Goal: Contribute content: Contribute content

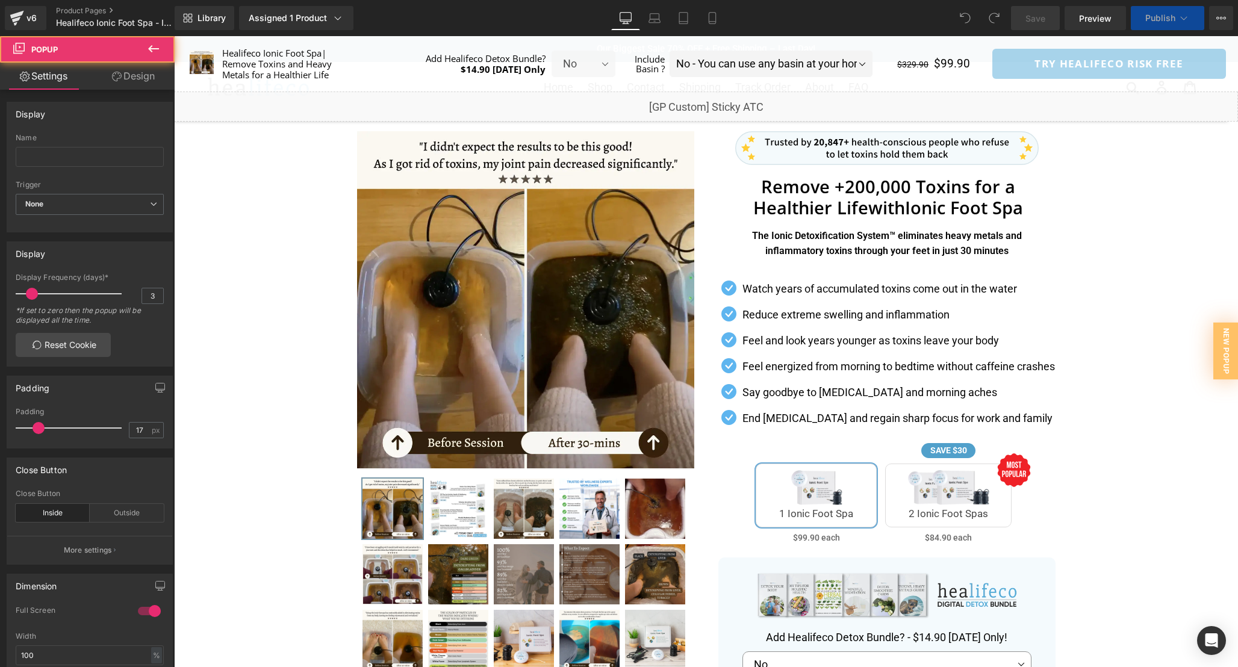
click at [1070, 251] on div "Separator" at bounding box center [706, 618] width 1064 height 987
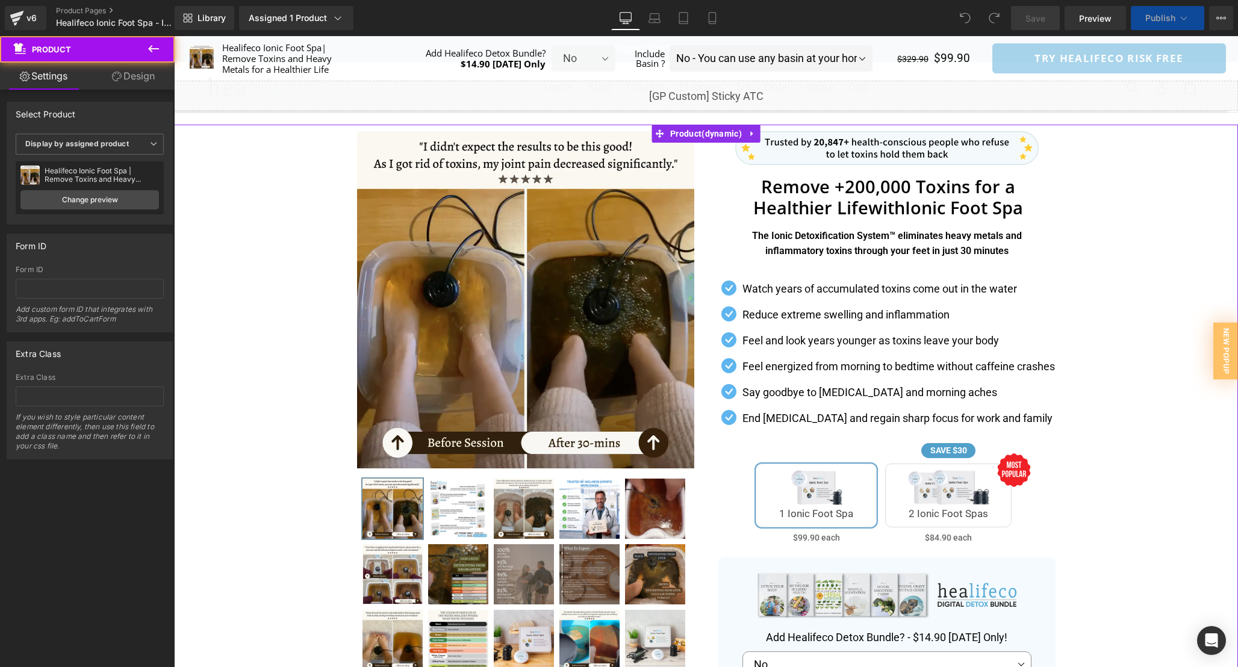
click at [1120, 261] on div "Separator" at bounding box center [706, 618] width 1064 height 987
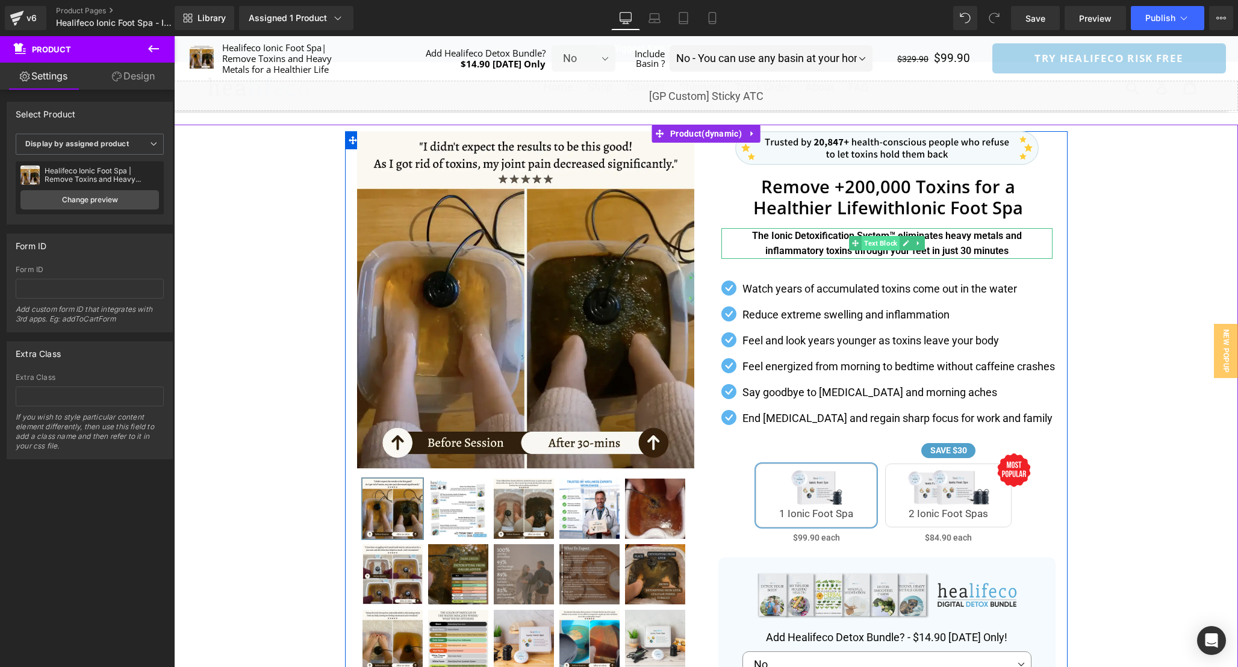
click at [868, 241] on span "Text Block" at bounding box center [881, 243] width 38 height 14
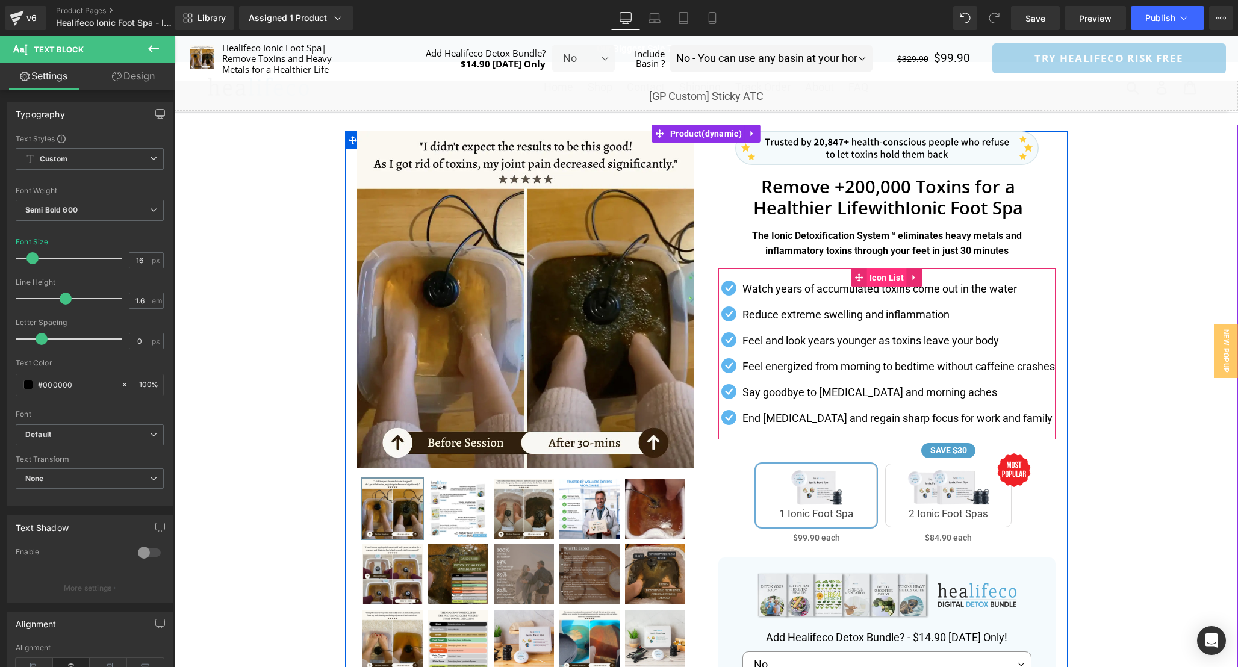
click at [885, 277] on span "Icon List" at bounding box center [887, 278] width 40 height 18
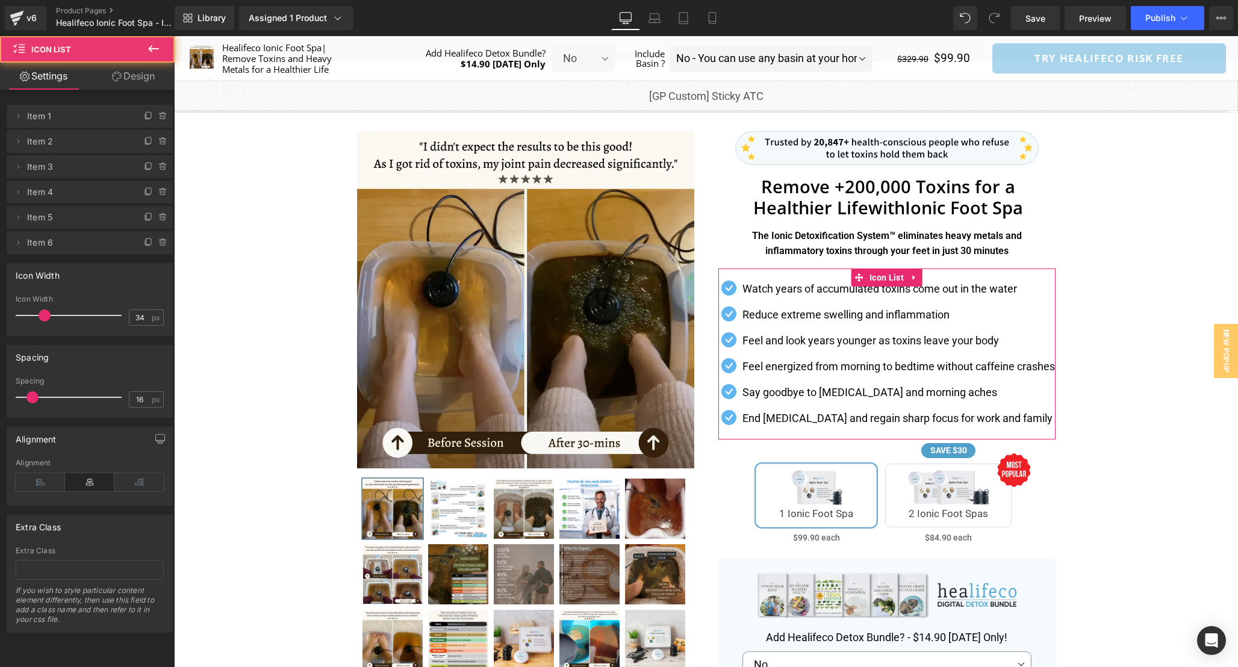
click at [152, 76] on link "Design" at bounding box center [133, 76] width 87 height 27
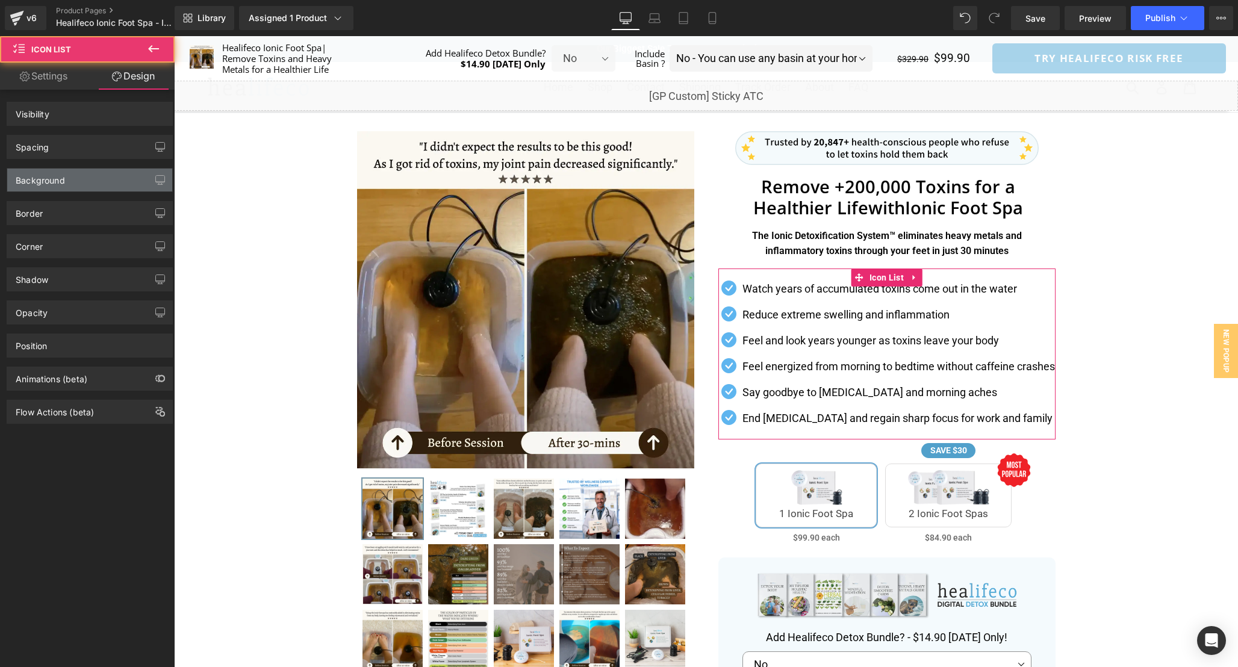
click at [62, 169] on div "Background" at bounding box center [40, 177] width 49 height 17
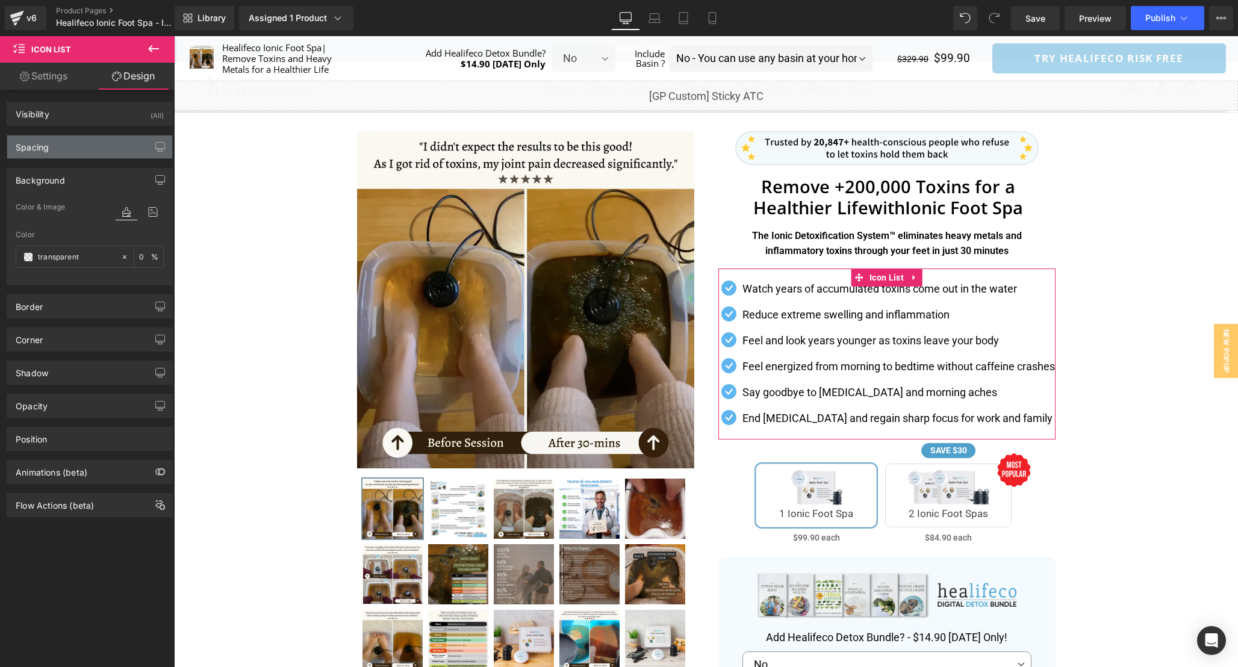
click at [62, 140] on div "Spacing" at bounding box center [89, 147] width 165 height 23
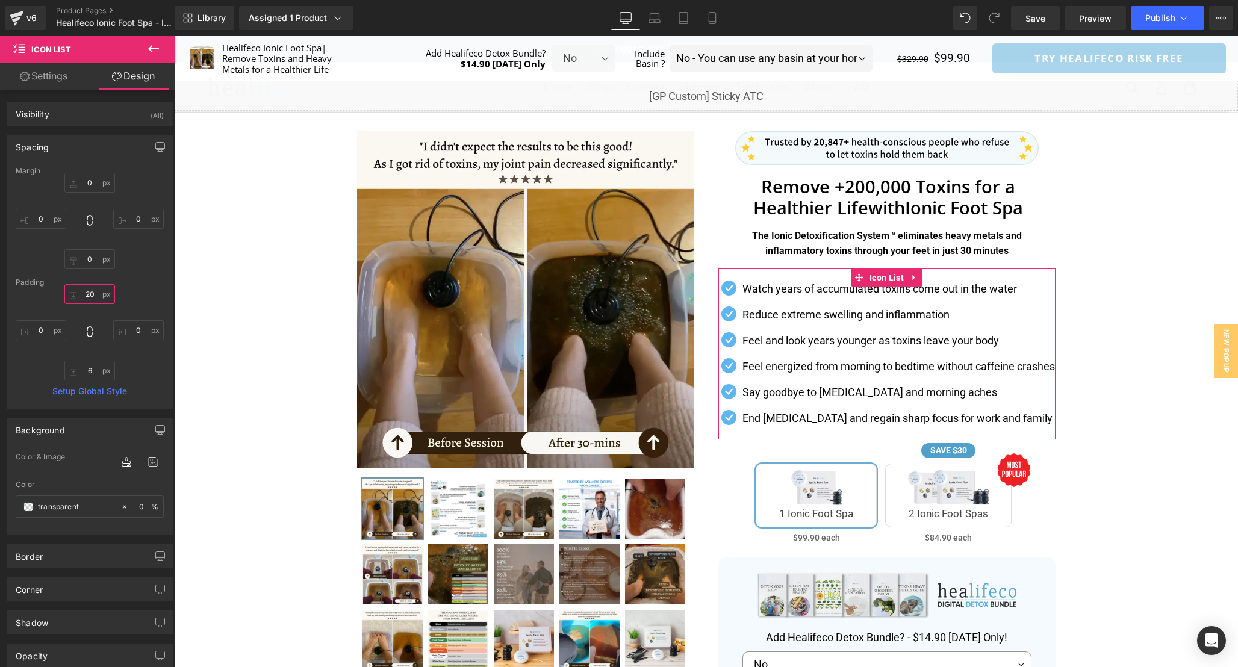
click at [95, 294] on input "text" at bounding box center [89, 294] width 51 height 20
type input "10"
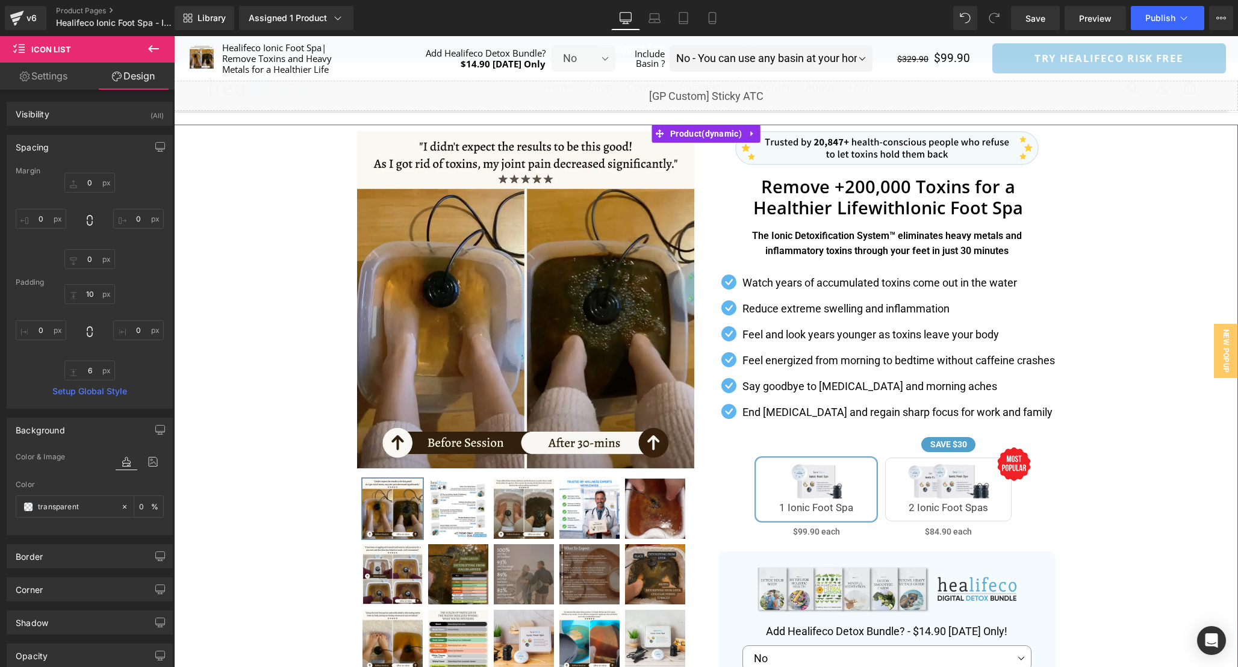
click at [1100, 273] on div "Separator" at bounding box center [706, 615] width 1064 height 981
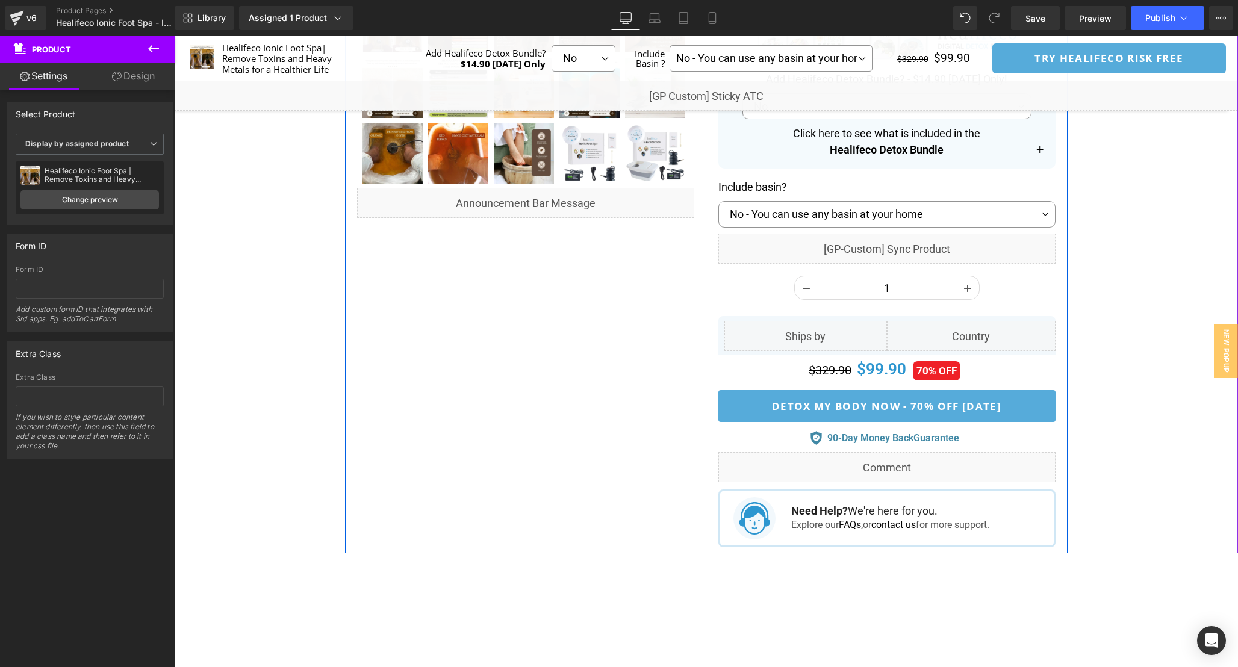
scroll to position [551, 0]
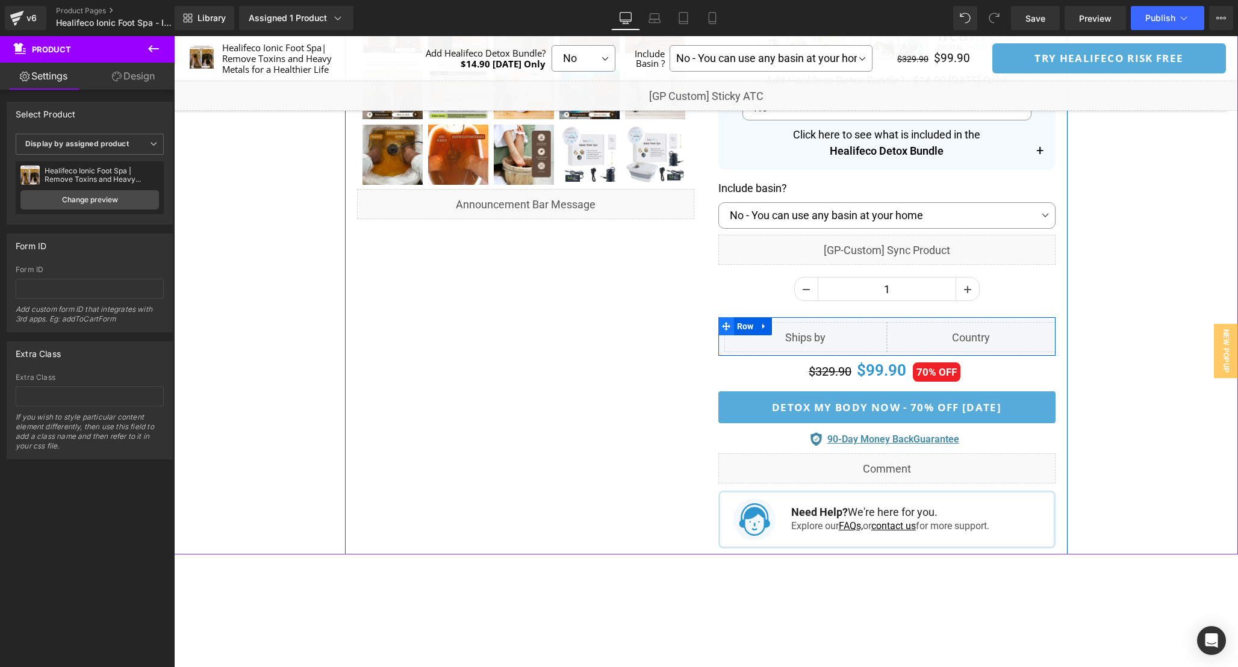
click at [721, 320] on span at bounding box center [726, 326] width 16 height 18
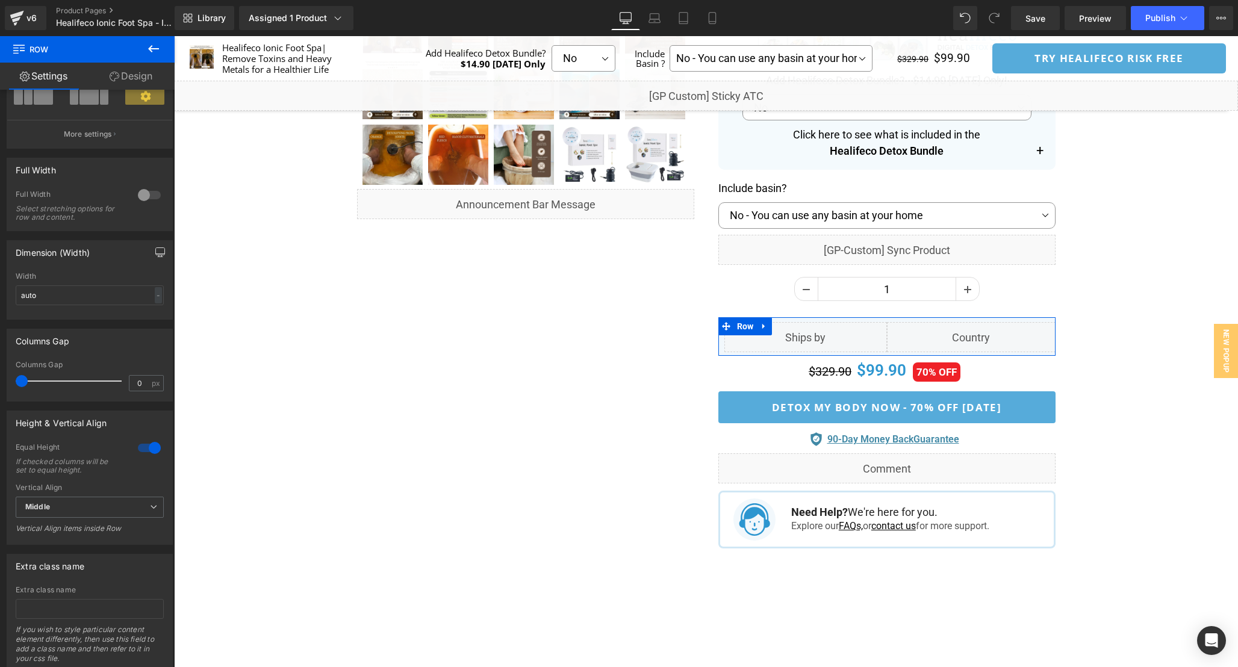
scroll to position [160, 0]
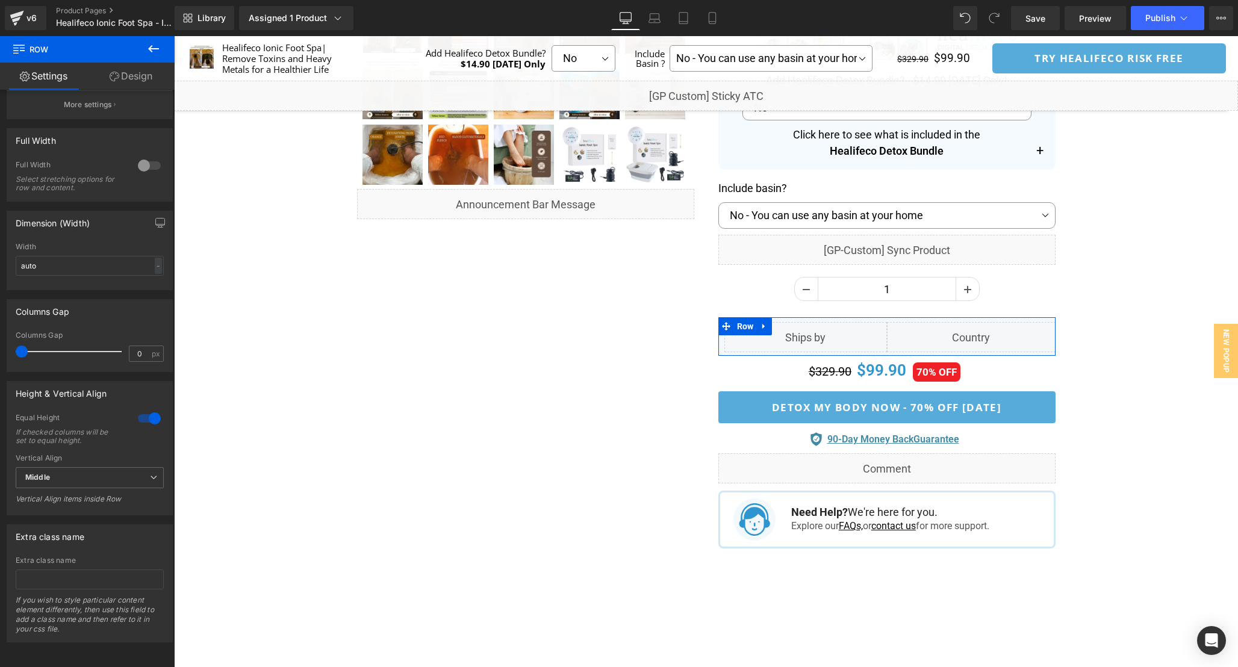
click at [139, 72] on link "Design" at bounding box center [130, 76] width 87 height 27
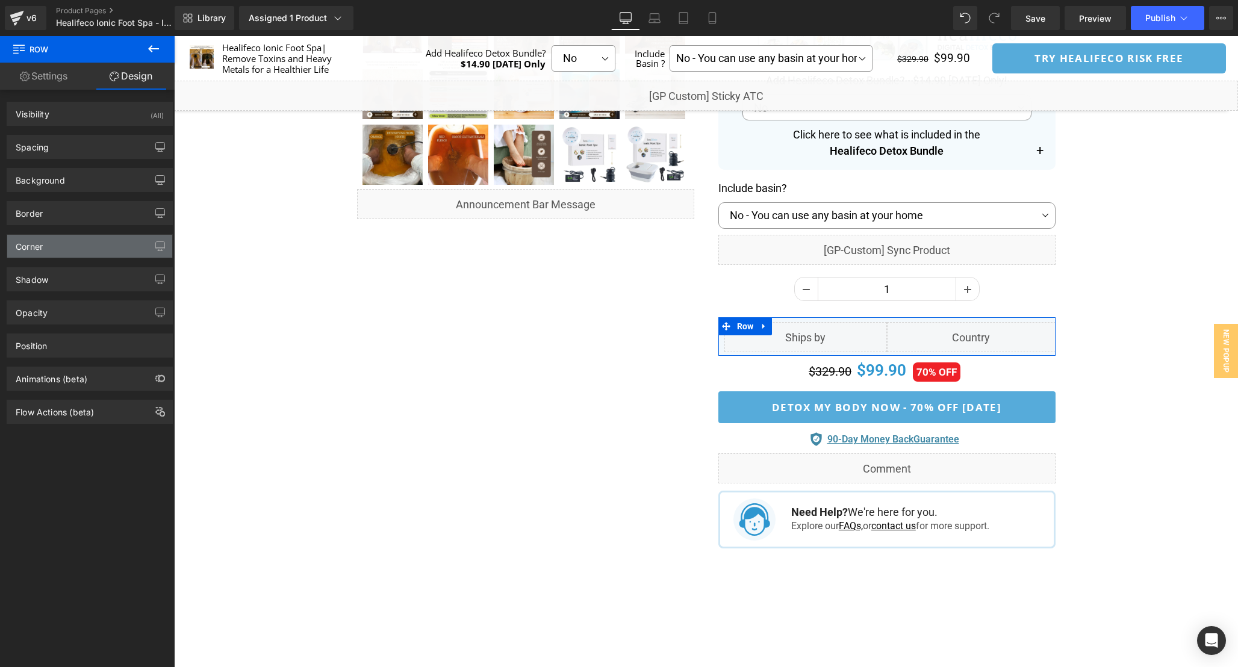
click at [72, 239] on div "Corner" at bounding box center [89, 246] width 165 height 23
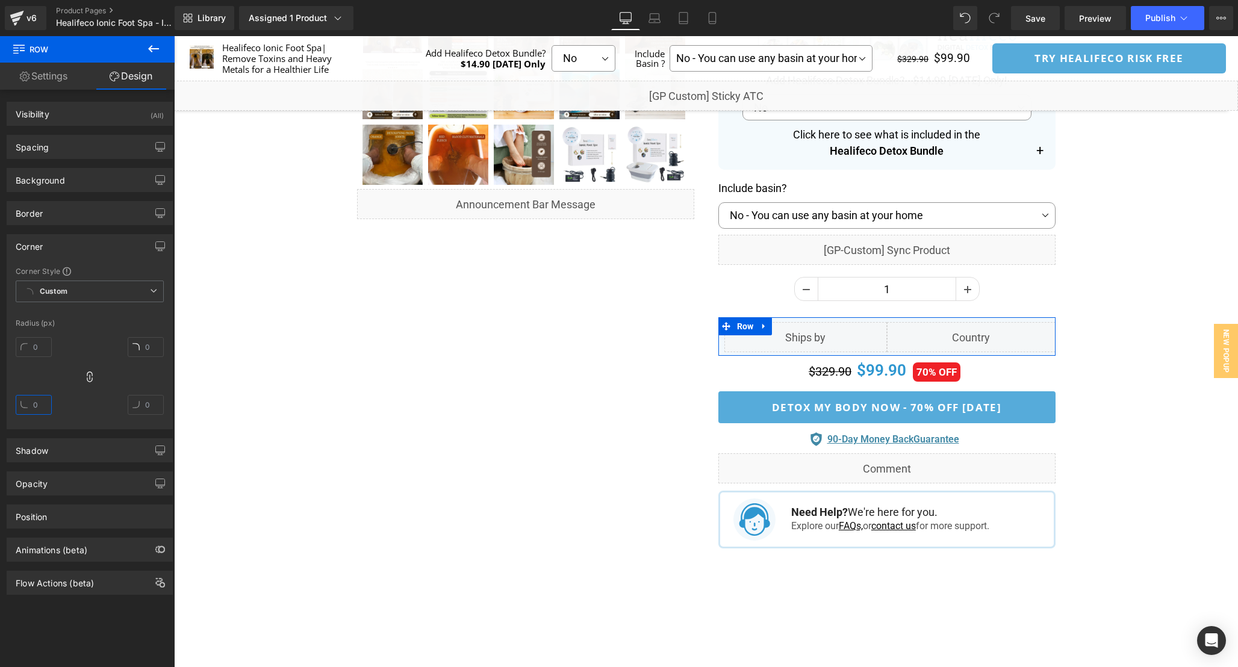
click at [43, 408] on input "text" at bounding box center [34, 405] width 36 height 20
click at [36, 346] on input "text" at bounding box center [34, 347] width 36 height 20
type input "12"
click at [151, 346] on input "text" at bounding box center [146, 347] width 36 height 20
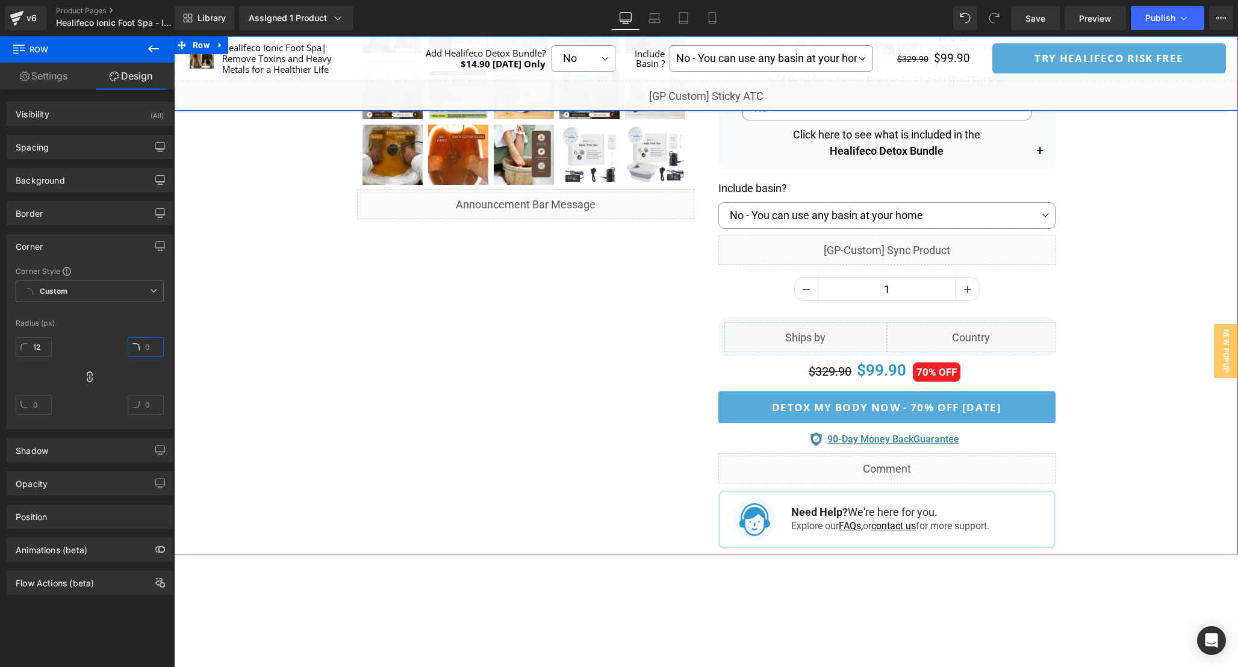
click at [721, 91] on div "Liquid" at bounding box center [706, 96] width 1064 height 30
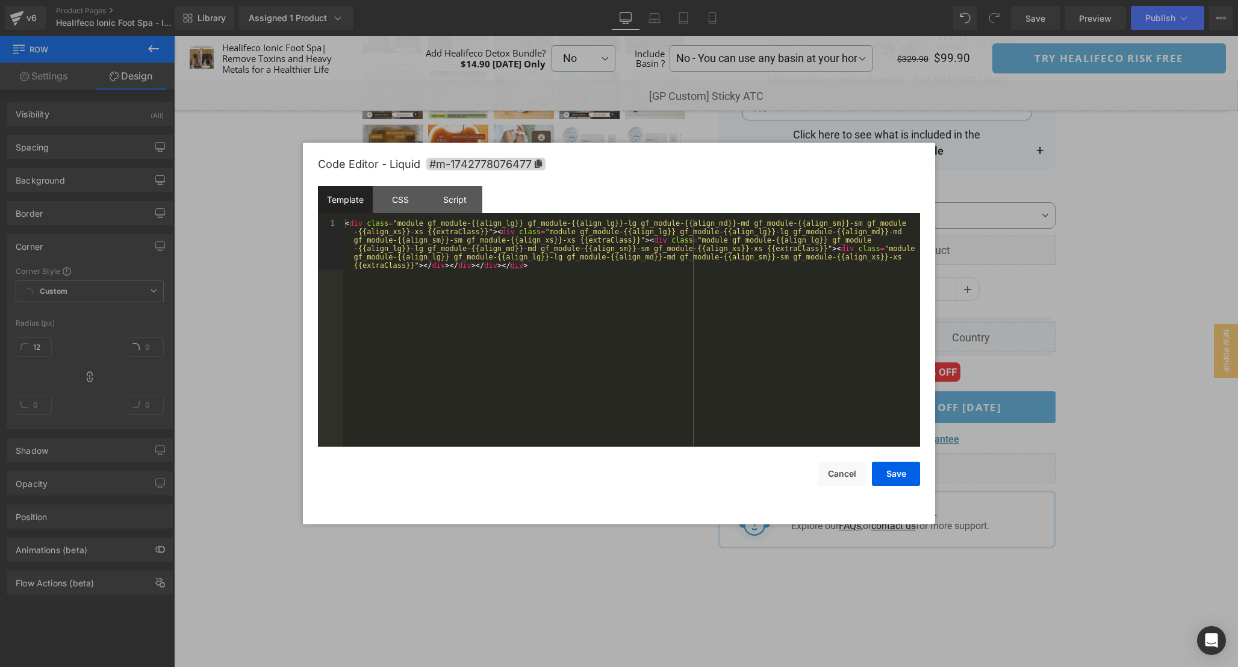
click at [585, 325] on div "< div class = "module gf_module-{{align_lg}} gf_module-{{align_lg}}-lg gf_modul…" at bounding box center [632, 383] width 578 height 329
click at [404, 210] on div "CSS" at bounding box center [400, 199] width 55 height 27
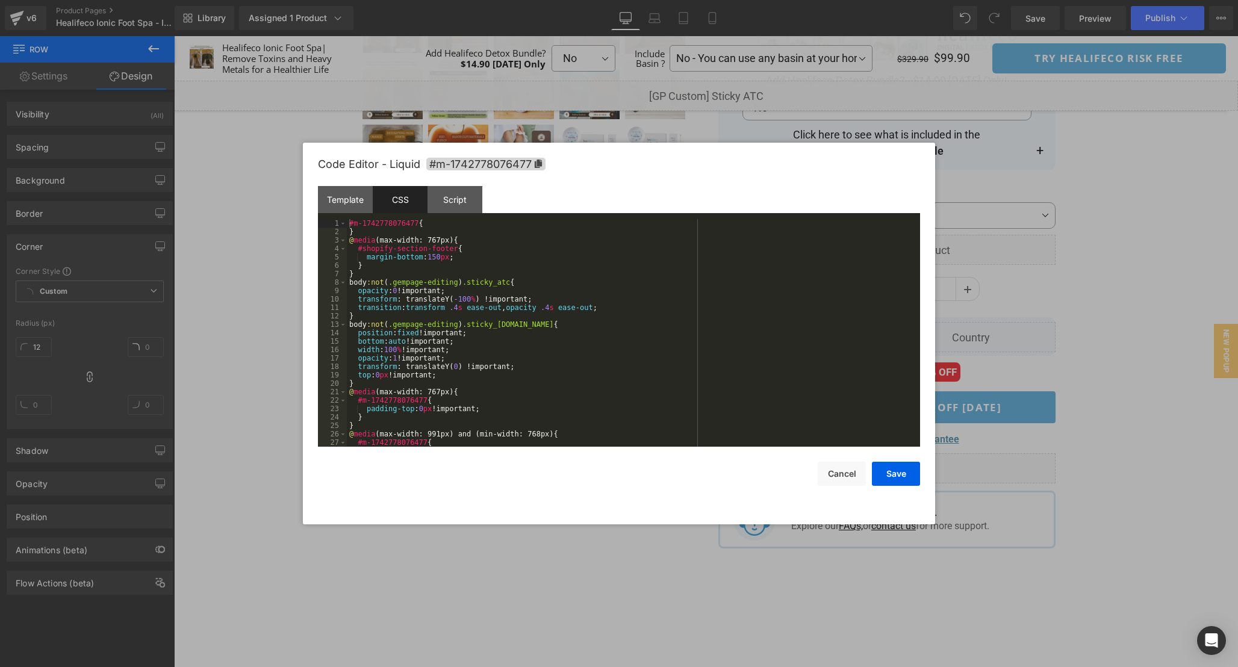
click at [683, 352] on div "#m-1742778076477 { } @ media (max-width: 767px) { #shopify-section-footer { mar…" at bounding box center [631, 341] width 569 height 245
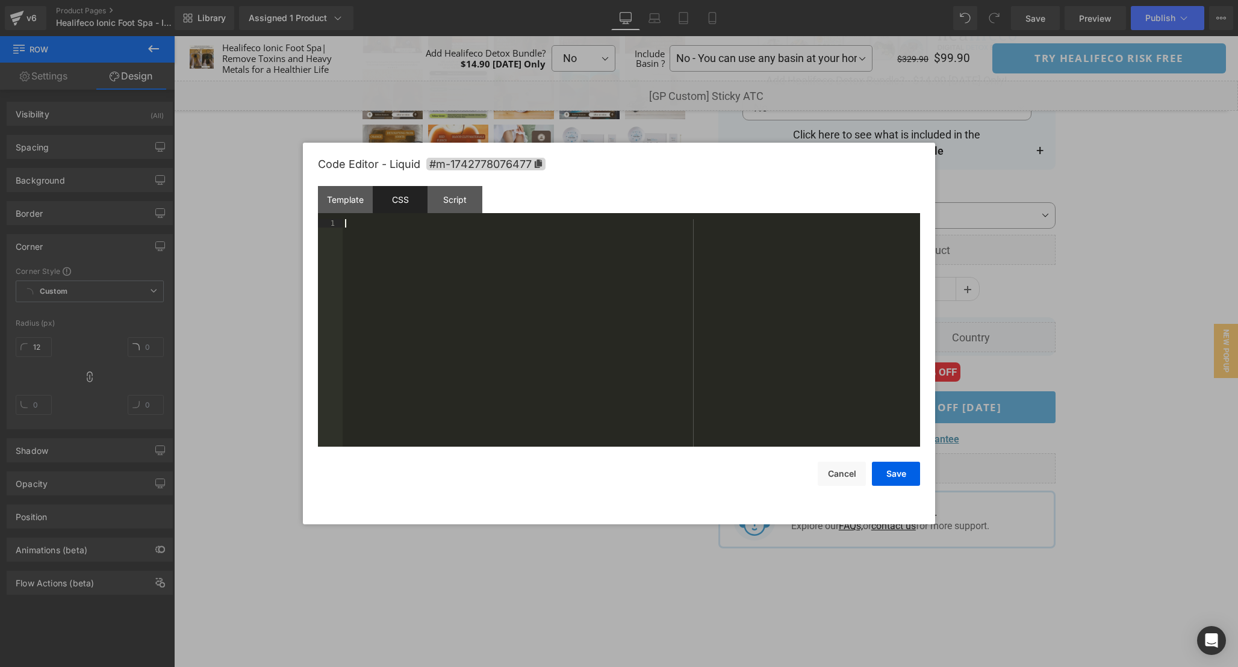
scroll to position [261, 0]
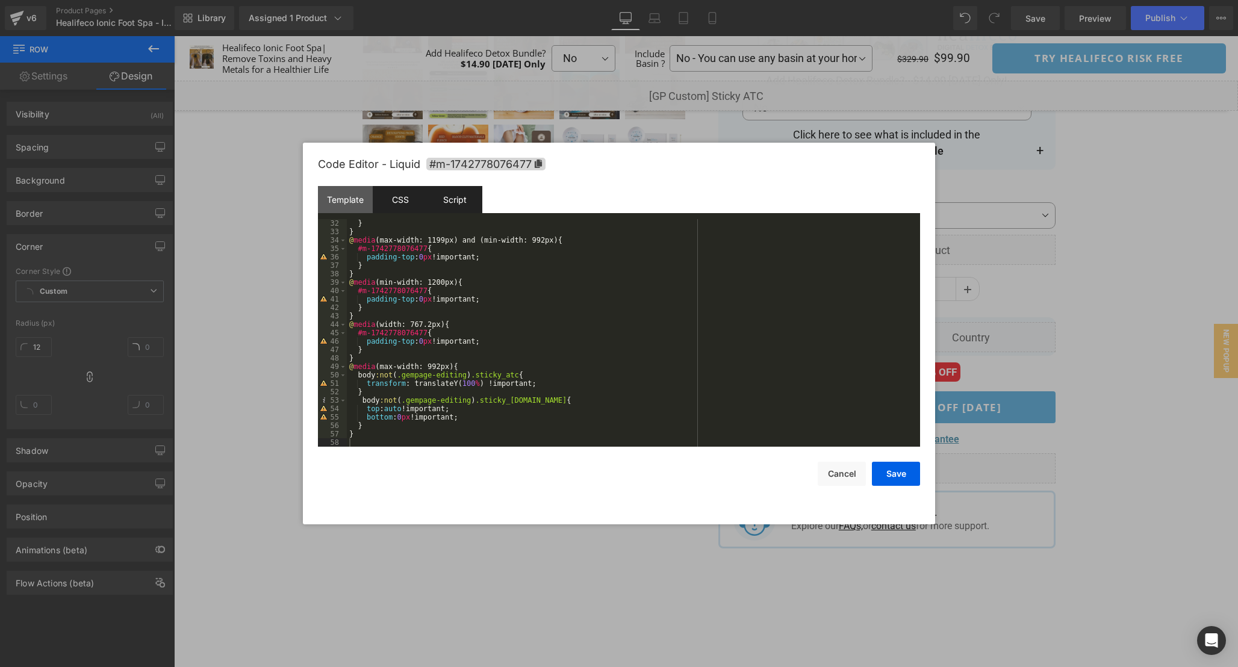
click at [460, 202] on div "Script" at bounding box center [455, 199] width 55 height 27
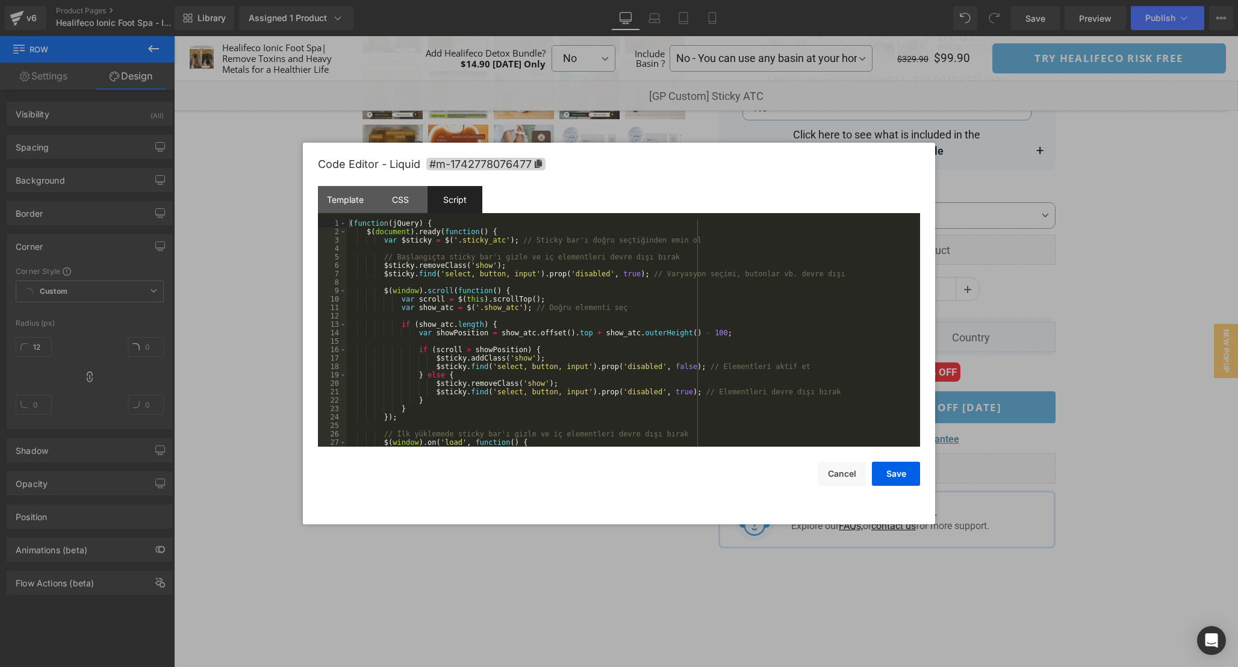
click at [725, 327] on div "( function ( jQuery ) { $ ( document ) . ready ( function ( ) { var $sticky = $…" at bounding box center [631, 341] width 569 height 245
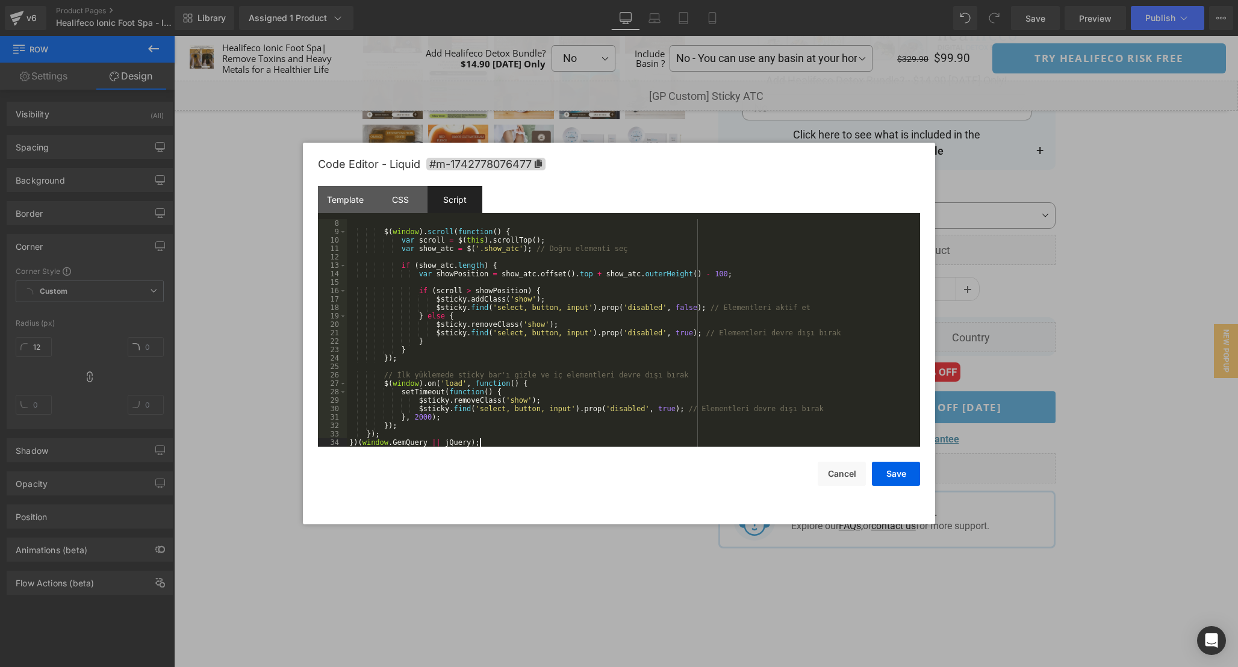
scroll to position [59, 0]
click at [898, 481] on button "Save" at bounding box center [896, 474] width 48 height 24
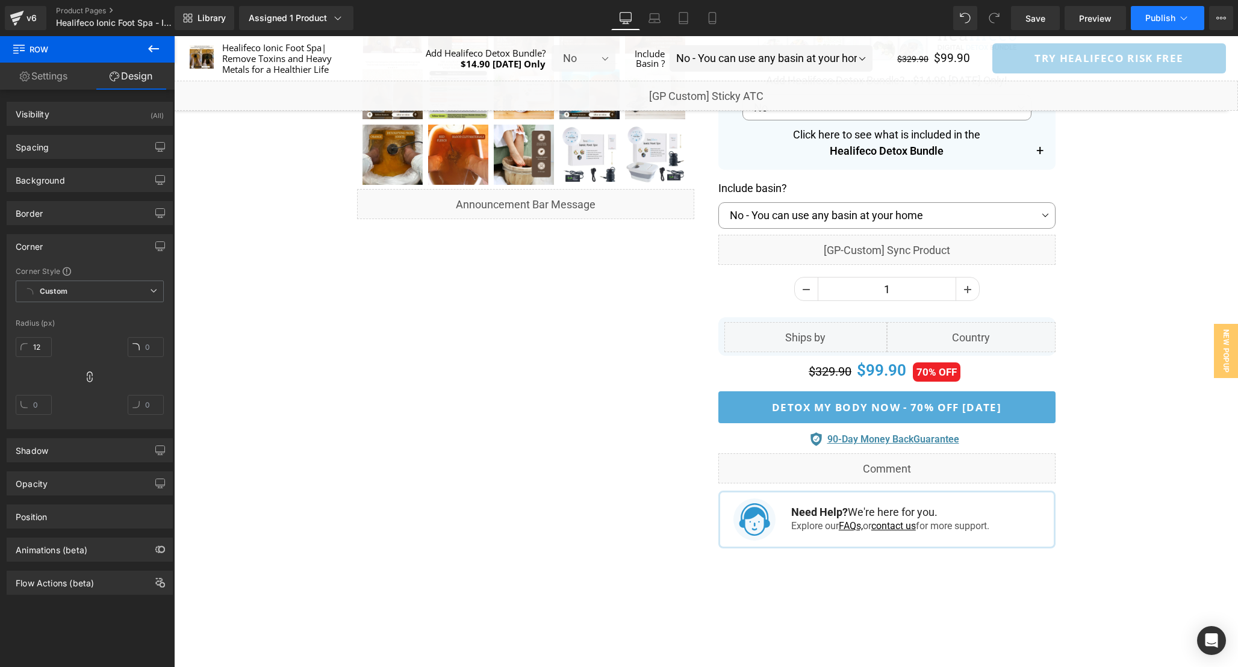
click at [1151, 22] on span "Publish" at bounding box center [1160, 18] width 30 height 10
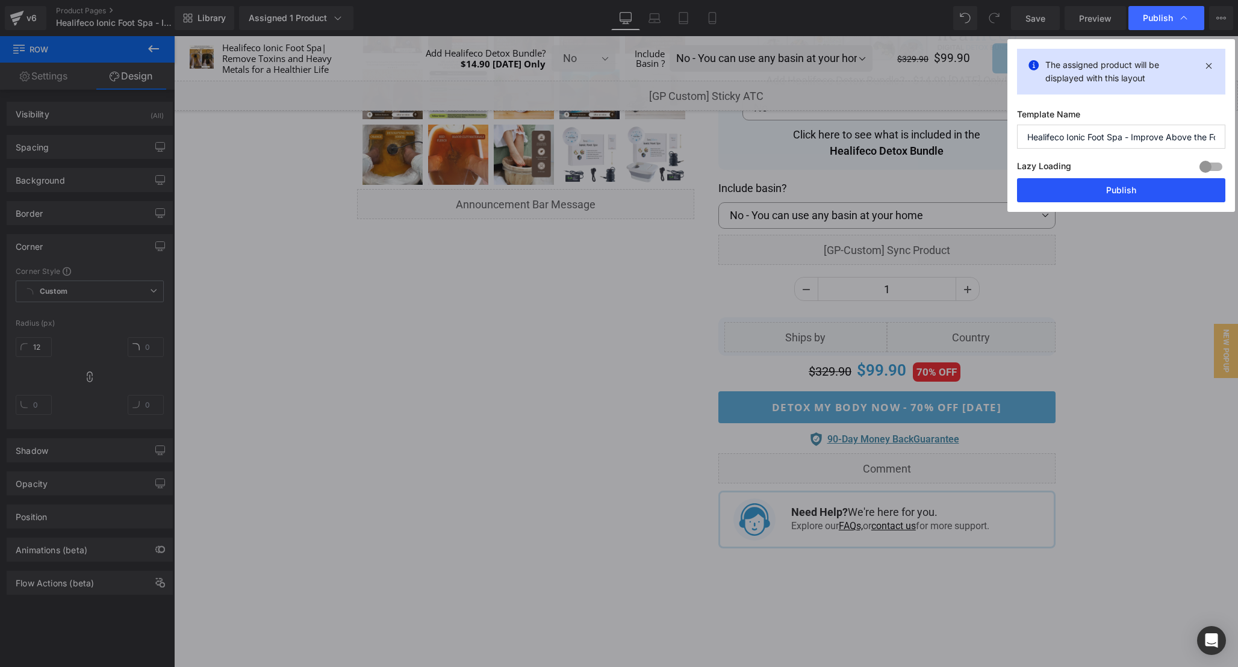
click at [1119, 195] on button "Publish" at bounding box center [1121, 190] width 208 height 24
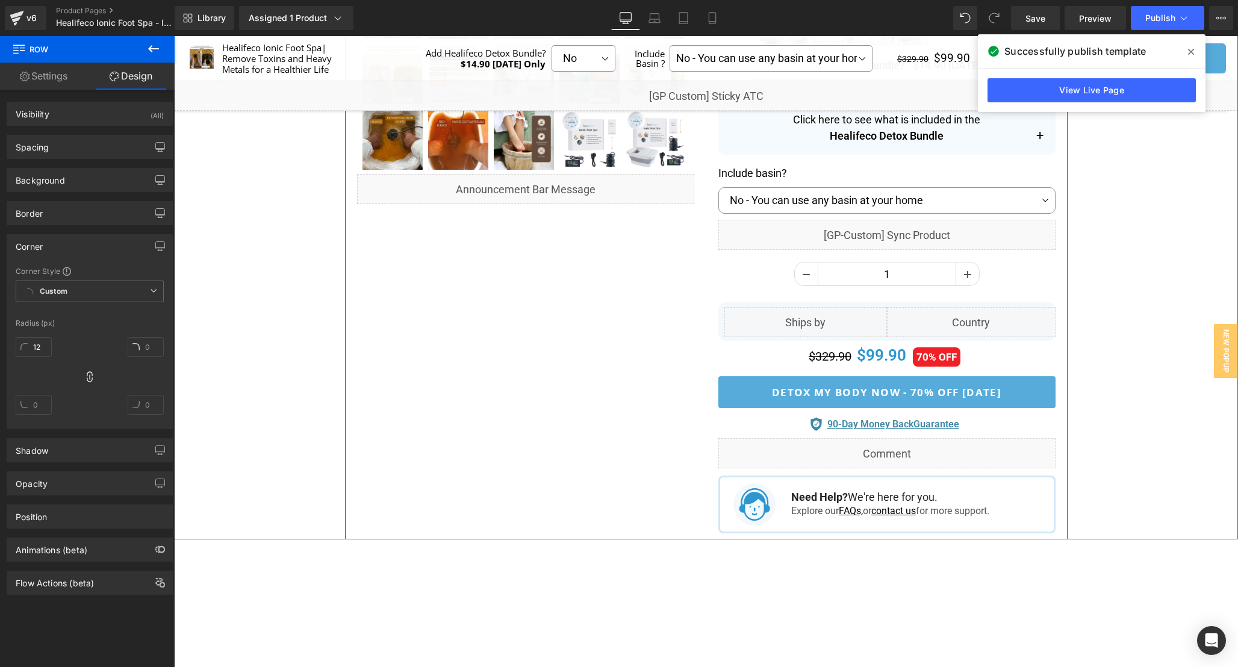
scroll to position [581, 0]
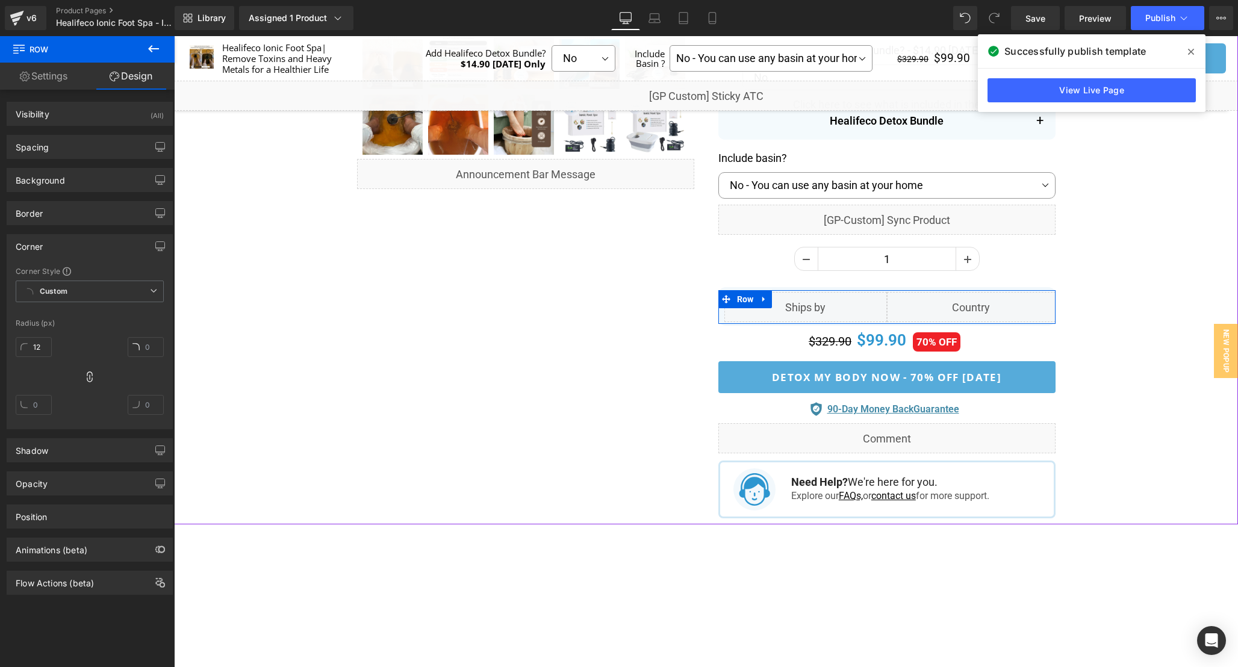
click at [986, 301] on div "Liquid" at bounding box center [971, 307] width 169 height 30
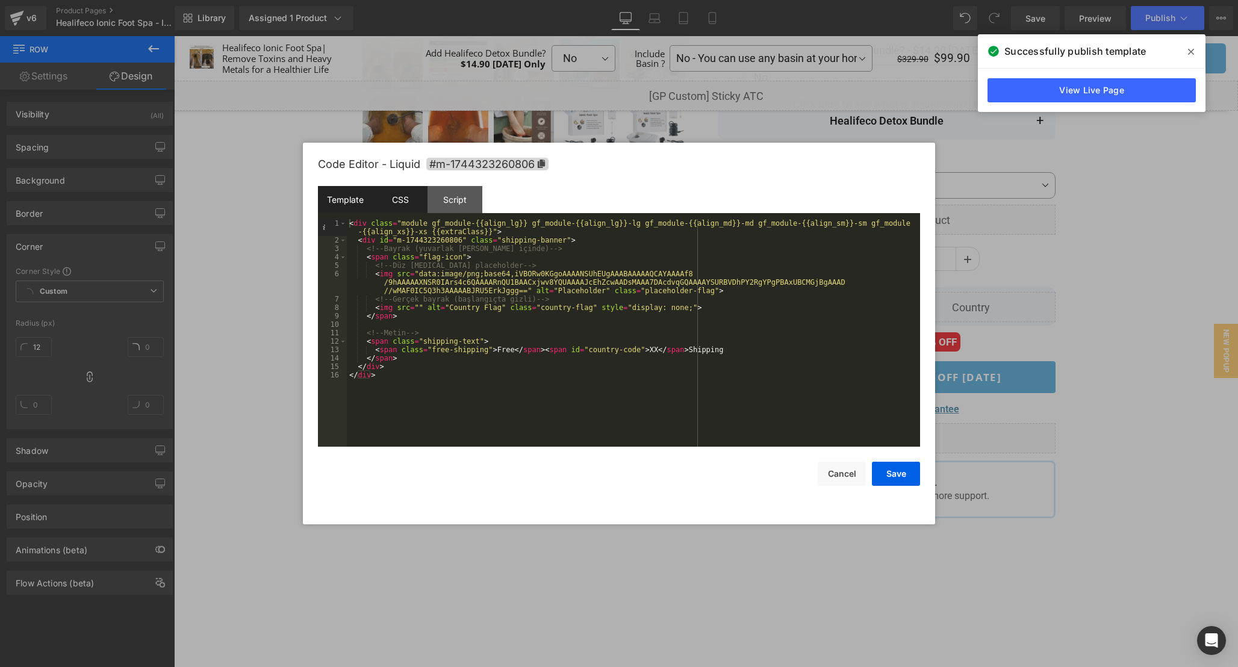
click at [397, 204] on div "CSS" at bounding box center [400, 199] width 55 height 27
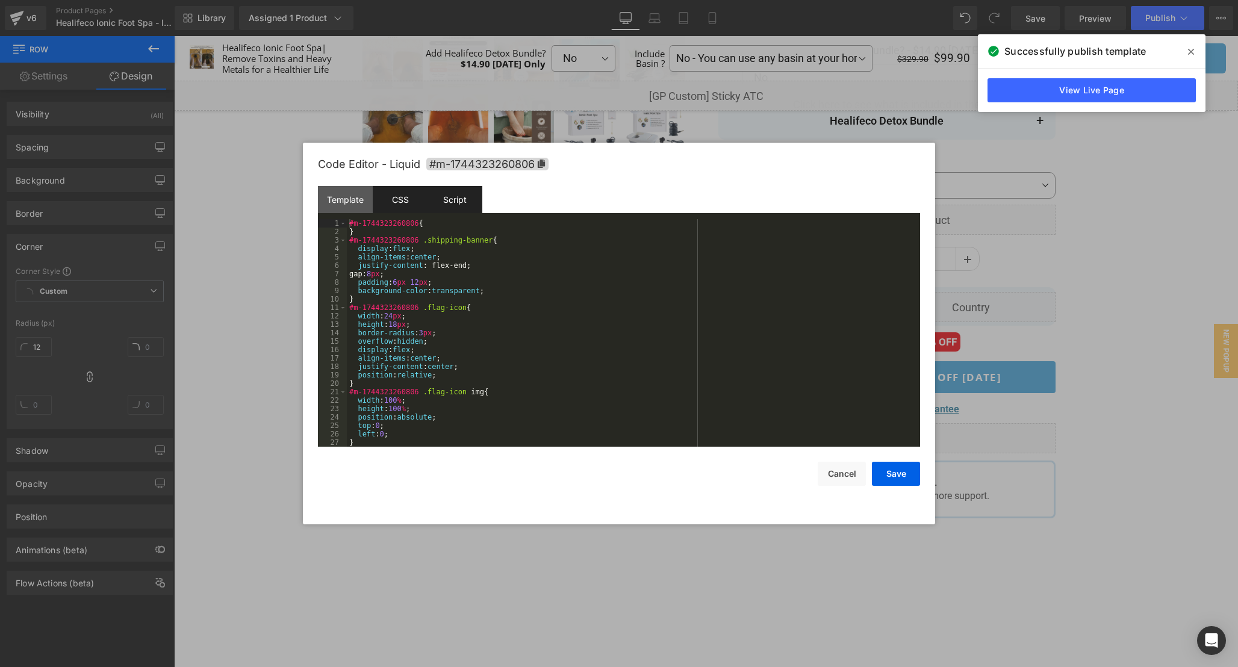
click at [450, 196] on div "Script" at bounding box center [455, 199] width 55 height 27
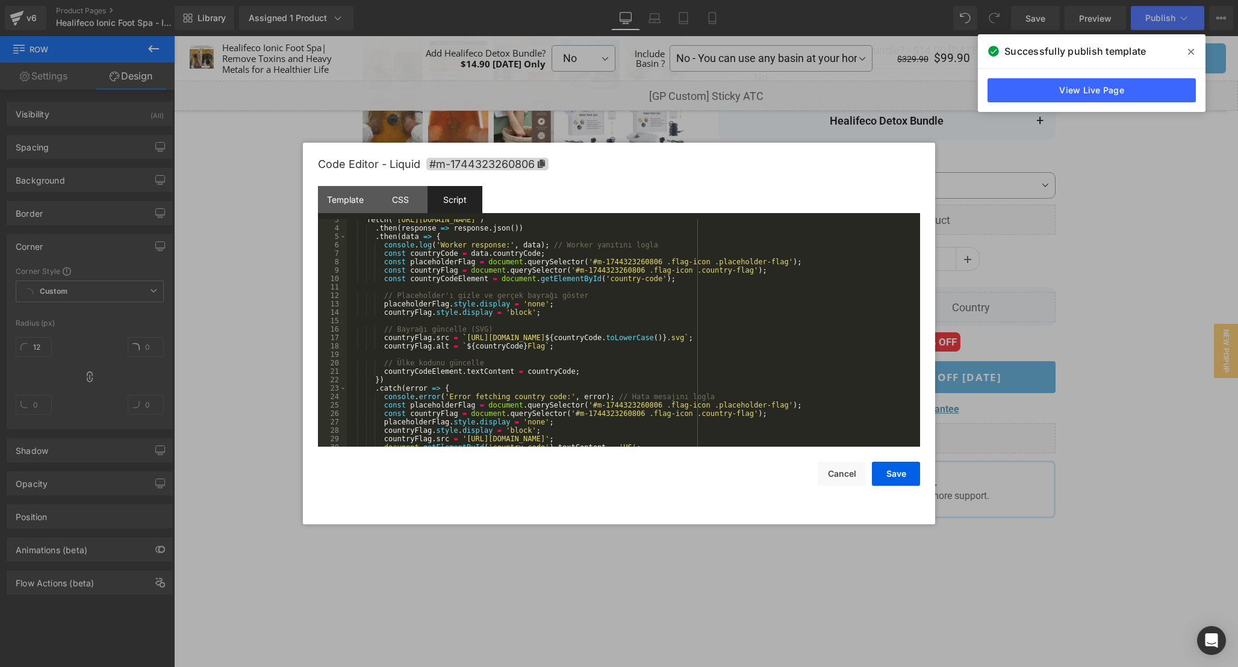
scroll to position [0, 0]
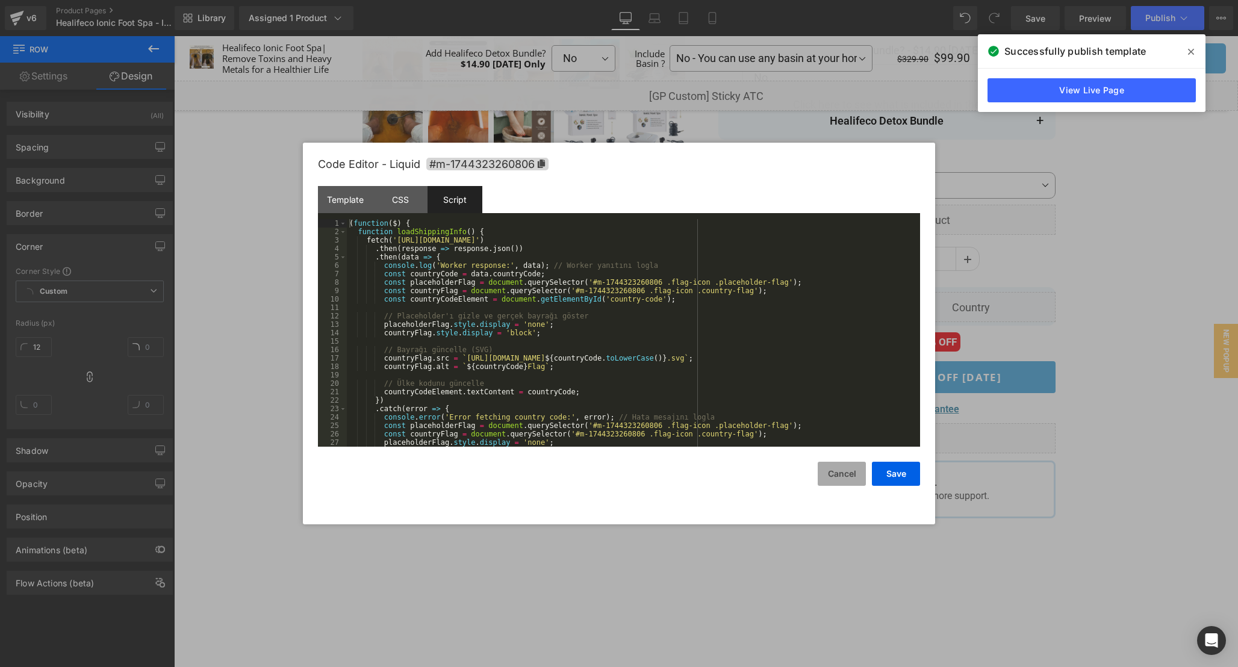
click at [840, 485] on button "Cancel" at bounding box center [842, 474] width 48 height 24
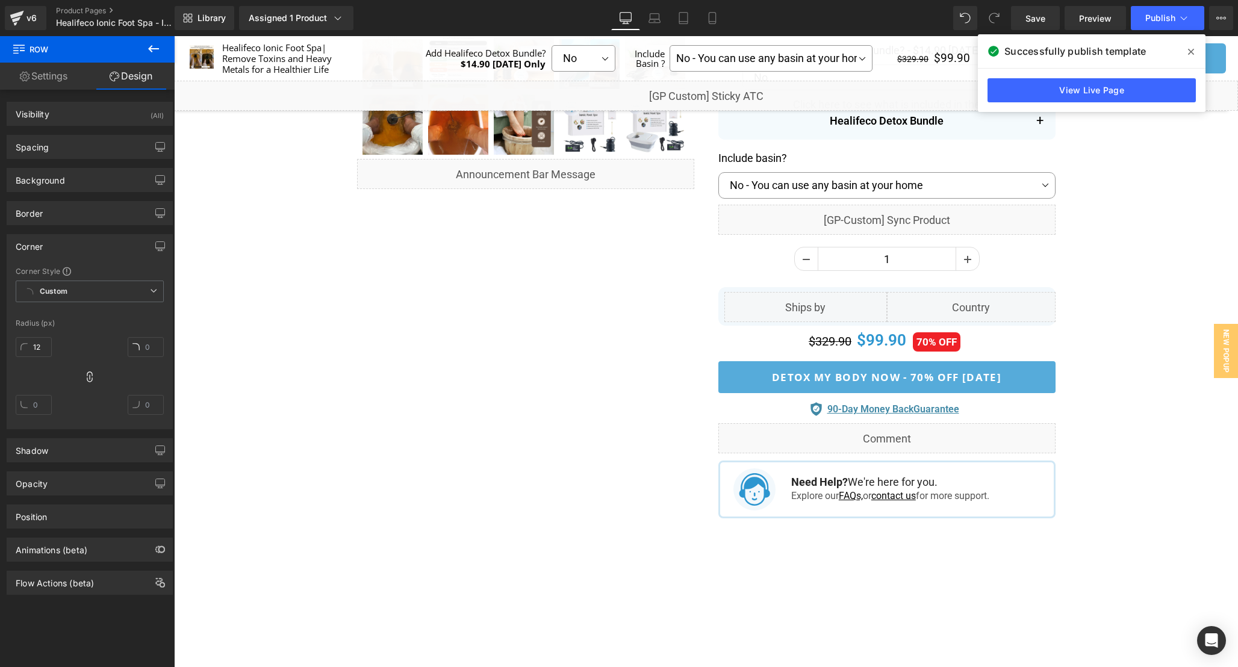
click at [1193, 49] on icon at bounding box center [1191, 52] width 6 height 10
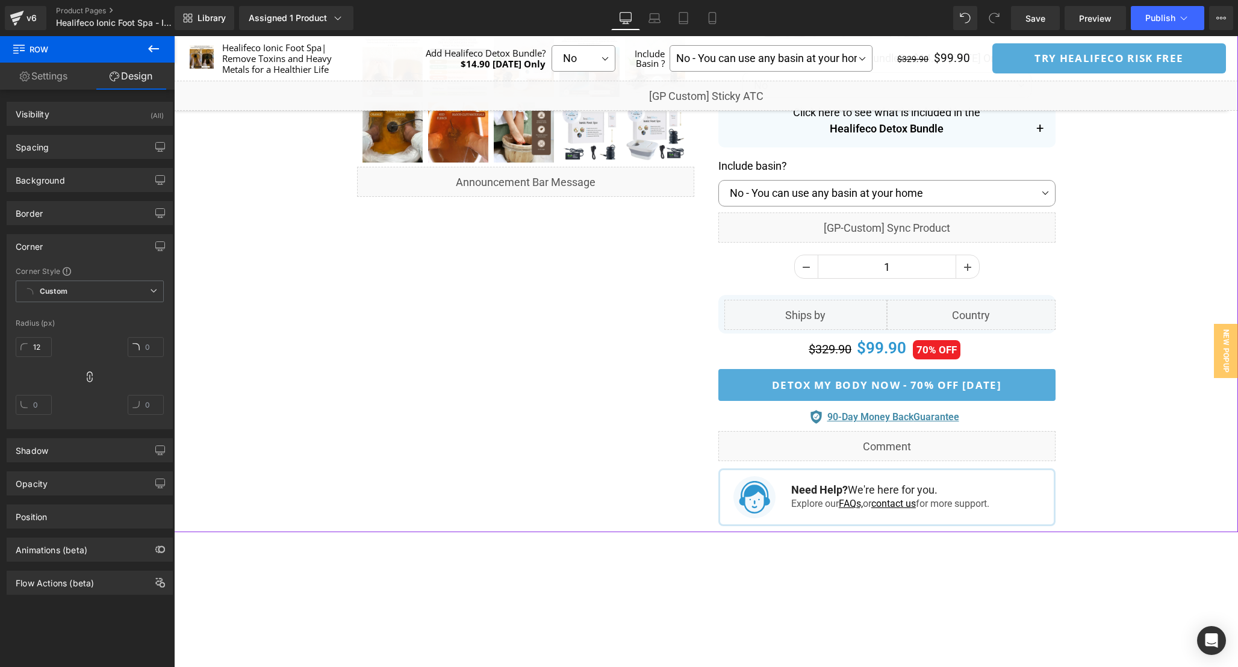
scroll to position [573, 0]
click at [847, 349] on span at bounding box center [854, 349] width 16 height 18
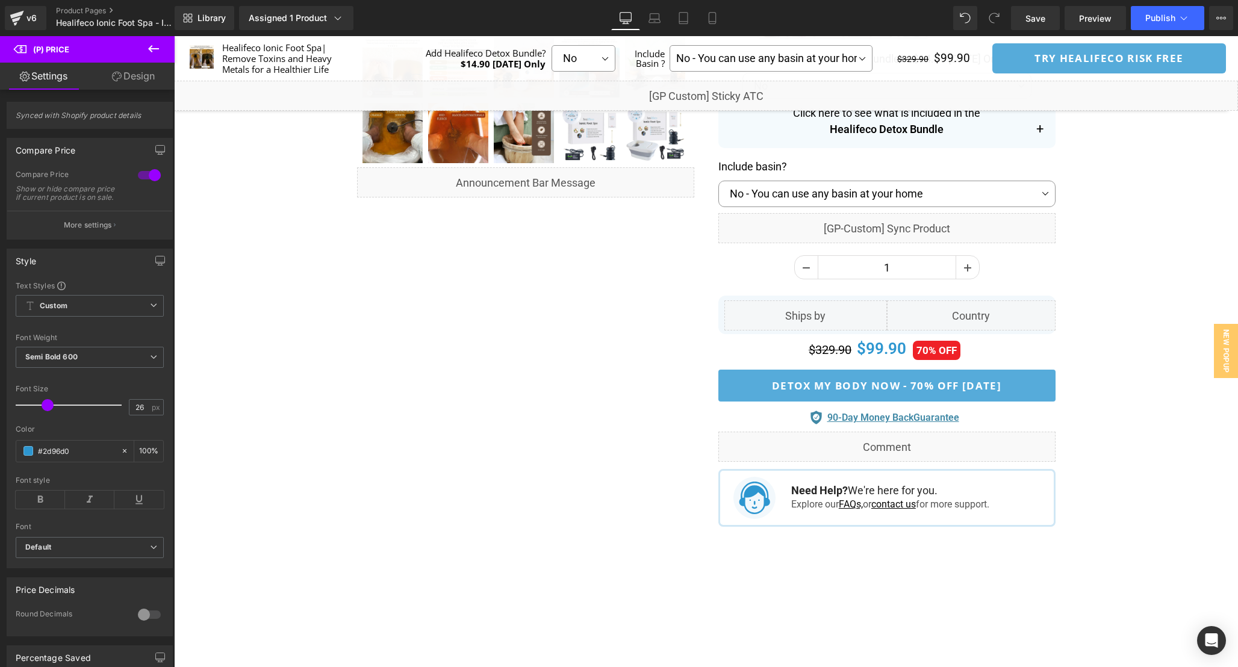
click at [125, 88] on link "Design" at bounding box center [133, 76] width 87 height 27
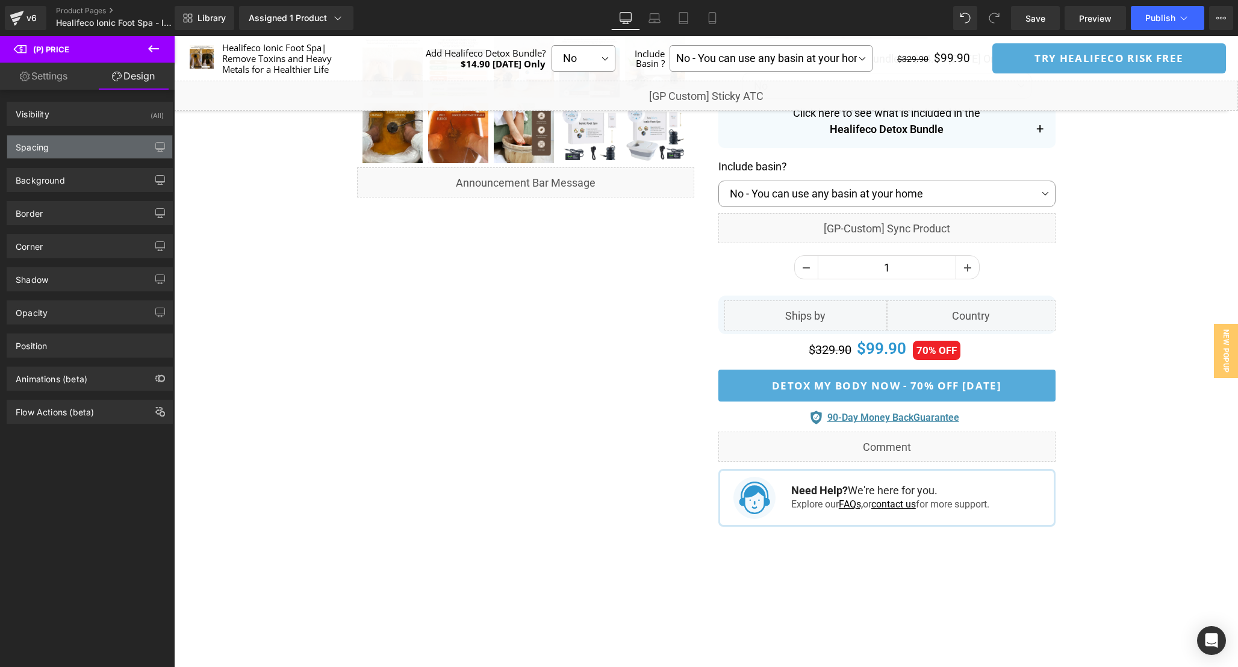
click at [91, 152] on div "Spacing" at bounding box center [89, 147] width 165 height 23
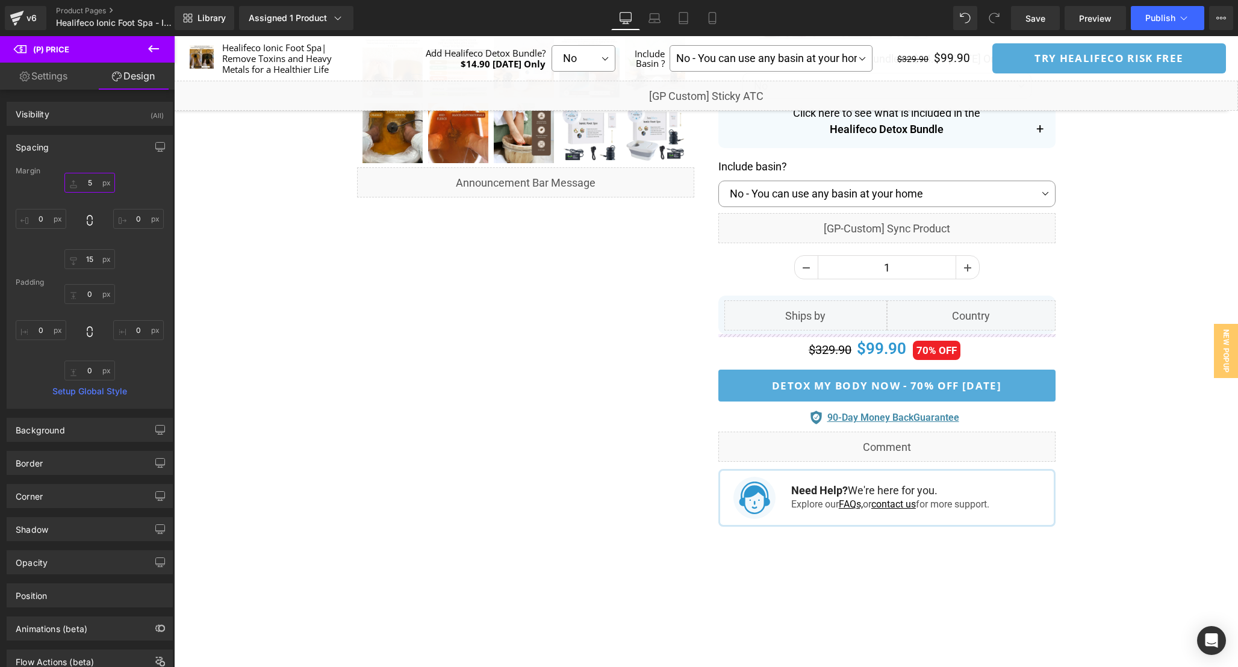
click at [95, 184] on input "text" at bounding box center [89, 183] width 51 height 20
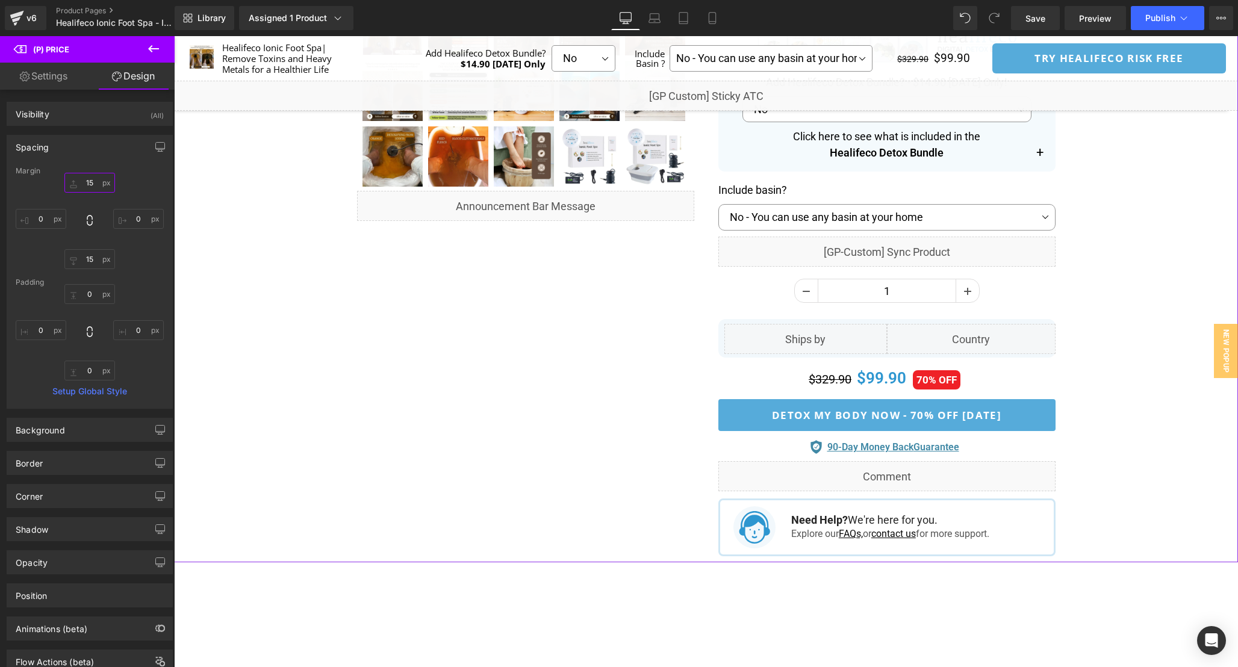
scroll to position [541, 0]
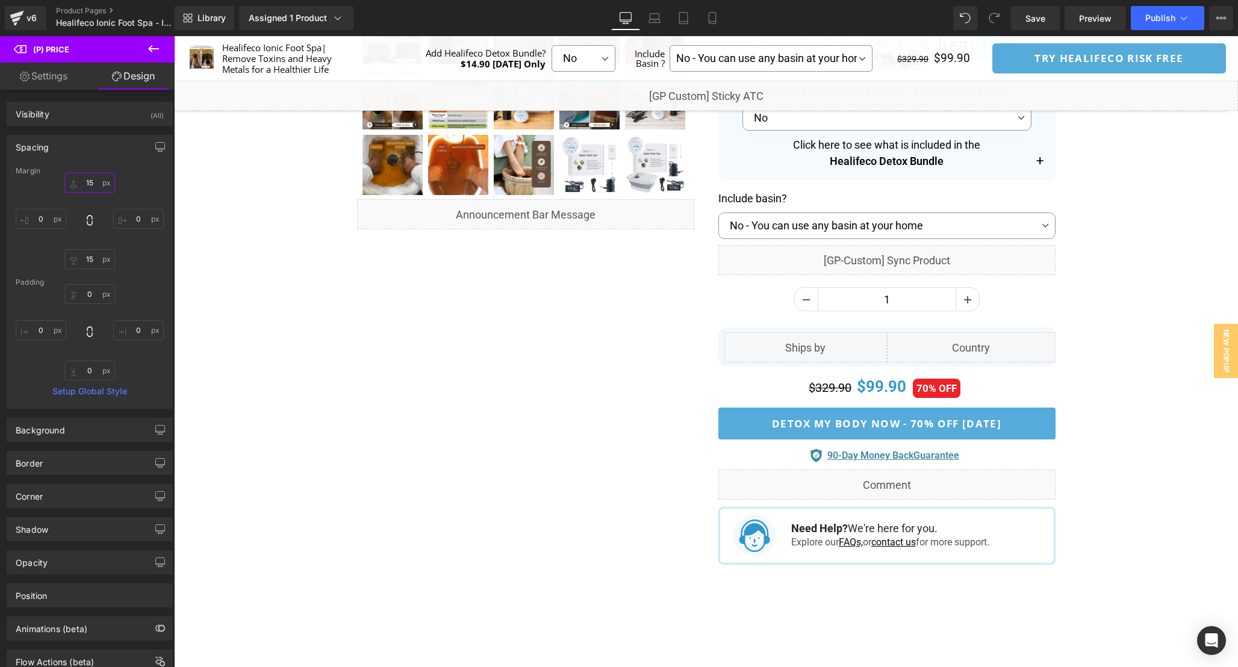
type input "15"
click at [1141, 21] on button "Publish" at bounding box center [1167, 18] width 73 height 24
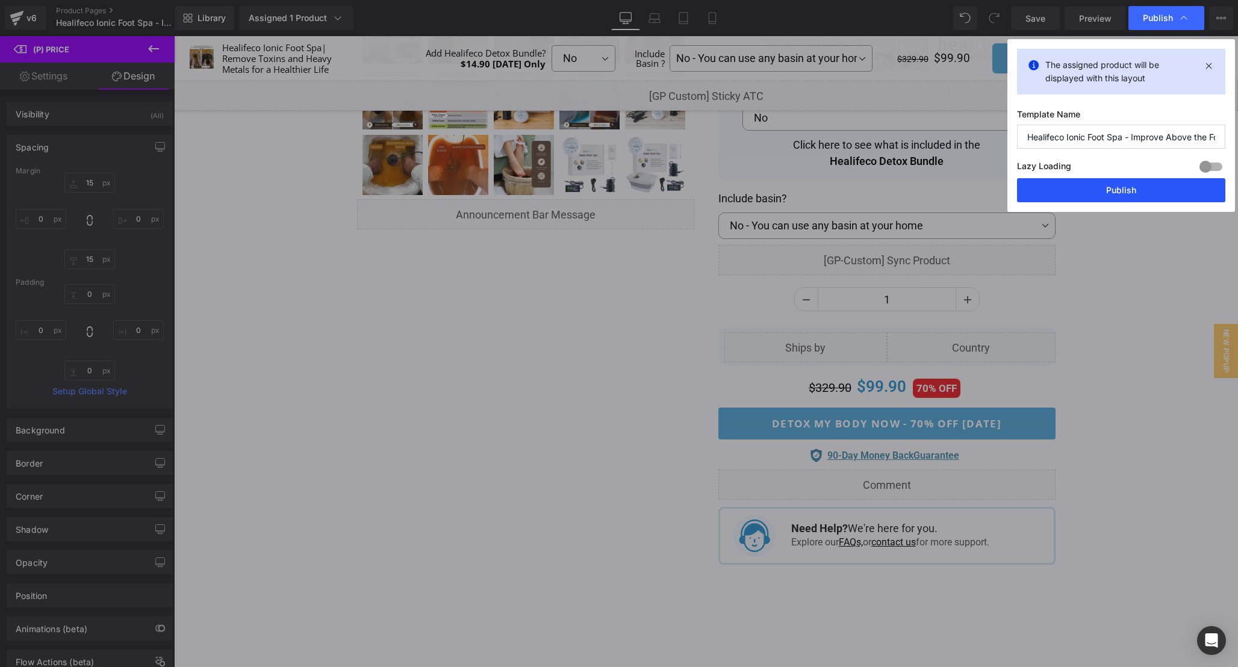
click at [1127, 190] on button "Publish" at bounding box center [1121, 190] width 208 height 24
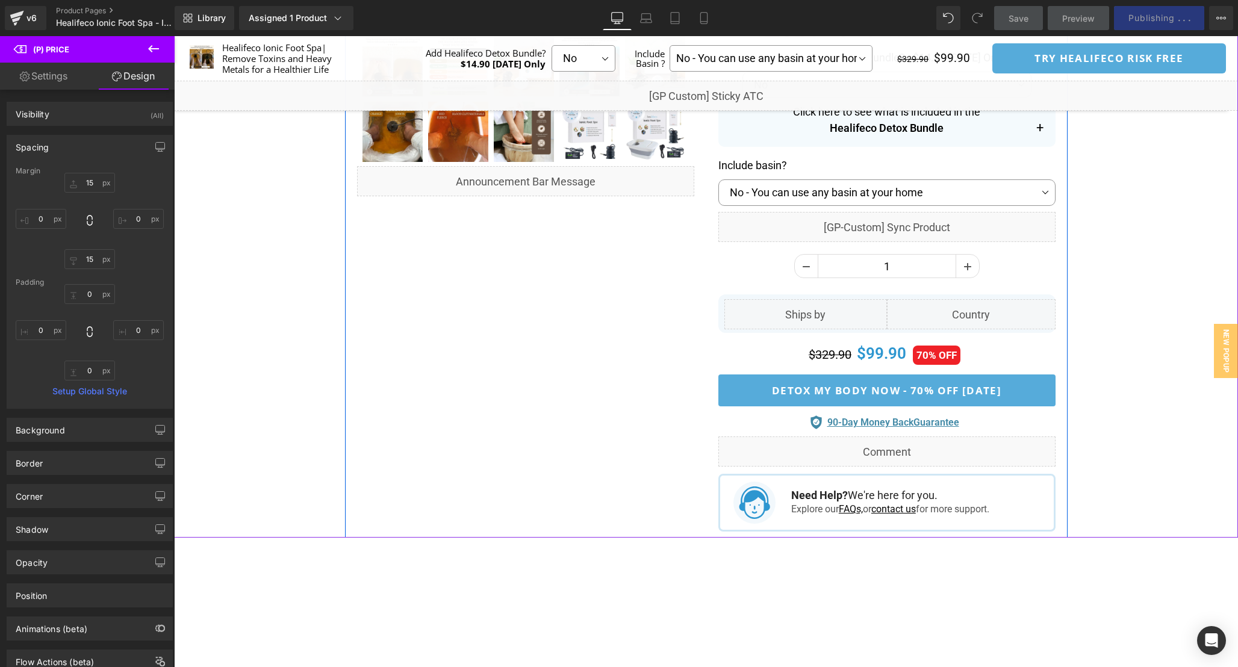
scroll to position [578, 0]
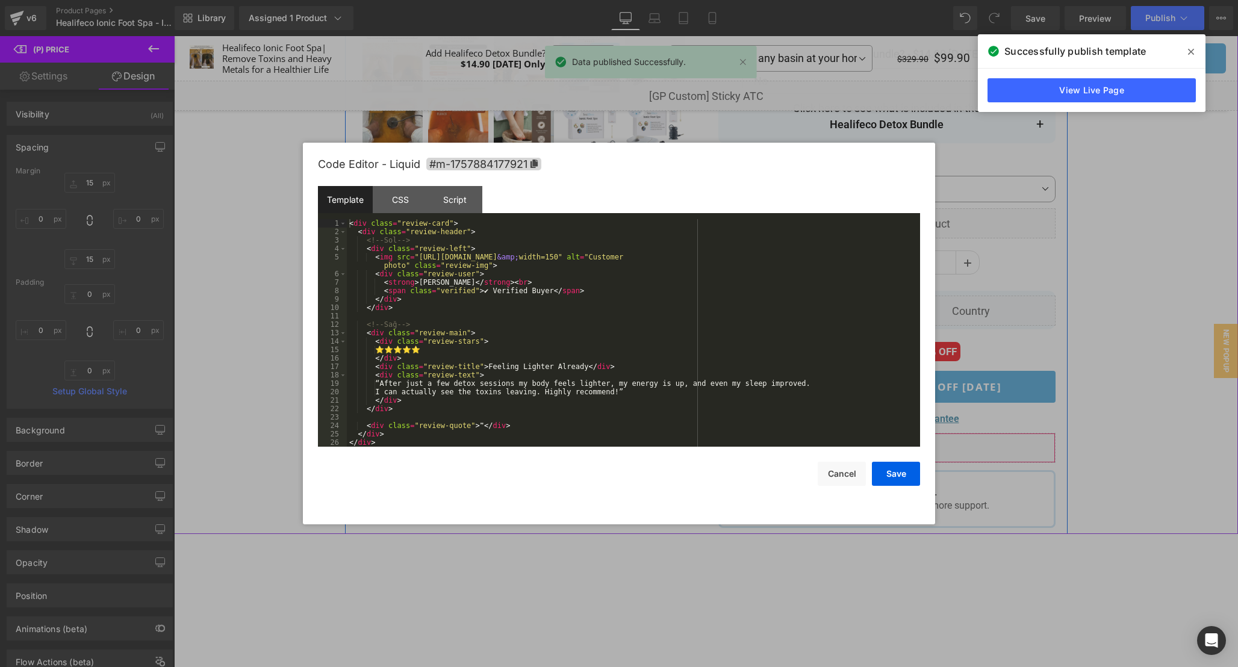
click at [903, 444] on div "Liquid" at bounding box center [886, 448] width 337 height 30
click at [402, 204] on div "CSS" at bounding box center [400, 199] width 55 height 27
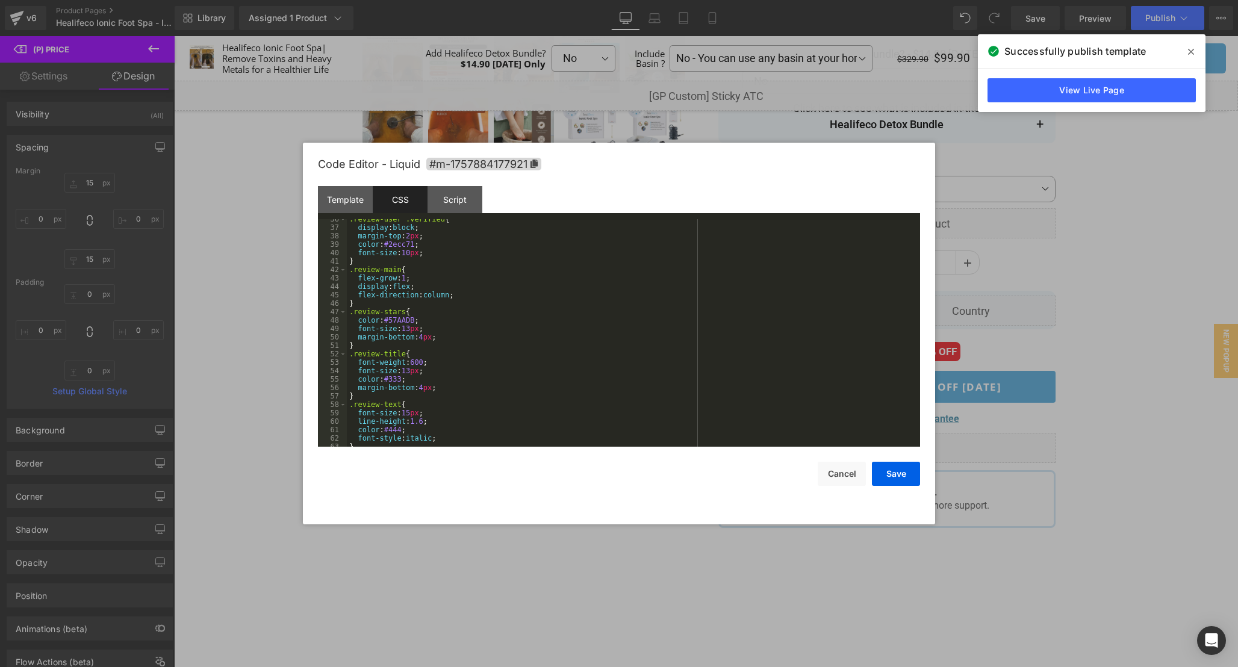
scroll to position [396, 0]
click at [524, 359] on div "color : #57AADB ; font-size : 13 px ; margin-bottom : 4 px ; } .review-title { …" at bounding box center [631, 341] width 569 height 245
click at [412, 390] on div "color : #57AADB ; font-size : 13 px ; margin-bottom : 4 px ; } .review-title { …" at bounding box center [631, 341] width 569 height 245
click at [897, 473] on button "Save" at bounding box center [896, 474] width 48 height 24
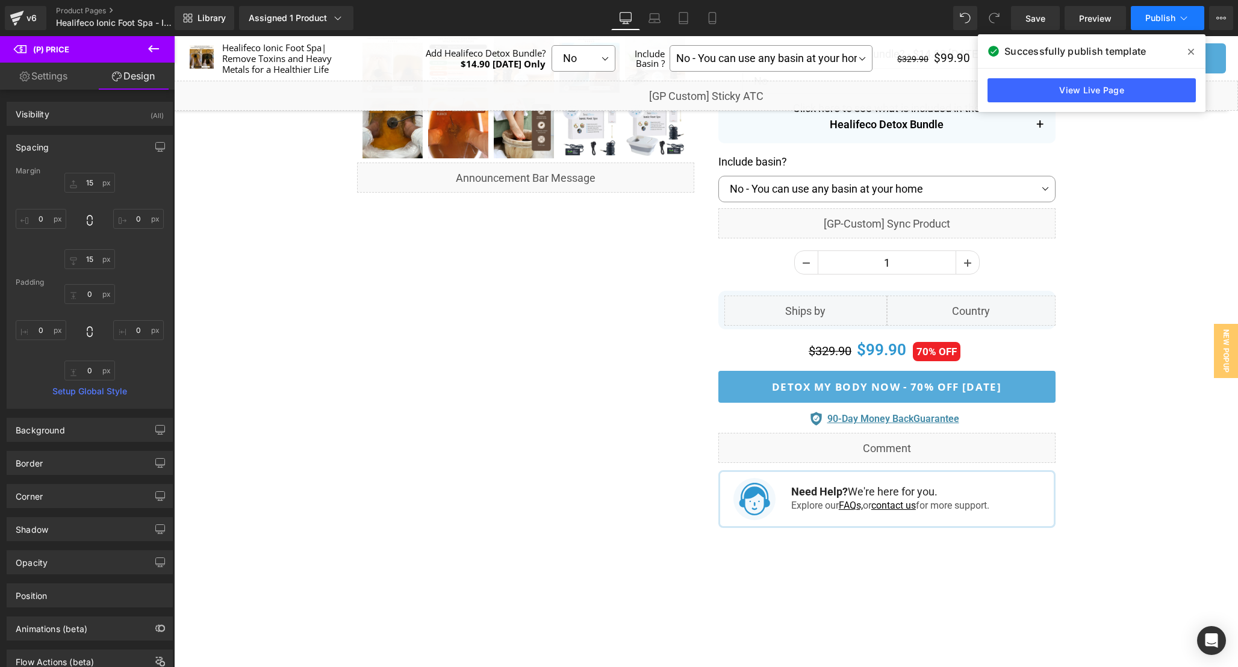
click at [1162, 15] on span "Publish" at bounding box center [1160, 18] width 30 height 10
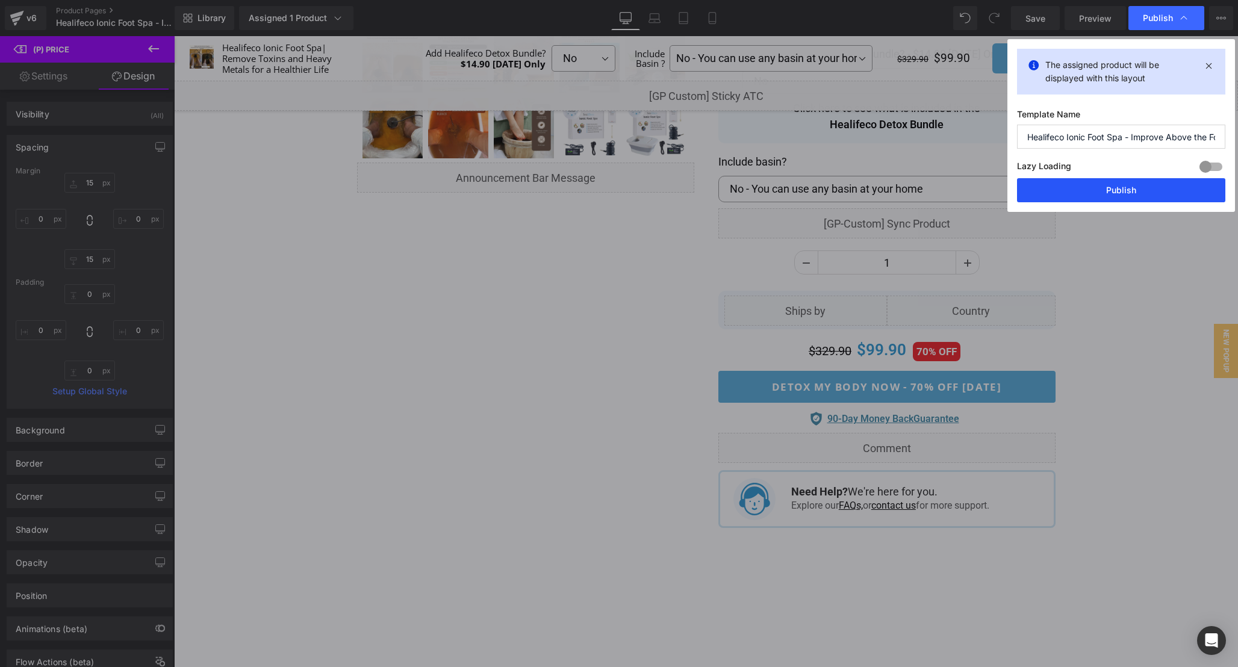
click at [1135, 189] on button "Publish" at bounding box center [1121, 190] width 208 height 24
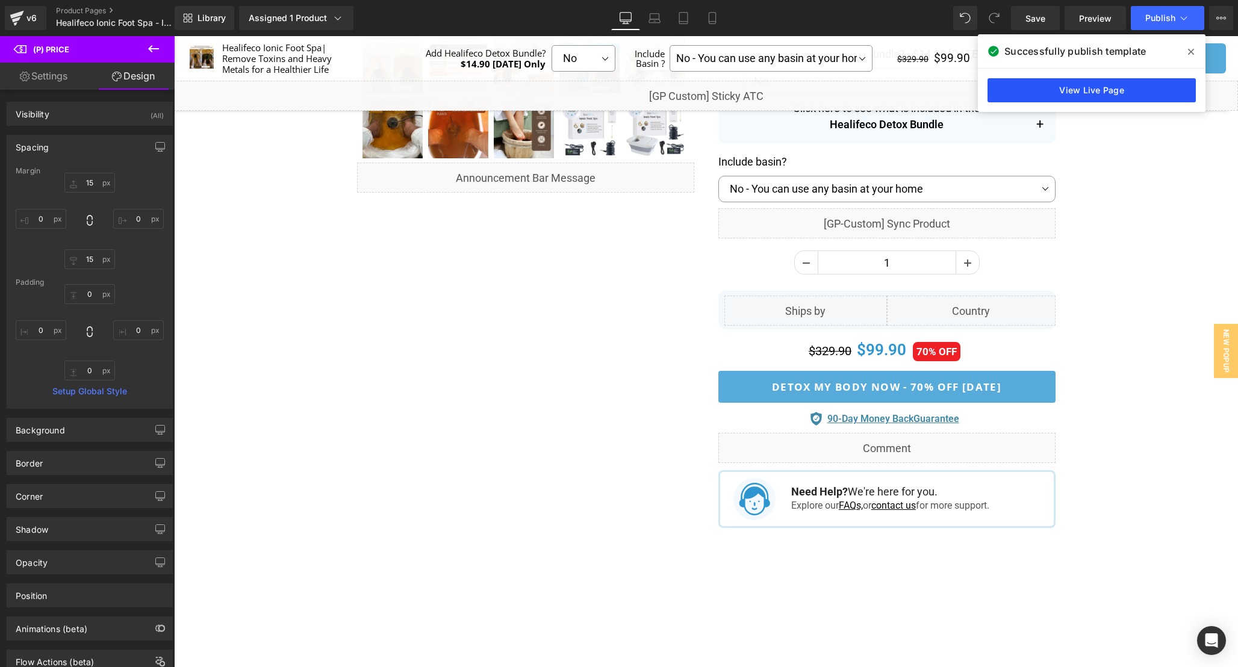
click at [1086, 88] on link "View Live Page" at bounding box center [1092, 90] width 208 height 24
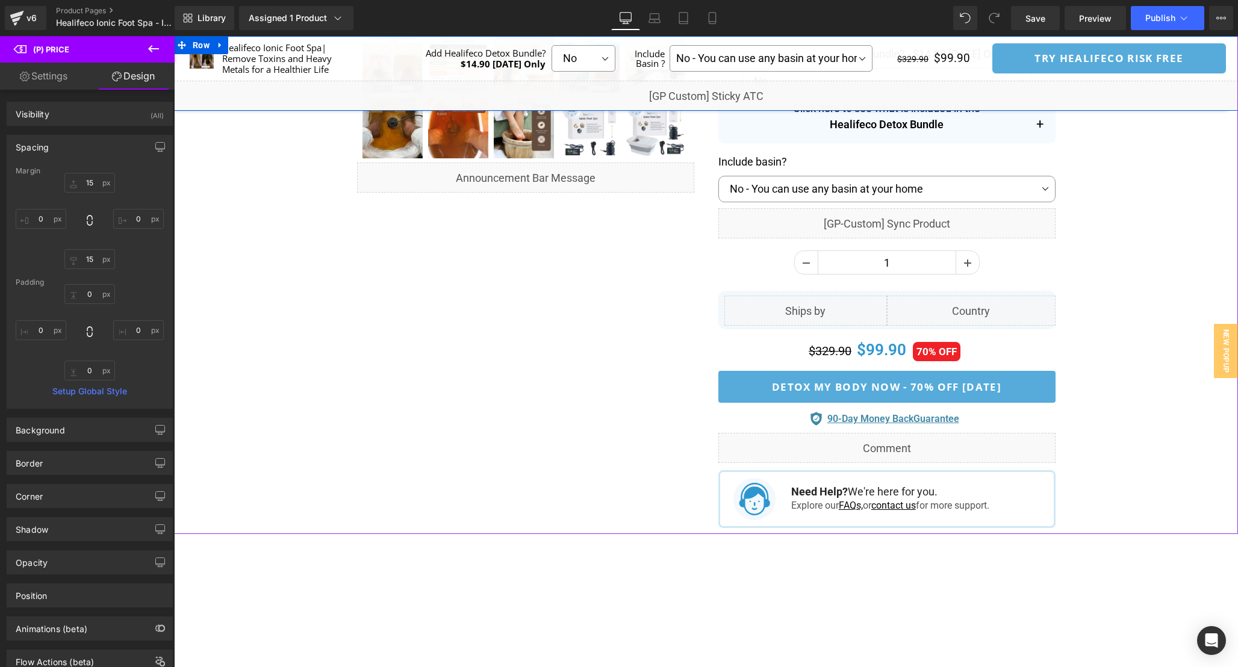
click at [719, 87] on div "Liquid" at bounding box center [706, 96] width 1064 height 30
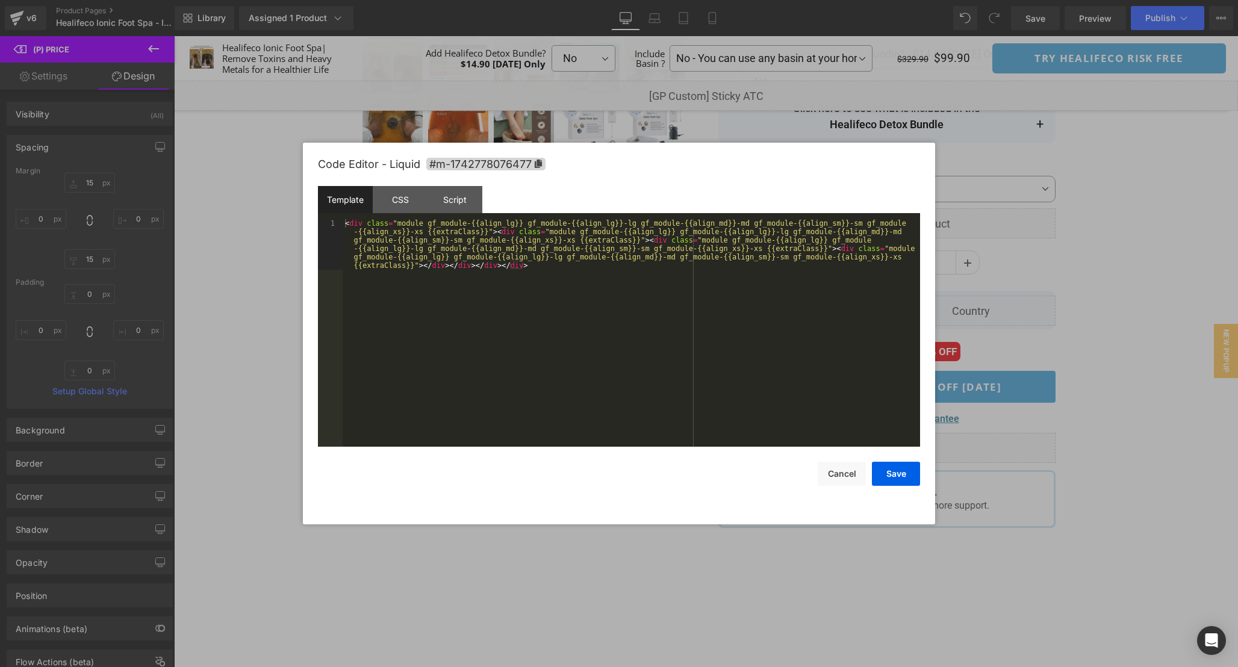
click at [555, 378] on div "< div class = "module gf_module-{{align_lg}} gf_module-{{align_lg}}-lg gf_modul…" at bounding box center [632, 383] width 578 height 329
click at [394, 196] on div "CSS" at bounding box center [400, 199] width 55 height 27
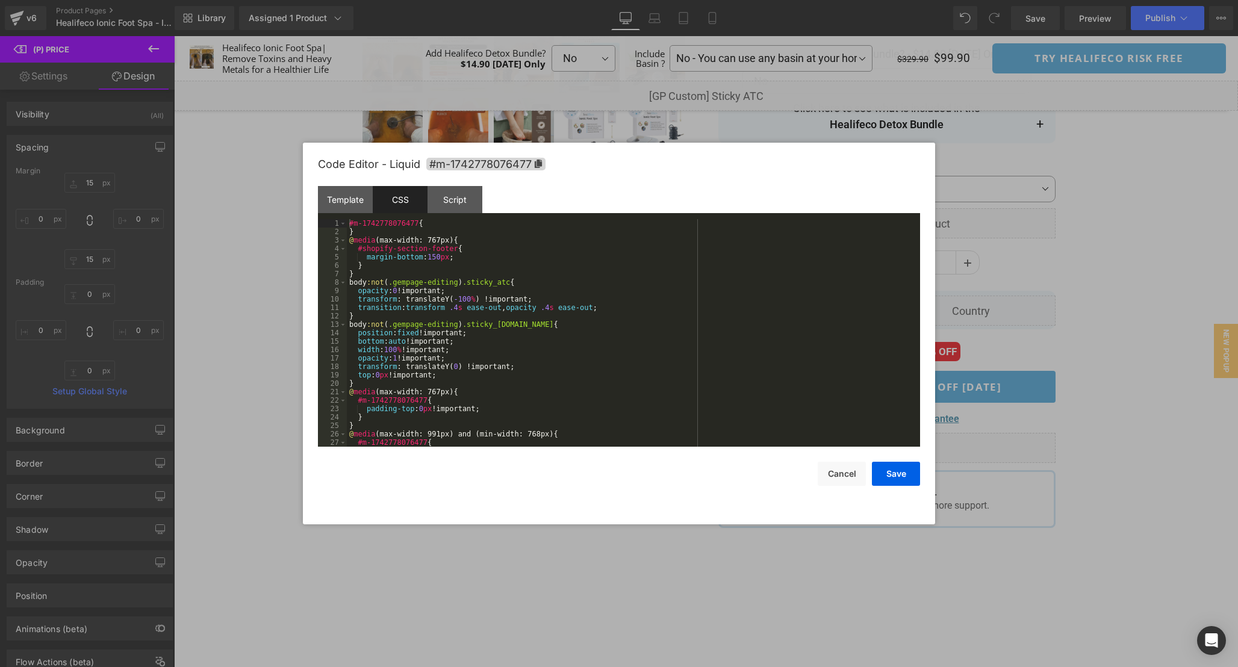
click at [672, 332] on div "#m-1742778076477 { } @ media (max-width: 767px) { #shopify-section-footer { mar…" at bounding box center [631, 341] width 569 height 245
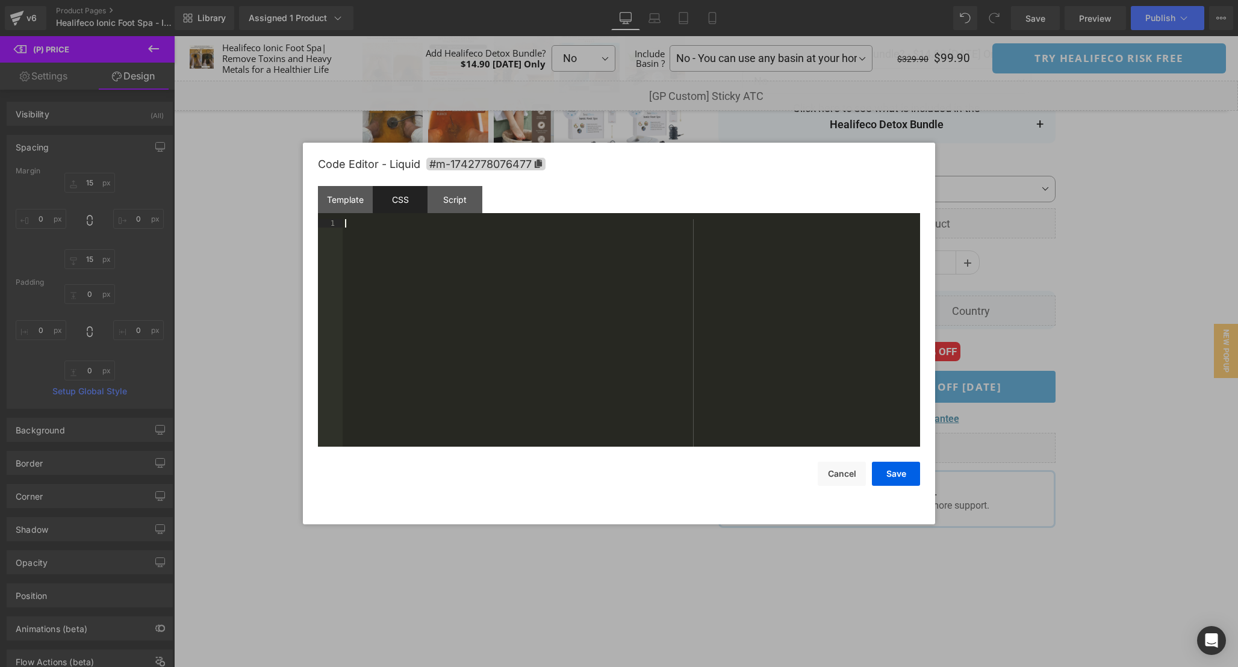
scroll to position [261, 0]
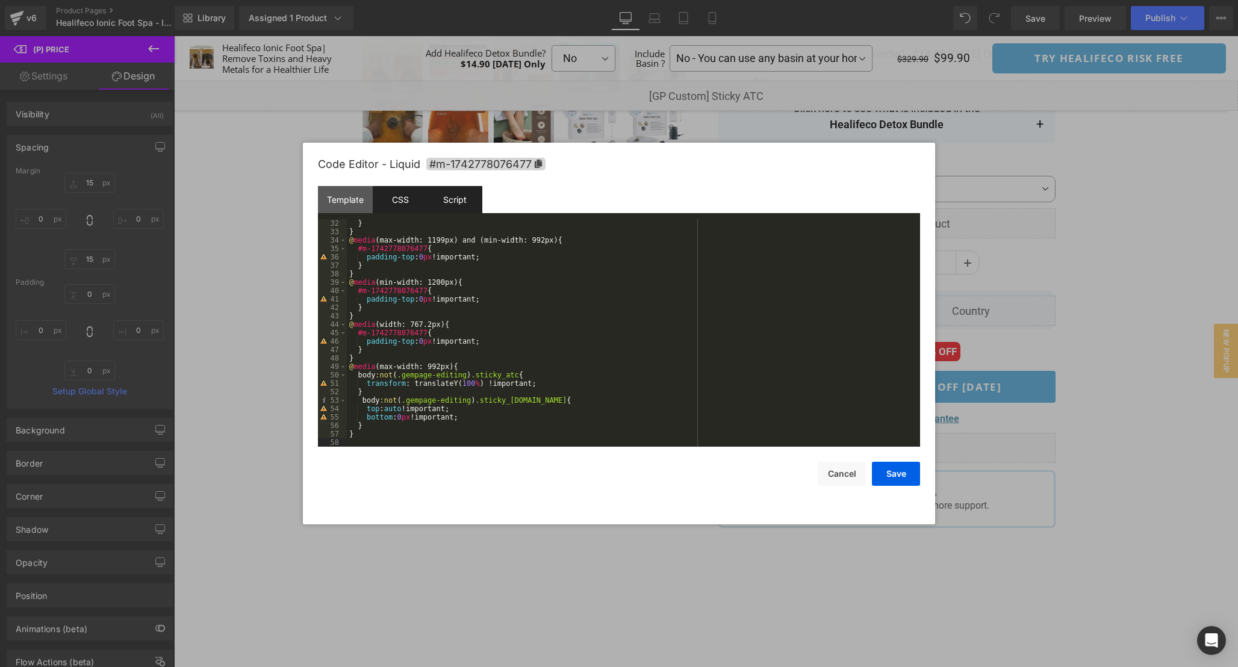
click at [454, 195] on div "Script" at bounding box center [455, 199] width 55 height 27
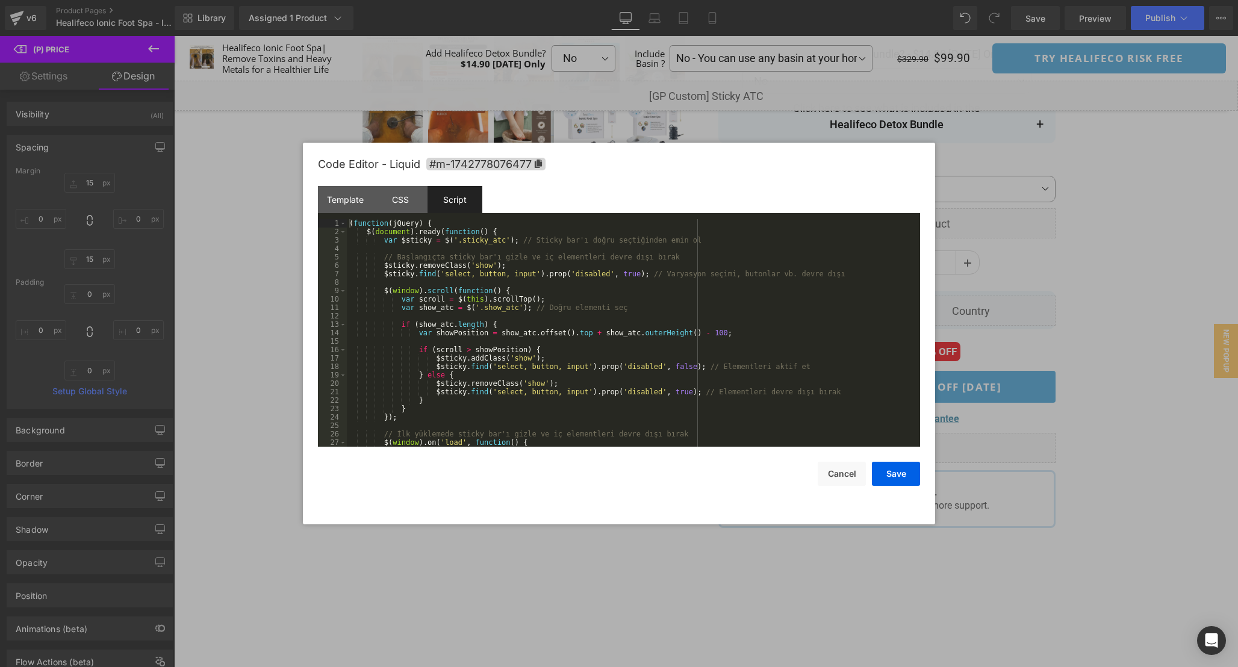
click at [777, 335] on div "( function ( jQuery ) { $ ( document ) . ready ( function ( ) { var $sticky = $…" at bounding box center [631, 341] width 569 height 245
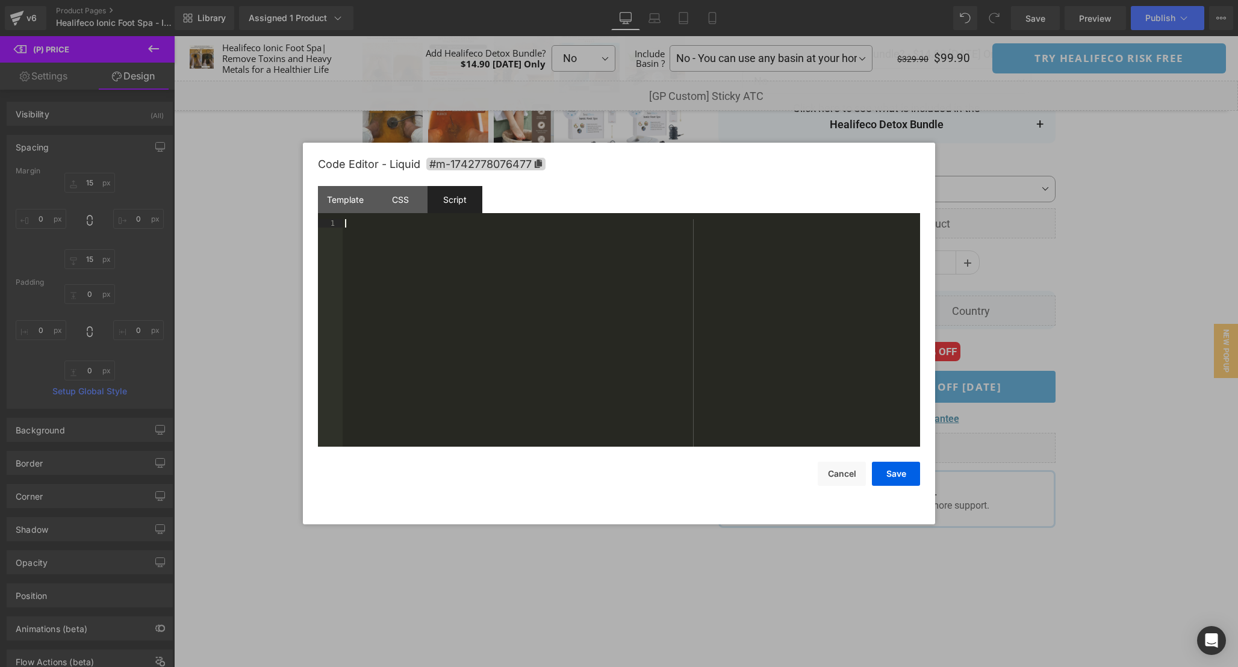
scroll to position [59, 0]
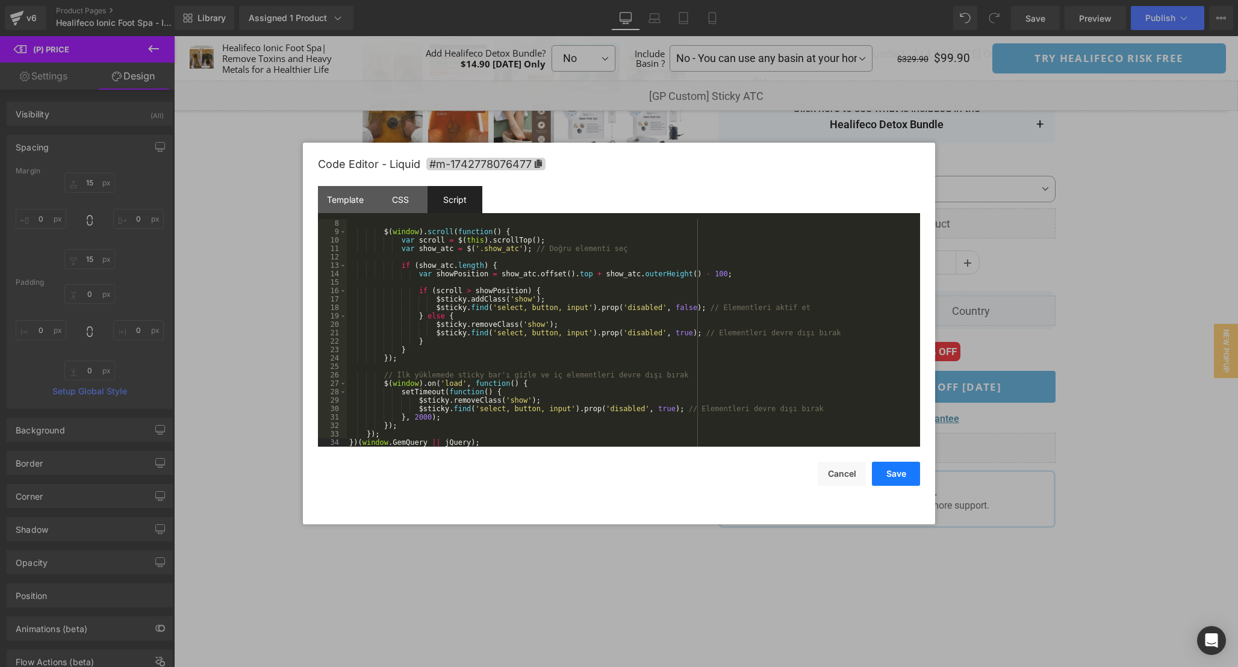
click at [897, 482] on button "Save" at bounding box center [896, 474] width 48 height 24
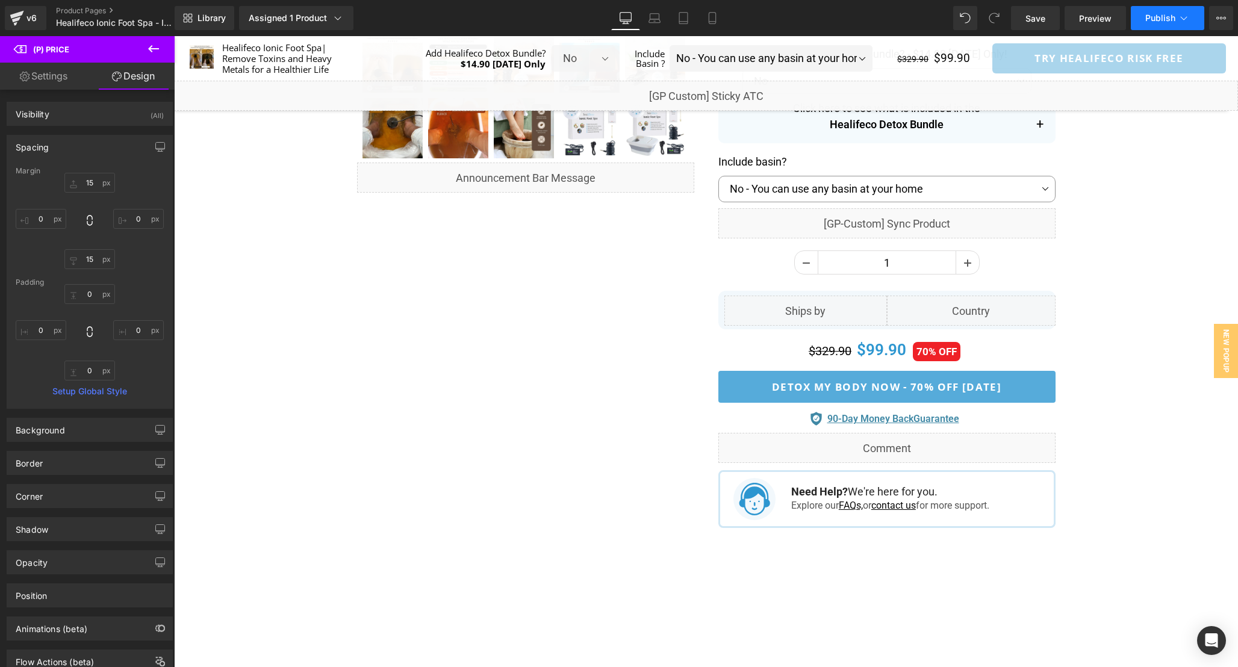
click at [1152, 25] on button "Publish" at bounding box center [1167, 18] width 73 height 24
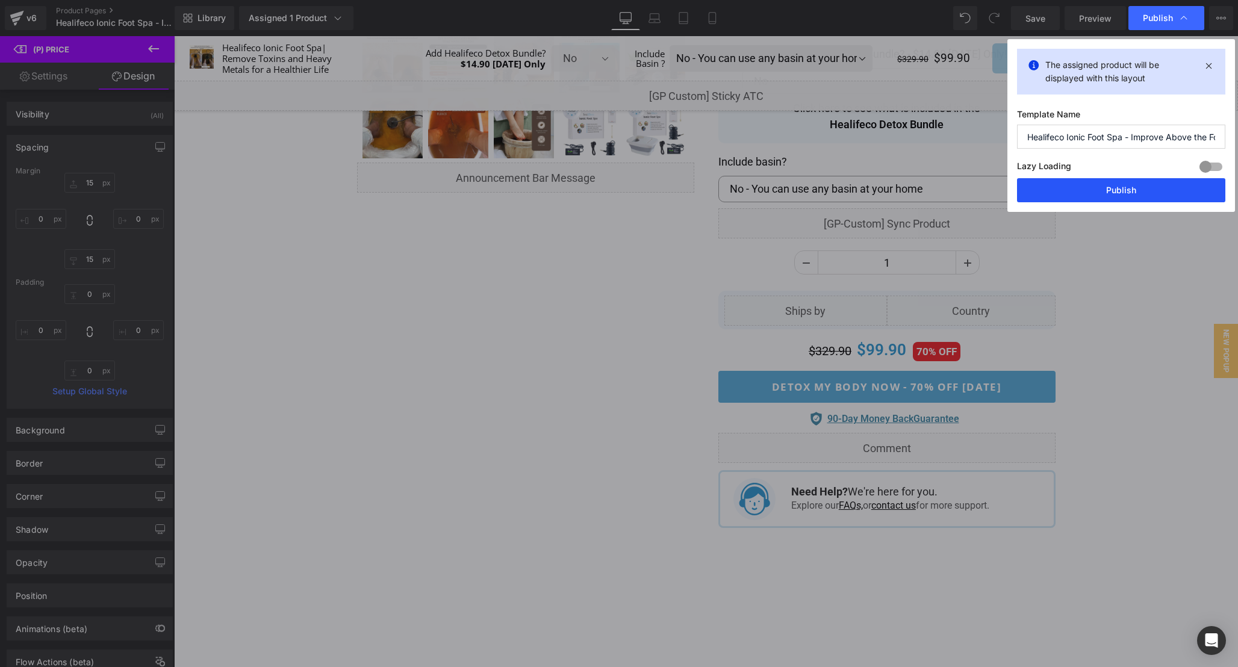
click at [1136, 181] on button "Publish" at bounding box center [1121, 190] width 208 height 24
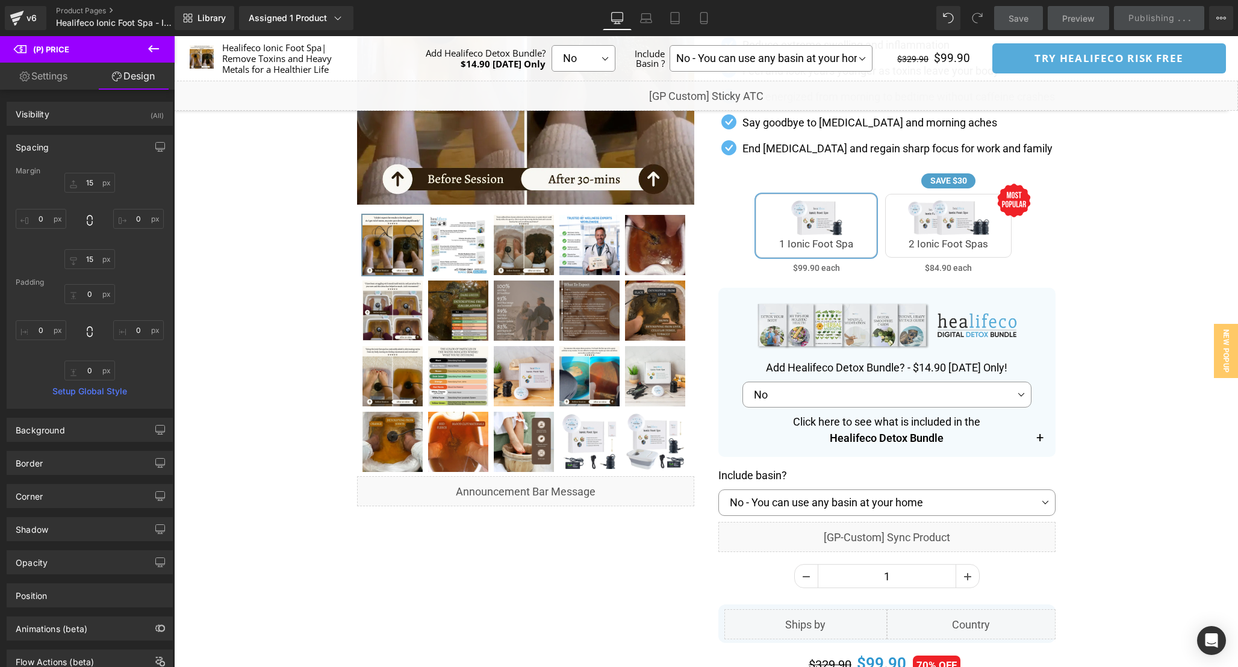
scroll to position [0, 0]
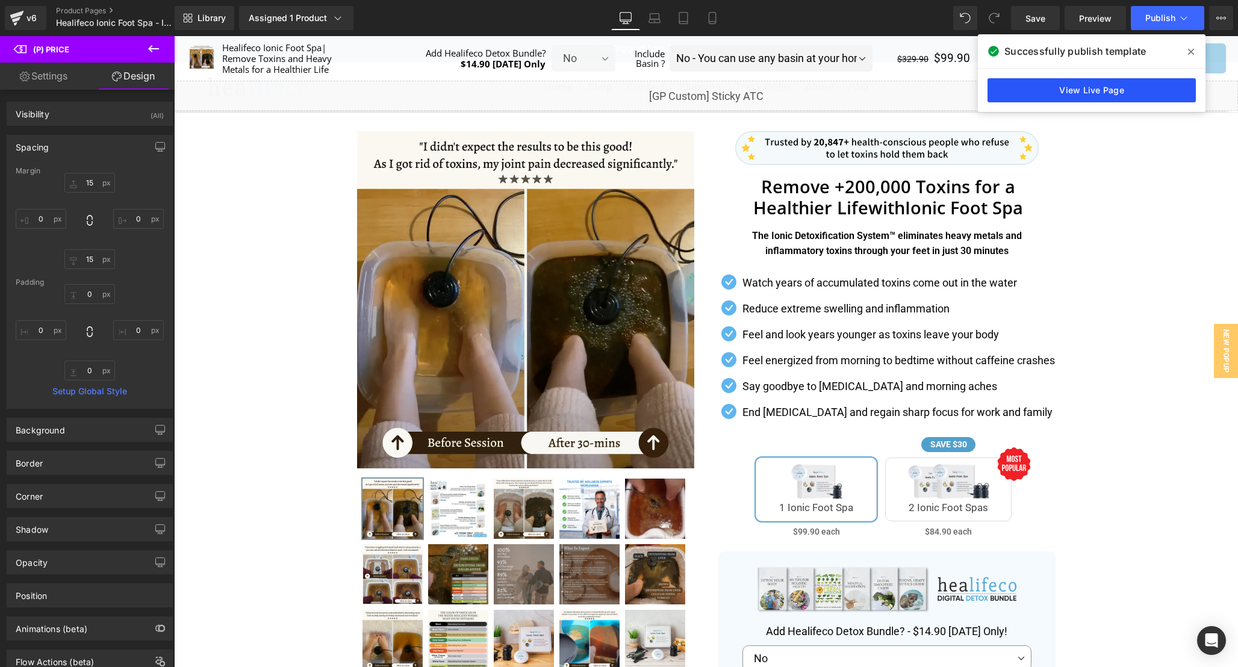
click at [1105, 94] on link "View Live Page" at bounding box center [1092, 90] width 208 height 24
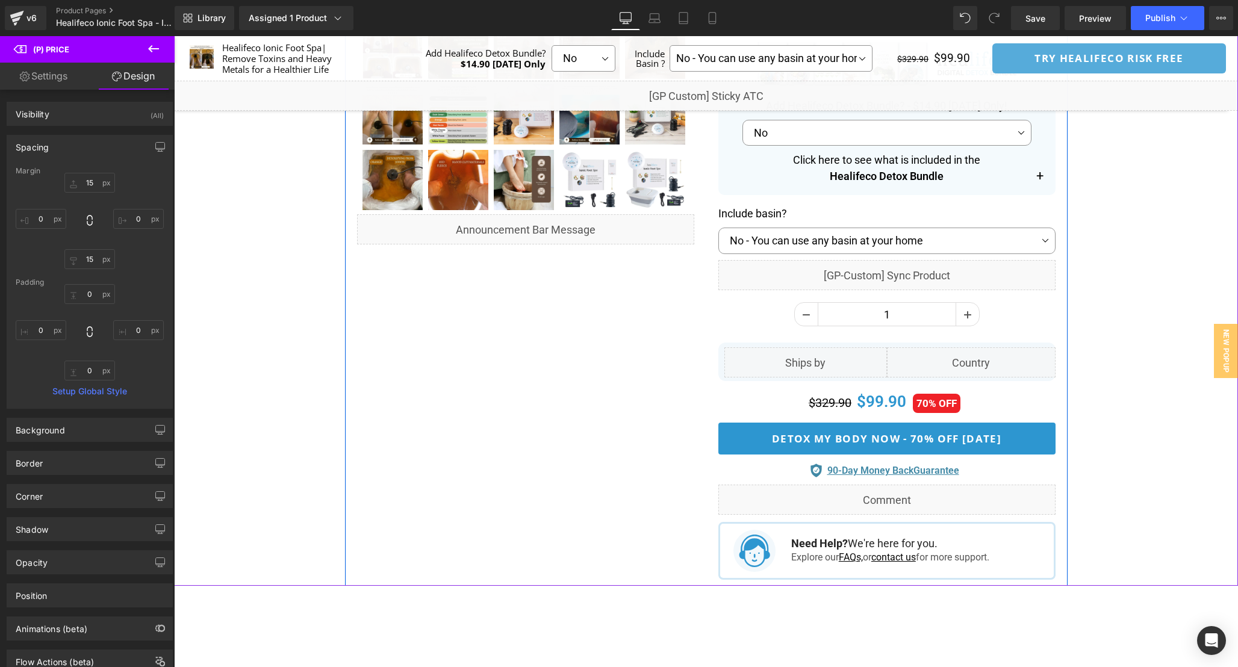
scroll to position [526, 0]
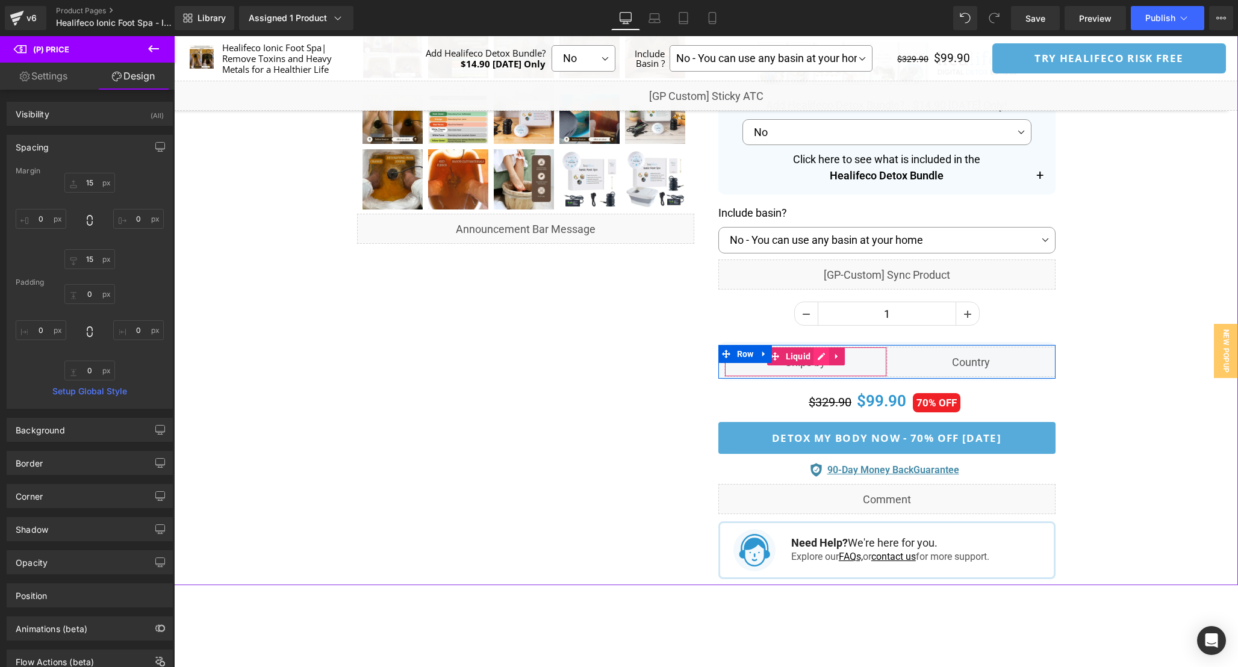
click at [820, 357] on div "Liquid" at bounding box center [806, 362] width 163 height 30
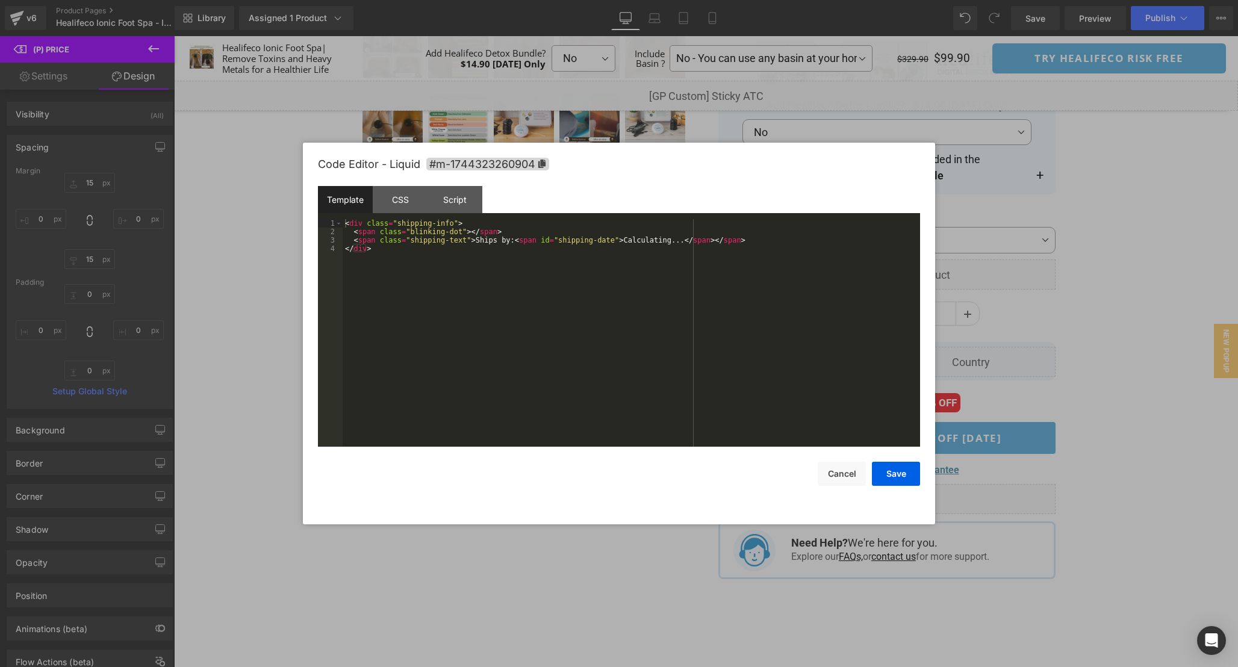
click at [628, 342] on div "< div class = "shipping-info" > < span class = "blinking-dot" > </ span > < spa…" at bounding box center [632, 341] width 578 height 245
click at [395, 198] on div "CSS" at bounding box center [400, 199] width 55 height 27
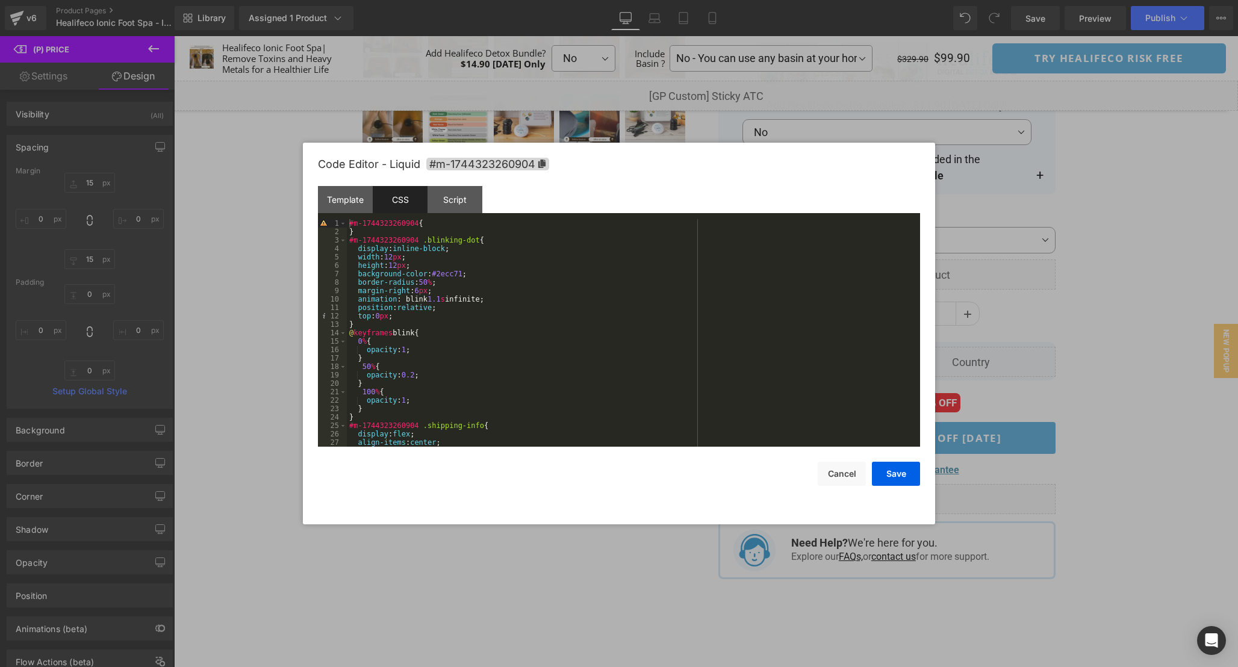
click at [641, 329] on div "#m-1744323260904 { } #m-1744323260904 .blinking-dot { display : inline-block ; …" at bounding box center [631, 341] width 569 height 245
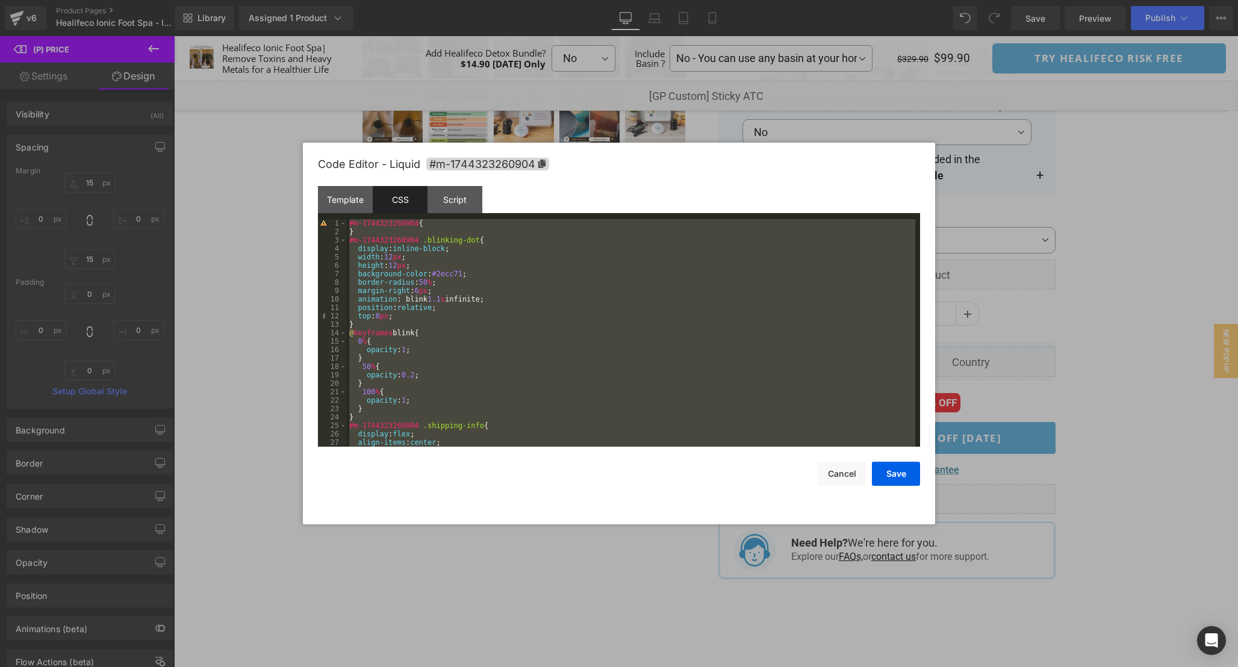
scroll to position [447, 0]
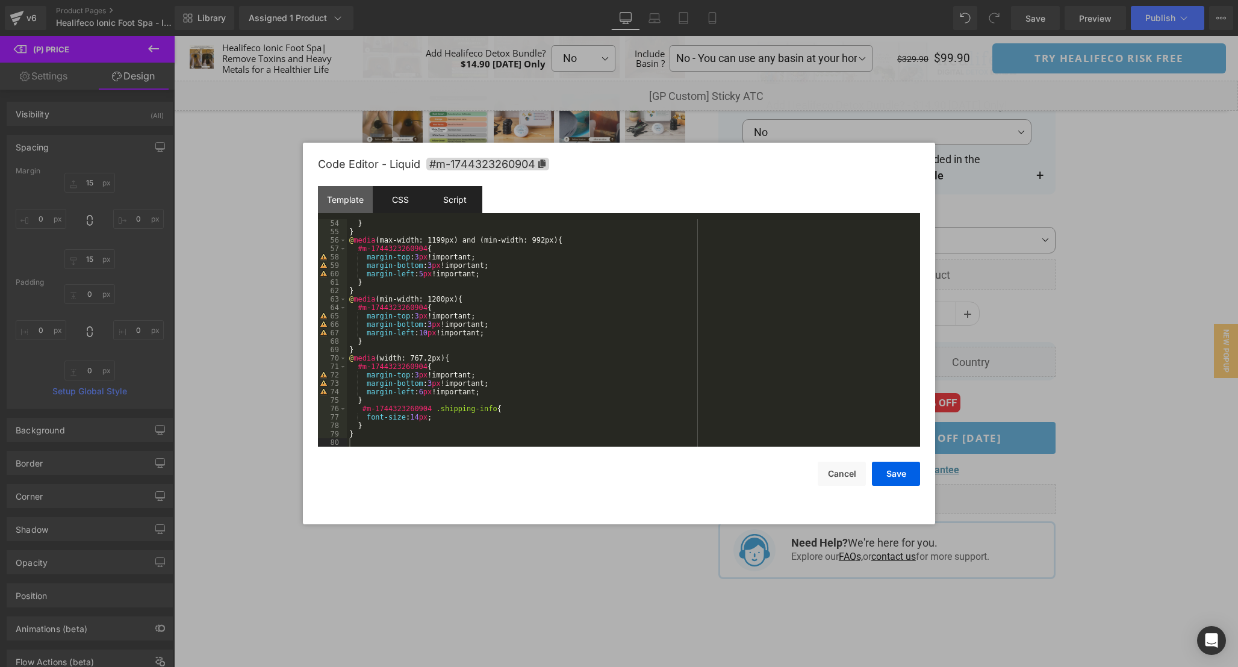
click at [469, 210] on div "Script" at bounding box center [455, 199] width 55 height 27
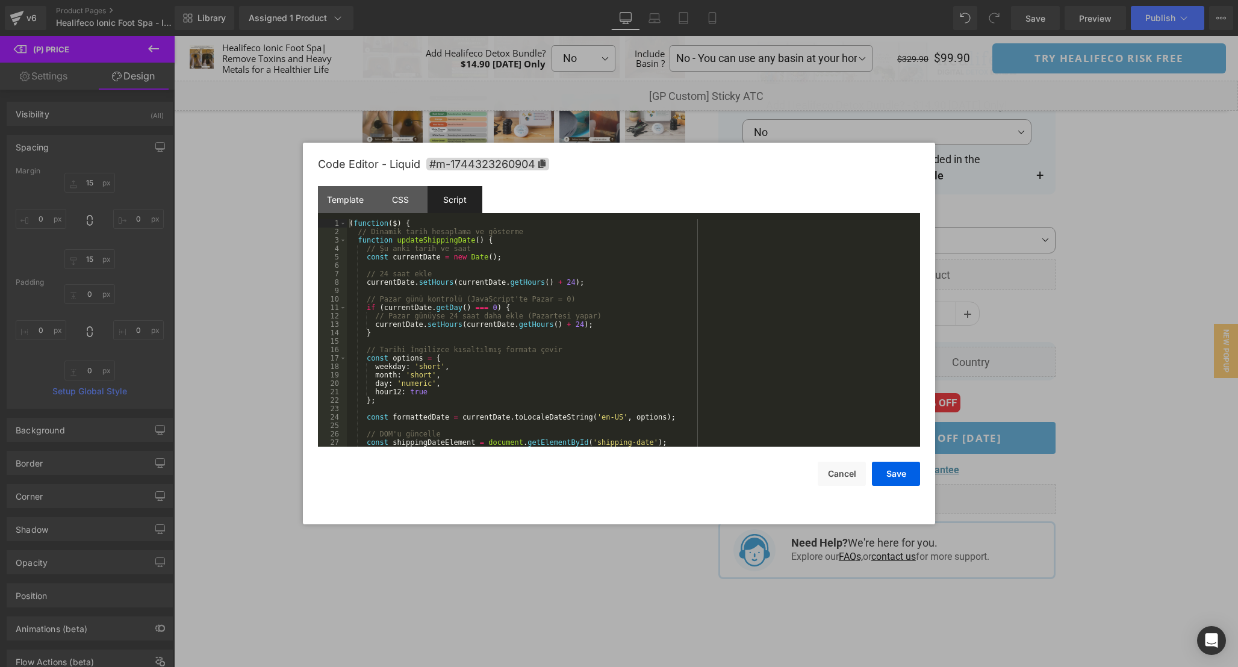
scroll to position [84, 0]
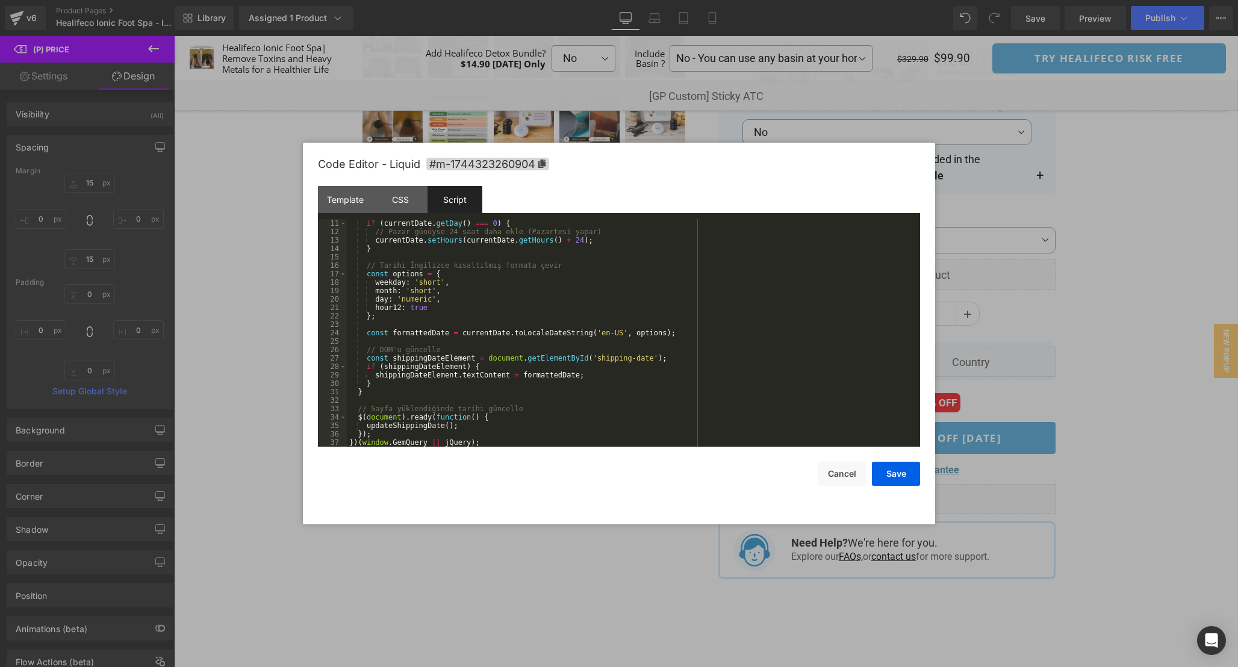
click at [749, 324] on div "if ( currentDate . getDay ( ) === 0 ) { // Pazar günüyse 24 saat daha ekle (Paz…" at bounding box center [631, 341] width 569 height 245
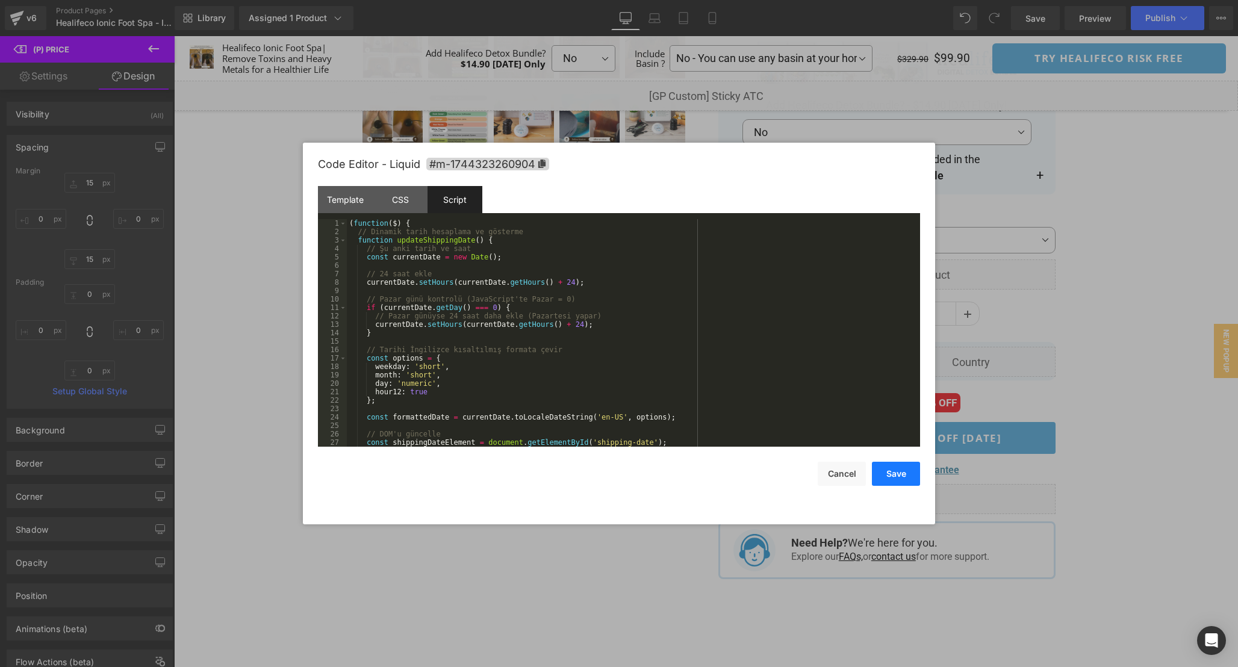
click at [897, 476] on button "Save" at bounding box center [896, 474] width 48 height 24
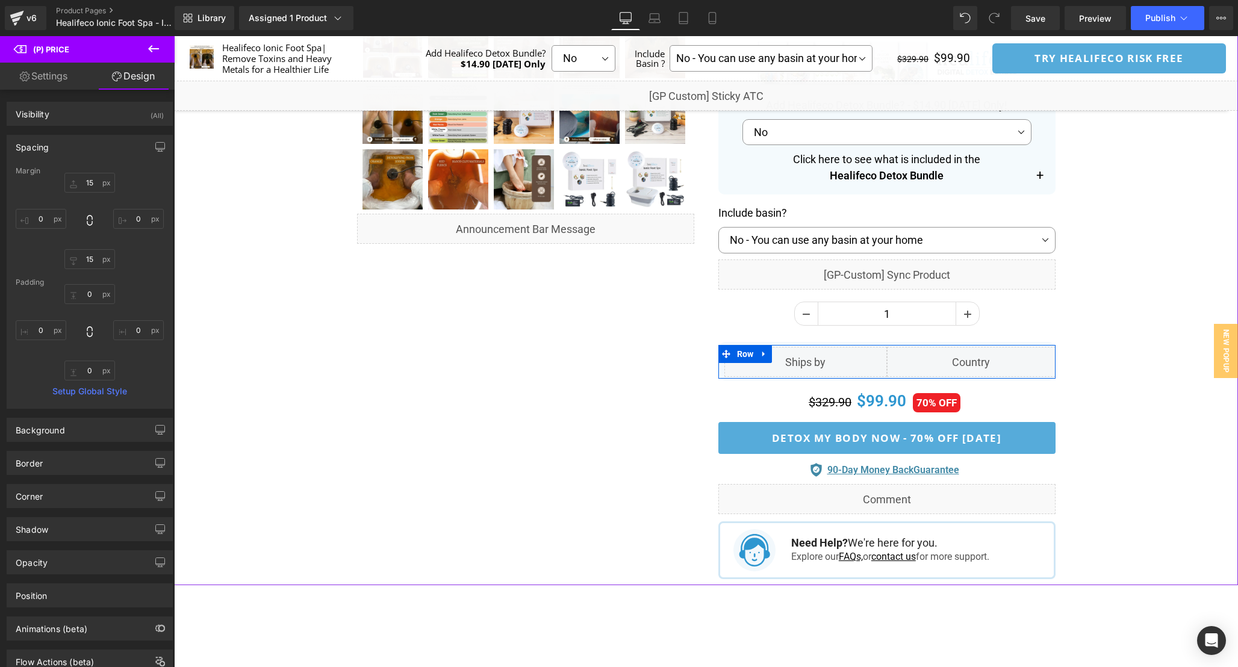
click at [986, 358] on div "Liquid" at bounding box center [971, 362] width 169 height 30
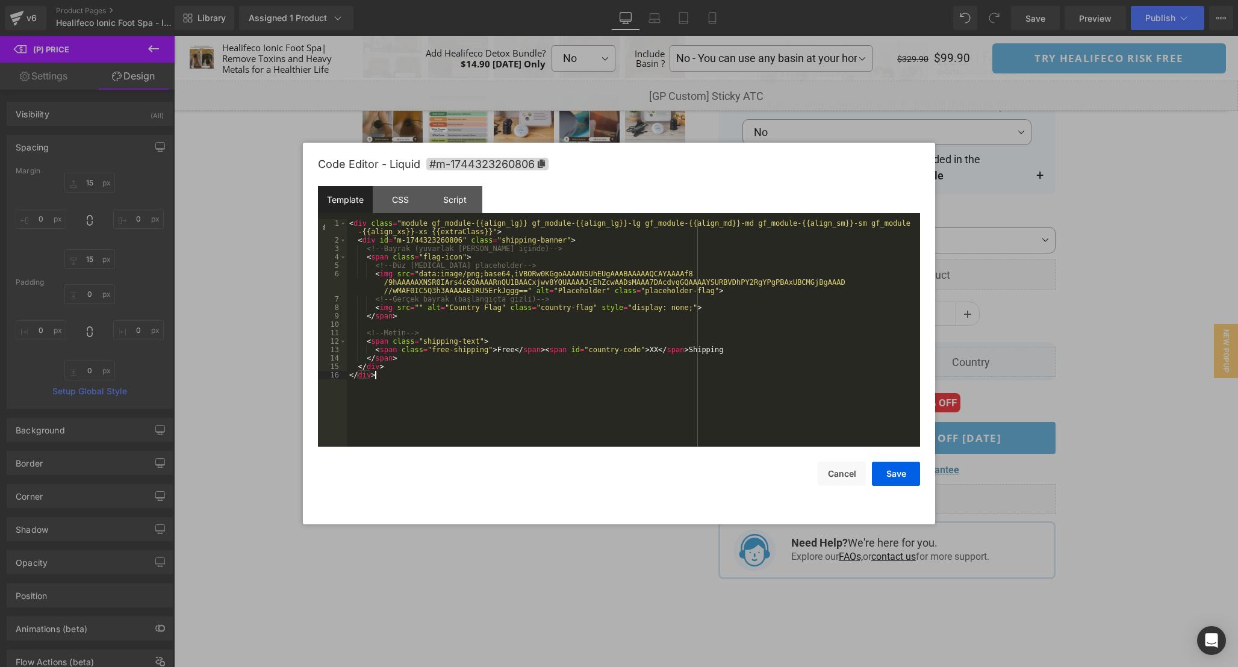
click at [522, 390] on div "< div class = "module gf_module-{{align_lg}} gf_module-{{align_lg}}-lg gf_modul…" at bounding box center [633, 345] width 573 height 253
click at [401, 200] on div "CSS" at bounding box center [400, 199] width 55 height 27
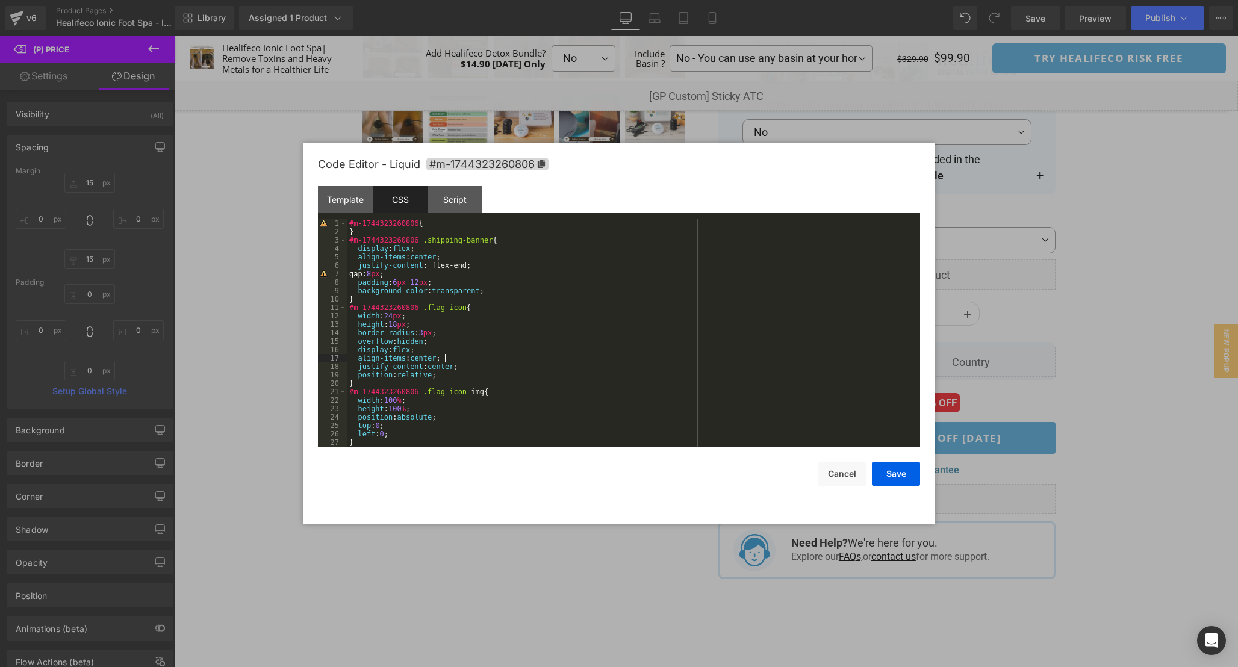
click at [596, 362] on div "#m-1744323260806 { } #m-1744323260806 .shipping-banner { display : flex ; align…" at bounding box center [631, 341] width 569 height 245
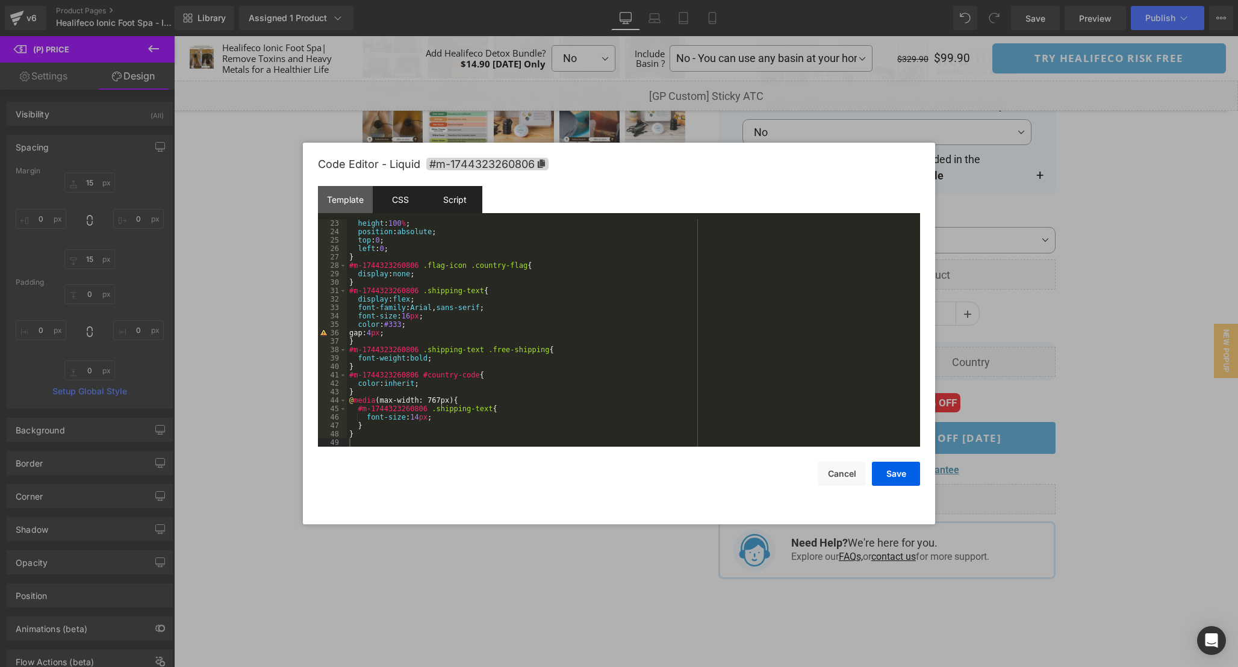
click at [470, 195] on div "Script" at bounding box center [455, 199] width 55 height 27
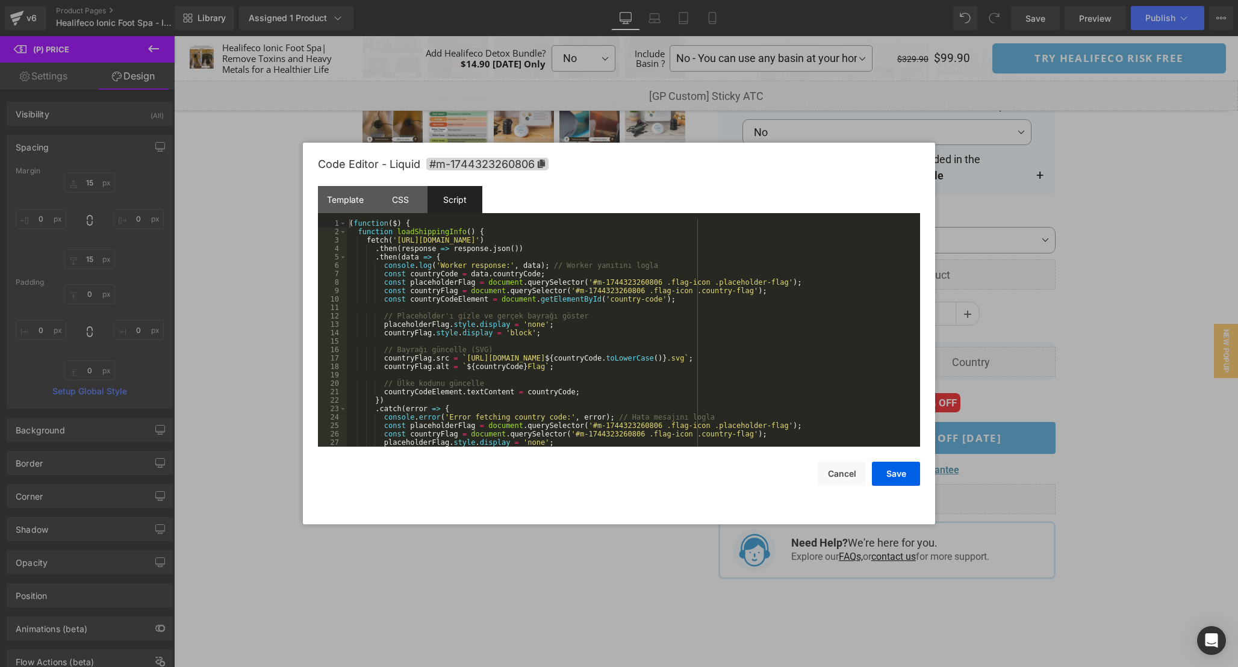
click at [697, 343] on div "( function ( $ ) { function loadShippingInfo ( ) { fetch ( 'https://shipping-in…" at bounding box center [631, 341] width 569 height 245
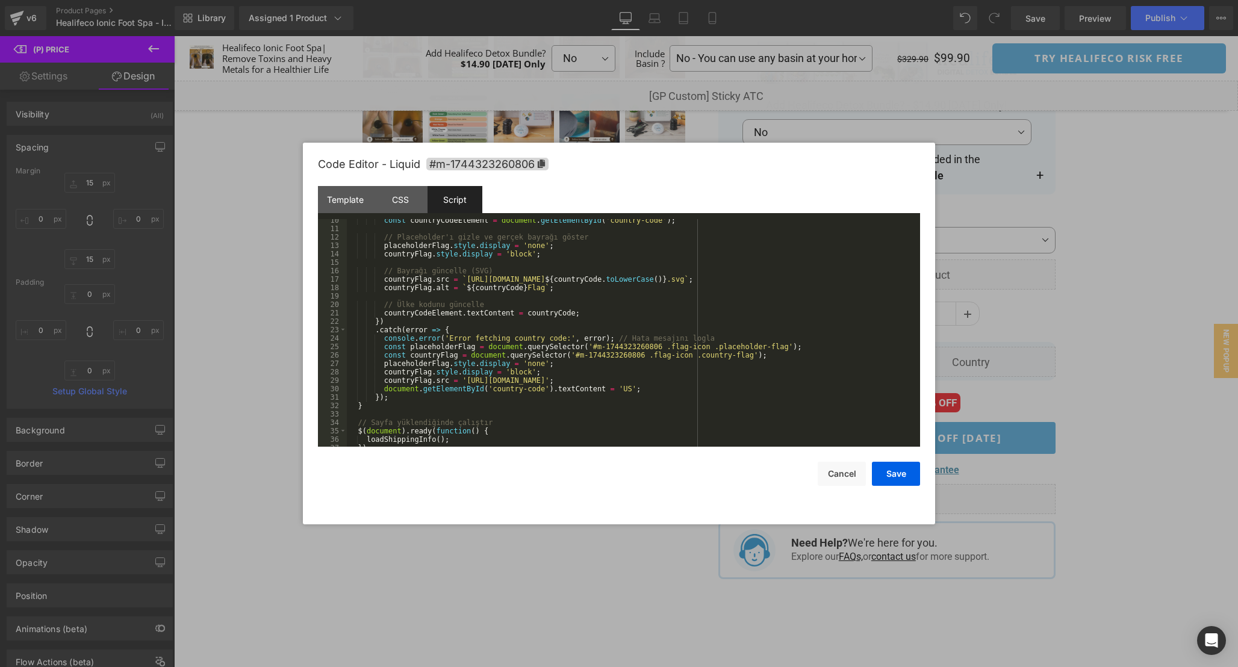
scroll to position [0, 0]
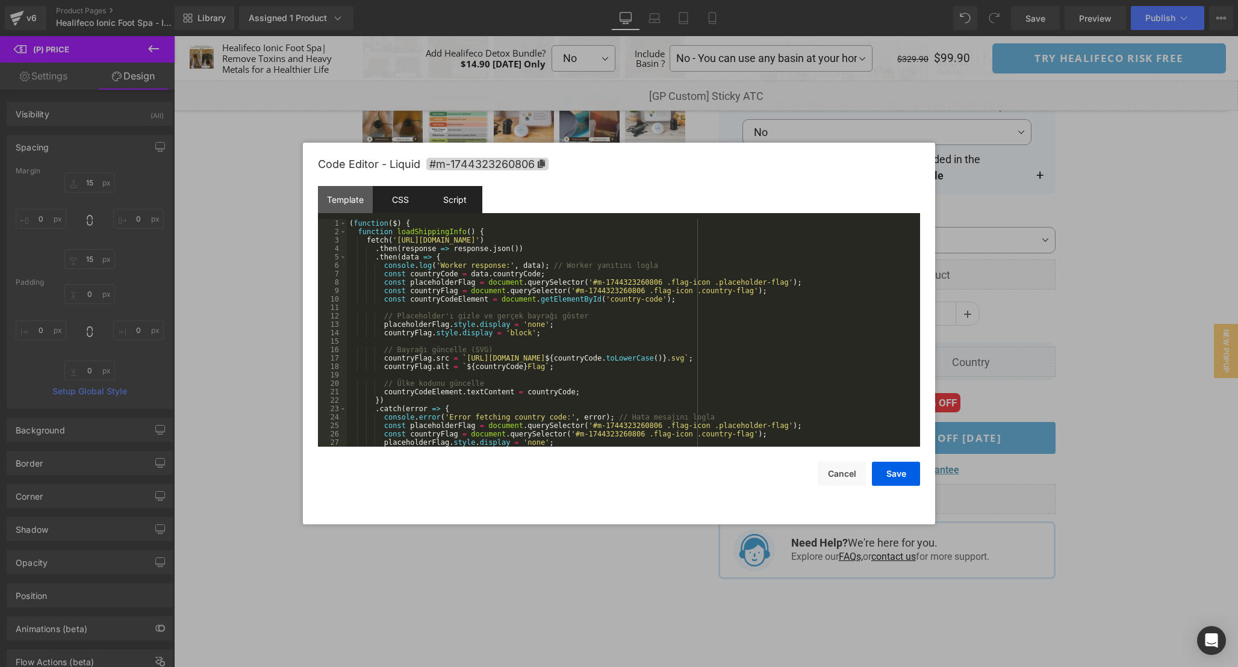
click at [406, 202] on div "CSS" at bounding box center [400, 199] width 55 height 27
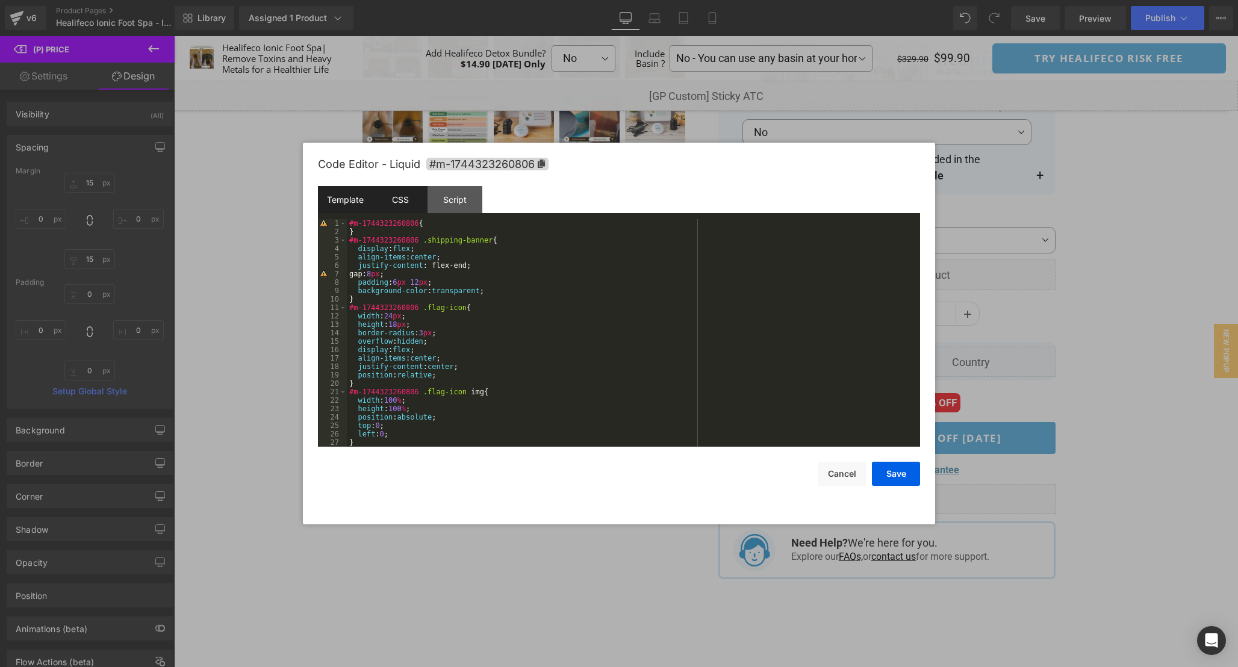
click at [335, 195] on div "Template" at bounding box center [345, 199] width 55 height 27
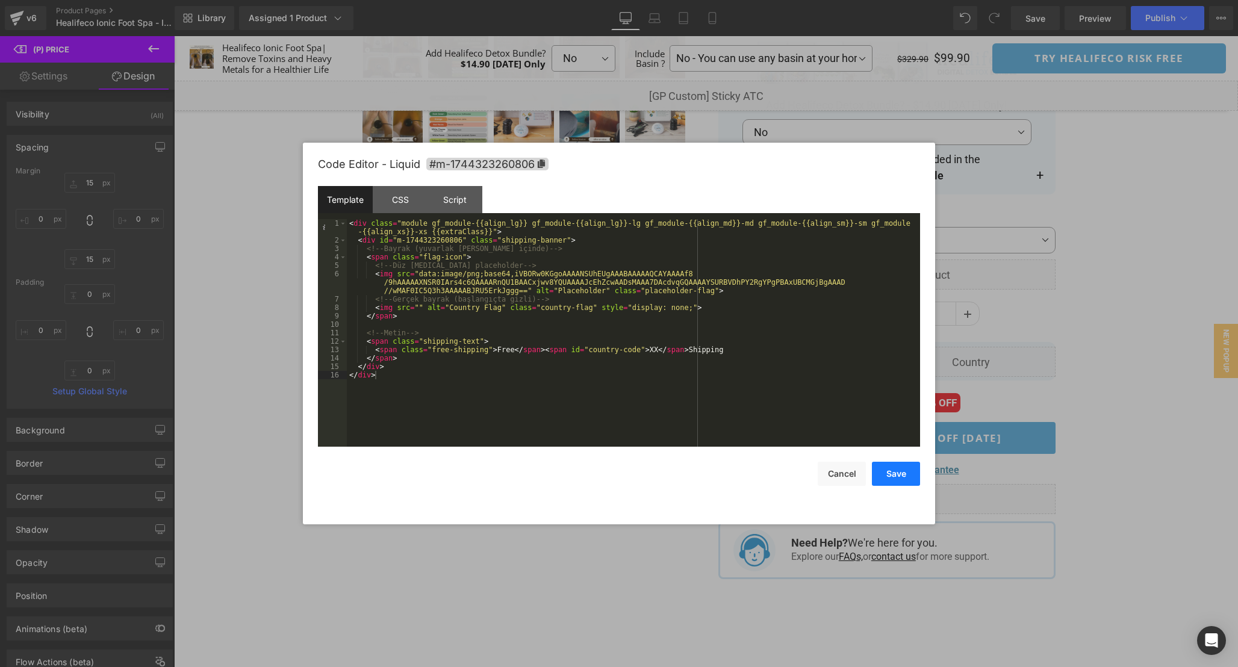
click at [903, 474] on button "Save" at bounding box center [896, 474] width 48 height 24
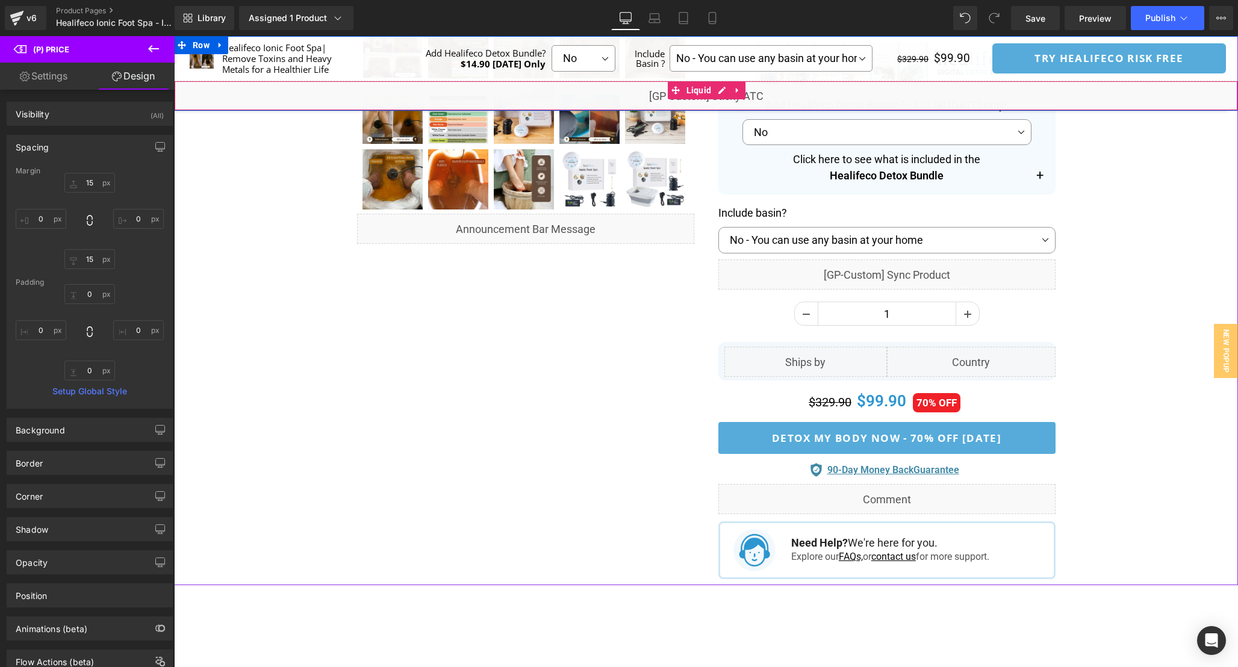
click at [719, 92] on div "Liquid" at bounding box center [706, 96] width 1064 height 30
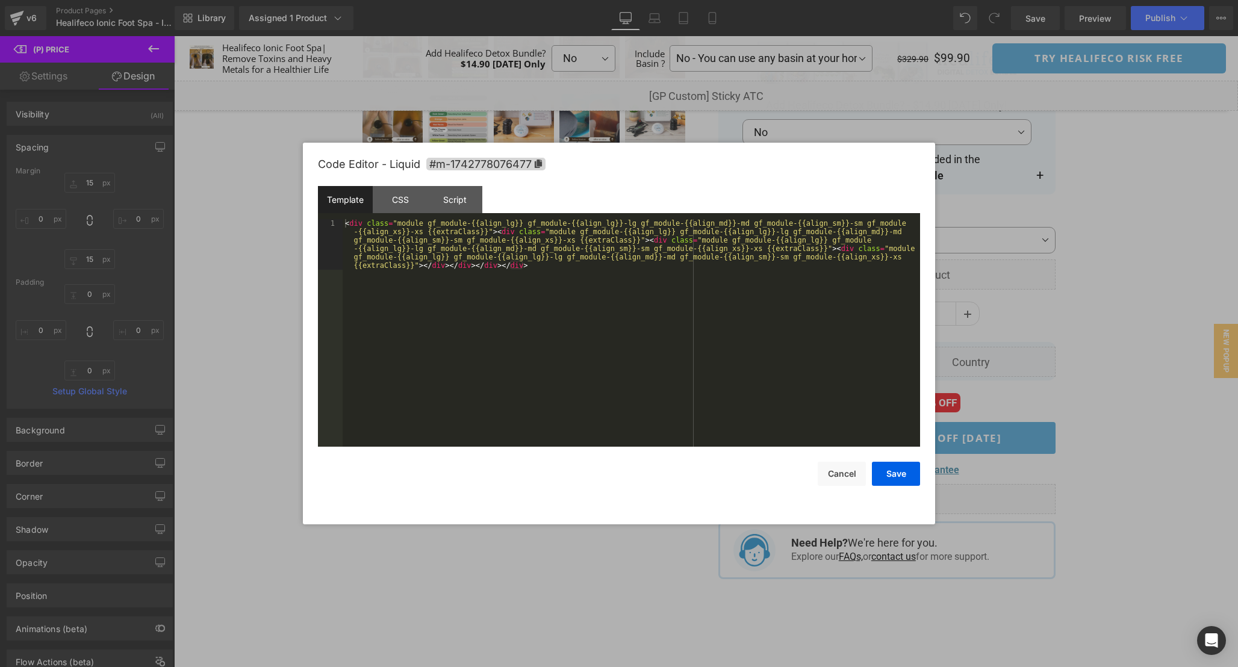
click at [626, 302] on div "< div class = "module gf_module-{{align_lg}} gf_module-{{align_lg}}-lg gf_modul…" at bounding box center [632, 383] width 578 height 329
click at [407, 205] on div "CSS" at bounding box center [400, 199] width 55 height 27
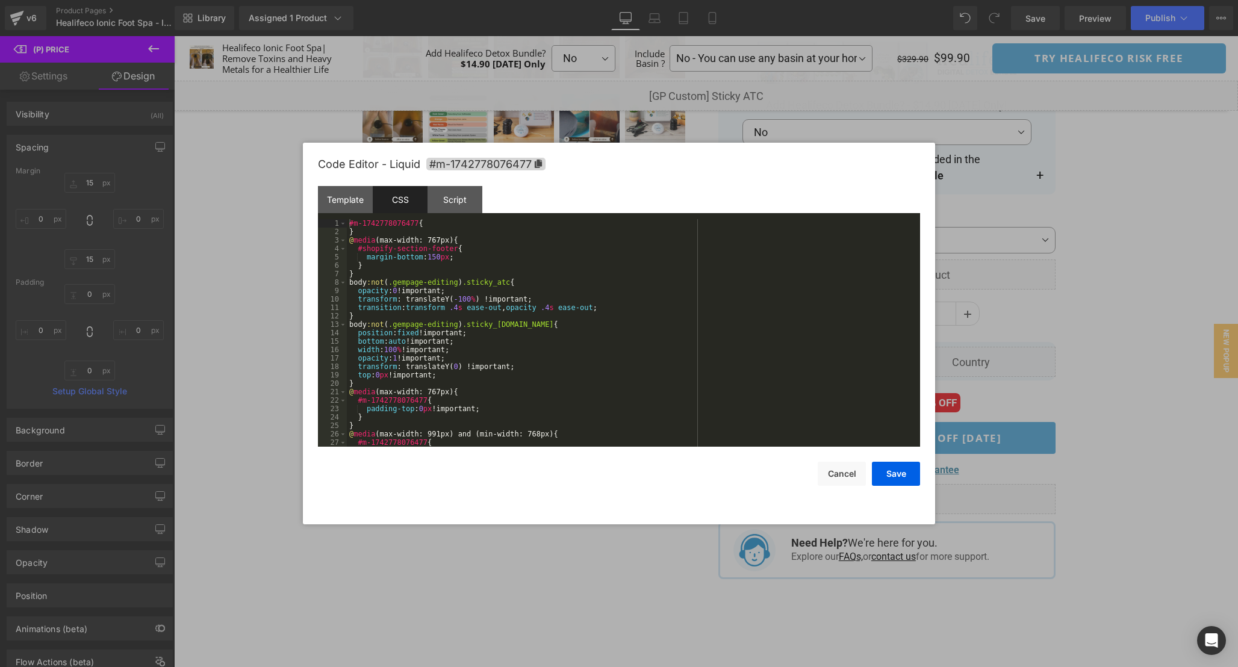
click at [684, 383] on div "#m-1742778076477 { } @ media (max-width: 767px) { #shopify-section-footer { mar…" at bounding box center [631, 341] width 569 height 245
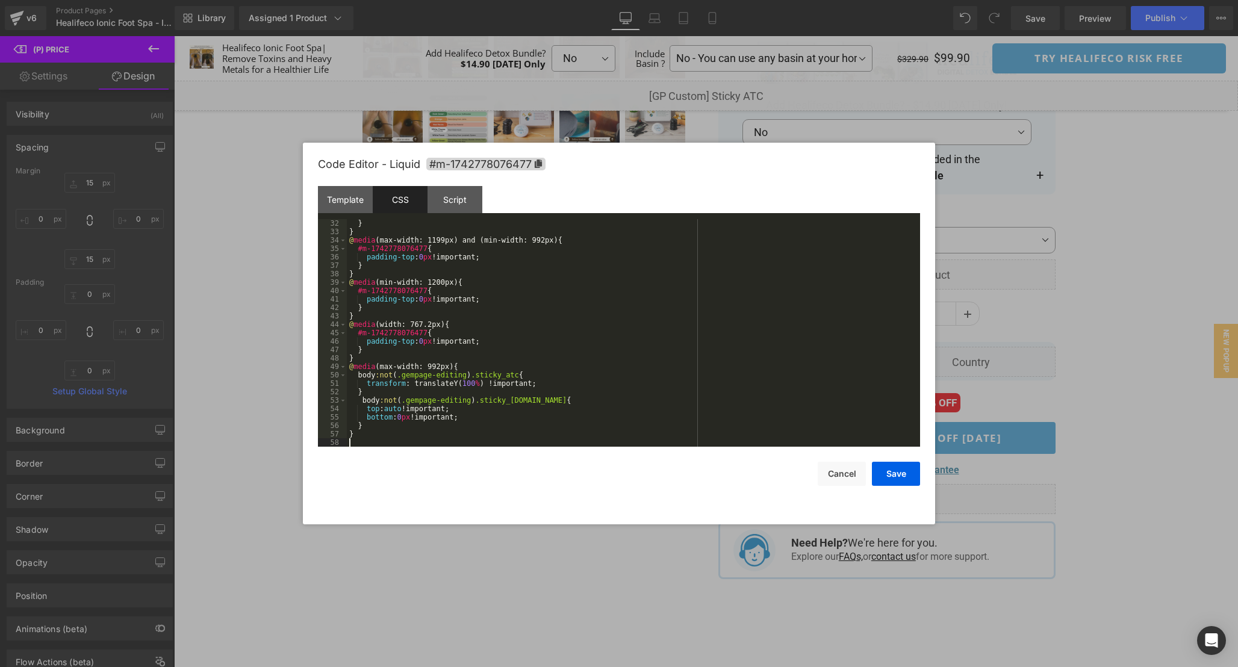
scroll to position [261, 0]
click at [440, 196] on div "Script" at bounding box center [455, 199] width 55 height 27
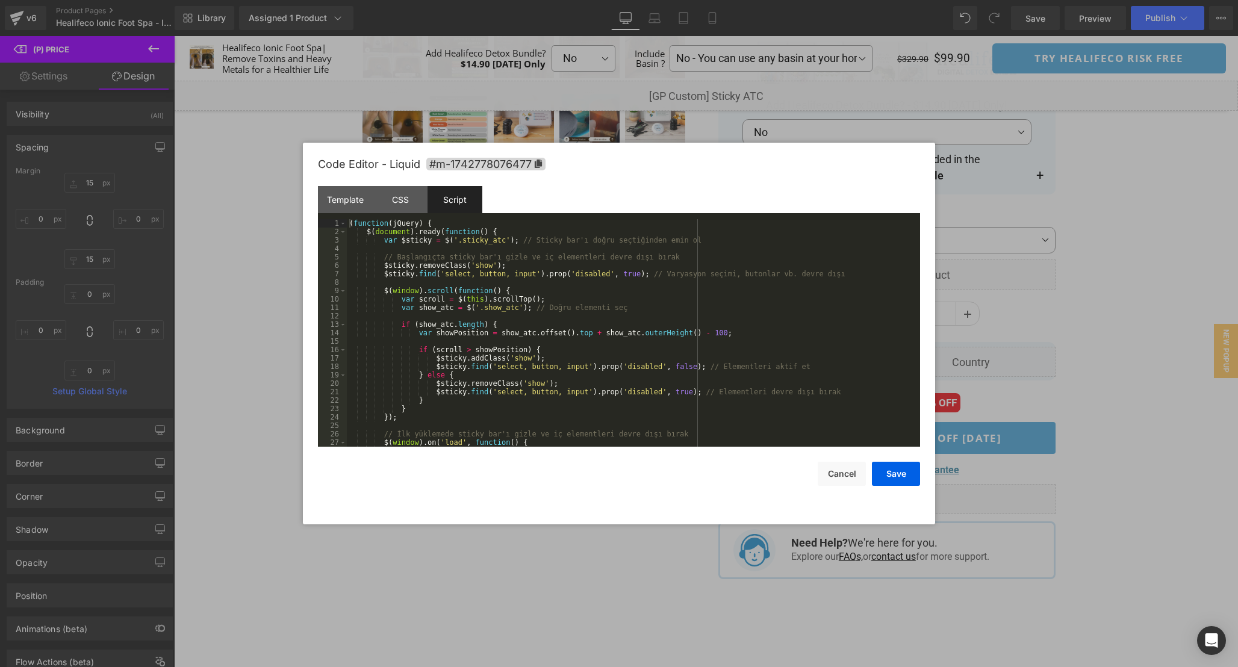
click at [682, 317] on div "( function ( jQuery ) { $ ( document ) . ready ( function ( ) { var $sticky = $…" at bounding box center [631, 341] width 569 height 245
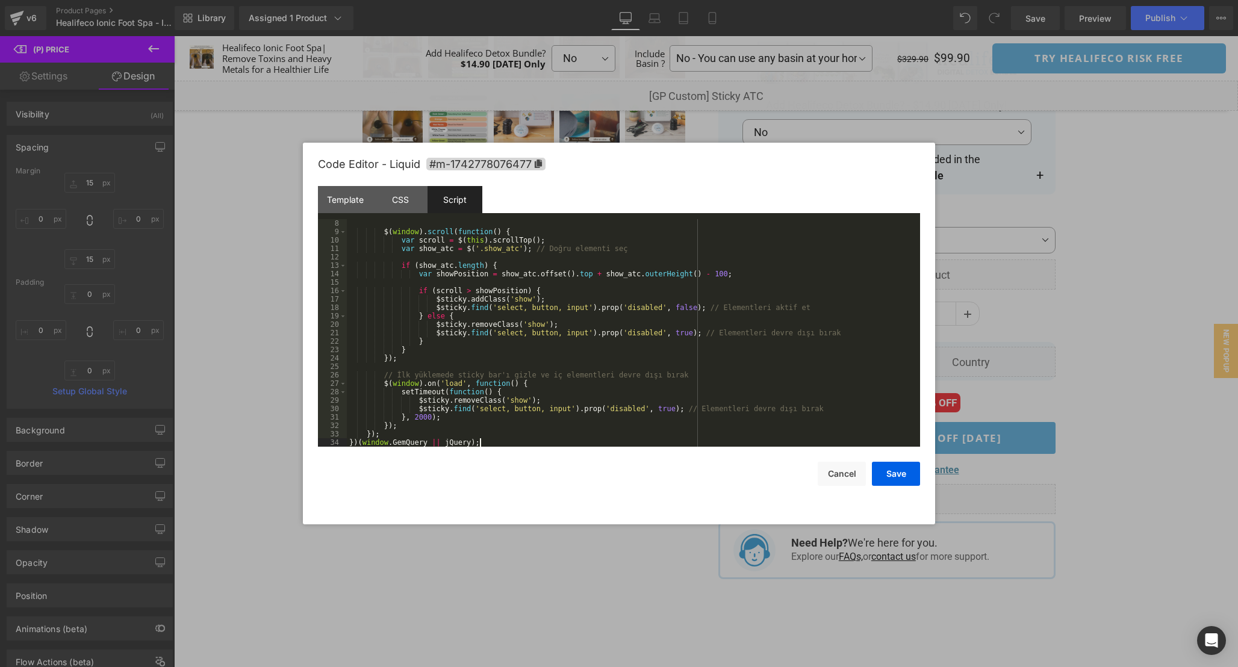
scroll to position [59, 0]
click at [897, 470] on button "Save" at bounding box center [896, 474] width 48 height 24
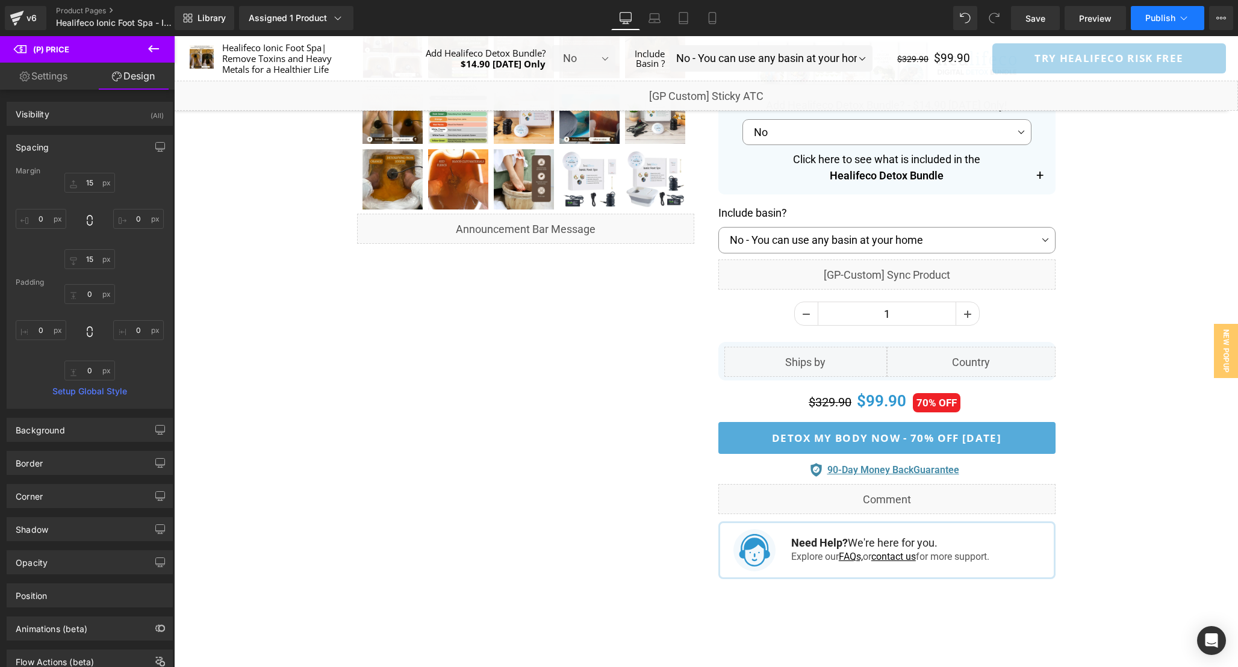
click at [1164, 22] on span "Publish" at bounding box center [1160, 18] width 30 height 10
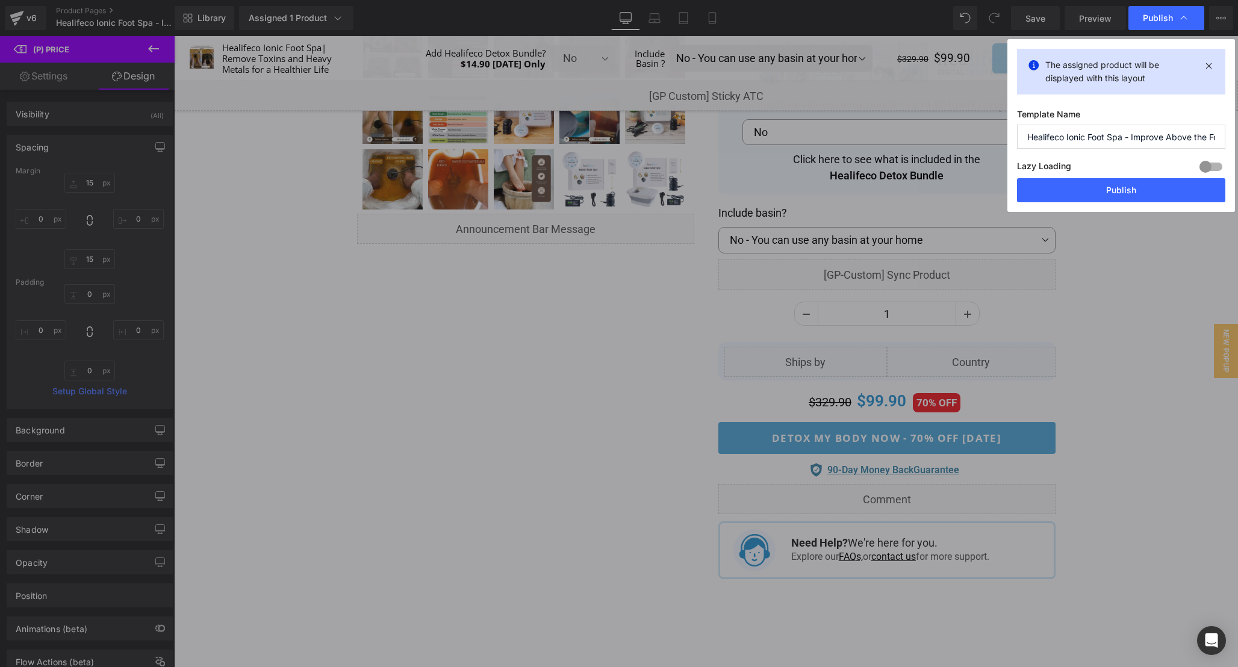
click at [1149, 205] on div "The assigned product will be displayed with this layout Template Name Healifeco…" at bounding box center [1122, 125] width 228 height 173
click at [1131, 190] on button "Publish" at bounding box center [1121, 190] width 208 height 24
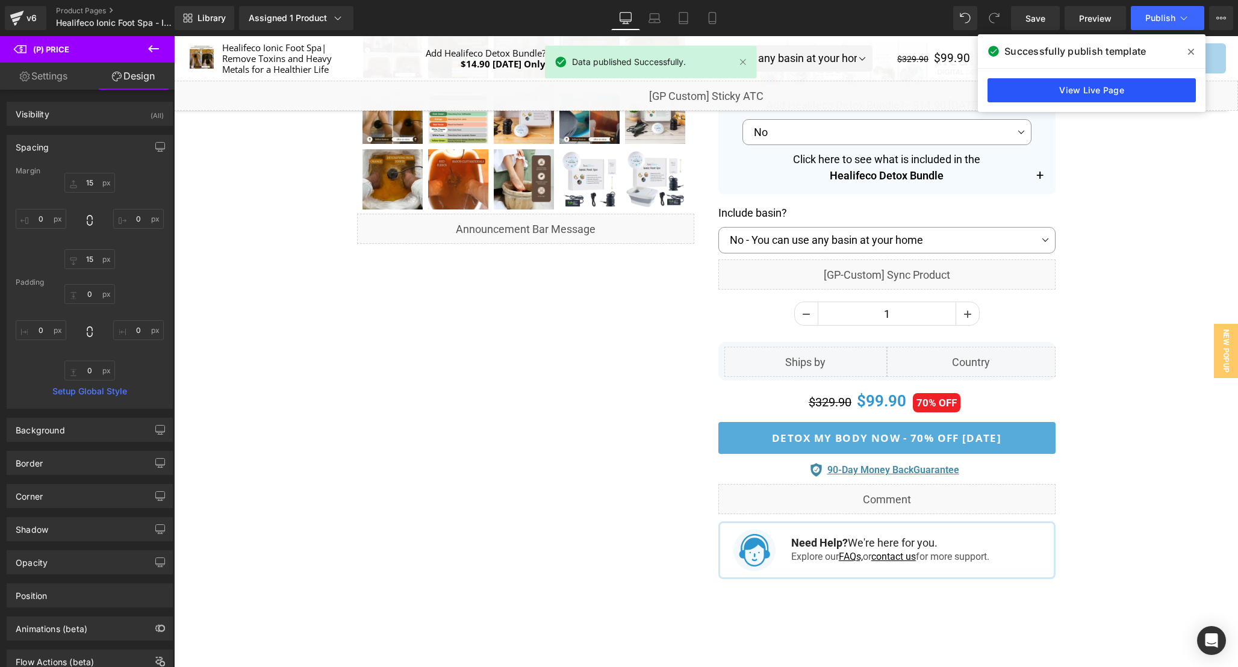
click at [1112, 93] on link "View Live Page" at bounding box center [1092, 90] width 208 height 24
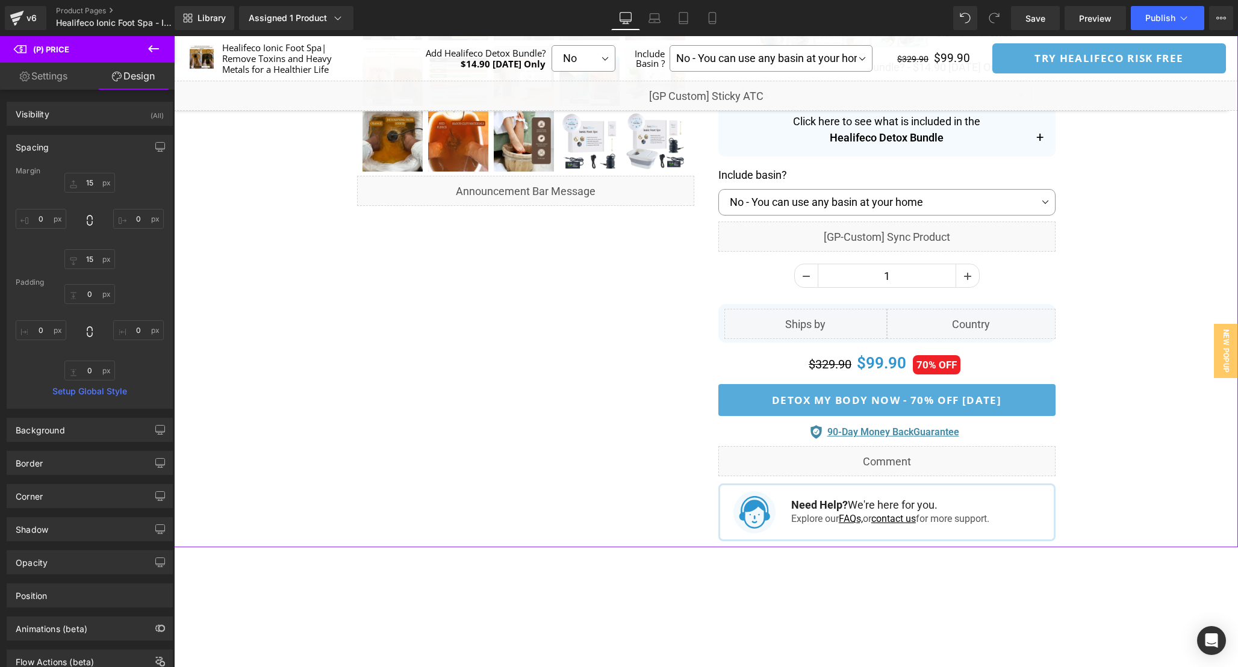
scroll to position [573, 0]
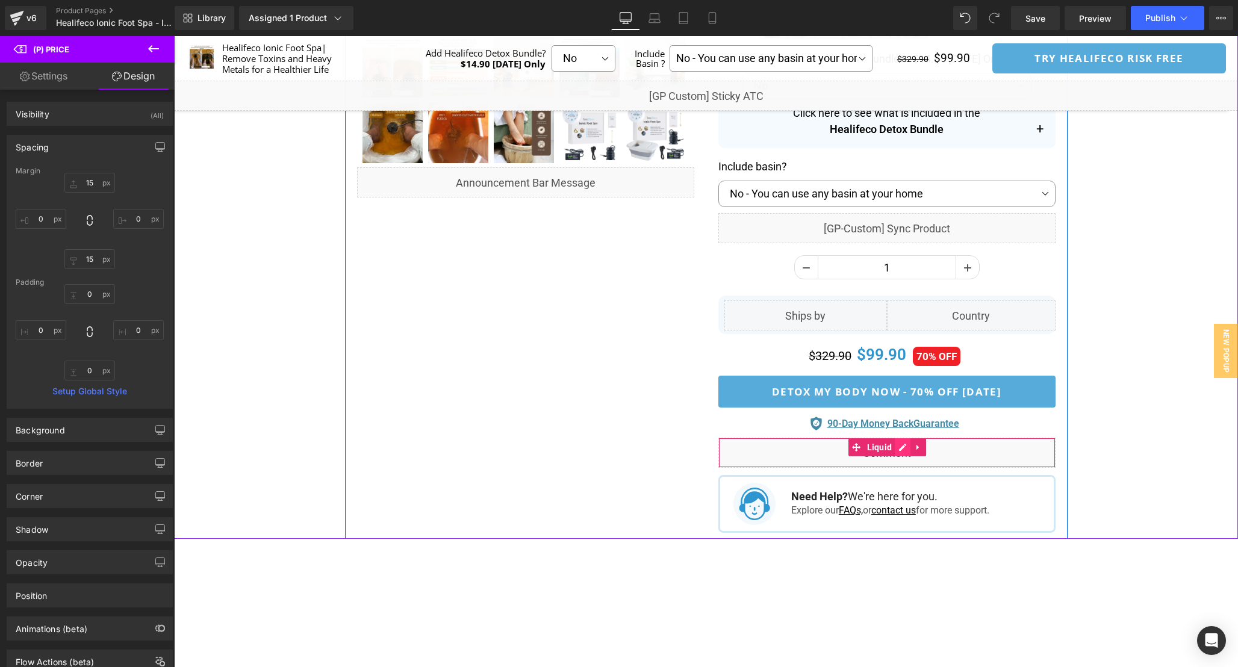
click at [903, 449] on div "Liquid" at bounding box center [886, 453] width 337 height 30
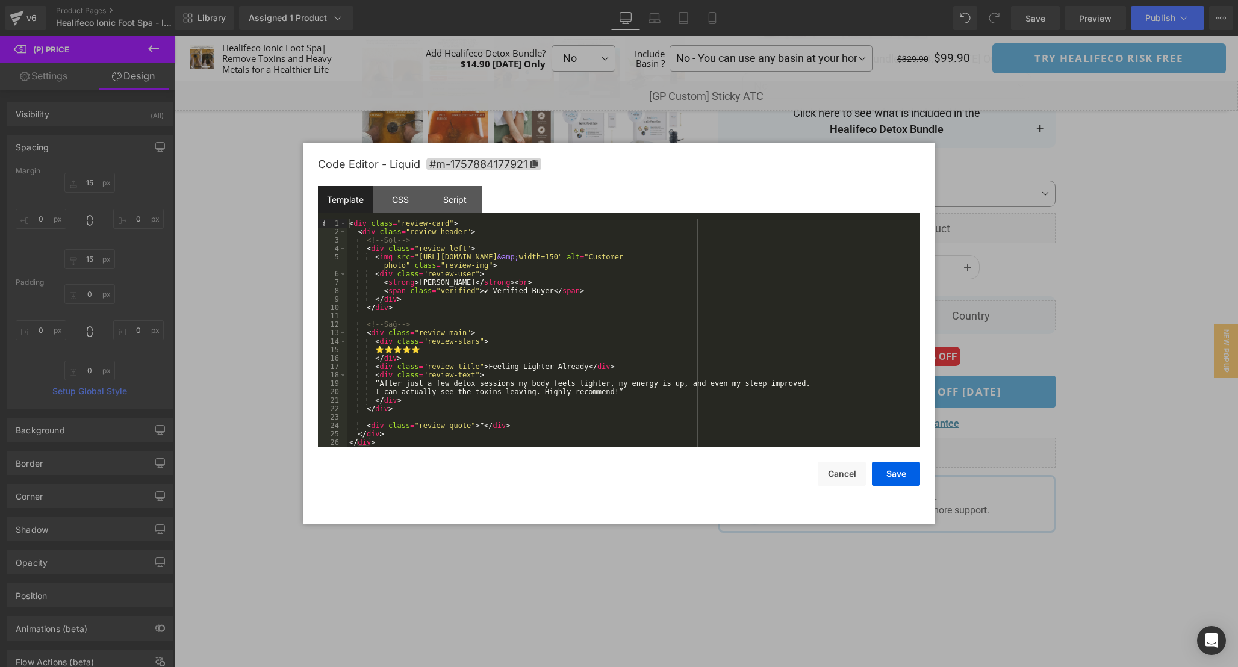
scroll to position [8, 0]
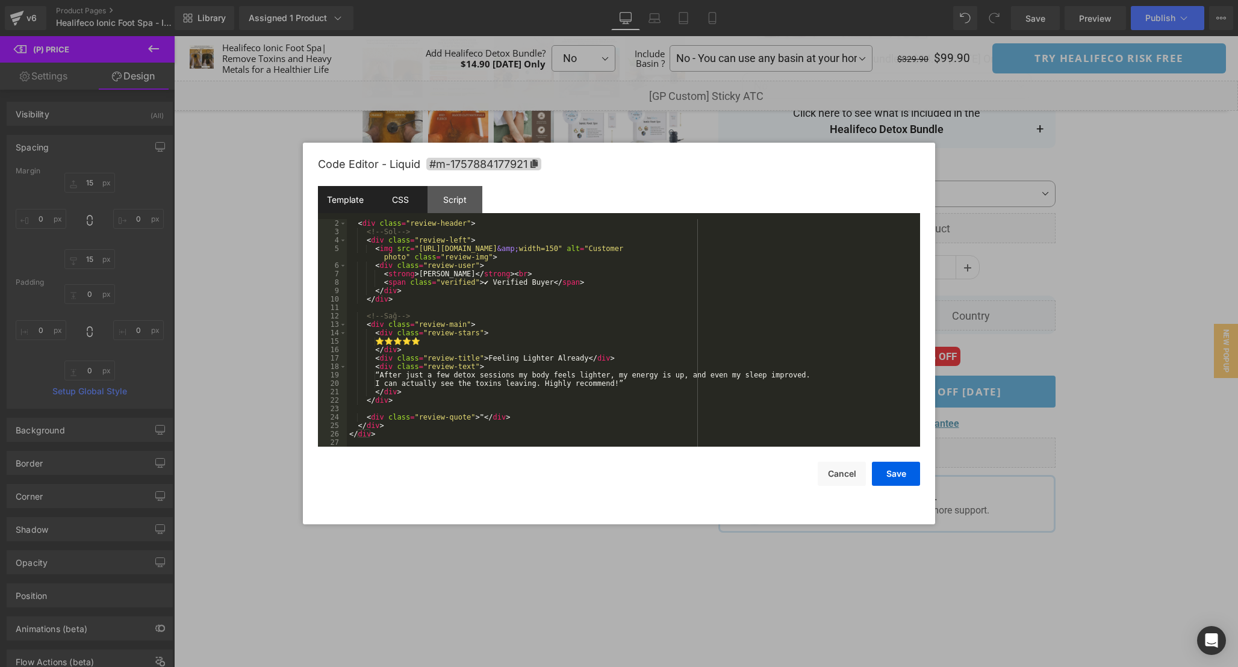
click at [400, 198] on div "CSS" at bounding box center [400, 199] width 55 height 27
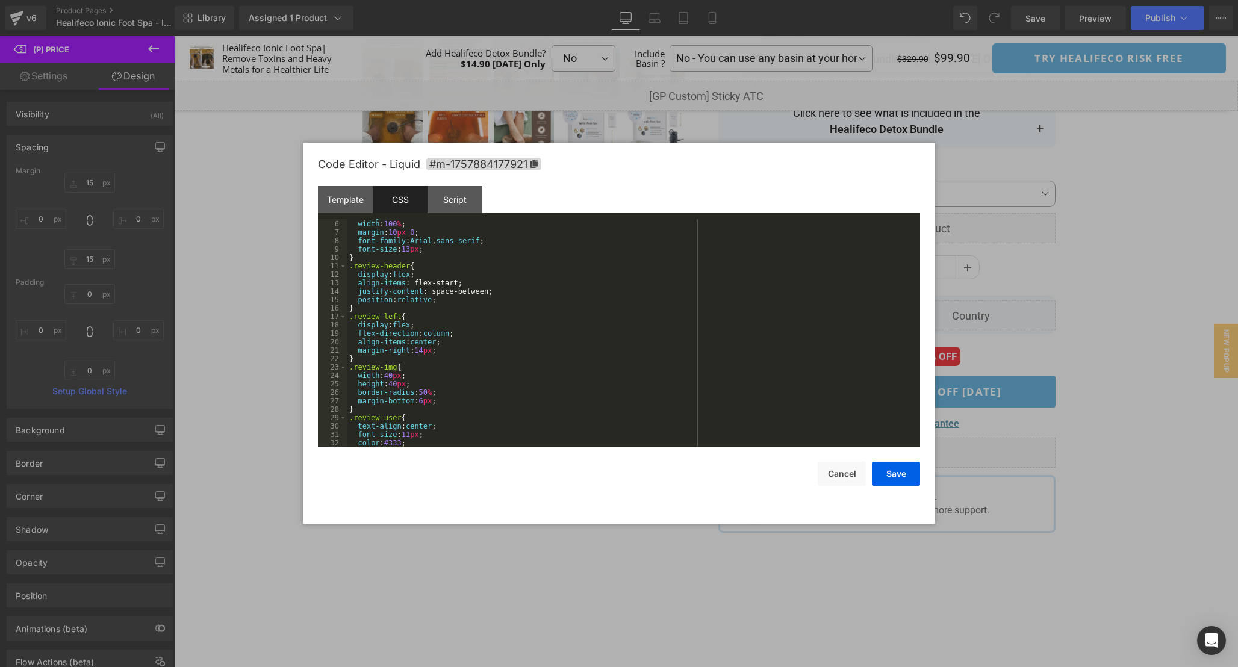
scroll to position [89, 0]
click at [396, 327] on div ".review-header { display : flex ; align-items : flex-start; justify-content : s…" at bounding box center [631, 337] width 569 height 245
click at [529, 362] on div ".review-header { display : flex ; align-items : flex-start; justify-content : s…" at bounding box center [631, 337] width 569 height 245
click at [908, 473] on button "Save" at bounding box center [896, 474] width 48 height 24
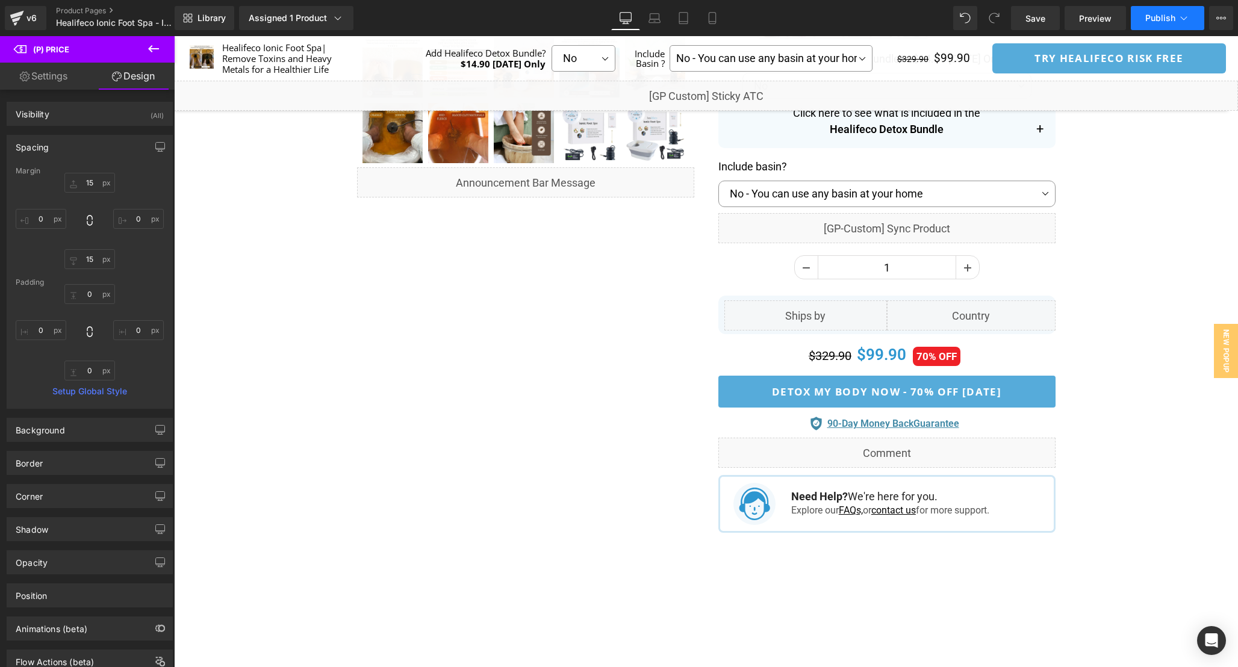
click at [1165, 14] on span "Publish" at bounding box center [1160, 18] width 30 height 10
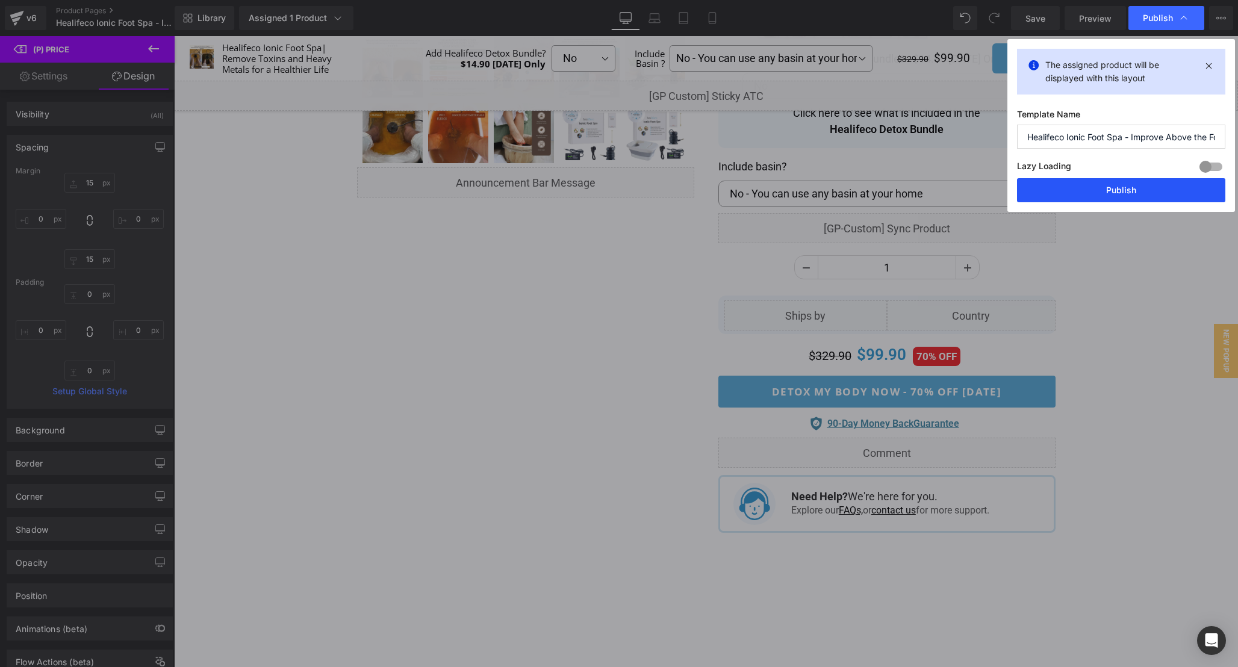
click at [1134, 186] on button "Publish" at bounding box center [1121, 190] width 208 height 24
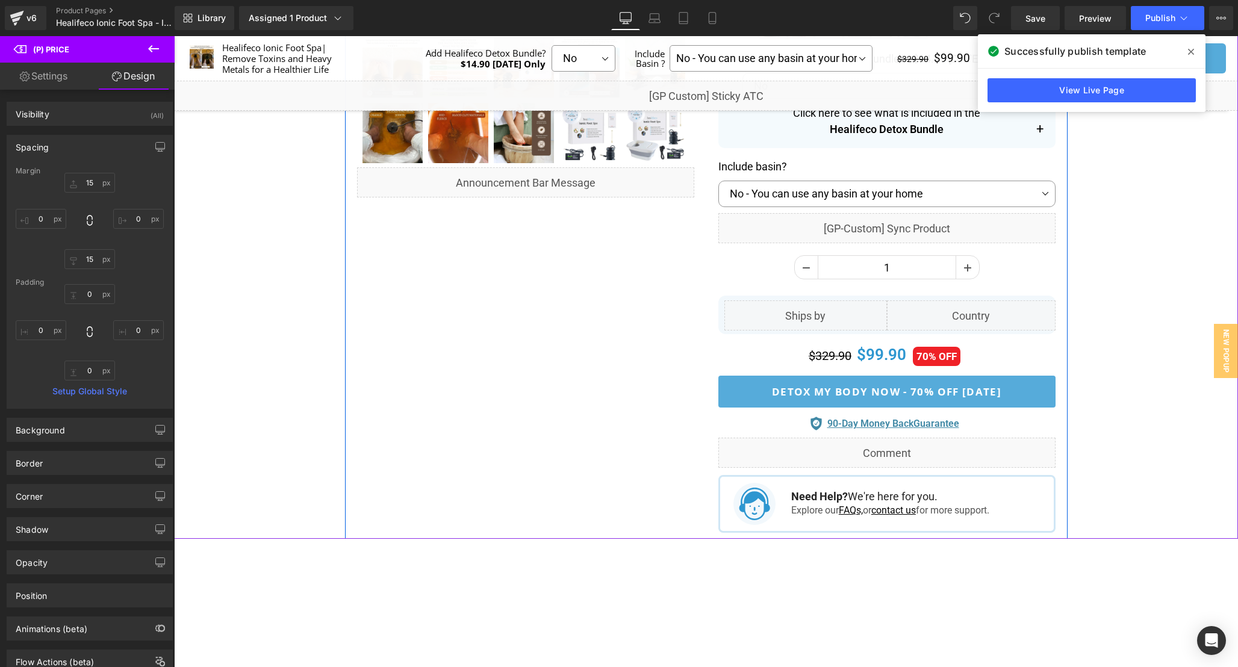
click at [908, 448] on div "Liquid" at bounding box center [886, 453] width 337 height 30
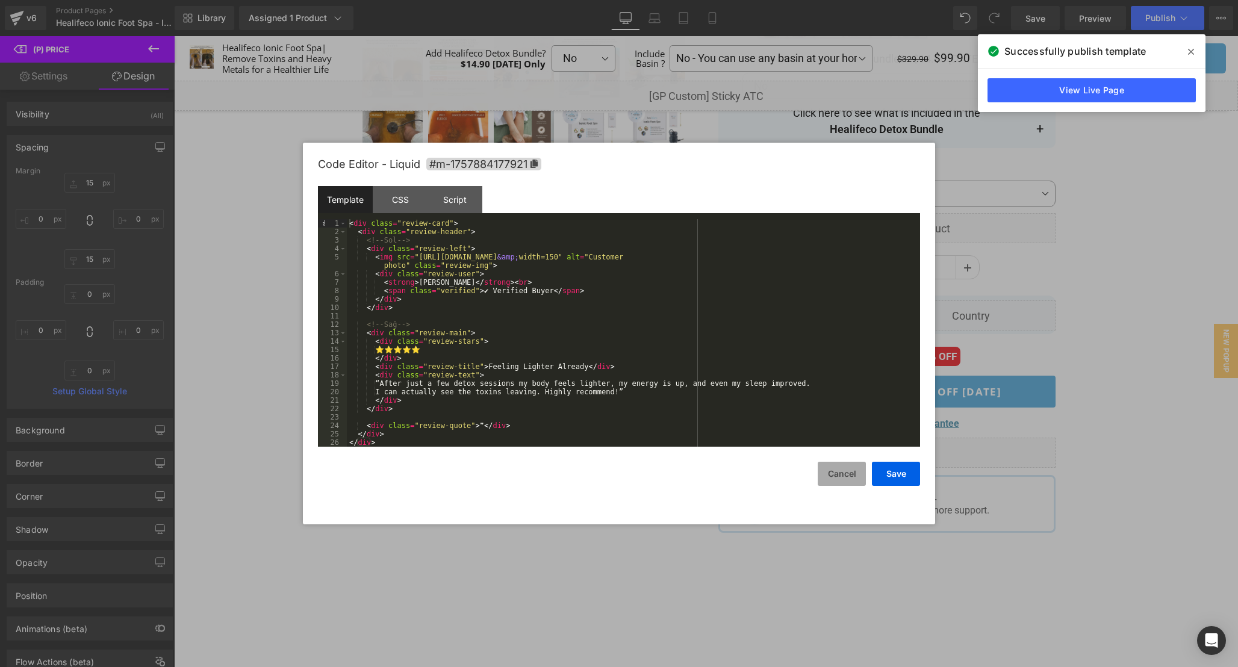
click at [833, 474] on button "Cancel" at bounding box center [842, 474] width 48 height 24
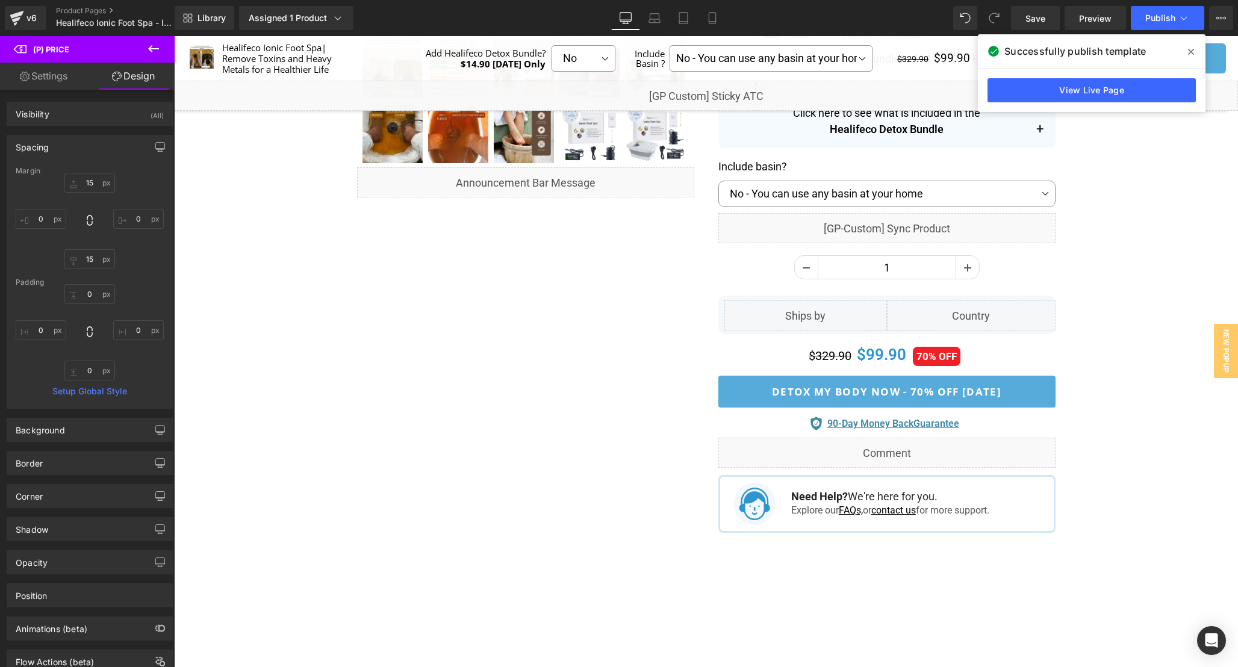
click at [751, 508] on span "Image" at bounding box center [747, 504] width 25 height 14
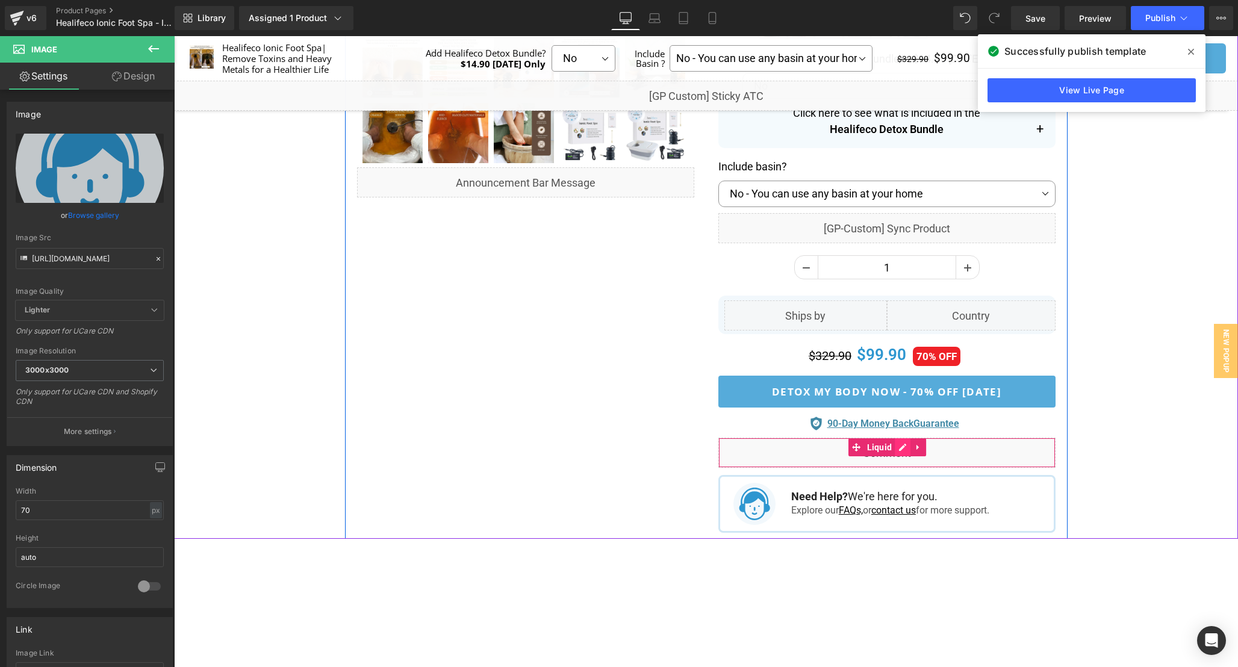
click at [902, 448] on div "Liquid" at bounding box center [886, 453] width 337 height 30
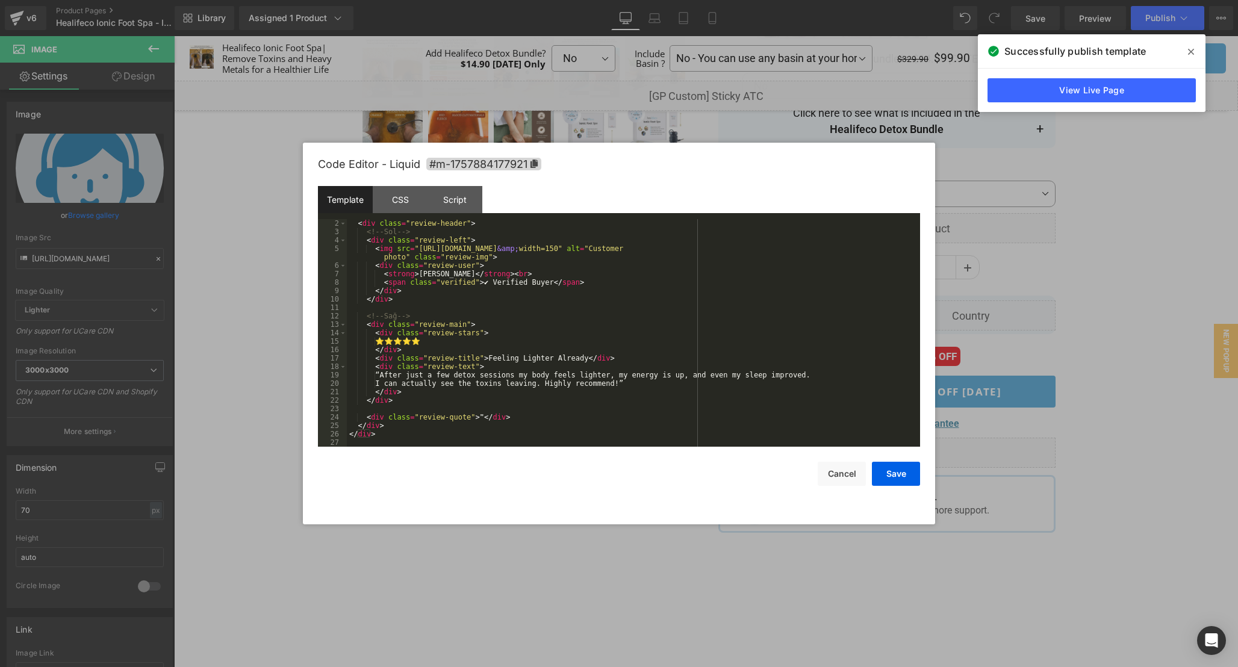
scroll to position [8, 0]
click at [399, 196] on div "CSS" at bounding box center [400, 199] width 55 height 27
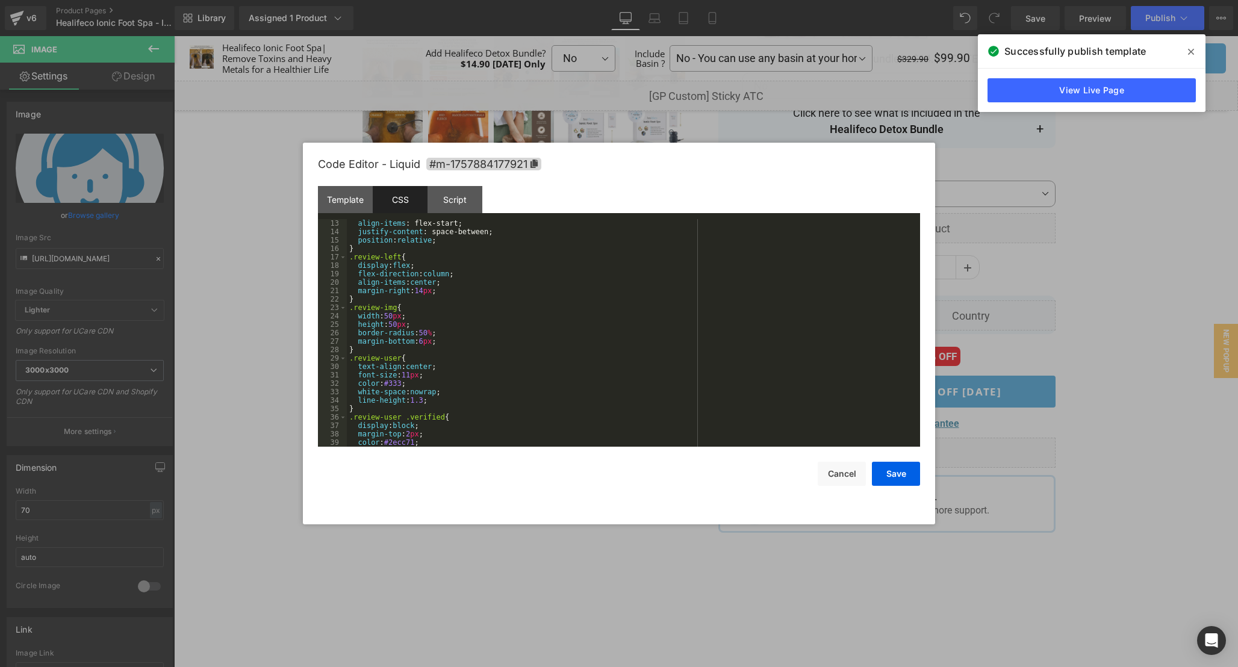
scroll to position [125, 0]
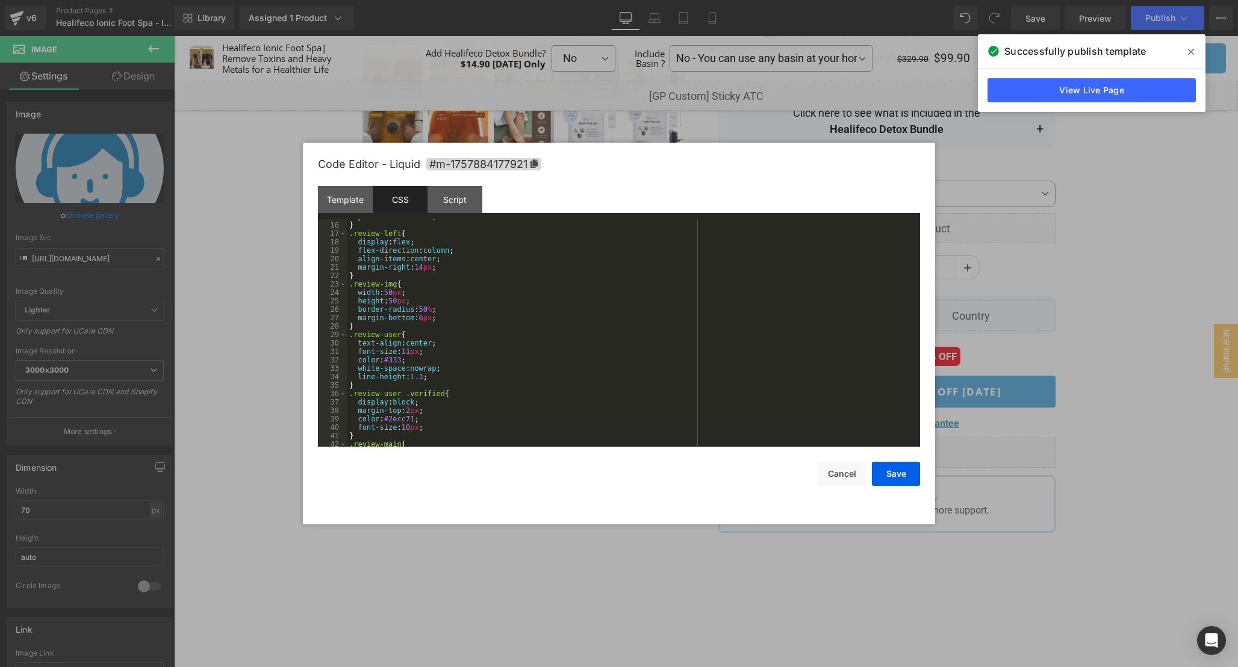
click at [391, 291] on div "position : relative ; } .review-left { display : flex ; flex-direction : column…" at bounding box center [631, 335] width 569 height 245
click at [902, 470] on button "Save" at bounding box center [896, 474] width 48 height 24
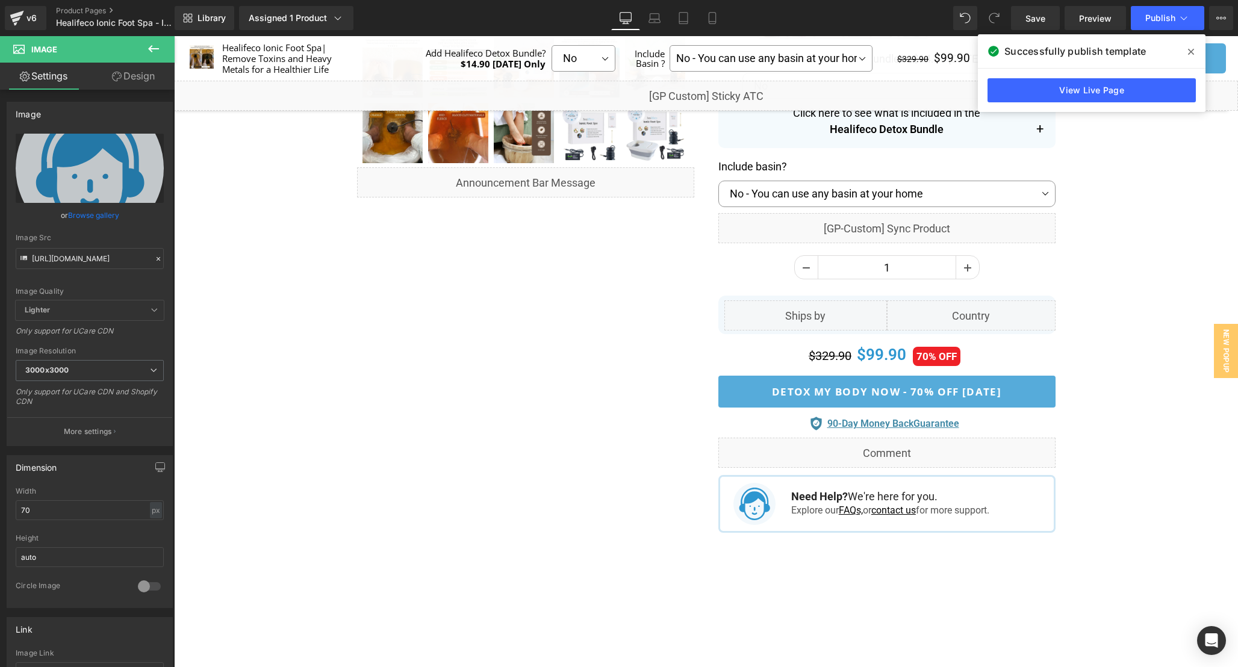
click at [1191, 48] on icon at bounding box center [1191, 52] width 6 height 10
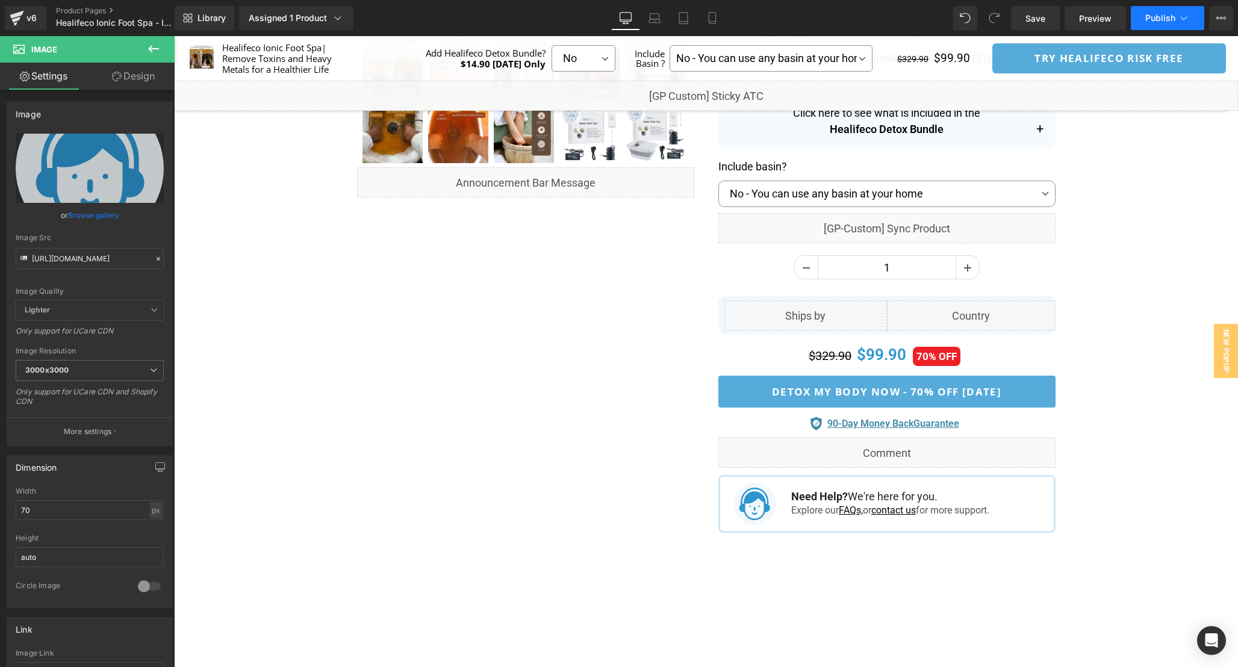
click at [1159, 17] on span "Publish" at bounding box center [1160, 18] width 30 height 10
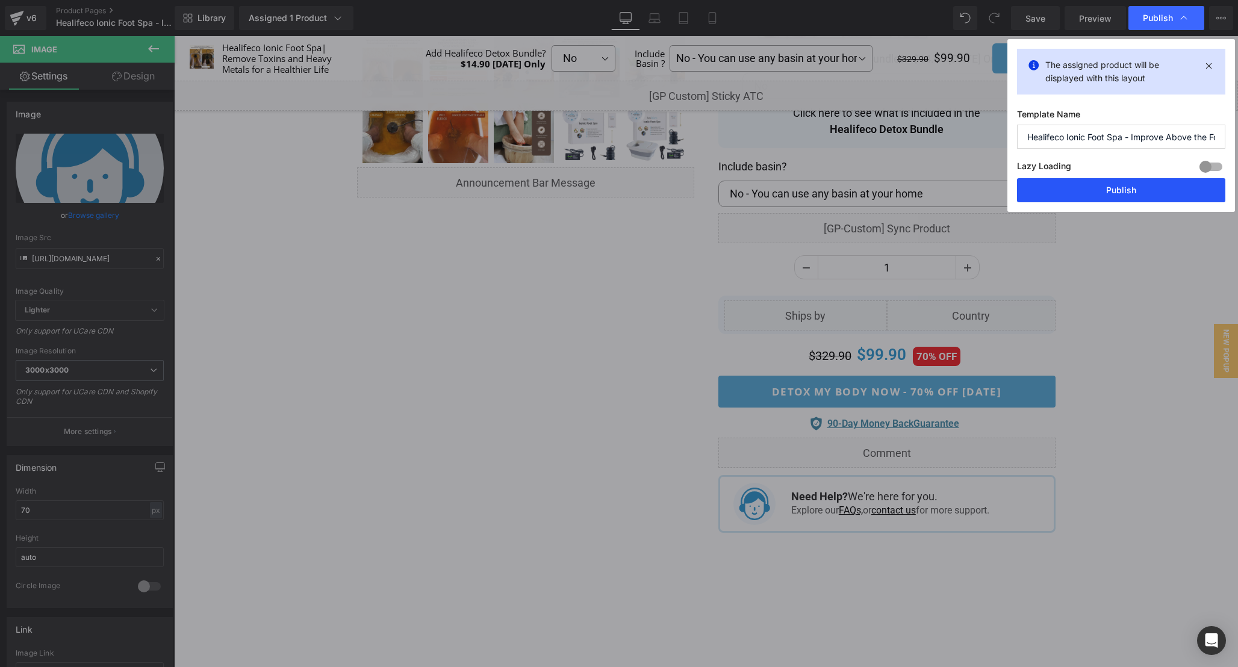
click at [1140, 192] on button "Publish" at bounding box center [1121, 190] width 208 height 24
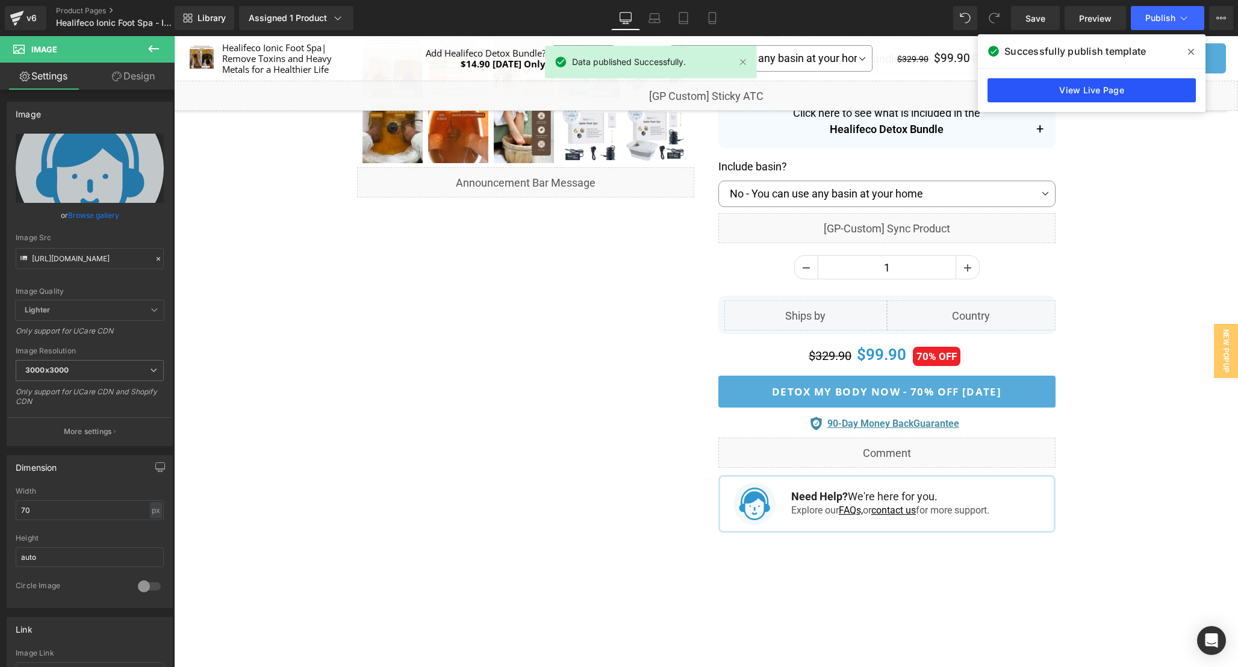
click at [1092, 98] on link "View Live Page" at bounding box center [1092, 90] width 208 height 24
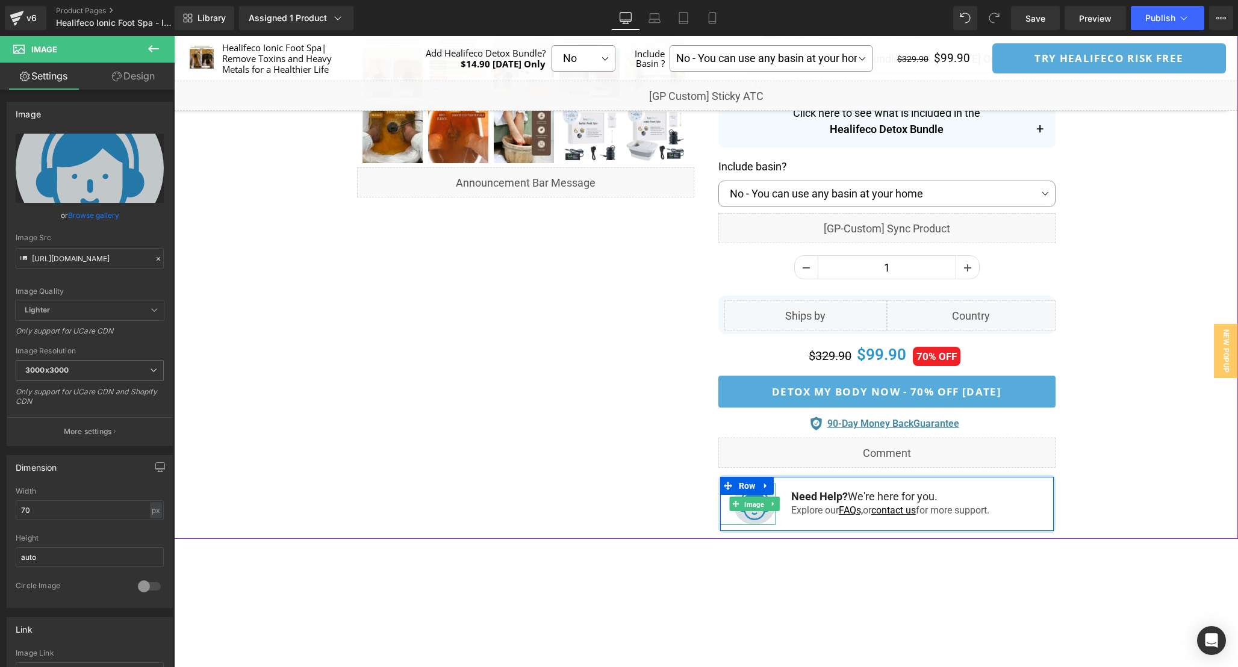
click at [750, 497] on span "Image" at bounding box center [755, 504] width 25 height 14
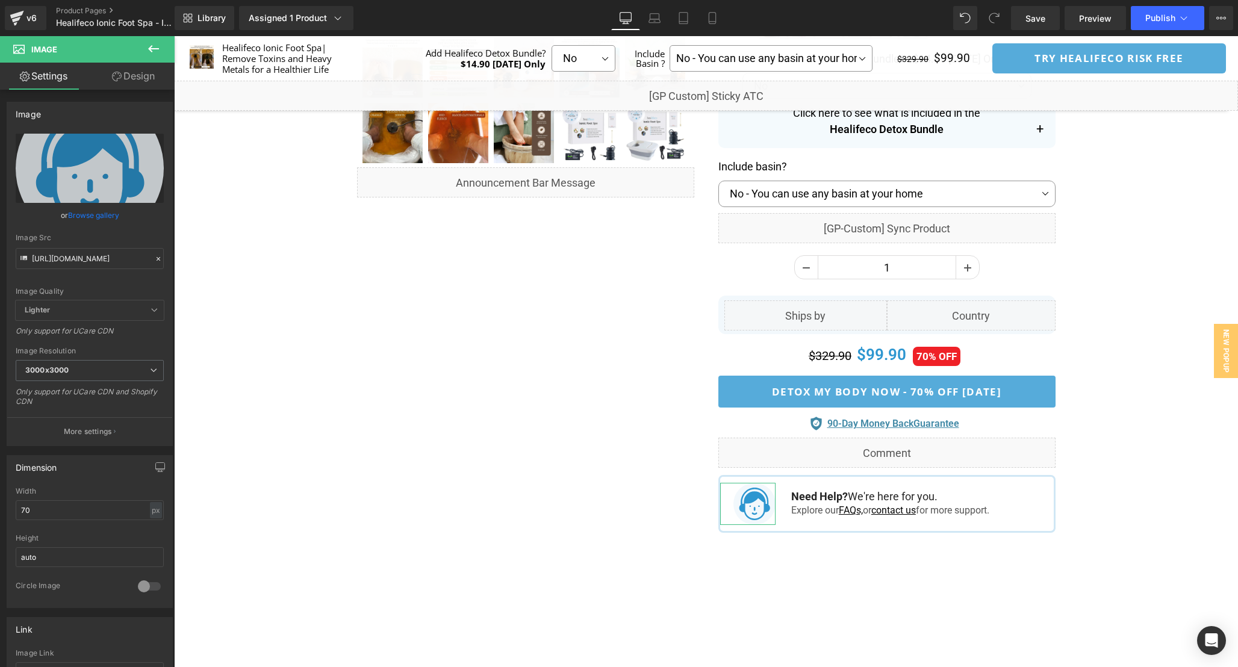
click at [120, 75] on icon at bounding box center [117, 77] width 10 height 10
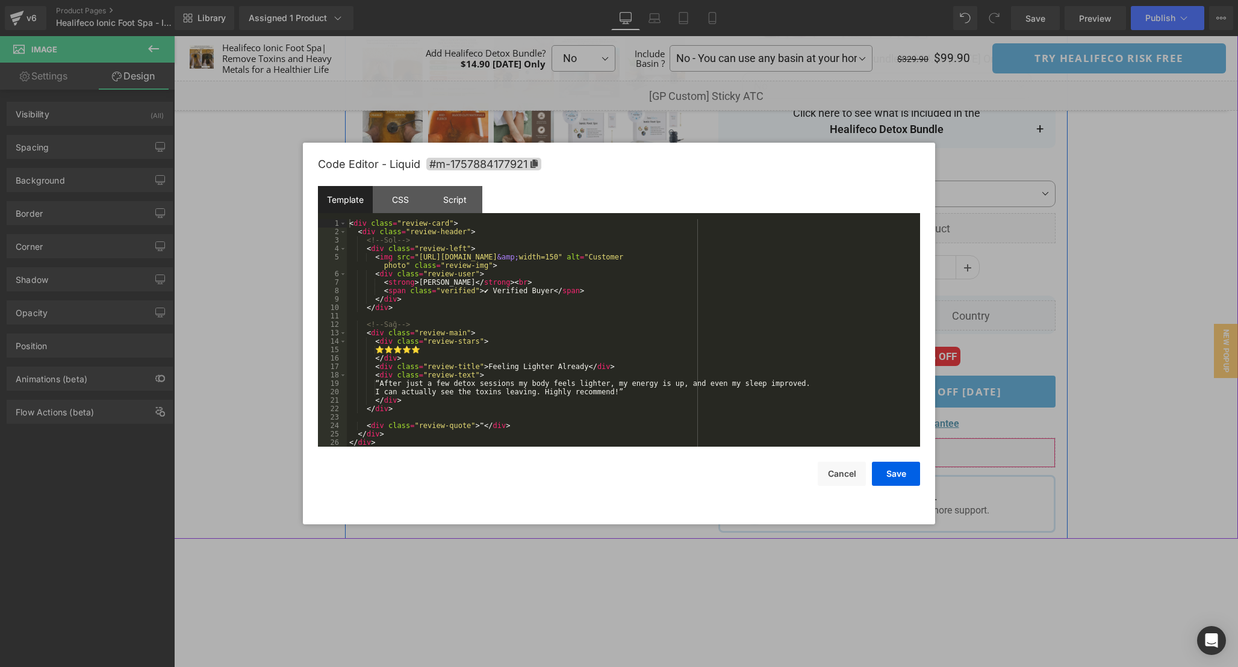
click at [906, 449] on div "Liquid" at bounding box center [886, 453] width 337 height 30
click at [847, 478] on button "Cancel" at bounding box center [842, 474] width 48 height 24
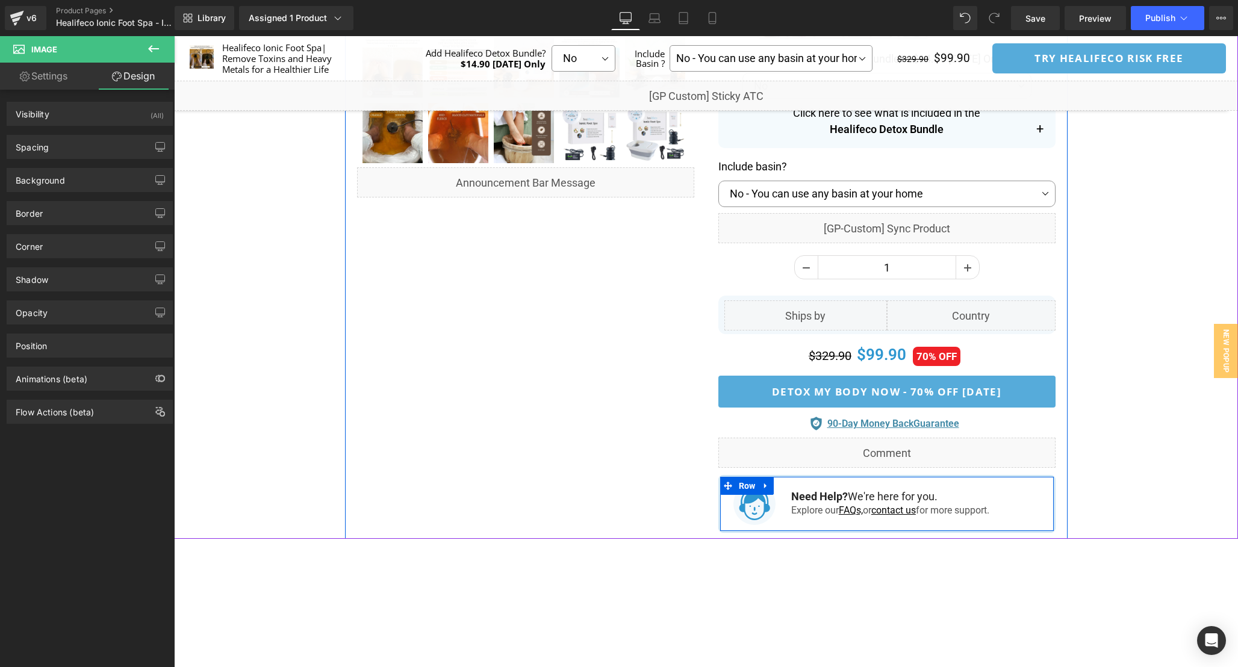
click at [724, 482] on icon at bounding box center [728, 485] width 8 height 9
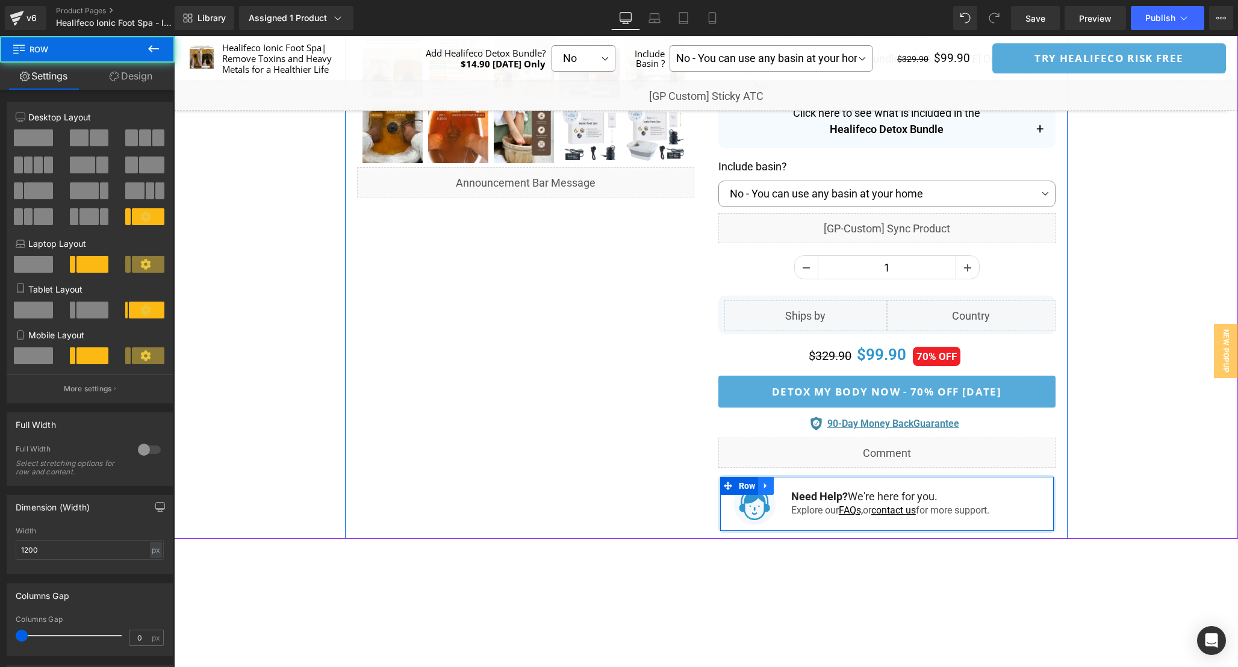
click at [764, 482] on icon at bounding box center [766, 485] width 8 height 9
click at [784, 488] on icon at bounding box center [781, 486] width 8 height 8
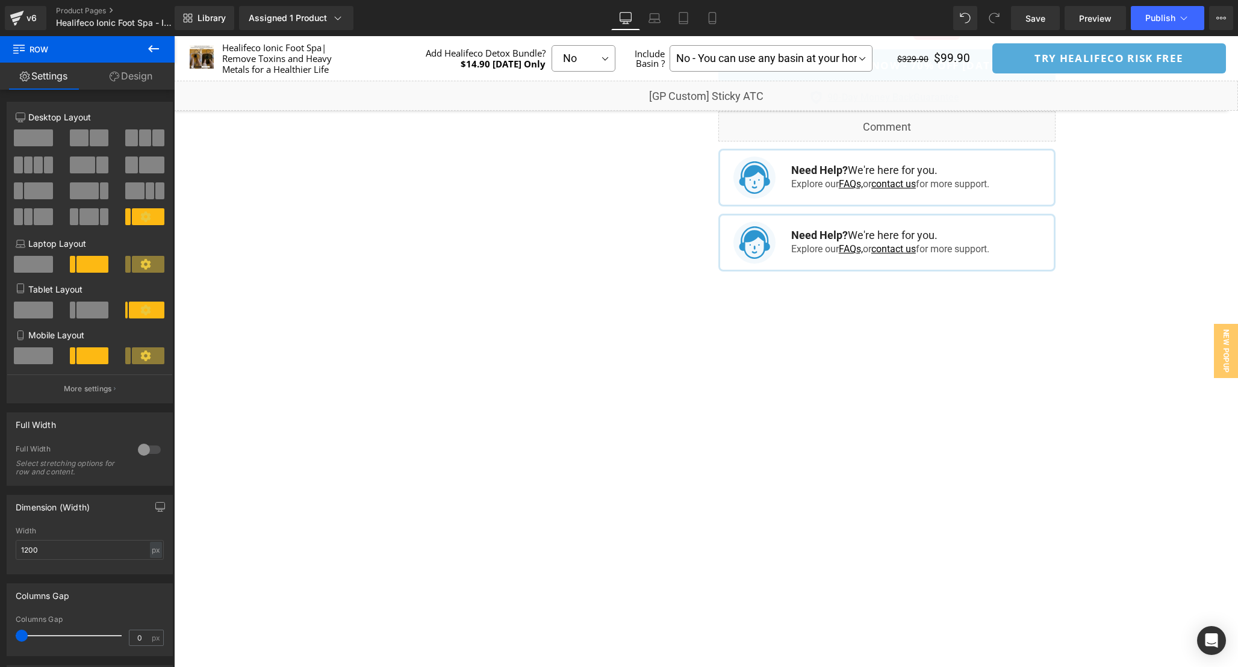
scroll to position [753, 0]
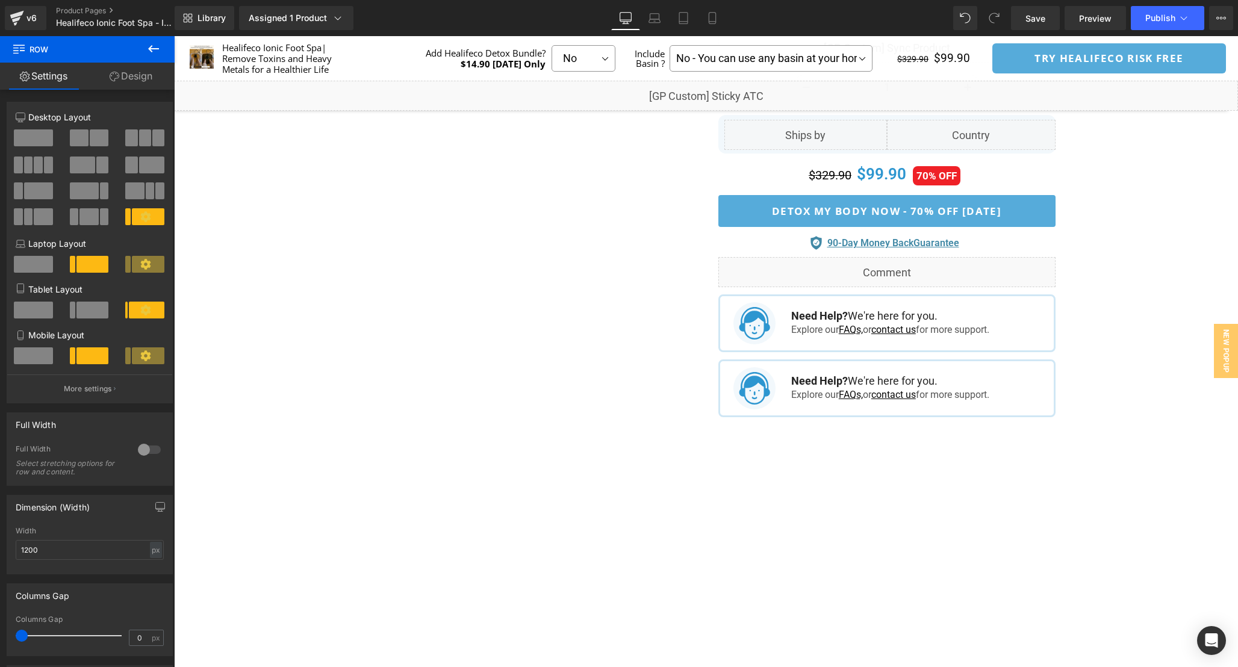
click at [765, 381] on link at bounding box center [766, 388] width 13 height 14
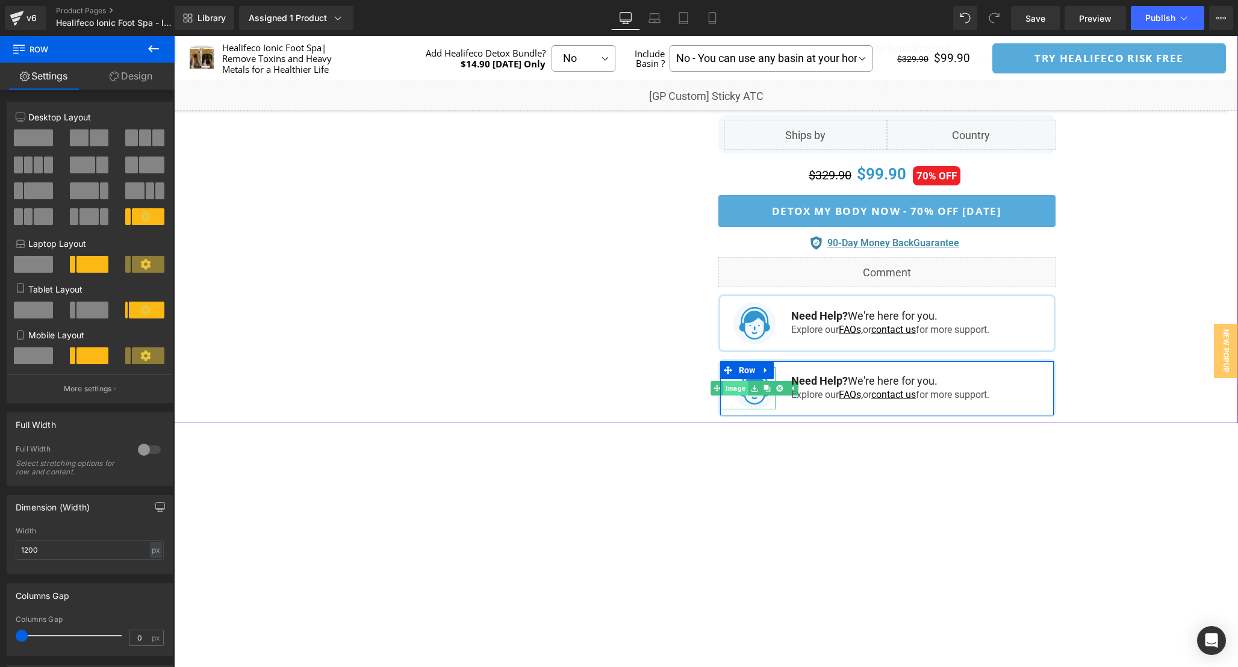
click at [745, 382] on span "Image" at bounding box center [736, 388] width 25 height 14
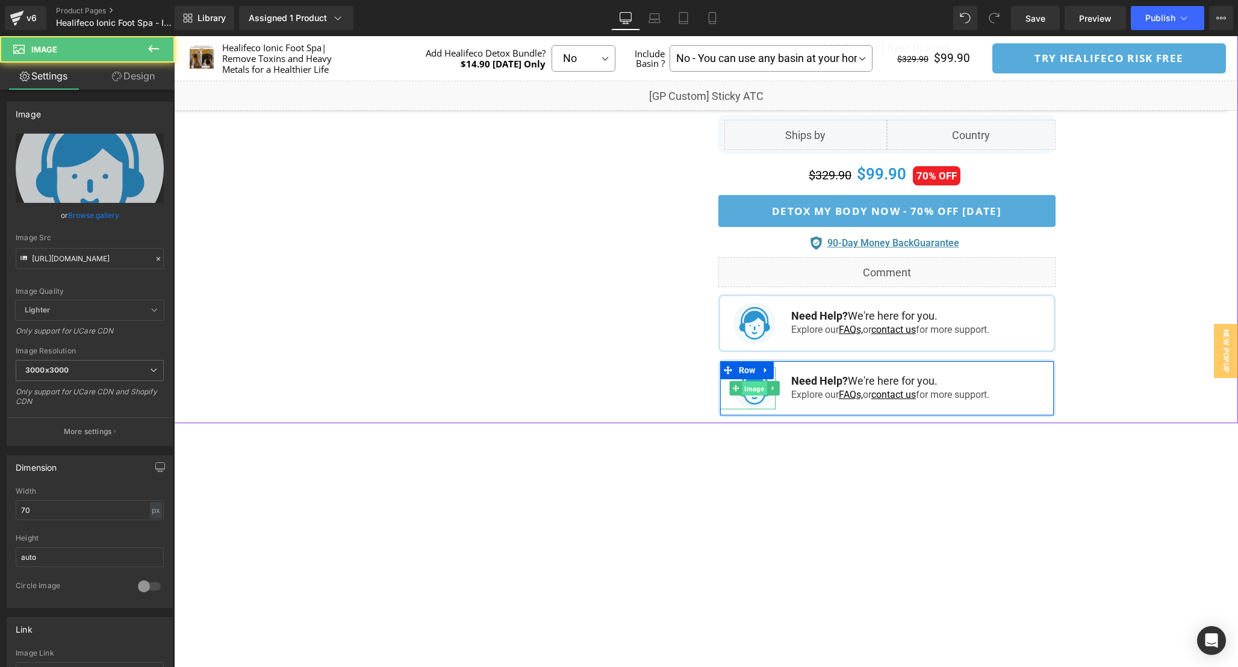
click at [755, 385] on span "Image" at bounding box center [755, 388] width 25 height 14
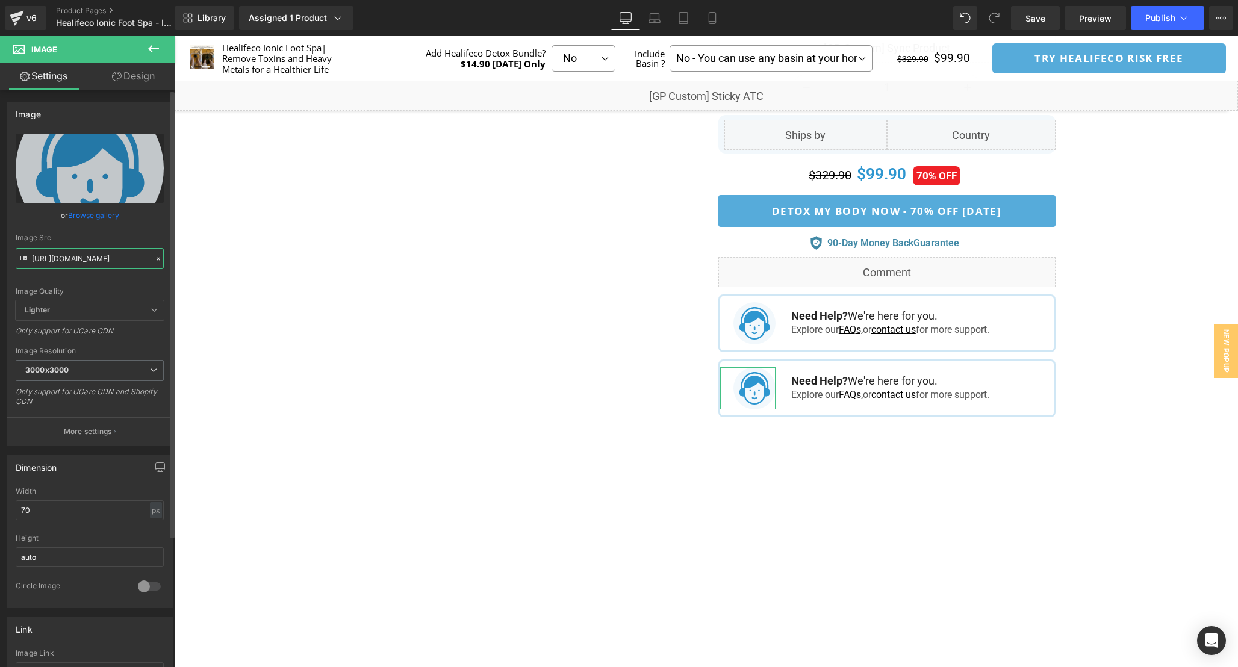
click at [92, 260] on input "https://ucarecdn.com/77f197f2-6576-4401-b3a3-6bc1772961b4/support.svg" at bounding box center [90, 258] width 148 height 21
type input "https://cdn.shopify.com/s/files/1/0665/9355/4687/files/cust_956203.webp?v=17578…"
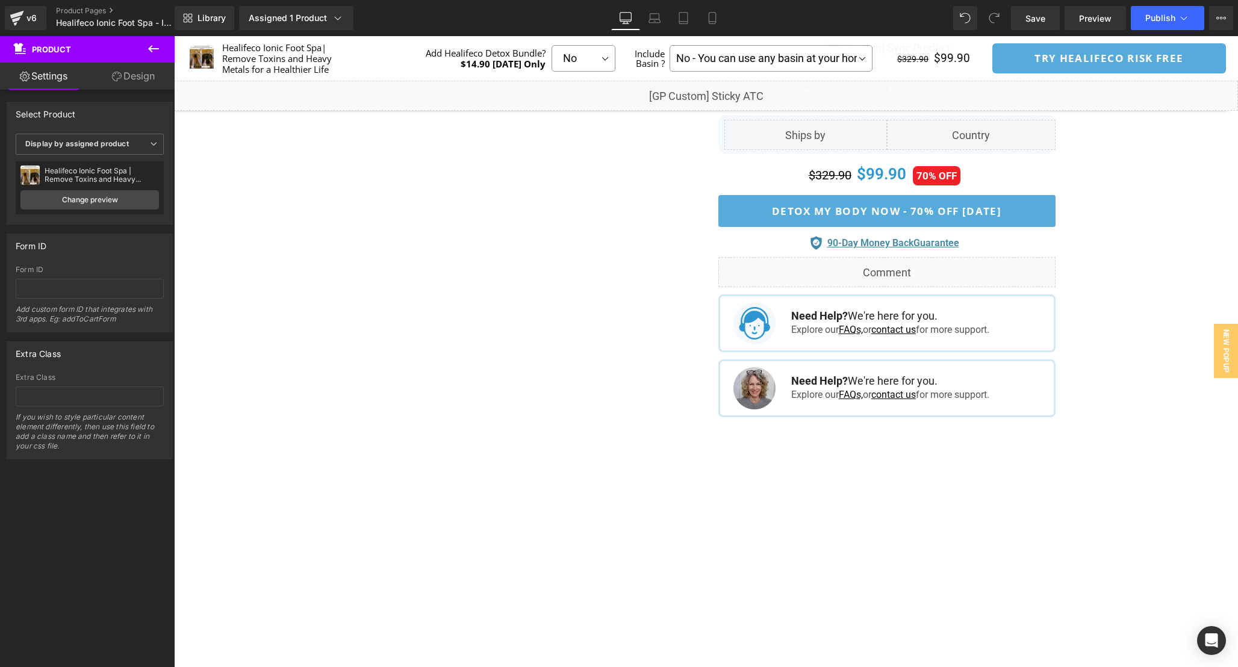
click at [161, 48] on button at bounding box center [153, 49] width 42 height 26
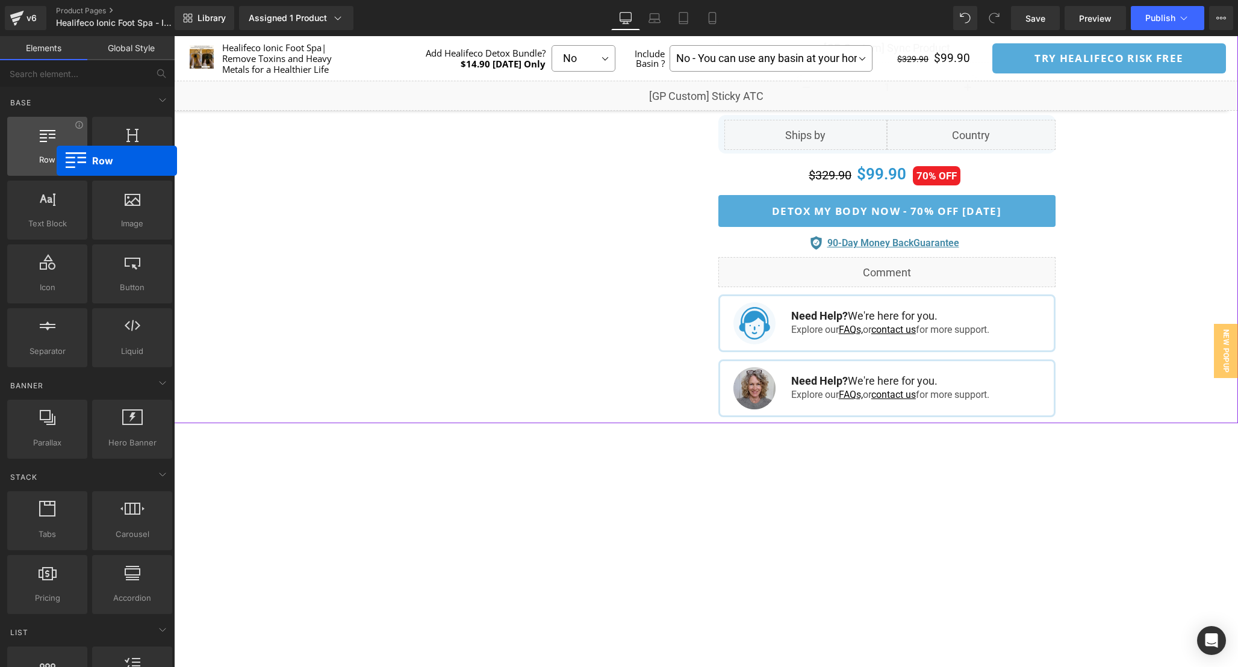
drag, startPoint x: 42, startPoint y: 145, endPoint x: 42, endPoint y: 153, distance: 8.4
click at [42, 153] on div at bounding box center [47, 139] width 73 height 27
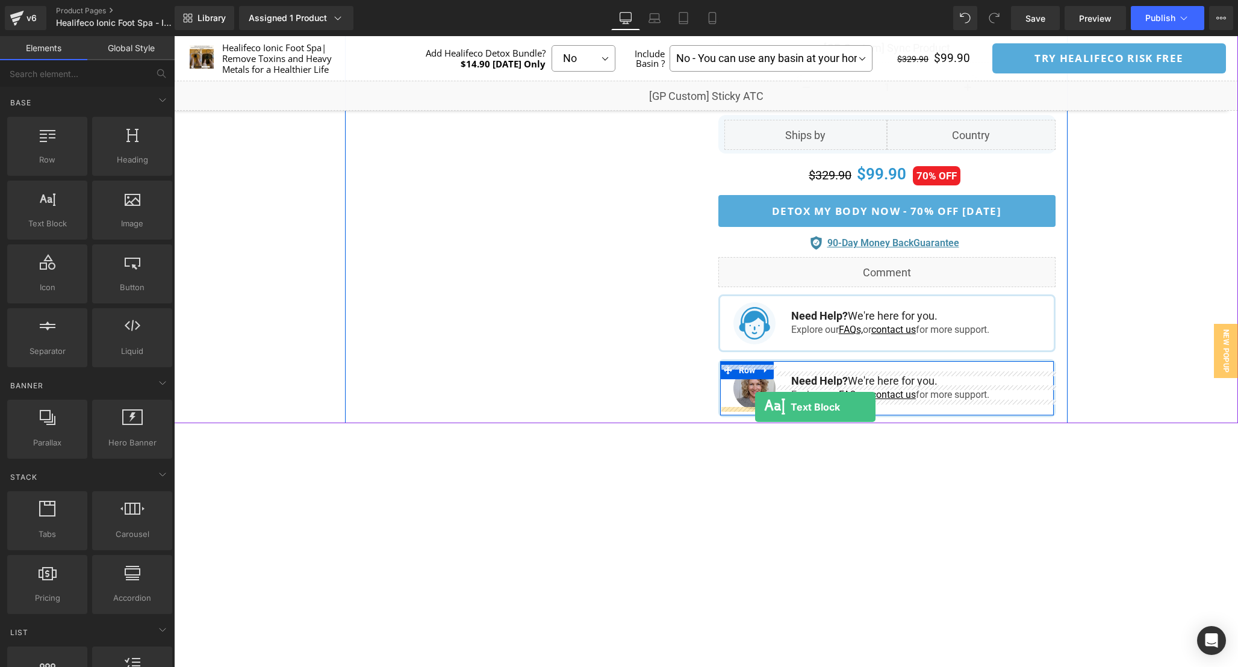
drag, startPoint x: 222, startPoint y: 246, endPoint x: 755, endPoint y: 407, distance: 556.9
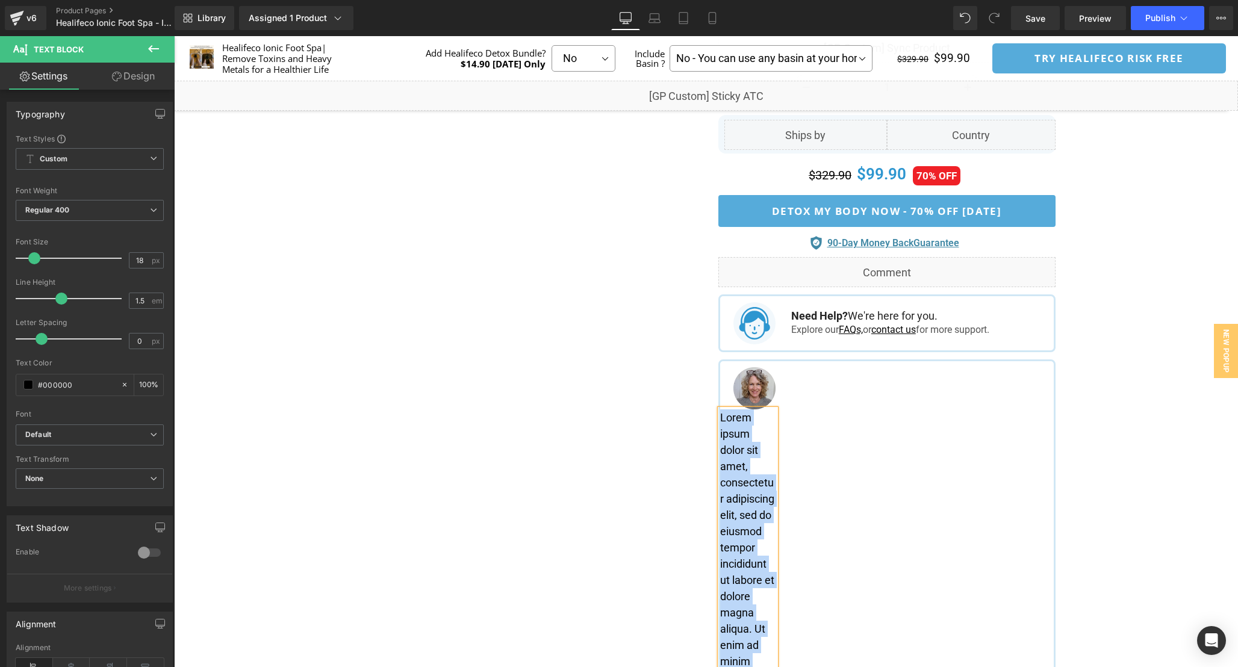
paste div
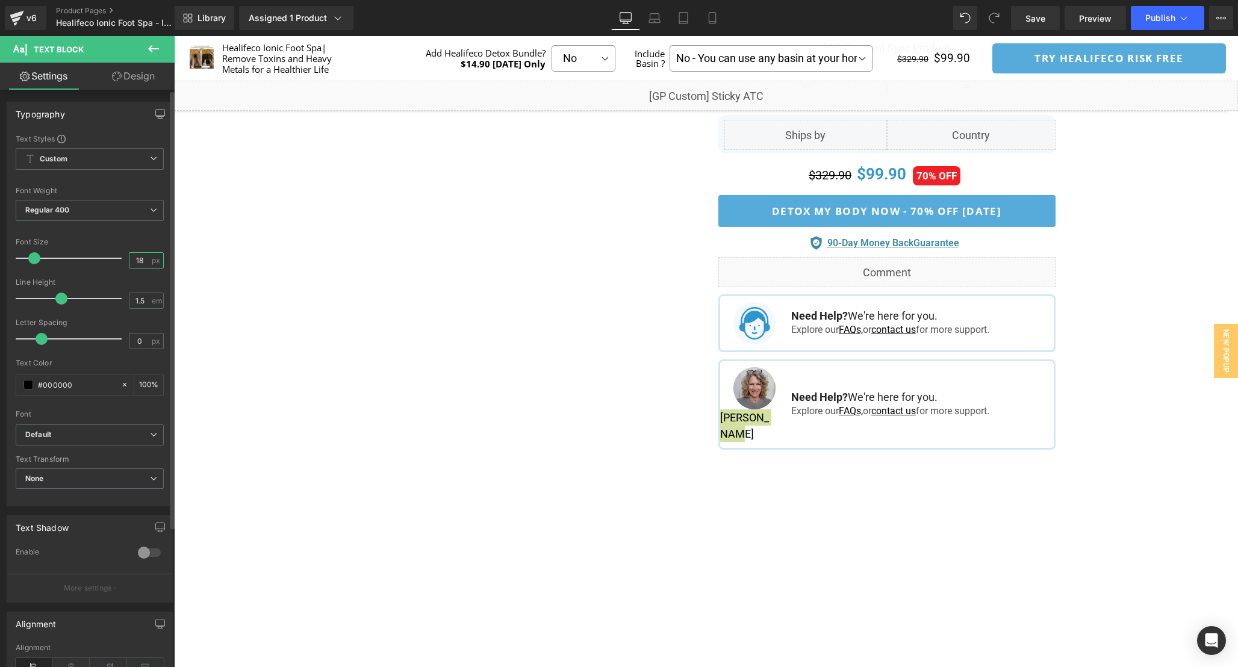
click at [140, 261] on input "18" at bounding box center [139, 260] width 21 height 15
drag, startPoint x: 137, startPoint y: 256, endPoint x: 99, endPoint y: 255, distance: 38.0
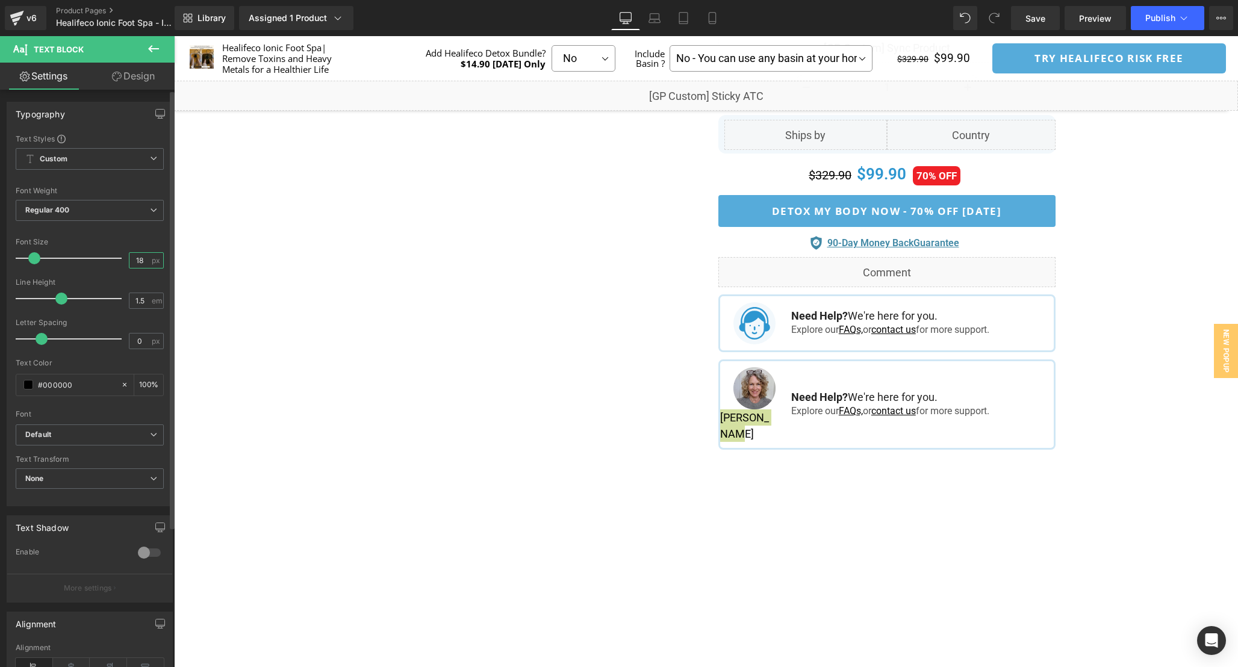
click at [103, 256] on div "Font Size 18 px" at bounding box center [90, 258] width 148 height 40
type input "14"
click at [101, 227] on div at bounding box center [90, 231] width 148 height 8
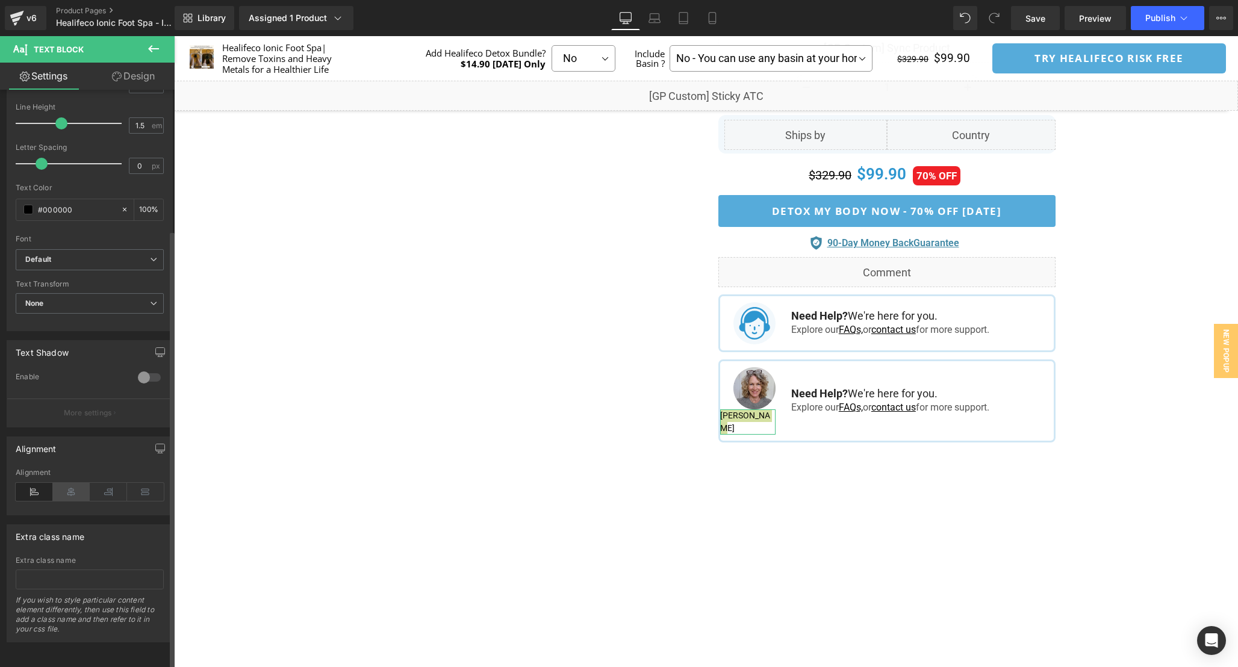
click at [62, 483] on icon at bounding box center [71, 492] width 37 height 18
click at [101, 484] on icon at bounding box center [108, 492] width 37 height 18
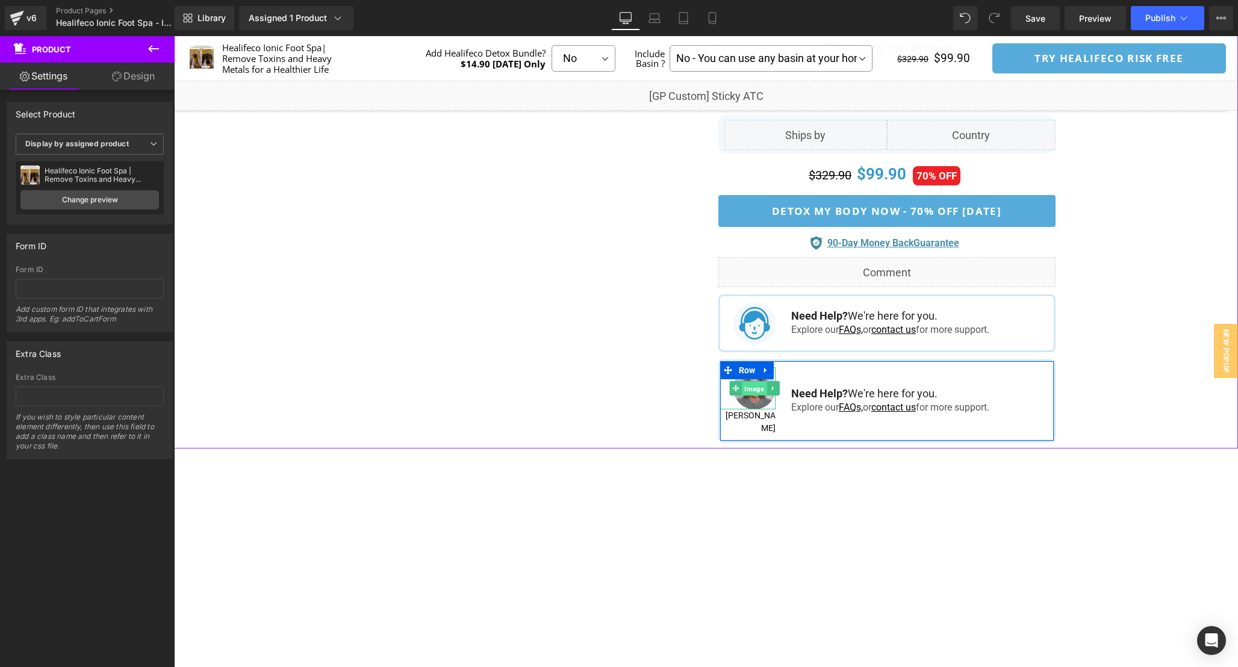
click at [759, 391] on span "Image" at bounding box center [755, 388] width 25 height 14
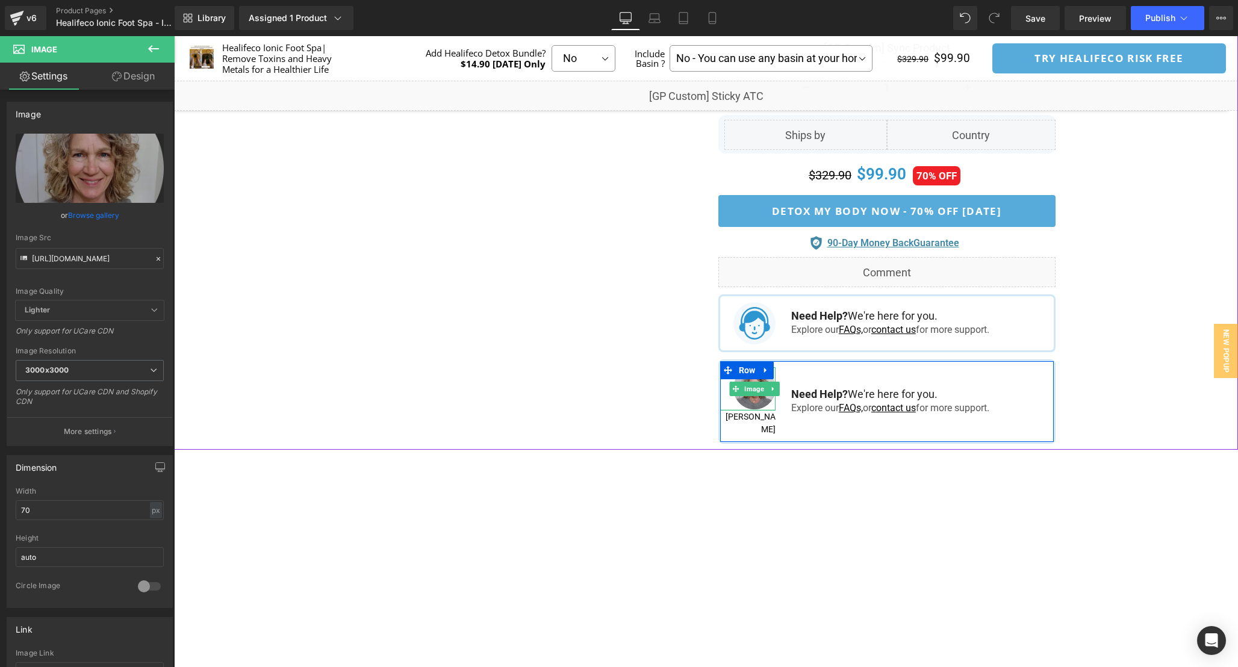
click at [753, 406] on div "Image" at bounding box center [747, 388] width 55 height 43
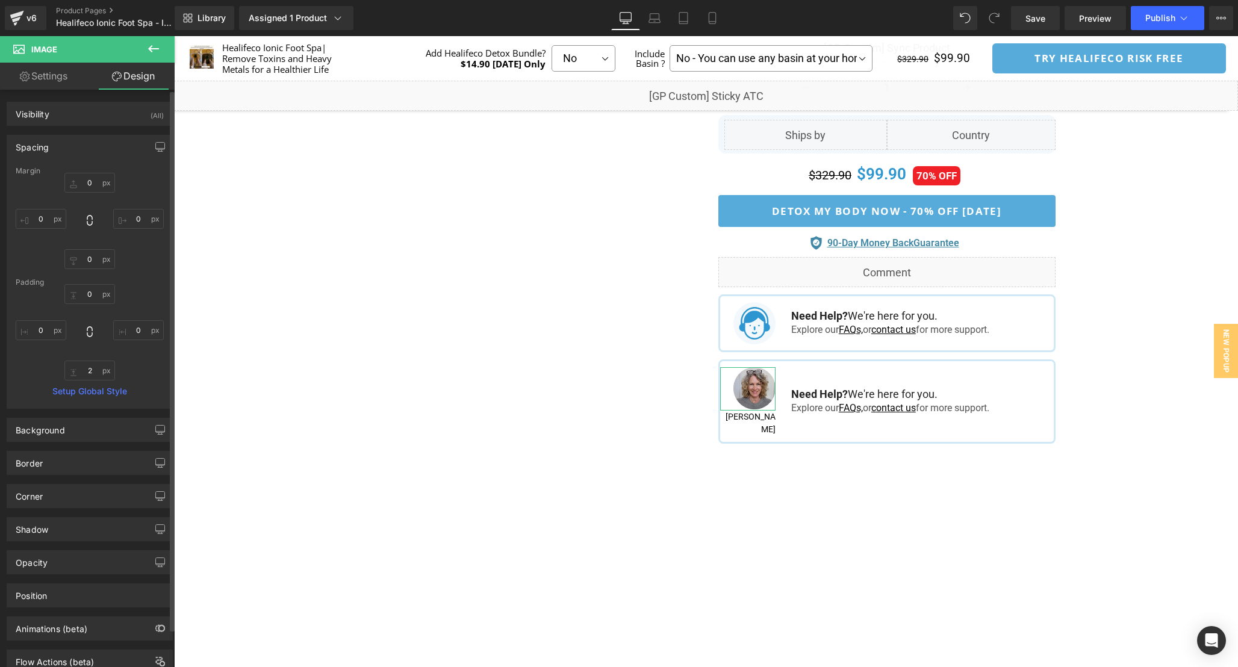
click at [92, 384] on div "Margin Padding Setup Global Style" at bounding box center [89, 288] width 165 height 242
click at [90, 372] on input "text" at bounding box center [89, 371] width 51 height 20
type input "5"
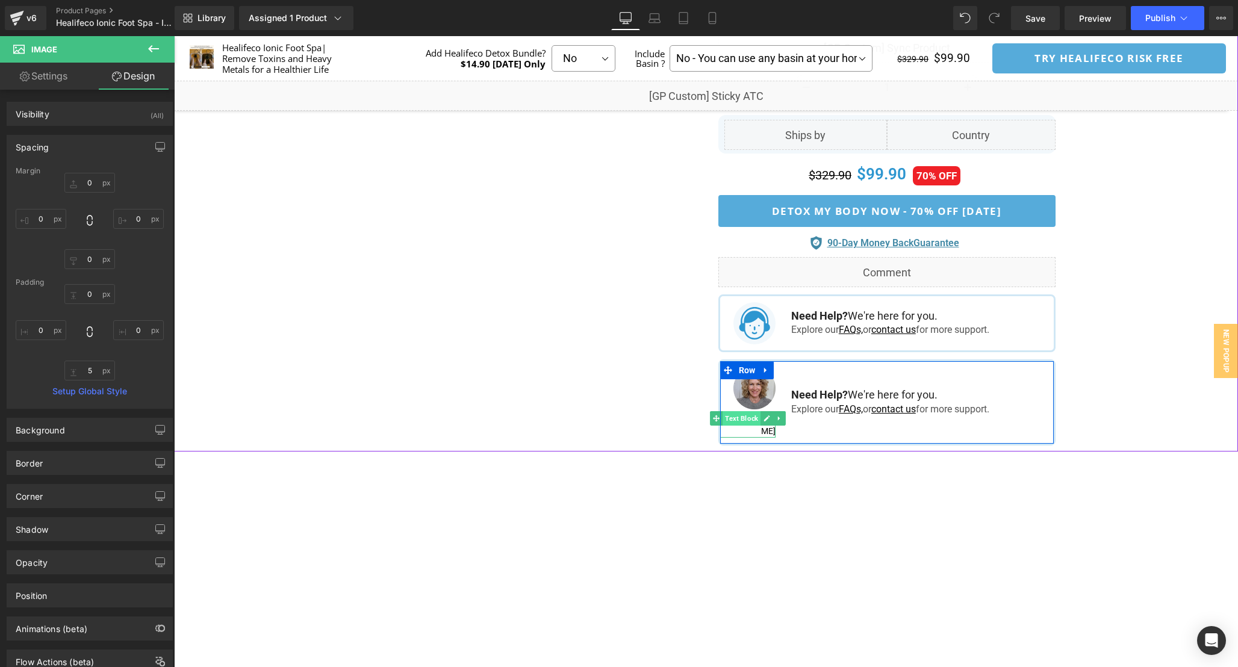
click at [748, 418] on span "Text Block" at bounding box center [742, 418] width 38 height 14
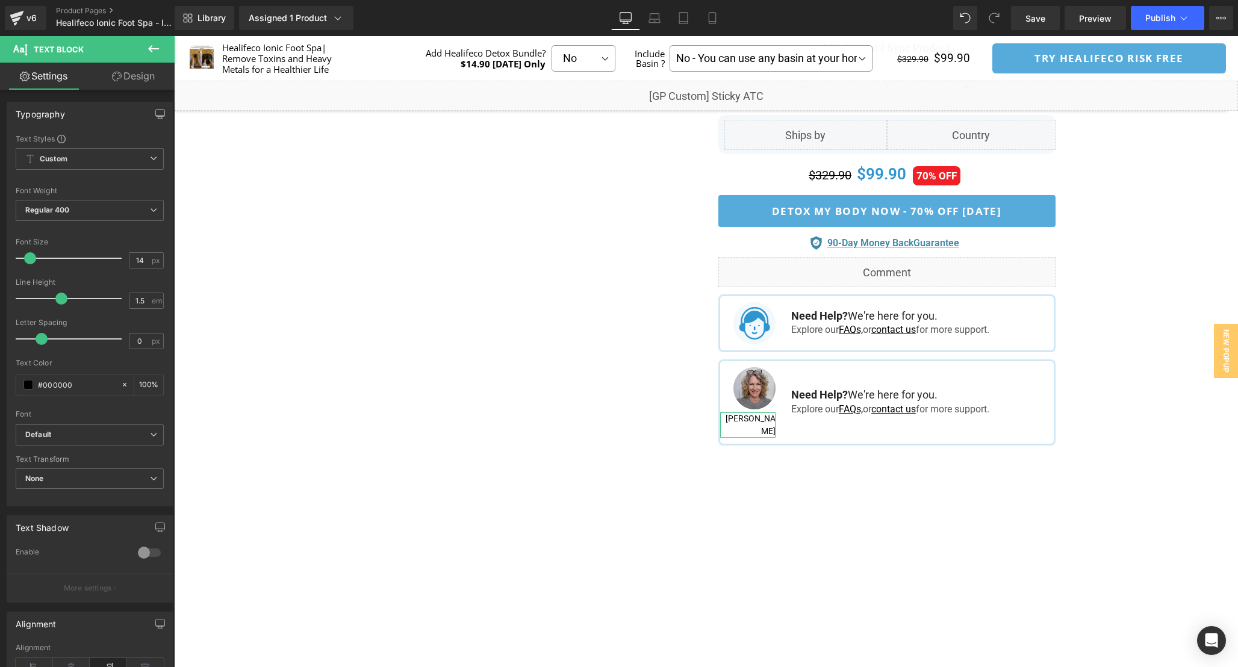
click at [120, 87] on link "Design" at bounding box center [133, 76] width 87 height 27
click at [0, 0] on div "Spacing Margin Padding" at bounding box center [0, 0] width 0 height 0
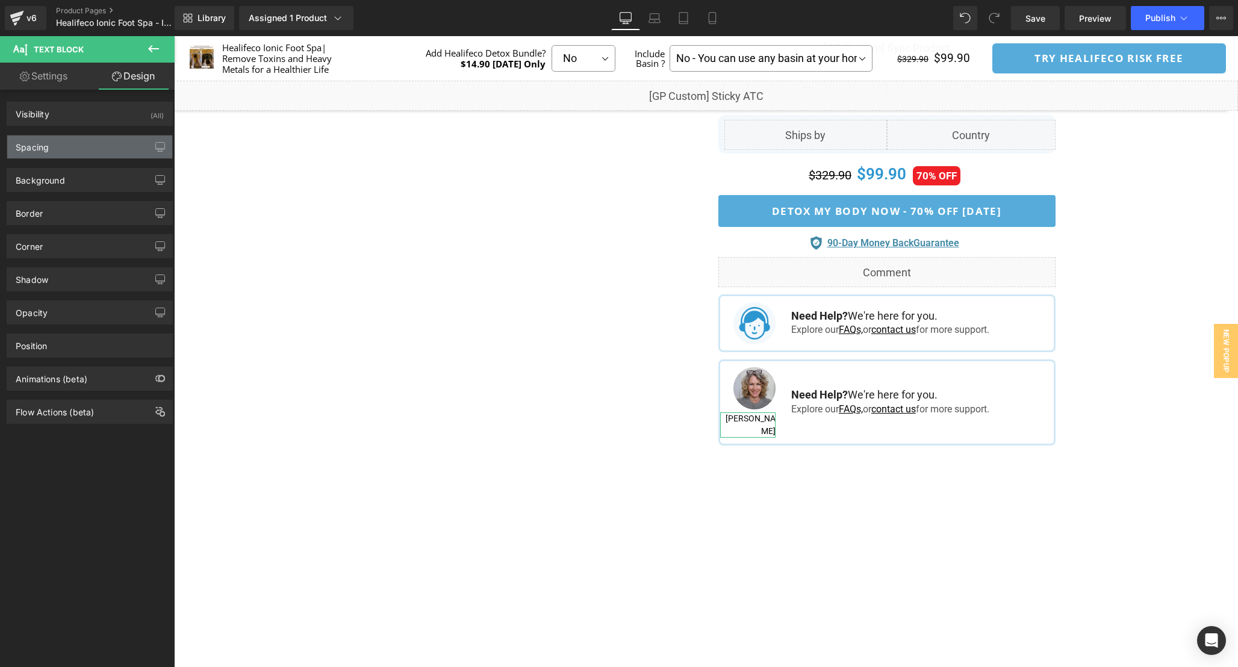
click at [87, 137] on div "Spacing" at bounding box center [89, 147] width 165 height 23
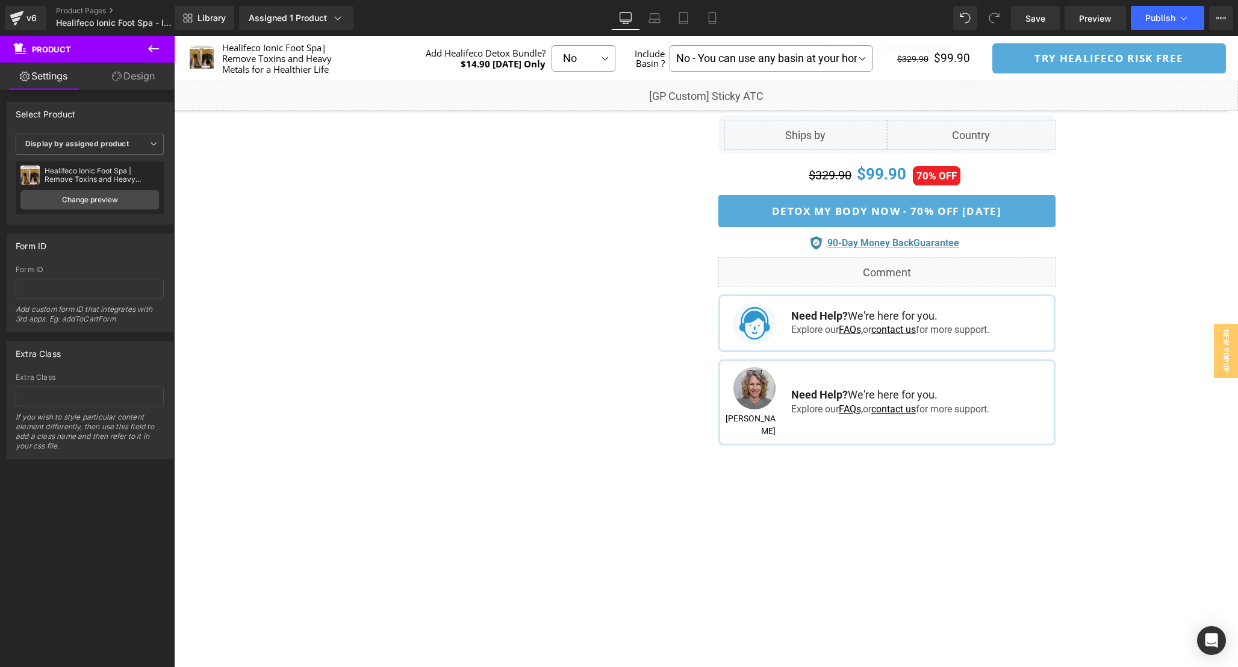
click at [152, 46] on icon at bounding box center [153, 49] width 14 height 14
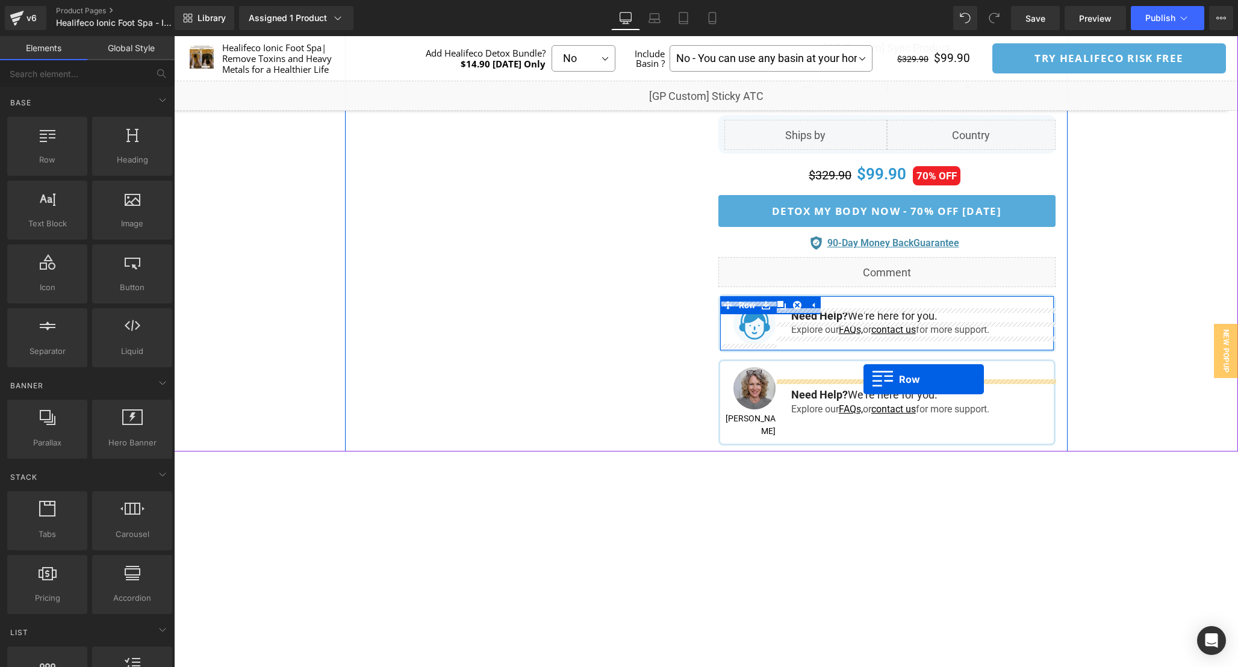
drag, startPoint x: 220, startPoint y: 180, endPoint x: 864, endPoint y: 379, distance: 674.0
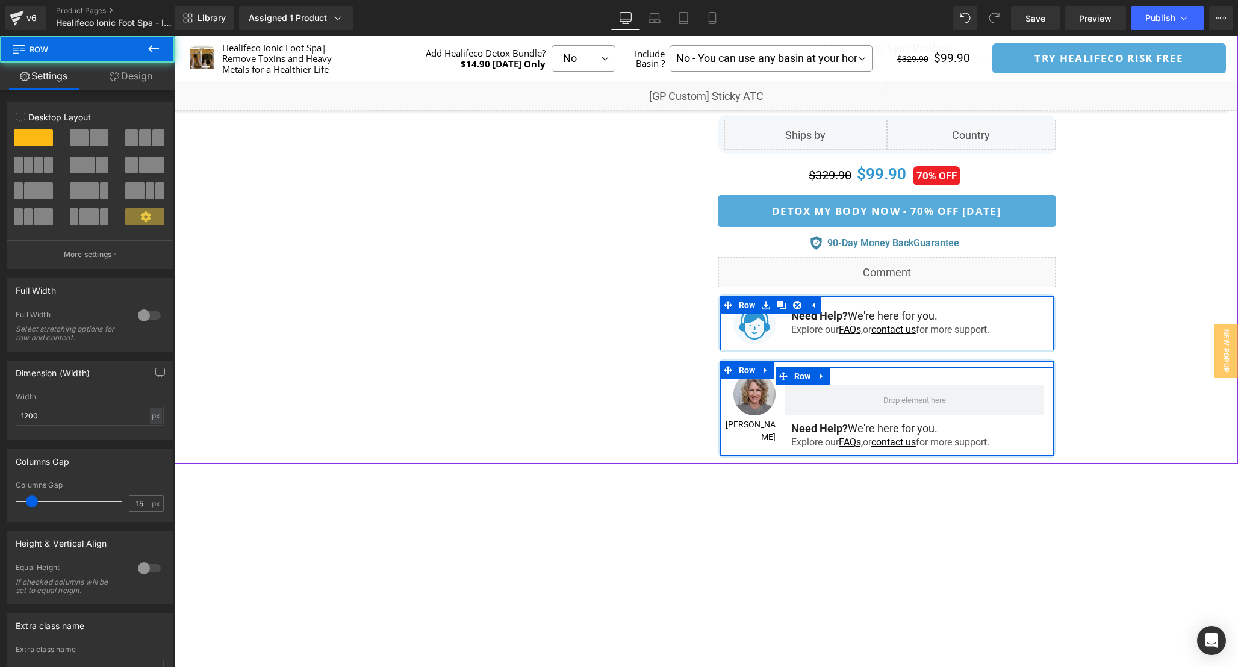
click at [902, 375] on div "Row" at bounding box center [915, 394] width 278 height 54
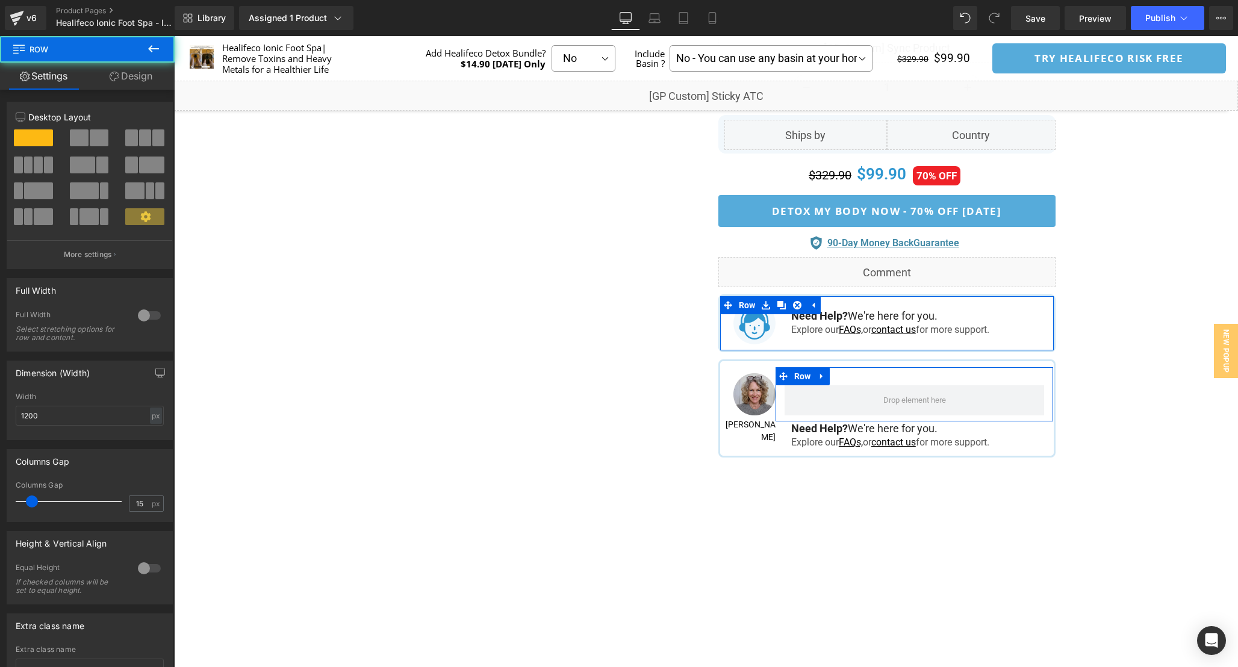
click at [111, 81] on link "Design" at bounding box center [130, 76] width 87 height 27
click at [0, 0] on div "Spacing" at bounding box center [0, 0] width 0 height 0
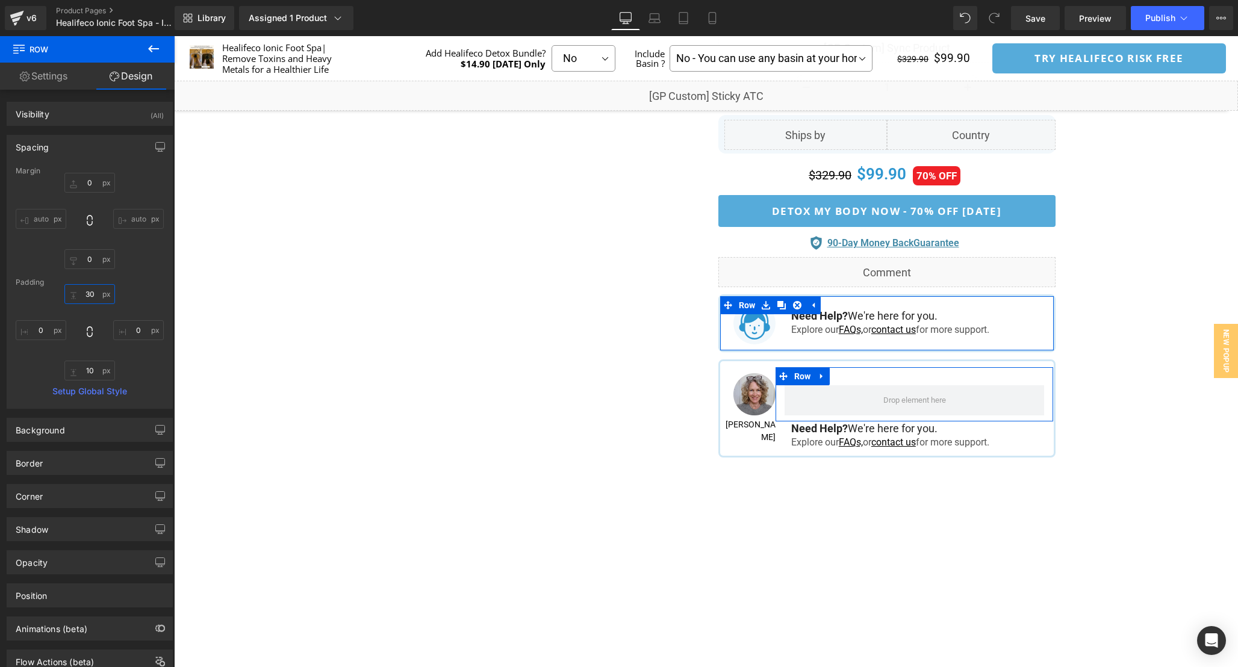
click at [91, 293] on input "text" at bounding box center [89, 294] width 51 height 20
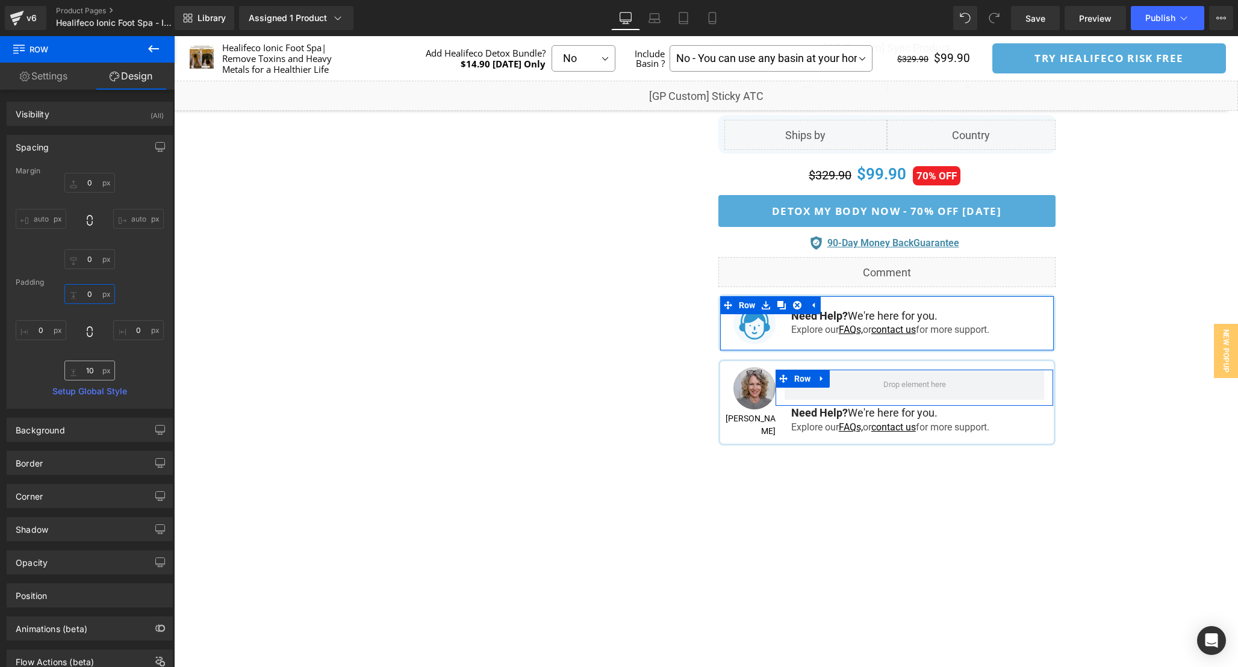
type input "0"
click at [94, 376] on input "text" at bounding box center [89, 371] width 51 height 20
type input "0"
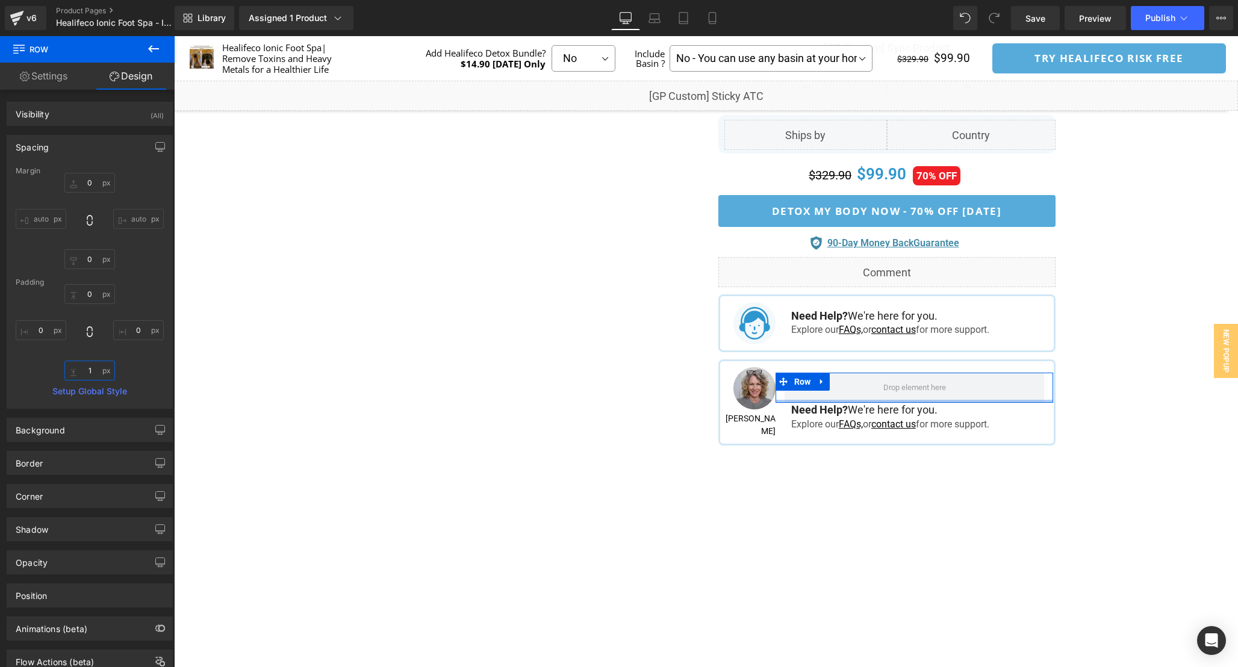
type input "15"
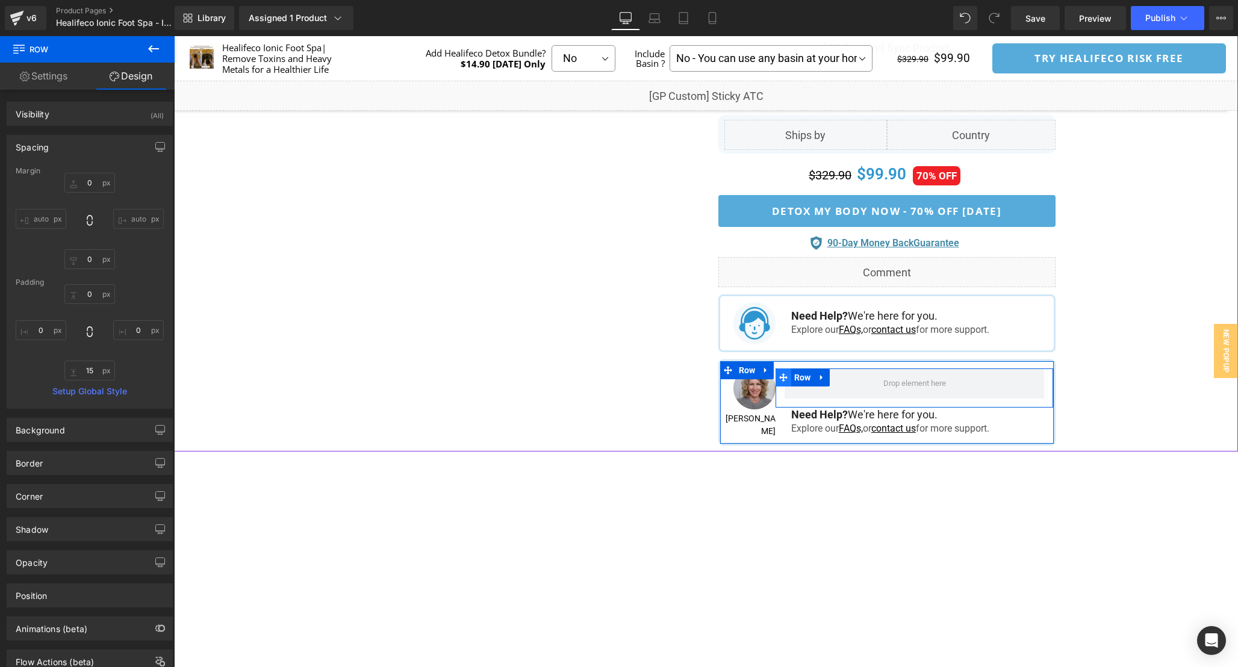
click at [785, 375] on icon at bounding box center [783, 377] width 8 height 8
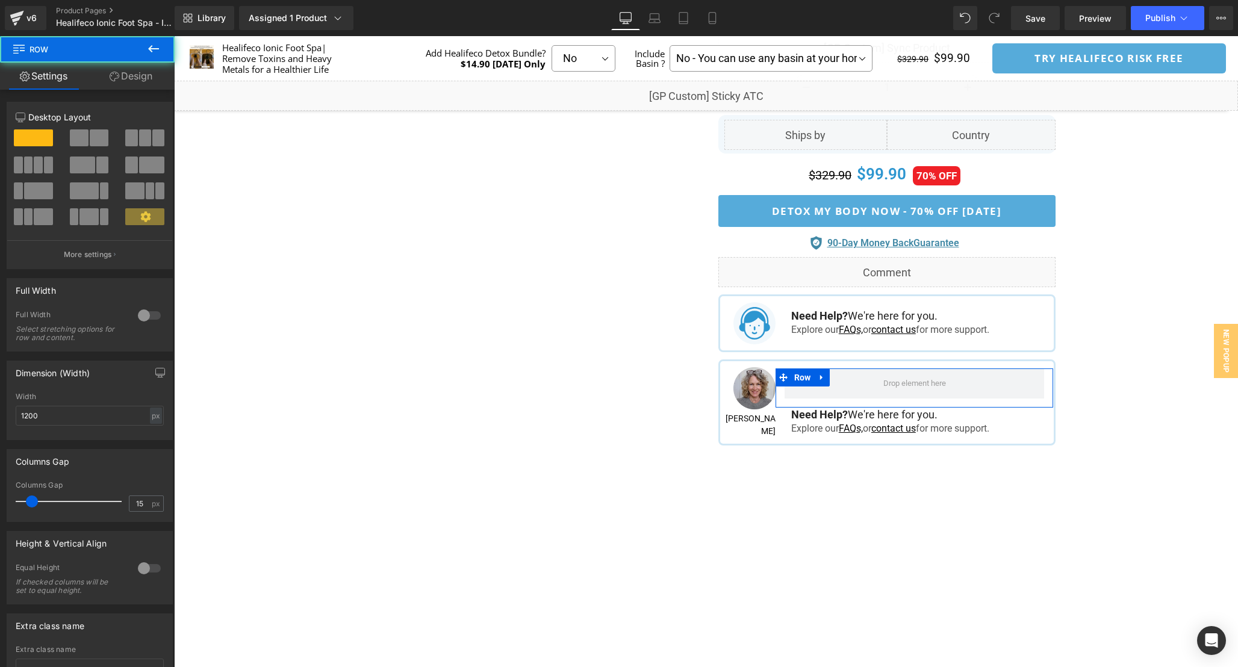
click at [90, 142] on span at bounding box center [99, 137] width 19 height 17
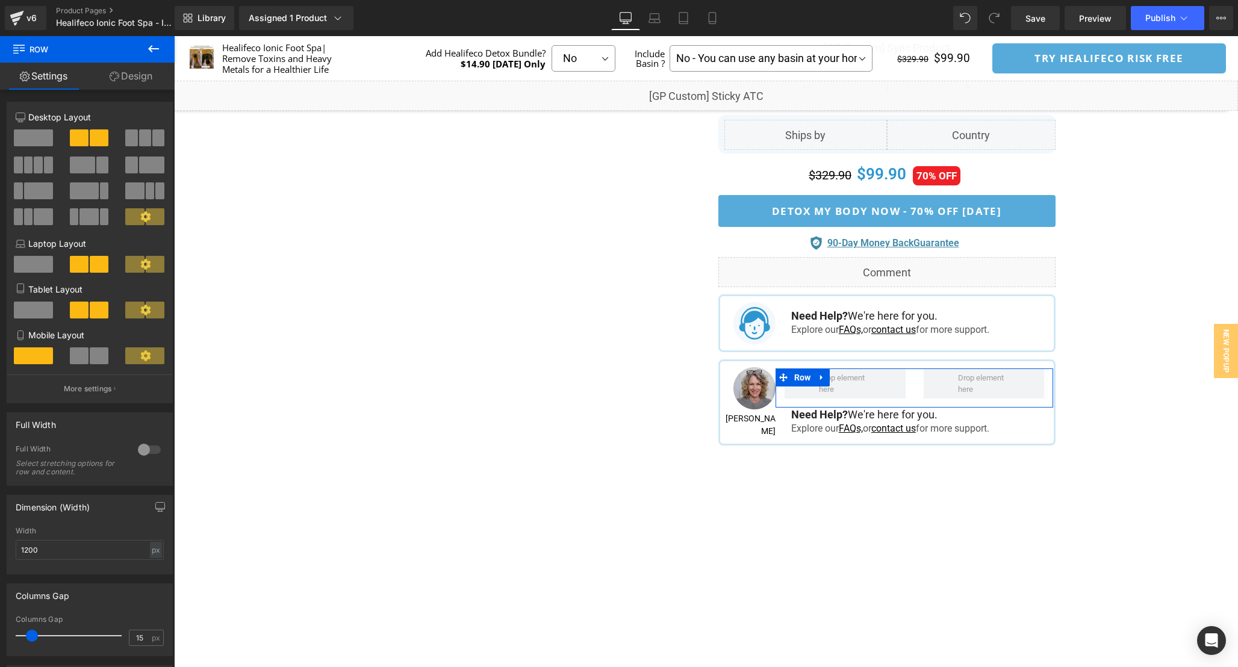
click at [84, 363] on span at bounding box center [79, 355] width 19 height 17
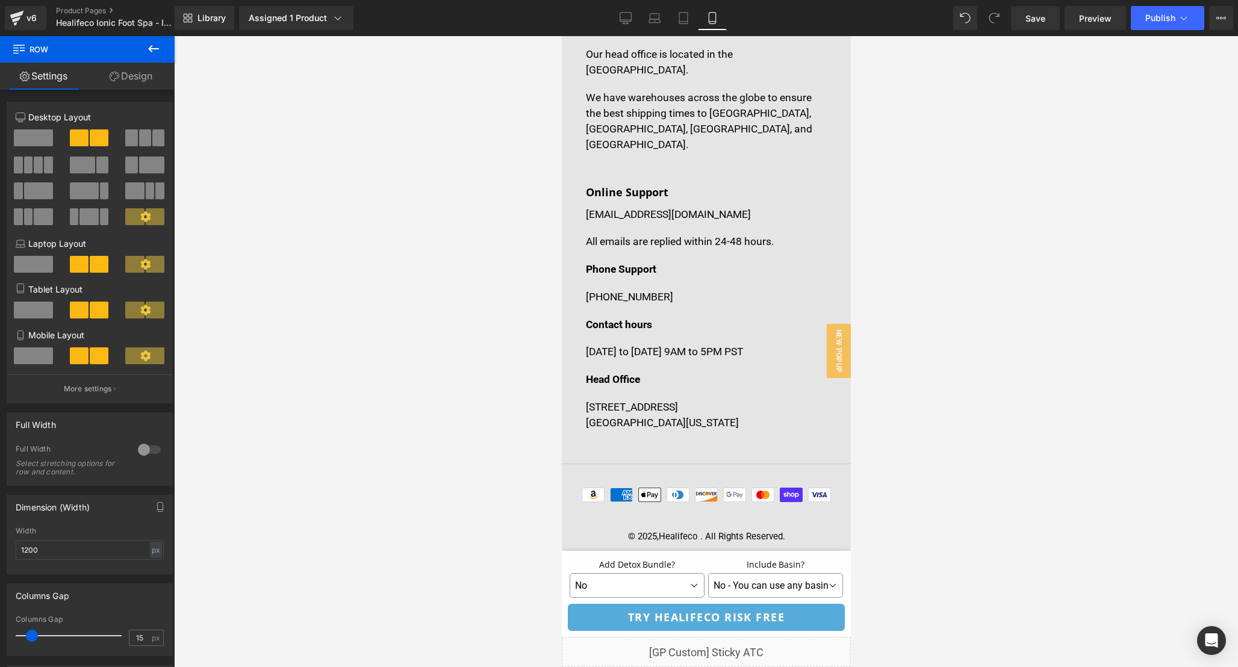
scroll to position [1245, 0]
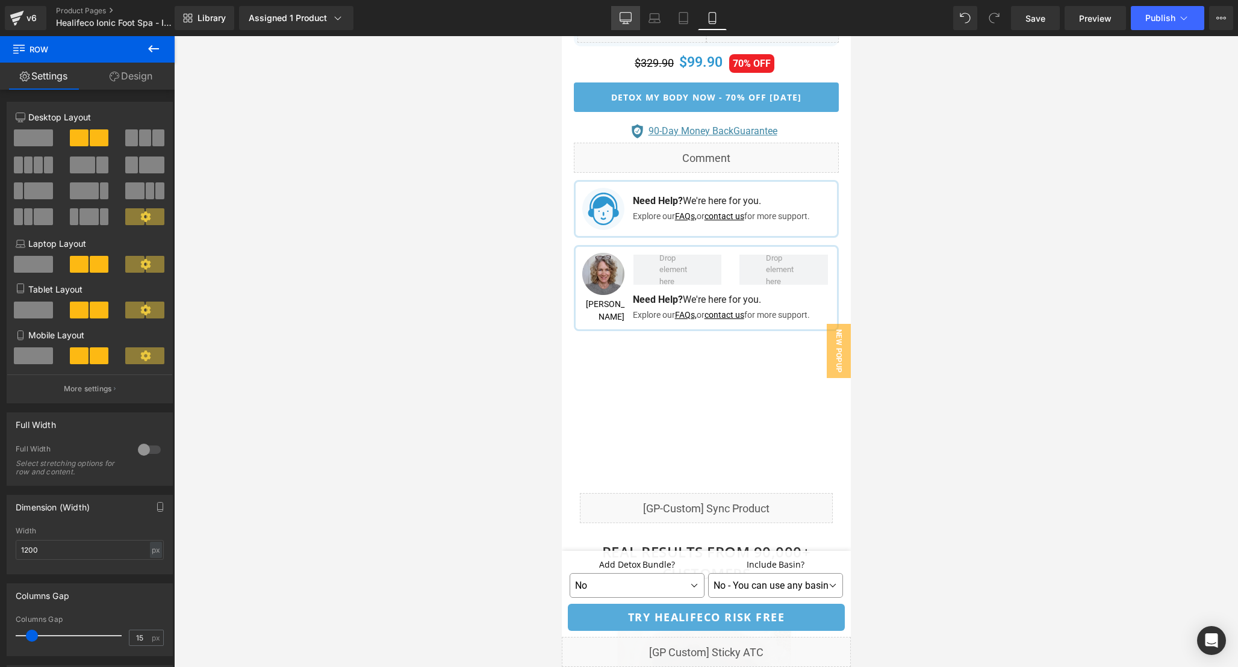
click at [633, 20] on link "Desktop" at bounding box center [625, 18] width 29 height 24
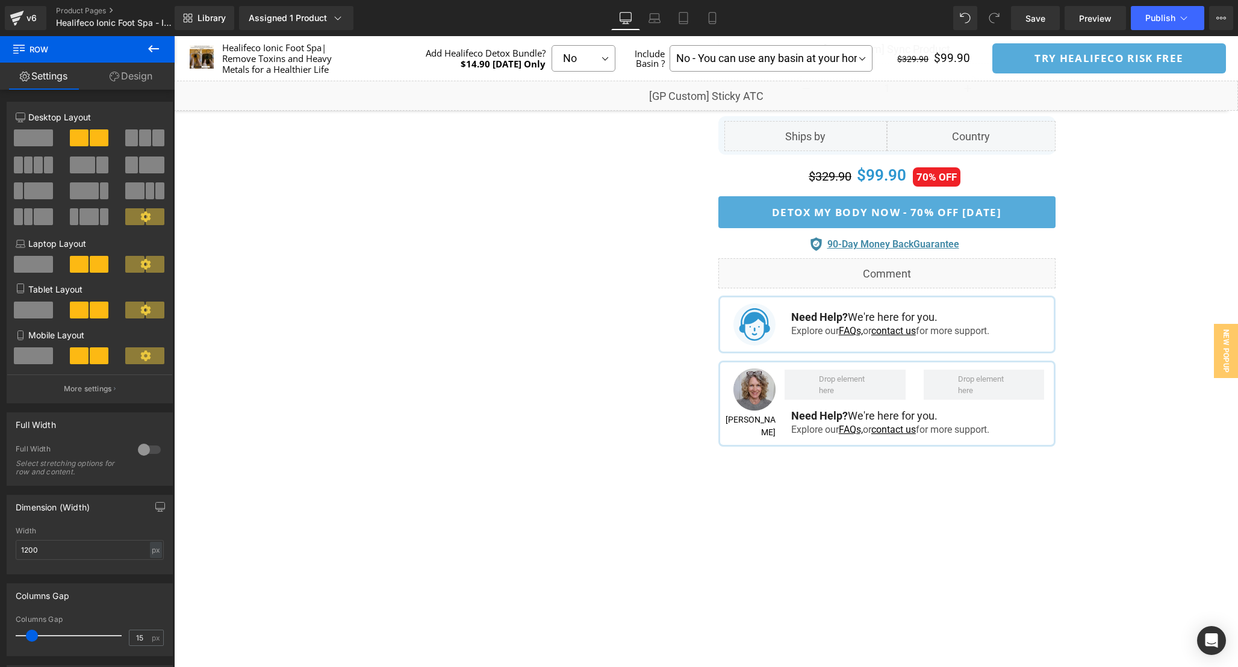
scroll to position [744, 0]
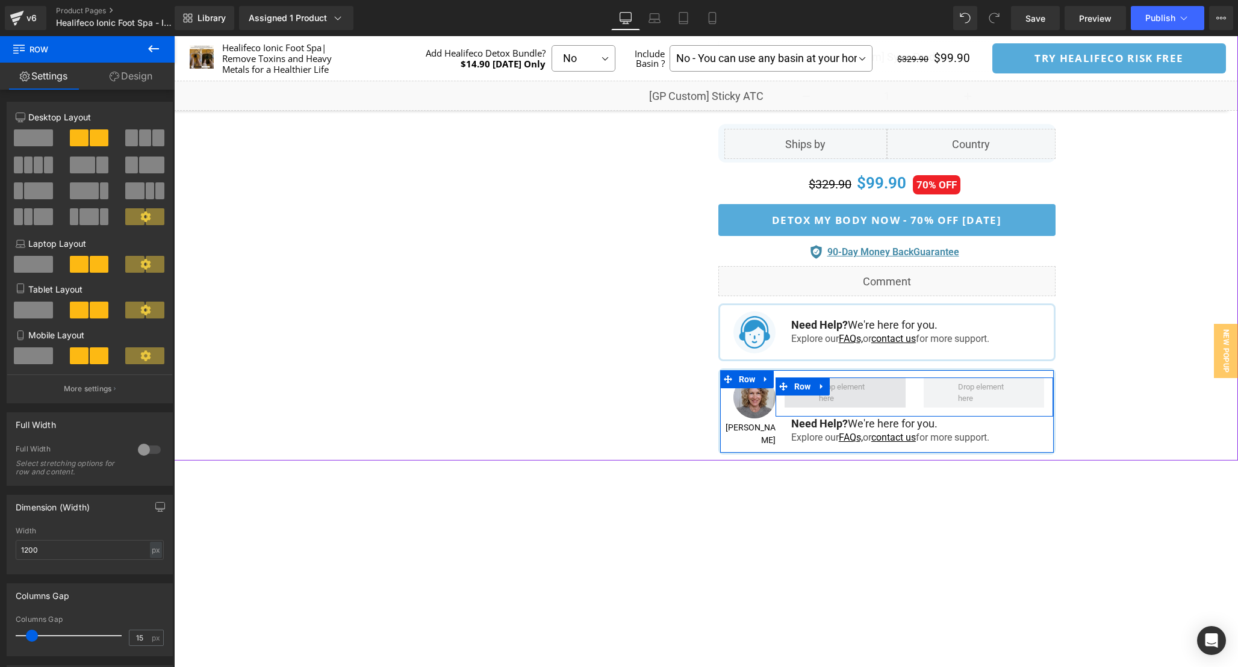
click at [877, 384] on span at bounding box center [845, 393] width 121 height 30
click at [909, 398] on div at bounding box center [845, 393] width 139 height 30
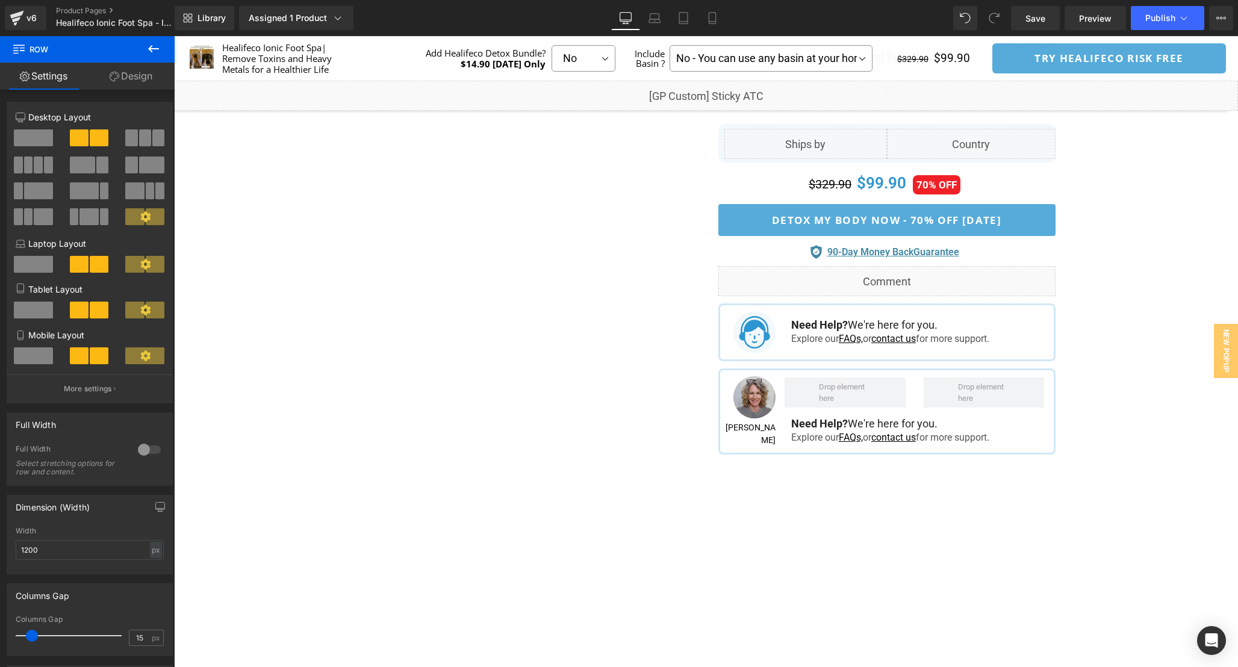
click at [157, 55] on icon at bounding box center [153, 49] width 14 height 14
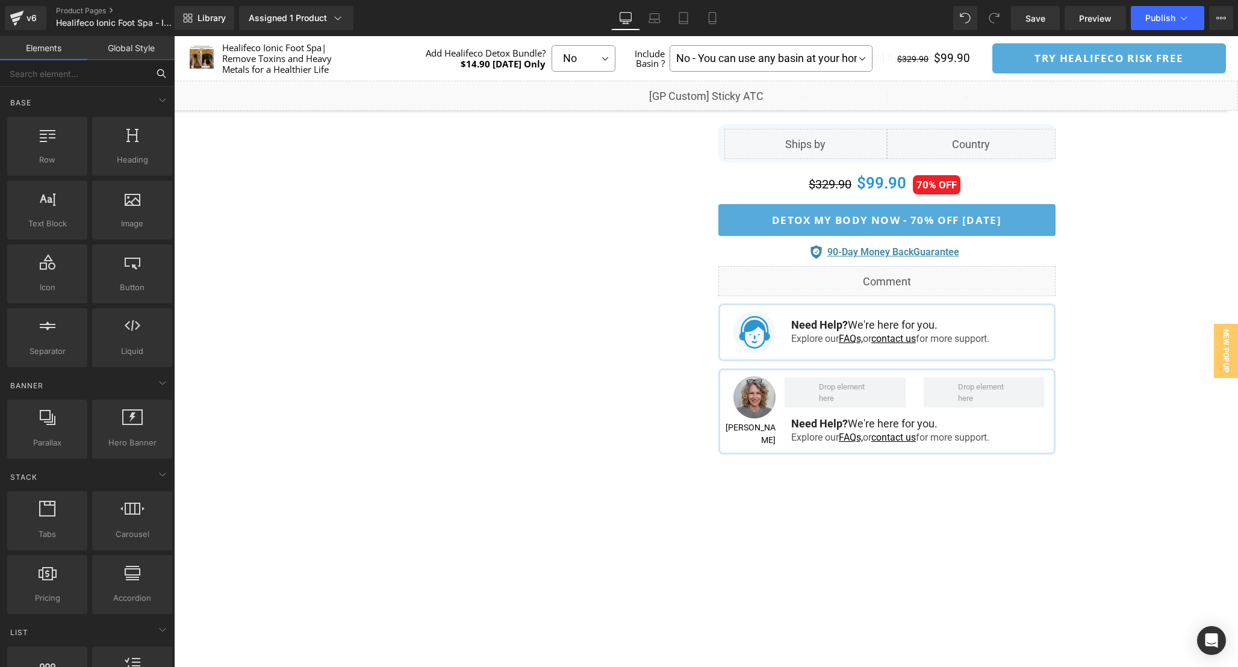
click at [73, 77] on input "text" at bounding box center [74, 73] width 148 height 26
type input "lis"
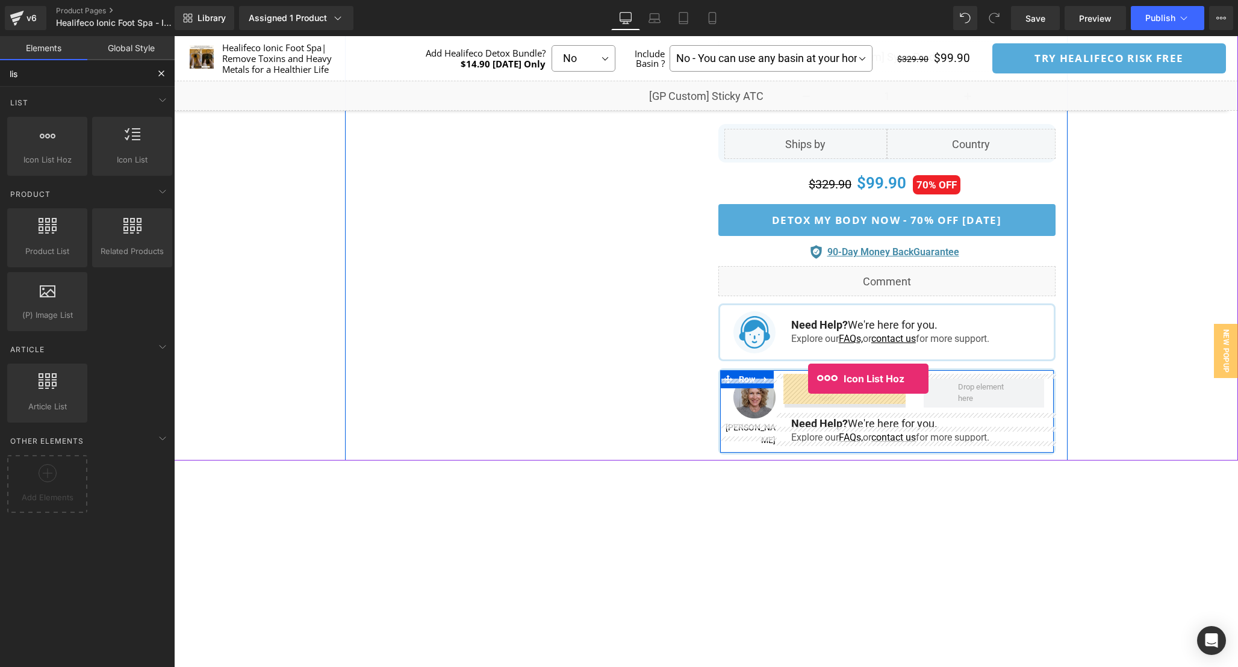
drag, startPoint x: 232, startPoint y: 179, endPoint x: 808, endPoint y: 379, distance: 609.5
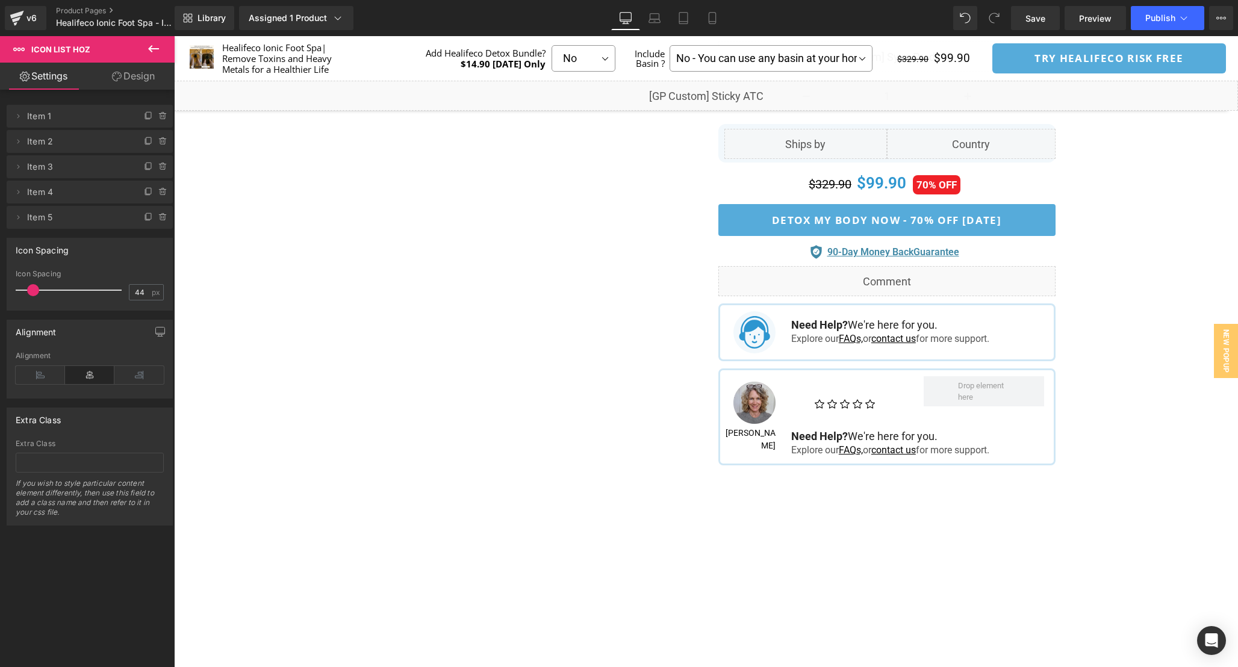
drag, startPoint x: 46, startPoint y: 291, endPoint x: 29, endPoint y: 286, distance: 17.7
click at [29, 286] on span at bounding box center [33, 290] width 12 height 12
click at [42, 377] on icon at bounding box center [40, 375] width 49 height 18
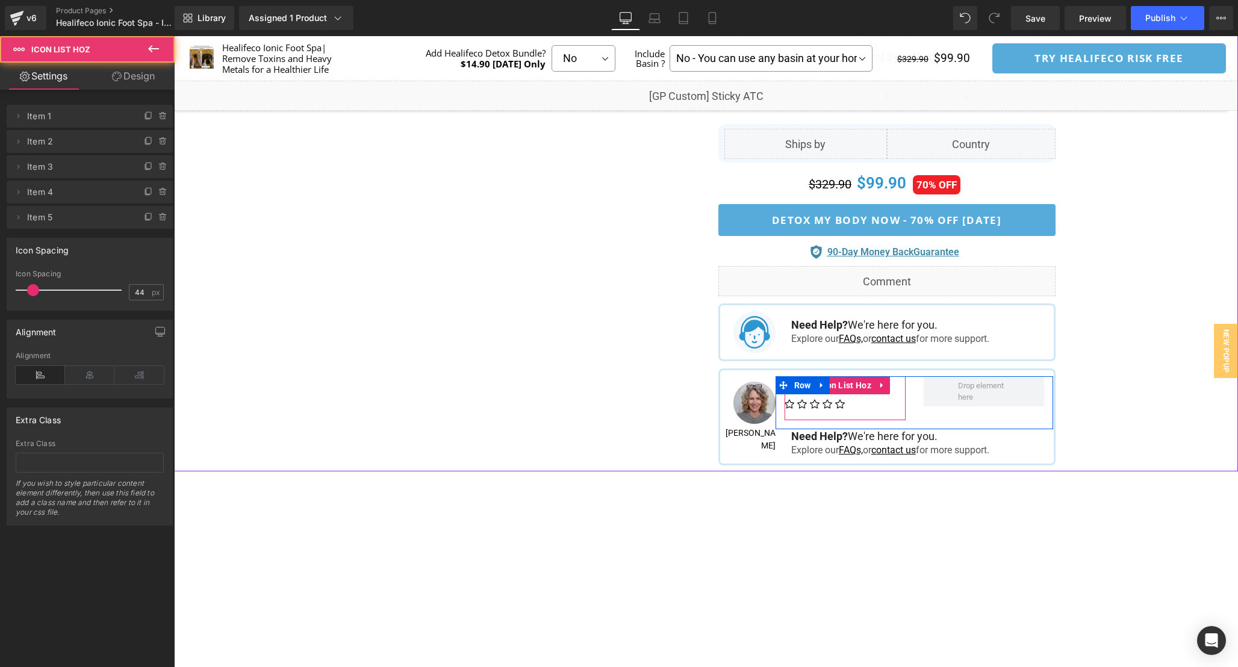
click at [862, 407] on ul "Icon Icon Icon Icon Icon" at bounding box center [845, 407] width 121 height 26
click at [848, 384] on span "Icon List Hoz" at bounding box center [846, 385] width 58 height 18
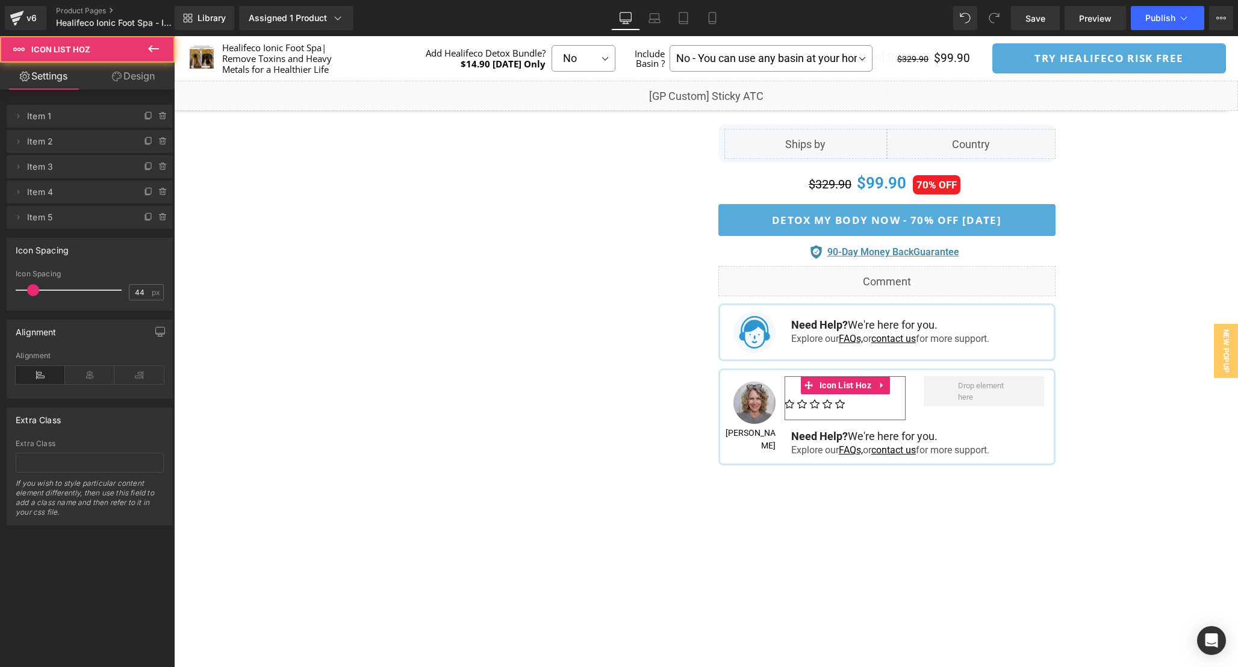
click at [132, 83] on link "Design" at bounding box center [133, 76] width 87 height 27
click at [0, 0] on div "Spacing" at bounding box center [0, 0] width 0 height 0
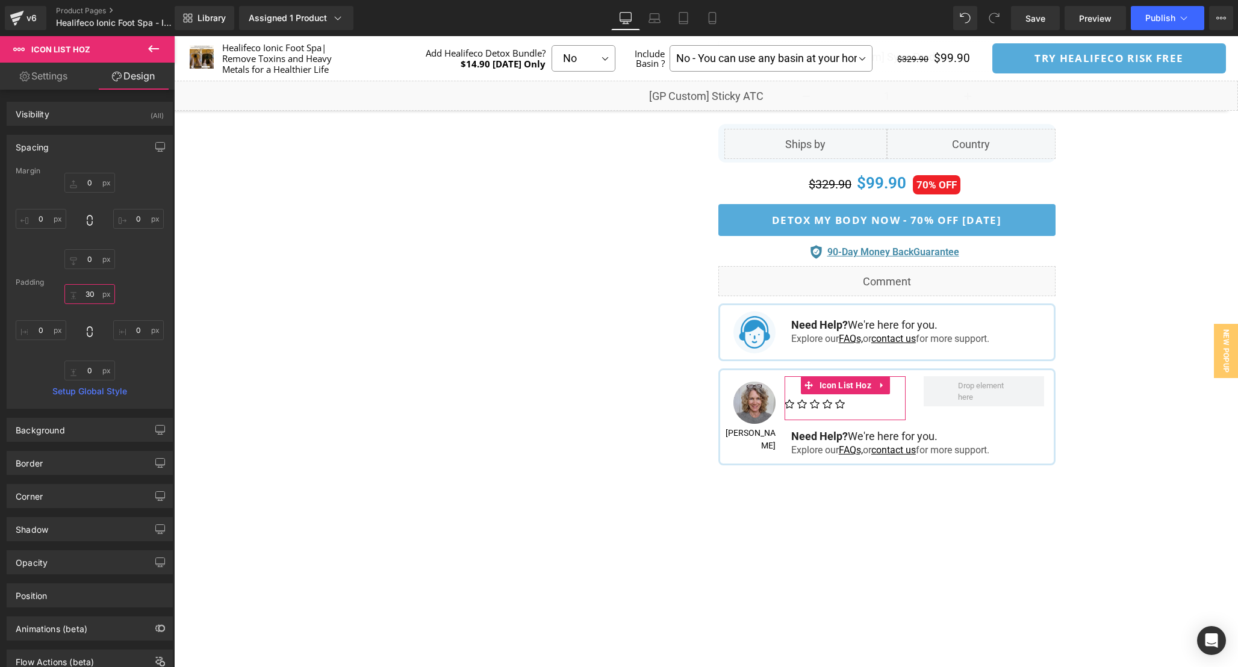
click at [94, 294] on input "text" at bounding box center [89, 294] width 51 height 20
type input "0"
type input "100"
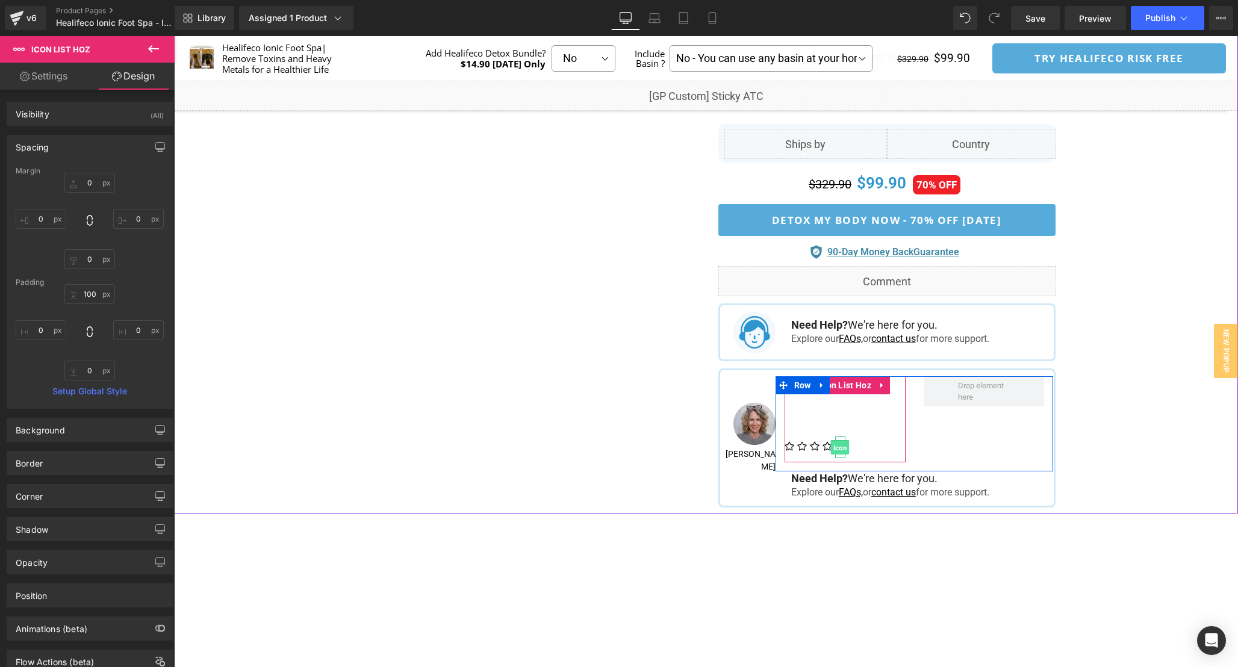
click at [843, 447] on span "Icon" at bounding box center [840, 447] width 19 height 14
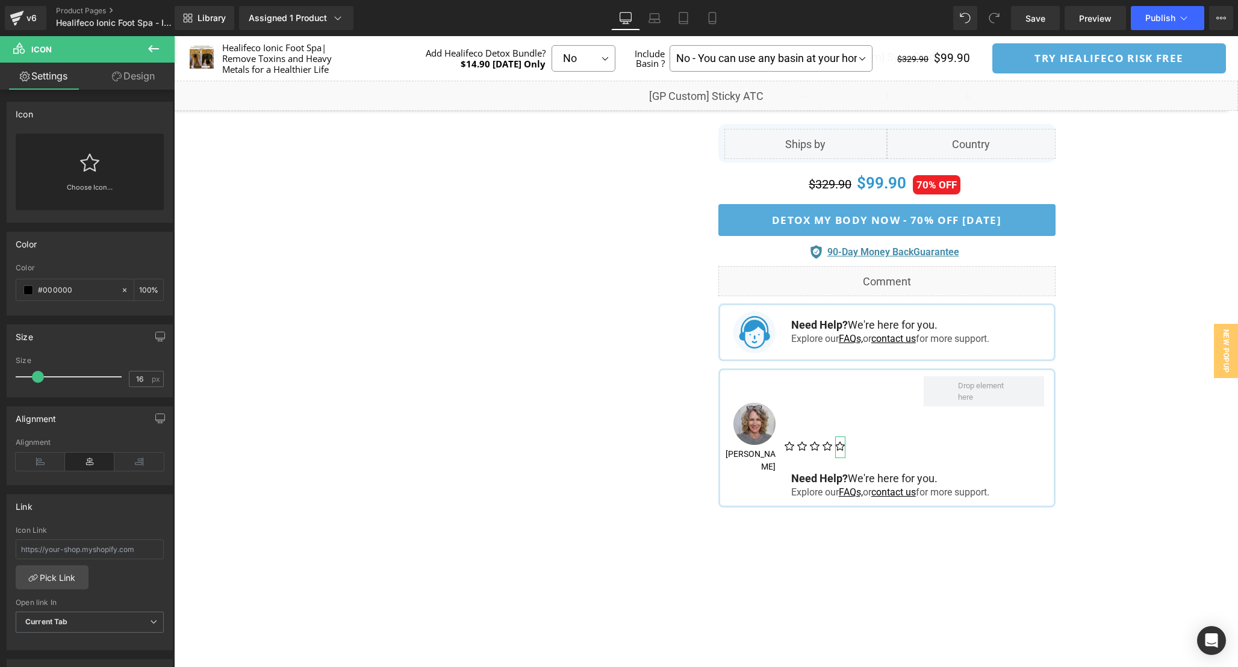
click at [137, 87] on link "Design" at bounding box center [133, 76] width 87 height 27
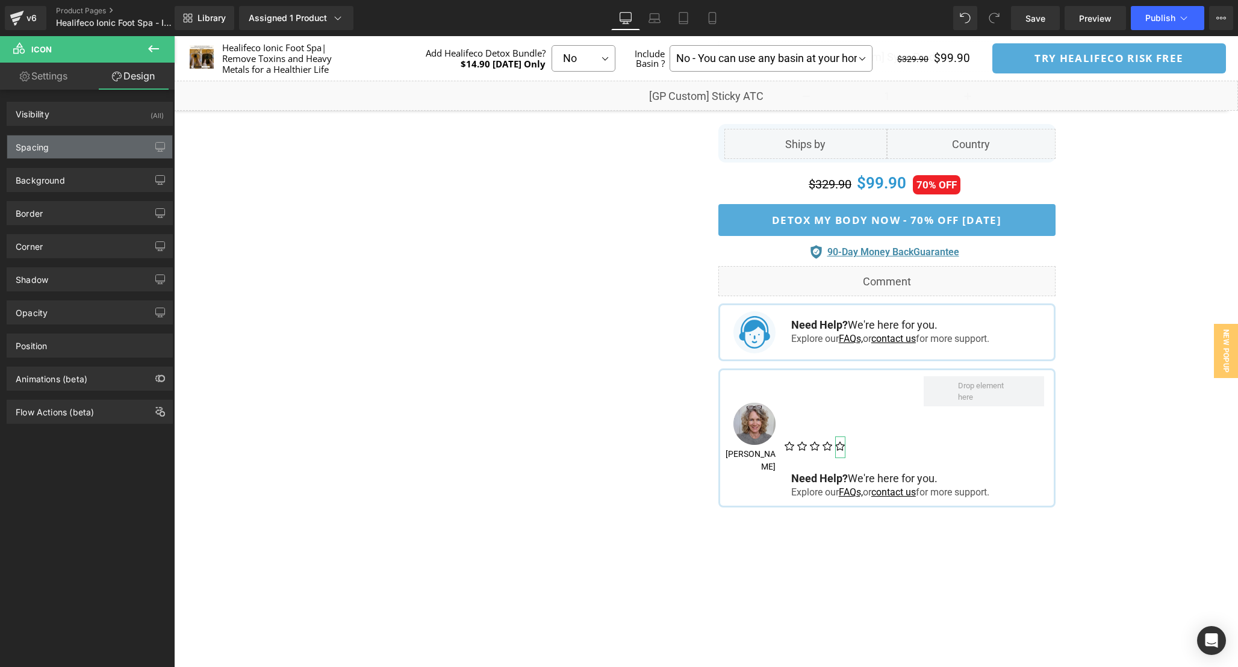
click at [82, 146] on div "Spacing" at bounding box center [89, 147] width 165 height 23
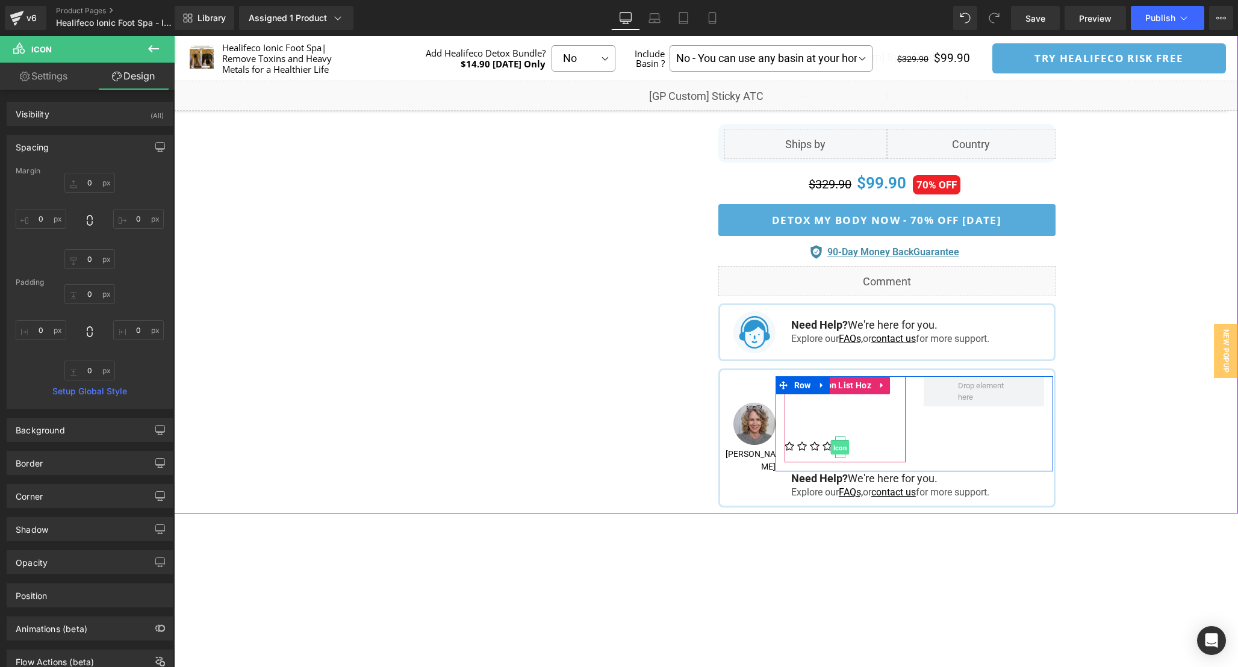
click at [839, 446] on span "Icon" at bounding box center [840, 447] width 19 height 14
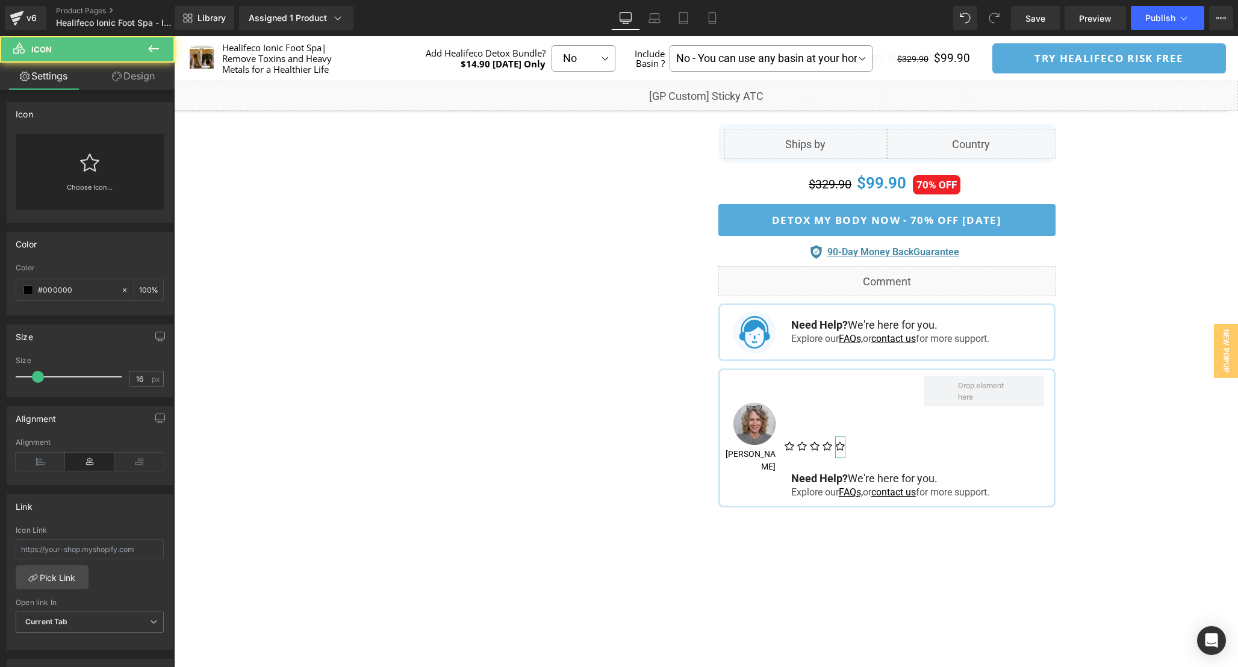
click at [83, 197] on link "Choose Icon..." at bounding box center [90, 196] width 148 height 28
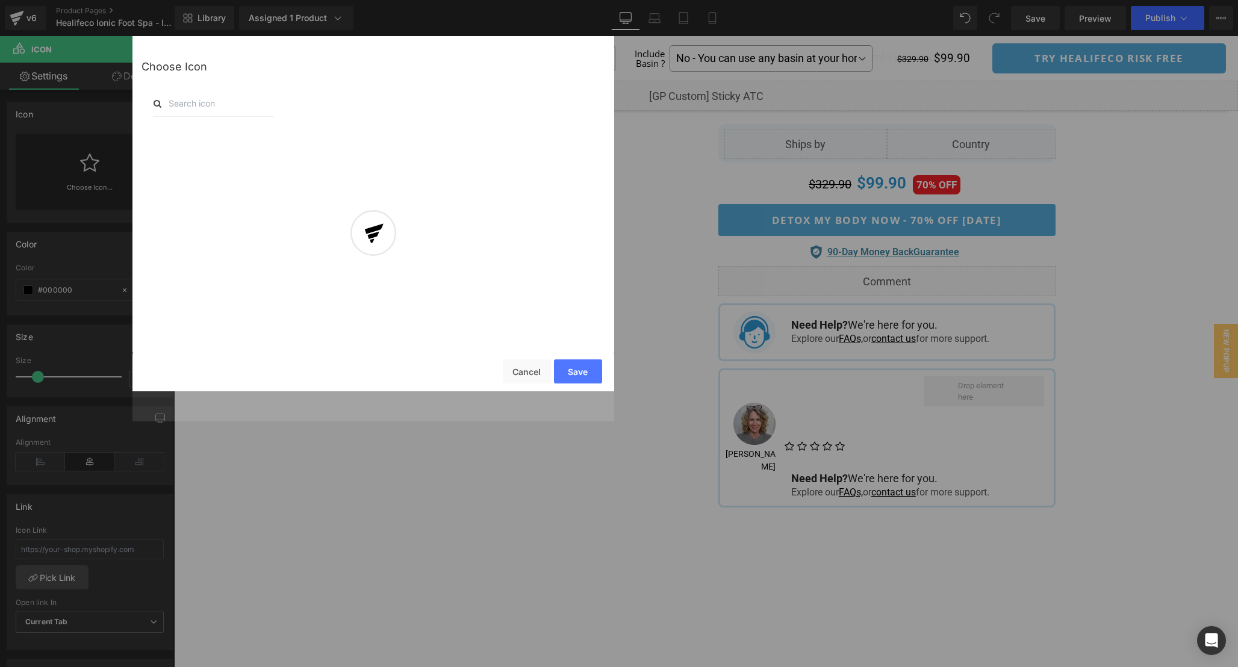
click at [209, 102] on div at bounding box center [373, 243] width 482 height 355
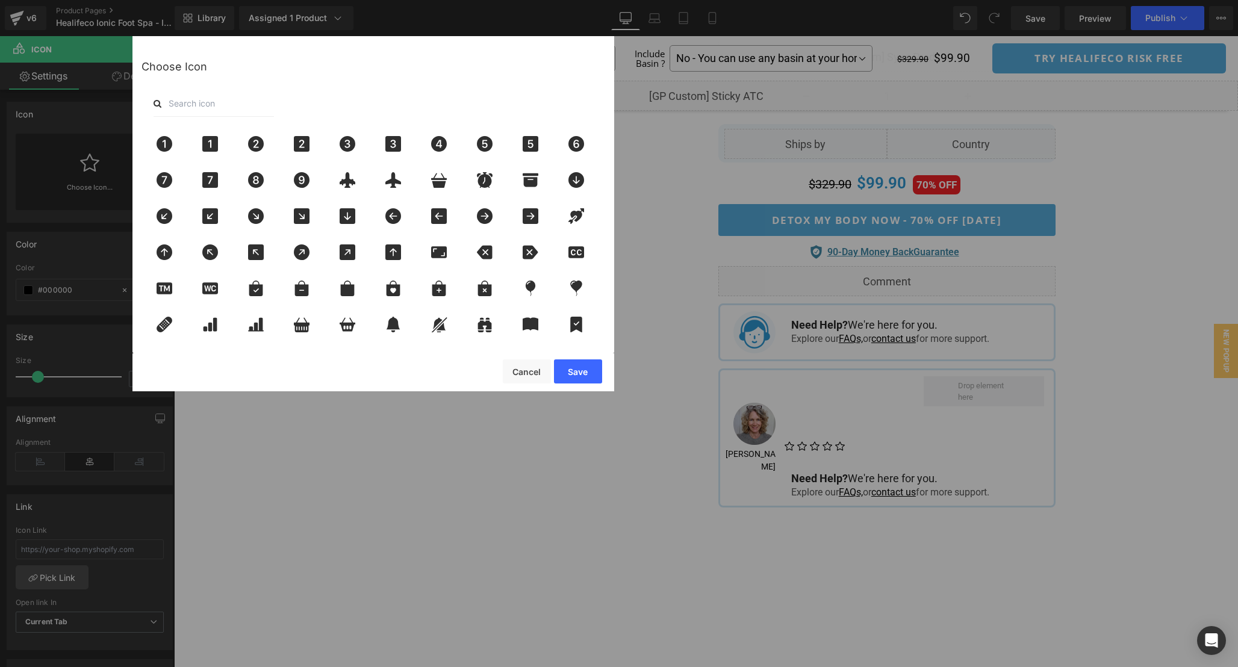
click at [207, 102] on input "text" at bounding box center [214, 103] width 120 height 26
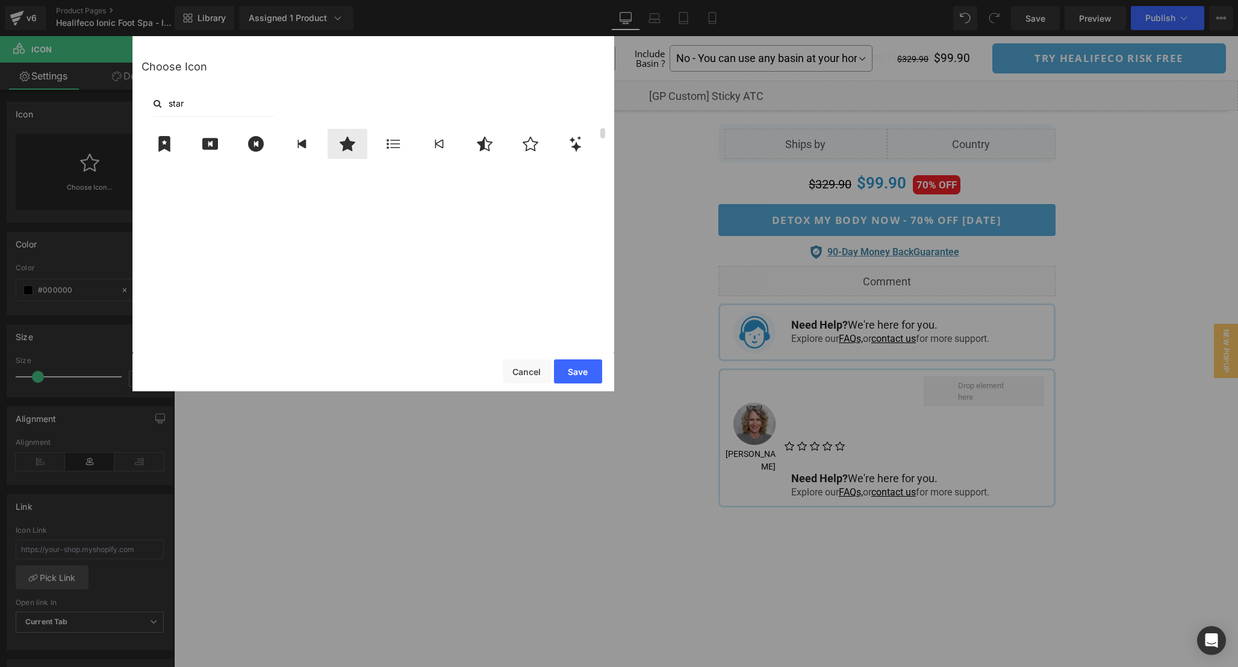
type input "star"
click at [350, 141] on icon at bounding box center [348, 144] width 16 height 14
click at [572, 371] on button "Save" at bounding box center [578, 372] width 48 height 24
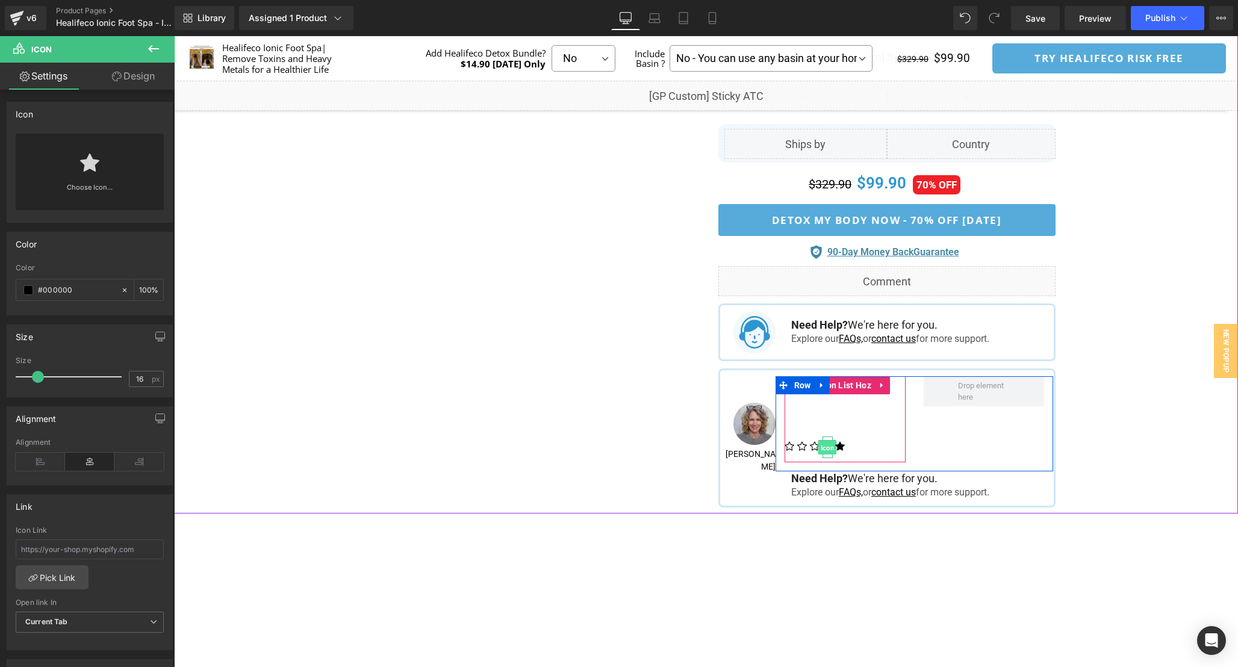
click at [827, 443] on span "Icon" at bounding box center [827, 447] width 19 height 14
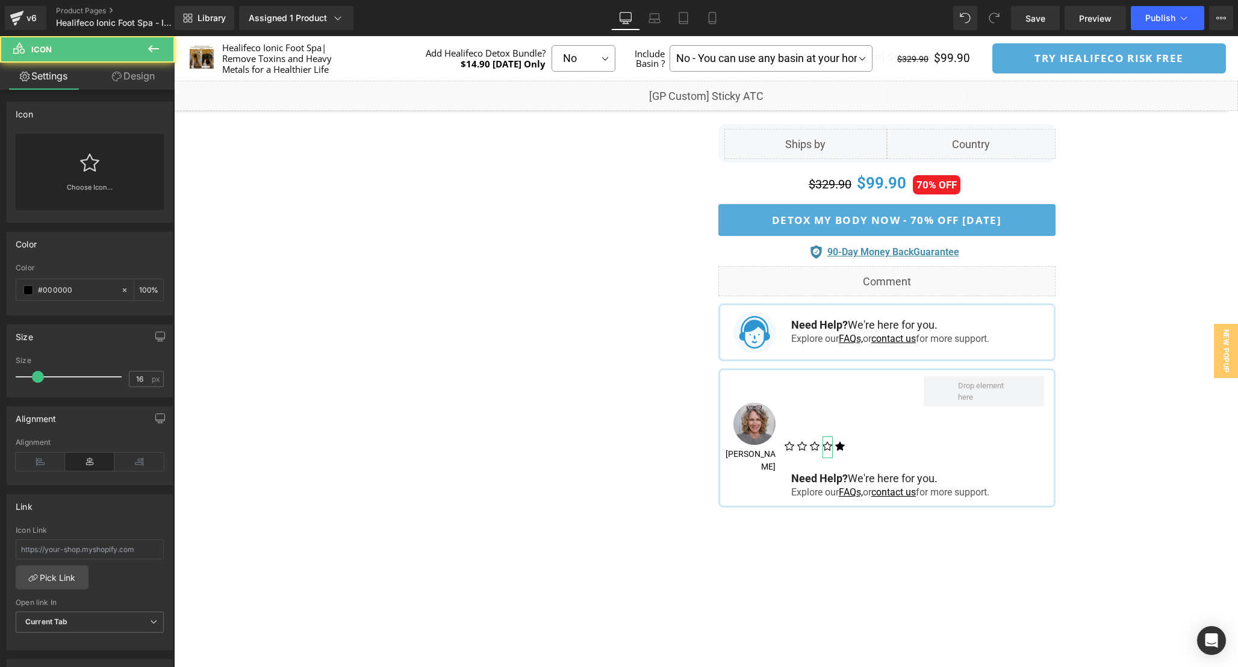
click at [80, 182] on link "Choose Icon..." at bounding box center [90, 196] width 148 height 28
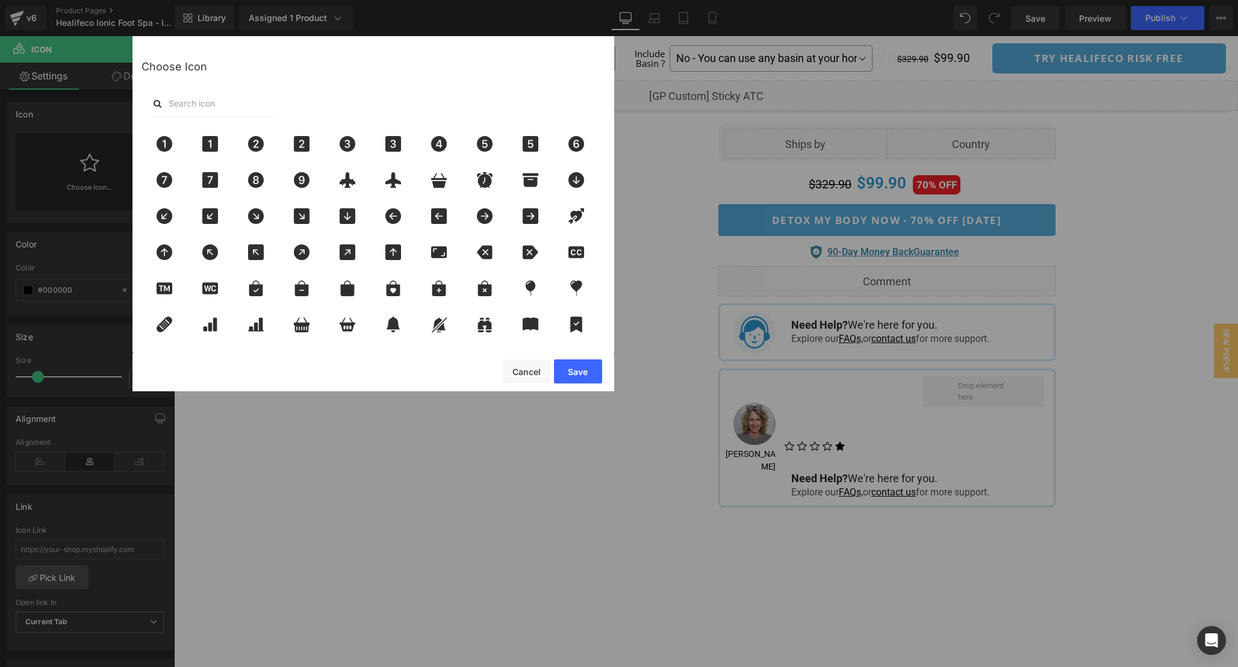
click at [225, 110] on input "text" at bounding box center [214, 103] width 120 height 26
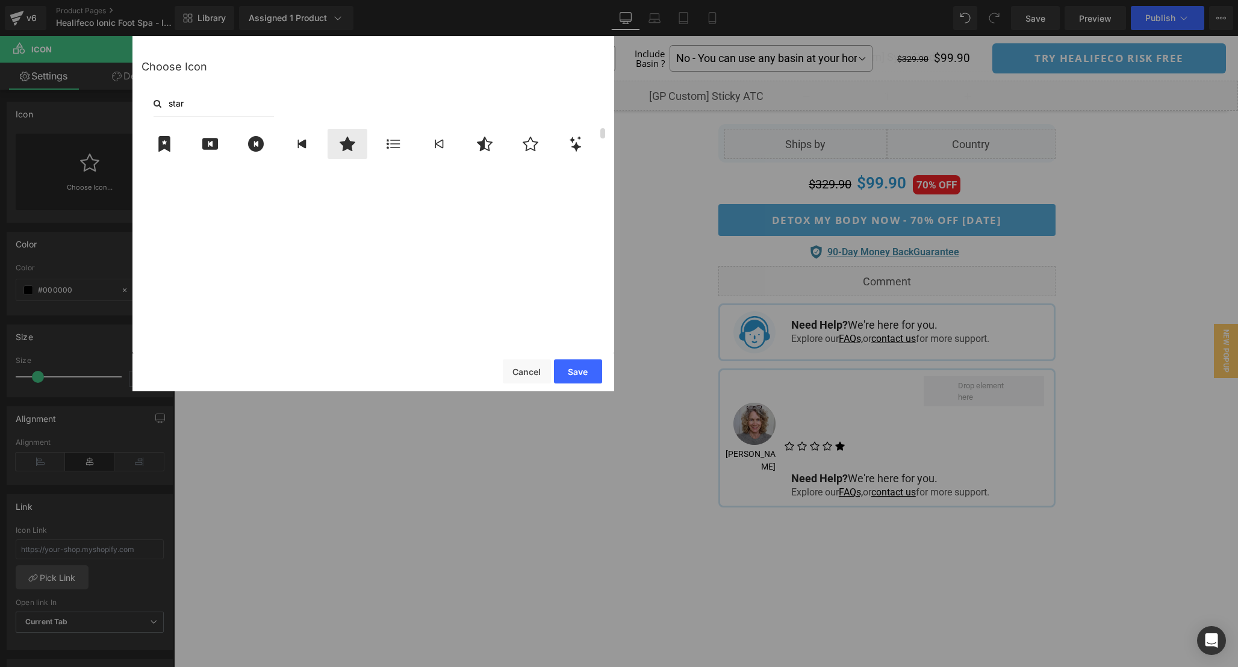
type input "star"
click at [347, 150] on icon at bounding box center [347, 144] width 25 height 16
click at [573, 380] on button "Save" at bounding box center [578, 372] width 48 height 24
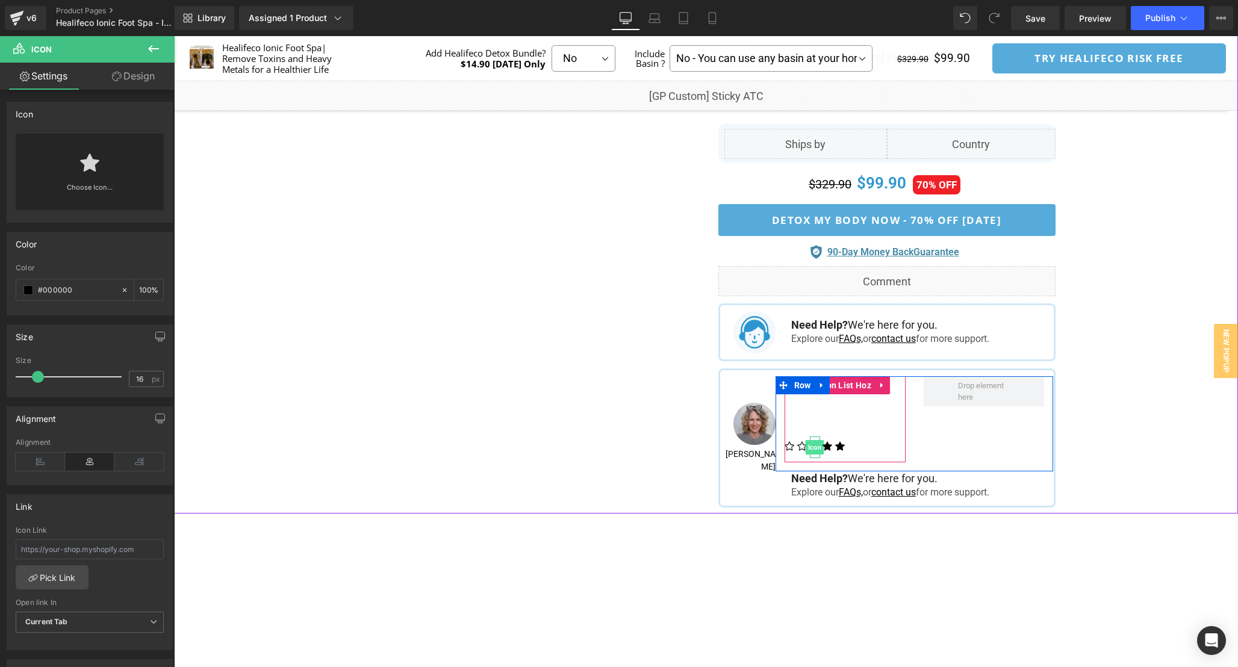
click at [815, 441] on span "Icon" at bounding box center [815, 447] width 19 height 14
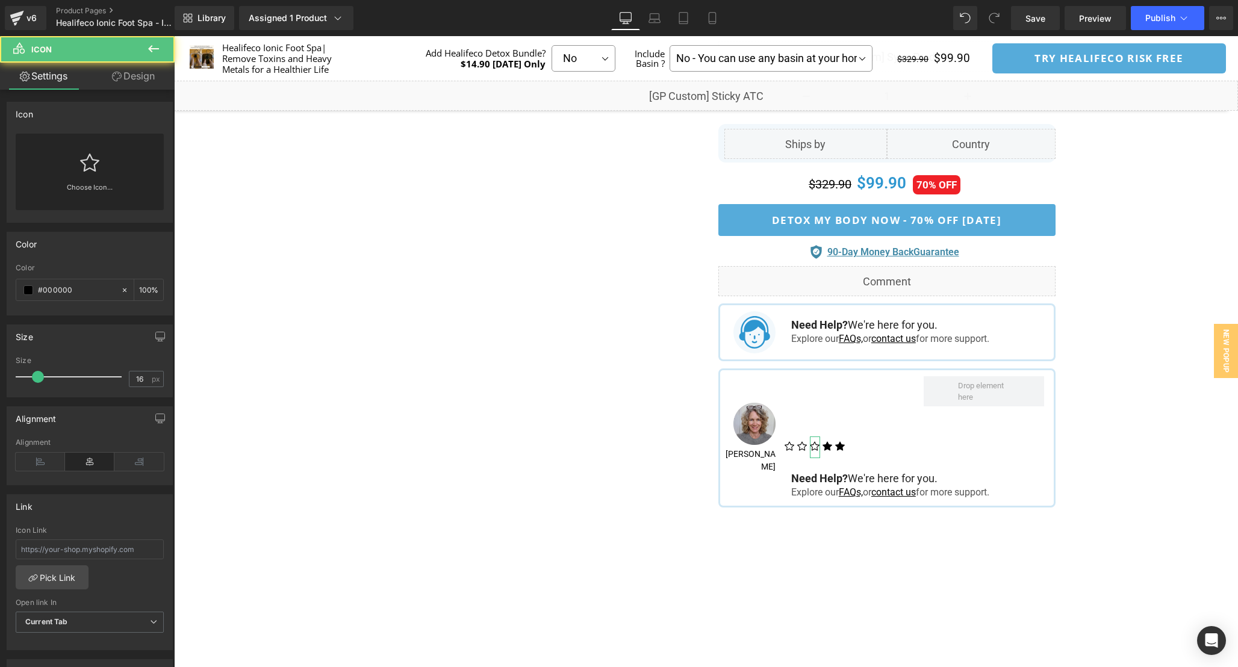
click at [83, 159] on icon at bounding box center [89, 163] width 19 height 18
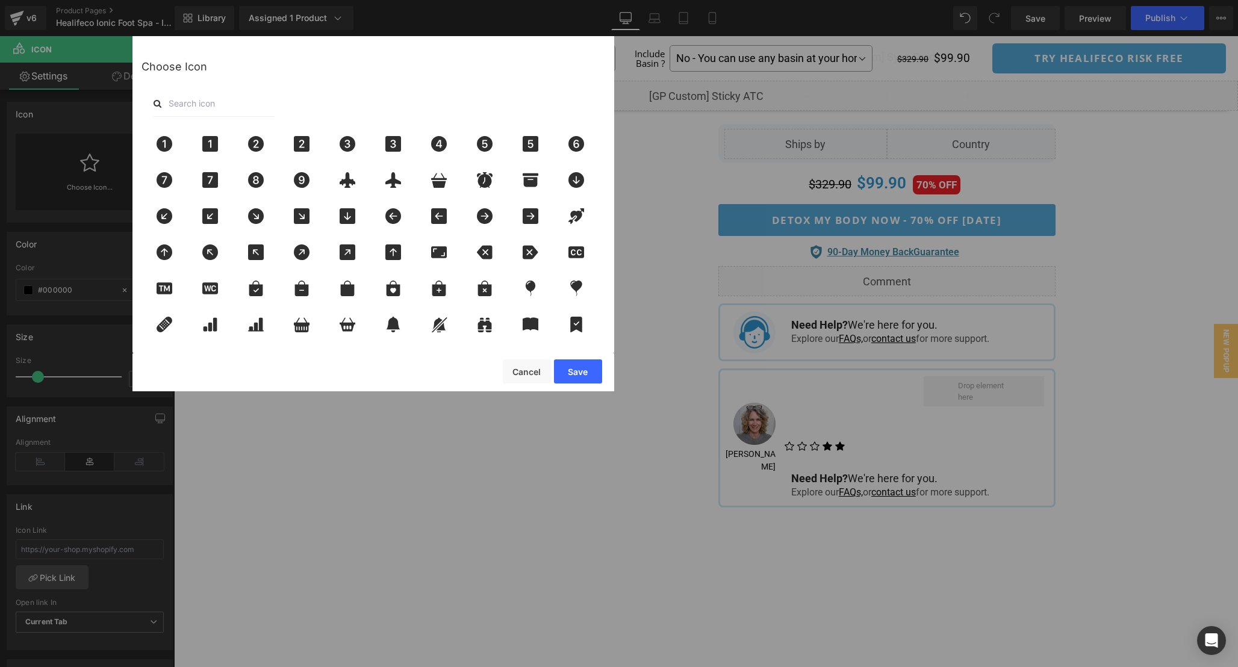
click at [240, 104] on input "text" at bounding box center [214, 103] width 120 height 26
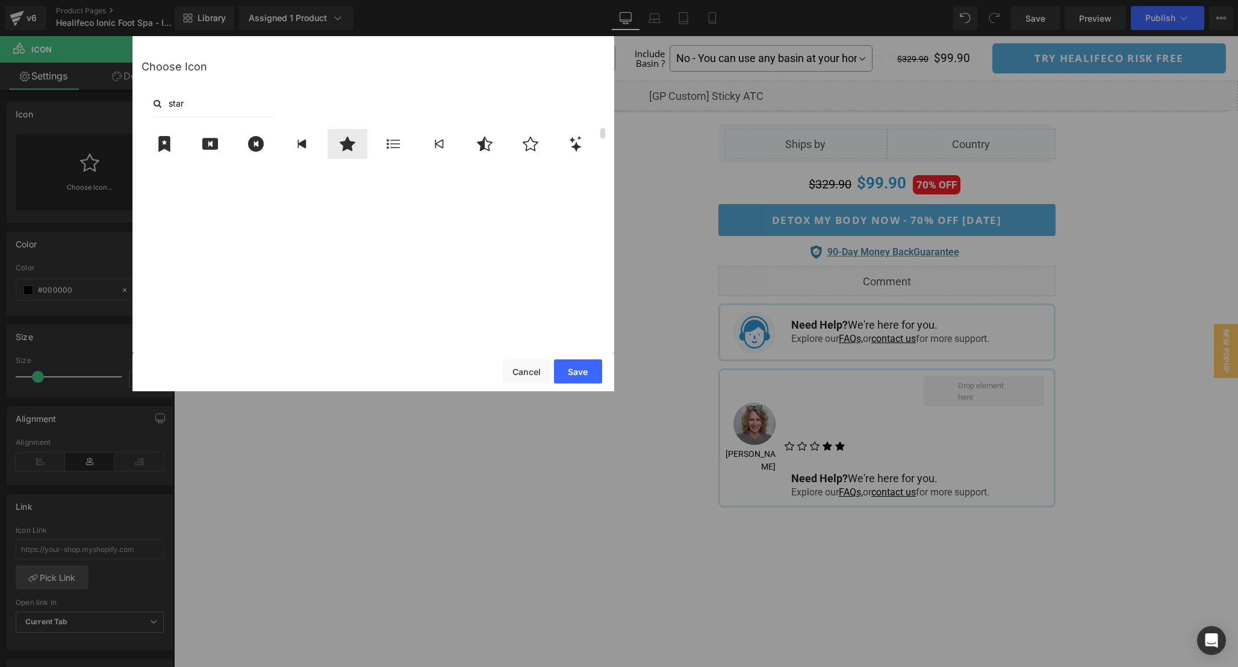
type input "star"
click at [346, 142] on icon at bounding box center [348, 144] width 16 height 14
click at [587, 369] on button "Save" at bounding box center [578, 372] width 48 height 24
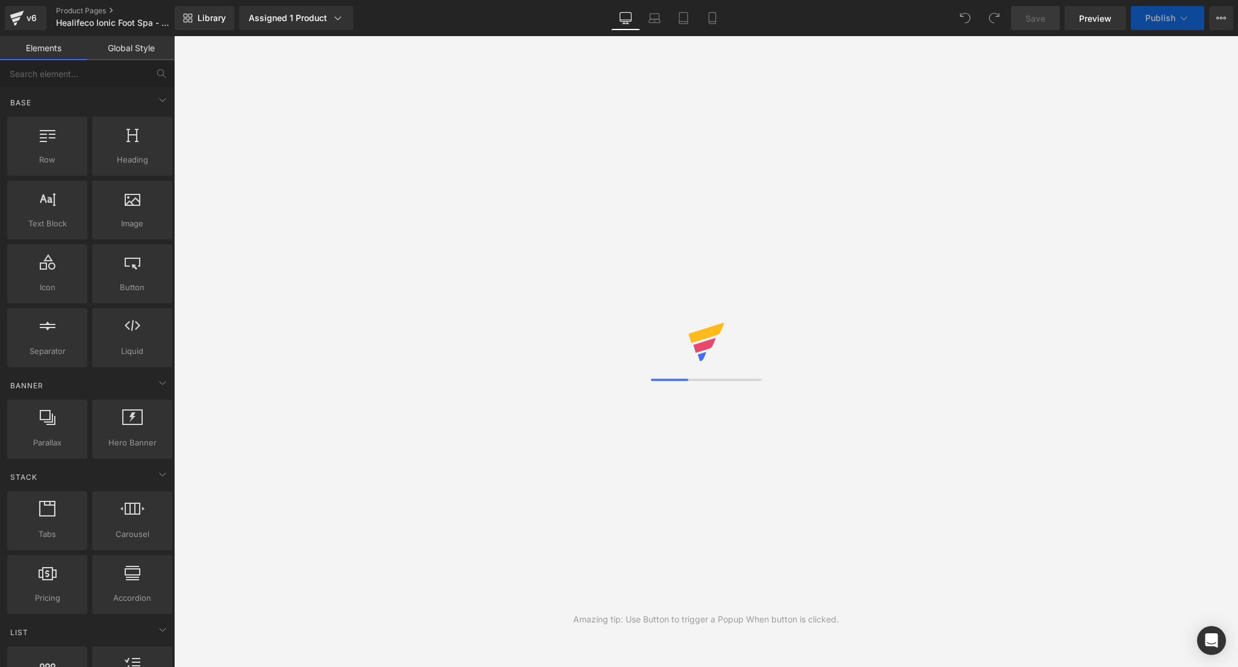
click at [876, 240] on icon at bounding box center [877, 241] width 12 height 60
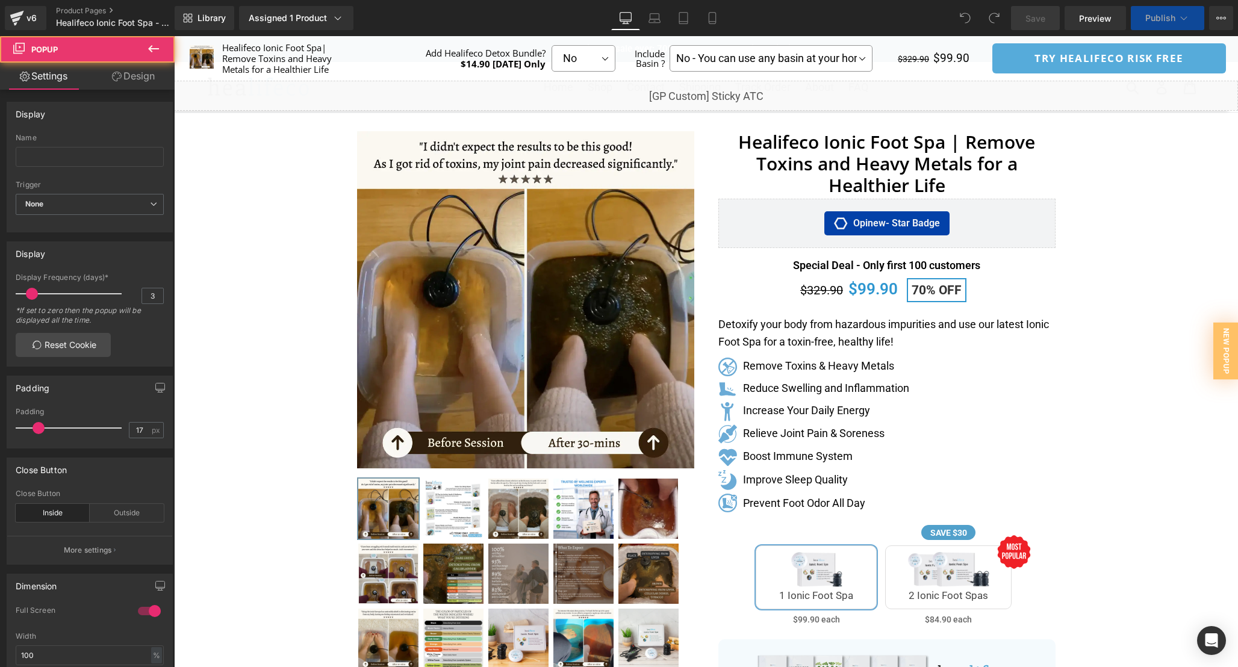
click at [1158, 272] on div "Separator" at bounding box center [706, 612] width 1064 height 974
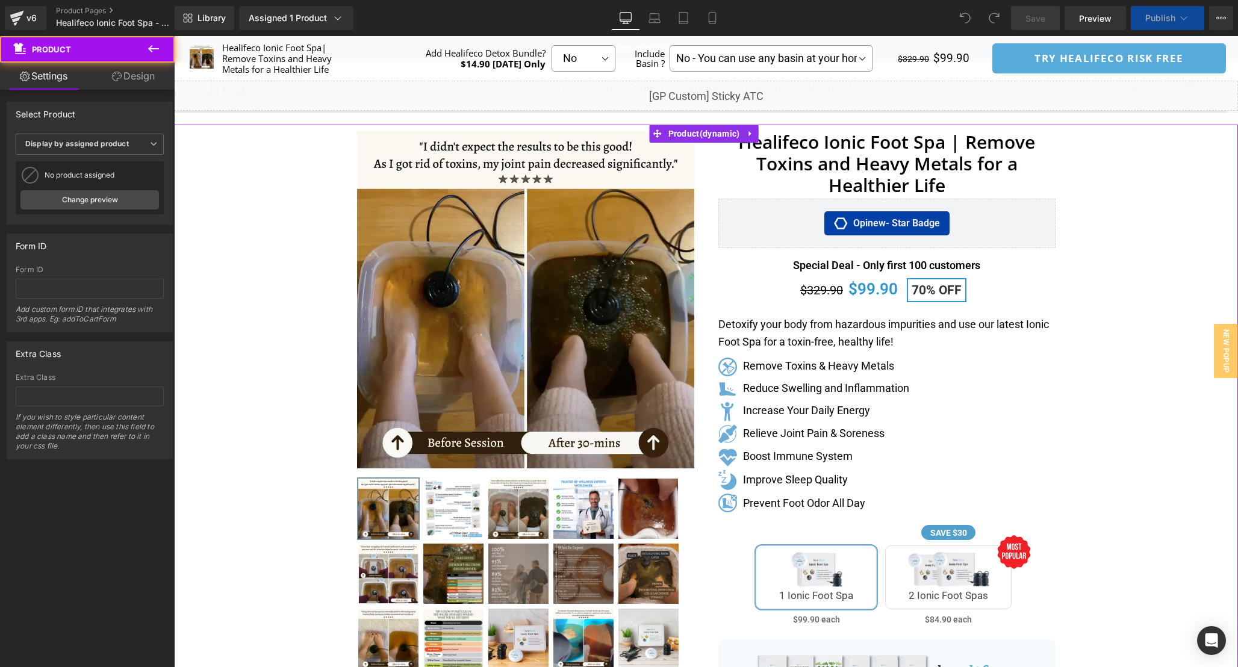
scroll to position [664, 0]
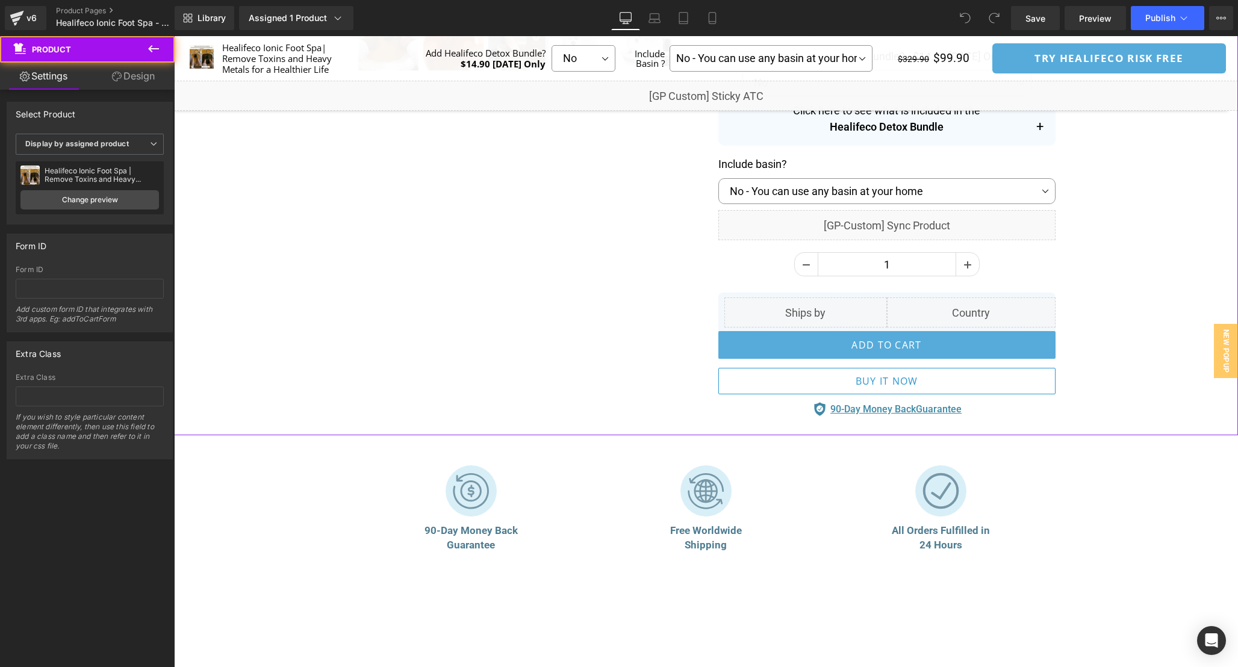
click at [826, 312] on div "Liquid" at bounding box center [806, 313] width 163 height 30
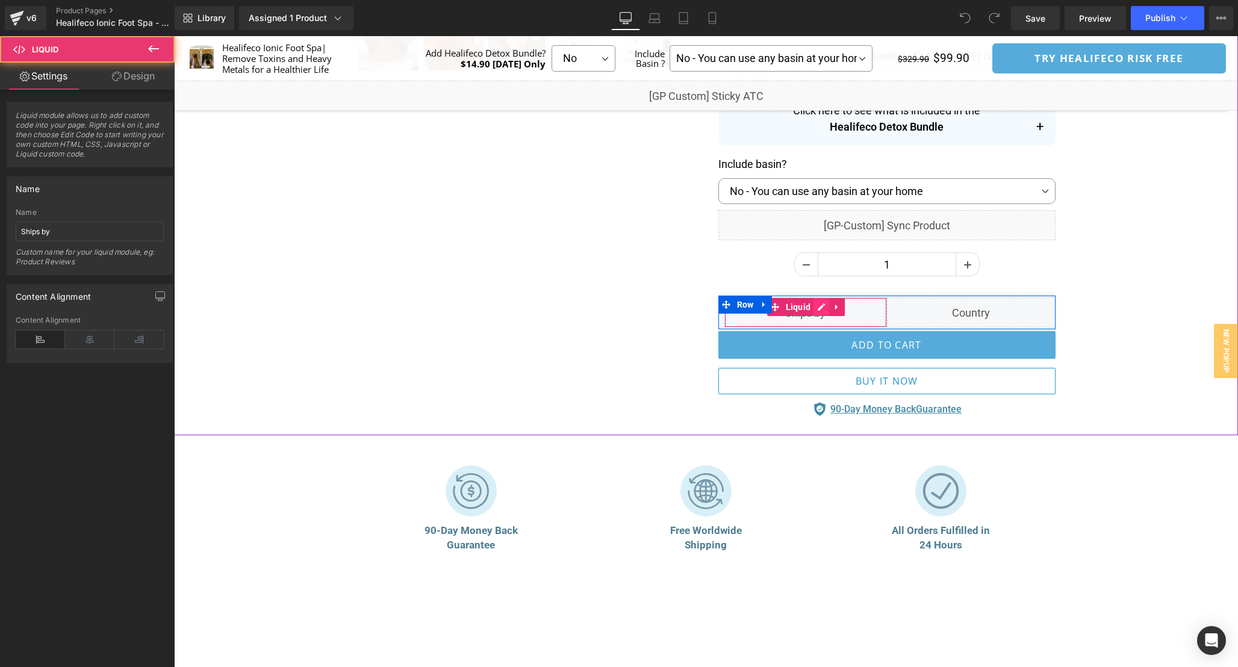
click at [817, 310] on div "Liquid" at bounding box center [806, 313] width 163 height 30
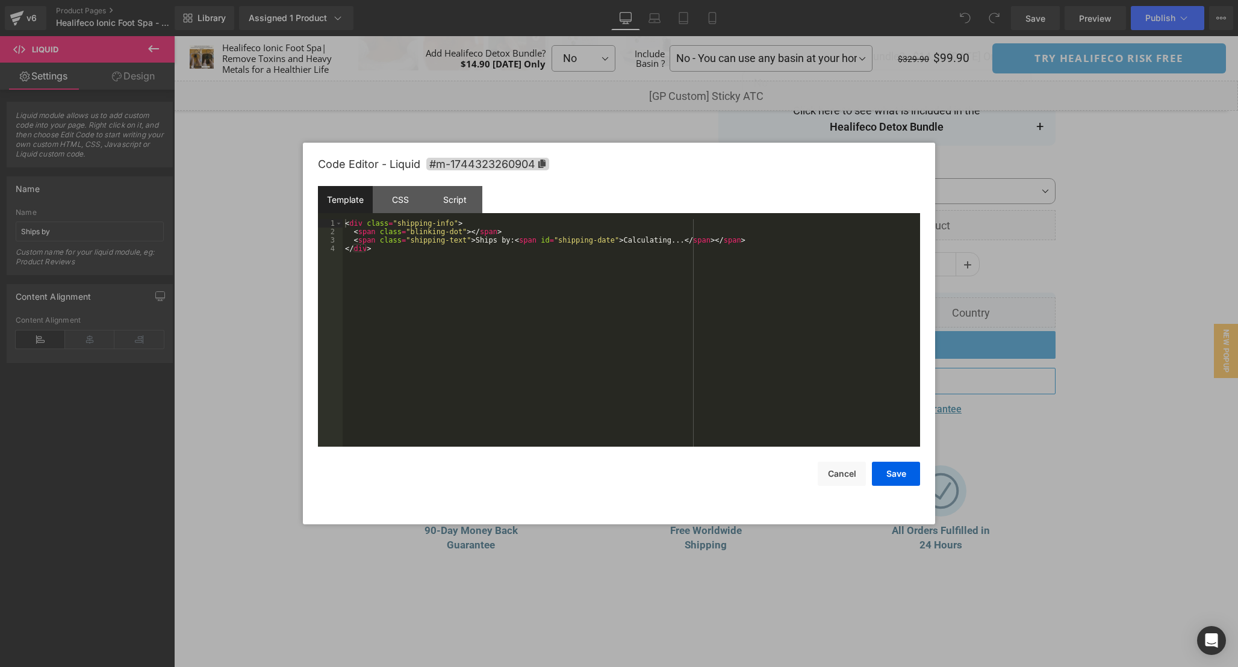
click at [568, 372] on div "< div class = "shipping-info" > < span class = "blinking-dot" > </ span > < spa…" at bounding box center [632, 341] width 578 height 245
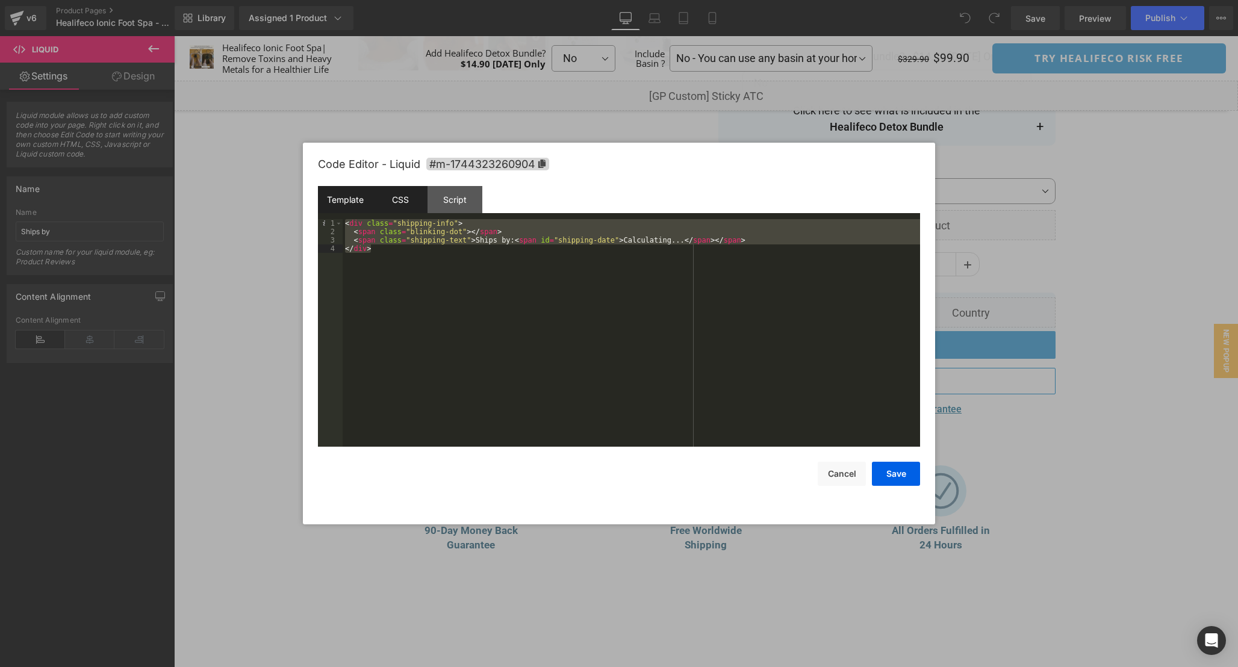
click at [388, 202] on div "CSS" at bounding box center [400, 199] width 55 height 27
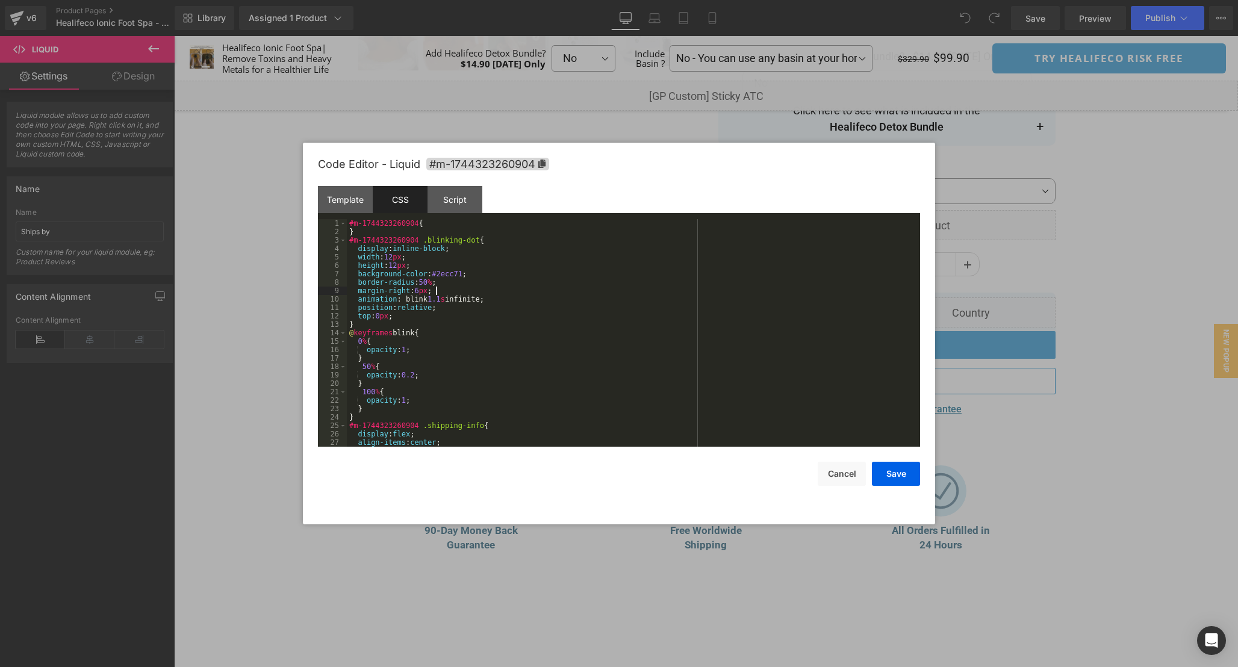
click at [615, 290] on div "#m-1744323260904 { } #m-1744323260904 .blinking-dot { display : inline-block ; …" at bounding box center [631, 341] width 569 height 245
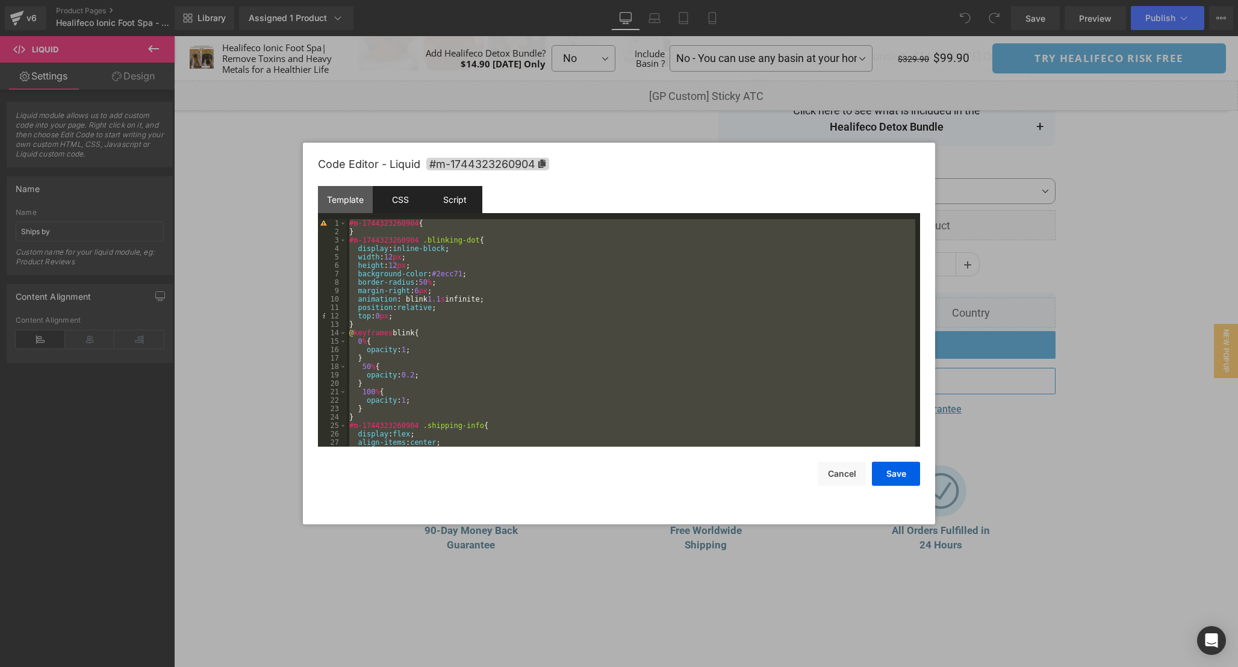
click at [454, 206] on div "Script" at bounding box center [455, 199] width 55 height 27
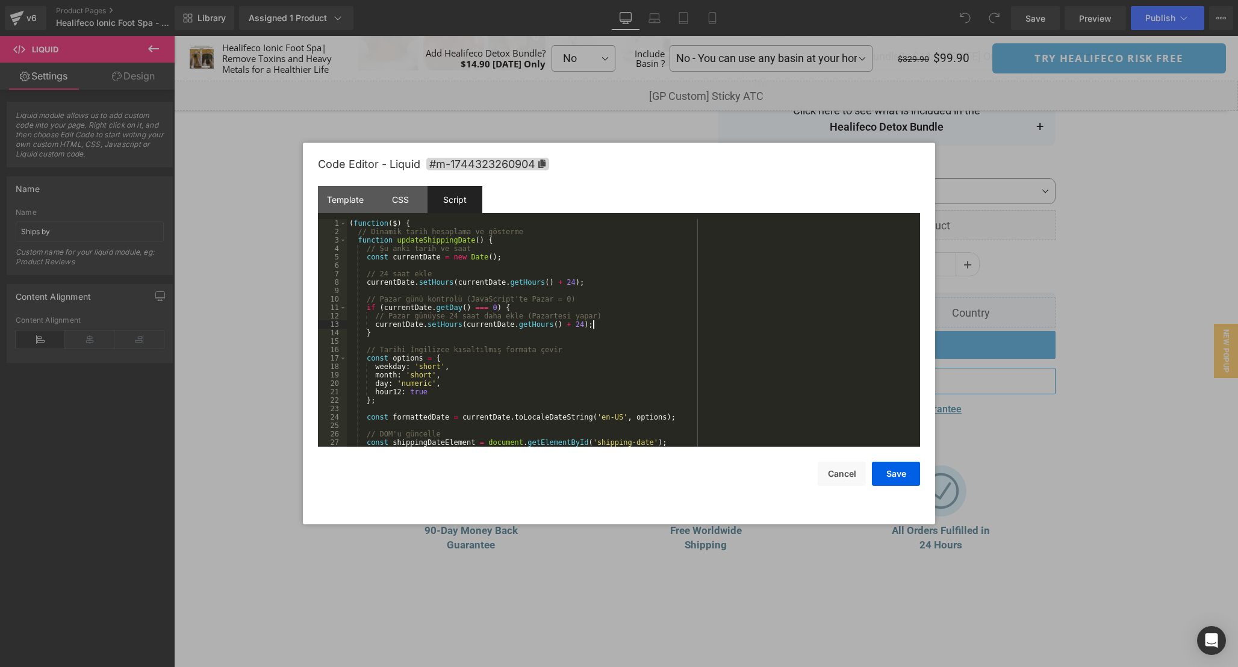
click at [609, 325] on div "( function ( $ ) { // Dinamik tarih hesaplama ve gösterme function updateShippi…" at bounding box center [631, 341] width 569 height 245
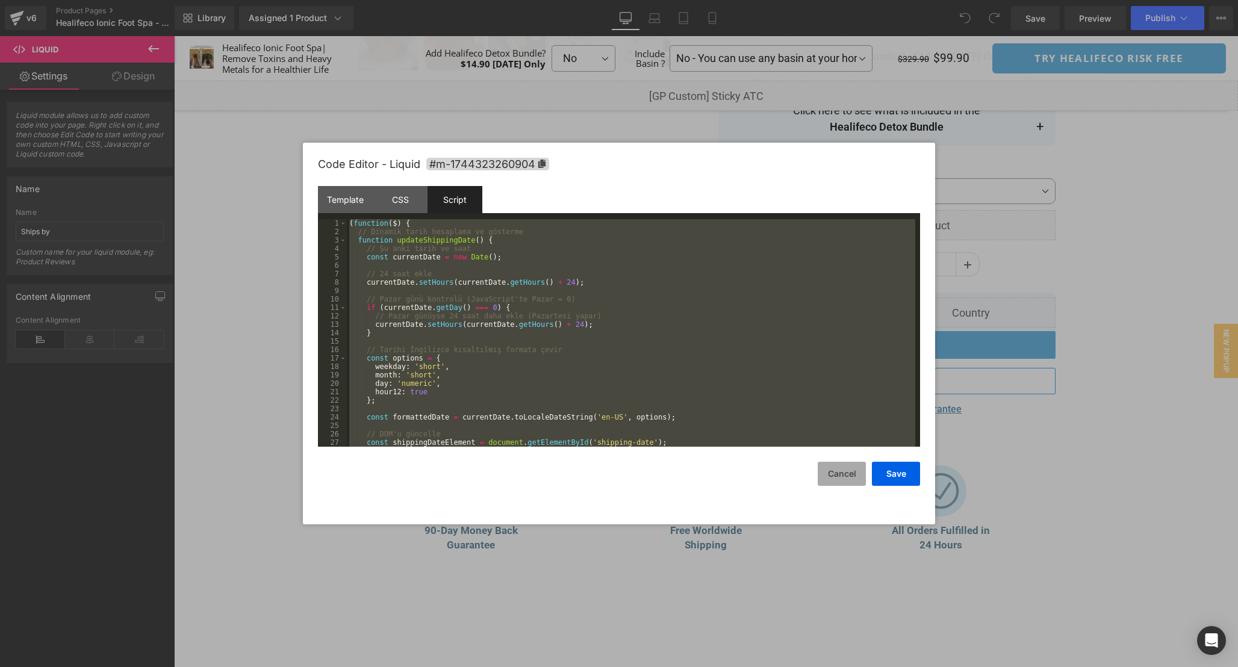
click at [849, 475] on button "Cancel" at bounding box center [842, 474] width 48 height 24
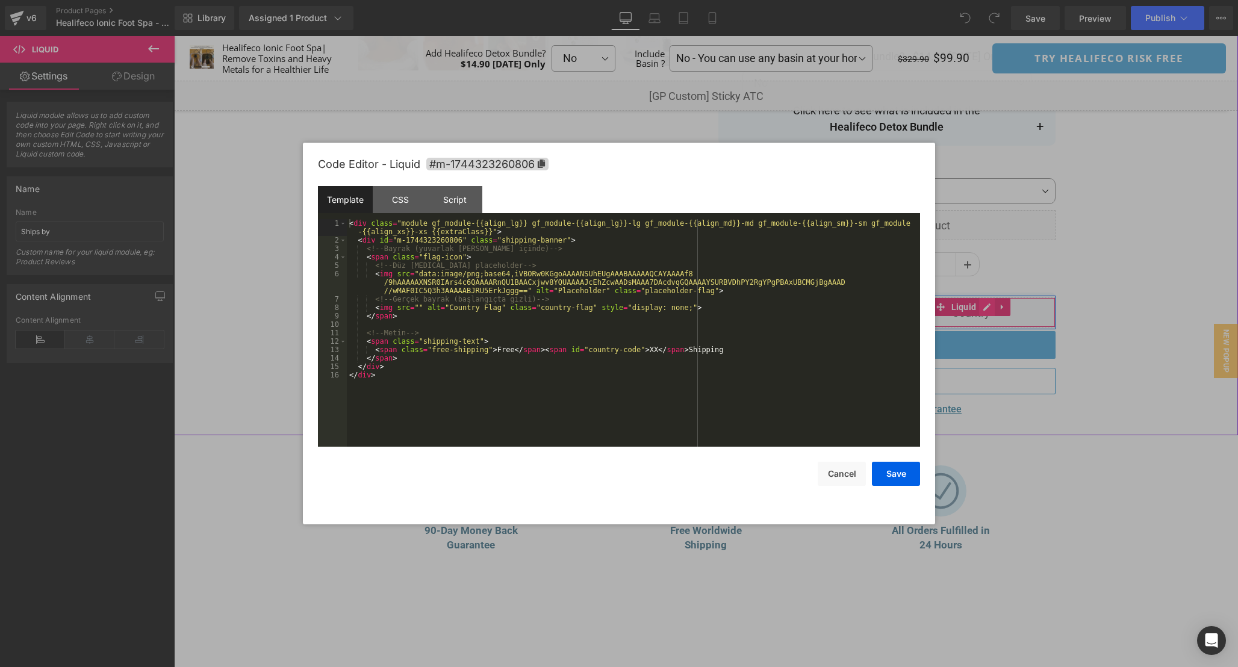
click at [985, 309] on div "Liquid" at bounding box center [971, 313] width 169 height 30
click at [531, 425] on div "< div class = "module gf_module-{{align_lg}} gf_module-{{align_lg}}-lg gf_modul…" at bounding box center [633, 345] width 573 height 253
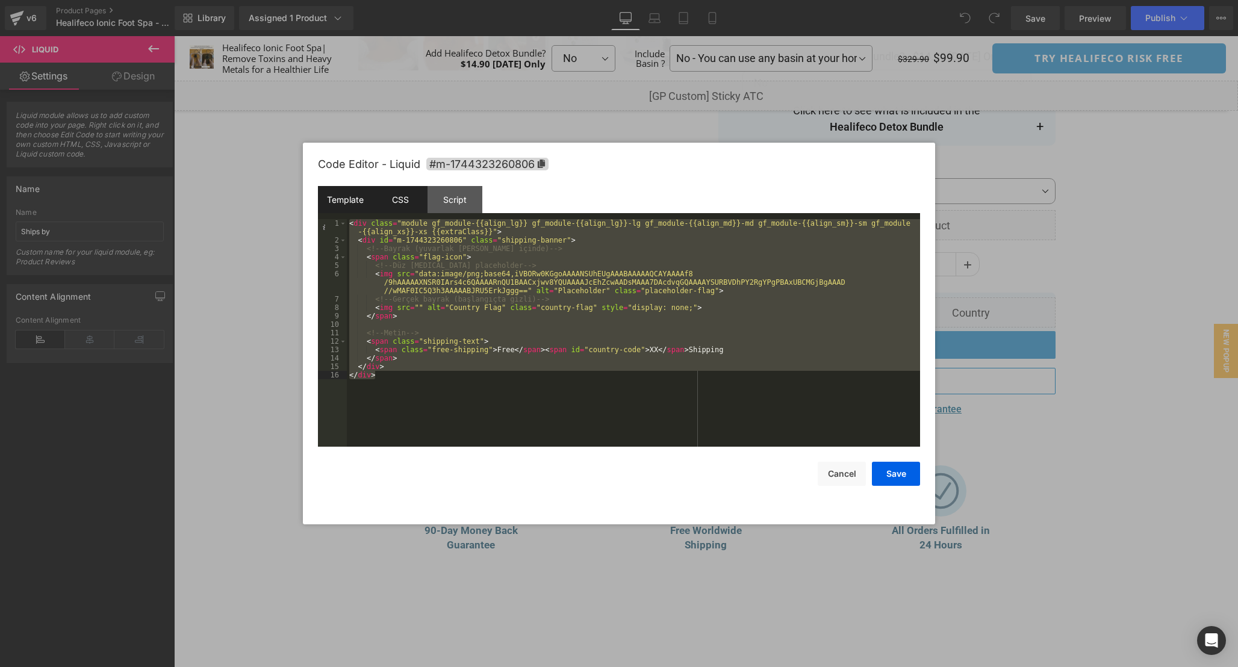
click at [407, 201] on div "CSS" at bounding box center [400, 199] width 55 height 27
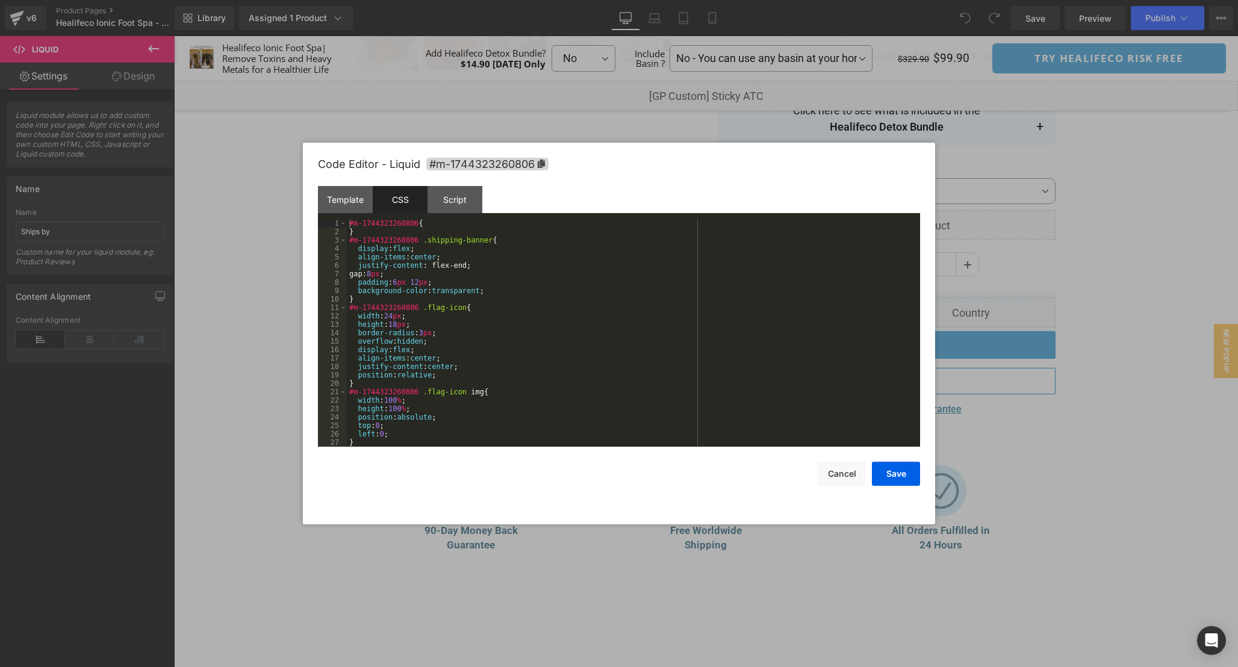
click at [622, 361] on div "#m-1744323260806 { } #m-1744323260806 .shipping-banner { display : flex ; align…" at bounding box center [631, 341] width 569 height 245
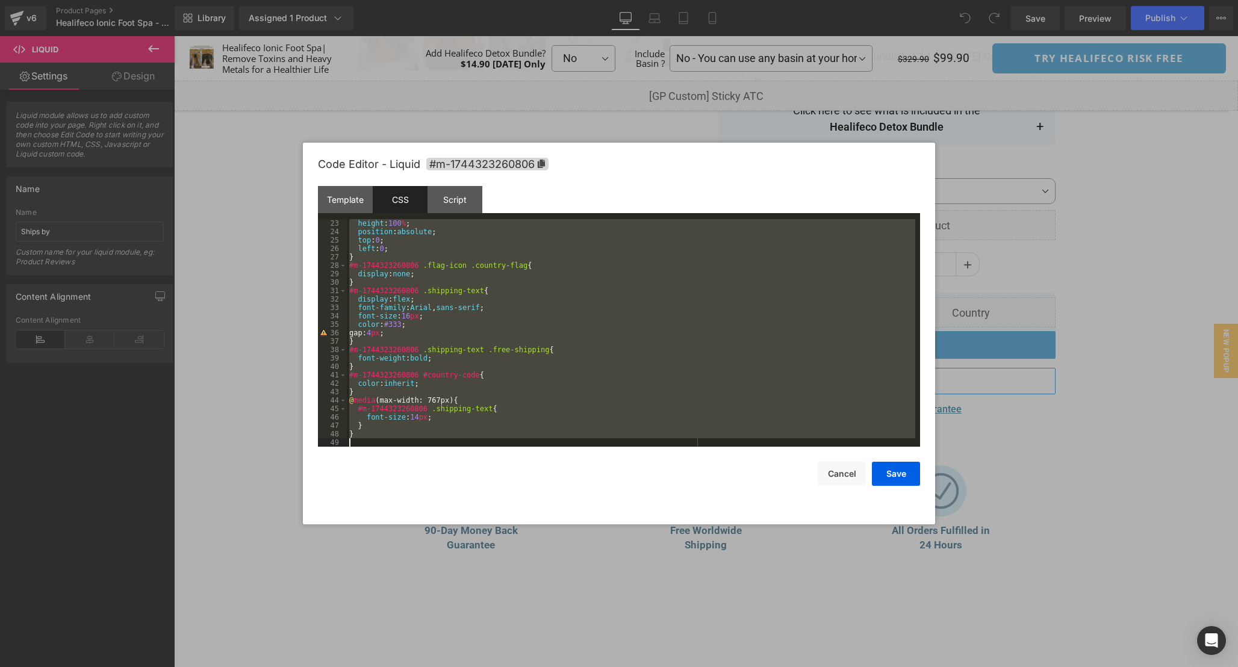
scroll to position [185, 0]
click at [459, 205] on div "Script" at bounding box center [455, 199] width 55 height 27
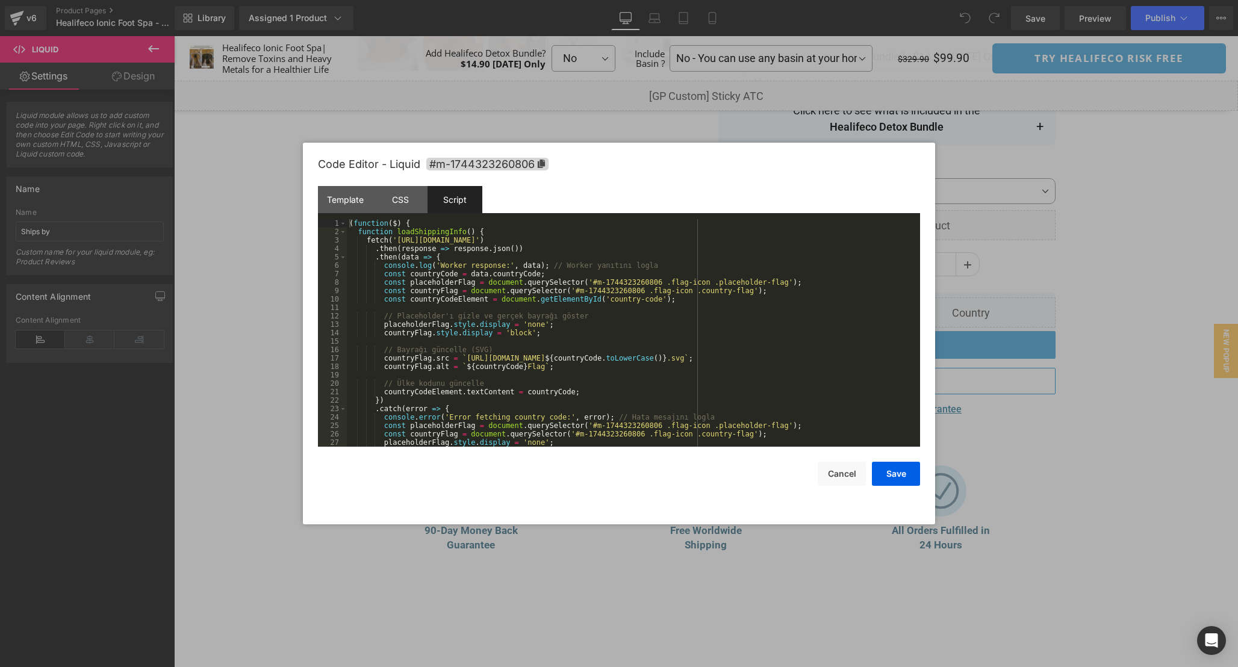
click at [625, 351] on div "( function ( $ ) { function loadShippingInfo ( ) { fetch ( 'https://shipping-in…" at bounding box center [631, 341] width 569 height 245
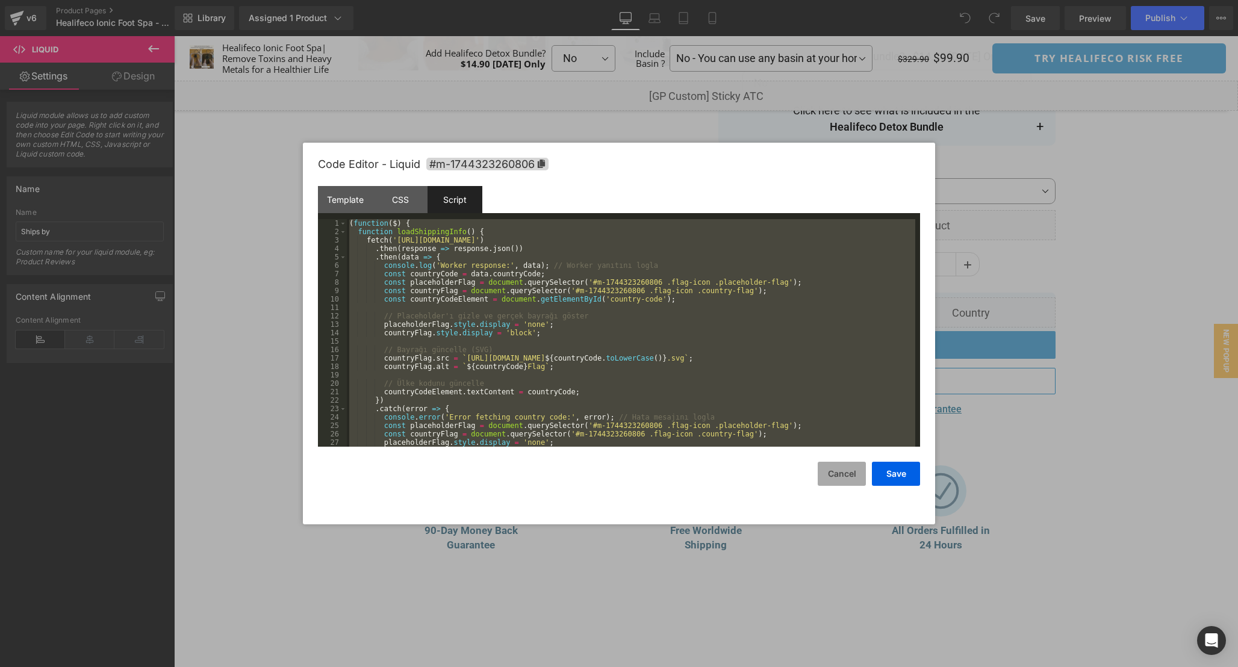
click at [843, 479] on button "Cancel" at bounding box center [842, 474] width 48 height 24
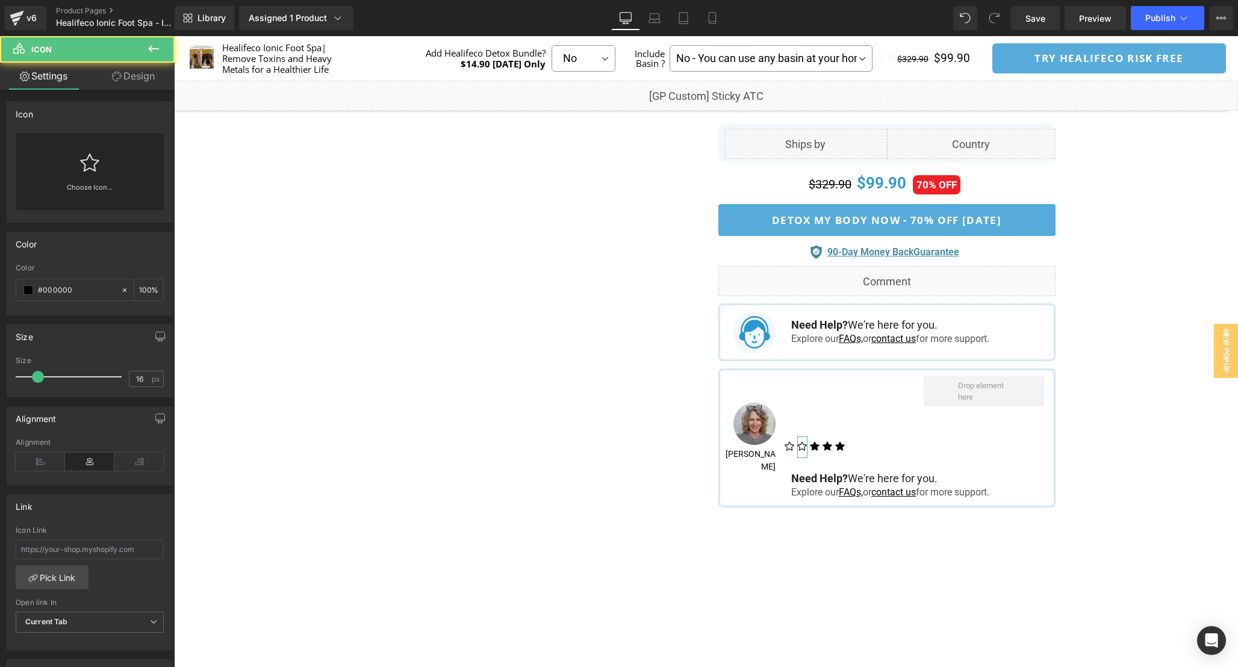
click at [90, 173] on link at bounding box center [89, 158] width 19 height 48
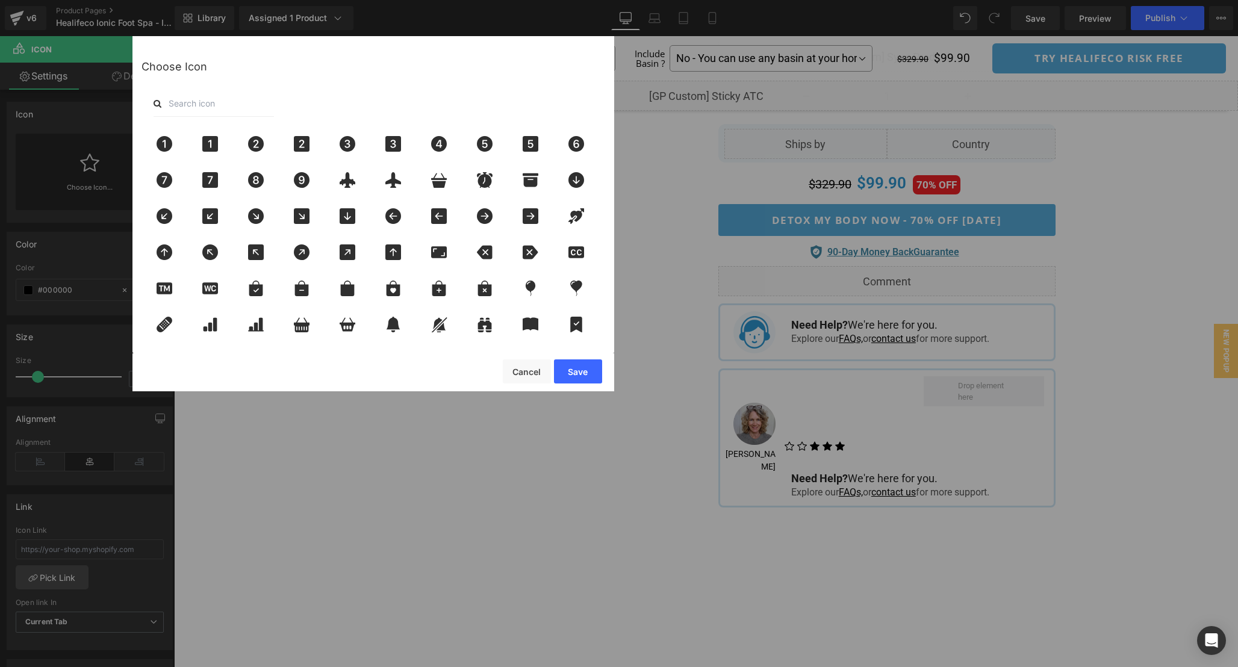
click at [222, 100] on input "text" at bounding box center [214, 103] width 120 height 26
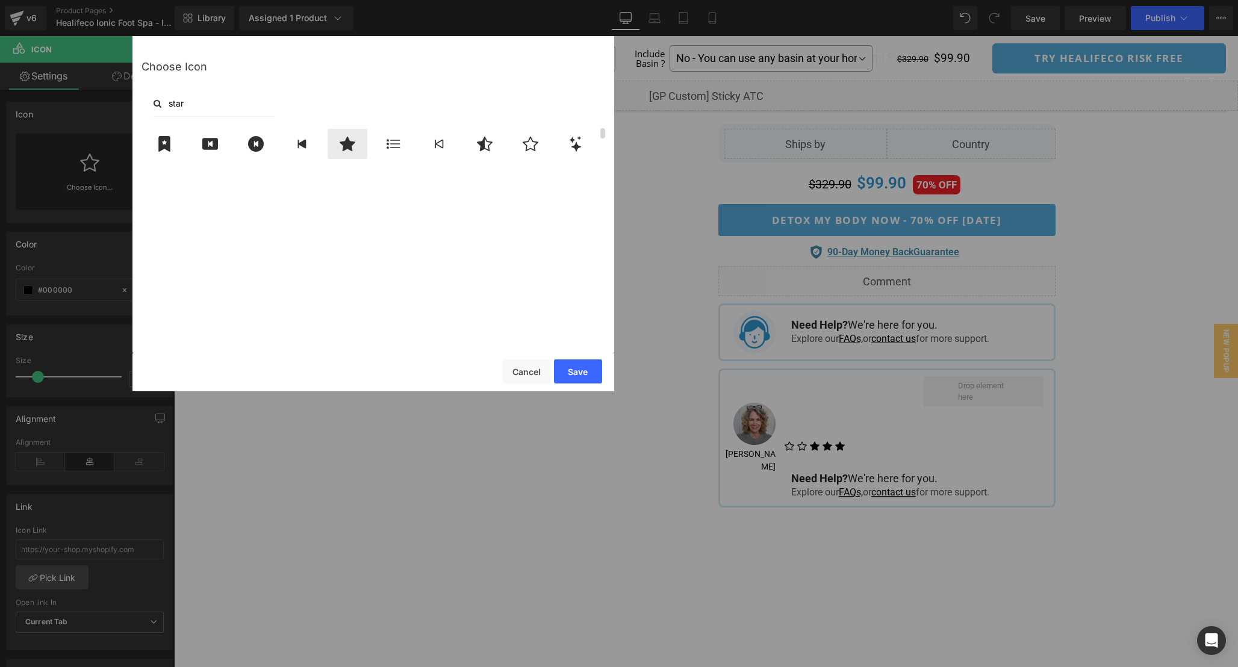
type input "star"
click at [337, 146] on icon at bounding box center [347, 144] width 25 height 16
click at [591, 370] on button "Save" at bounding box center [578, 372] width 48 height 24
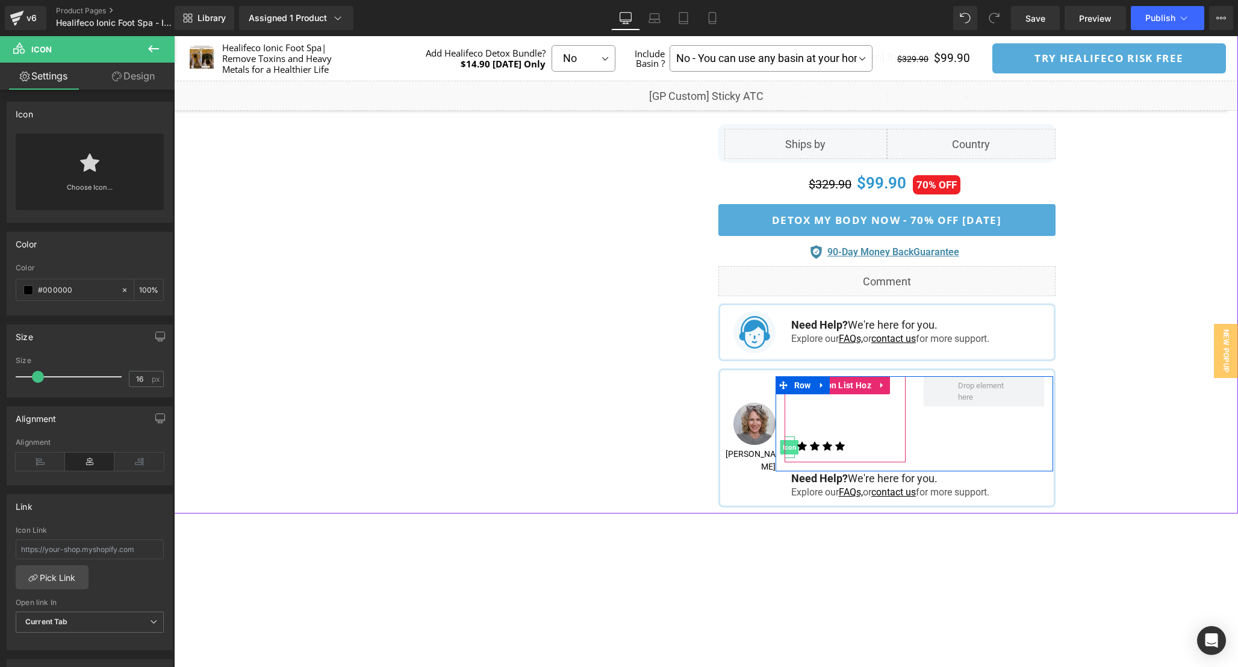
click at [790, 445] on span "Icon" at bounding box center [790, 447] width 19 height 14
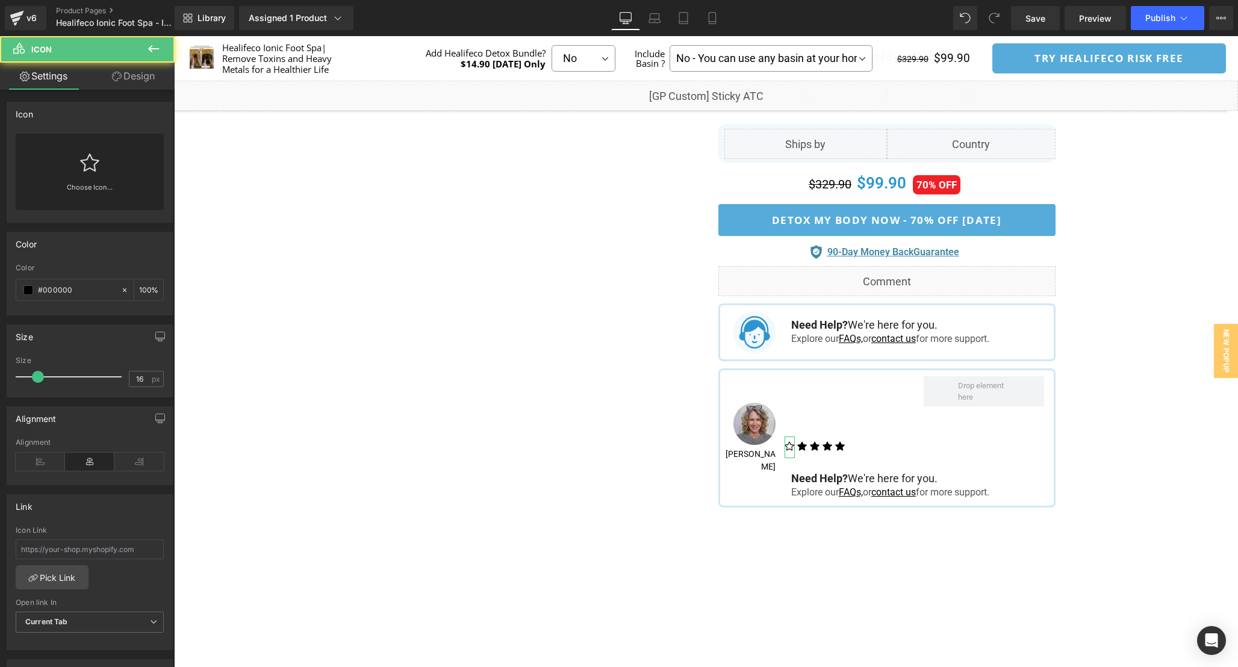
click at [80, 161] on icon at bounding box center [89, 163] width 19 height 18
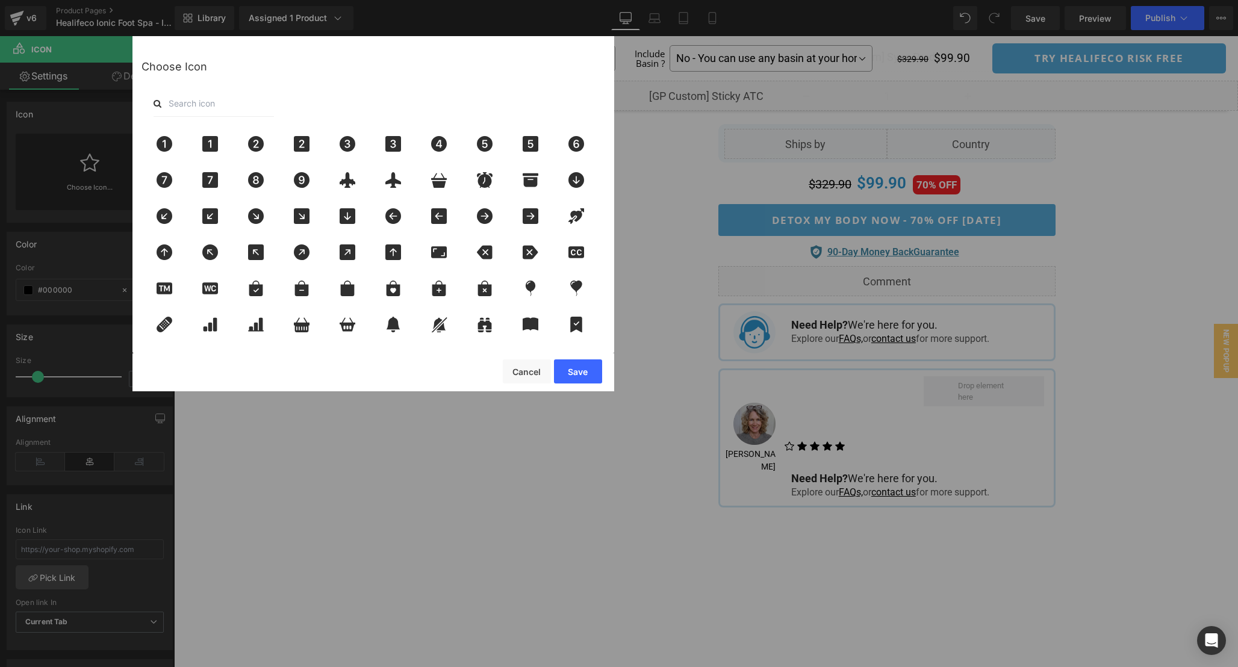
click at [235, 102] on input "text" at bounding box center [214, 103] width 120 height 26
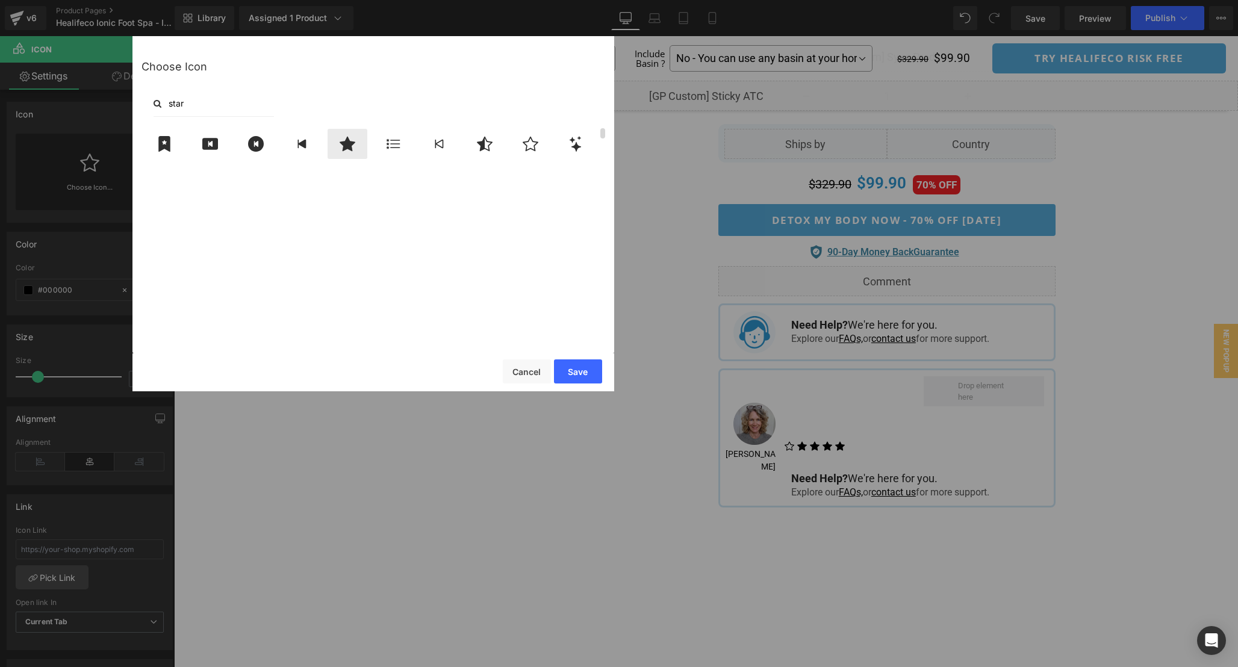
type input "star"
click at [351, 148] on icon at bounding box center [348, 144] width 16 height 14
click at [579, 362] on button "Save" at bounding box center [578, 372] width 48 height 24
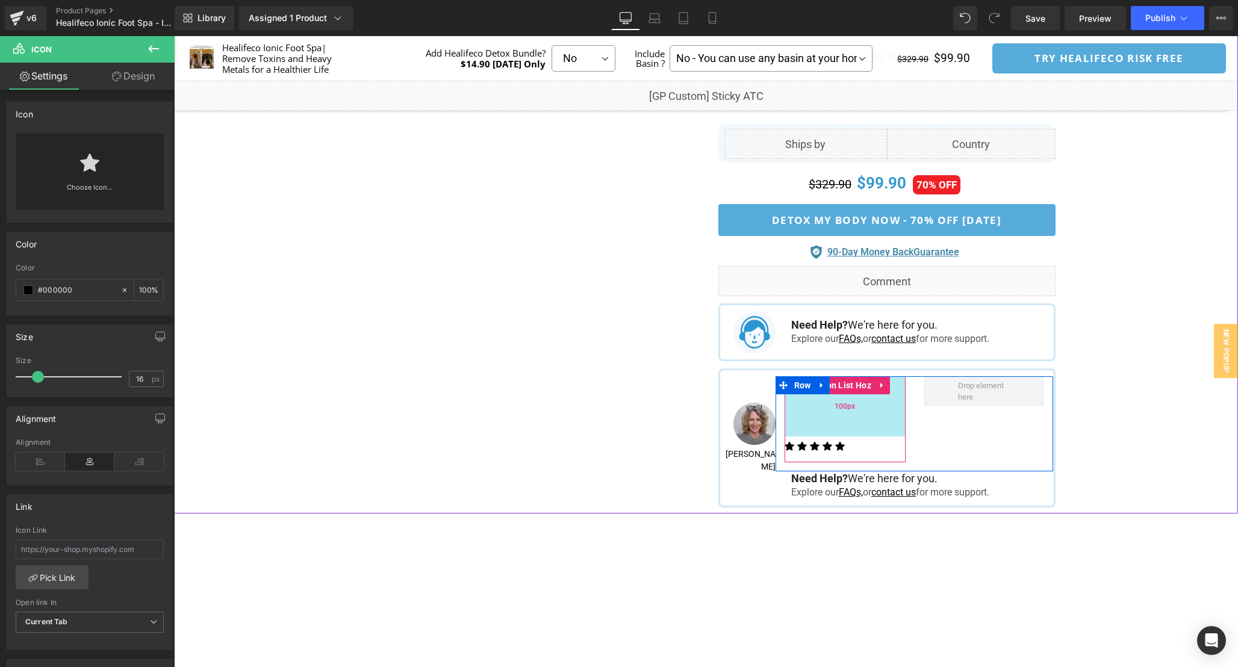
click at [862, 427] on div "100px" at bounding box center [845, 406] width 121 height 60
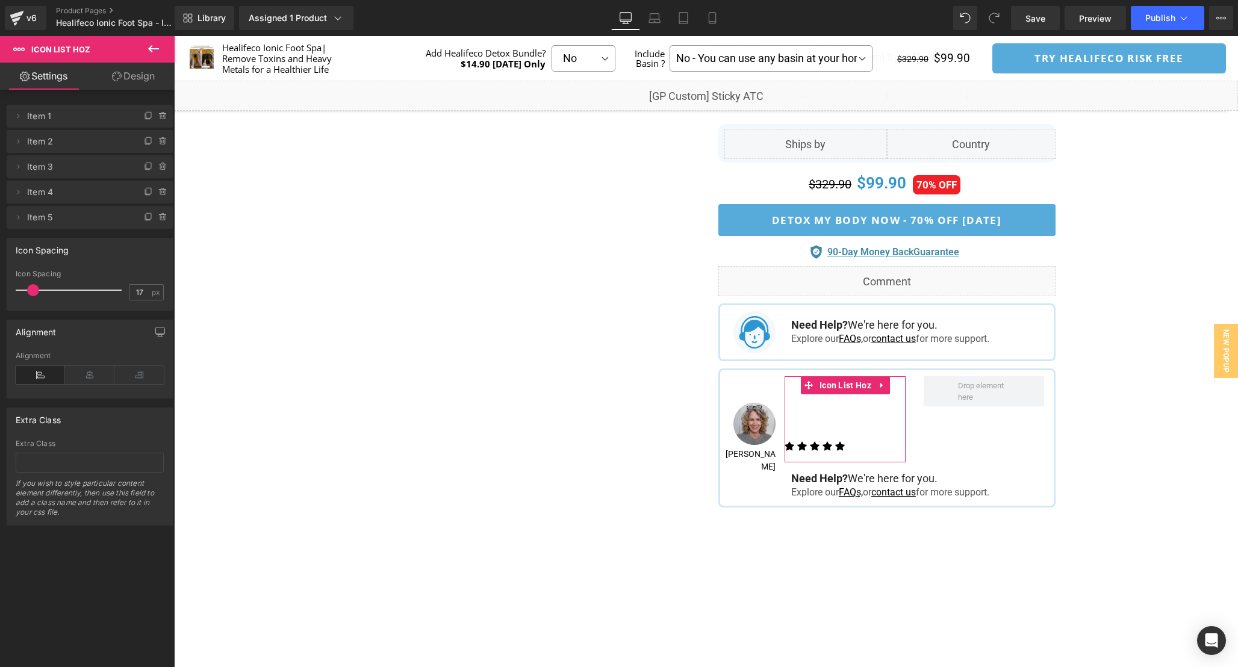
click at [139, 78] on link "Design" at bounding box center [133, 76] width 87 height 27
click at [0, 0] on div "Spacing" at bounding box center [0, 0] width 0 height 0
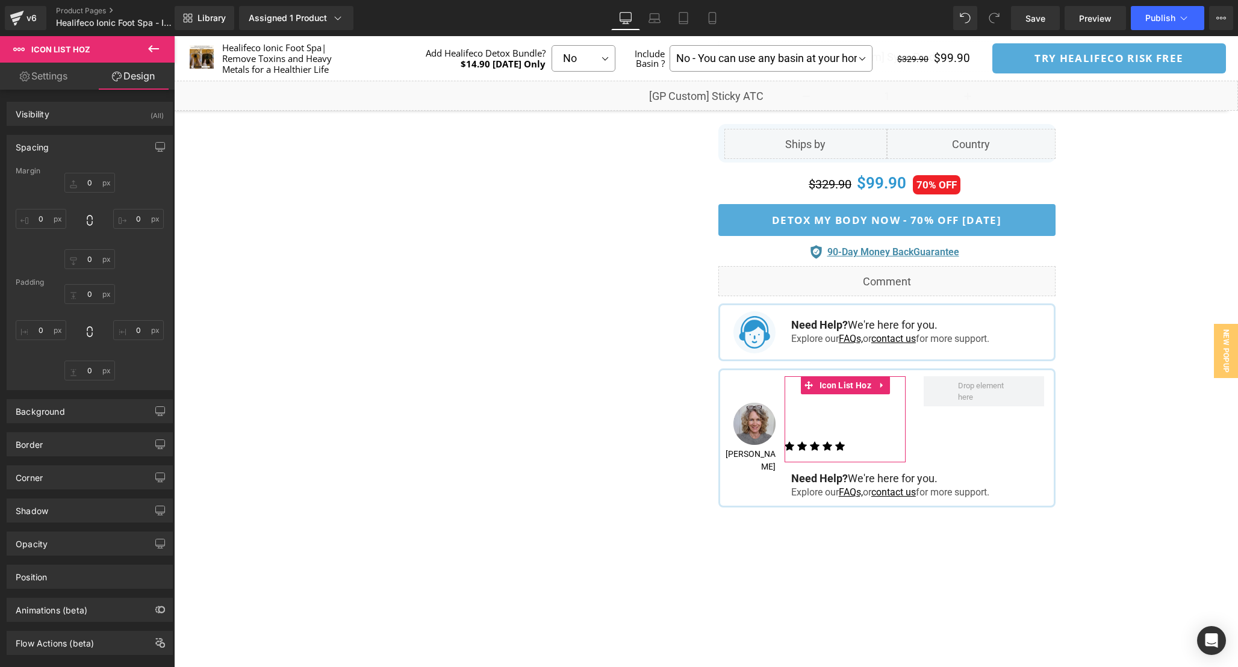
type input "0"
type input "100"
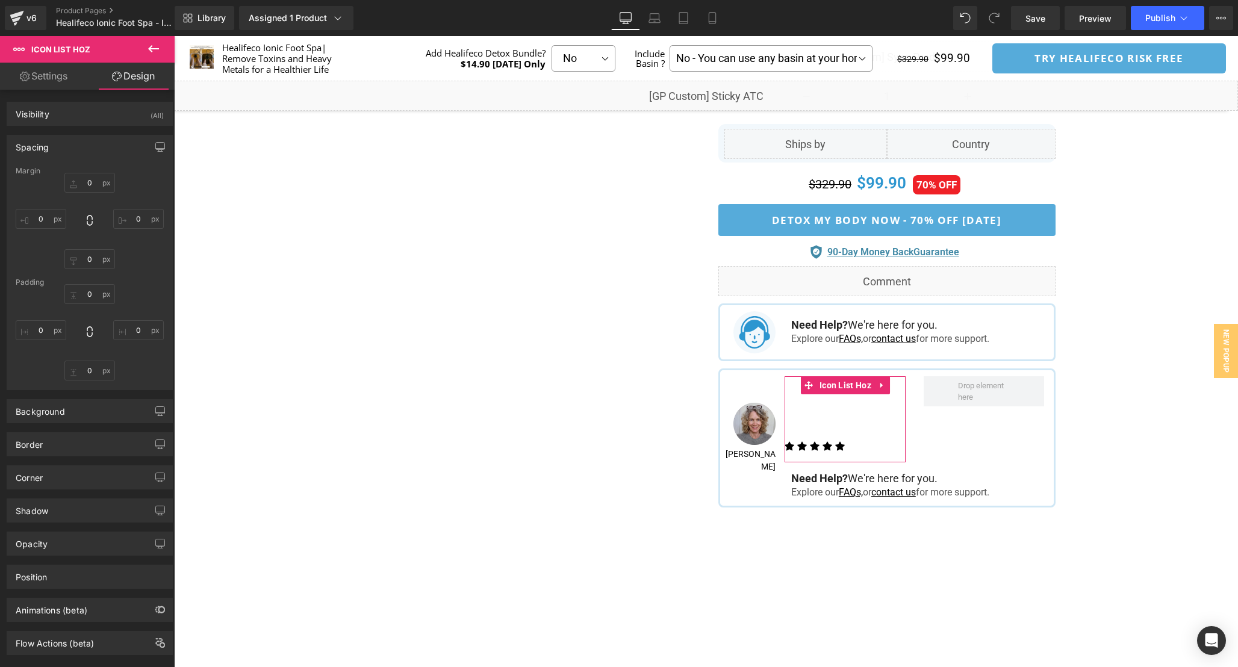
type input "0"
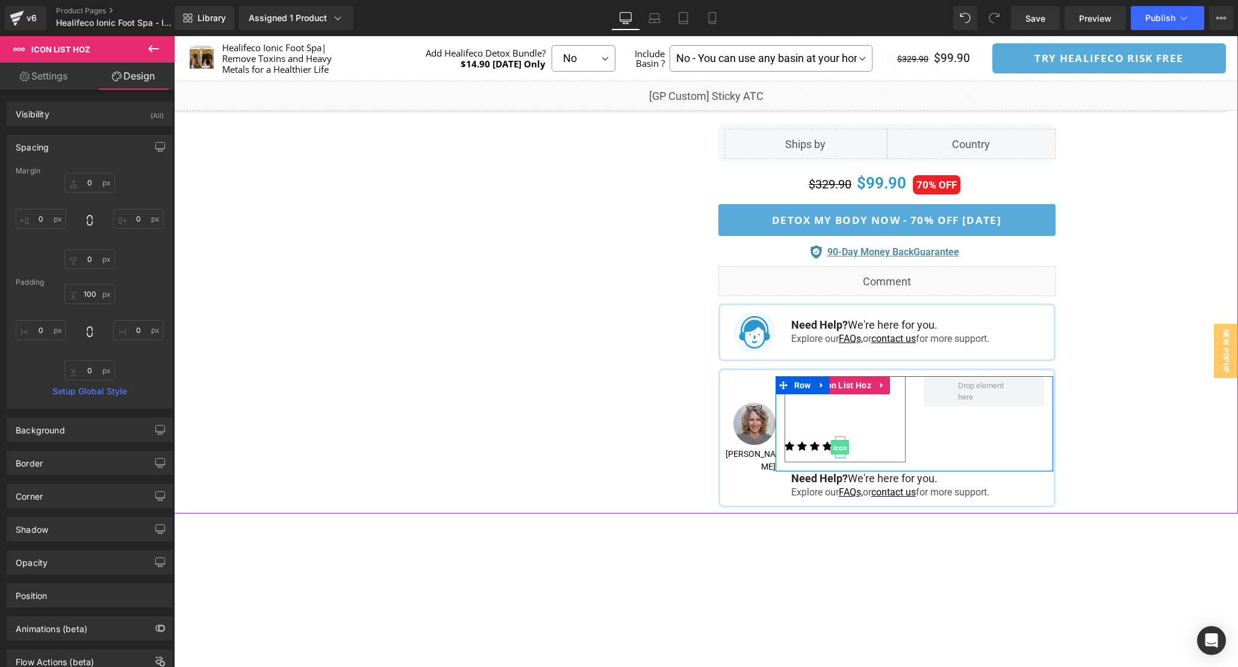
click at [842, 444] on span "Icon" at bounding box center [840, 447] width 19 height 14
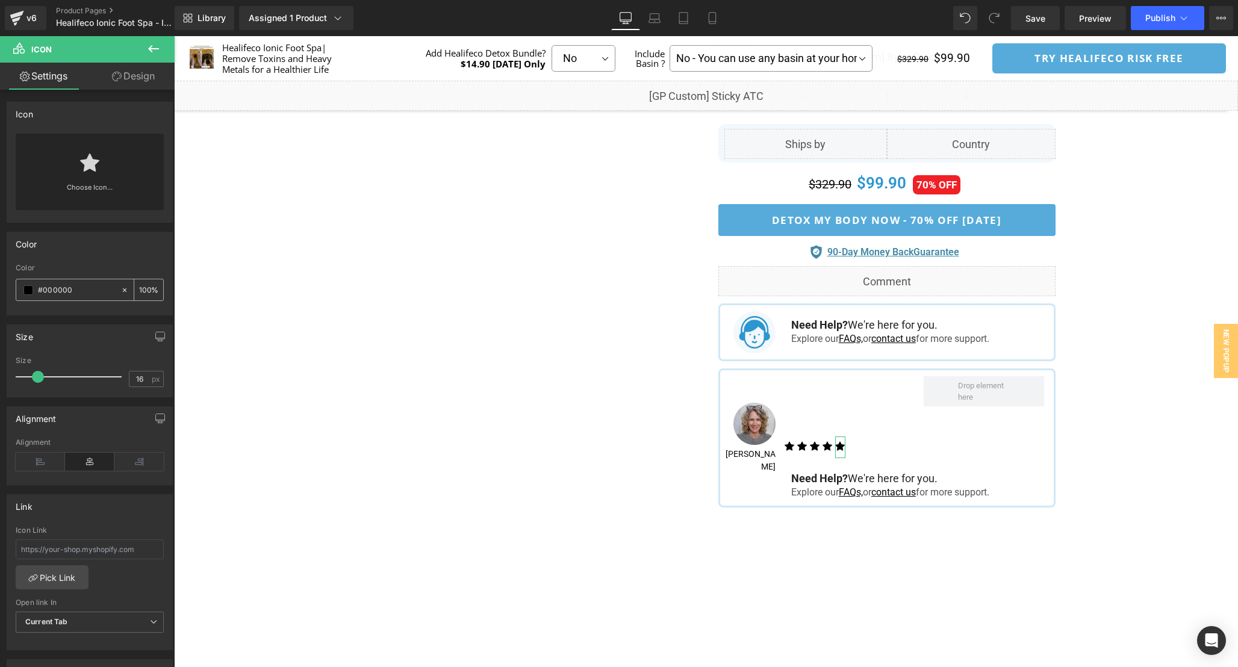
click at [28, 293] on span at bounding box center [28, 290] width 10 height 10
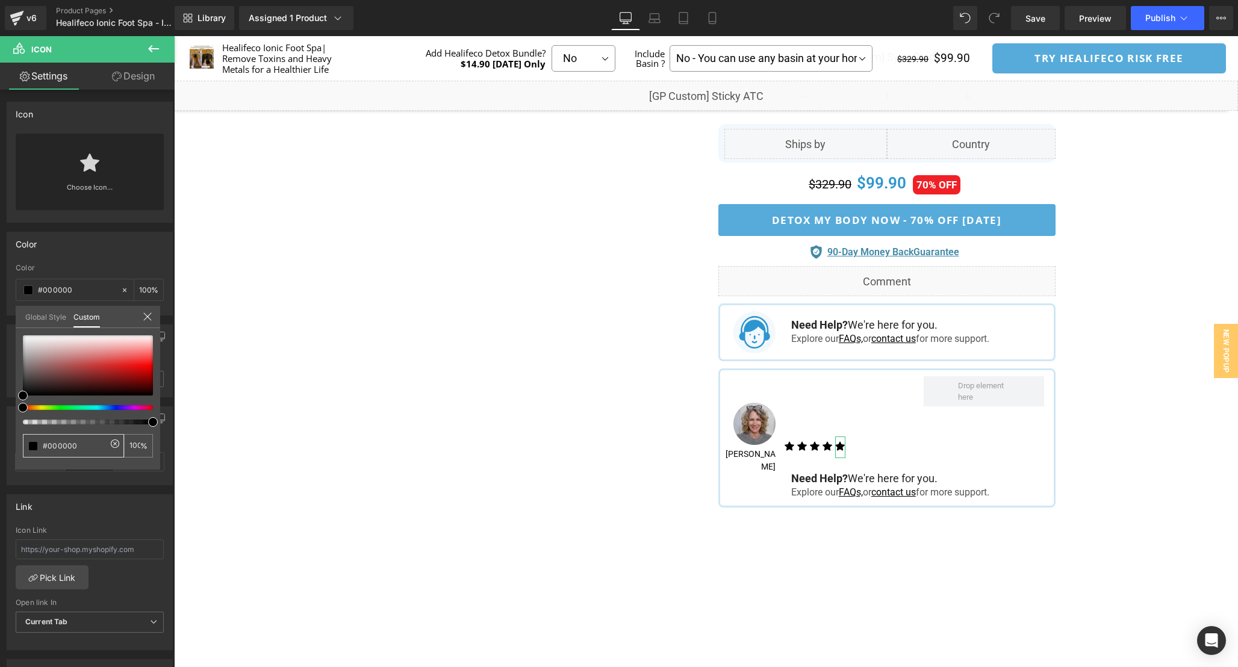
click at [76, 443] on input "#000000" at bounding box center [75, 446] width 64 height 13
click at [66, 443] on input "#000000" at bounding box center [75, 446] width 64 height 13
paste input "FDDE3D"
type input "#FDDE3D"
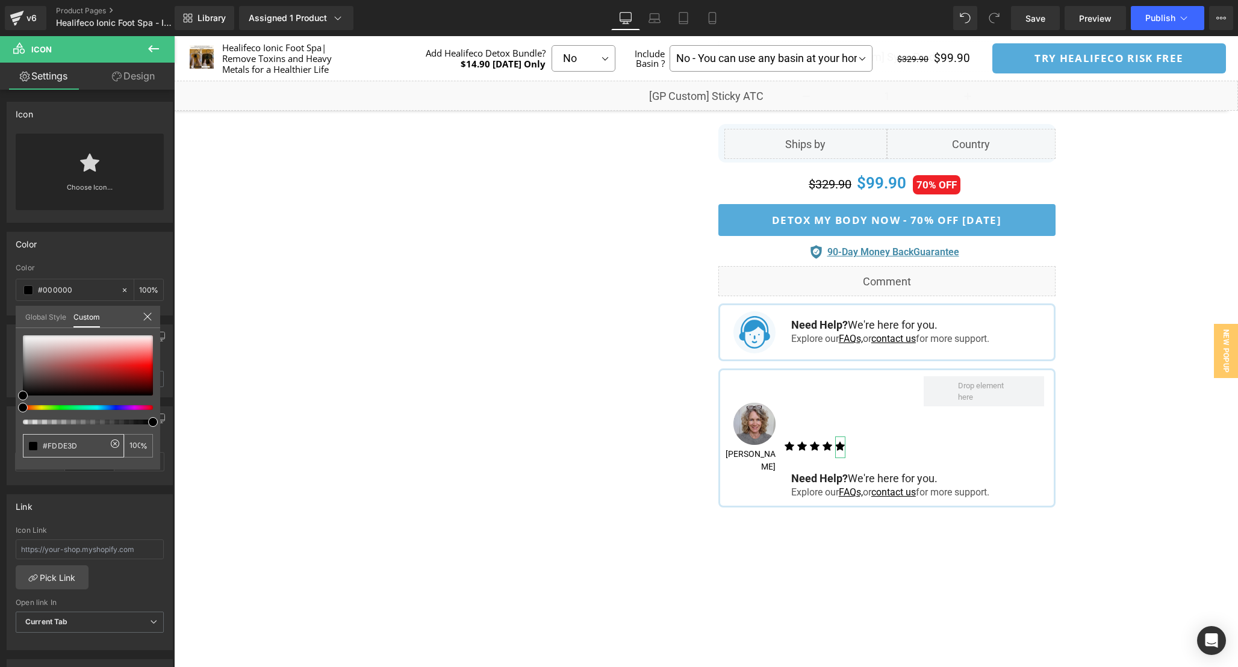
type input "#FDDE3D"
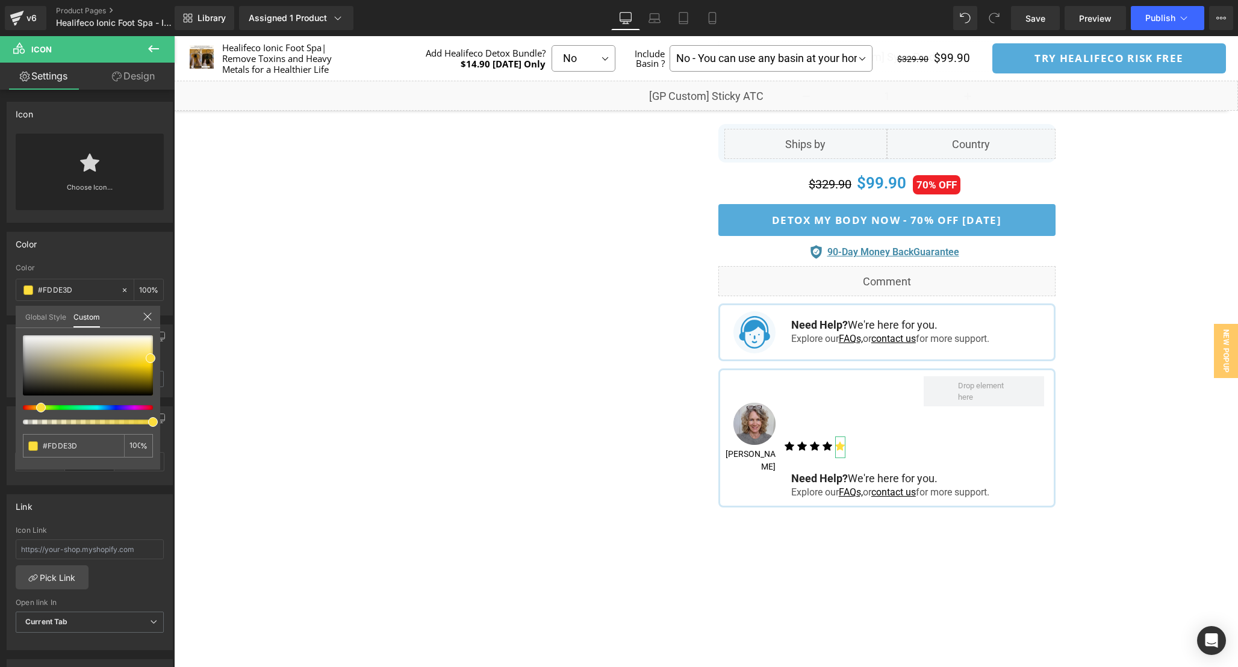
type input "#FDDE3D"
type input "#e5c004"
type input "#ecc503"
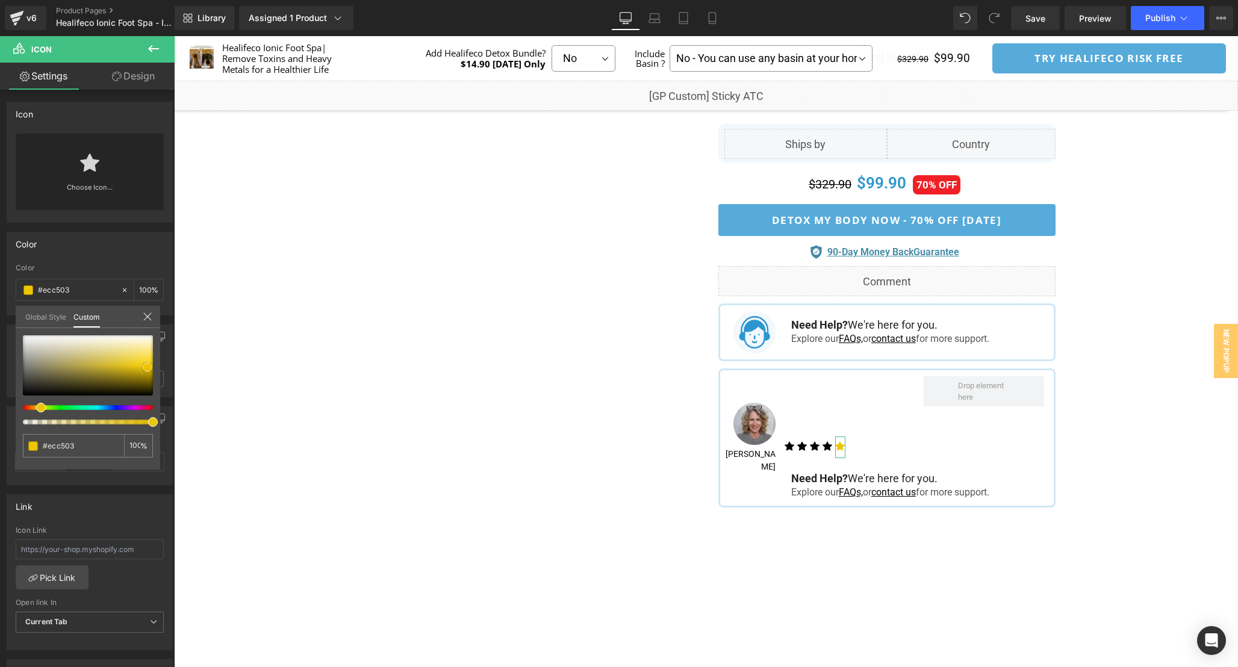
type input "#eec601"
type input "#efc700"
type input "#f4cc00"
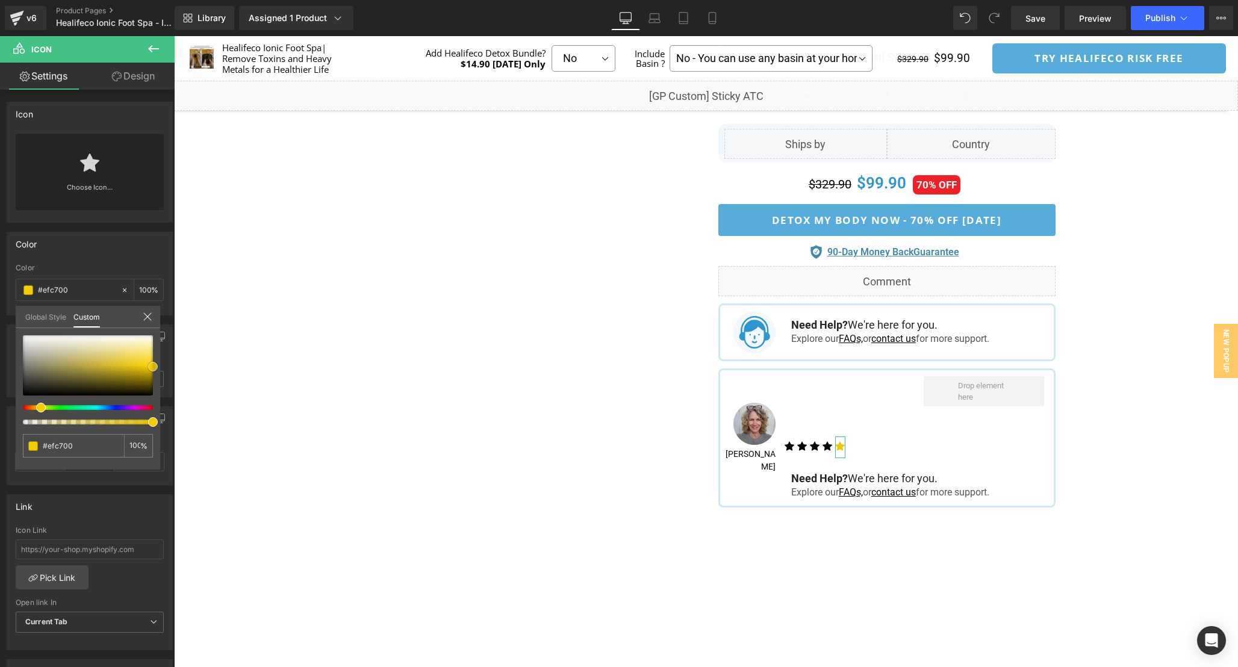
type input "#f4cc00"
type input "#f9d000"
type input "#f4cc00"
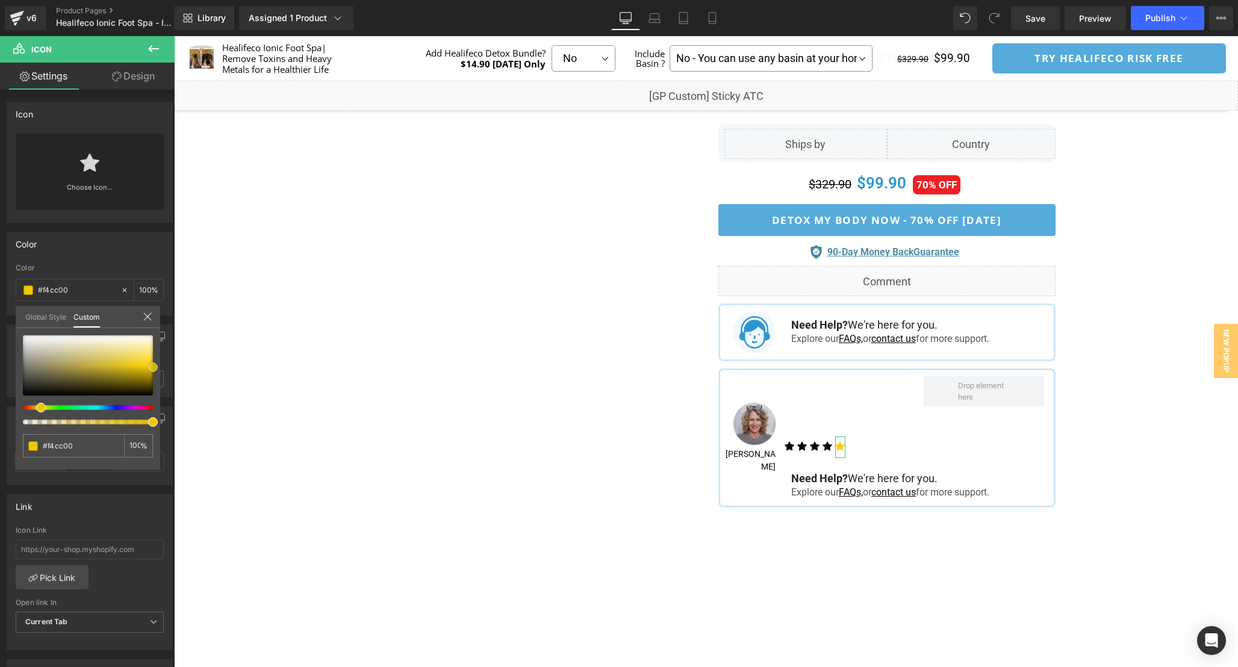
type input "#efc700"
type input "#eac300"
type input "#e5bf00"
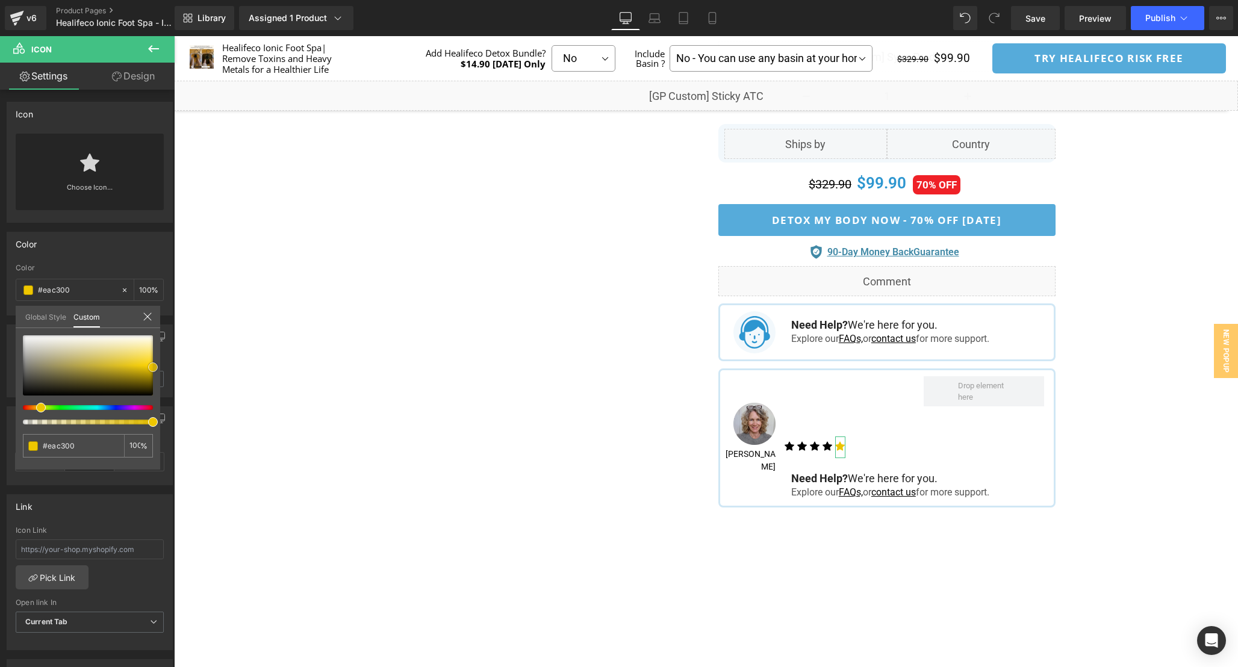
type input "#e5bf00"
type input "#e0bb00"
type input "#dbb600"
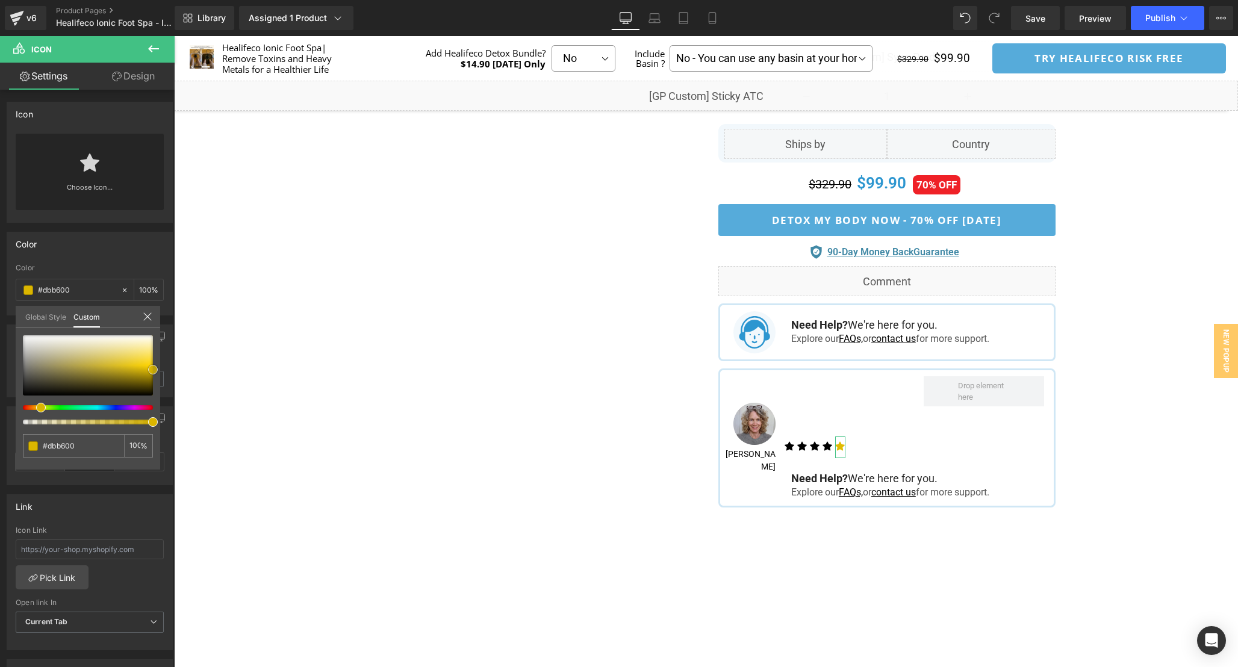
type input "#e0bb00"
type input "#e5bf00"
type input "#eac300"
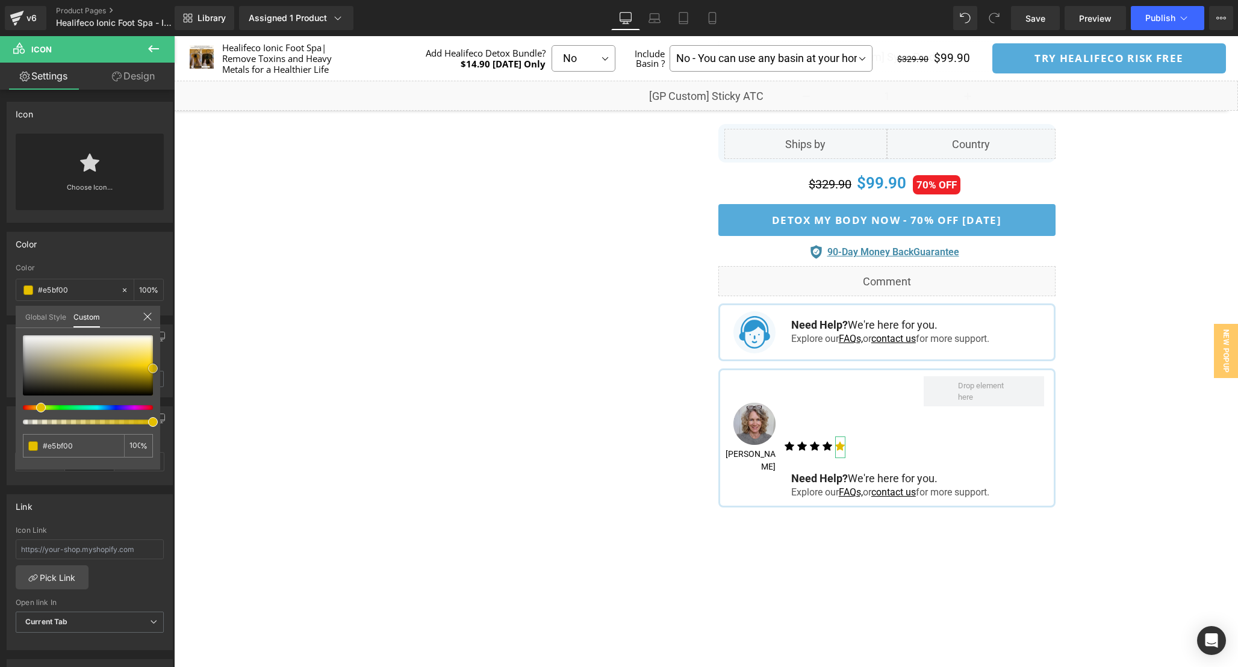
type input "#eac300"
type input "#efc700"
drag, startPoint x: 148, startPoint y: 367, endPoint x: 155, endPoint y: 367, distance: 7.2
click at [153, 367] on div at bounding box center [88, 365] width 130 height 60
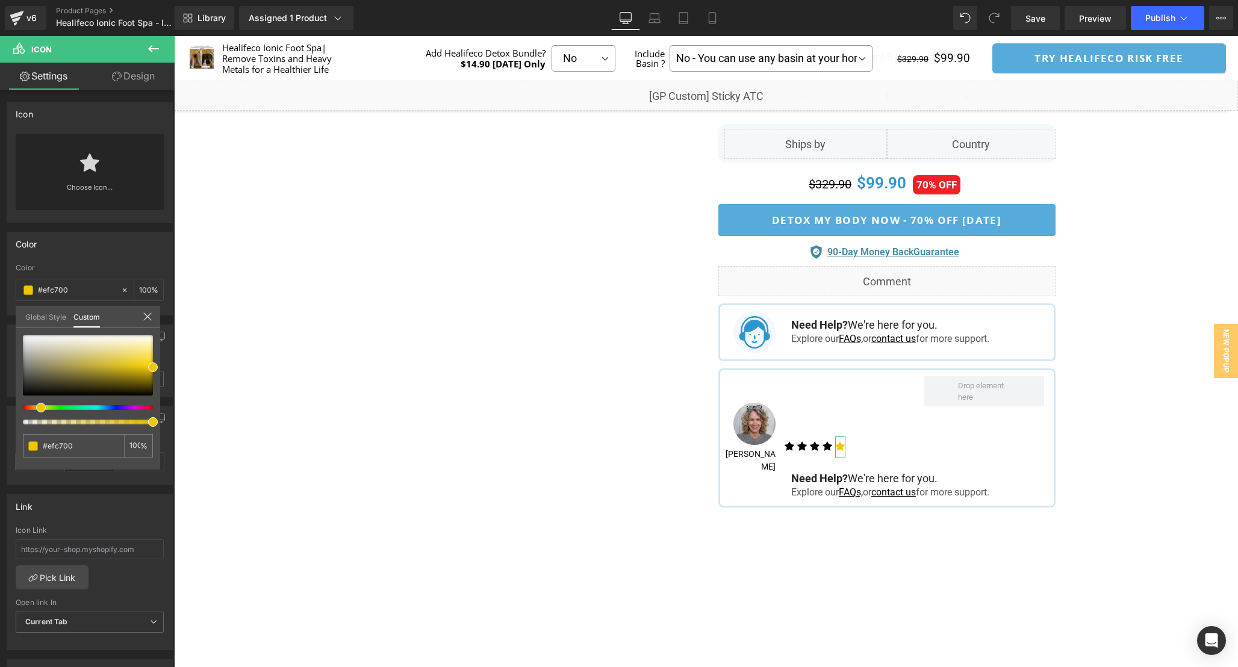
type input "#e7ef00"
type input "#efef00"
type input "#efe700"
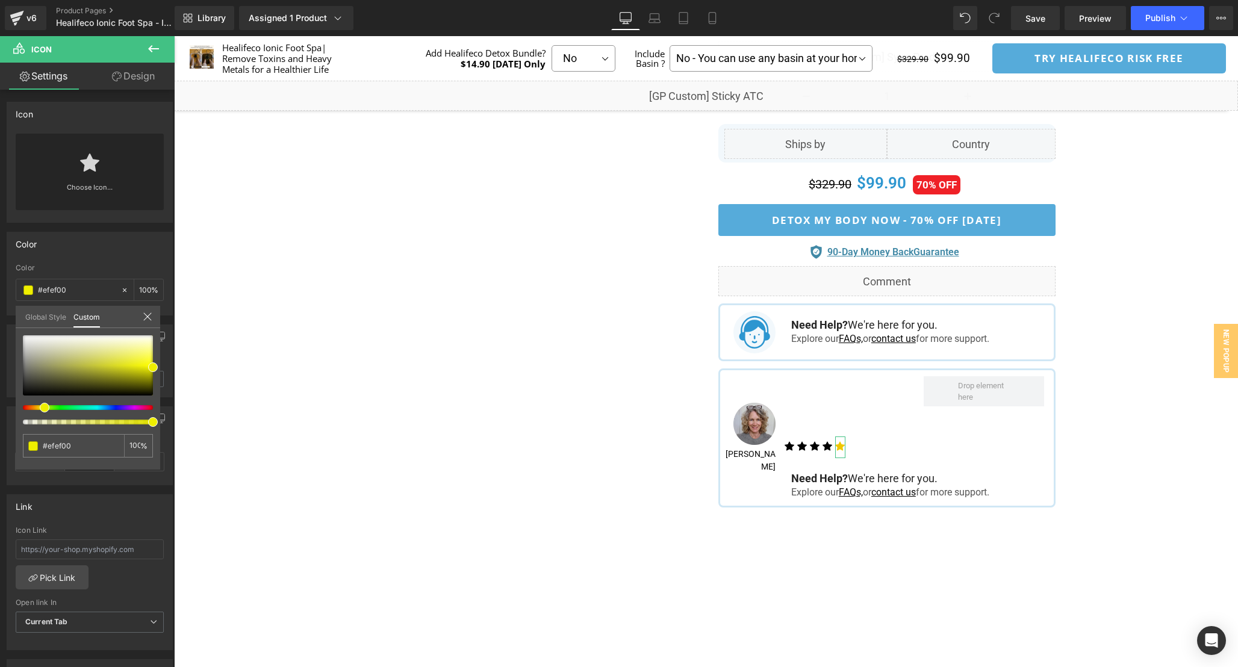
type input "#efe700"
type input "#efe300"
type input "#efdb00"
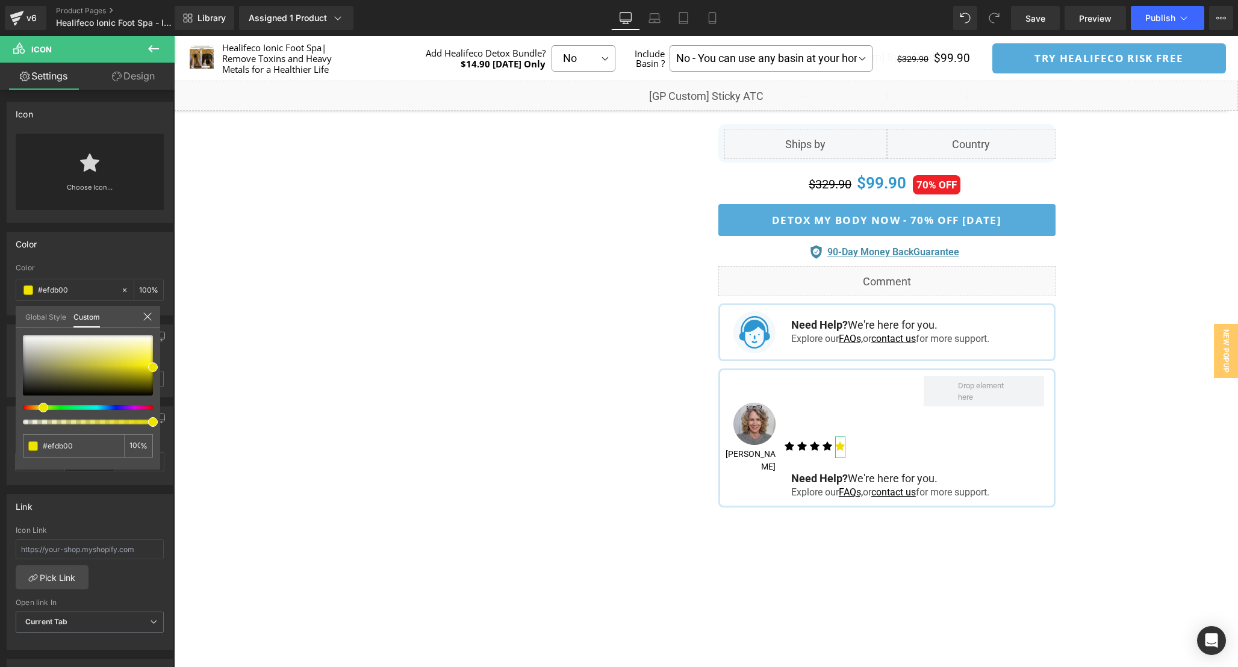
type input "#efd300"
type input "#efcf00"
click at [37, 408] on span at bounding box center [42, 408] width 10 height 10
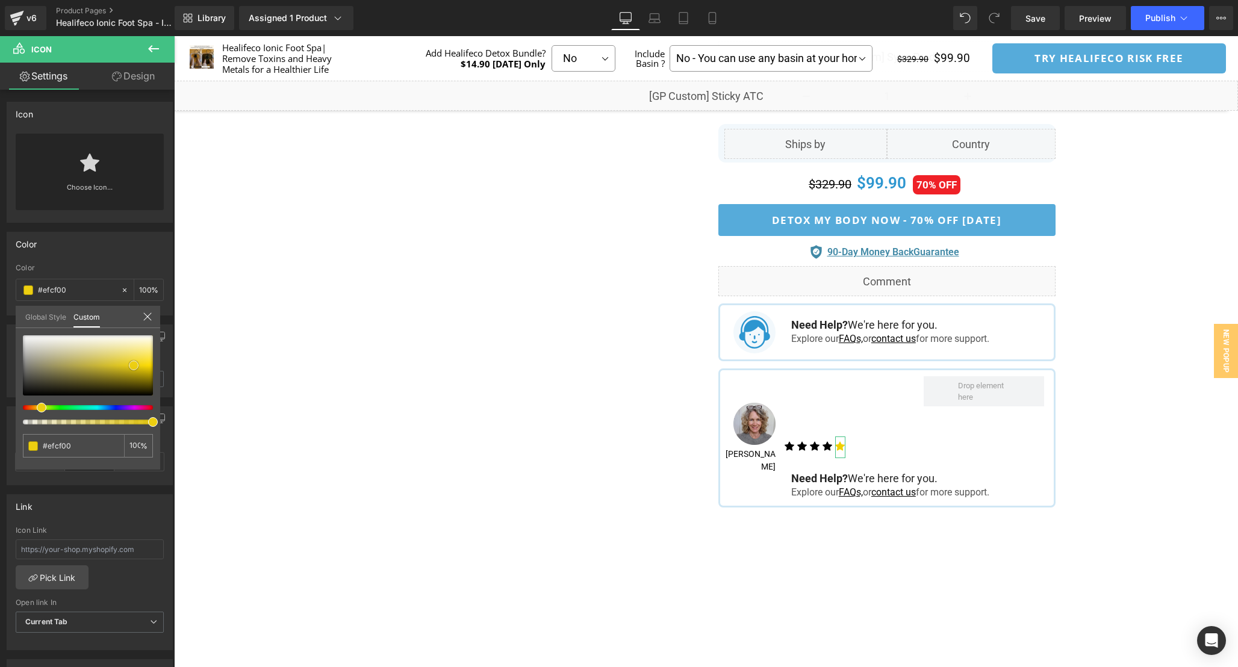
type input "#edcf11"
type input "#eed010"
type input "#fcdb02"
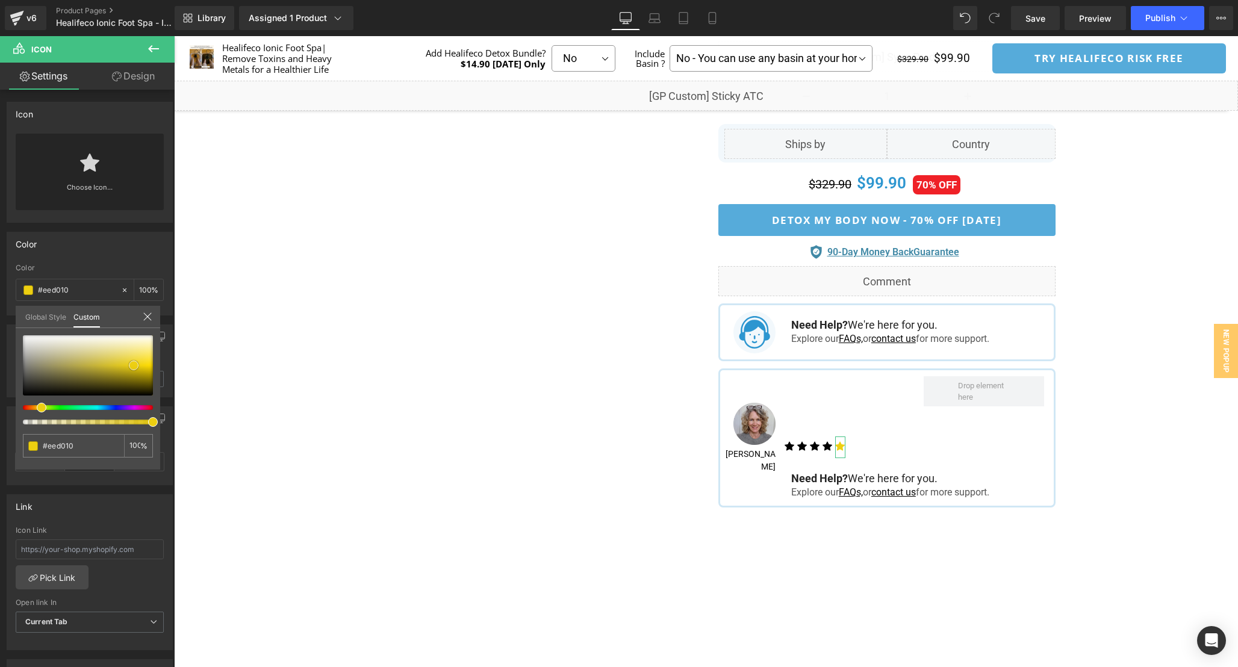
type input "#fcdb02"
type input "#ffdd05"
type input "#fada0f"
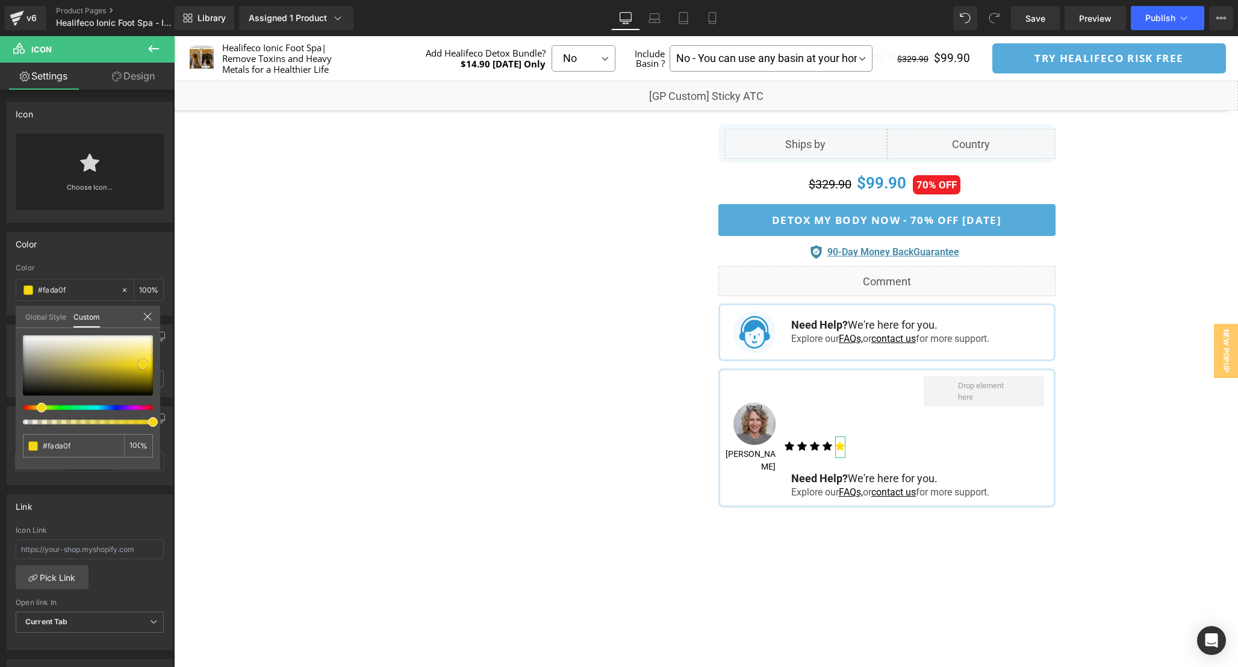
type input "#f5d713"
type input "#f2d516"
type input "#f0d528"
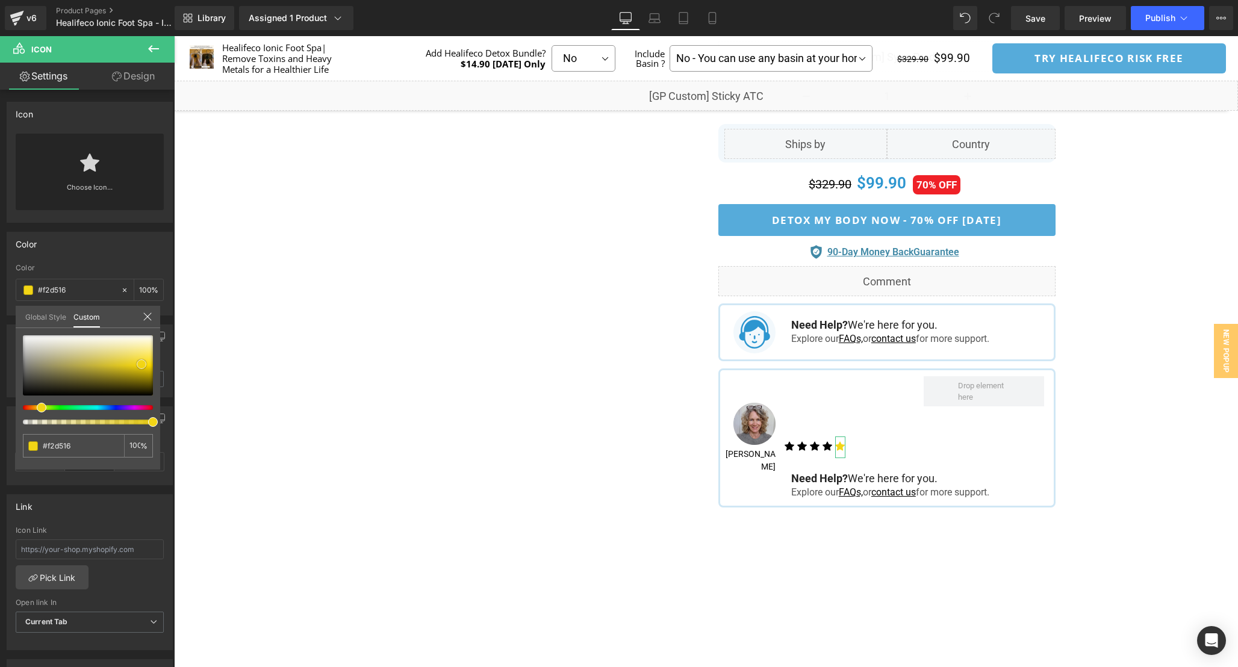
type input "#f0d528"
type input "#edd32a"
type input "#f0d62d"
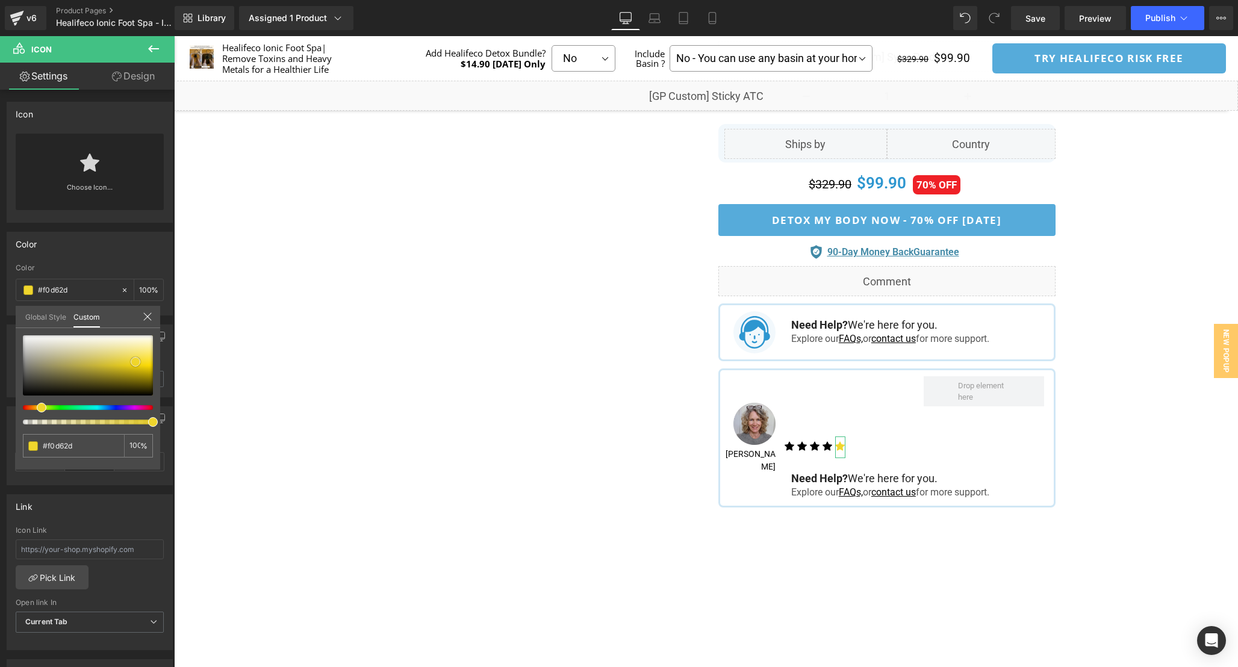
type input "#f1d72c"
type input "#f2d82f"
type input "#f4d92e"
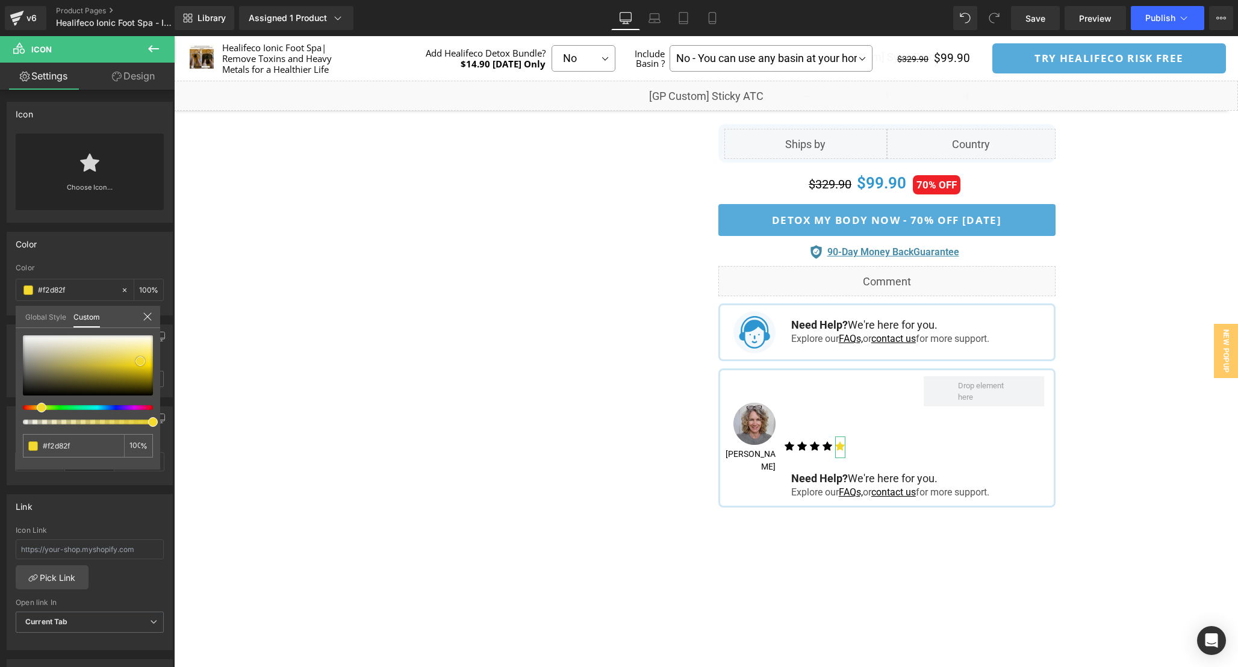
type input "#f4d92e"
type input "#f2d726"
type input "#f3d61b"
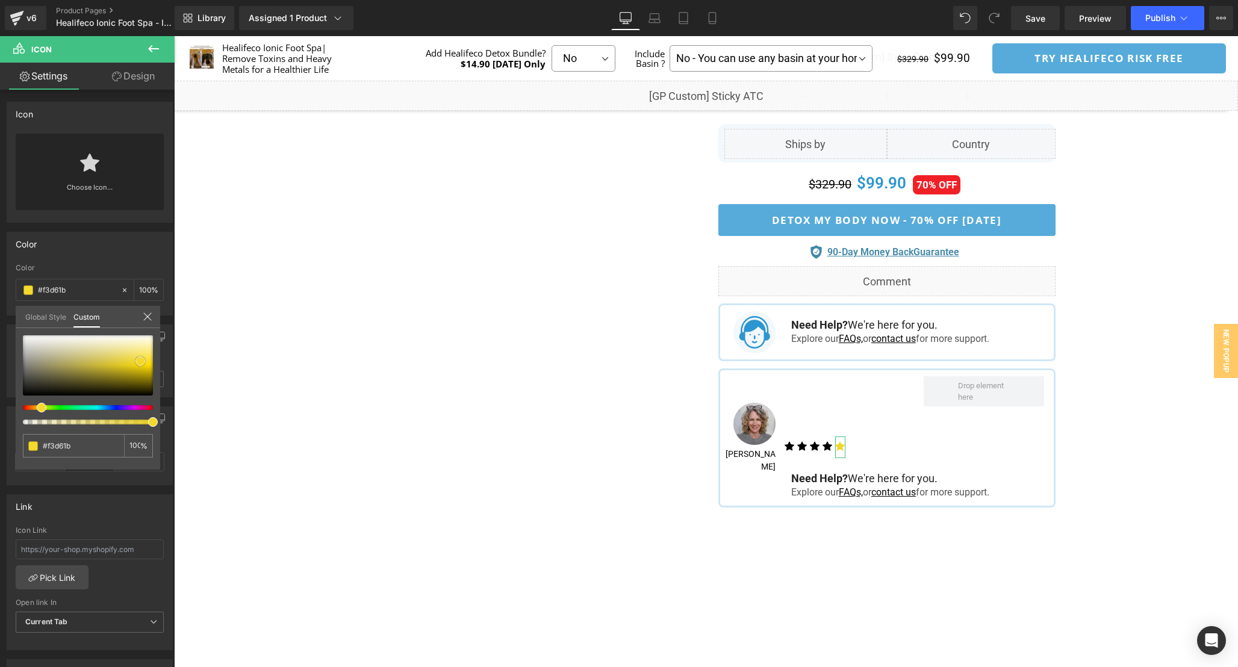
type input "#f3d615"
type input "#f5d922"
type input "#f6da27"
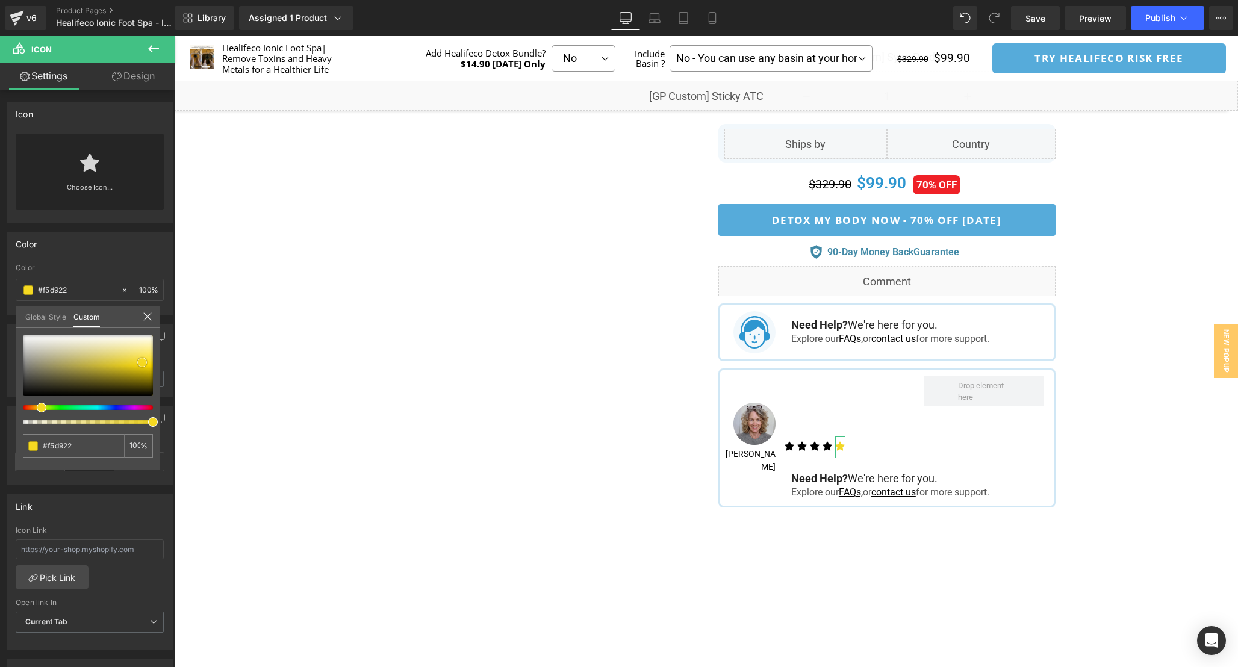
type input "#f6da27"
type input "#f6db2c"
drag, startPoint x: 134, startPoint y: 366, endPoint x: 142, endPoint y: 361, distance: 9.4
click at [142, 361] on div at bounding box center [88, 365] width 130 height 60
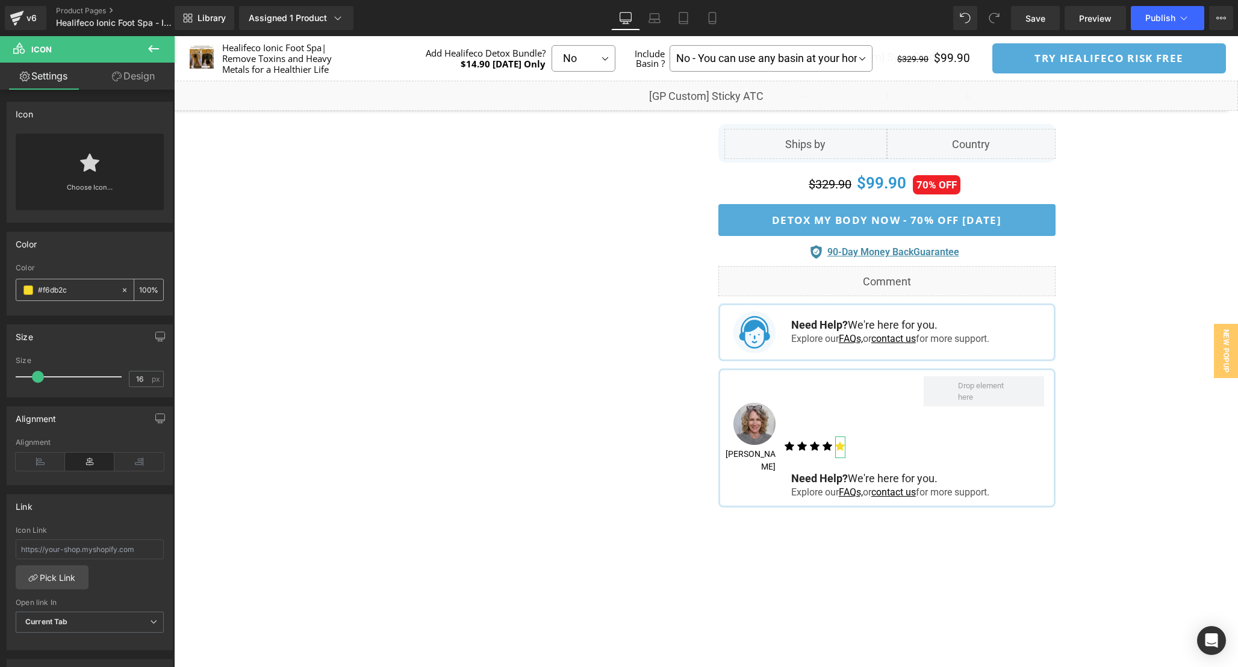
click at [54, 288] on input "#f6db2c" at bounding box center [76, 290] width 77 height 13
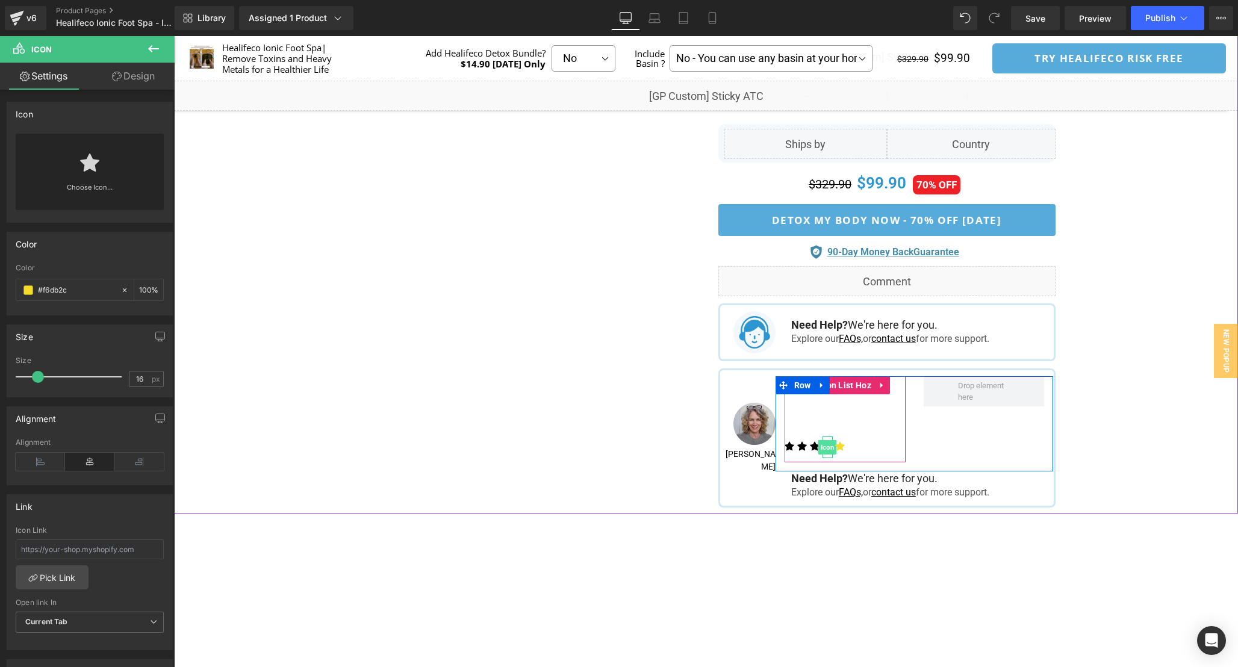
click at [826, 444] on span "Icon" at bounding box center [827, 447] width 19 height 14
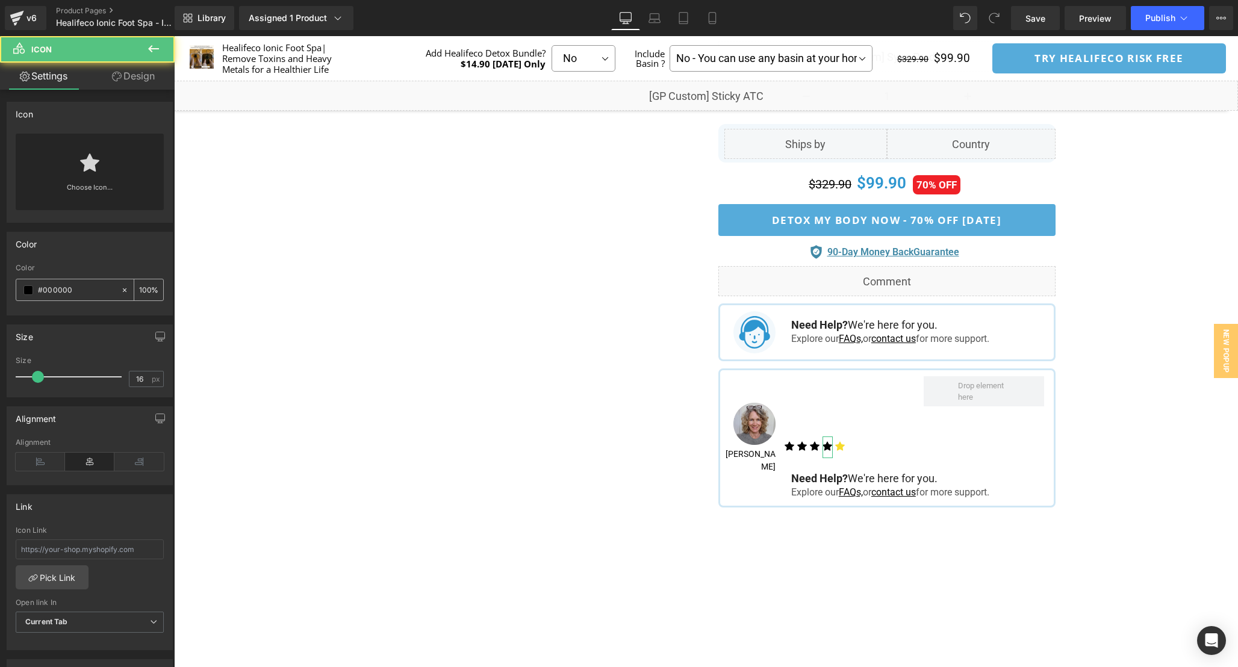
click at [60, 294] on input "#000000" at bounding box center [76, 290] width 77 height 13
paste input "f6db2c"
type input "#f6db2c"
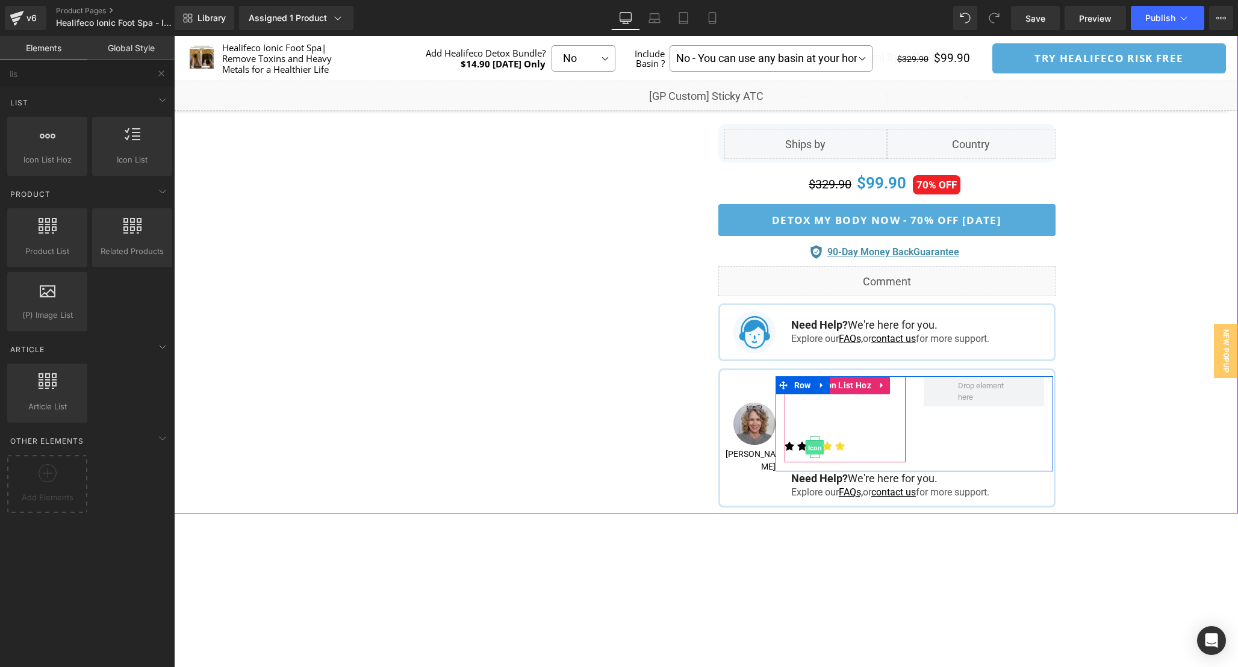
click at [814, 444] on span "Icon" at bounding box center [815, 447] width 19 height 14
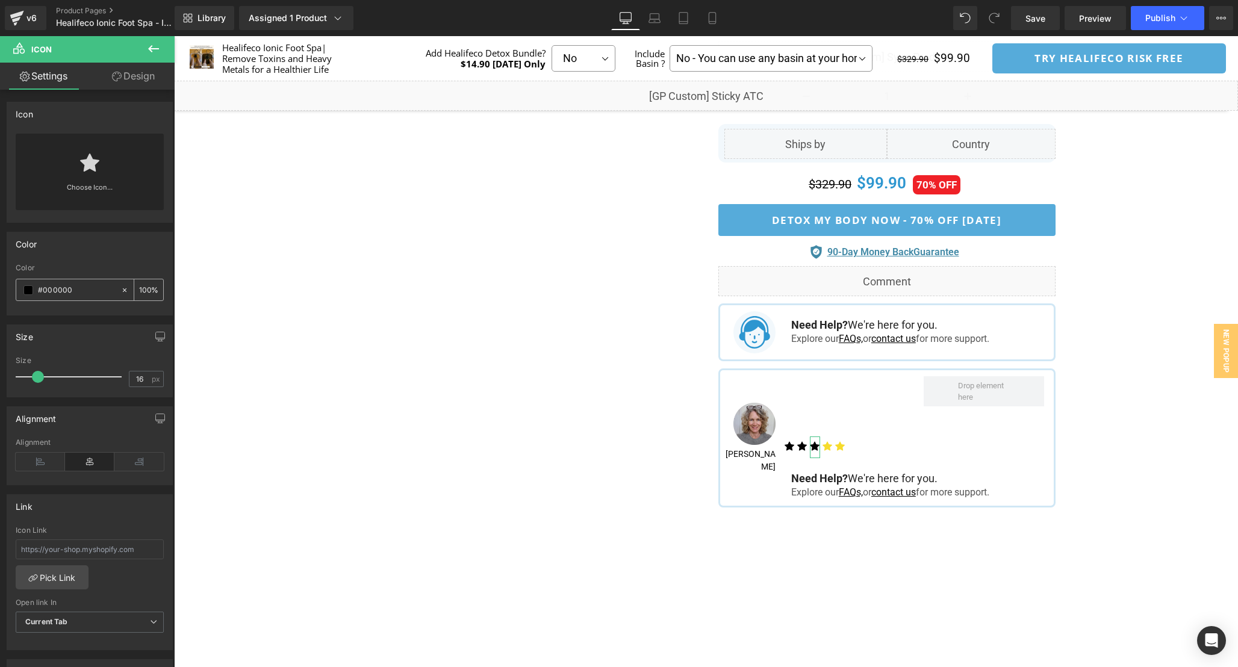
click at [54, 293] on input "#000000" at bounding box center [76, 290] width 77 height 13
type input "#f6db2c"
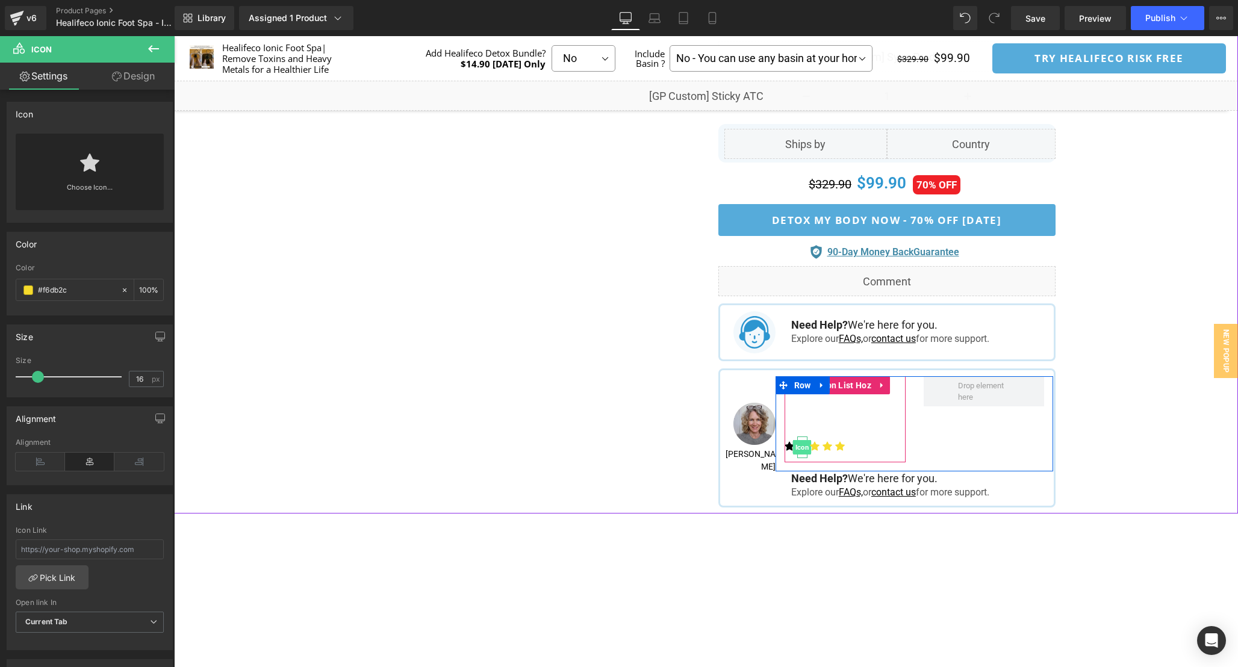
click at [803, 445] on span "Icon" at bounding box center [802, 447] width 19 height 14
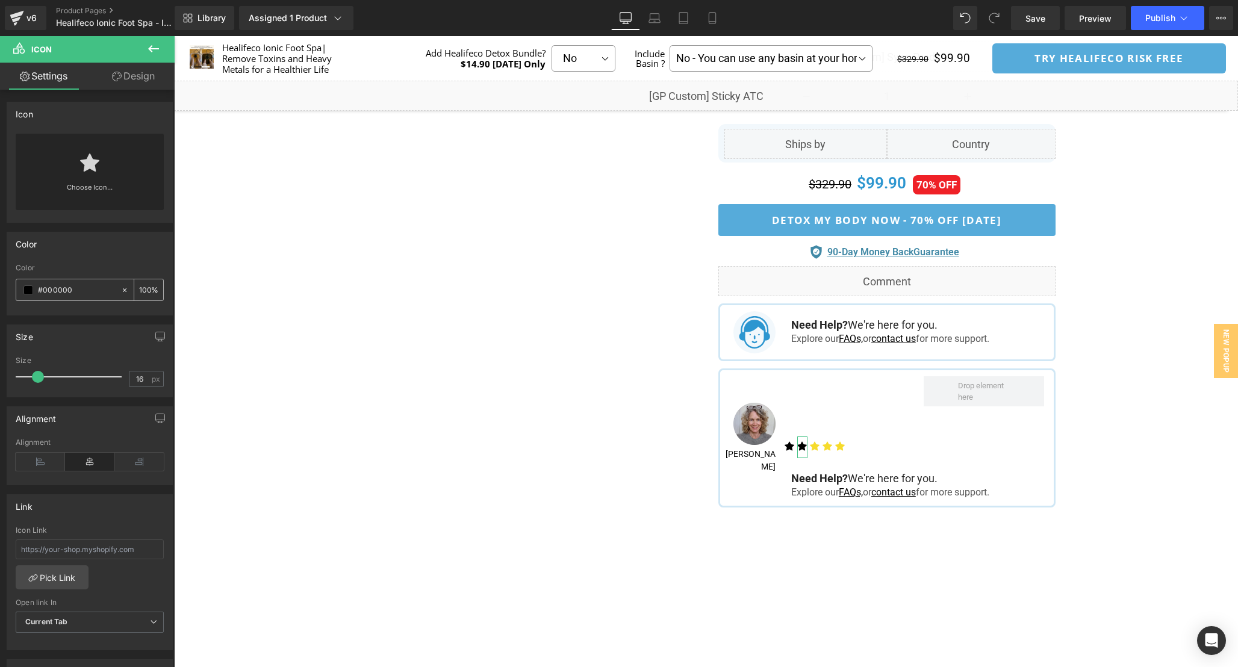
click at [54, 290] on input "#000000" at bounding box center [76, 290] width 77 height 13
paste input "f6db2c"
type input "#f6db2c"
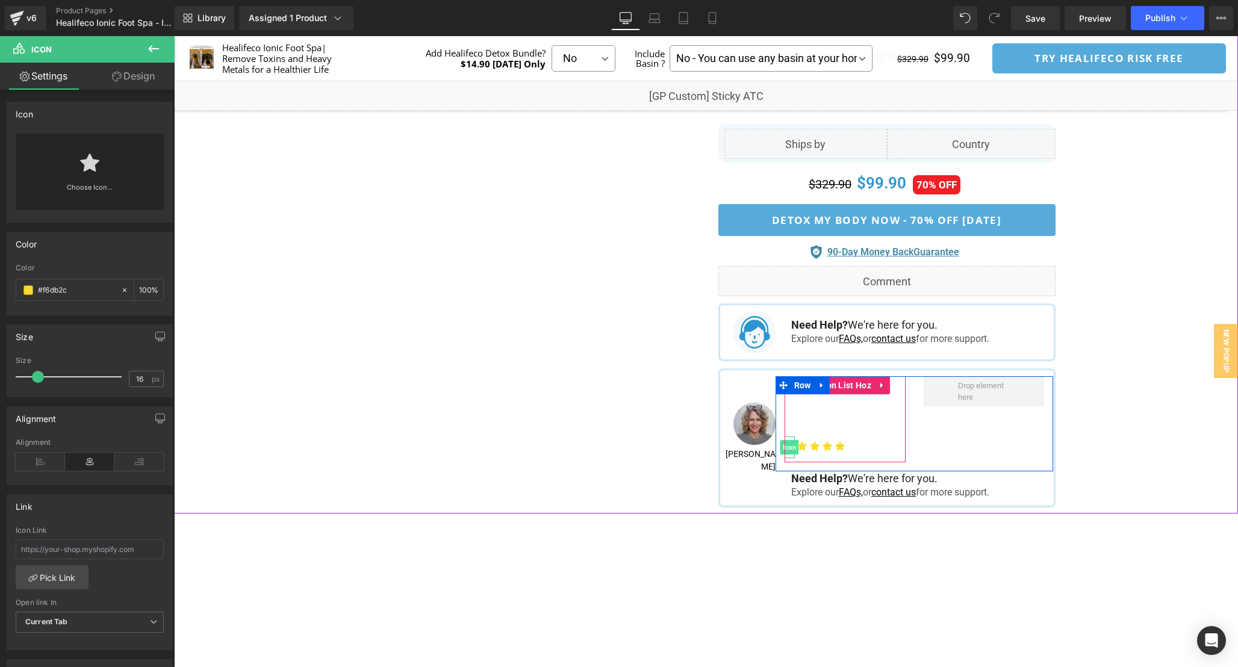
click at [790, 444] on span "Icon" at bounding box center [790, 447] width 19 height 14
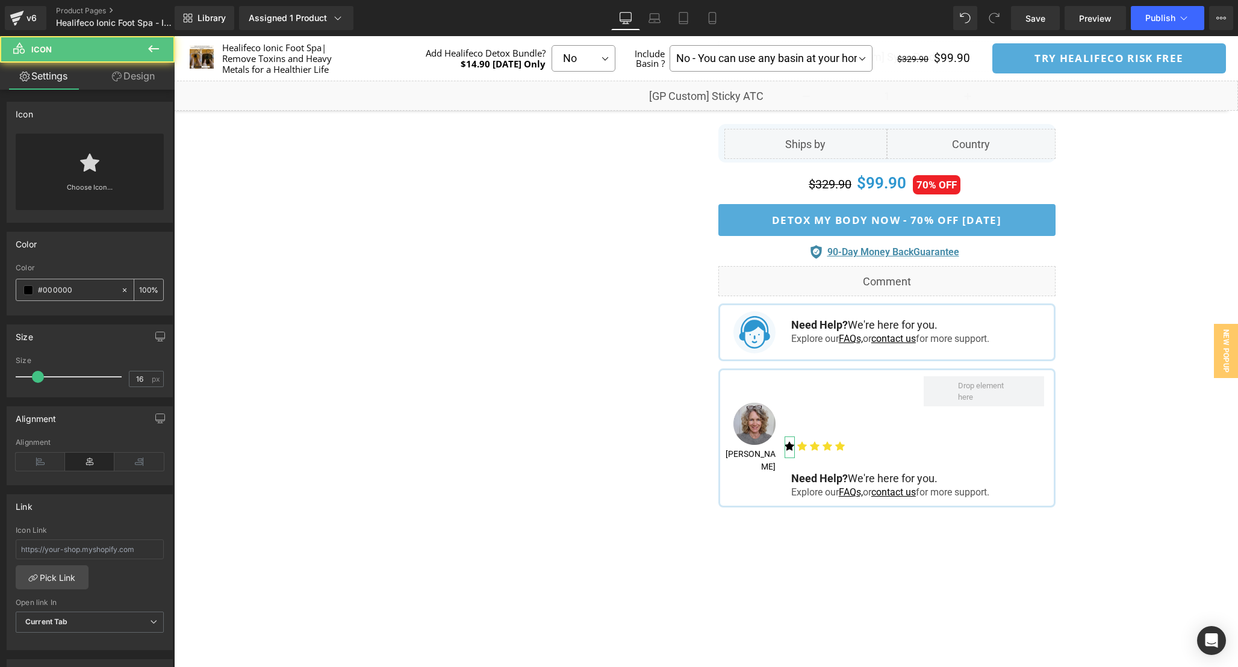
click at [58, 291] on input "#000000" at bounding box center [76, 290] width 77 height 13
paste input "f6db2c"
type input "#f6db2c"
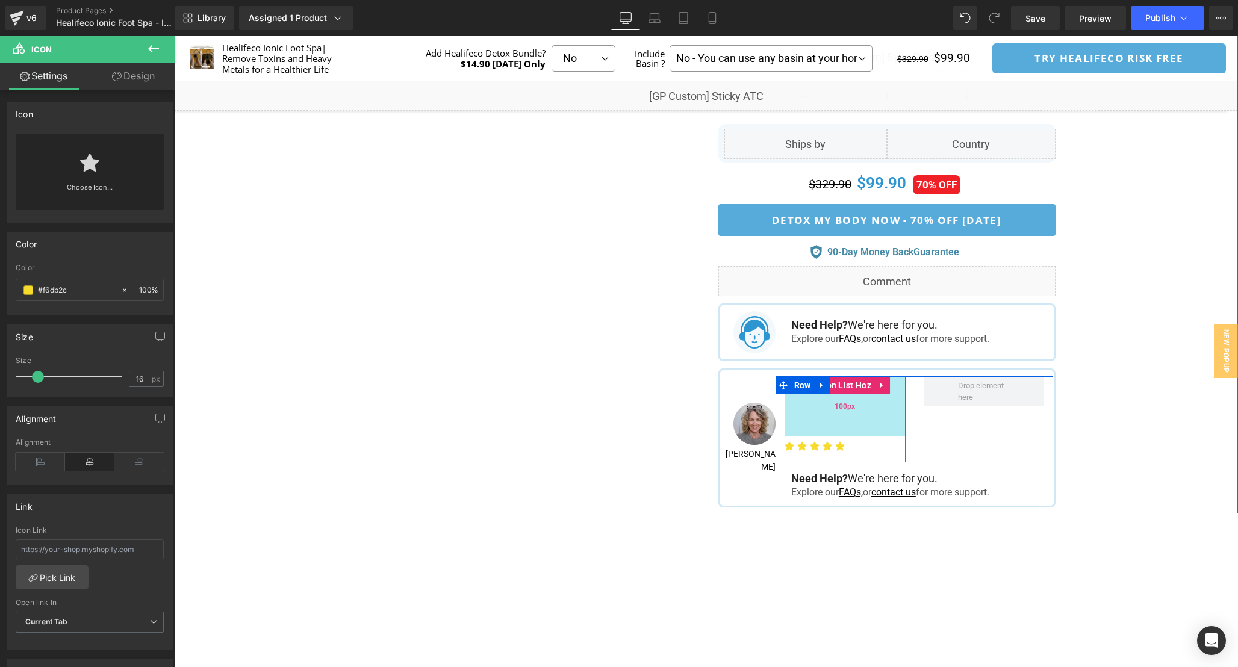
click at [840, 424] on div "100px" at bounding box center [845, 406] width 121 height 60
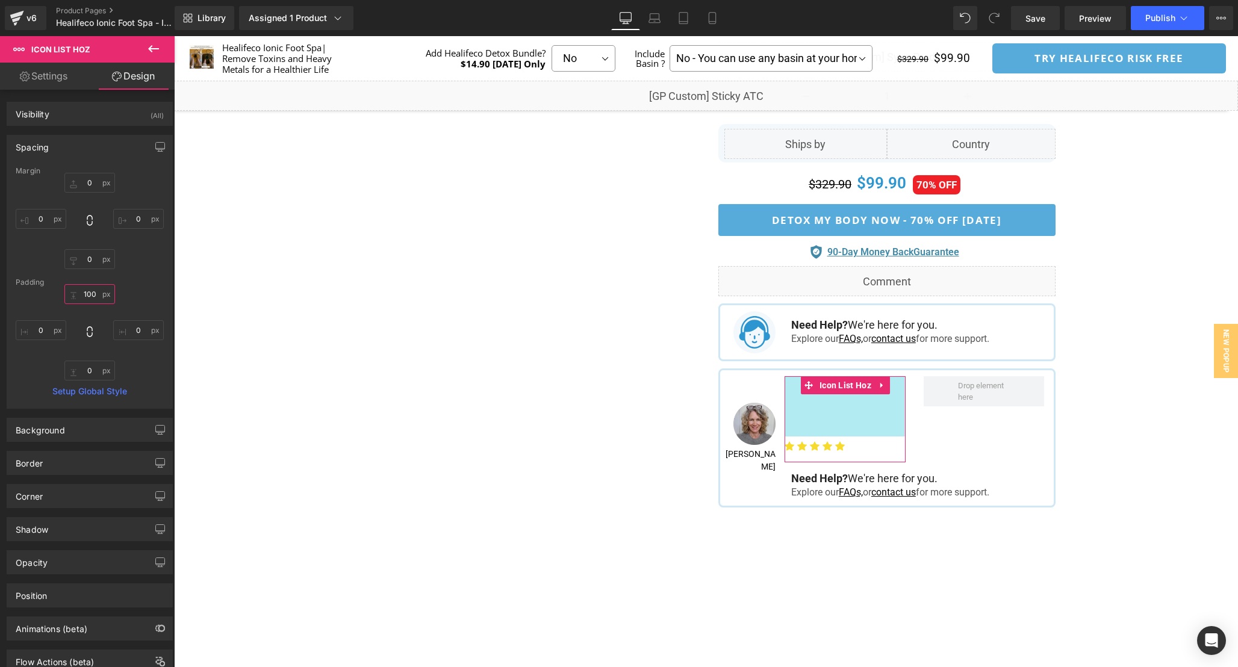
click at [98, 299] on input "100" at bounding box center [89, 294] width 51 height 20
type input "0"
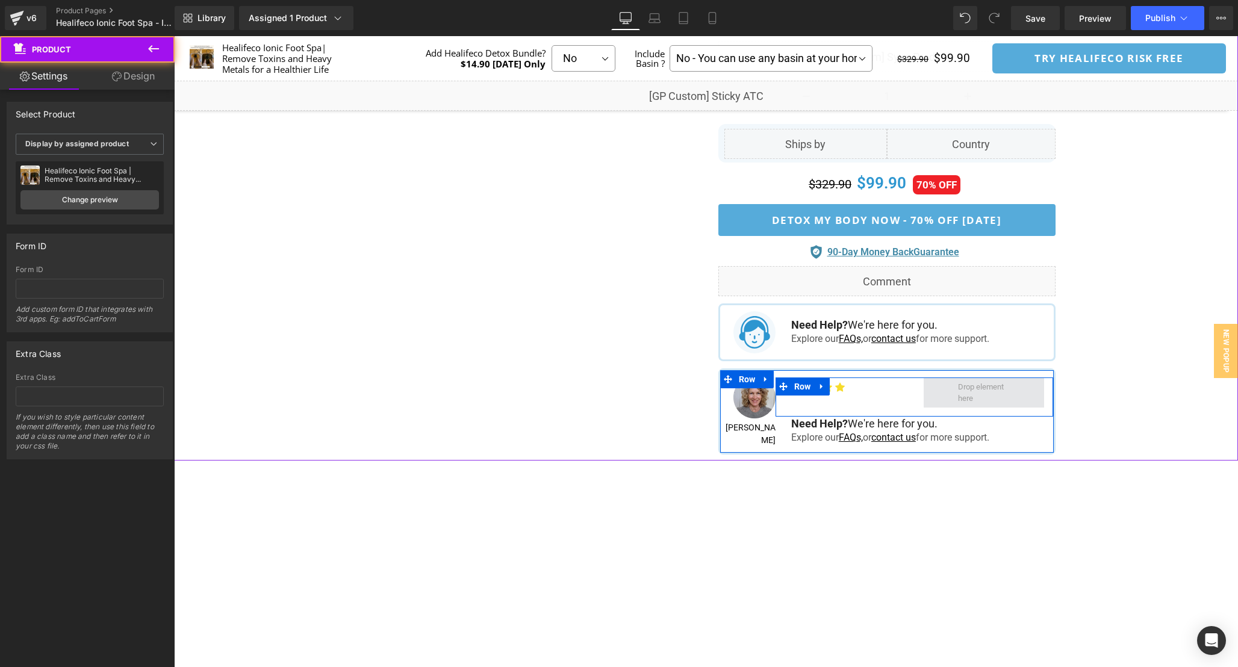
click at [989, 390] on span at bounding box center [984, 393] width 60 height 30
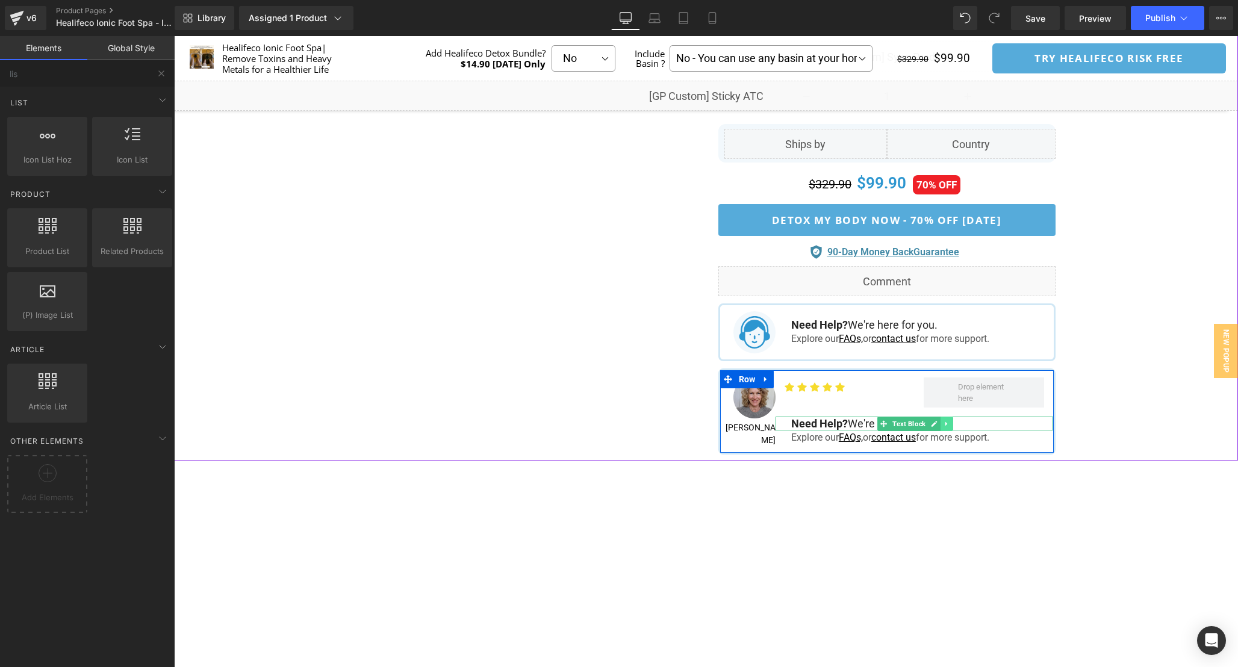
click at [944, 421] on icon at bounding box center [947, 423] width 7 height 7
click at [938, 420] on icon at bounding box center [940, 423] width 7 height 7
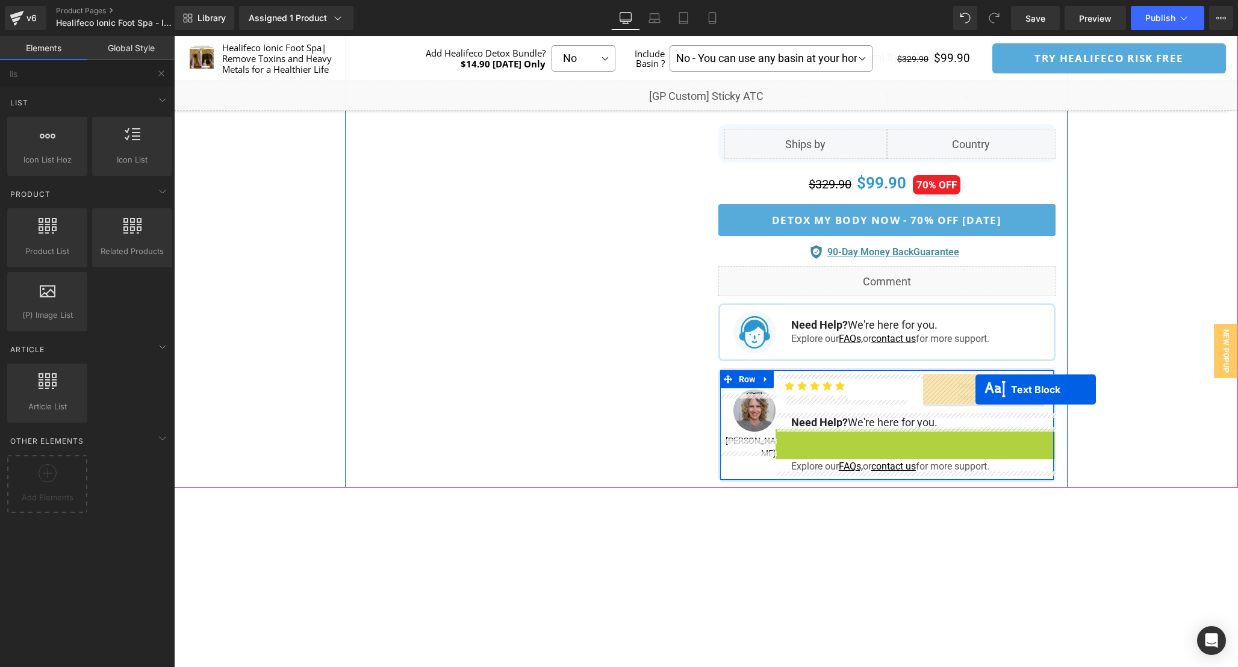
drag, startPoint x: 881, startPoint y: 437, endPoint x: 976, endPoint y: 389, distance: 105.8
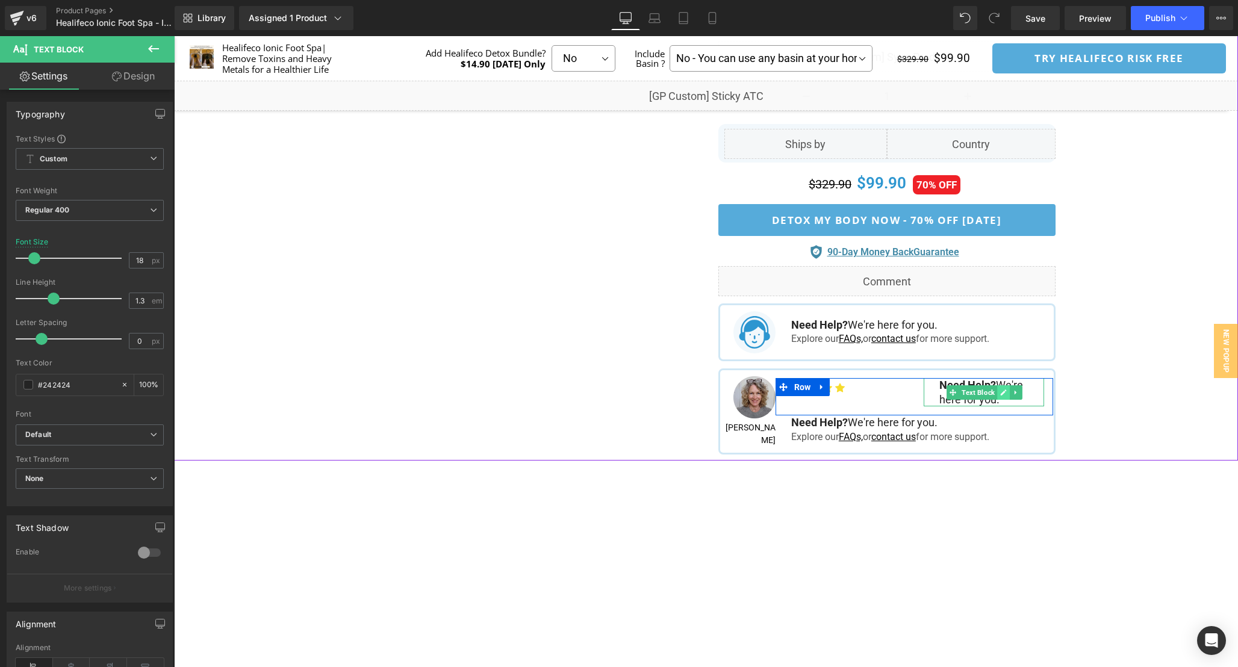
click at [1003, 390] on icon at bounding box center [1003, 392] width 7 height 7
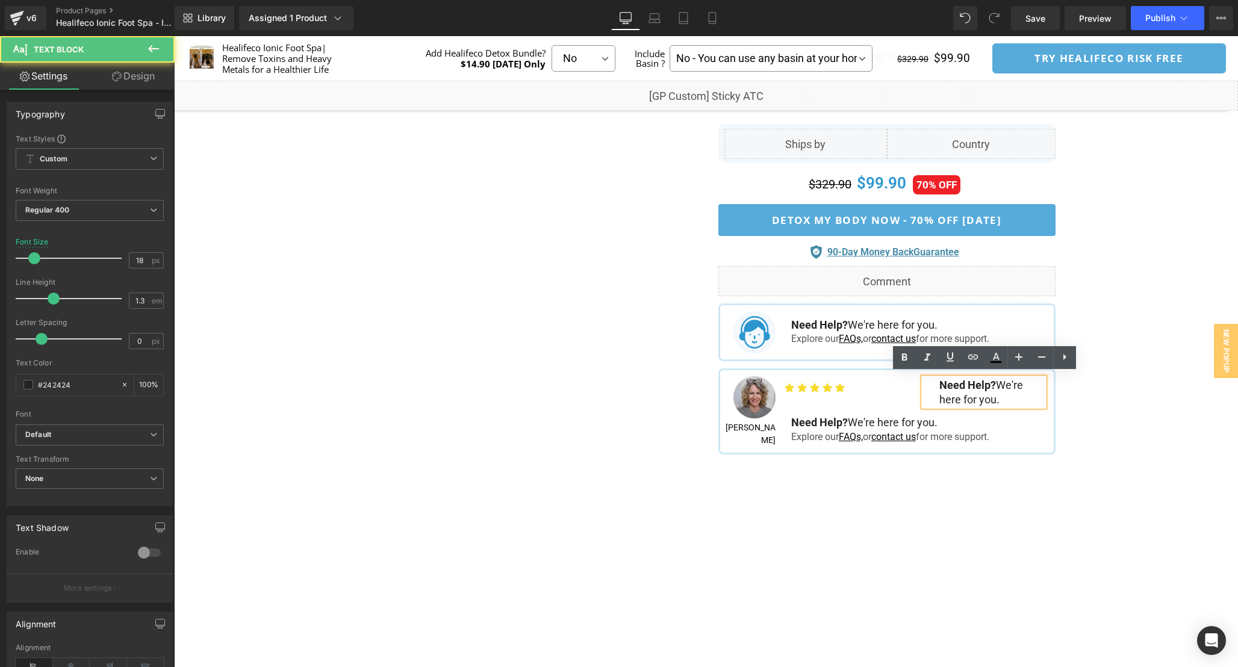
click at [1003, 390] on p "Need Help? We're here for you." at bounding box center [992, 392] width 105 height 28
paste div
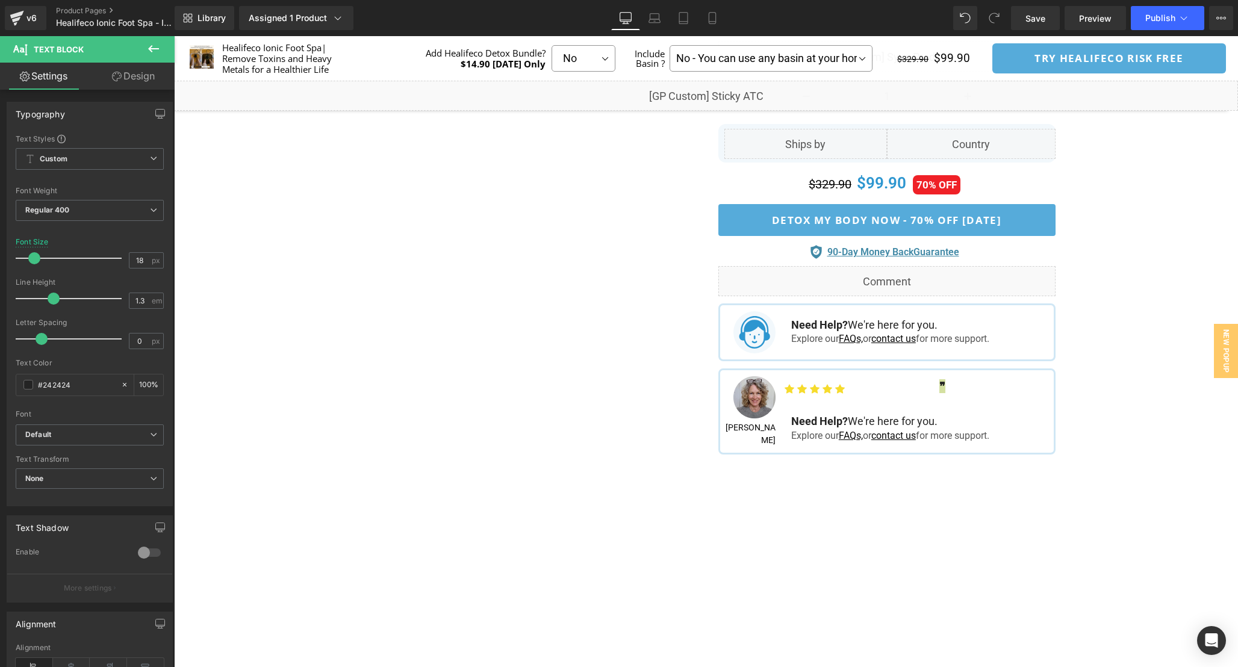
click at [144, 82] on link "Design" at bounding box center [133, 76] width 87 height 27
click at [0, 0] on div "Spacing" at bounding box center [0, 0] width 0 height 0
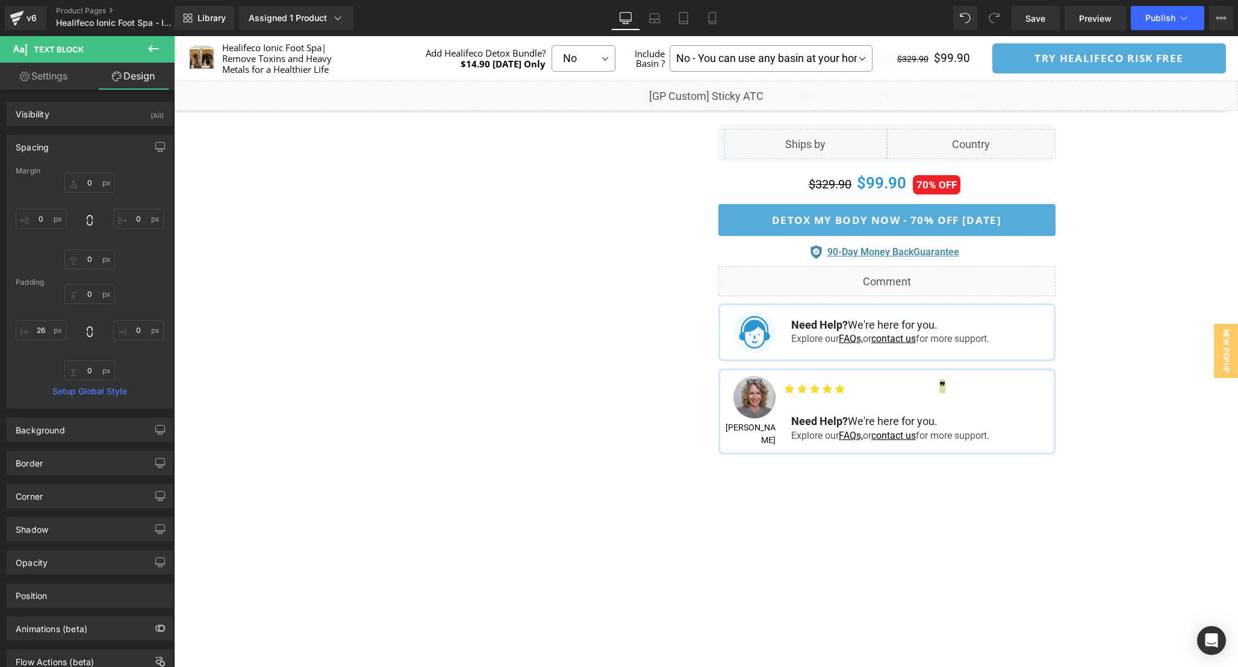
type input "0"
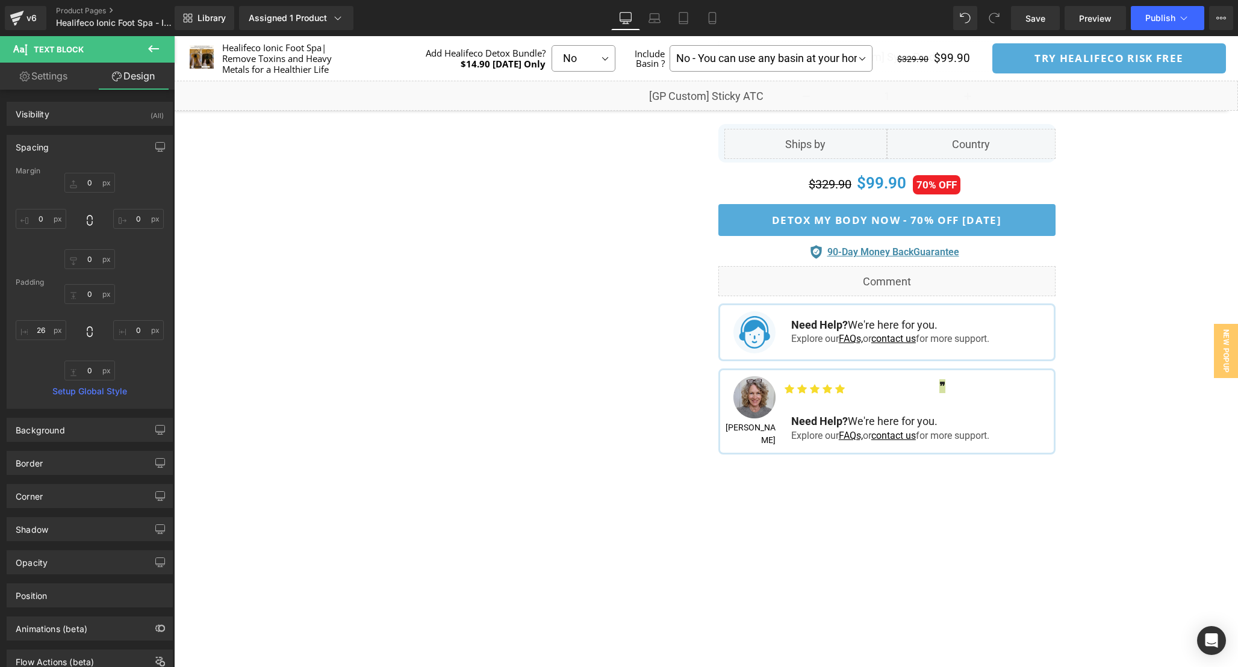
type input "0"
click at [44, 331] on input "26" at bounding box center [41, 330] width 51 height 20
type input "0"
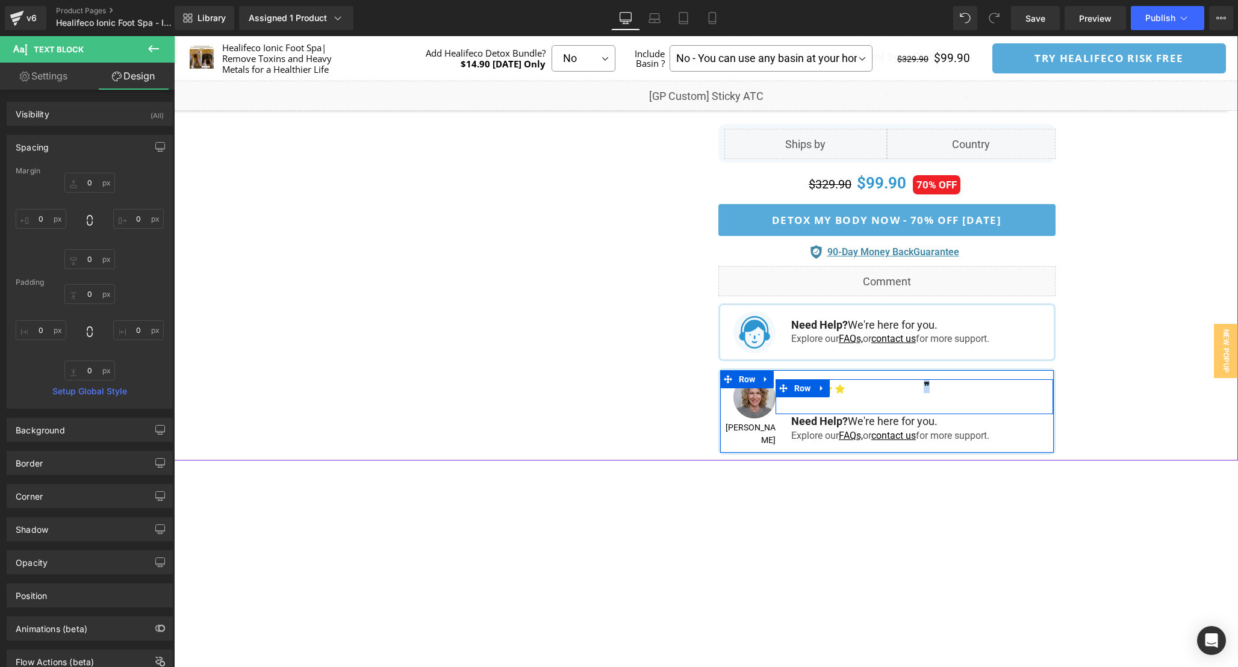
click at [968, 388] on div "Icon Icon Icon Icon Icon Icon List Hoz ❞ Text Block Row" at bounding box center [915, 396] width 278 height 35
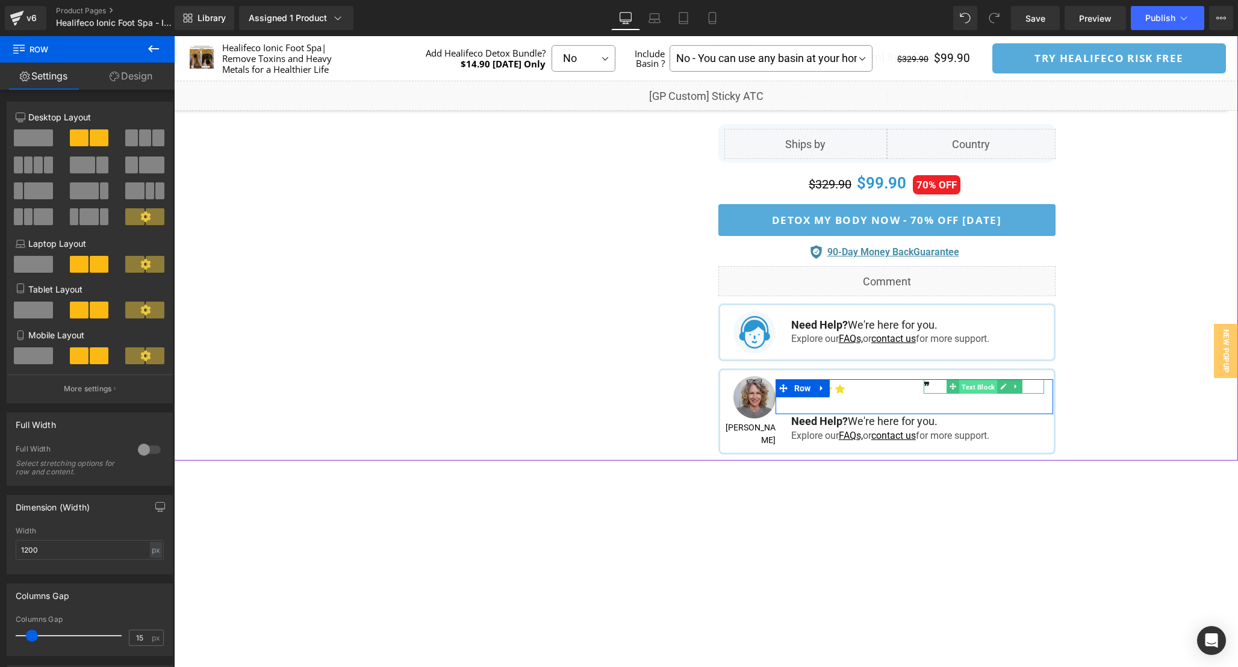
click at [963, 382] on span "Text Block" at bounding box center [978, 387] width 38 height 14
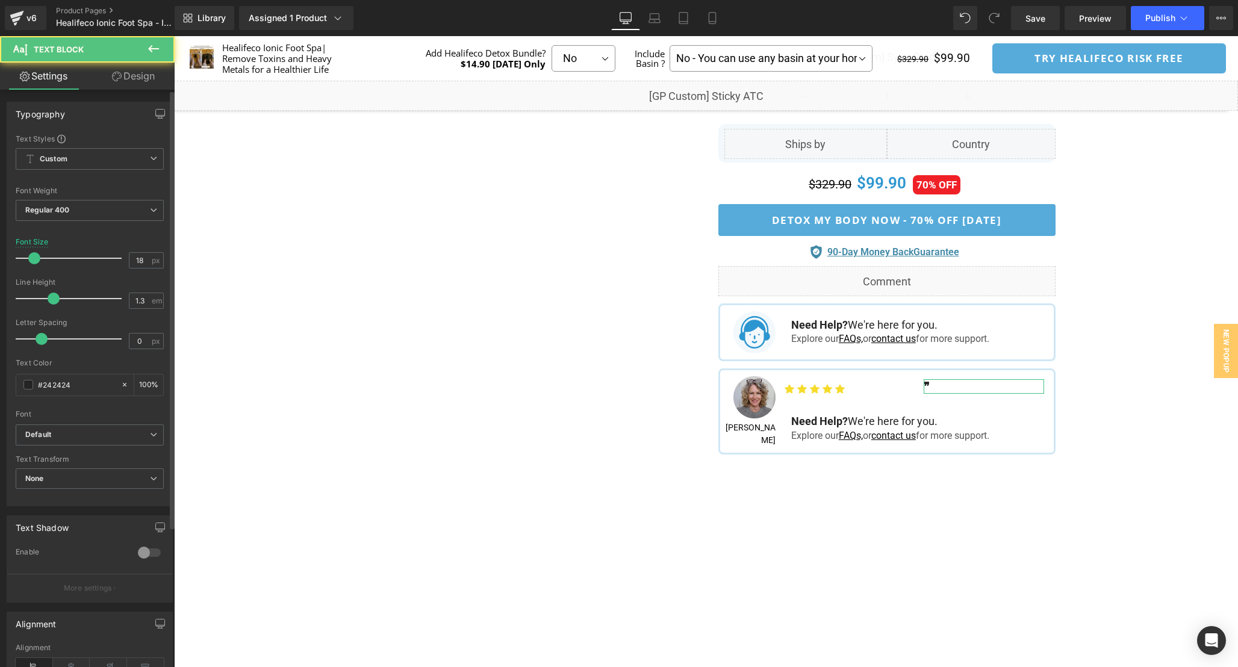
scroll to position [185, 0]
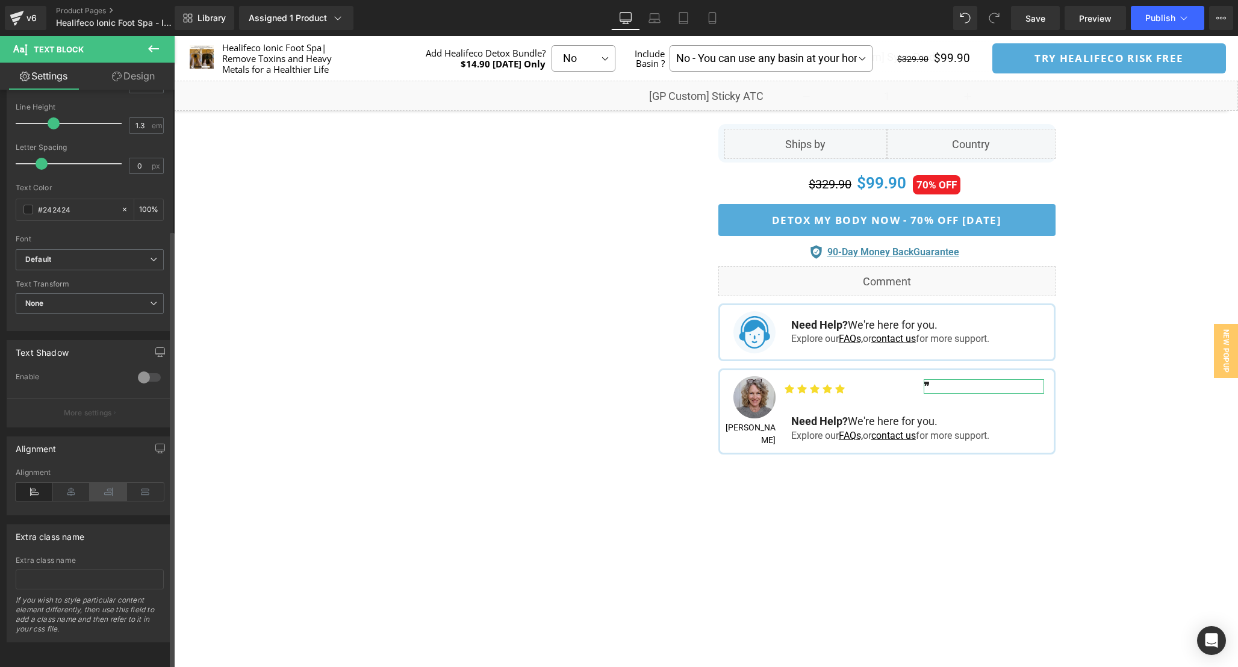
click at [114, 483] on icon at bounding box center [108, 492] width 37 height 18
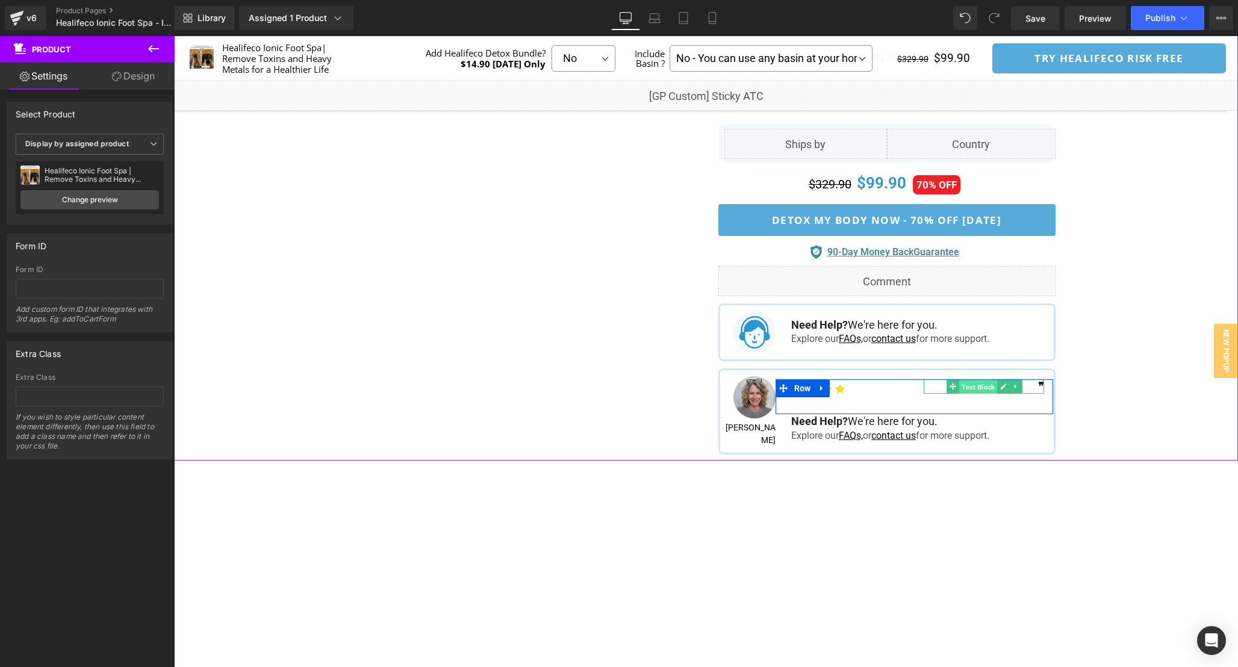
click at [974, 381] on span "Text Block" at bounding box center [978, 387] width 38 height 14
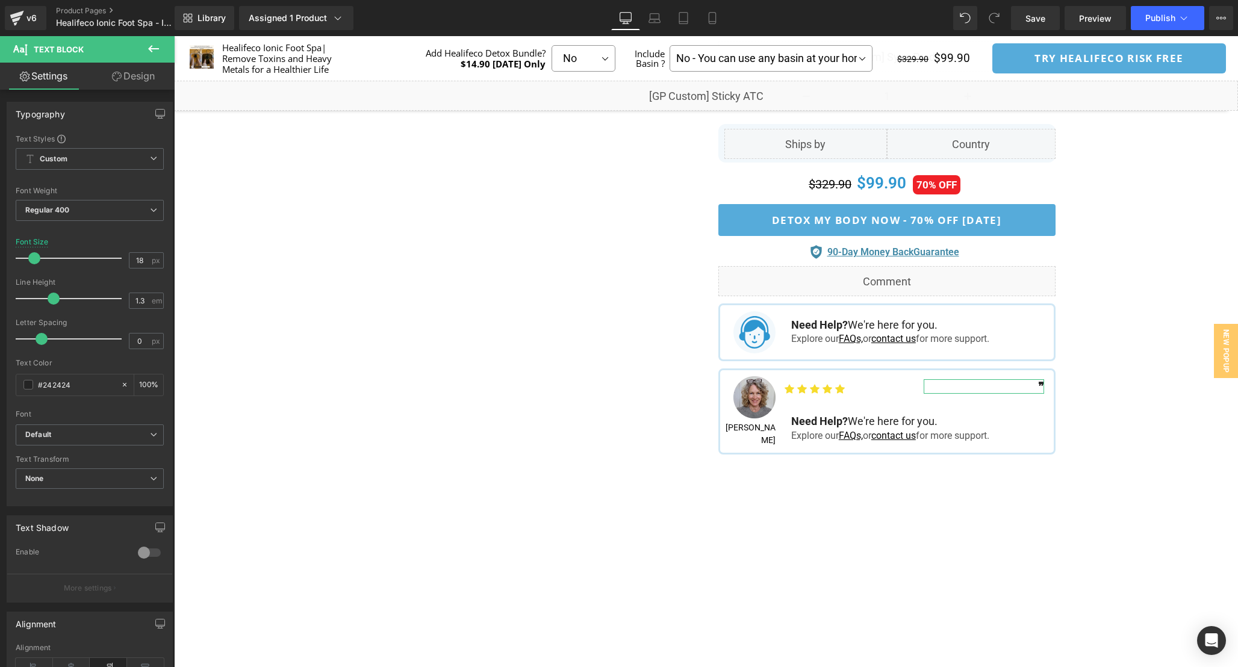
click at [122, 89] on link "Design" at bounding box center [133, 76] width 87 height 27
click at [0, 0] on div "Spacing" at bounding box center [0, 0] width 0 height 0
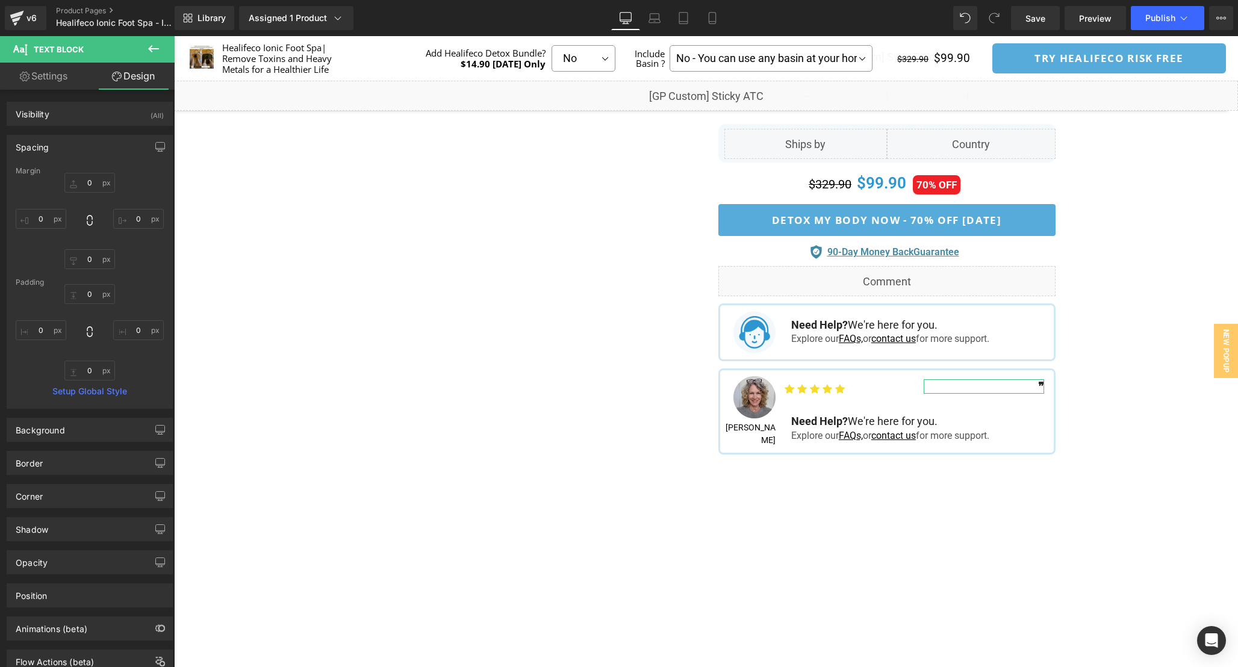
type input "0"
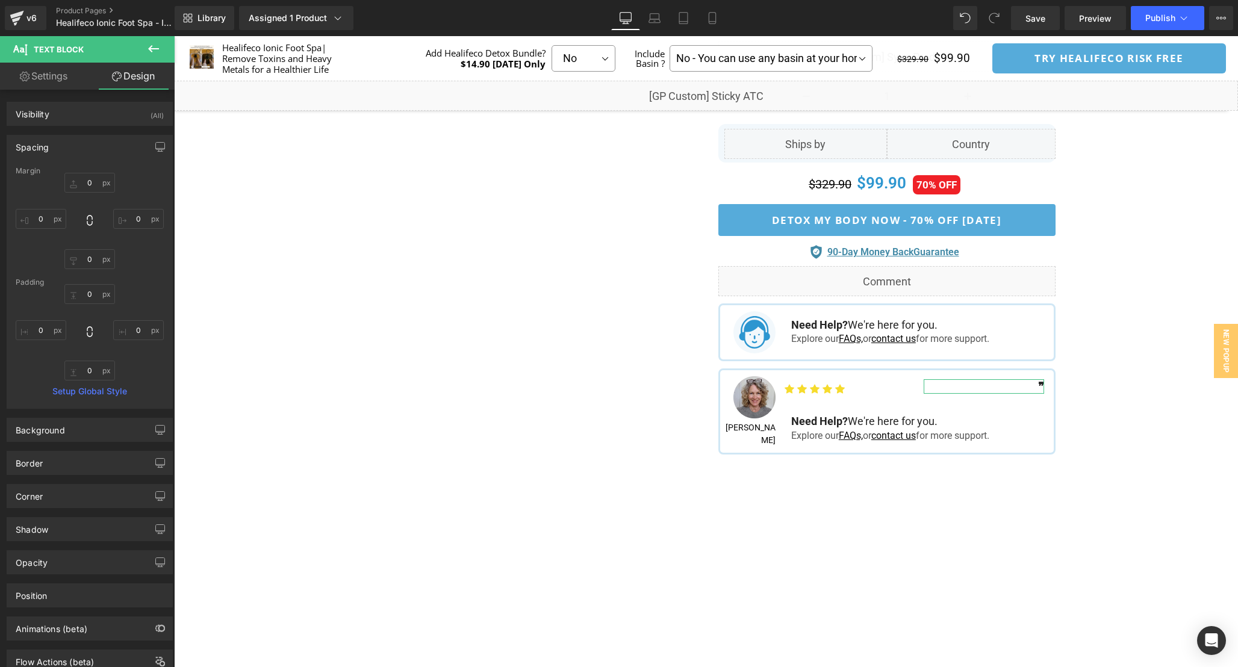
type input "0"
click at [91, 182] on input "0" at bounding box center [89, 183] width 51 height 20
type input "8"
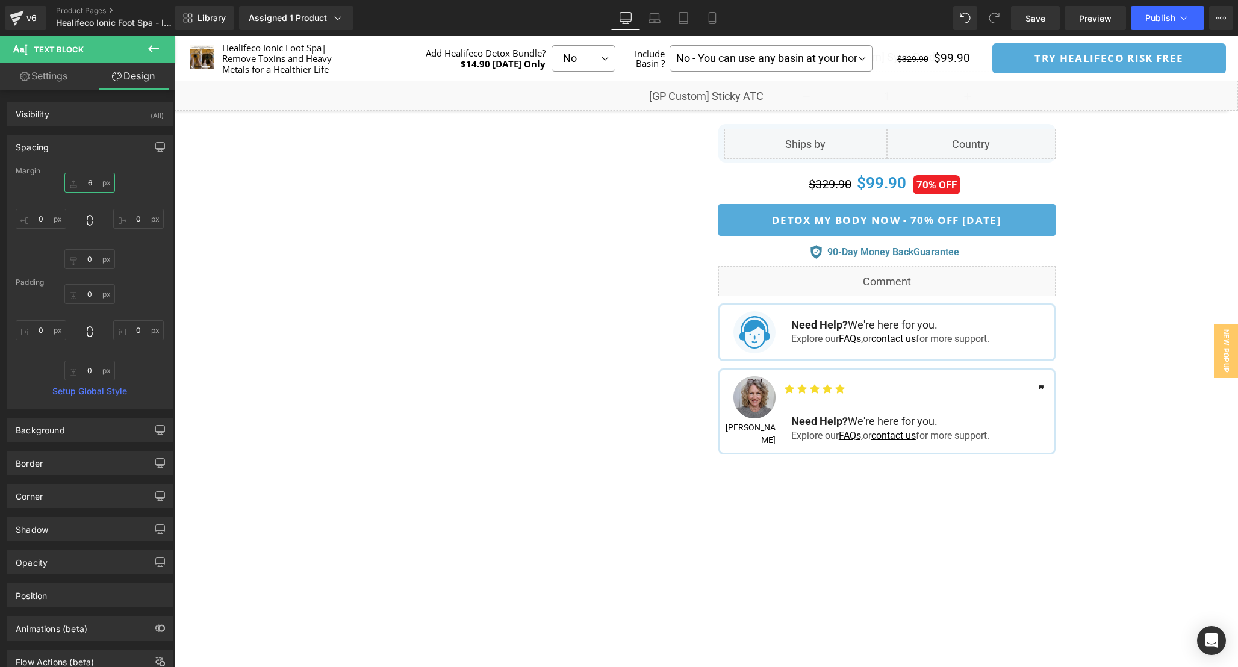
type input "6"
click at [62, 87] on link "Settings" at bounding box center [43, 76] width 87 height 27
type input "100"
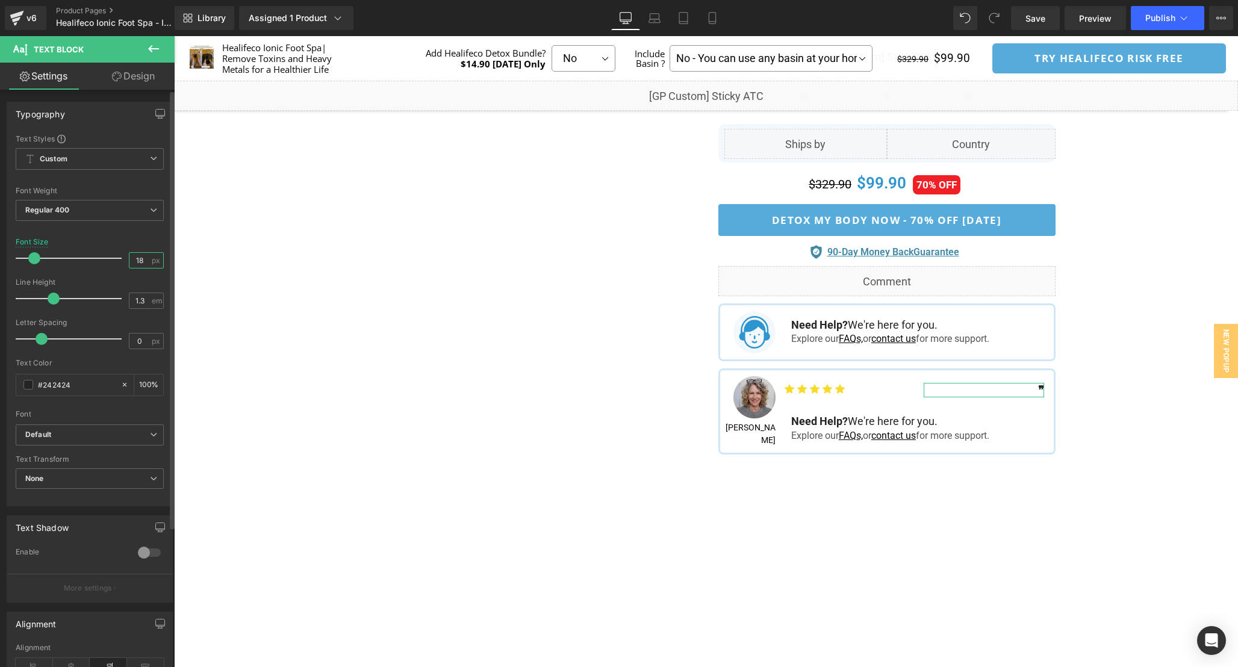
click at [143, 260] on input "18" at bounding box center [139, 260] width 21 height 15
drag, startPoint x: 143, startPoint y: 260, endPoint x: 120, endPoint y: 258, distance: 22.9
click at [120, 258] on div "Font Size 18 px" at bounding box center [90, 258] width 148 height 40
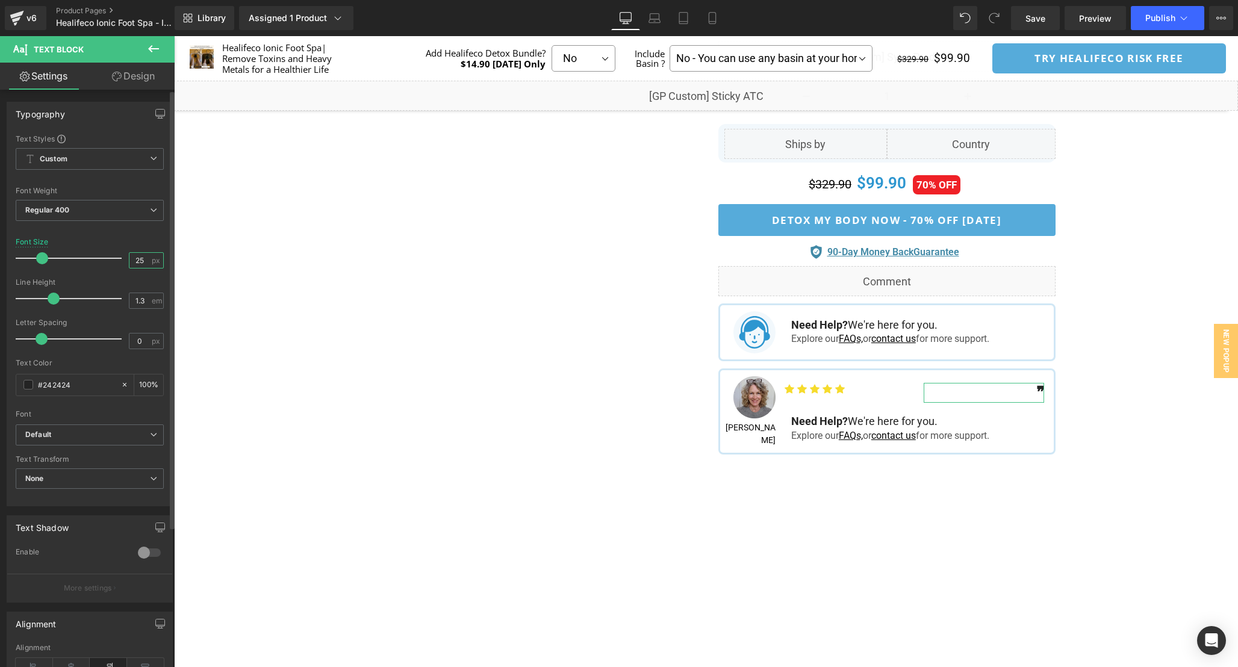
type input "25"
click at [116, 238] on div "Font Size 25 px" at bounding box center [90, 258] width 148 height 40
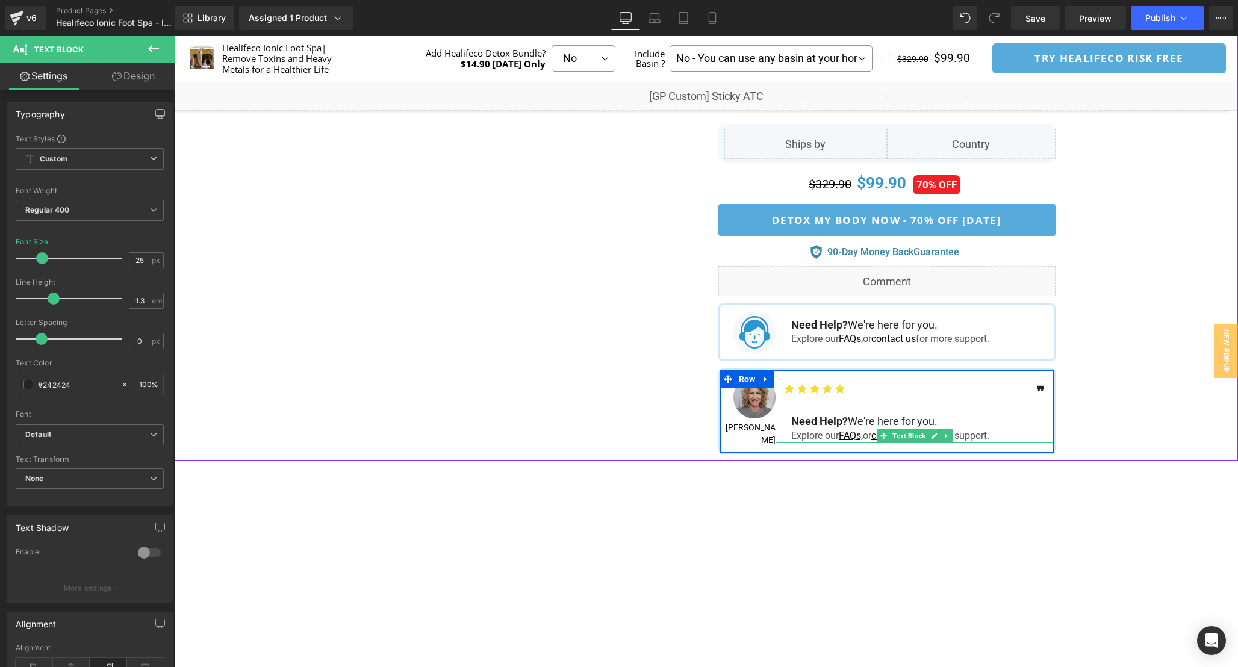
click at [1013, 431] on div "Explore our FAQs, or contact us for more support." at bounding box center [915, 436] width 278 height 14
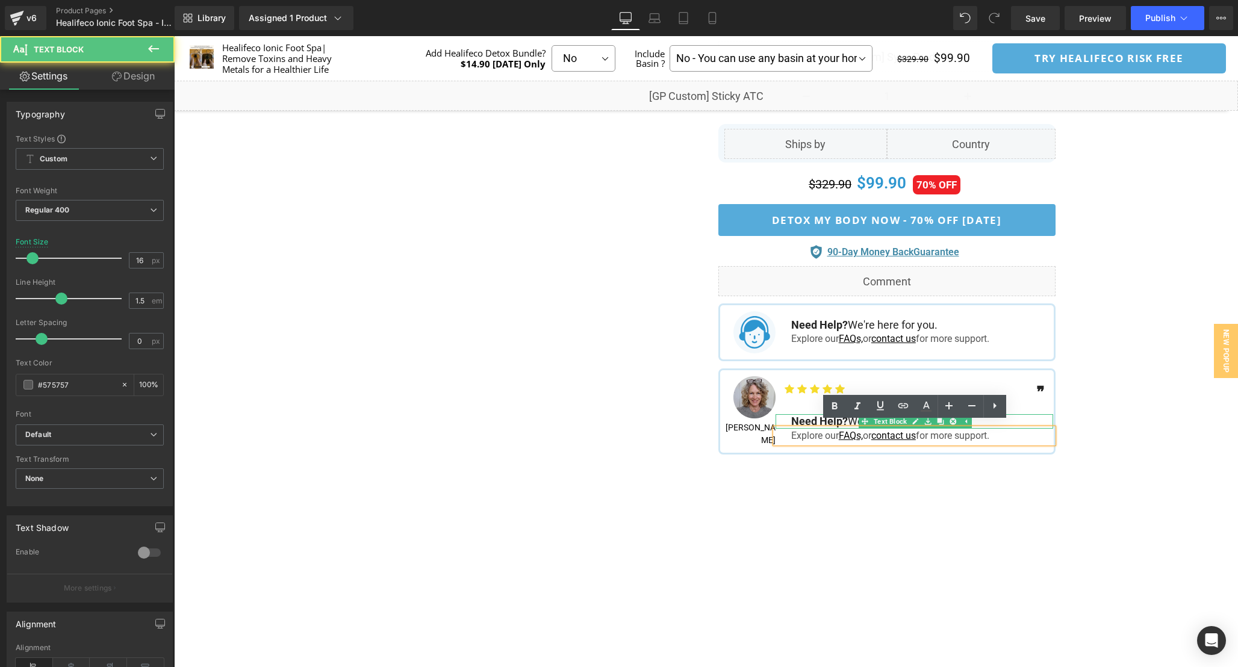
click at [174, 36] on div at bounding box center [174, 36] width 0 height 0
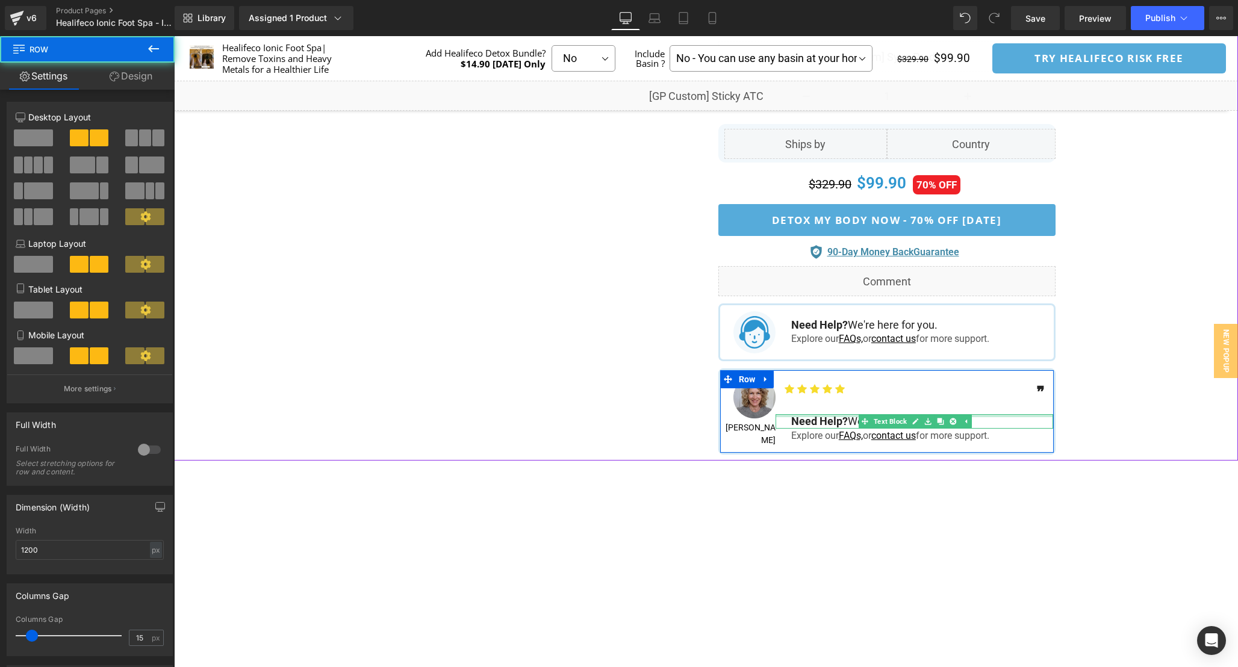
click at [1032, 414] on div at bounding box center [915, 415] width 278 height 3
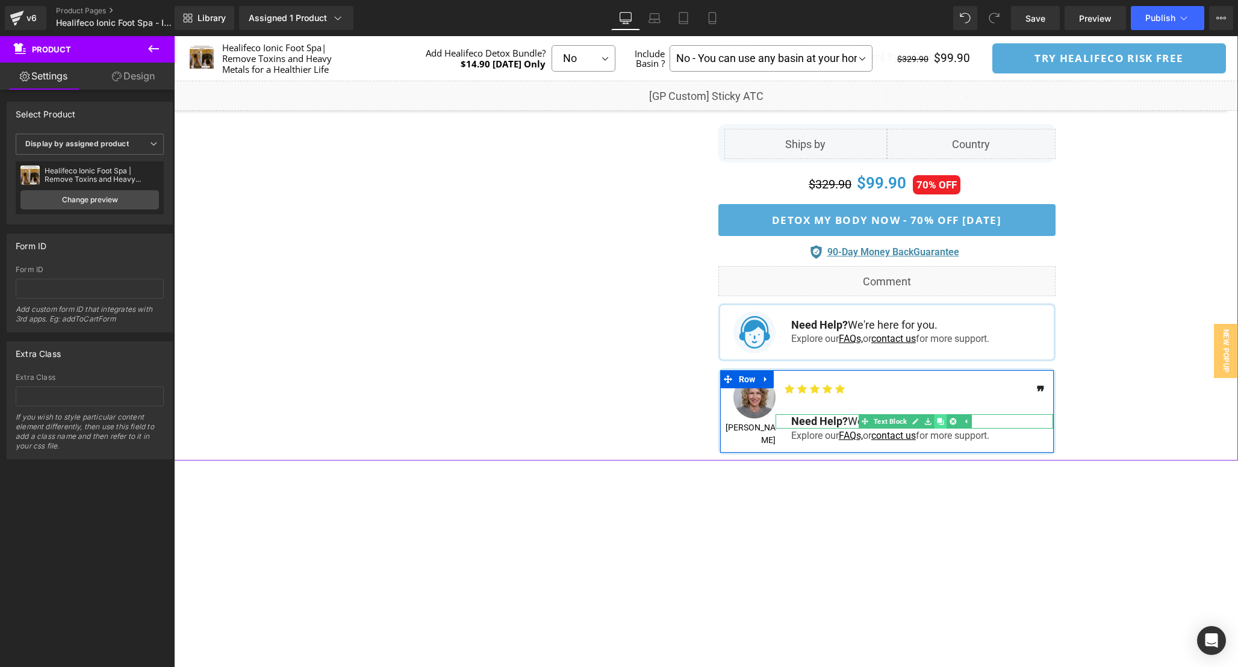
click at [943, 418] on icon at bounding box center [940, 421] width 7 height 7
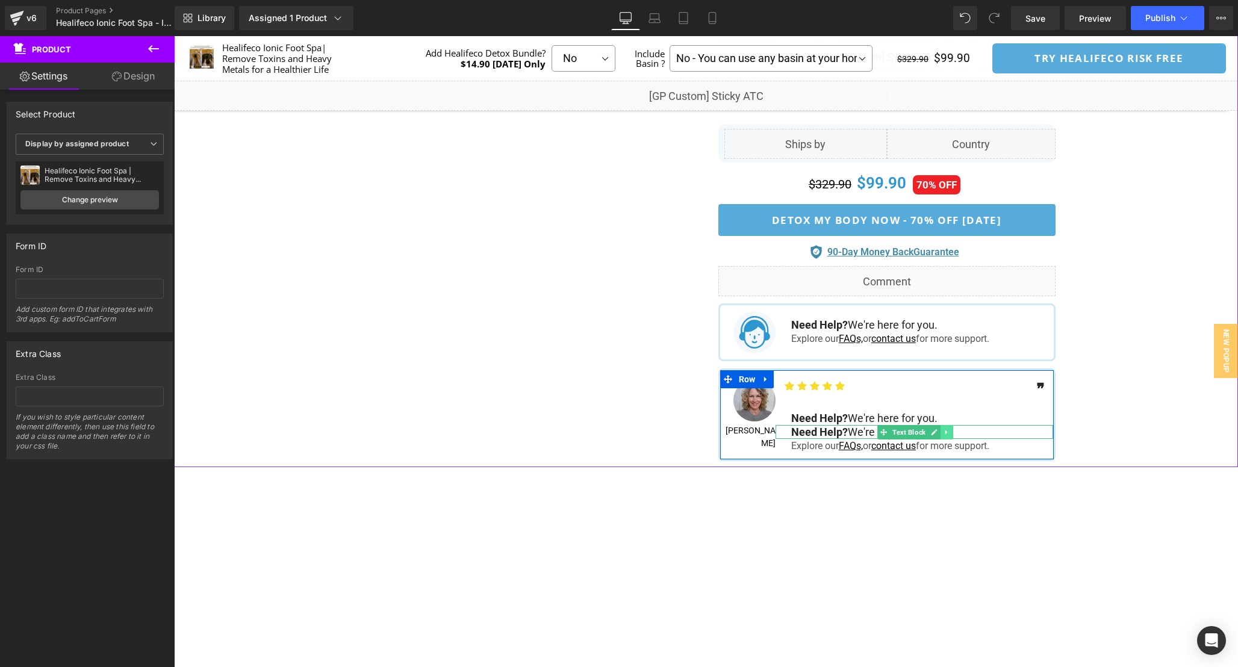
click at [946, 433] on icon at bounding box center [947, 432] width 7 height 7
click at [953, 431] on icon at bounding box center [953, 432] width 7 height 7
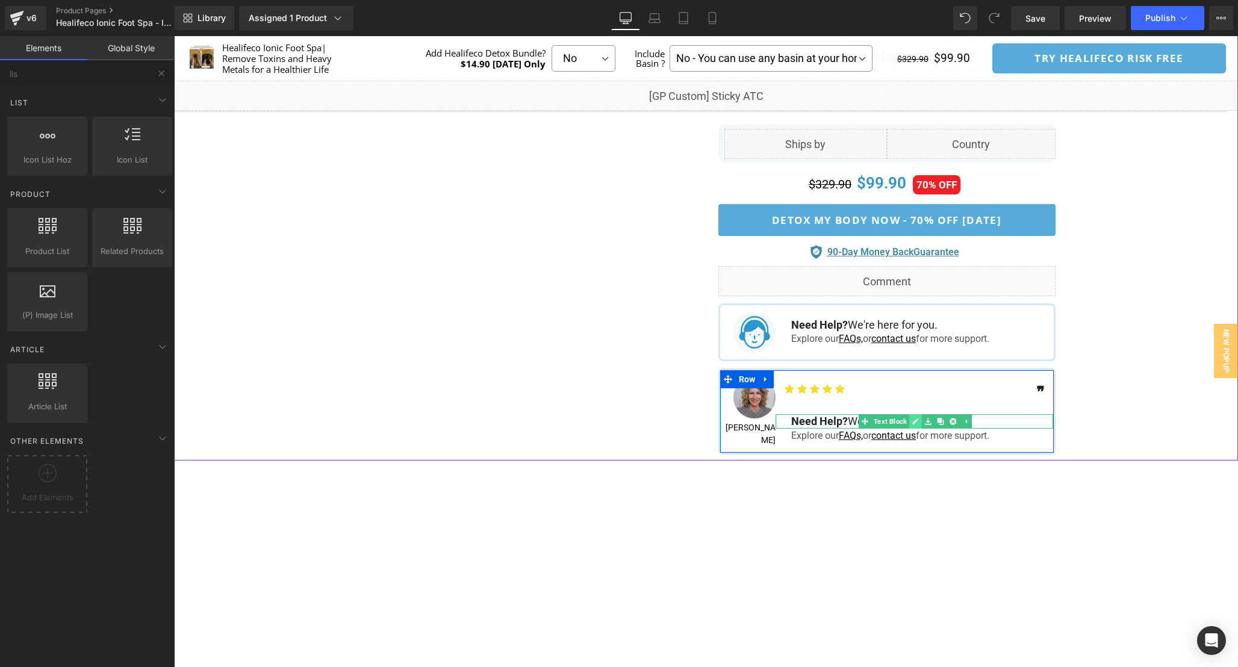
click at [914, 419] on icon at bounding box center [916, 422] width 6 height 6
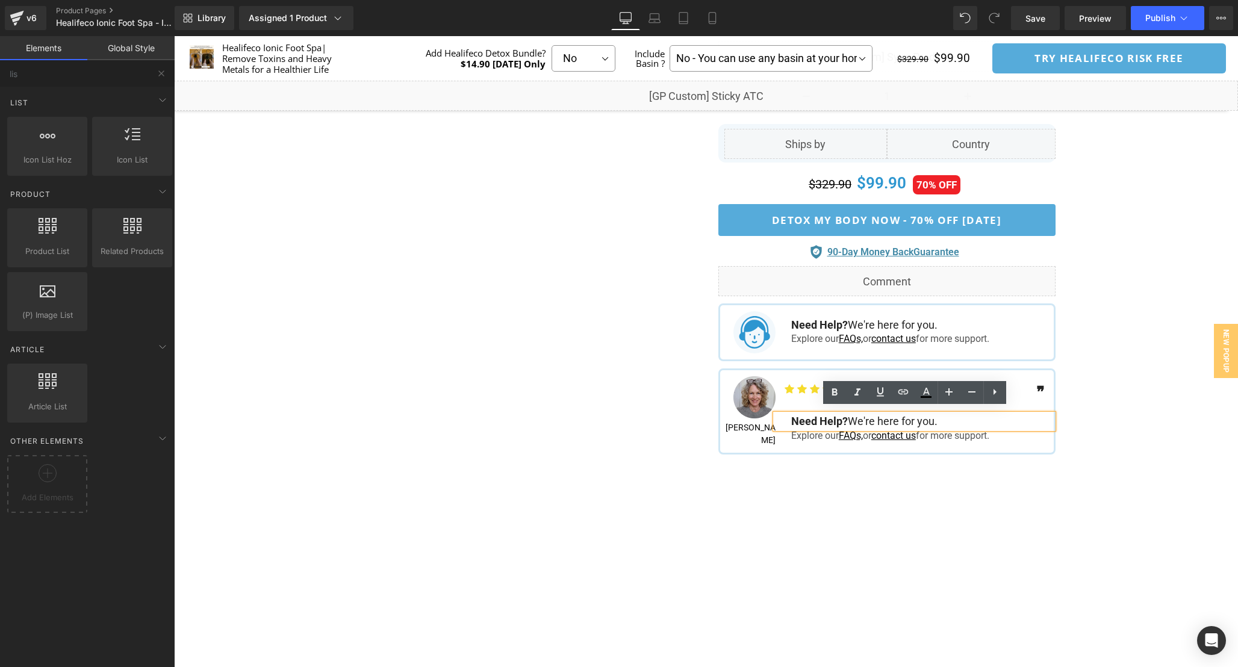
click at [930, 417] on p "Need Help? We're here for you." at bounding box center [922, 421] width 263 height 14
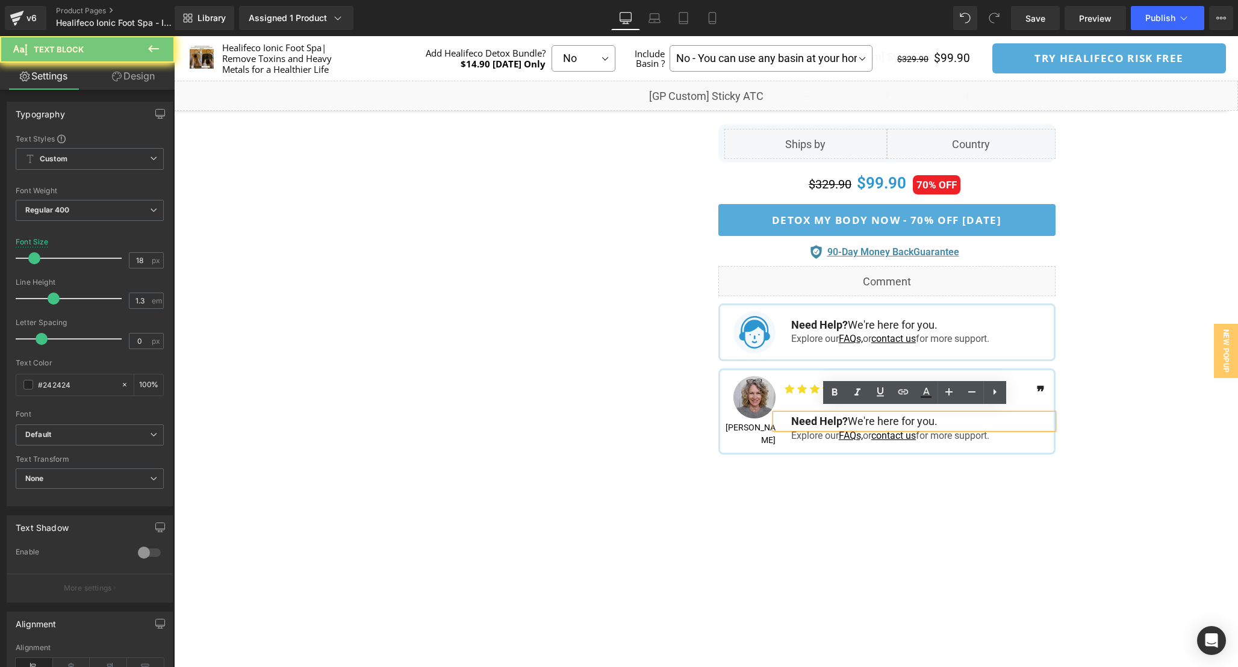
click at [930, 417] on p "Need Help? We're here for you." at bounding box center [922, 421] width 263 height 14
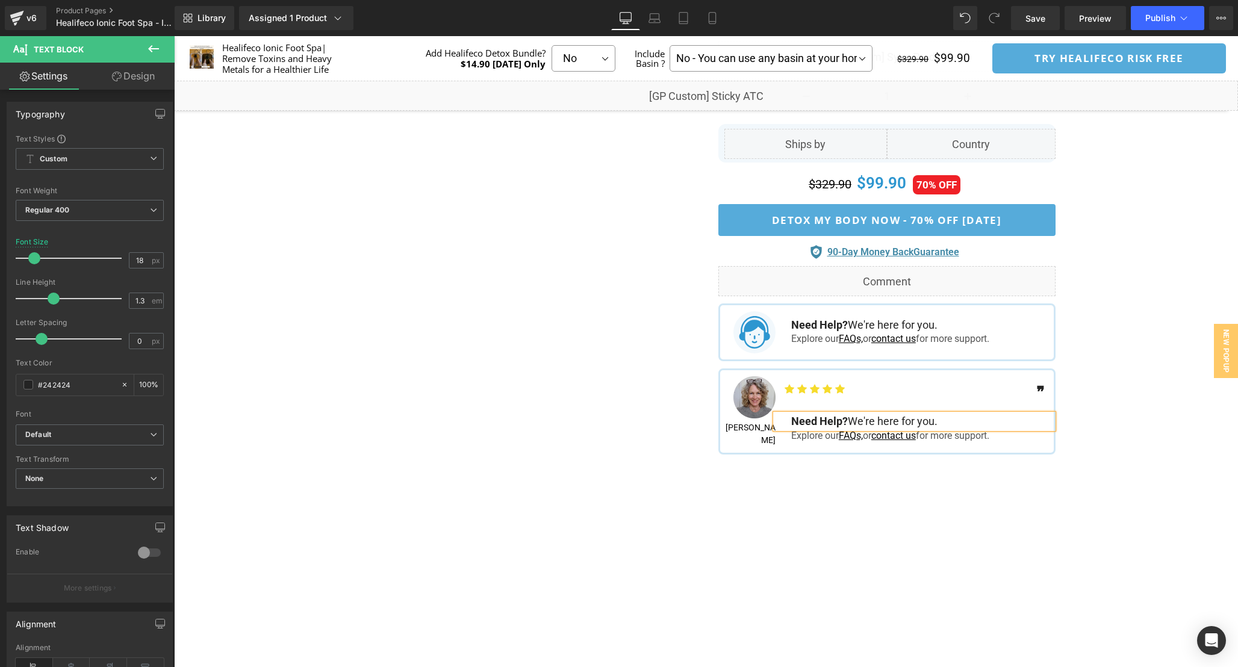
paste div
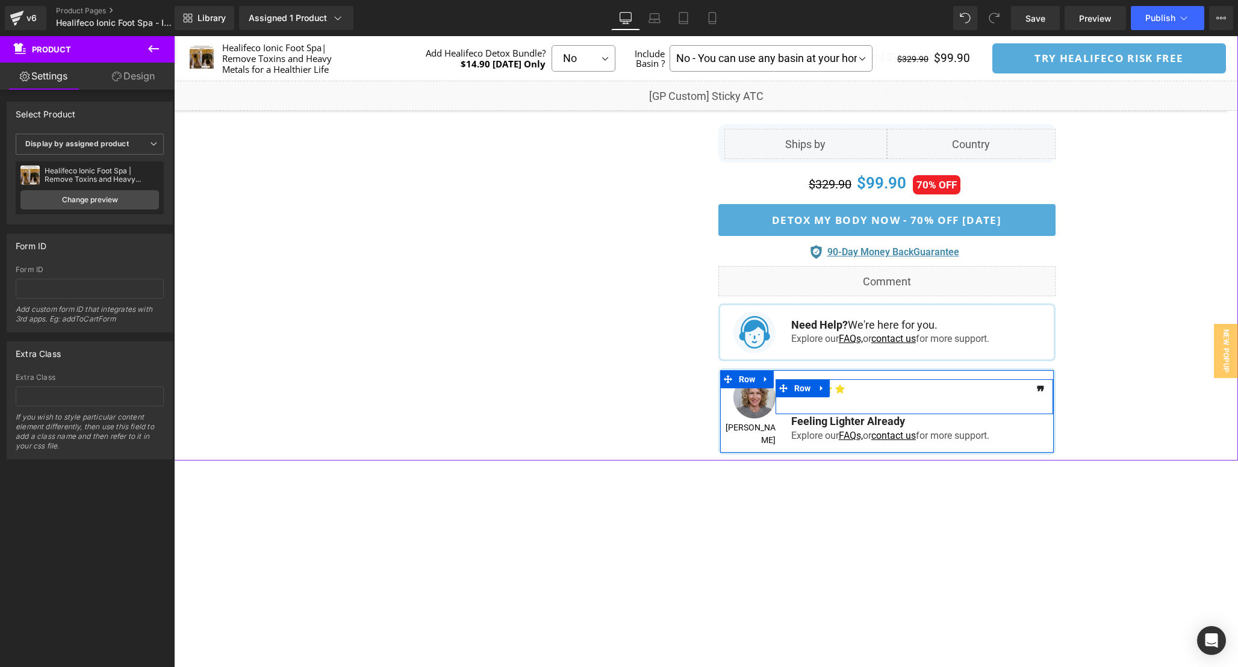
click at [921, 399] on div "Icon Icon Icon Icon Icon Icon List Hoz ❞ Text Block Row" at bounding box center [915, 396] width 278 height 35
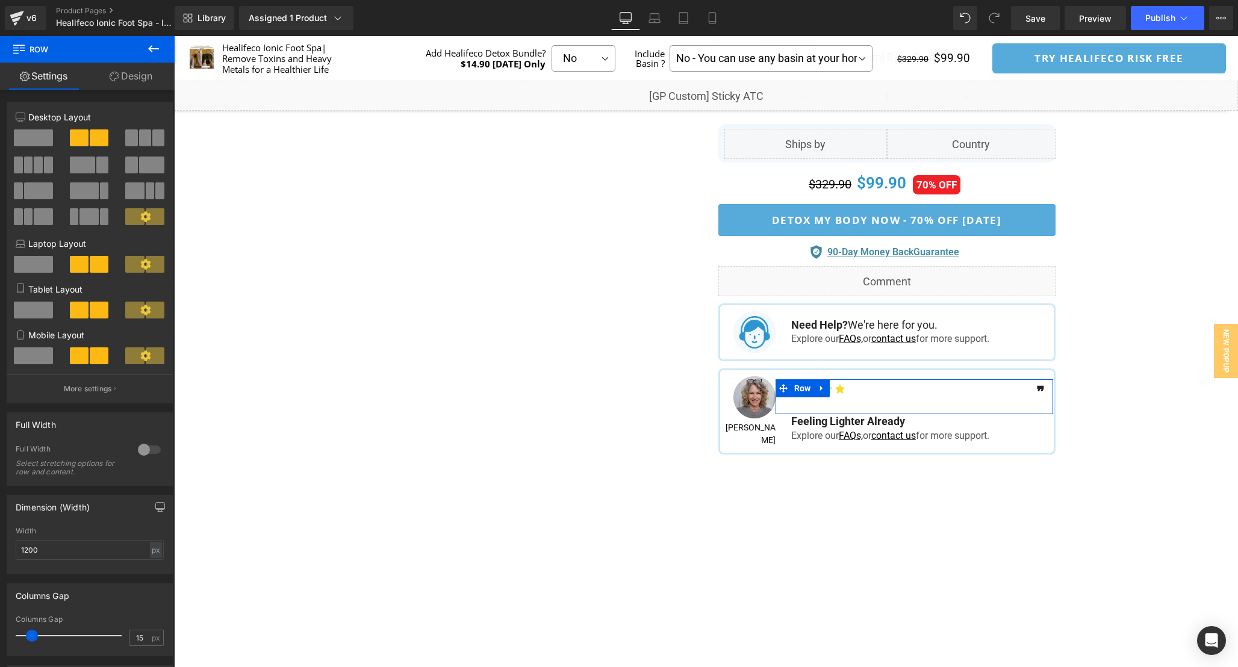
click at [148, 78] on link "Design" at bounding box center [130, 76] width 87 height 27
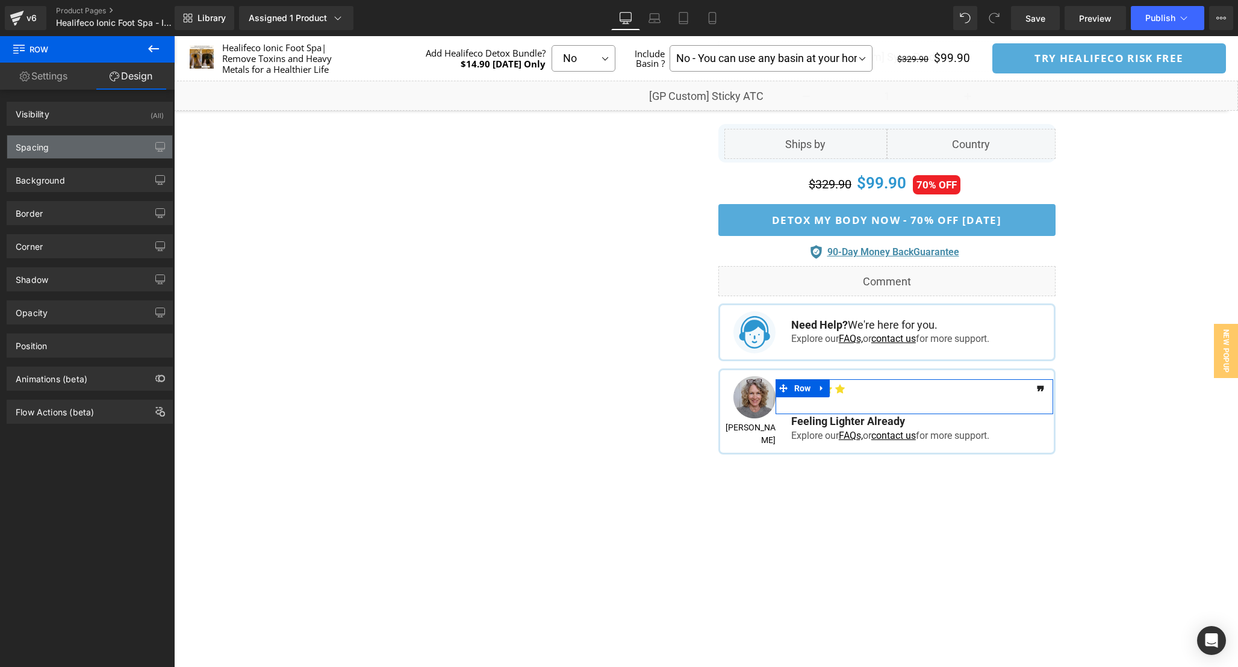
click at [93, 146] on div "Spacing" at bounding box center [89, 147] width 165 height 23
type input "0"
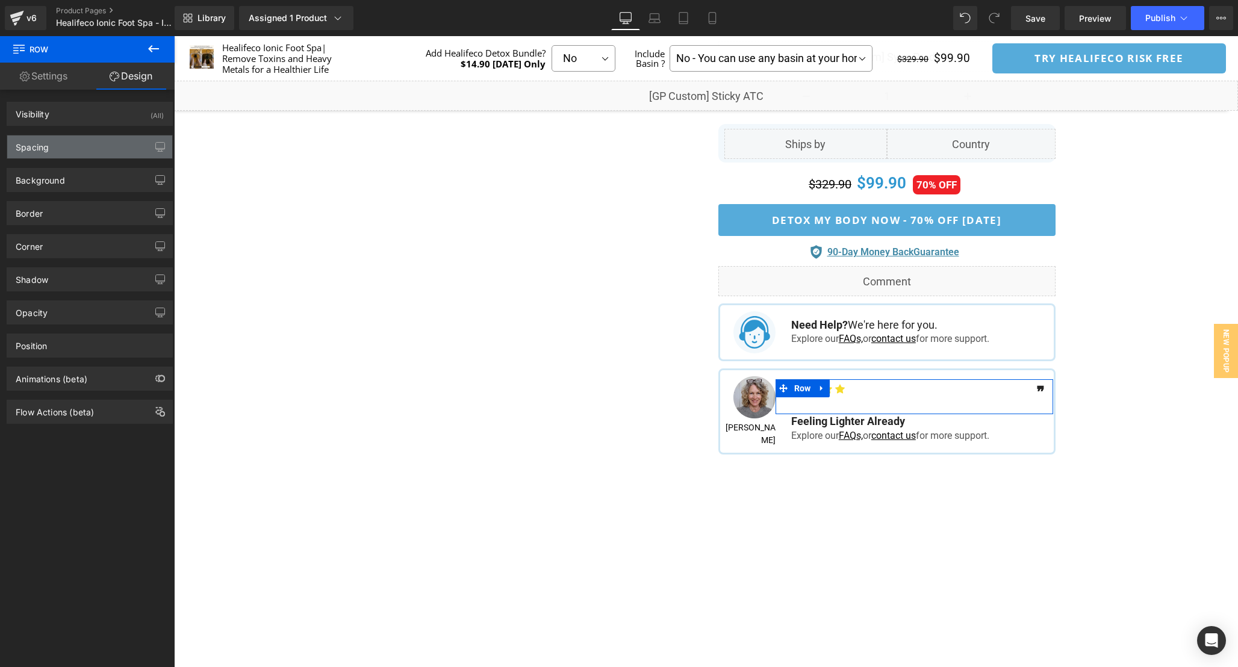
type input "15"
type input "0"
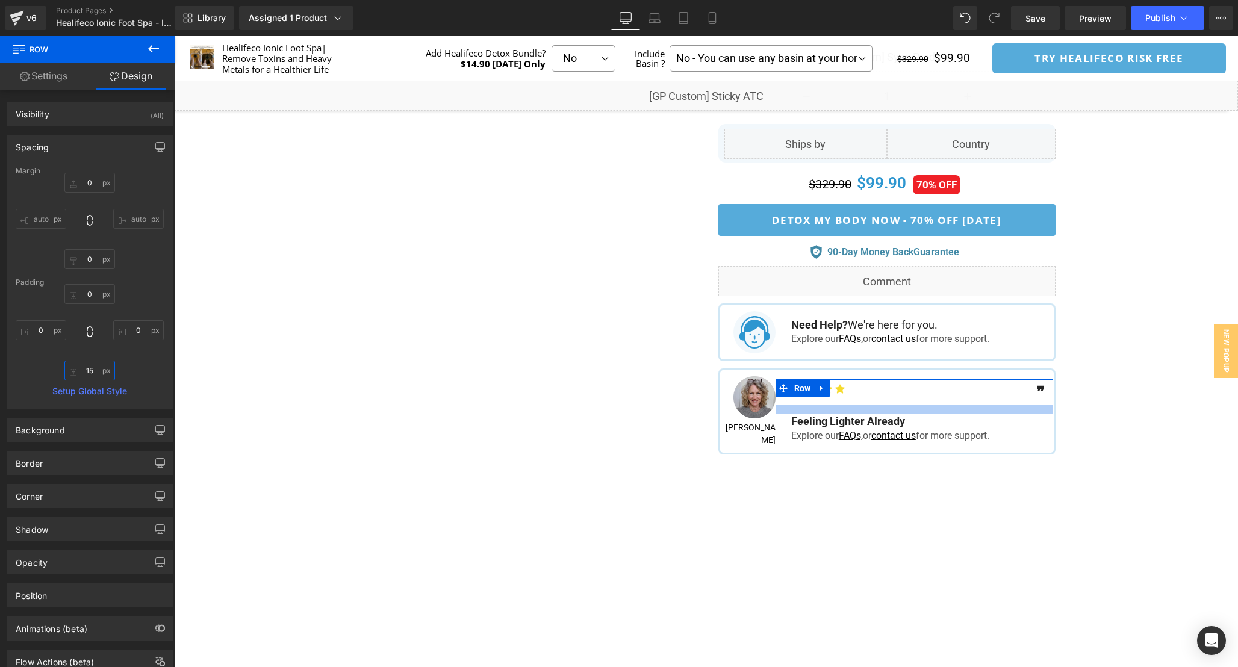
click at [99, 372] on input "15" at bounding box center [89, 371] width 51 height 20
type input "0"
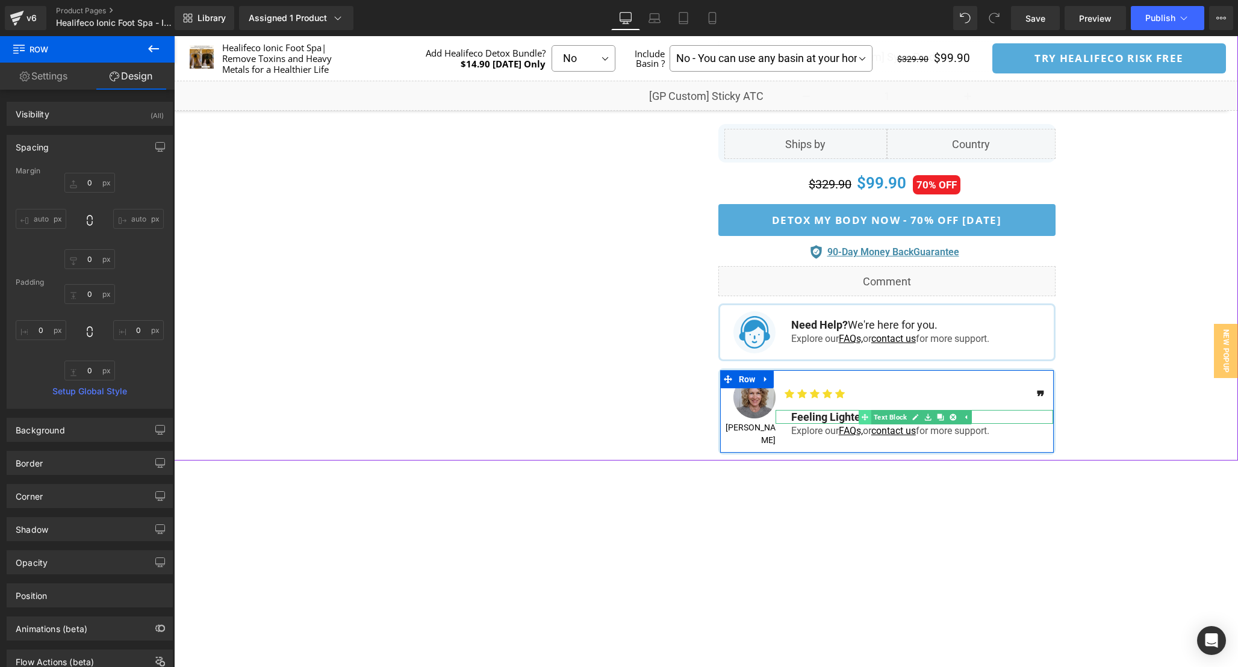
click at [866, 411] on div "Feeling Lighter Already Text Block" at bounding box center [915, 417] width 278 height 14
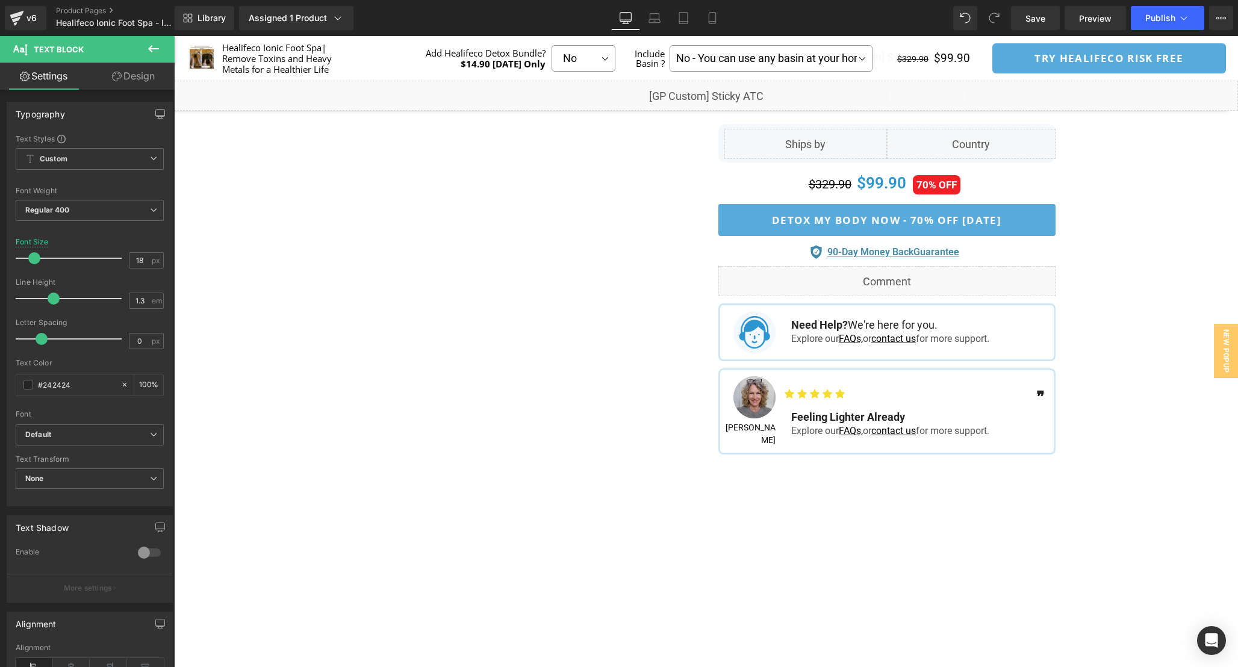
click at [121, 74] on link "Design" at bounding box center [133, 76] width 87 height 27
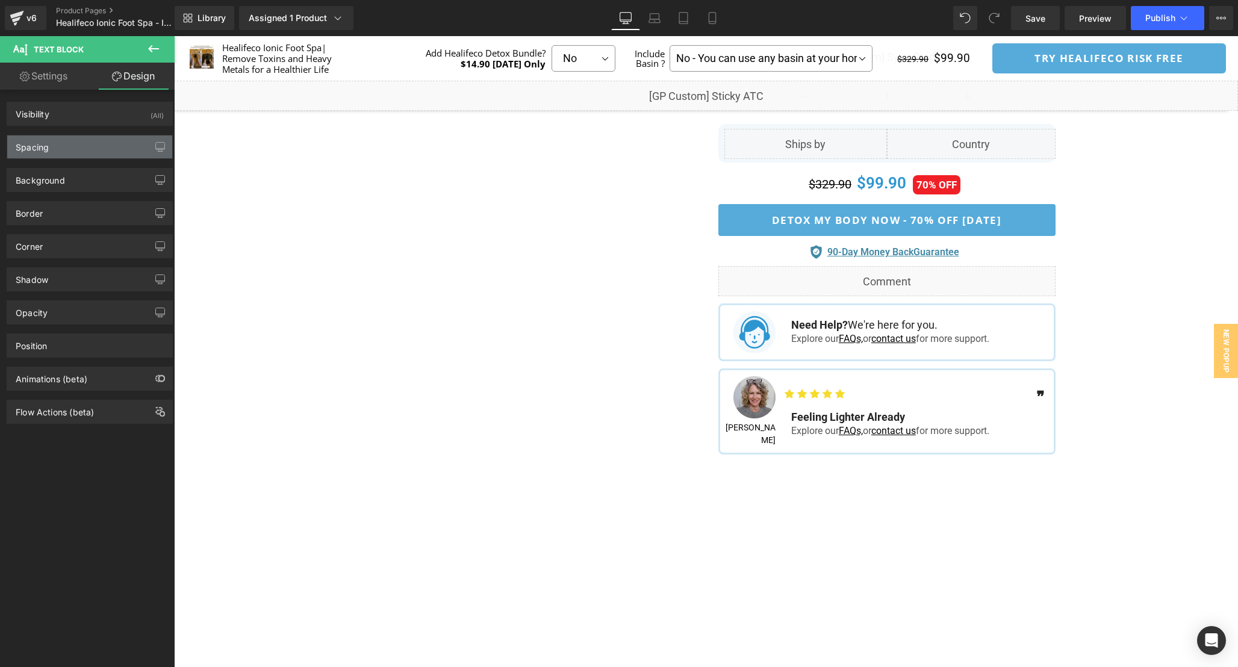
click at [102, 144] on div "Spacing" at bounding box center [89, 147] width 165 height 23
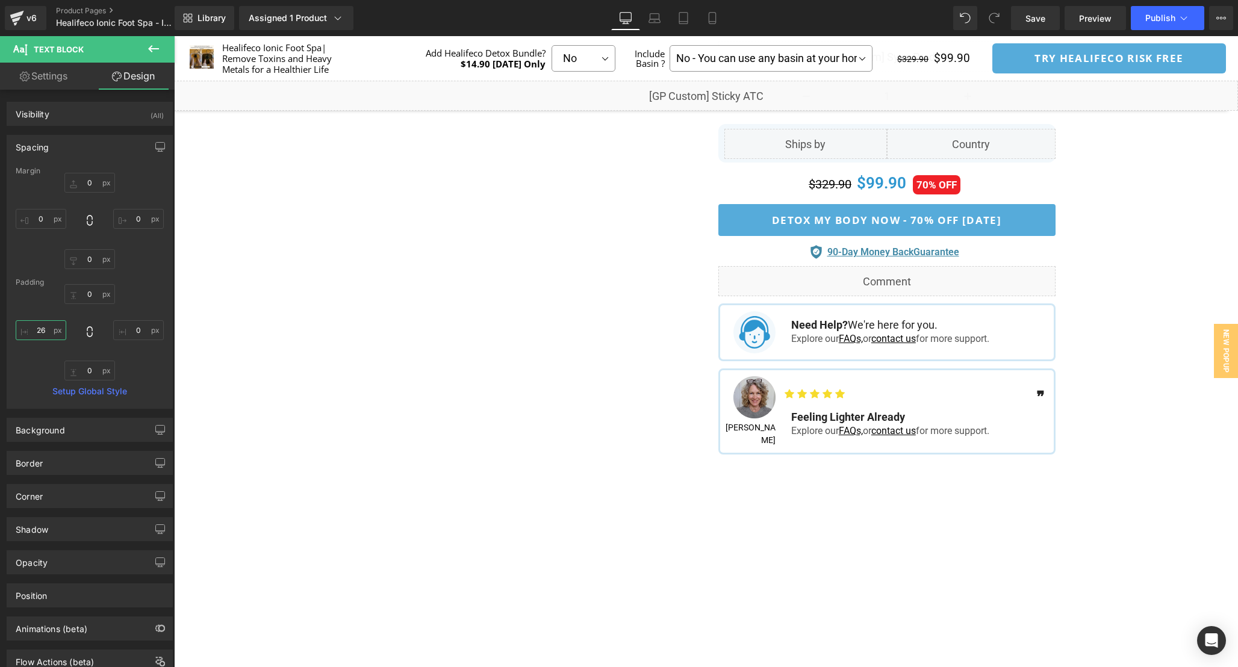
click at [48, 332] on input "26" at bounding box center [41, 330] width 51 height 20
drag, startPoint x: 45, startPoint y: 331, endPoint x: 18, endPoint y: 328, distance: 27.3
click at [20, 329] on input "0" at bounding box center [41, 330] width 51 height 20
type input "20"
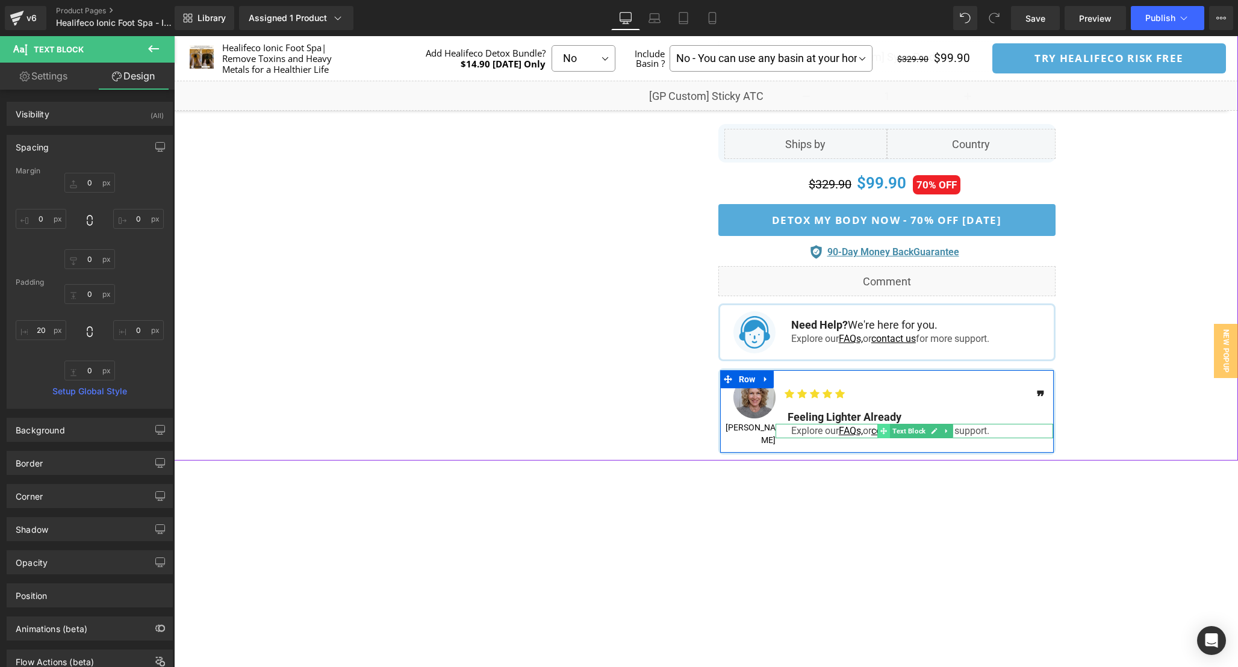
click at [888, 424] on span at bounding box center [883, 431] width 13 height 14
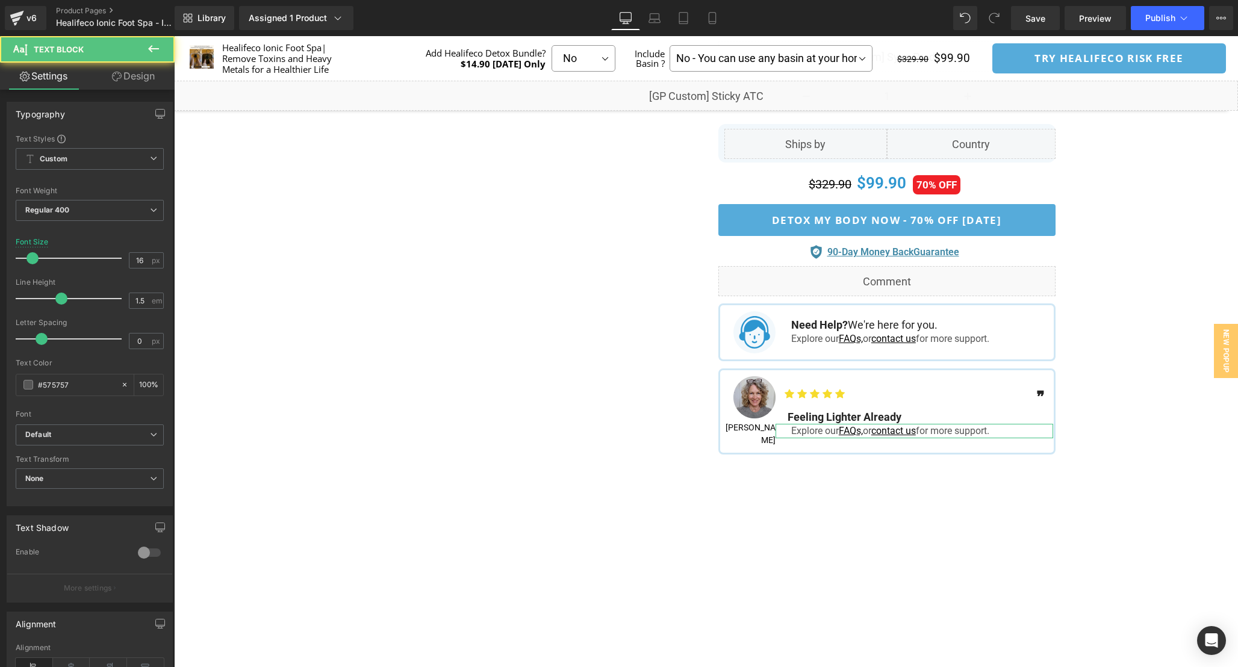
click at [117, 71] on link "Design" at bounding box center [133, 76] width 87 height 27
click at [0, 0] on div "Spacing" at bounding box center [0, 0] width 0 height 0
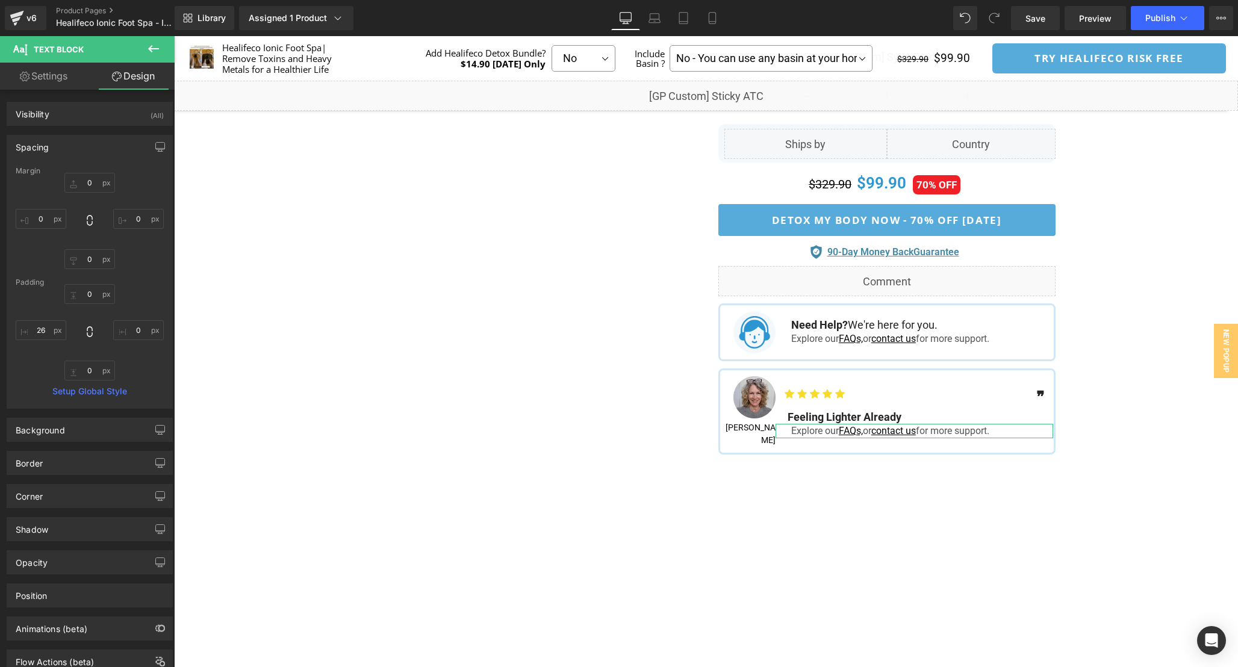
type input "0"
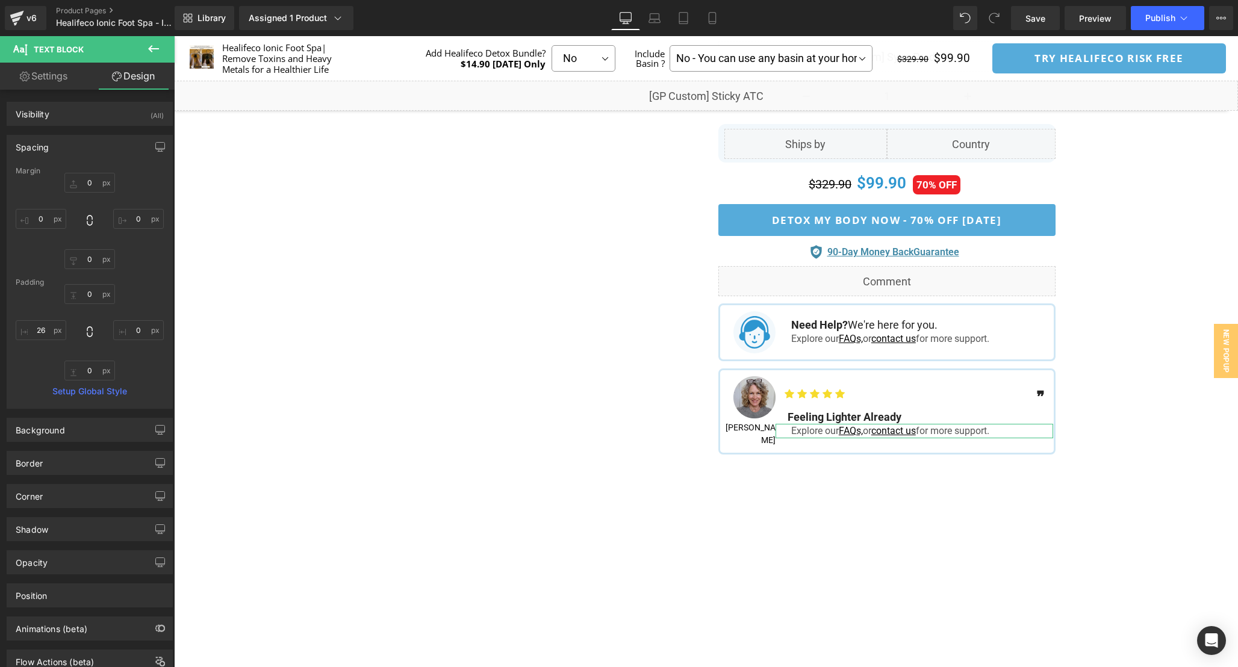
type input "0"
click at [48, 343] on div "0px 0 0px 0 0px 0 26px 26" at bounding box center [90, 332] width 148 height 96
click at [46, 335] on input "26" at bounding box center [41, 330] width 51 height 20
type input "20"
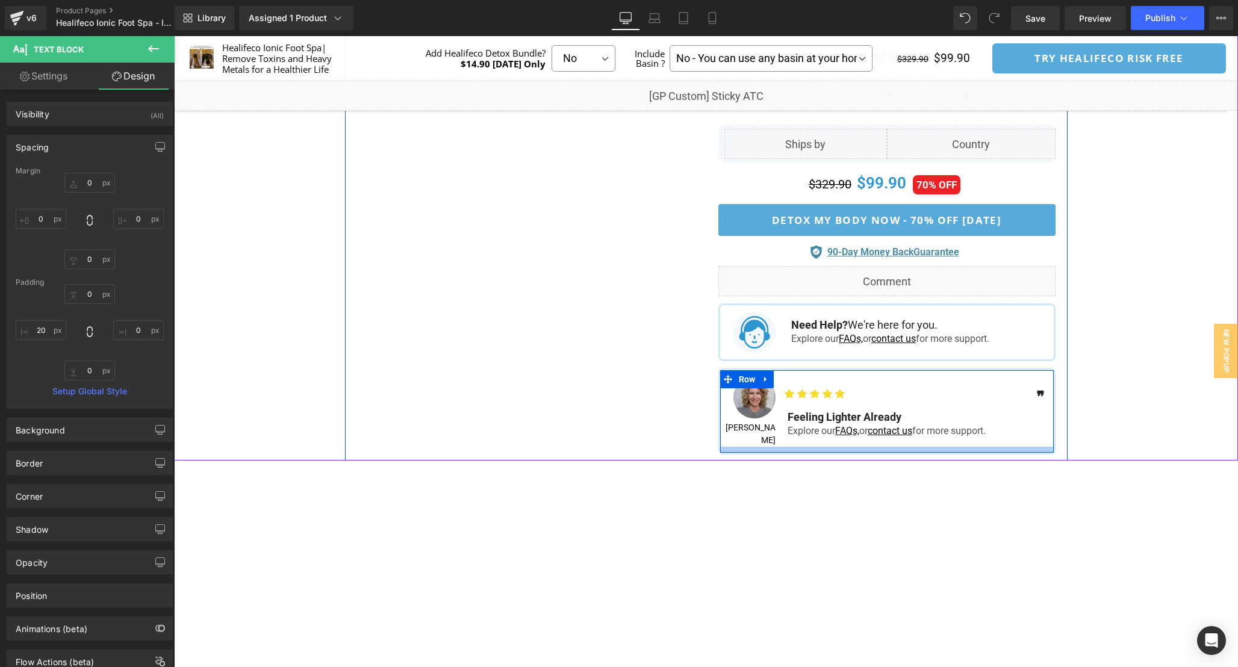
click at [994, 426] on div "Explore our FAQs, or contact us for more support." at bounding box center [915, 431] width 278 height 14
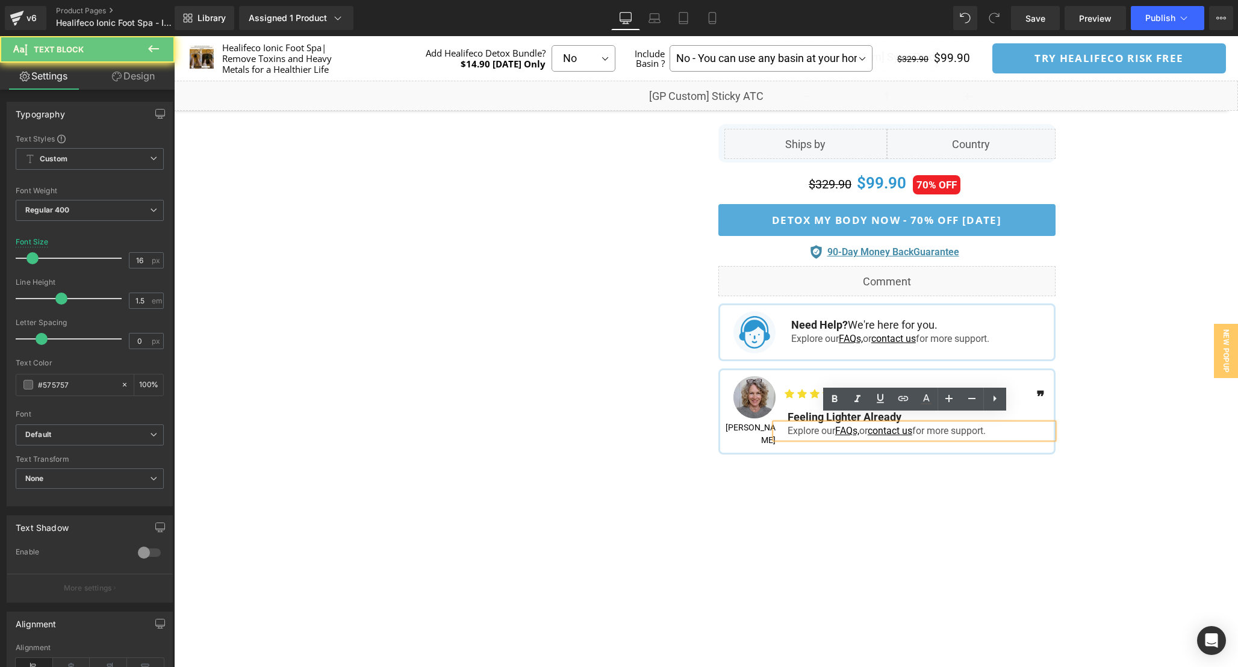
click at [1008, 424] on div "Explore our FAQs, or contact us for more support." at bounding box center [915, 431] width 278 height 14
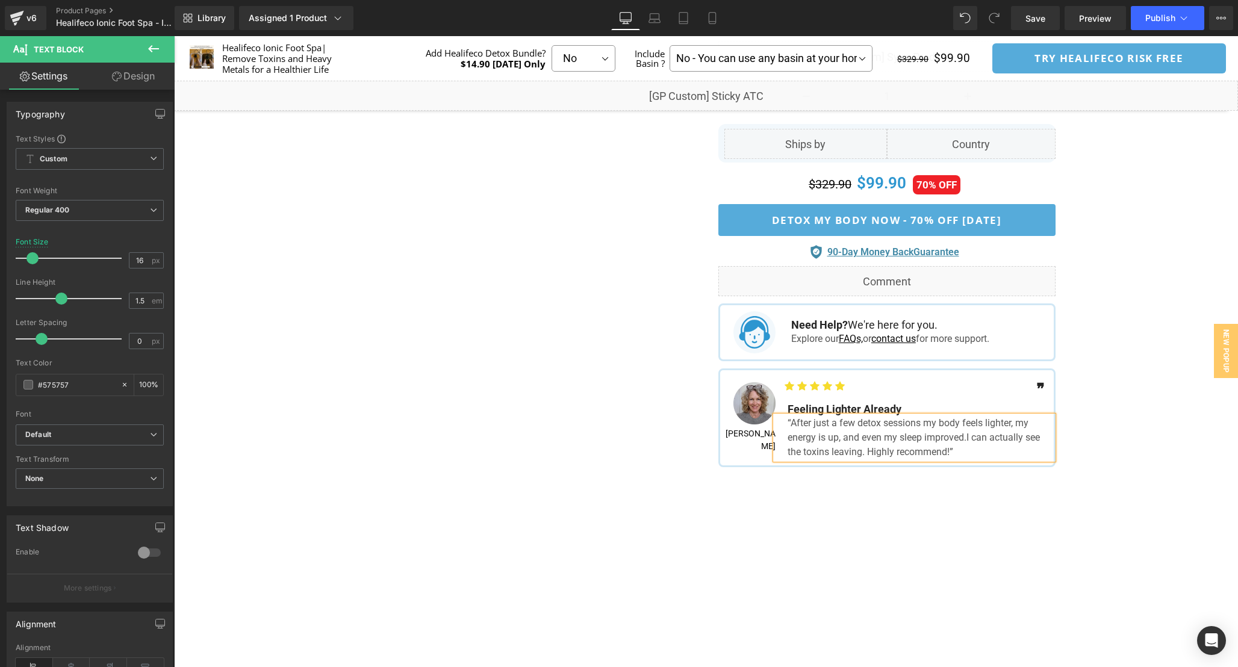
scroll to position [743, 0]
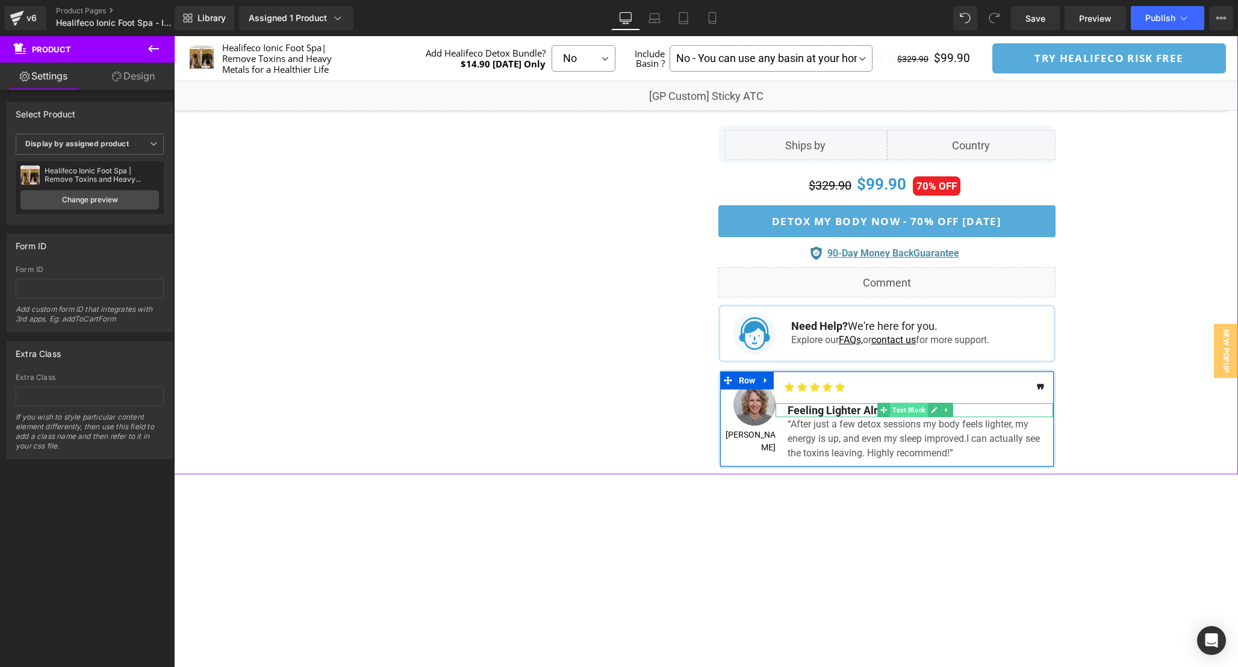
click at [908, 405] on span "Text Block" at bounding box center [909, 410] width 38 height 14
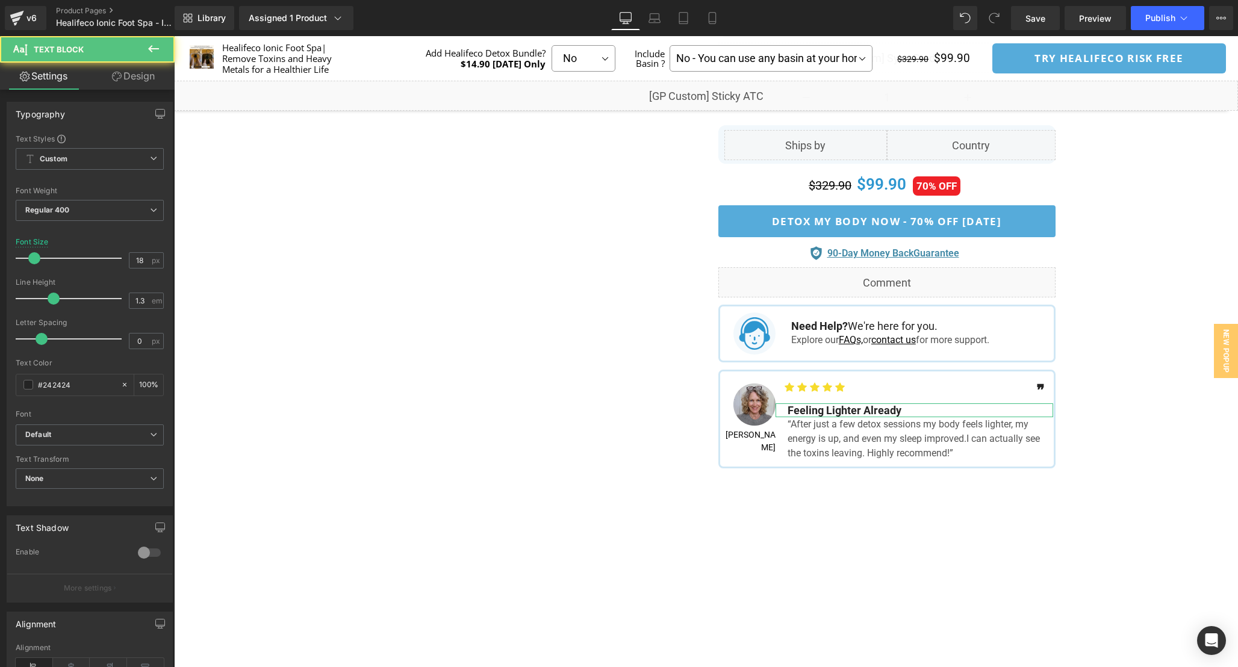
click at [134, 75] on link "Design" at bounding box center [133, 76] width 87 height 27
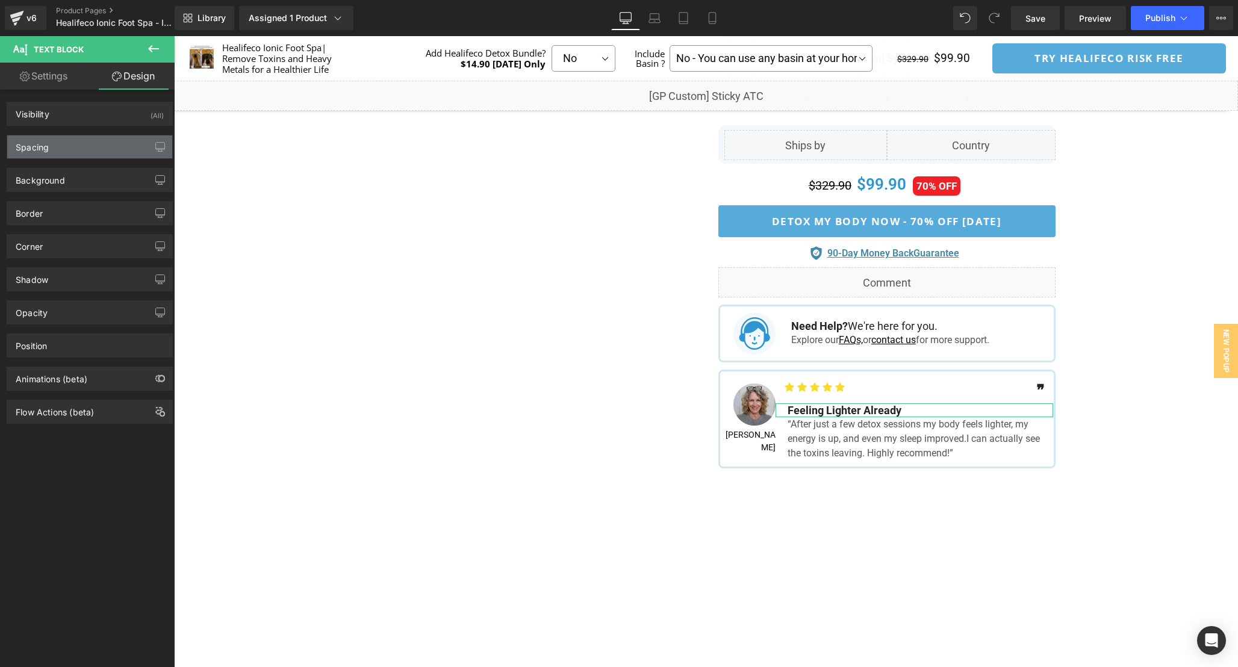
type input "0"
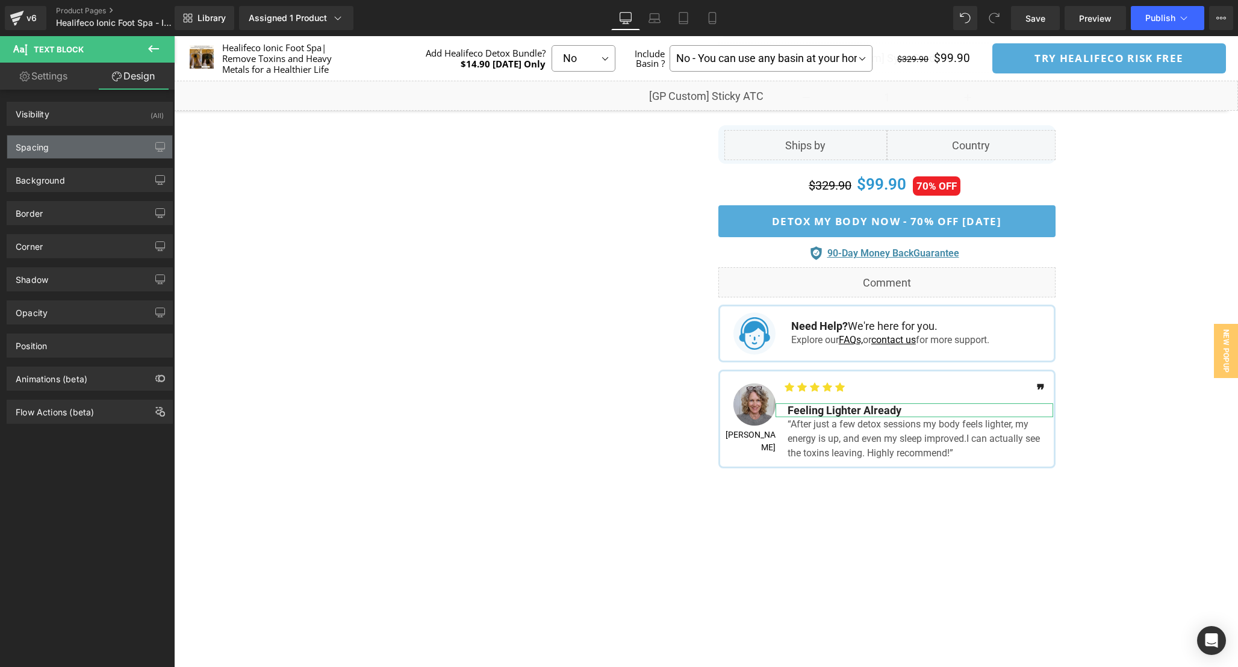
type input "0"
type input "20"
click at [94, 157] on div "Spacing" at bounding box center [89, 147] width 165 height 23
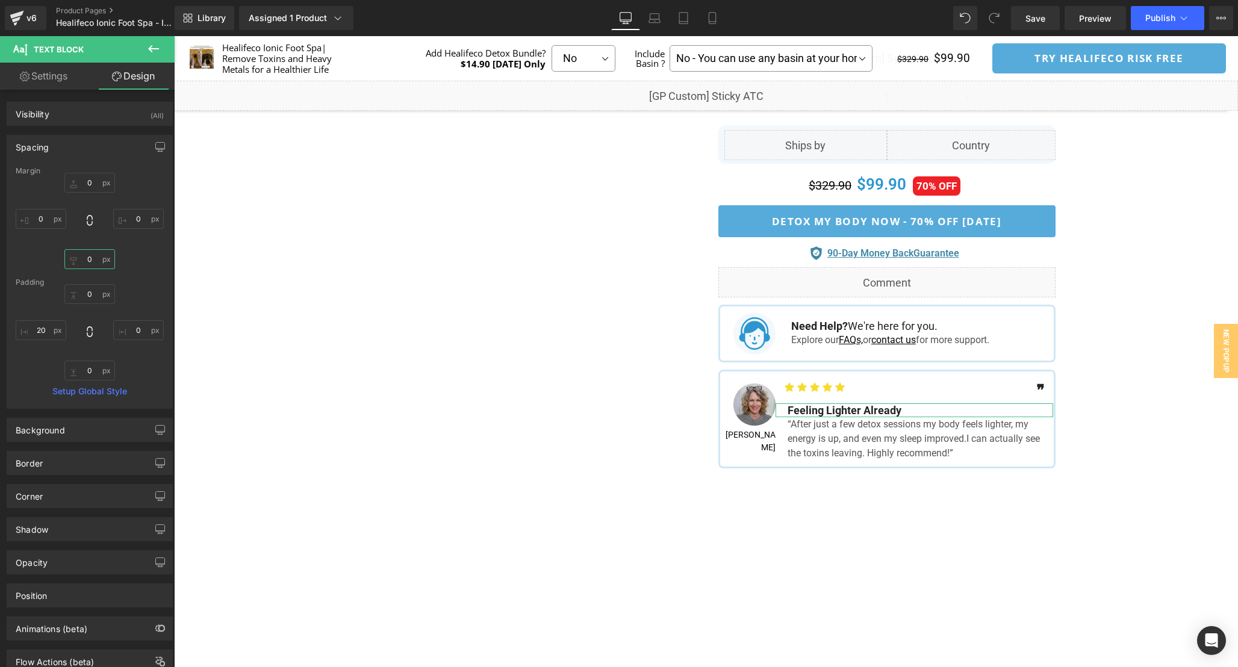
click at [91, 263] on input "0" at bounding box center [89, 259] width 51 height 20
drag, startPoint x: 92, startPoint y: 259, endPoint x: 62, endPoint y: 259, distance: 29.5
click at [64, 259] on input "12" at bounding box center [89, 259] width 51 height 20
type input "6"
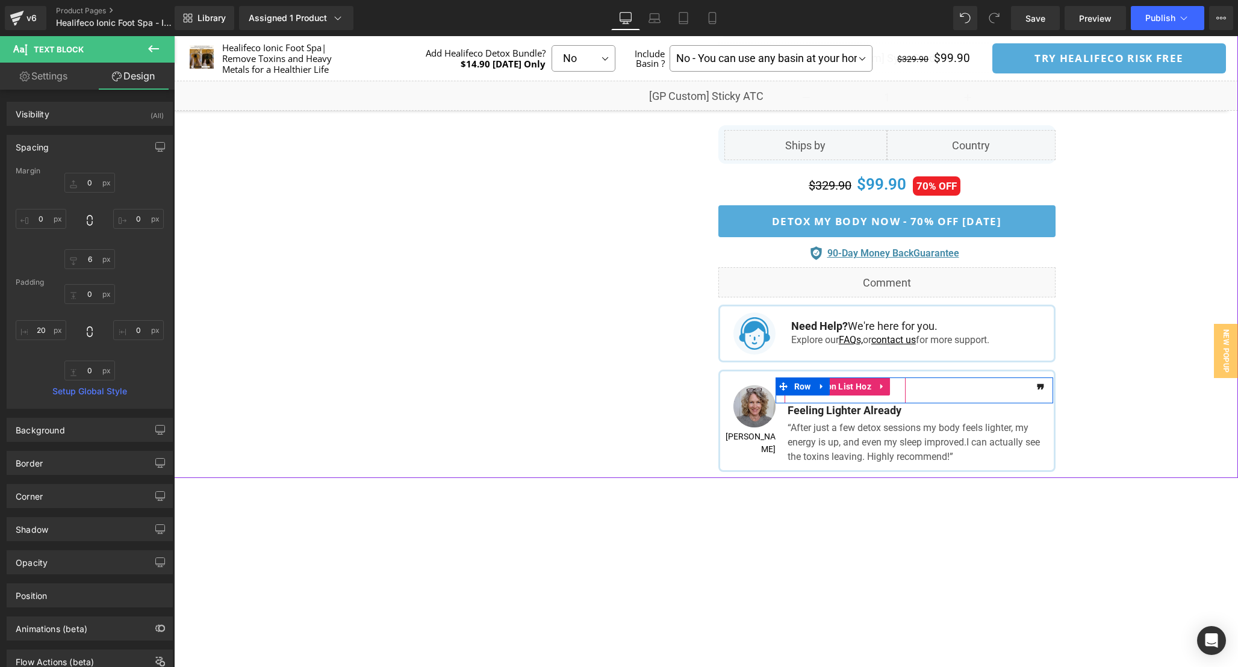
click at [900, 385] on ul "Icon Icon Icon Icon Icon" at bounding box center [845, 391] width 121 height 26
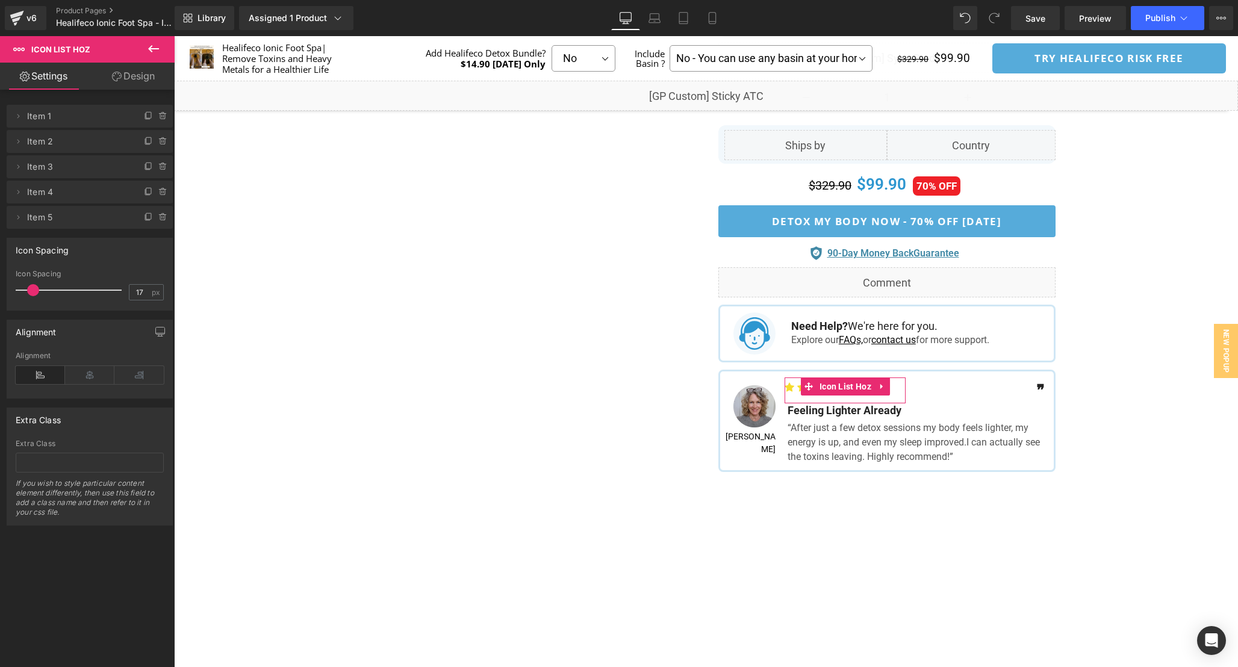
click at [136, 76] on link "Design" at bounding box center [133, 76] width 87 height 27
click at [0, 0] on div "Spacing" at bounding box center [0, 0] width 0 height 0
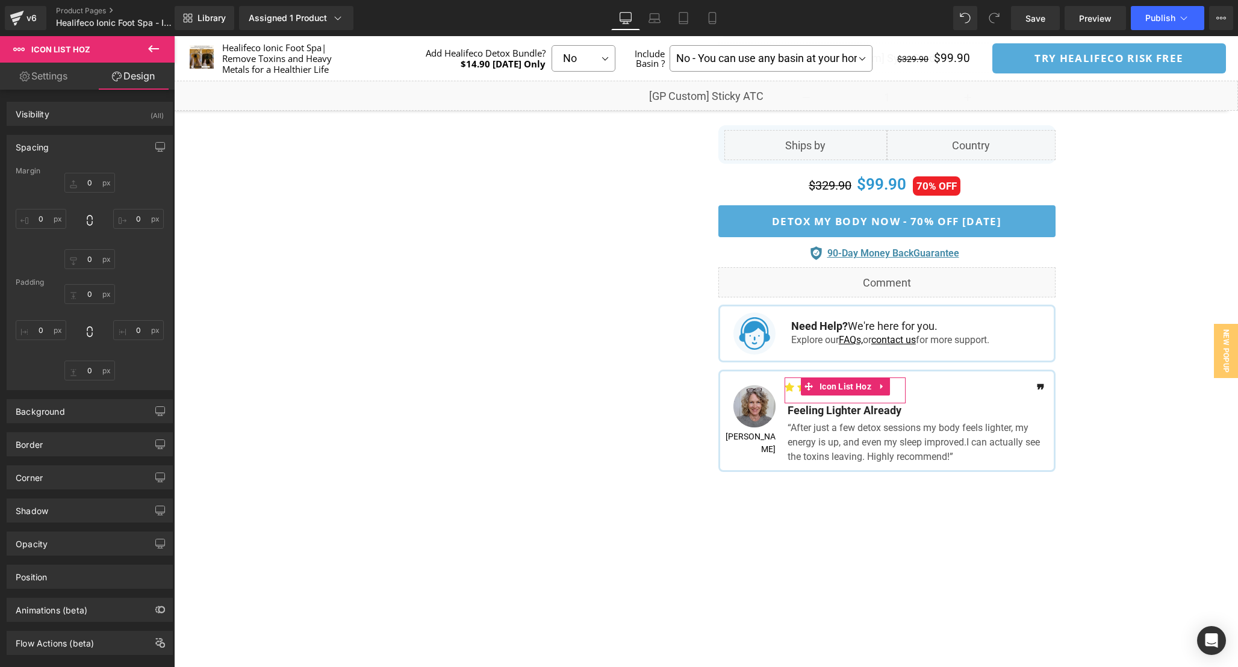
type input "0"
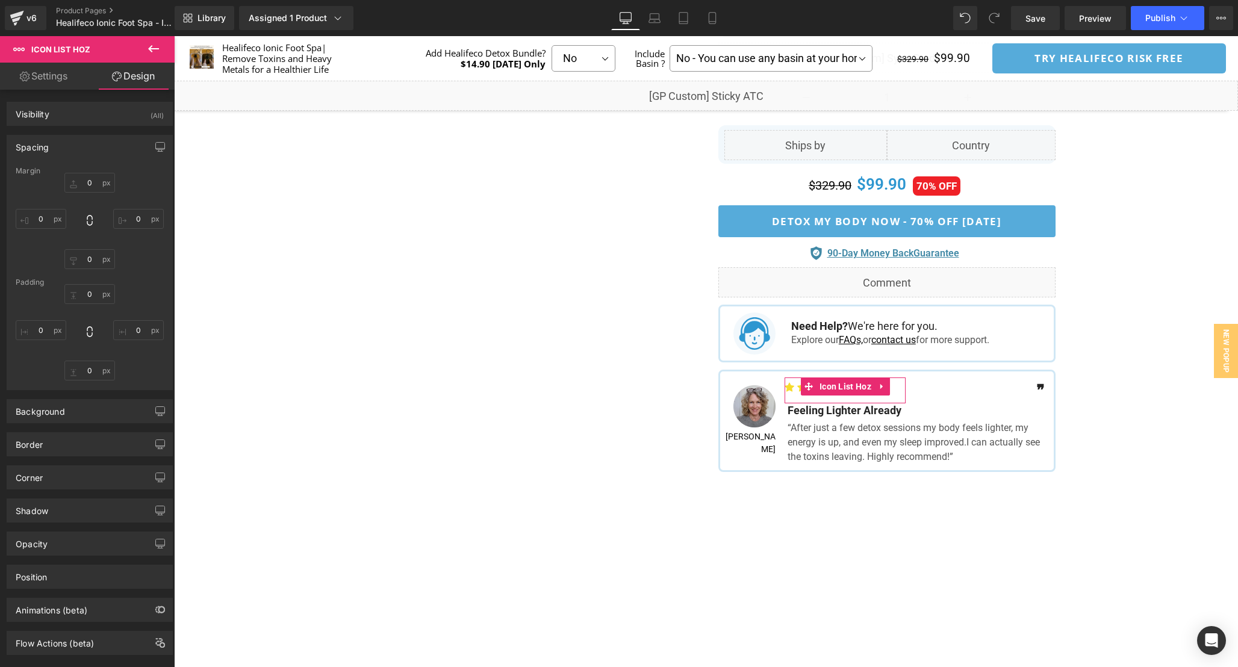
type input "0"
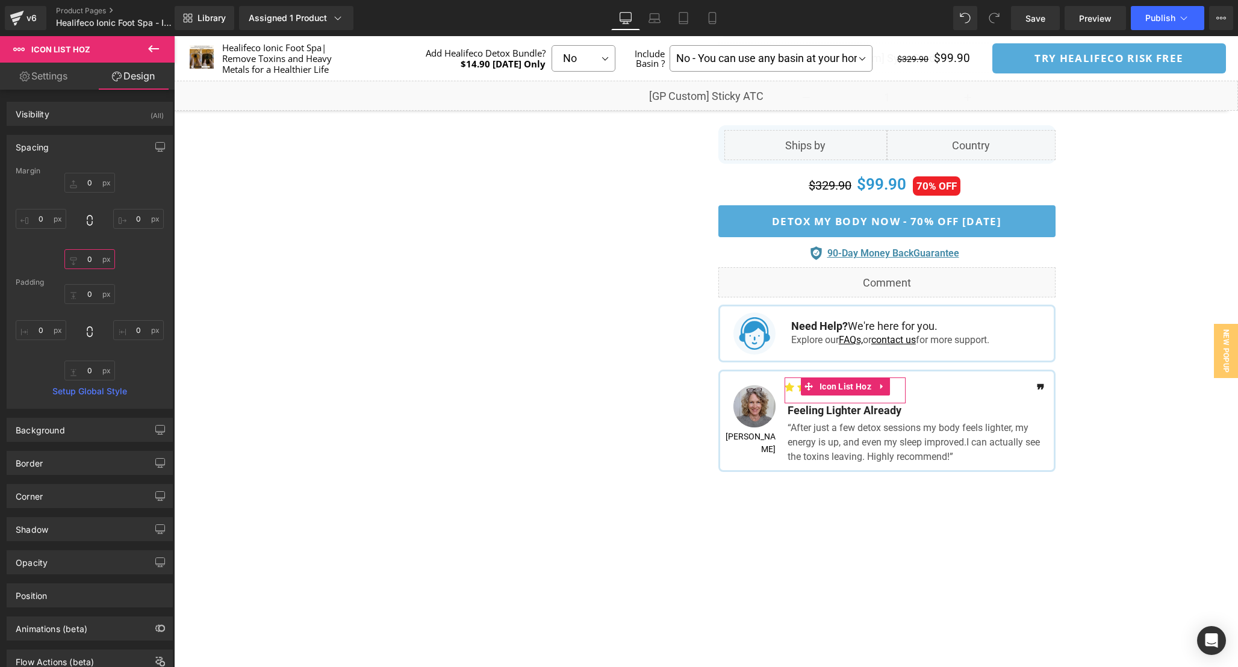
click at [91, 264] on input "0" at bounding box center [89, 259] width 51 height 20
click at [97, 260] on input "-25" at bounding box center [89, 259] width 51 height 20
type input "-25"
click at [155, 260] on div "0px 0 0px 0 -25 -25 0px 0" at bounding box center [90, 221] width 148 height 96
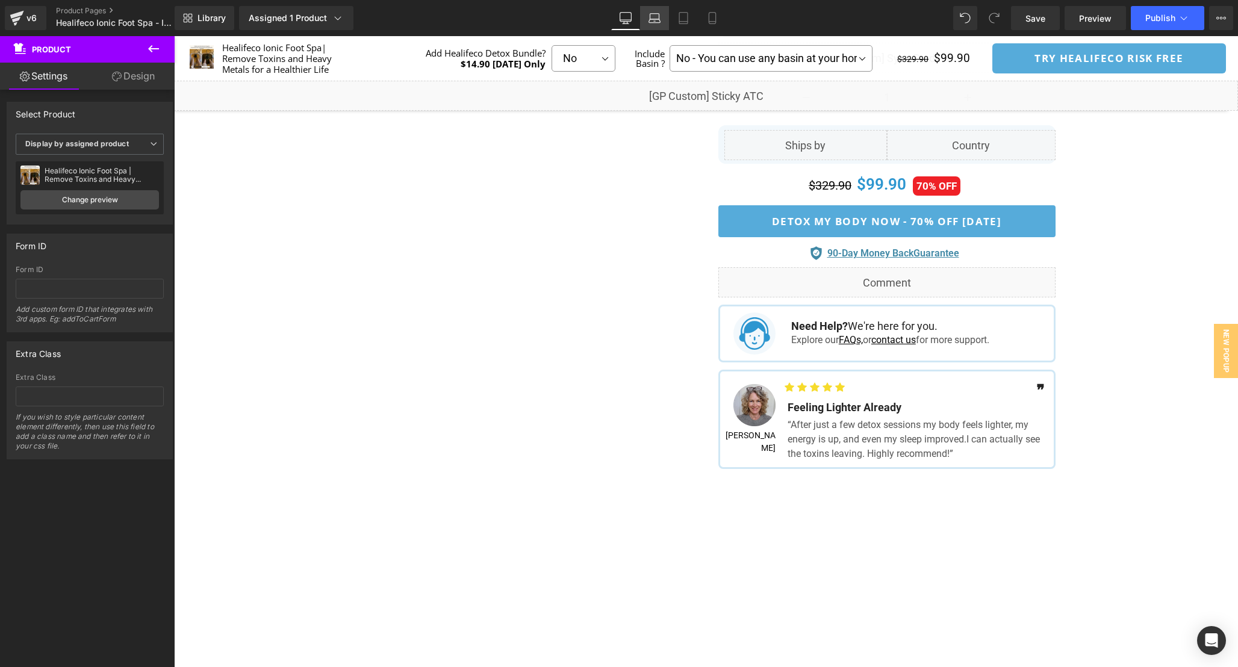
click at [652, 14] on icon at bounding box center [654, 16] width 9 height 5
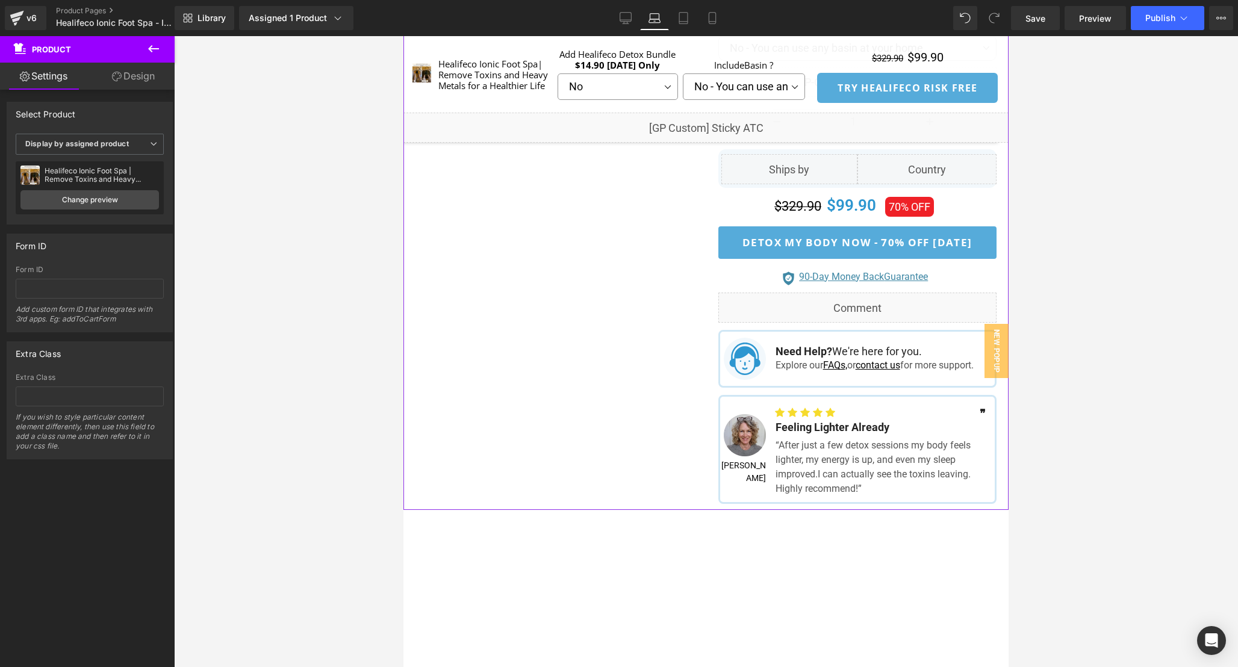
scroll to position [777, 0]
click at [743, 443] on span "Image" at bounding box center [744, 435] width 25 height 14
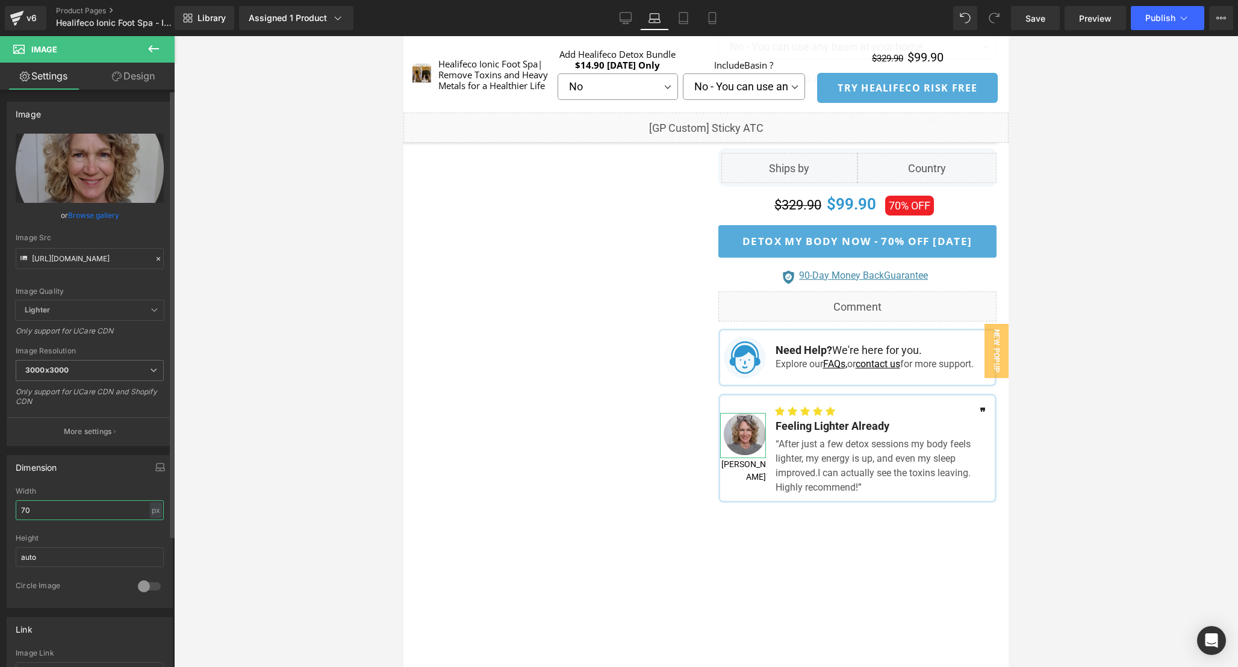
click at [40, 508] on input "70" at bounding box center [90, 510] width 148 height 20
drag, startPoint x: 43, startPoint y: 509, endPoint x: 0, endPoint y: 509, distance: 42.8
click at [0, 509] on div "Dimension 60px Width 60 px % px auto Height auto 0 Circle Image" at bounding box center [90, 527] width 180 height 162
type input "70"
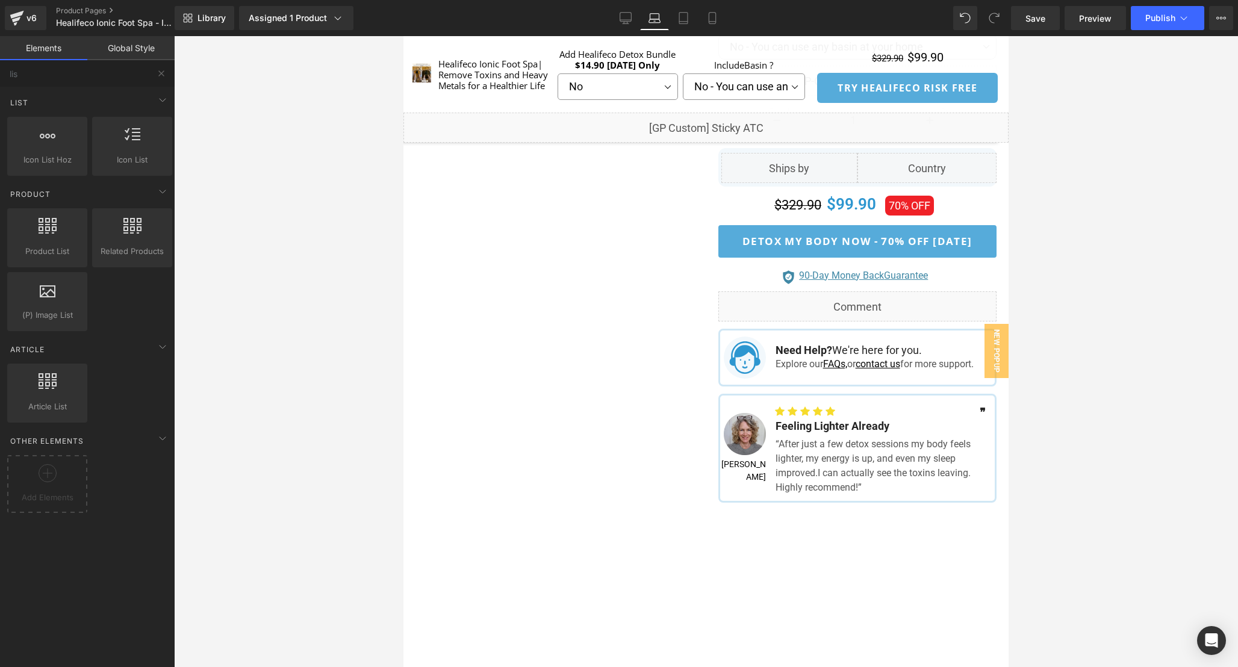
click at [1088, 452] on div at bounding box center [706, 351] width 1064 height 631
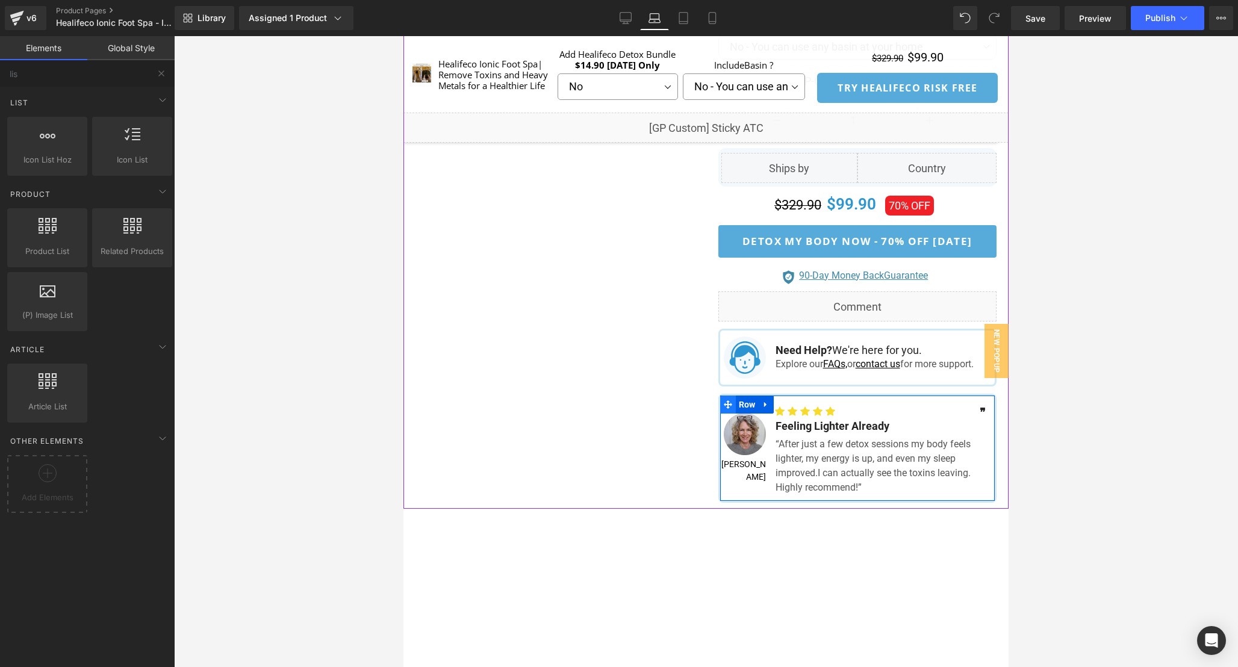
click at [724, 409] on icon at bounding box center [728, 404] width 8 height 8
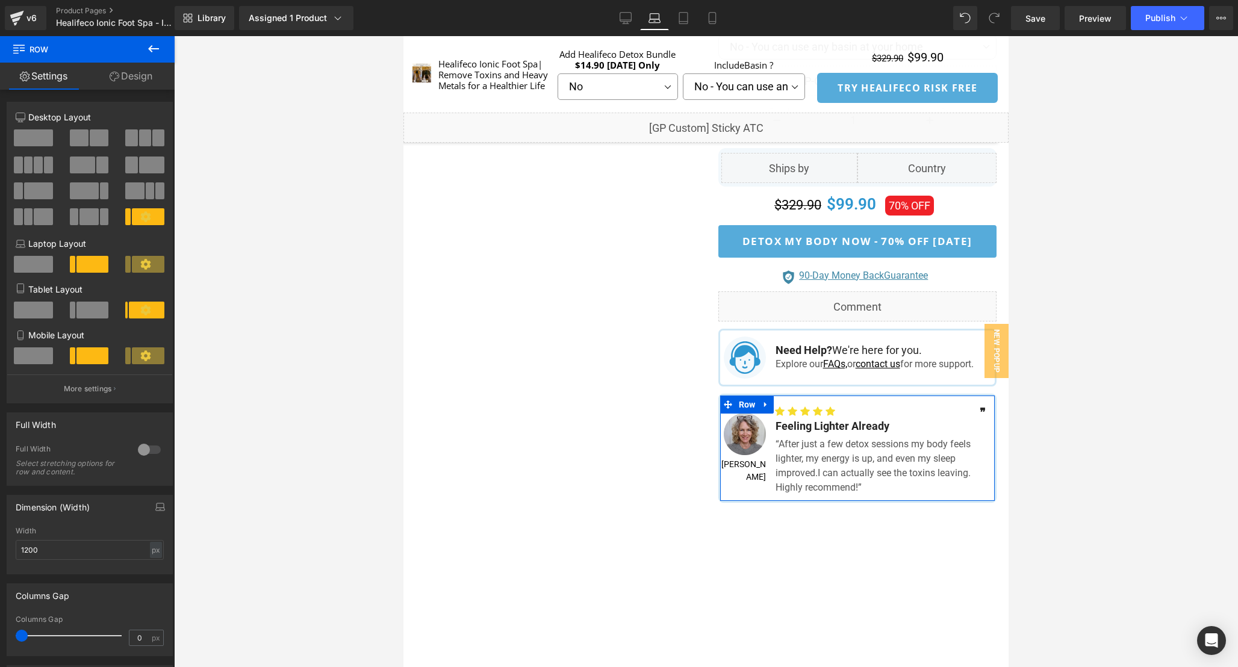
click at [148, 76] on link "Design" at bounding box center [130, 76] width 87 height 27
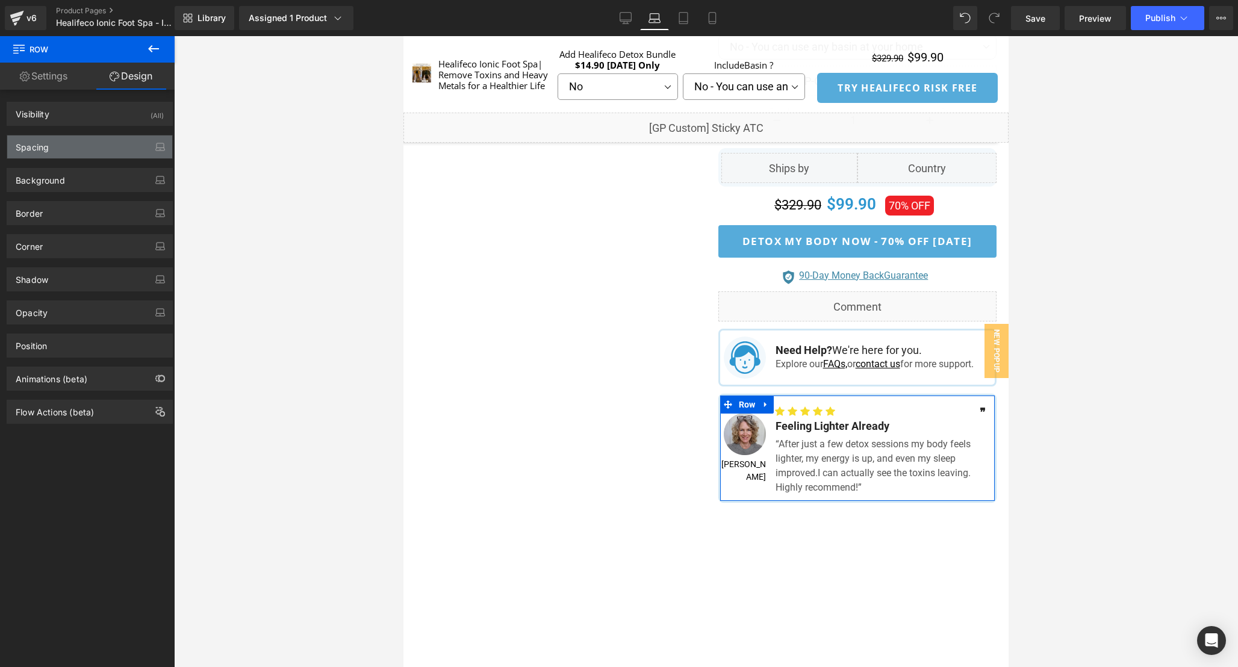
type input "12"
type input "0"
type input "10"
type input "0"
type input "10"
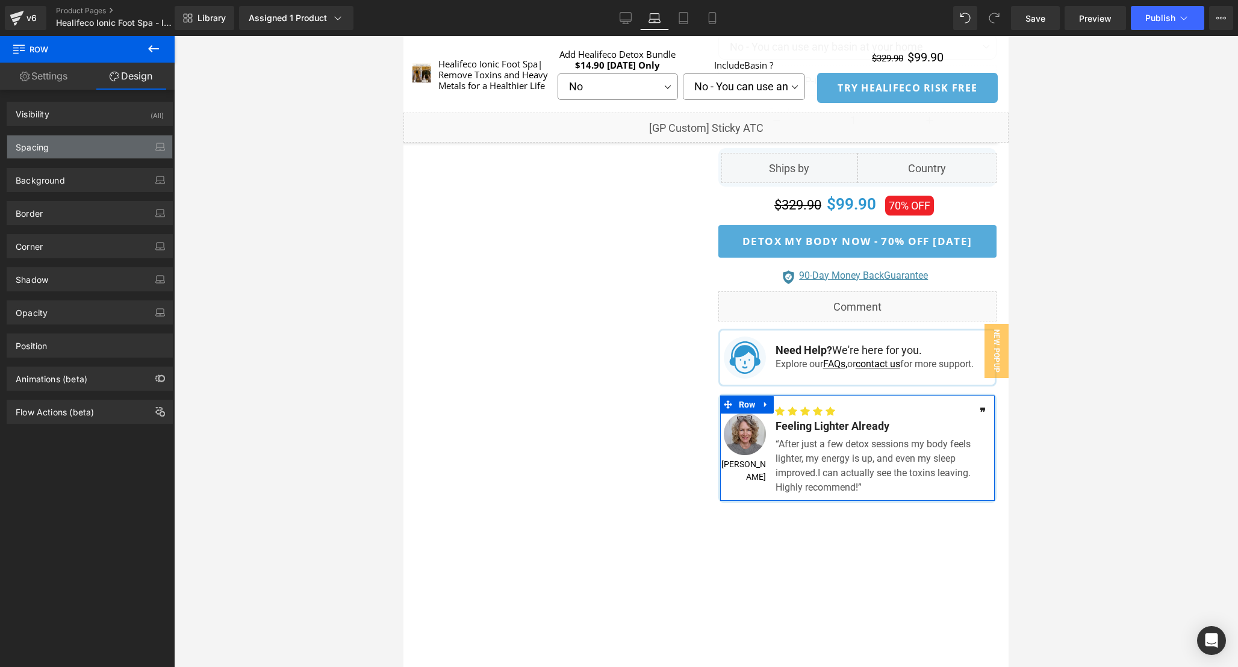
click at [74, 147] on div "Spacing" at bounding box center [89, 147] width 165 height 23
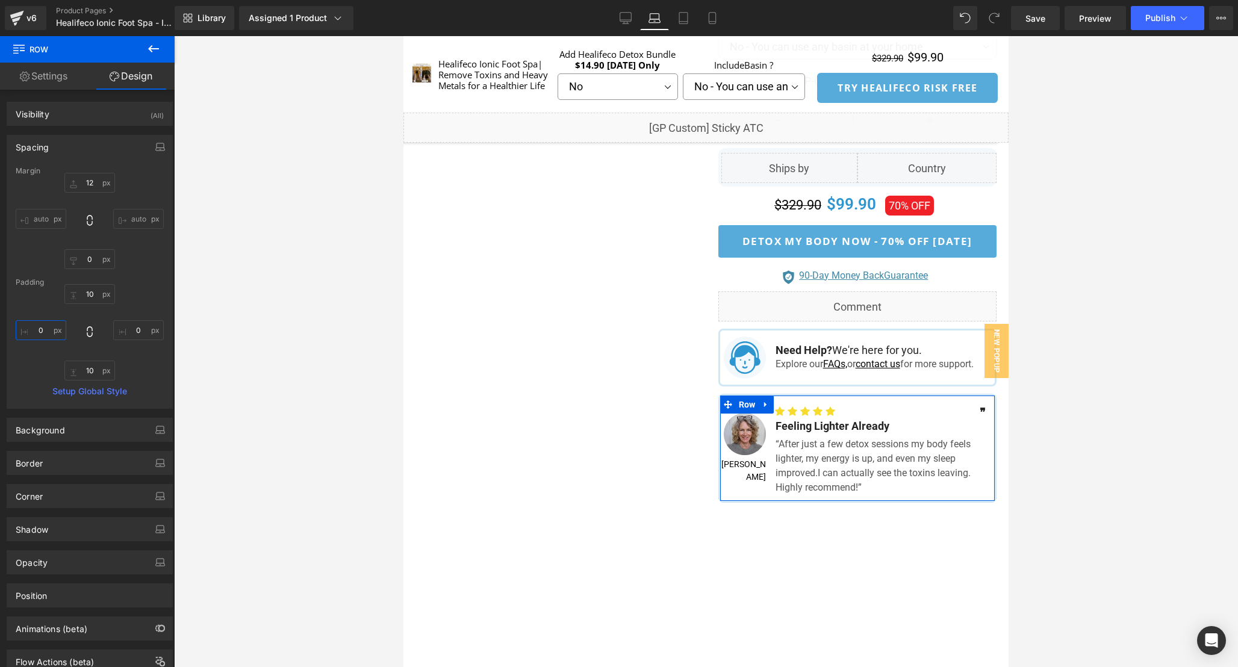
click at [45, 337] on input "0" at bounding box center [41, 330] width 51 height 20
type input "6"
click at [144, 331] on input "0" at bounding box center [138, 330] width 51 height 20
type input "6"
click at [96, 296] on input "10" at bounding box center [89, 294] width 51 height 20
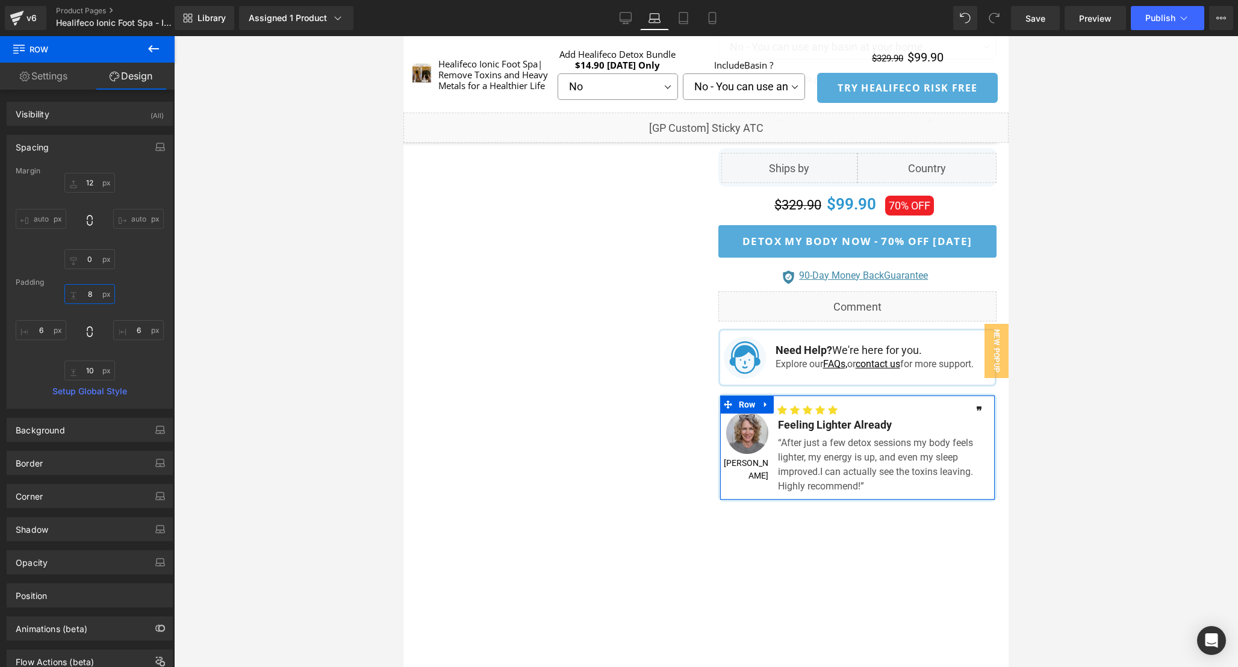
drag, startPoint x: 95, startPoint y: 294, endPoint x: 70, endPoint y: 293, distance: 25.3
click at [70, 293] on input "8" at bounding box center [89, 294] width 51 height 20
type input "6"
click at [96, 372] on input "10" at bounding box center [89, 371] width 51 height 20
drag, startPoint x: 90, startPoint y: 370, endPoint x: 53, endPoint y: 370, distance: 37.3
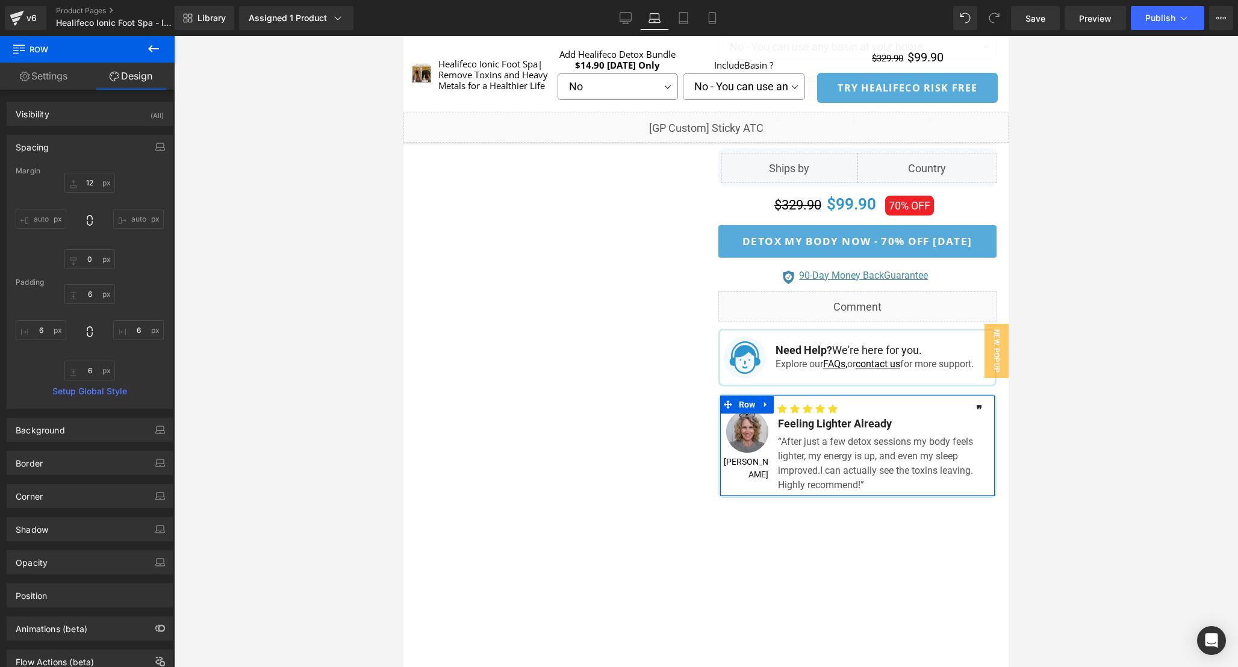
click at [57, 370] on div "6 6 6 6 6 6 6 6" at bounding box center [90, 332] width 148 height 96
click at [95, 370] on input "6" at bounding box center [89, 371] width 51 height 20
type input "8"
type input "12"
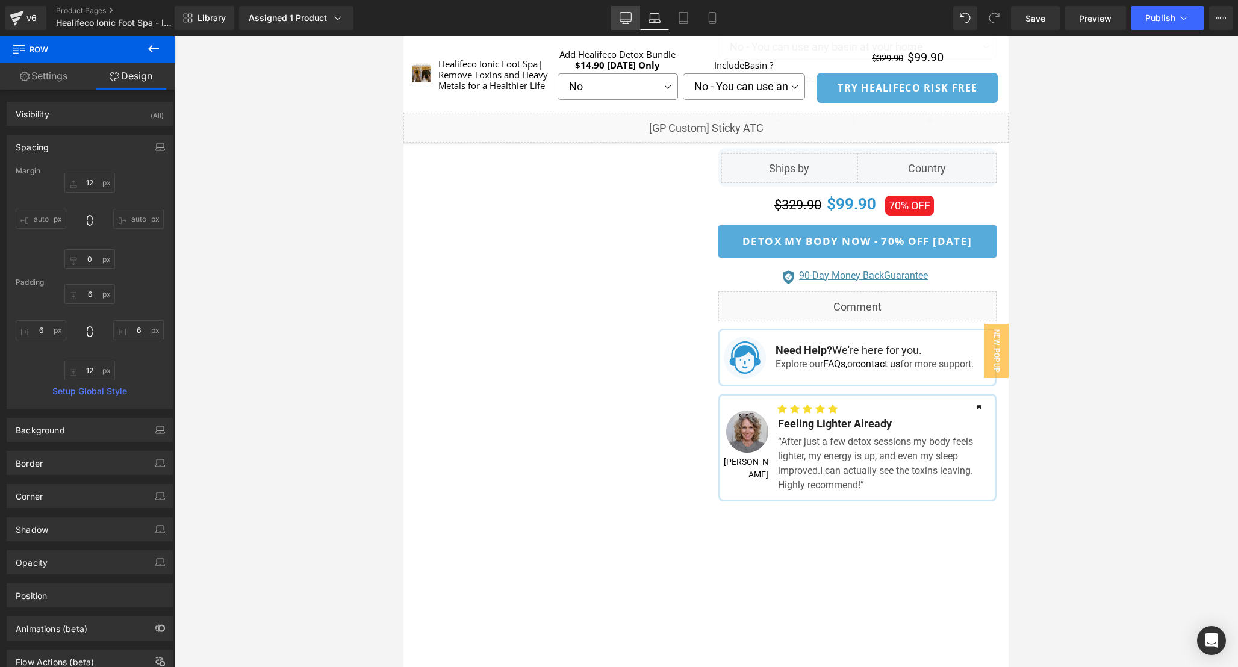
click at [624, 18] on icon at bounding box center [626, 18] width 12 height 12
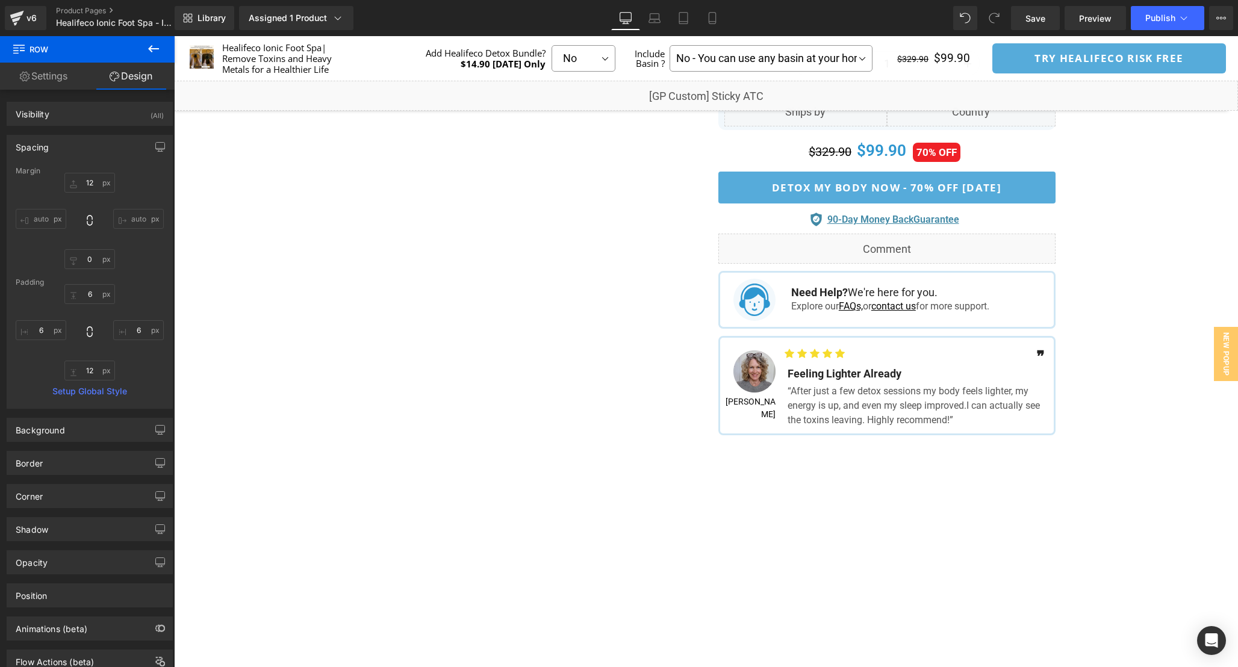
type input "12"
type input "0"
type input "10"
type input "0"
type input "10"
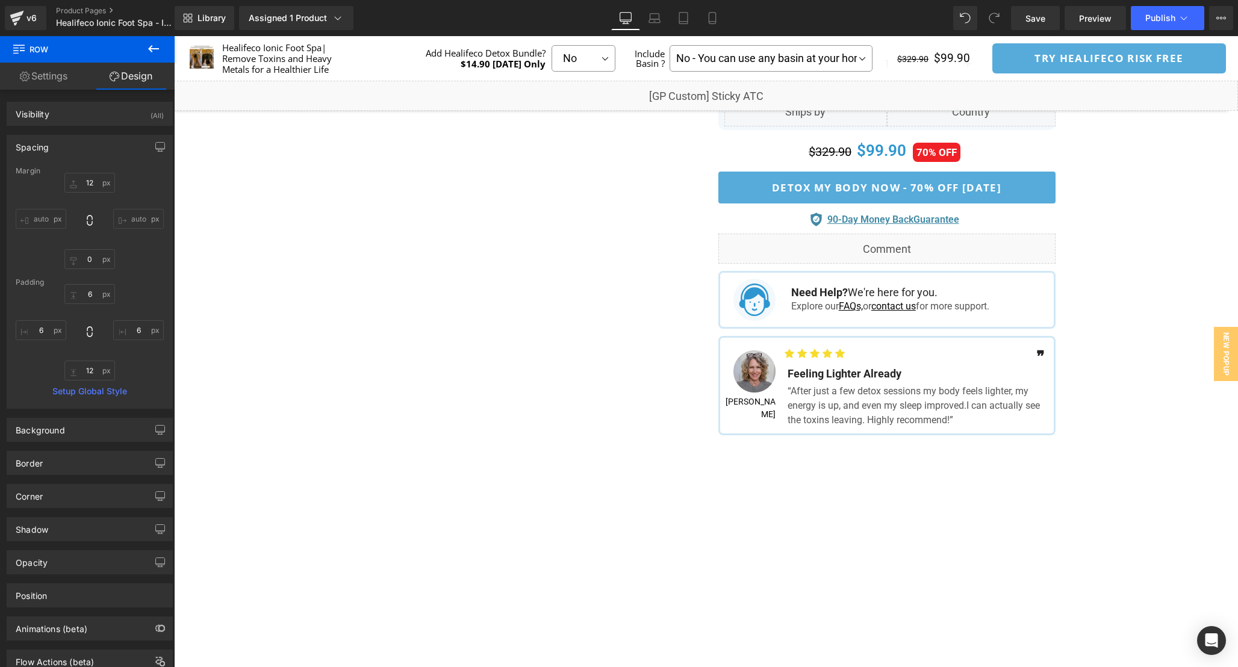
type input "0"
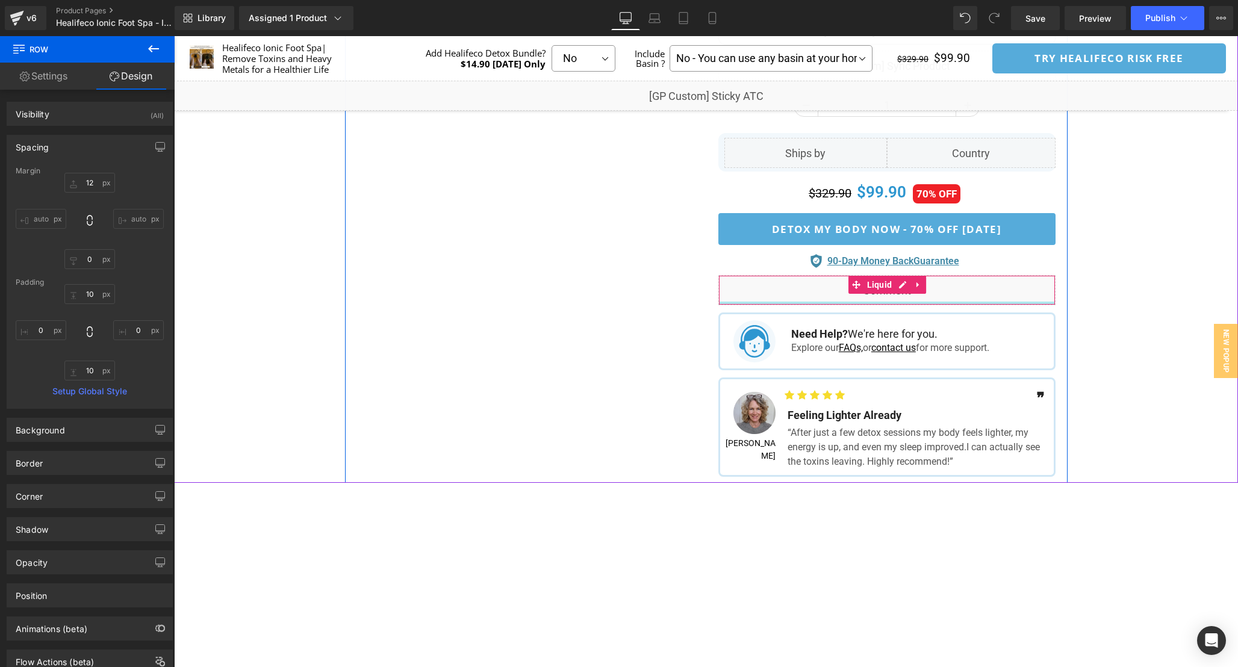
scroll to position [739, 0]
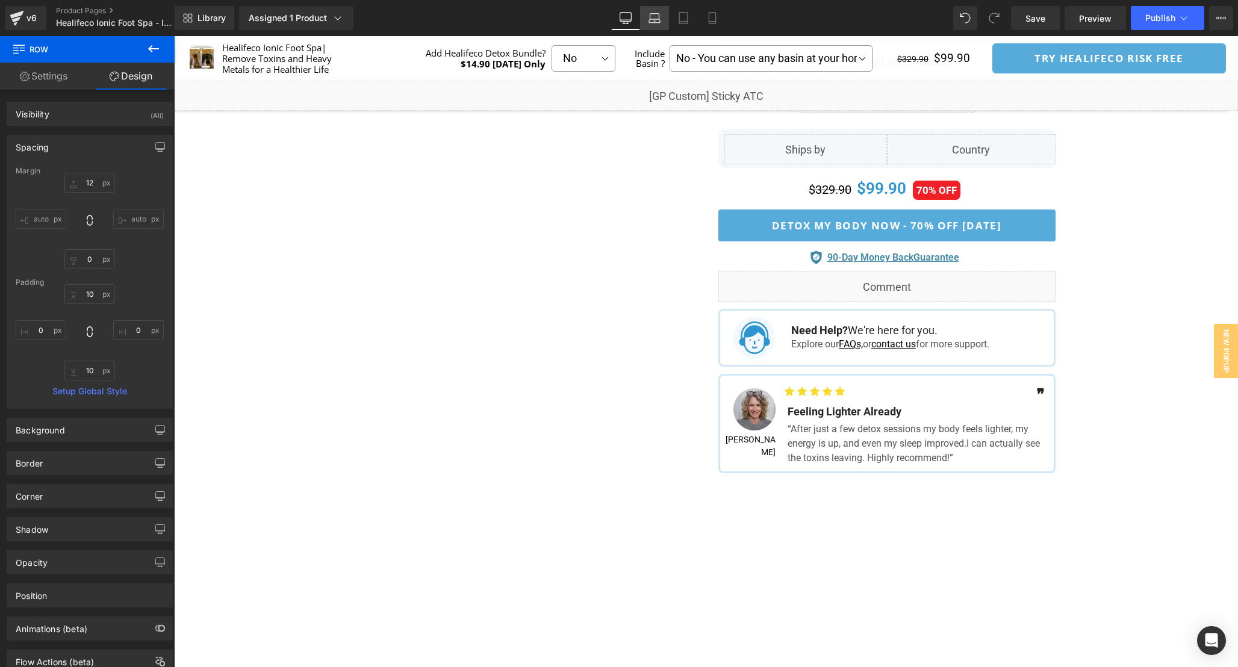
click at [659, 14] on icon at bounding box center [654, 16] width 9 height 5
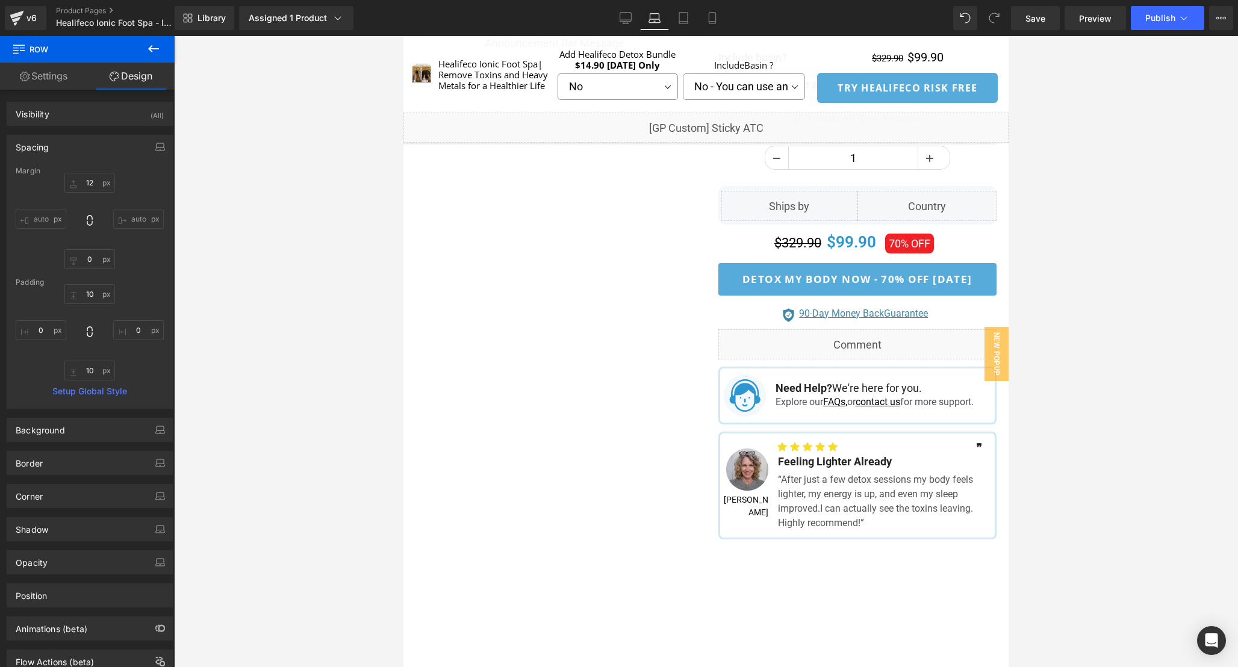
type input "12"
type input "0"
type input "6"
type input "12"
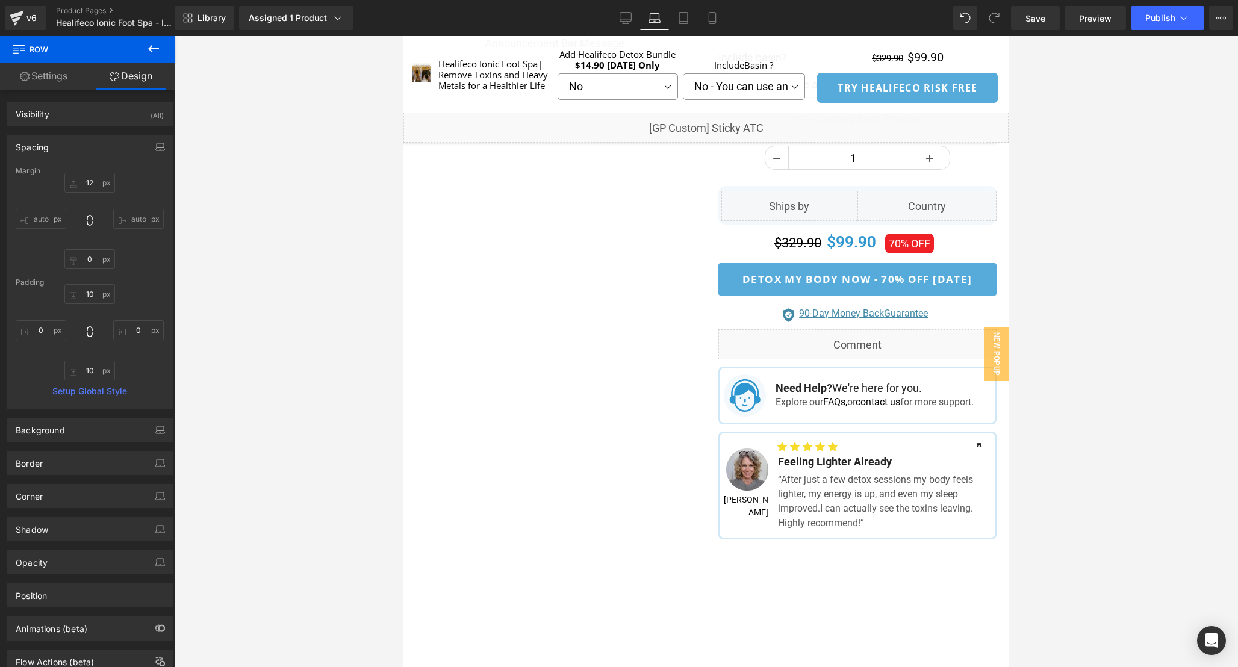
type input "6"
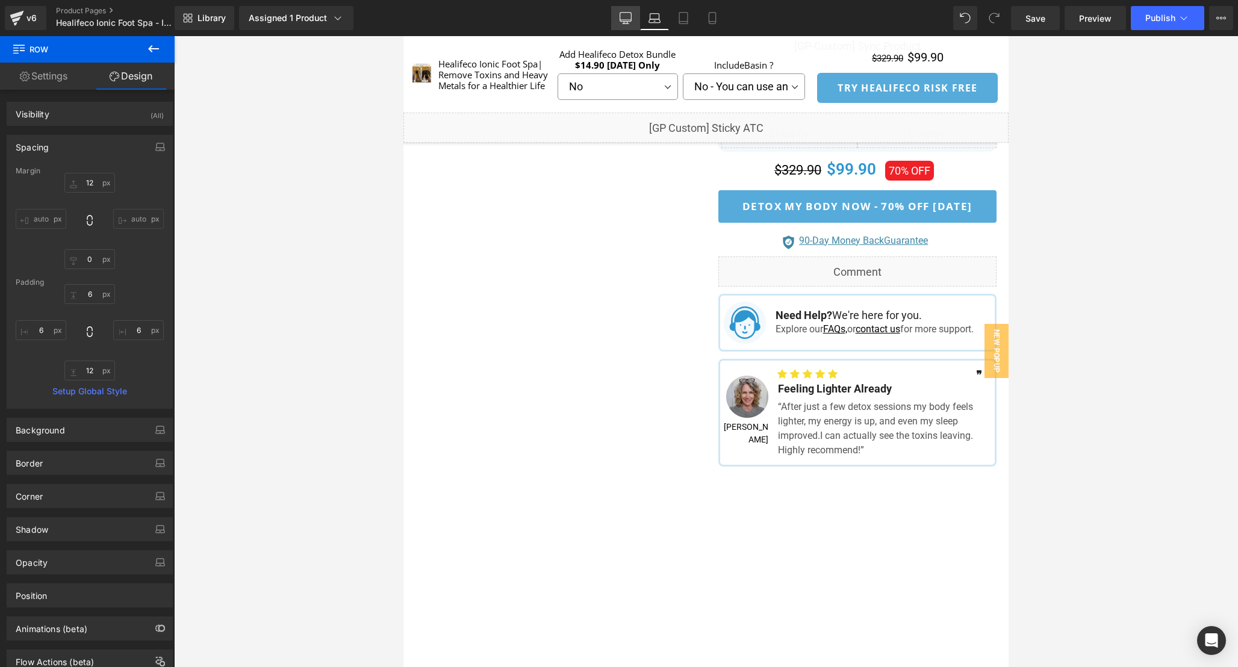
click at [625, 16] on icon at bounding box center [626, 18] width 12 height 12
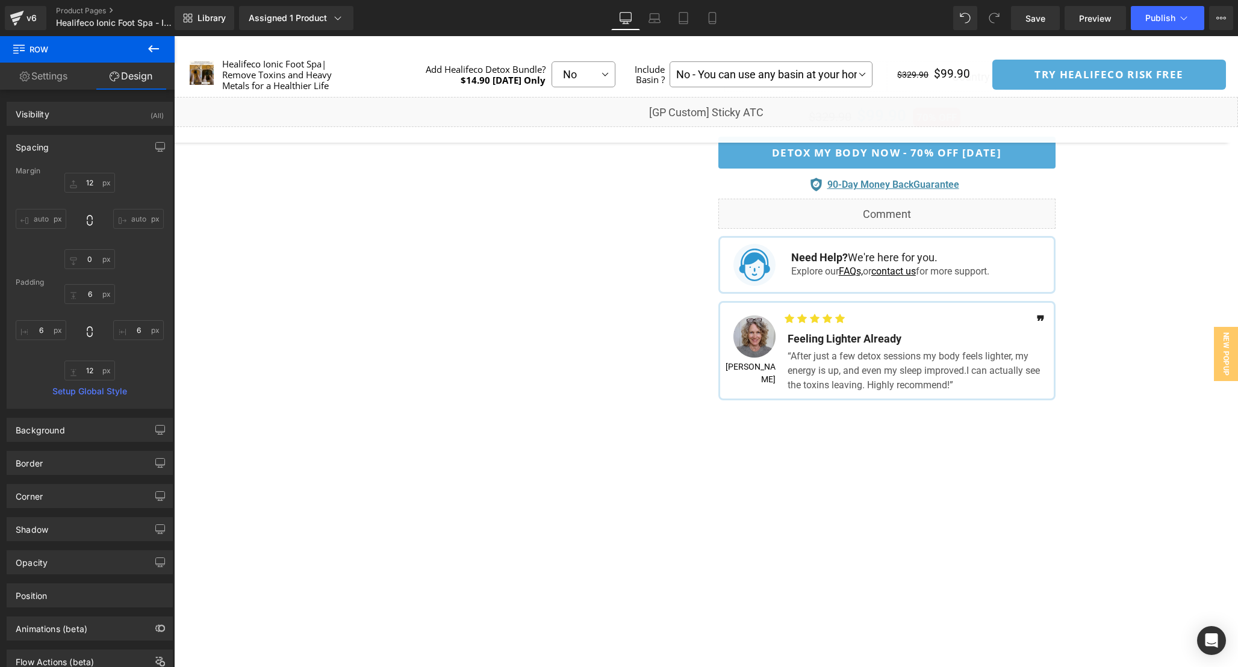
type input "12"
type input "0"
type input "10"
type input "0"
type input "10"
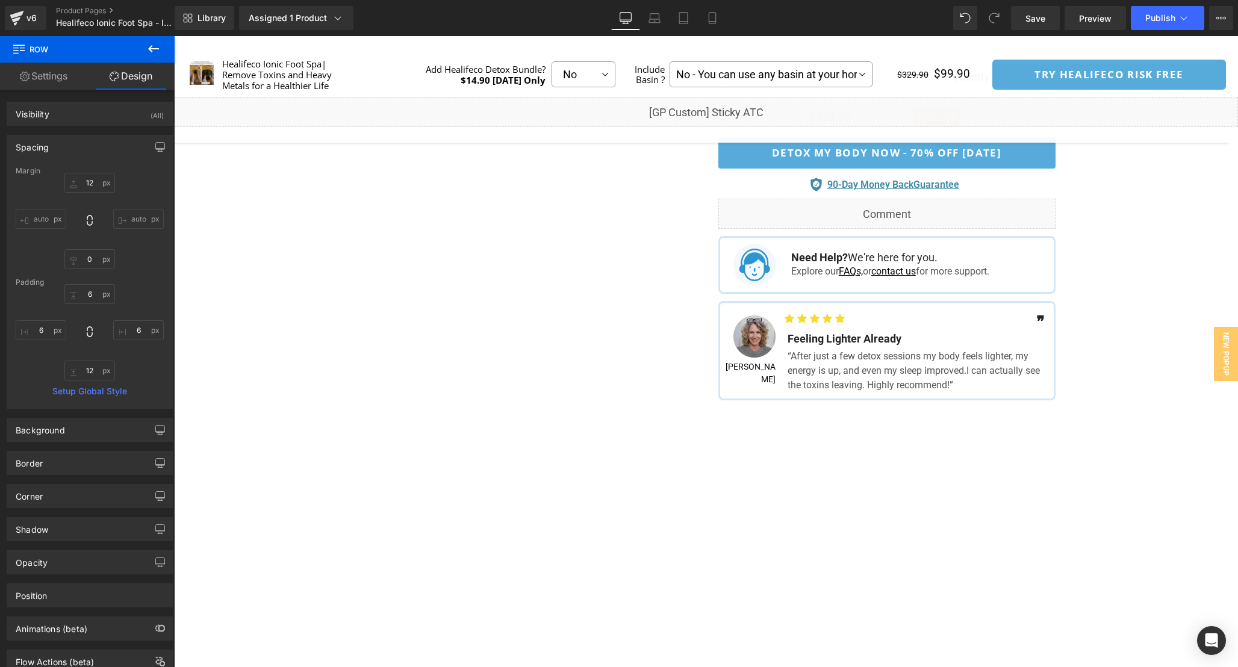
type input "0"
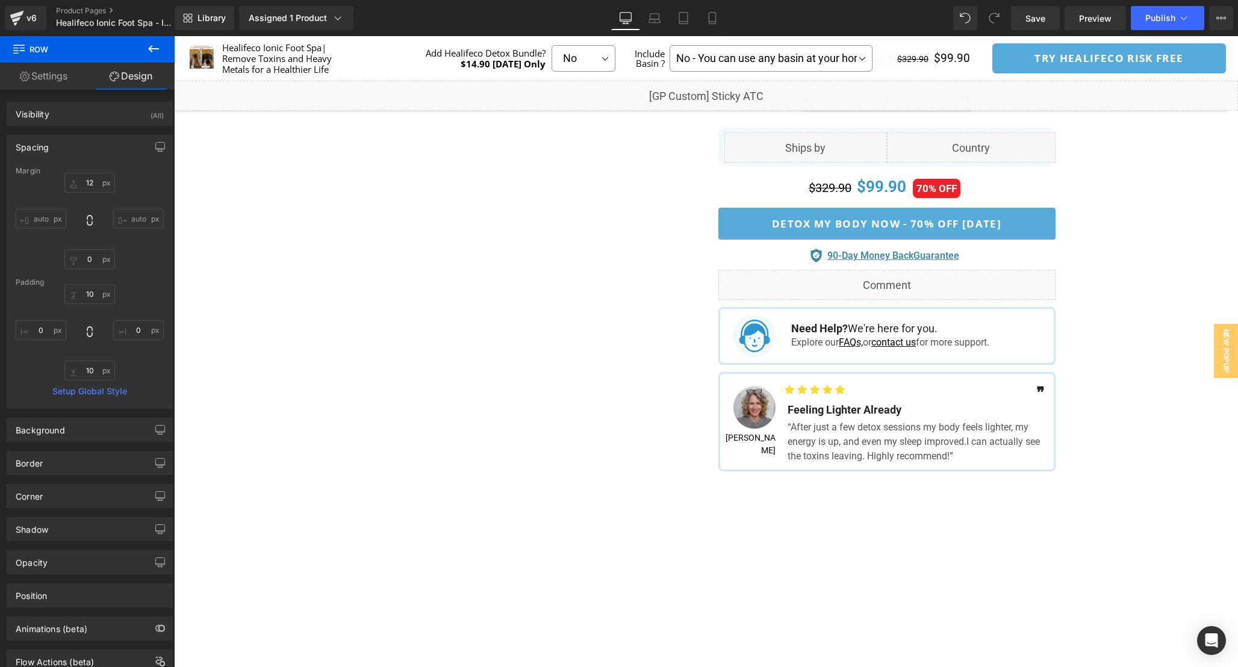
scroll to position [740, 0]
click at [649, 16] on icon at bounding box center [655, 18] width 12 height 12
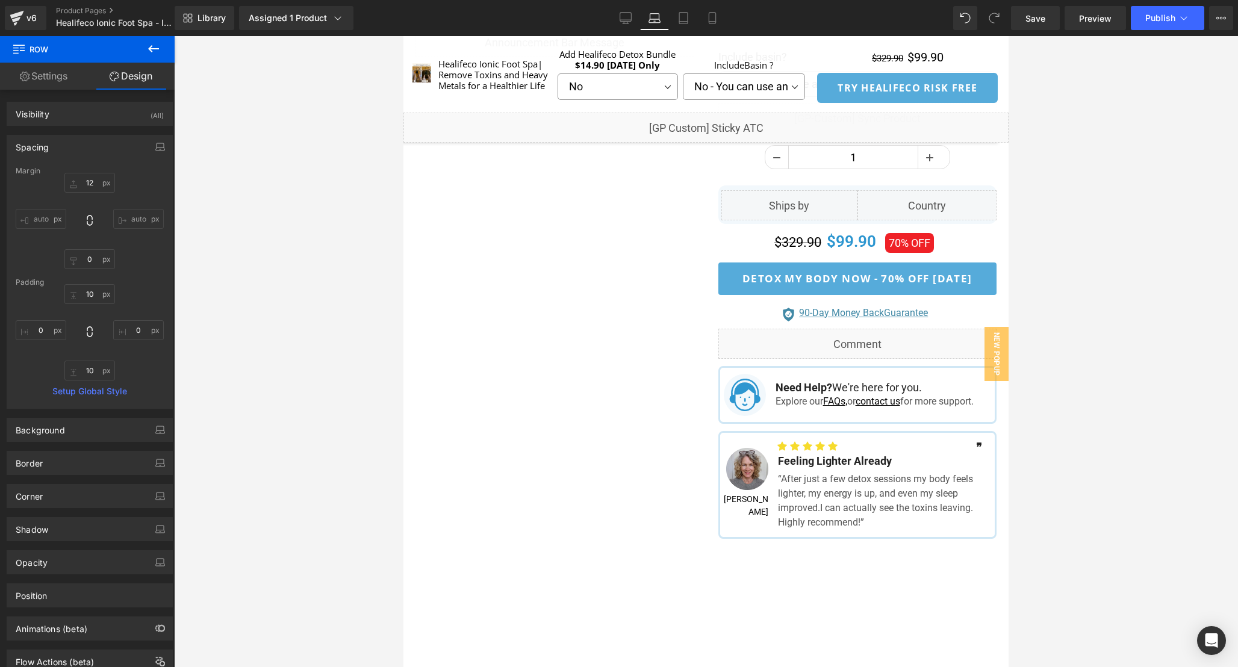
type input "12"
type input "0"
type input "6"
type input "12"
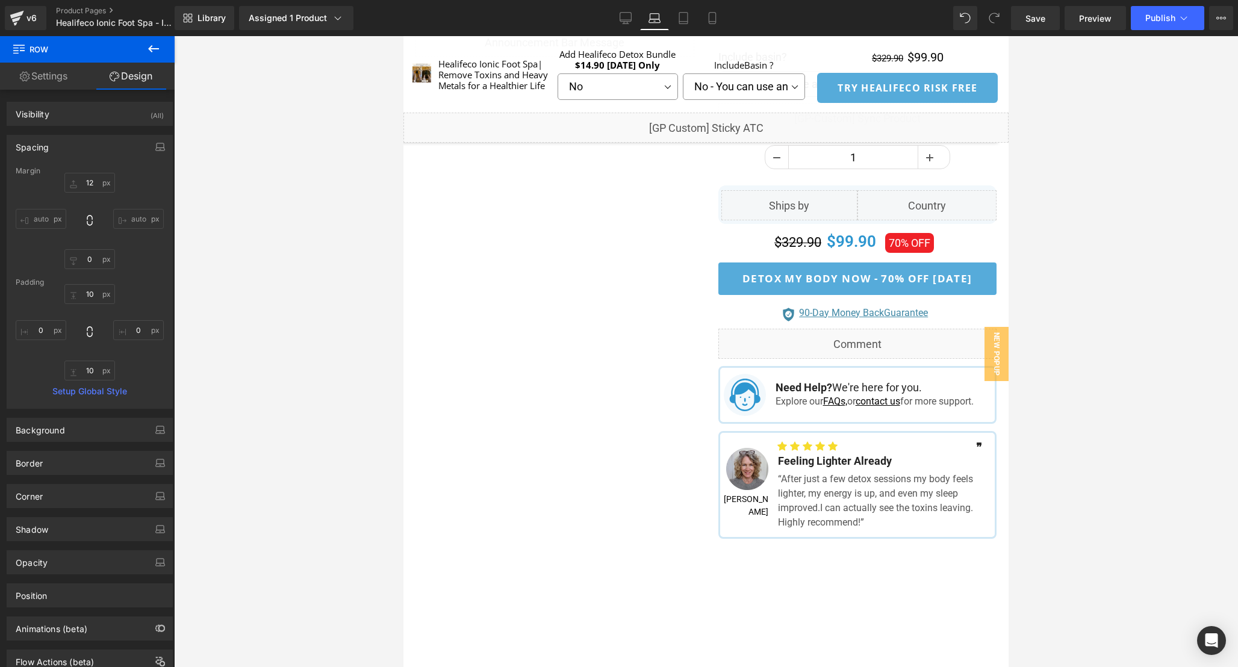
type input "6"
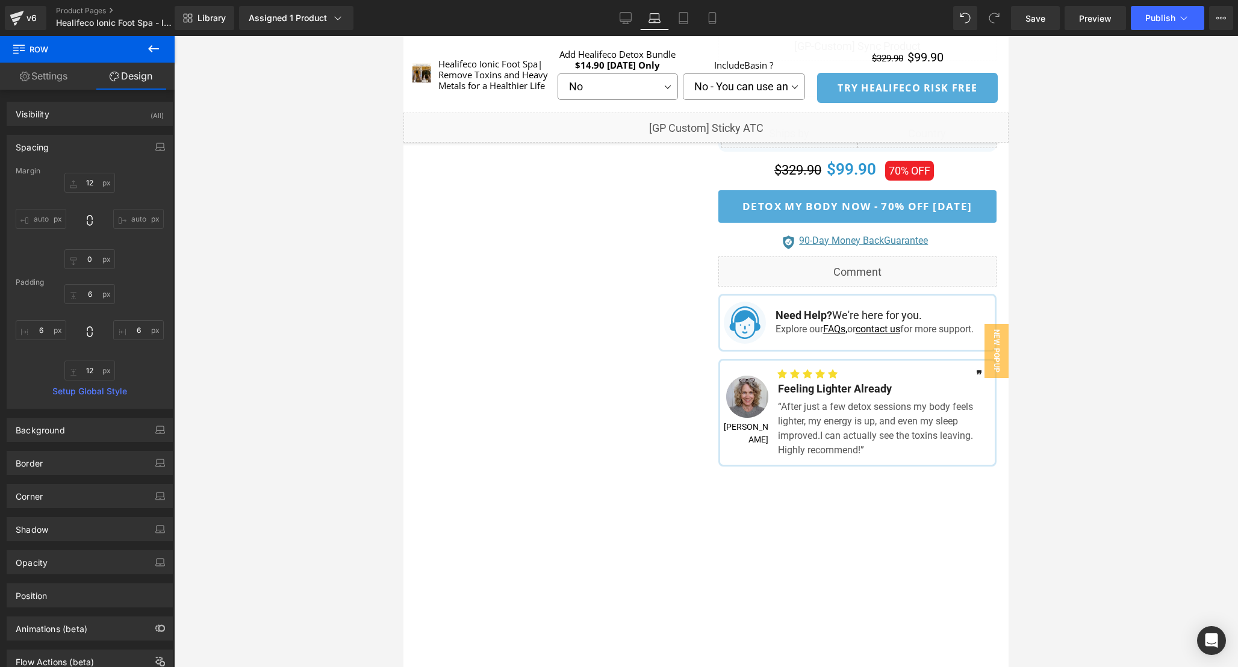
scroll to position [812, 0]
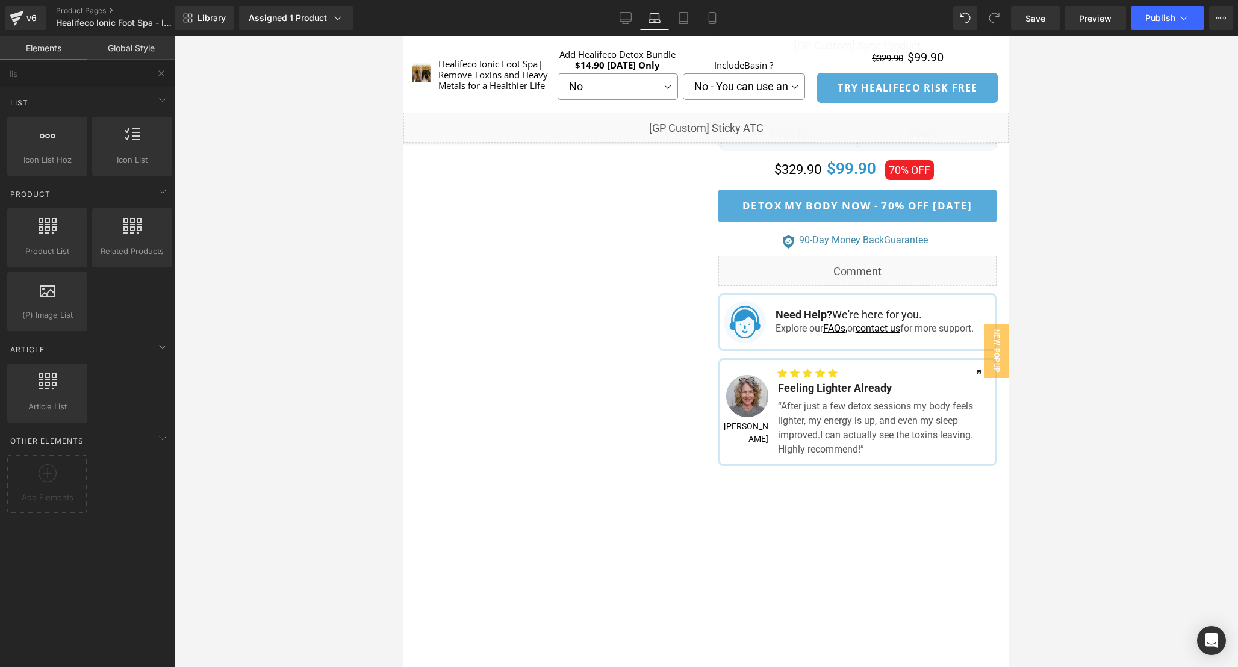
click at [1050, 404] on div at bounding box center [706, 351] width 1064 height 631
click at [675, 16] on link "Tablet" at bounding box center [683, 18] width 29 height 24
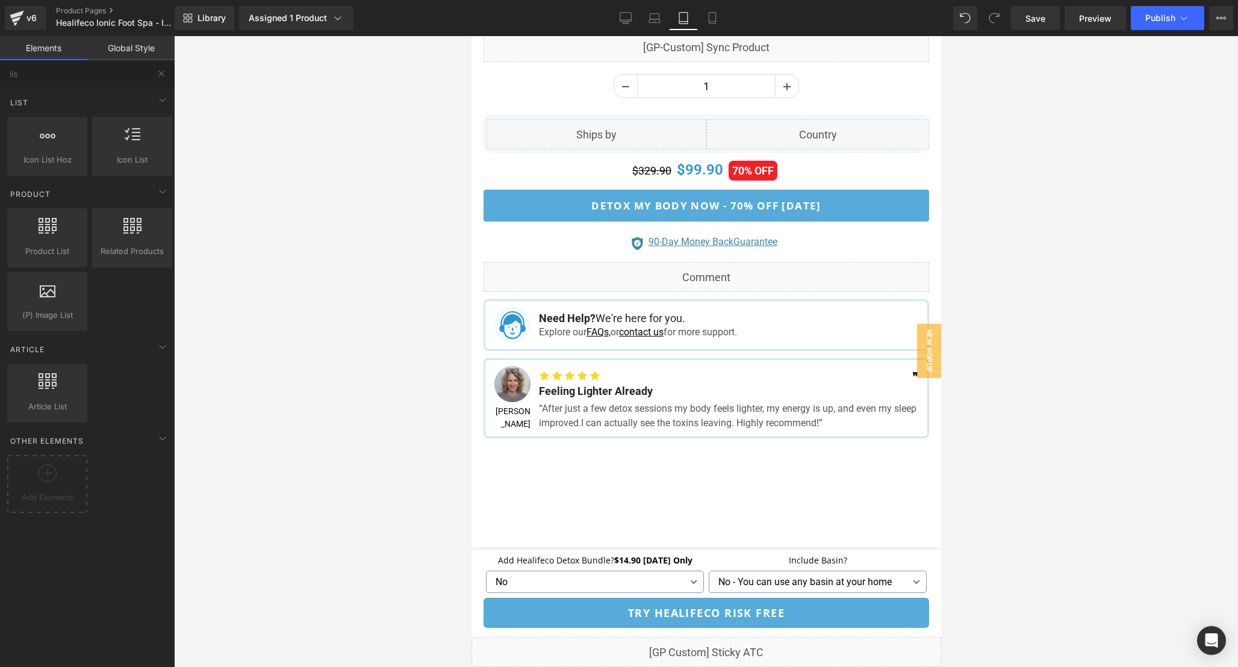
scroll to position [1268, 0]
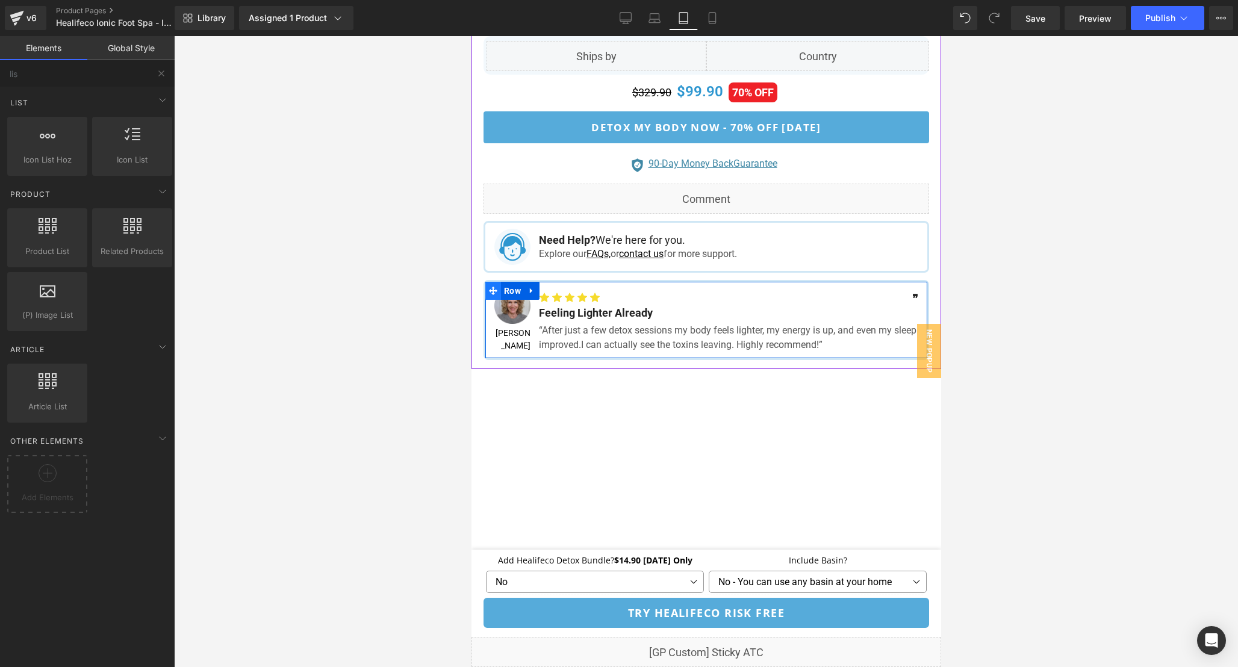
click at [496, 289] on span at bounding box center [493, 291] width 16 height 18
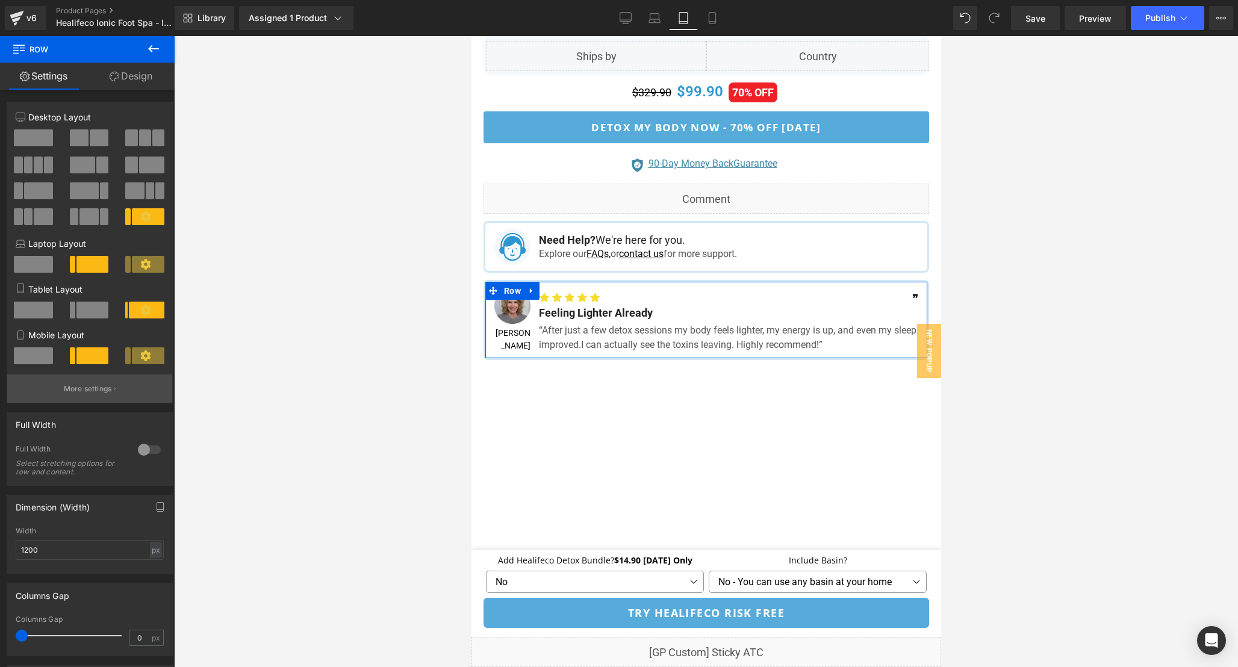
click at [93, 385] on button "More settings" at bounding box center [89, 389] width 165 height 28
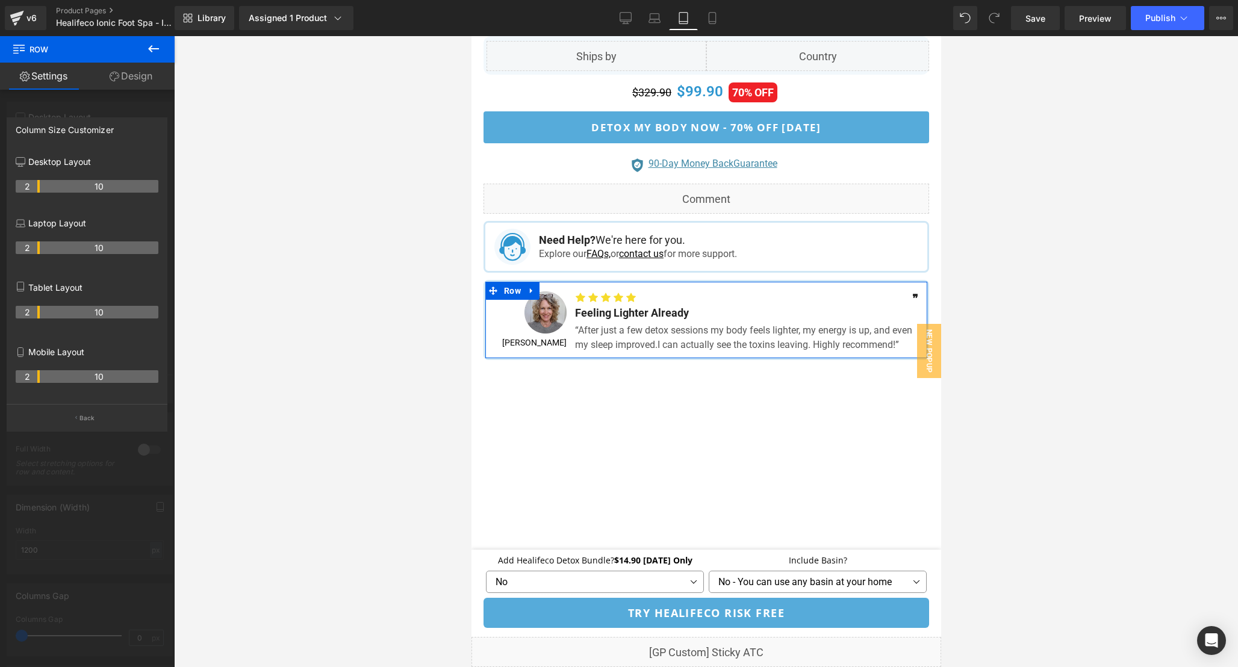
drag, startPoint x: 25, startPoint y: 314, endPoint x: 33, endPoint y: 315, distance: 7.3
click at [33, 315] on th "2" at bounding box center [28, 312] width 24 height 13
drag, startPoint x: 37, startPoint y: 313, endPoint x: 30, endPoint y: 312, distance: 7.9
click at [30, 312] on tr "1 11" at bounding box center [87, 312] width 143 height 13
drag, startPoint x: 26, startPoint y: 311, endPoint x: 34, endPoint y: 311, distance: 7.8
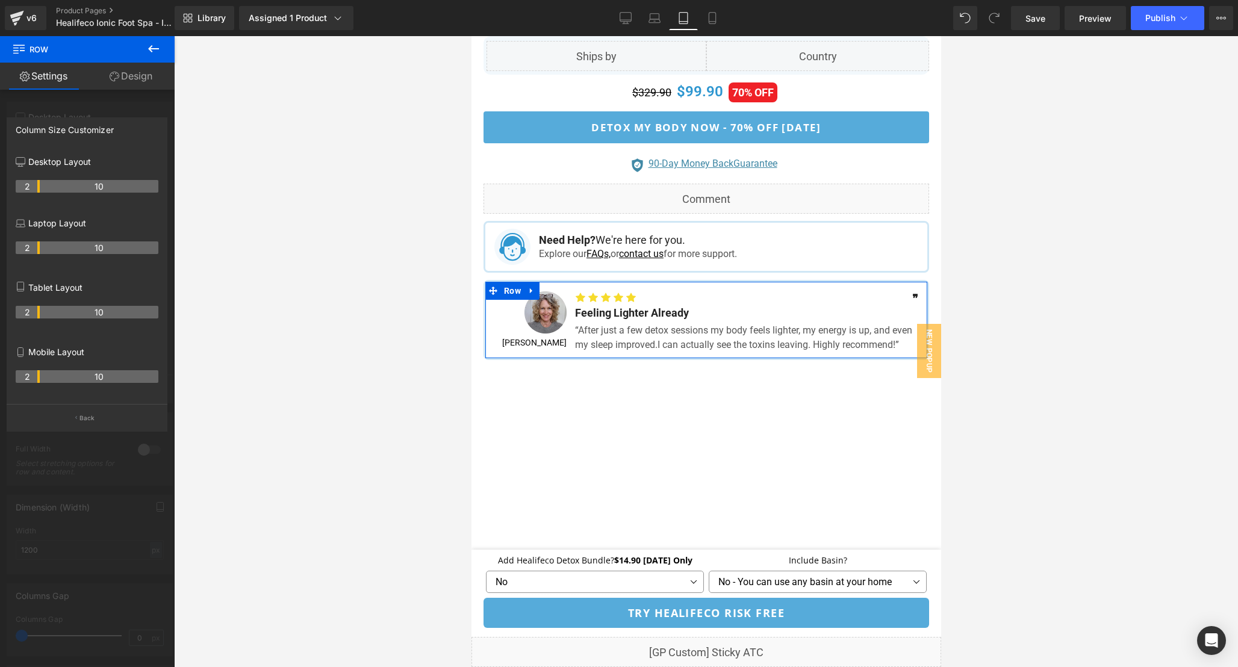
click at [34, 311] on th "2" at bounding box center [28, 312] width 24 height 13
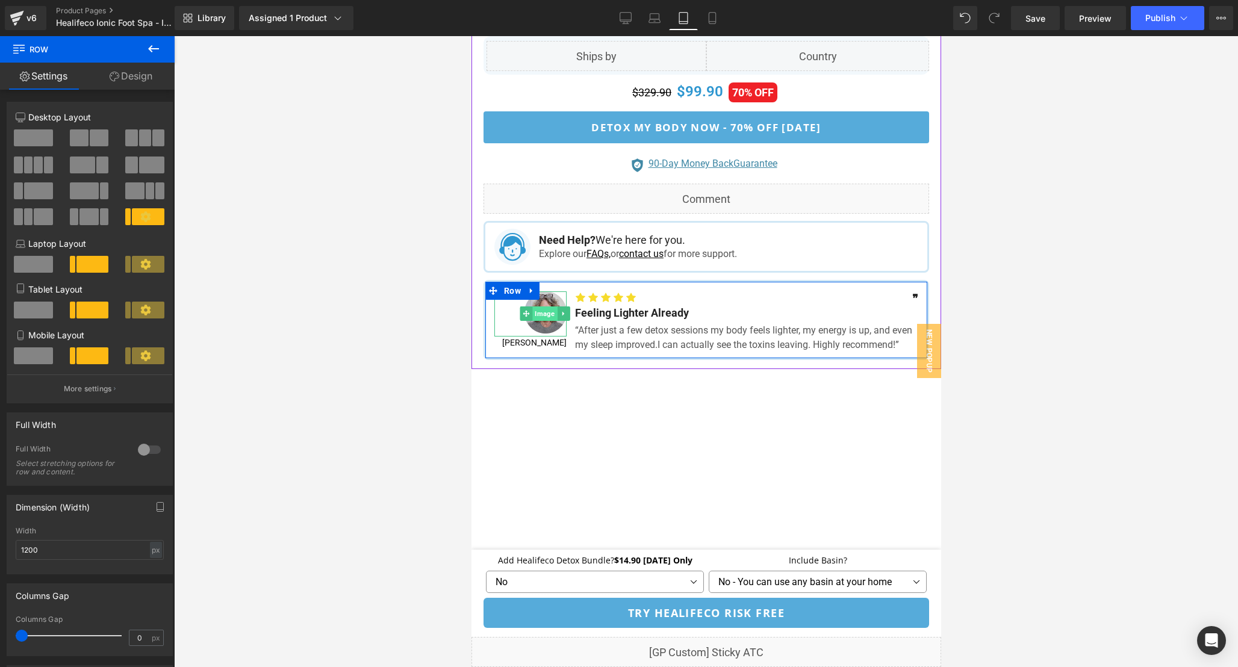
click at [546, 311] on span "Image" at bounding box center [544, 314] width 25 height 14
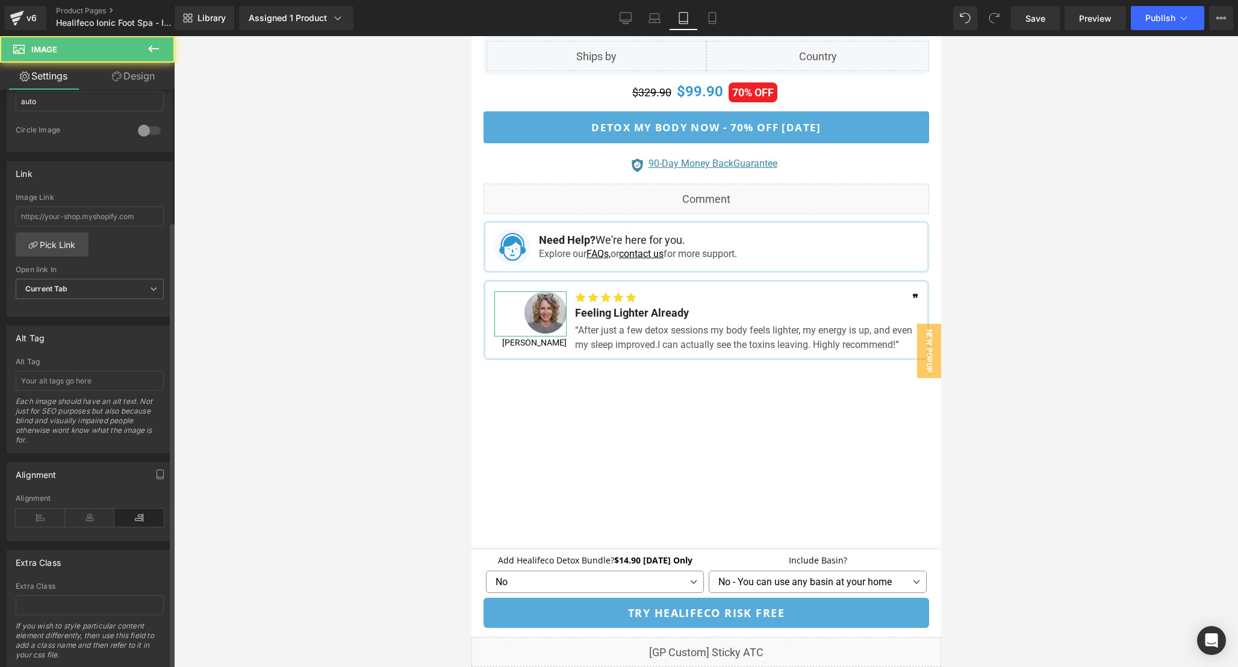
scroll to position [490, 0]
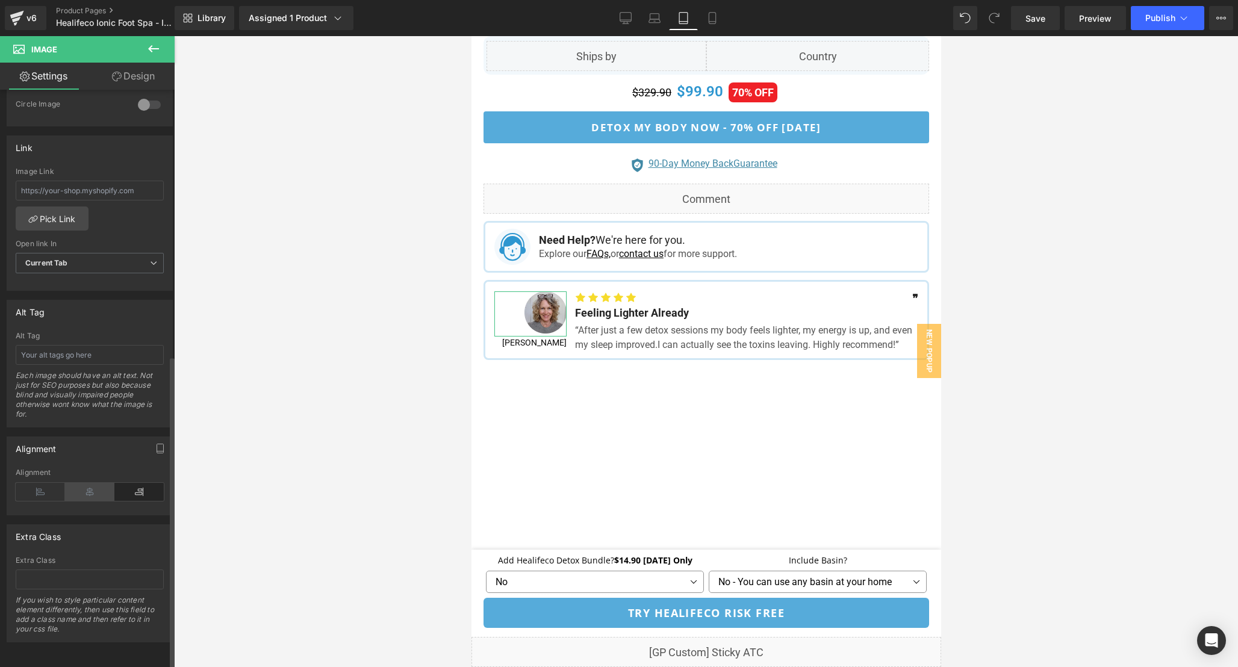
click at [85, 483] on icon at bounding box center [89, 492] width 49 height 18
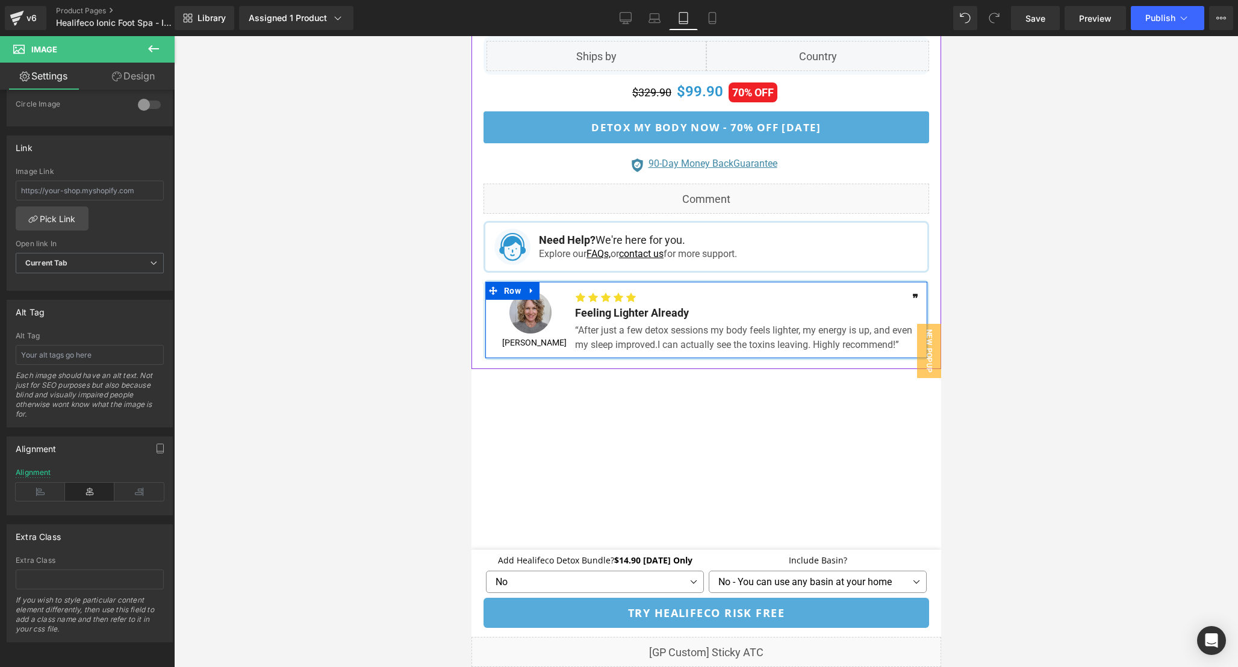
click at [544, 337] on div "[PERSON_NAME] Text Block" at bounding box center [530, 343] width 72 height 13
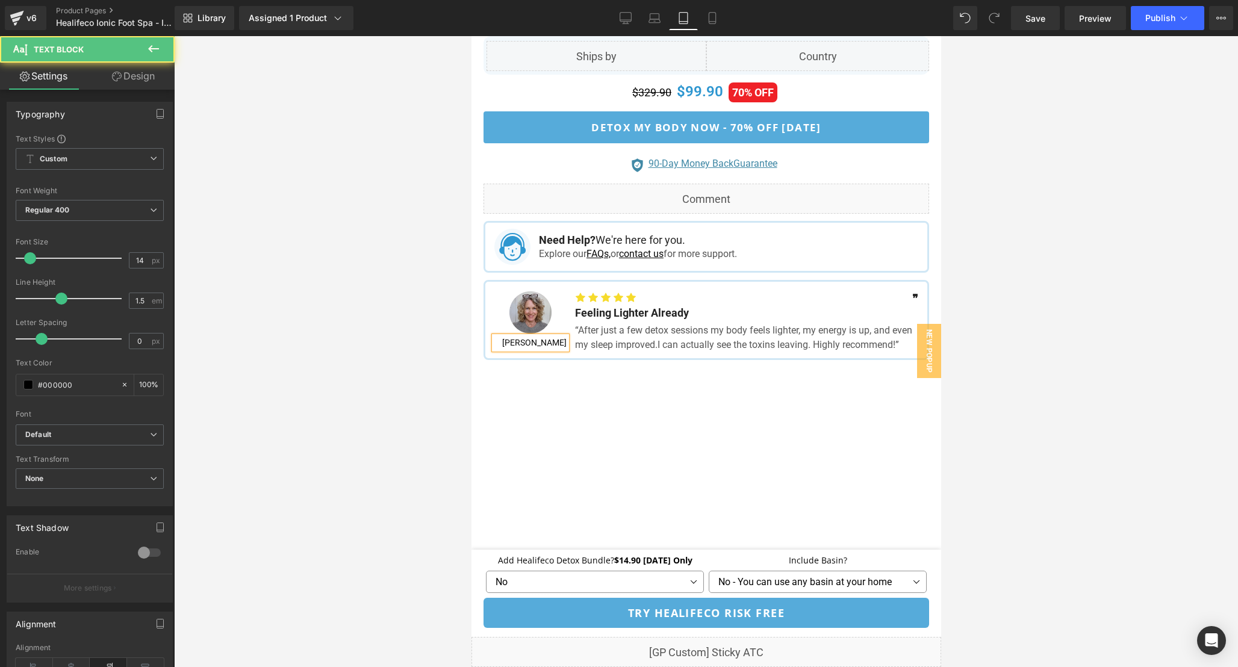
click at [411, 360] on div at bounding box center [706, 351] width 1064 height 631
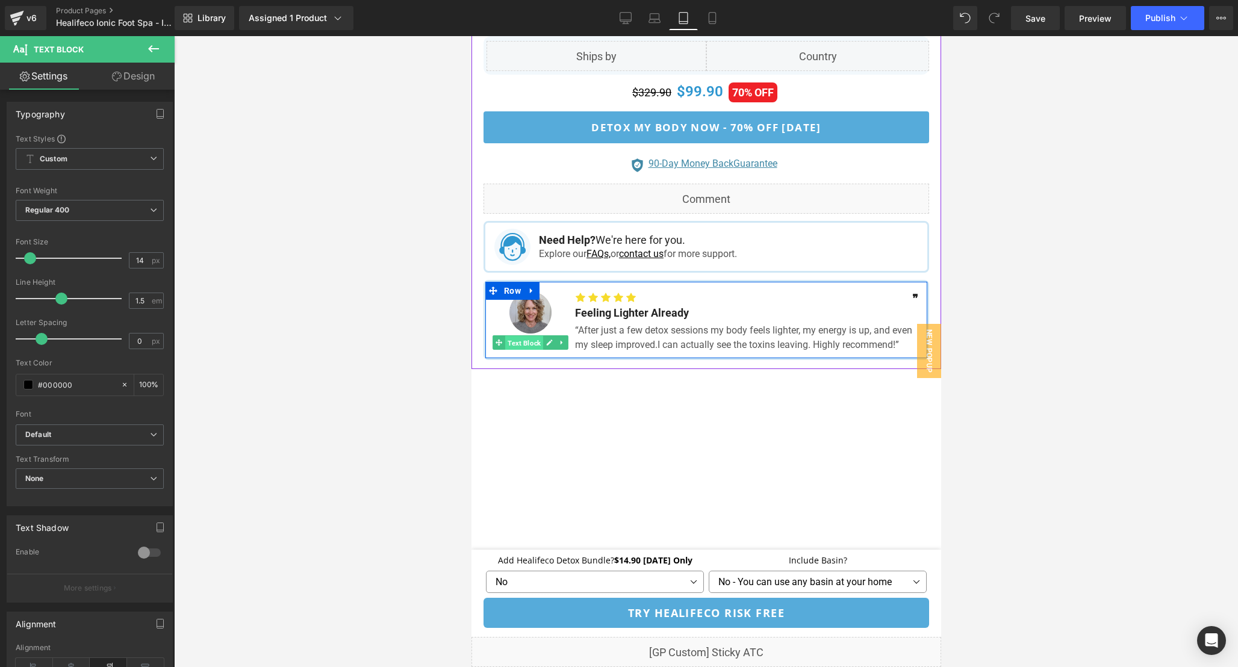
click at [526, 340] on span "Text Block" at bounding box center [524, 343] width 38 height 14
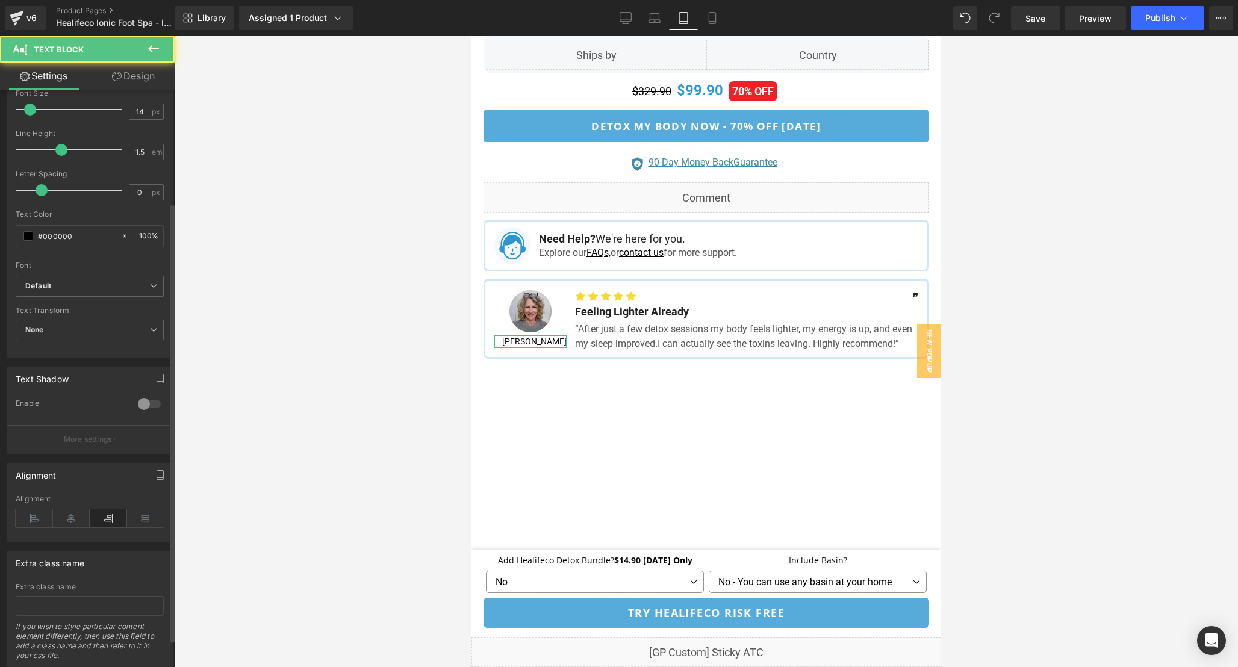
scroll to position [185, 0]
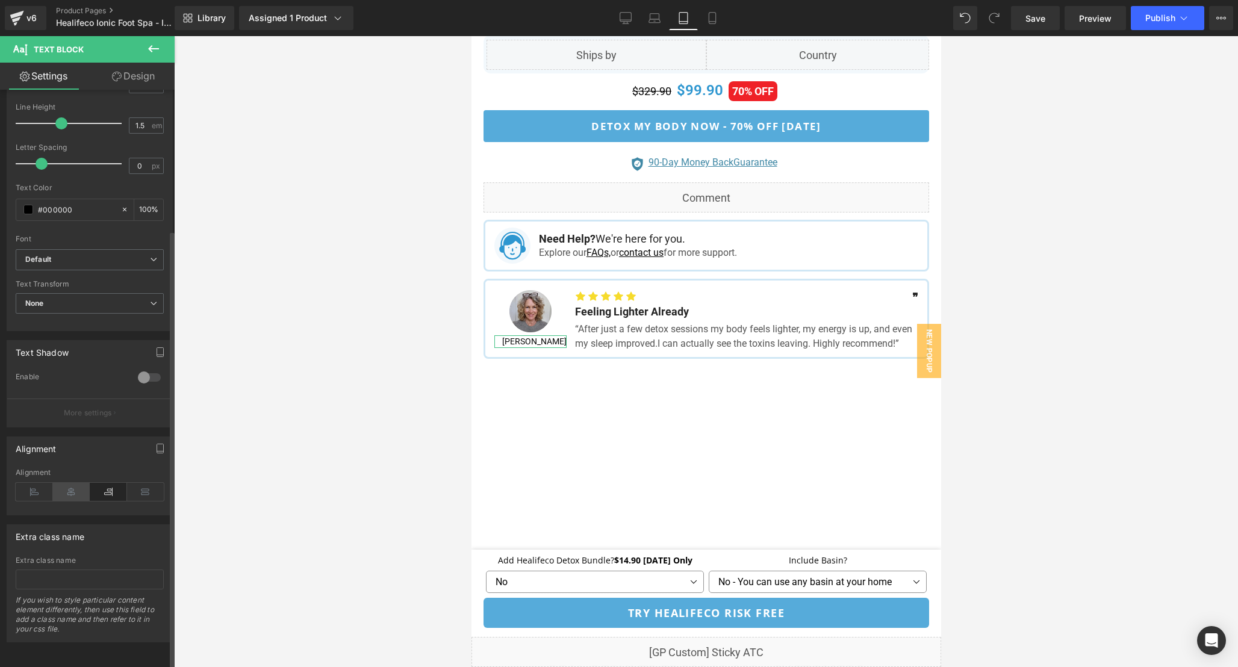
click at [70, 483] on icon at bounding box center [71, 492] width 37 height 18
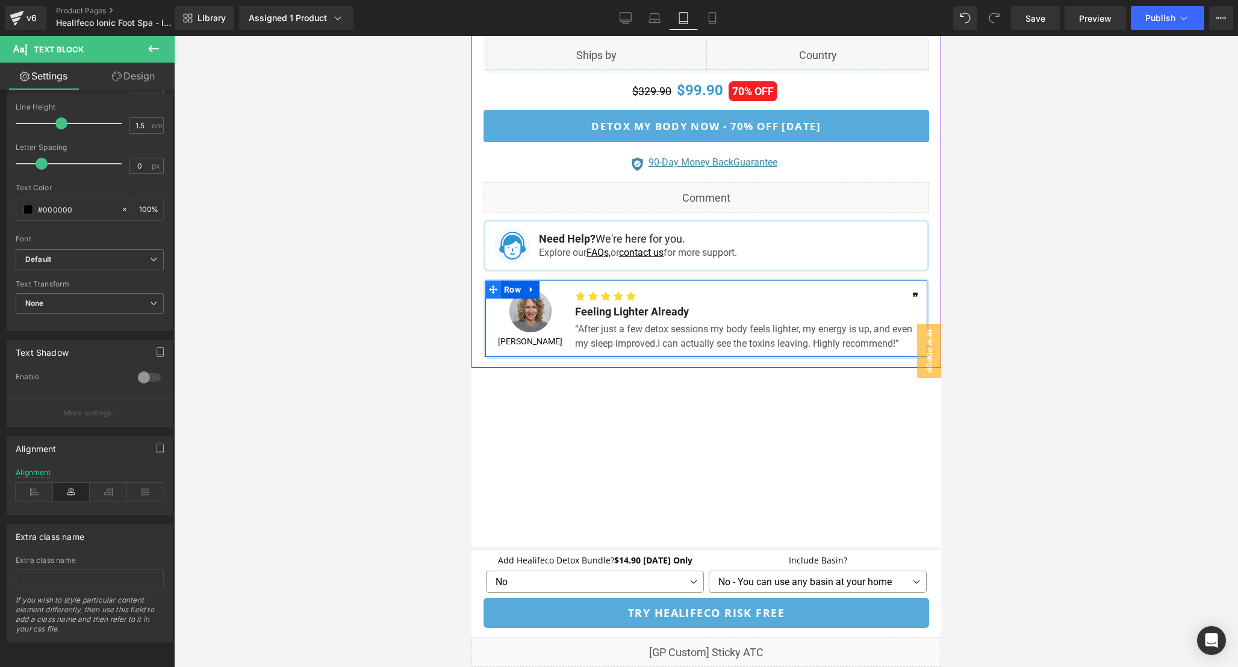
click at [488, 286] on icon at bounding box center [492, 289] width 8 height 9
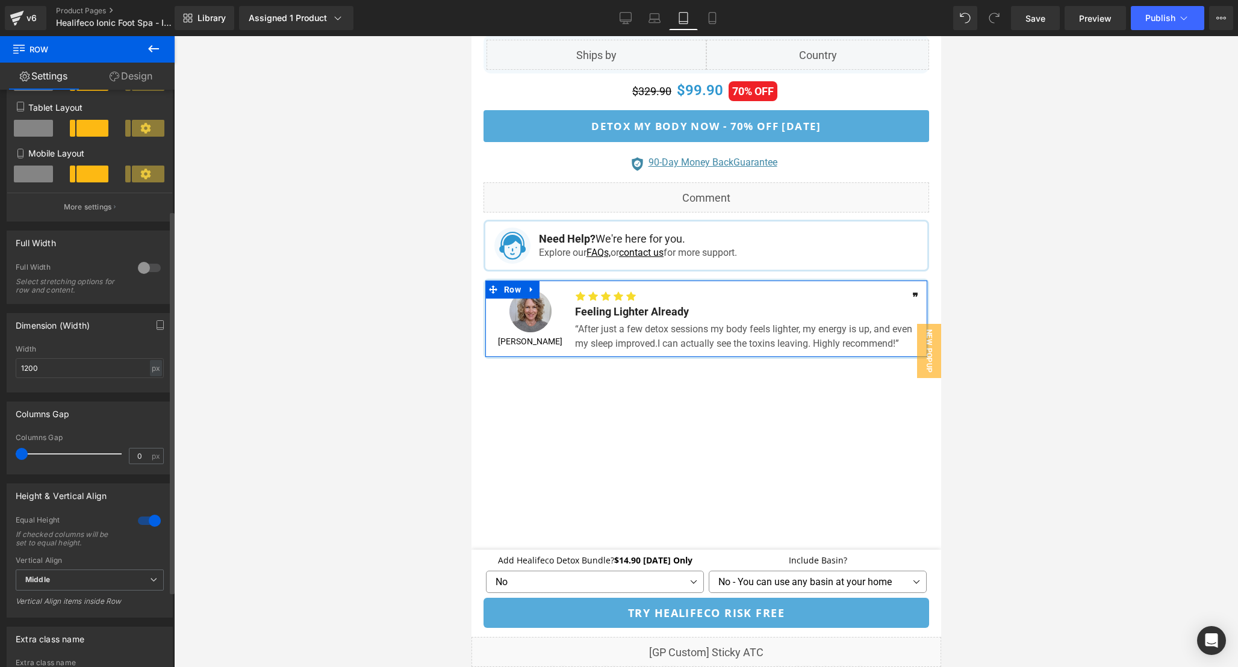
scroll to position [181, 0]
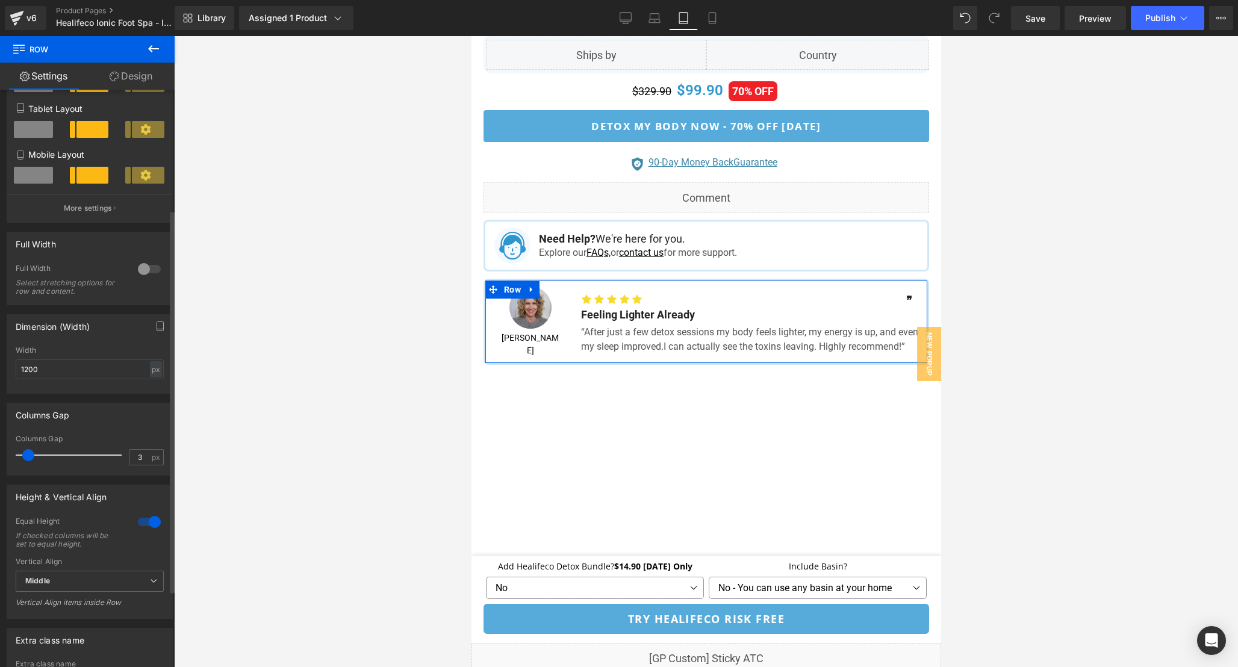
type input "0"
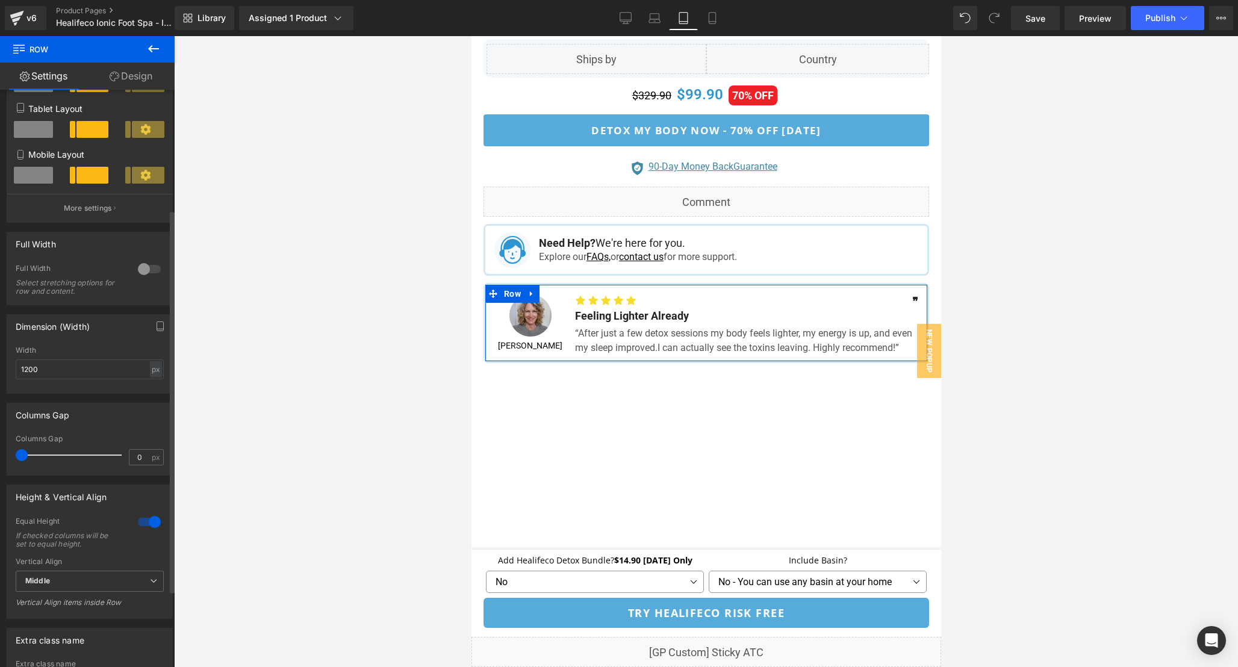
scroll to position [1272, 0]
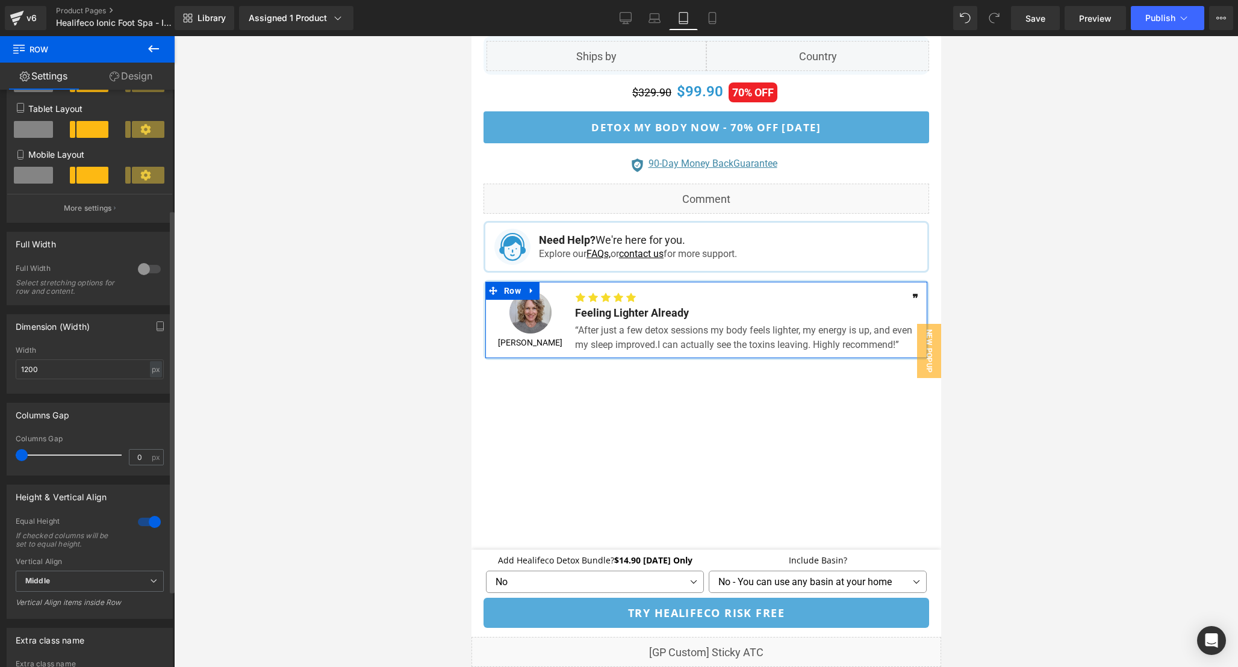
drag, startPoint x: 24, startPoint y: 455, endPoint x: 0, endPoint y: 452, distance: 24.3
click at [0, 452] on div "Columns Gap 0px Columns Gap 0 px" at bounding box center [90, 435] width 180 height 82
click at [138, 459] on input "0" at bounding box center [139, 457] width 21 height 15
type input "0"
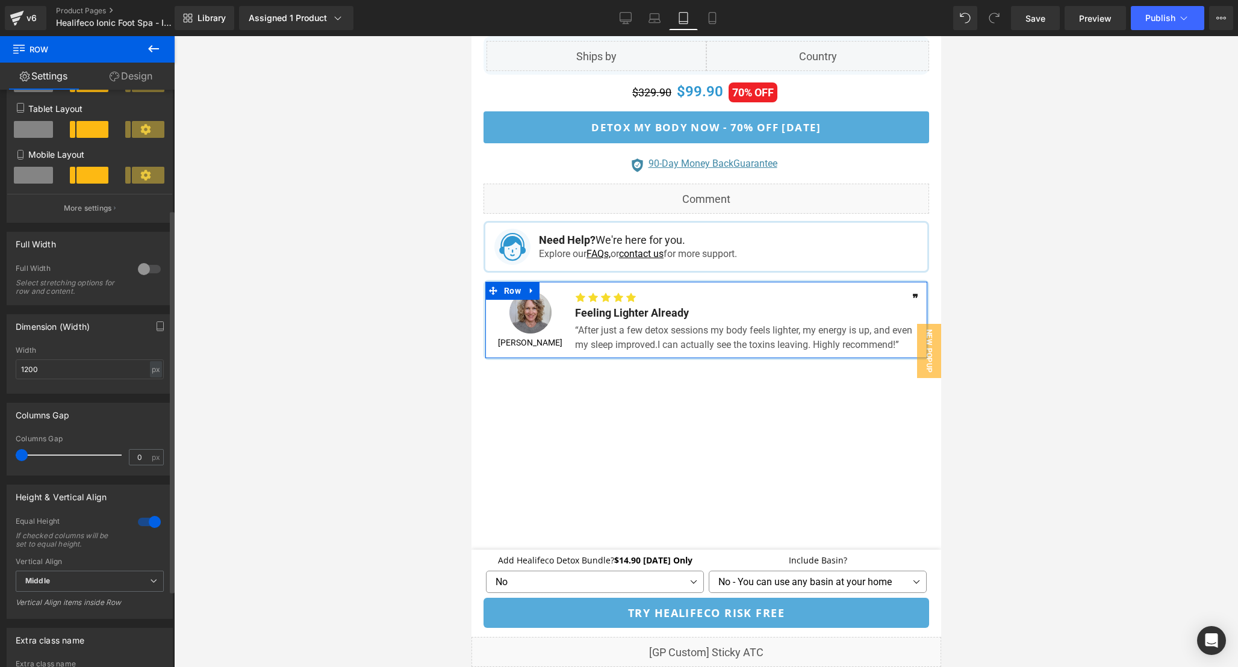
click at [137, 437] on div "Columns Gap" at bounding box center [90, 439] width 148 height 8
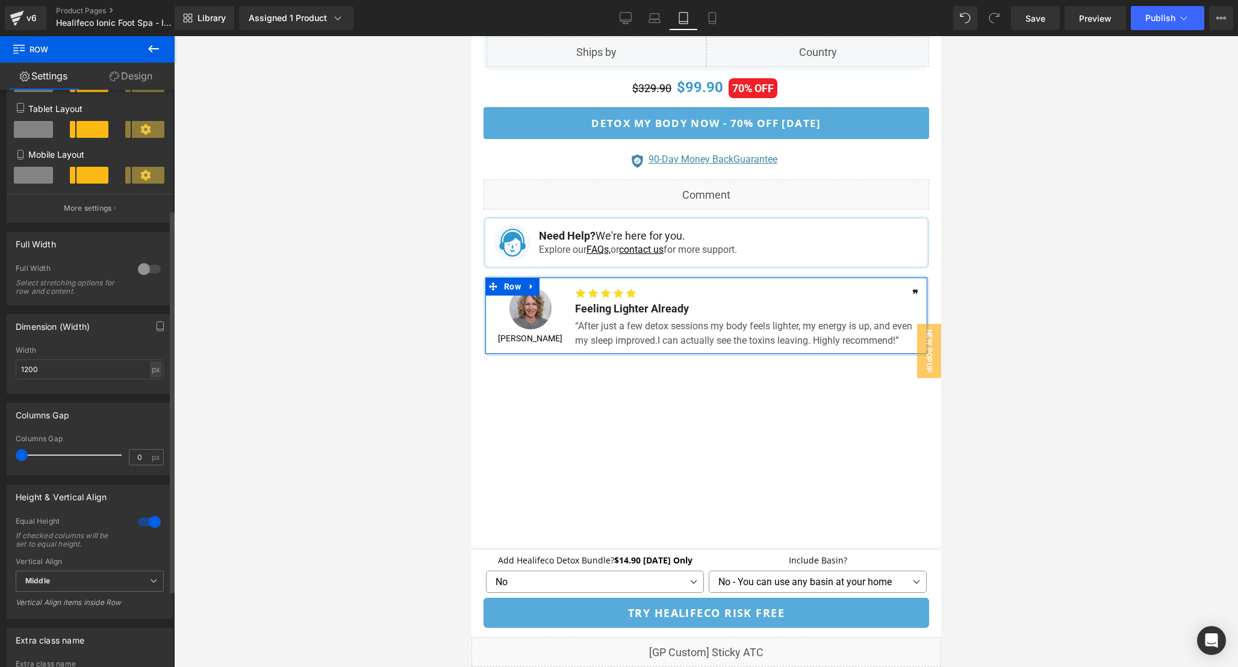
scroll to position [1268, 0]
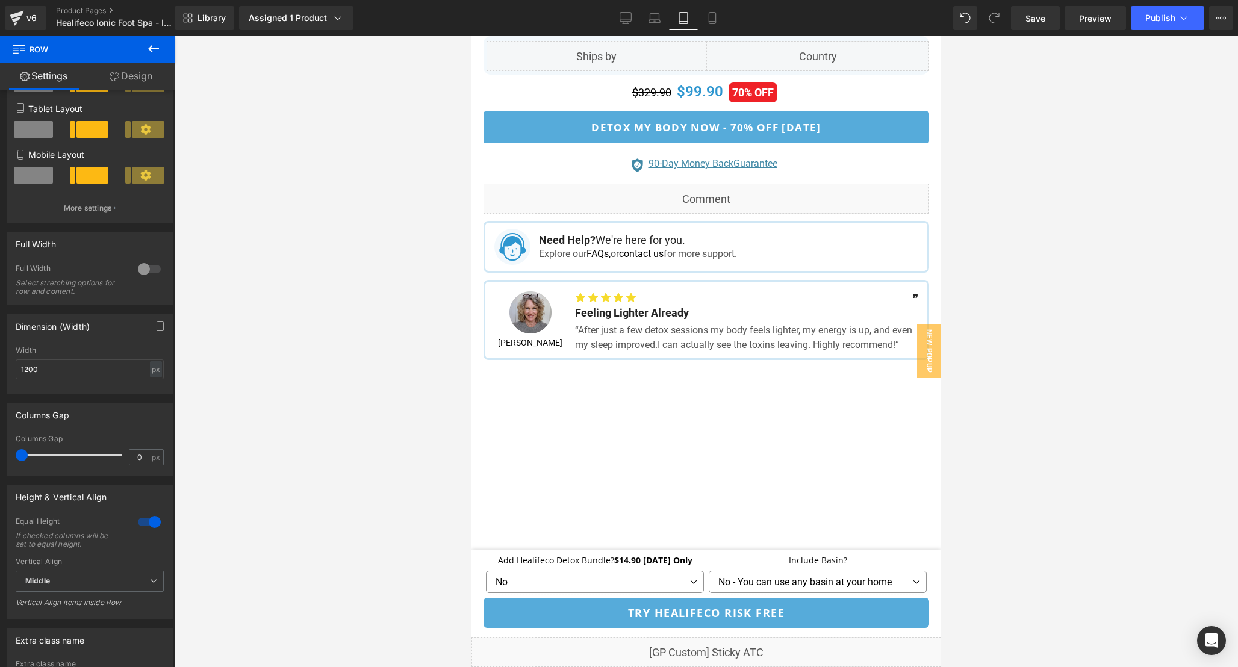
click at [1055, 367] on div at bounding box center [706, 351] width 1064 height 631
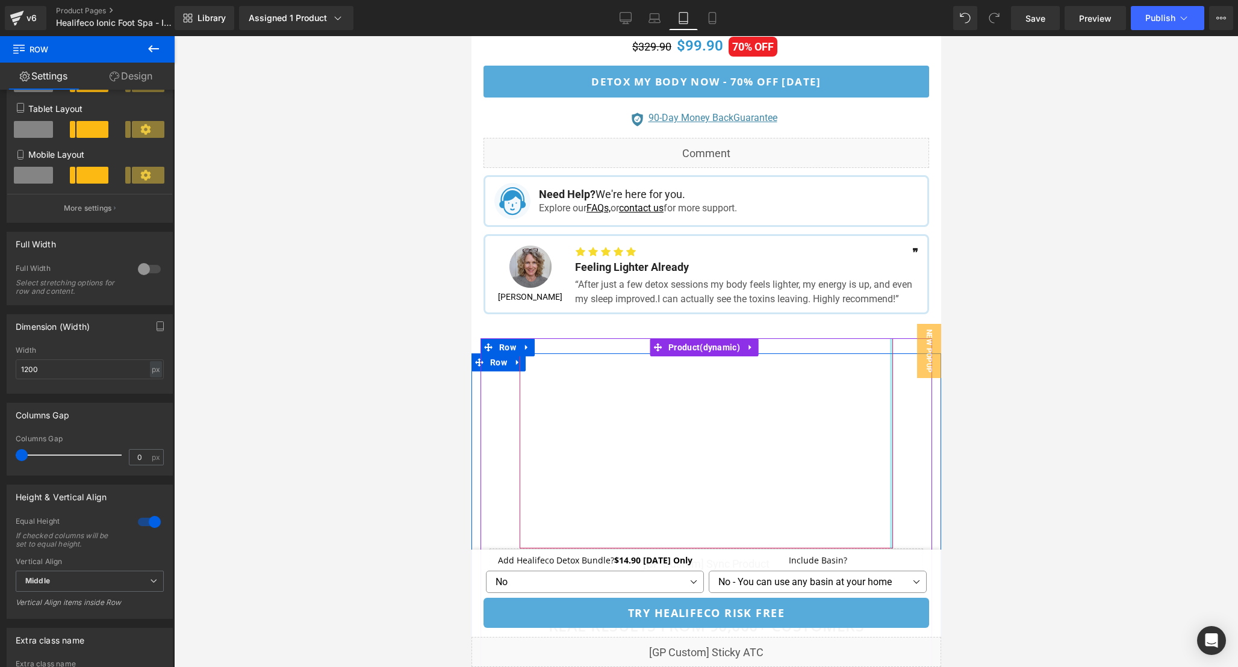
scroll to position [1312, 0]
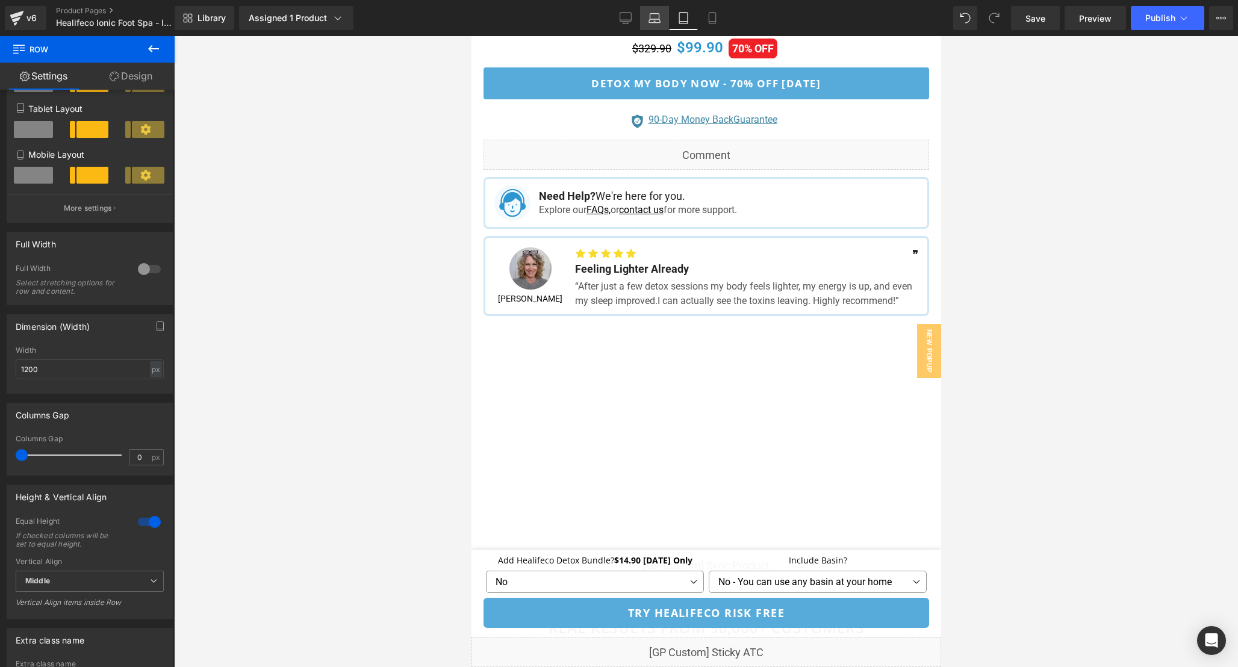
click at [644, 16] on link "Laptop" at bounding box center [654, 18] width 29 height 24
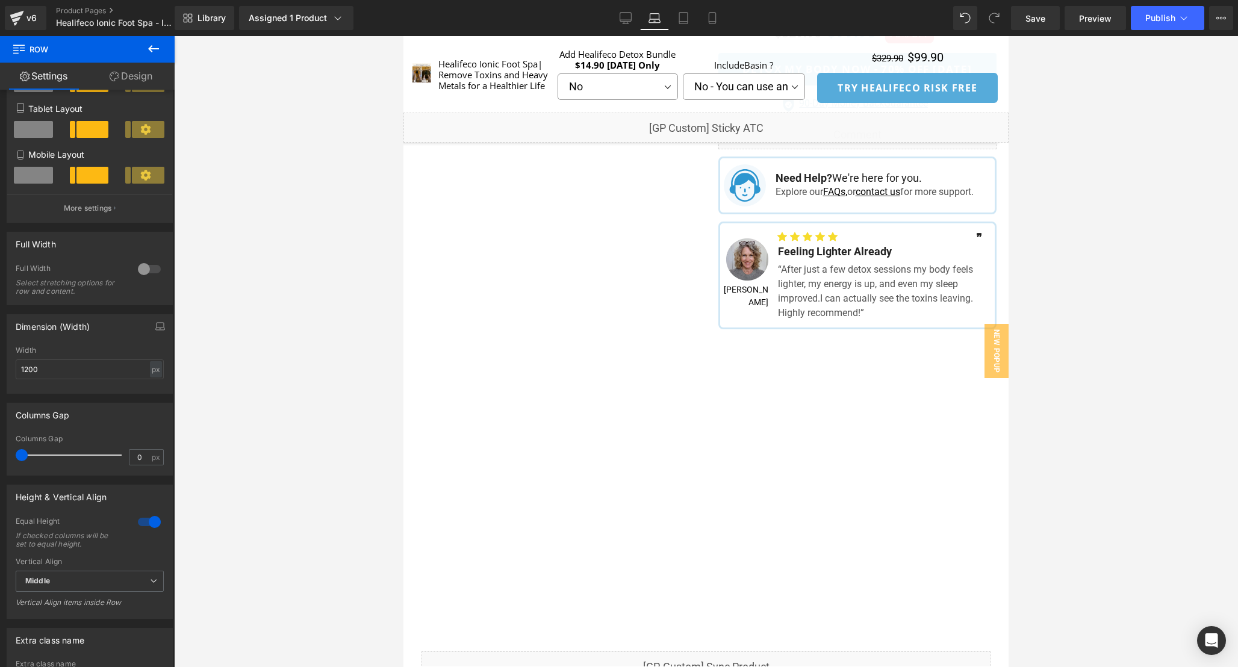
scroll to position [923, 0]
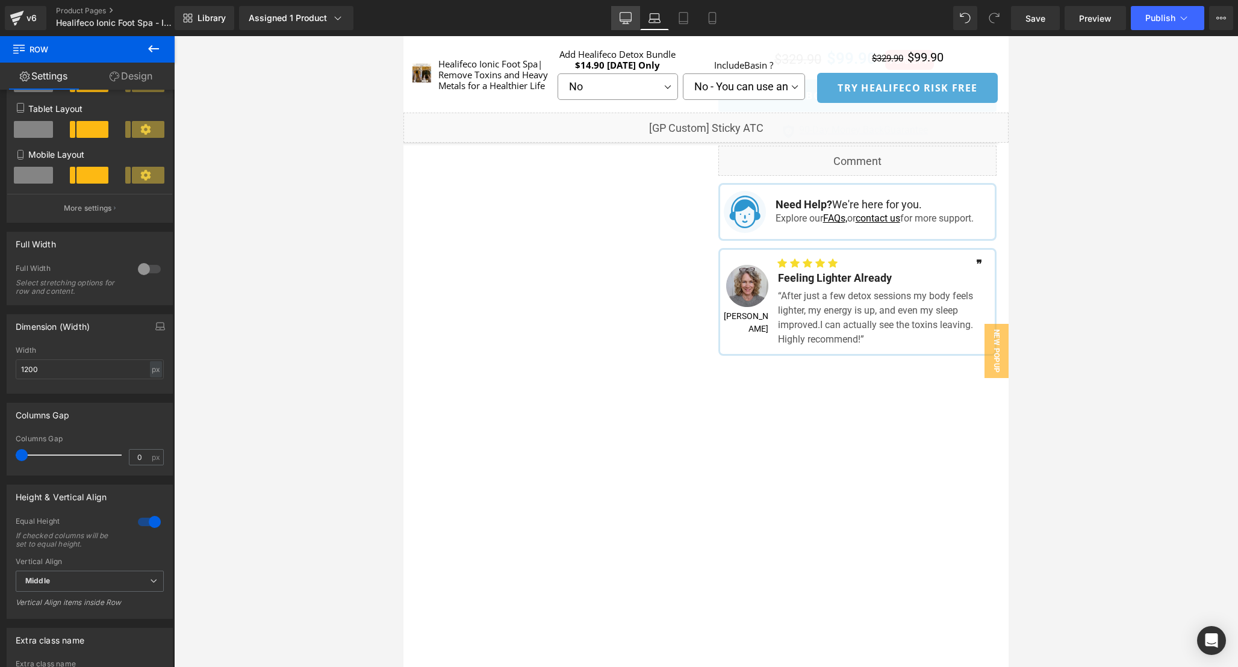
click at [625, 20] on icon at bounding box center [625, 20] width 11 height 0
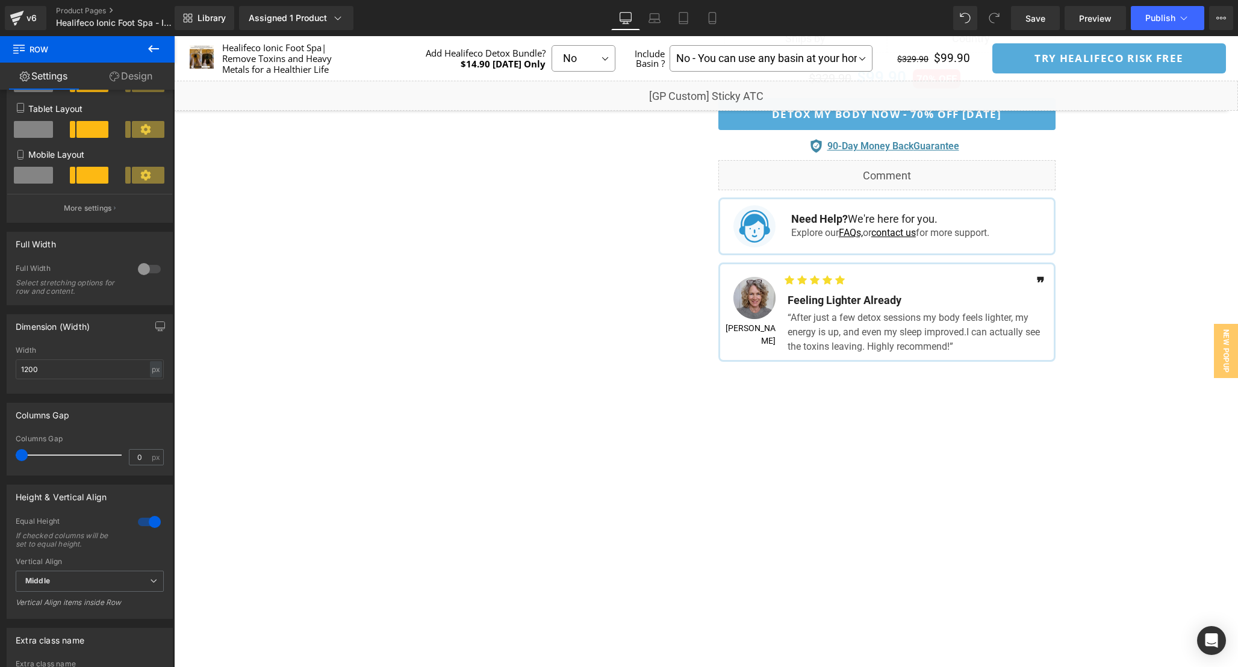
scroll to position [823, 0]
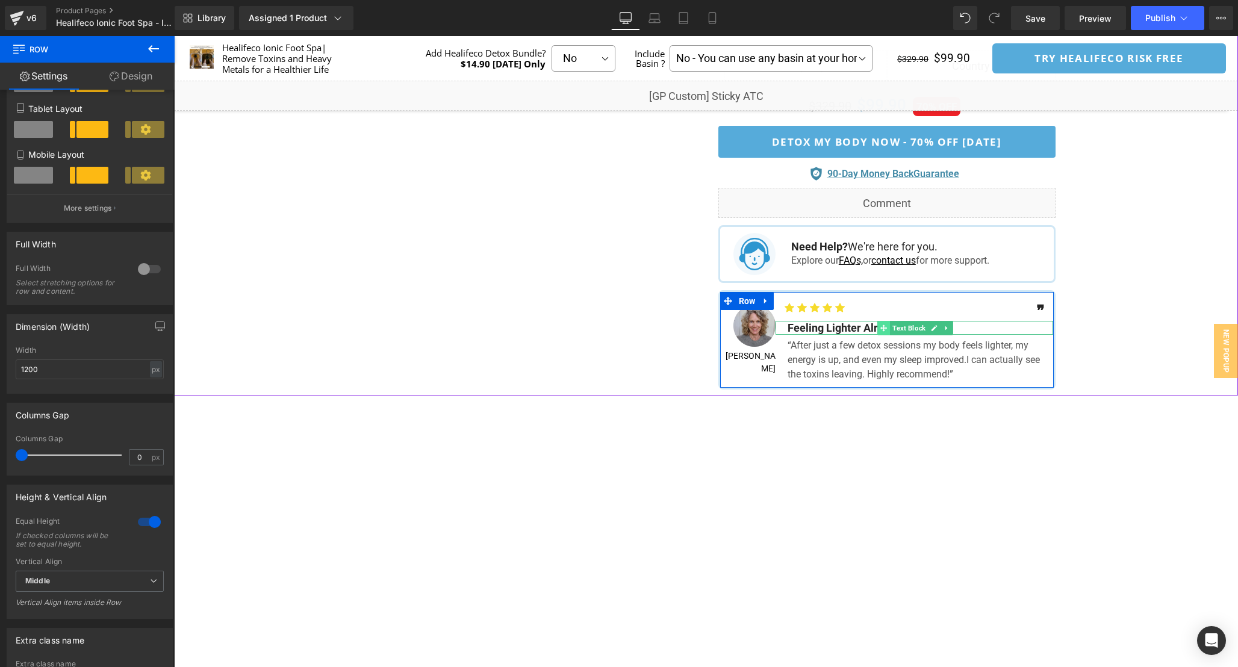
click at [878, 328] on span at bounding box center [883, 328] width 13 height 14
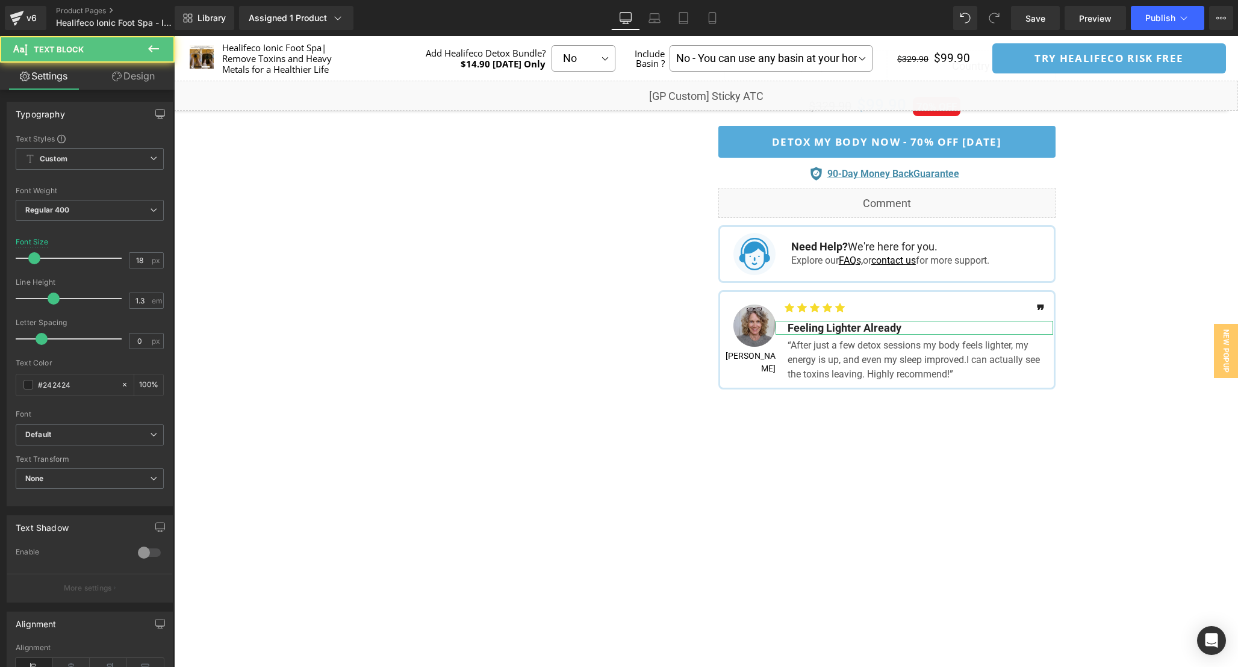
click at [123, 84] on link "Design" at bounding box center [133, 76] width 87 height 27
click at [0, 0] on div "Spacing" at bounding box center [0, 0] width 0 height 0
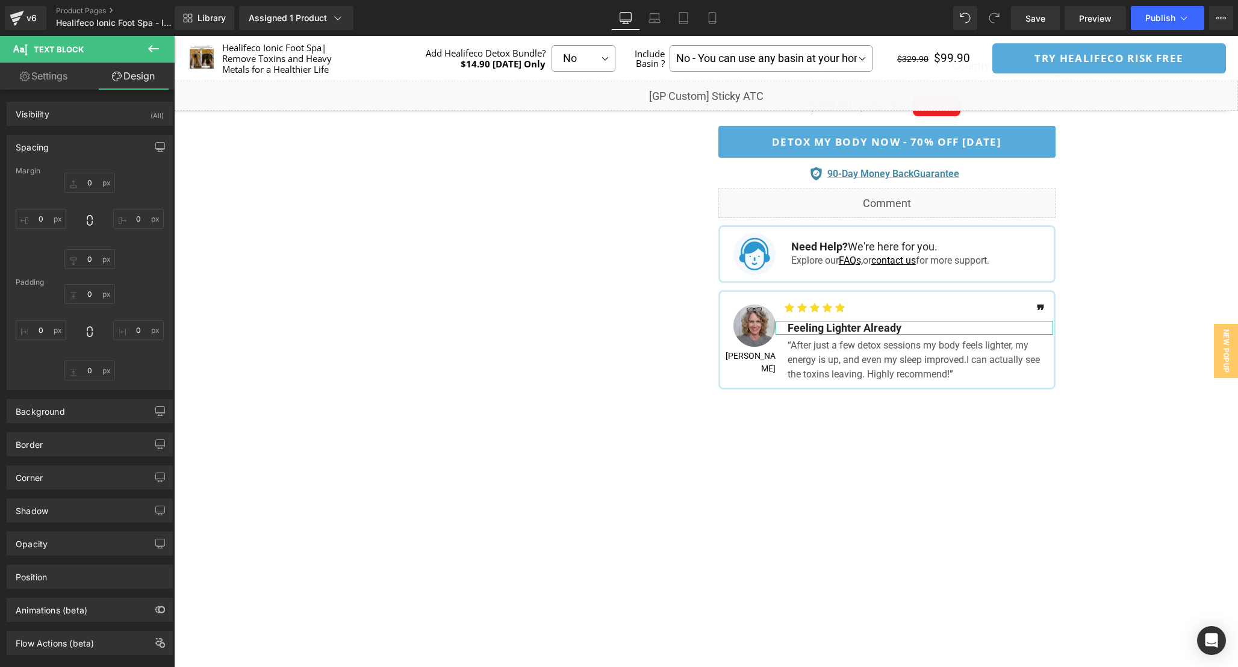
type input "0"
type input "6"
type input "0"
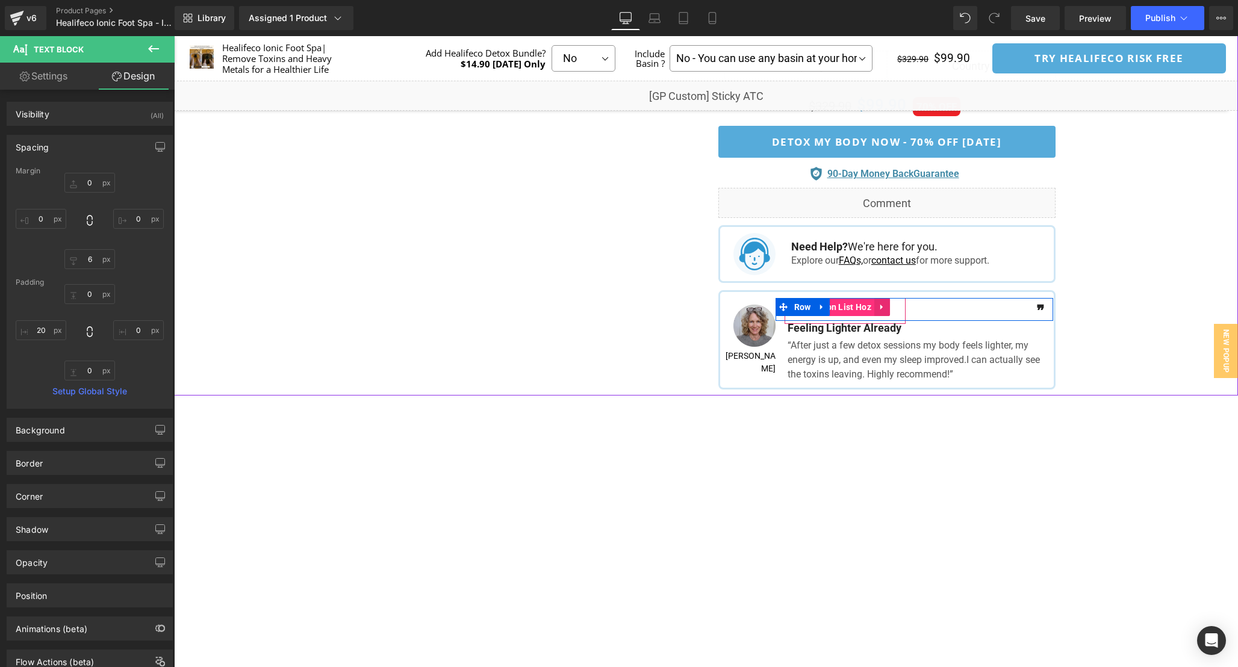
click at [849, 306] on span "Icon List Hoz" at bounding box center [846, 307] width 58 height 18
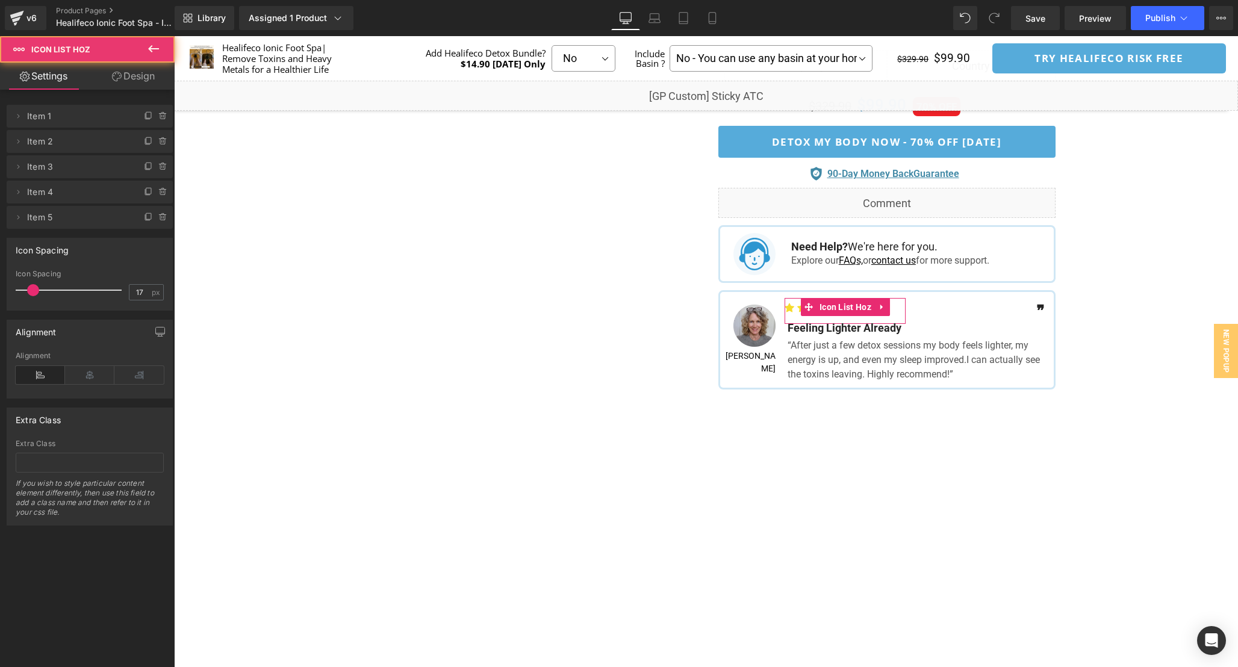
click at [136, 75] on link "Design" at bounding box center [133, 76] width 87 height 27
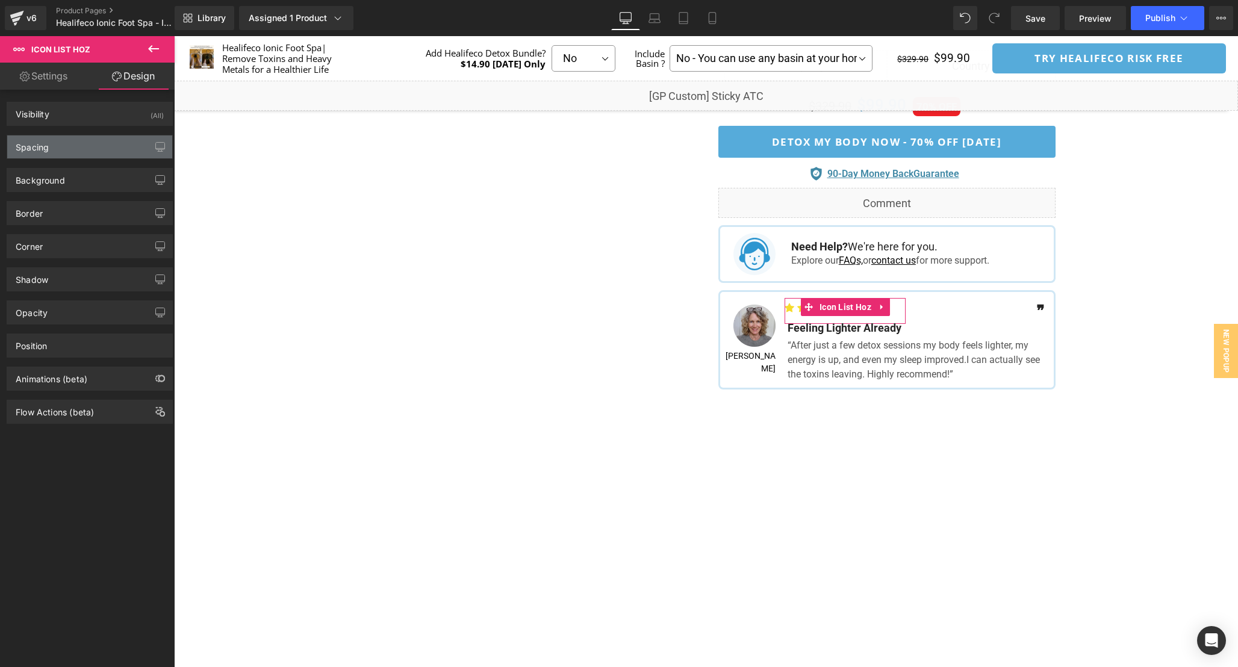
click at [49, 148] on div "Spacing" at bounding box center [89, 147] width 165 height 23
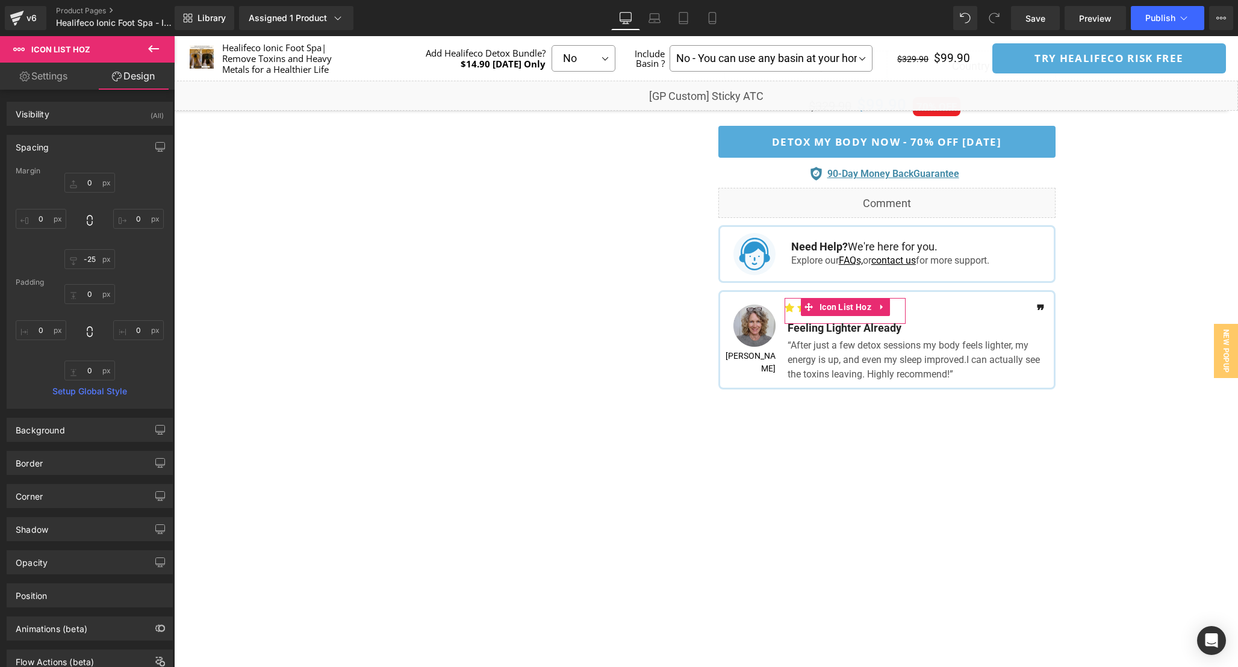
click at [49, 346] on div "0px 0 0px 0 0px 0 0px 0" at bounding box center [90, 332] width 148 height 96
click at [49, 332] on input "0" at bounding box center [41, 330] width 51 height 20
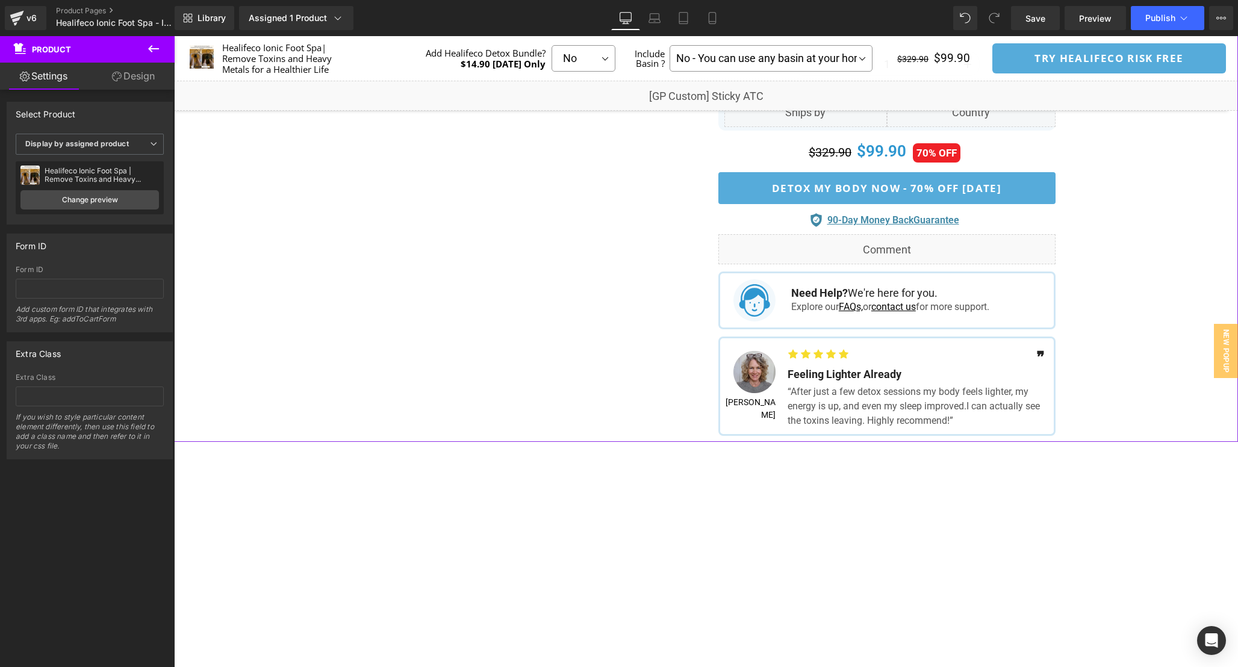
scroll to position [772, 0]
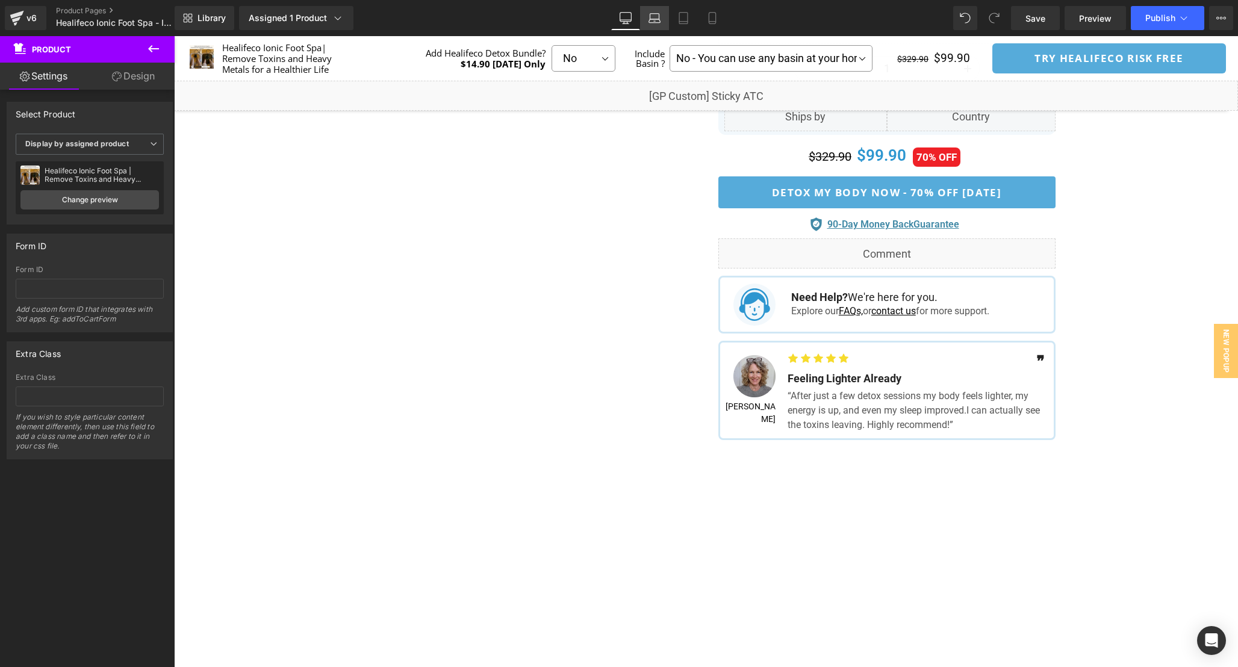
click at [654, 20] on icon at bounding box center [655, 18] width 12 height 12
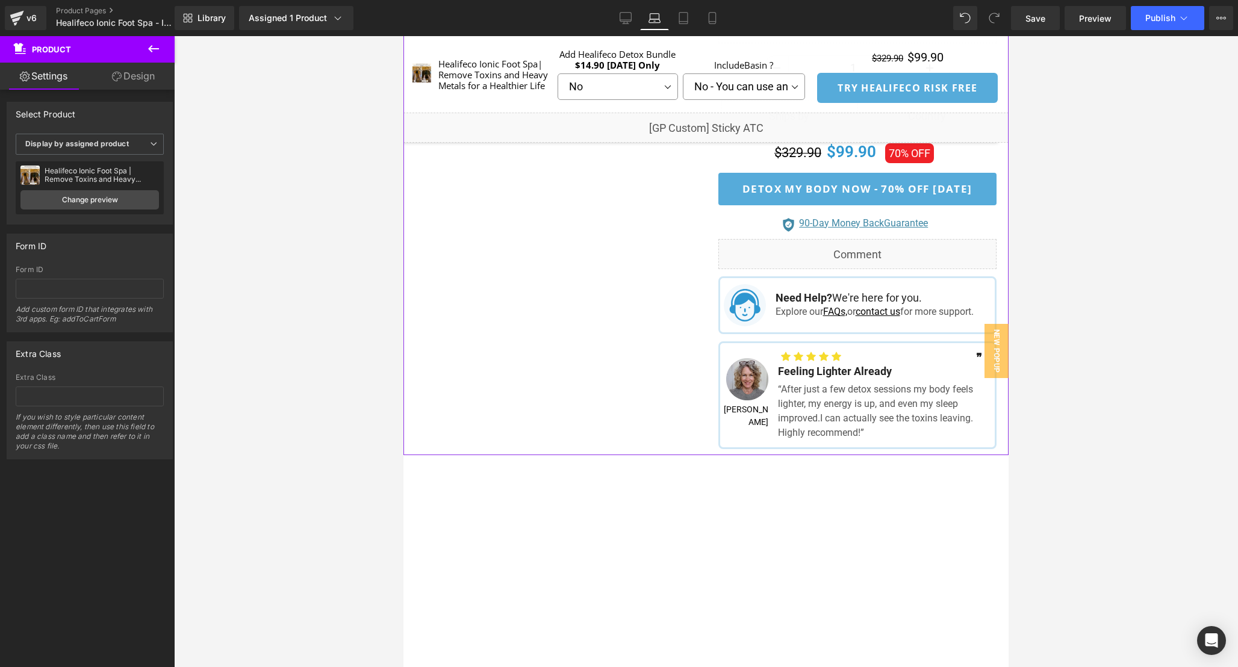
scroll to position [827, 0]
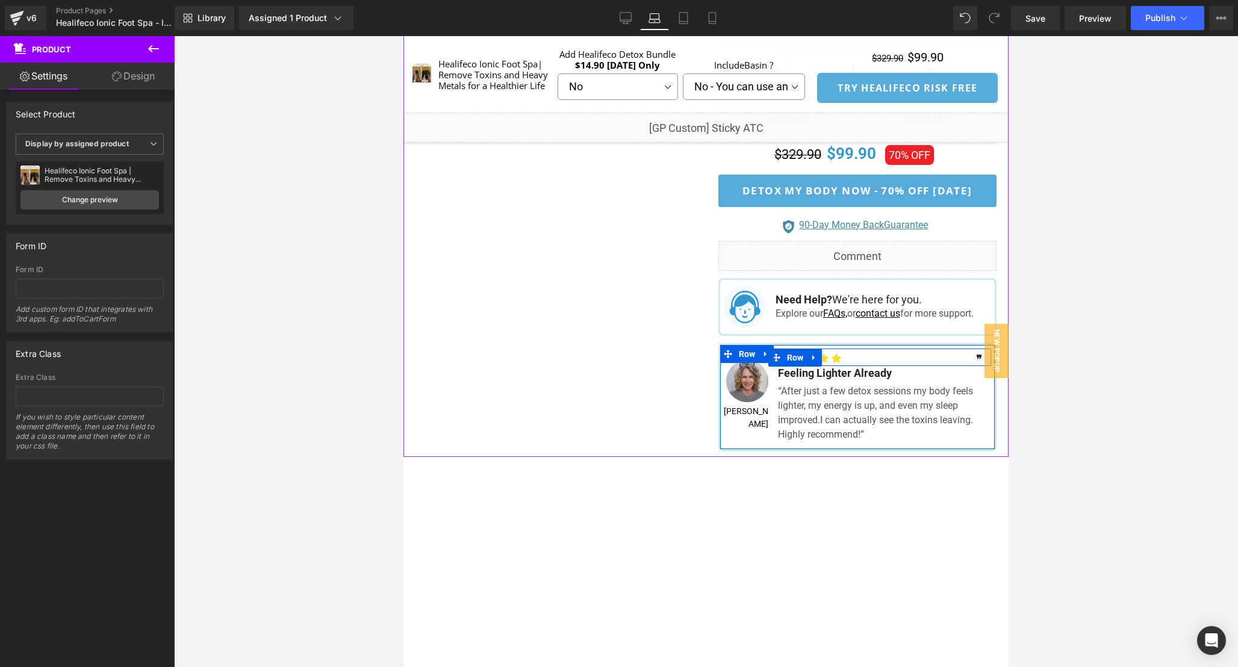
click at [872, 366] on div "Icon Icon Icon Icon Icon Icon List Hoz ❞ Text Block Row" at bounding box center [879, 357] width 223 height 17
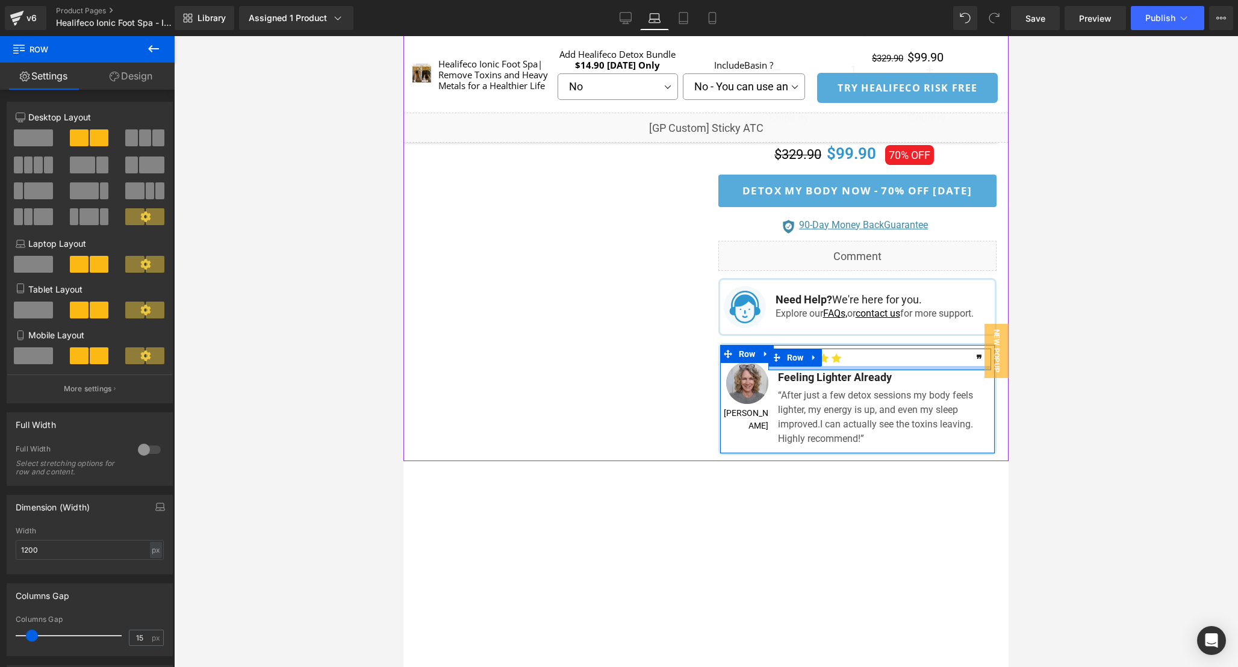
click at [886, 370] on div at bounding box center [879, 368] width 223 height 4
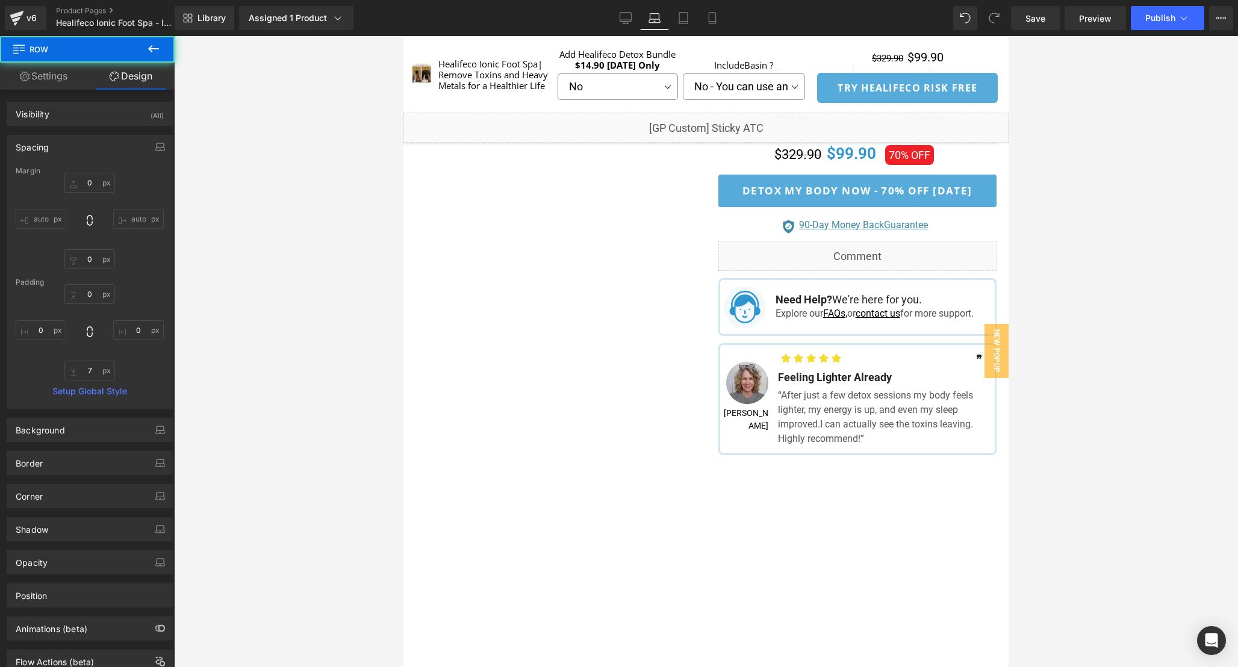
click at [1083, 396] on div at bounding box center [706, 351] width 1064 height 631
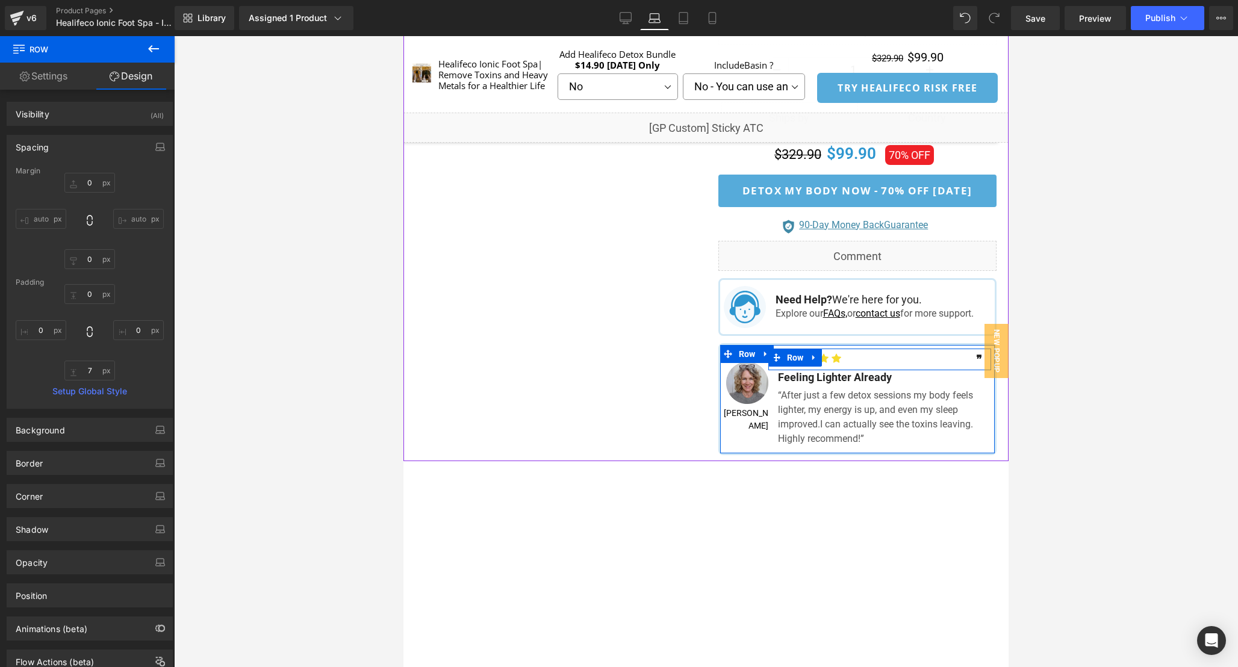
click at [880, 366] on div "❞ Text Block" at bounding box center [935, 357] width 111 height 17
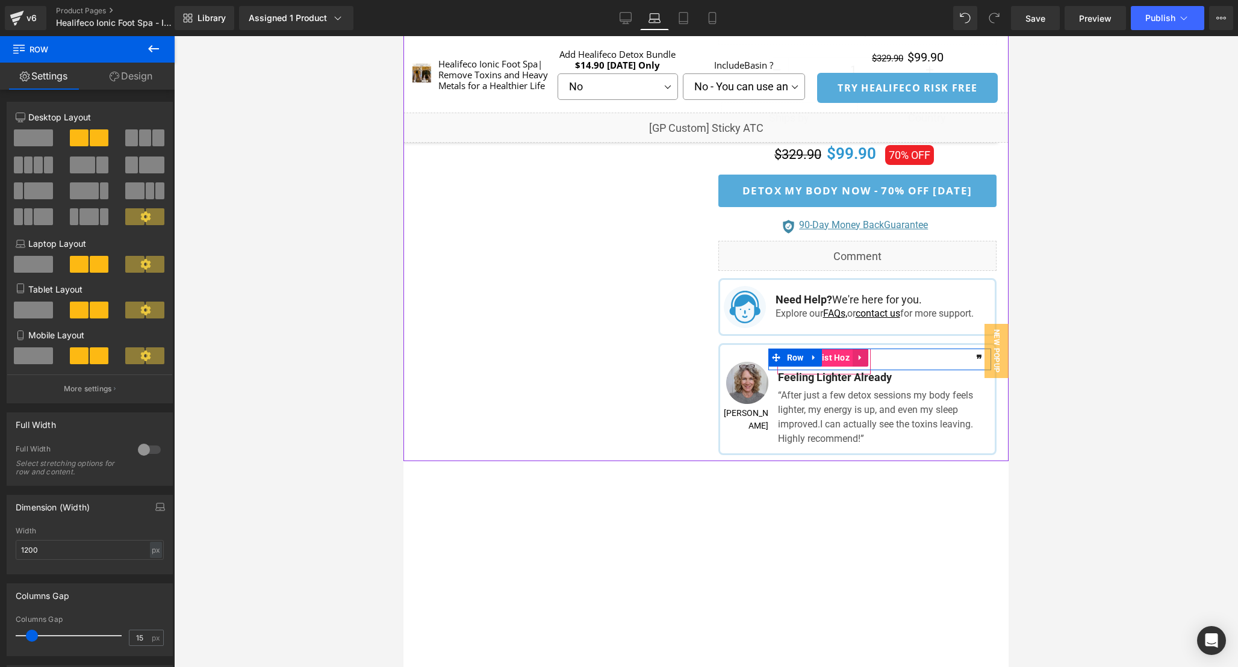
click at [836, 367] on span "Icon List Hoz" at bounding box center [824, 358] width 58 height 18
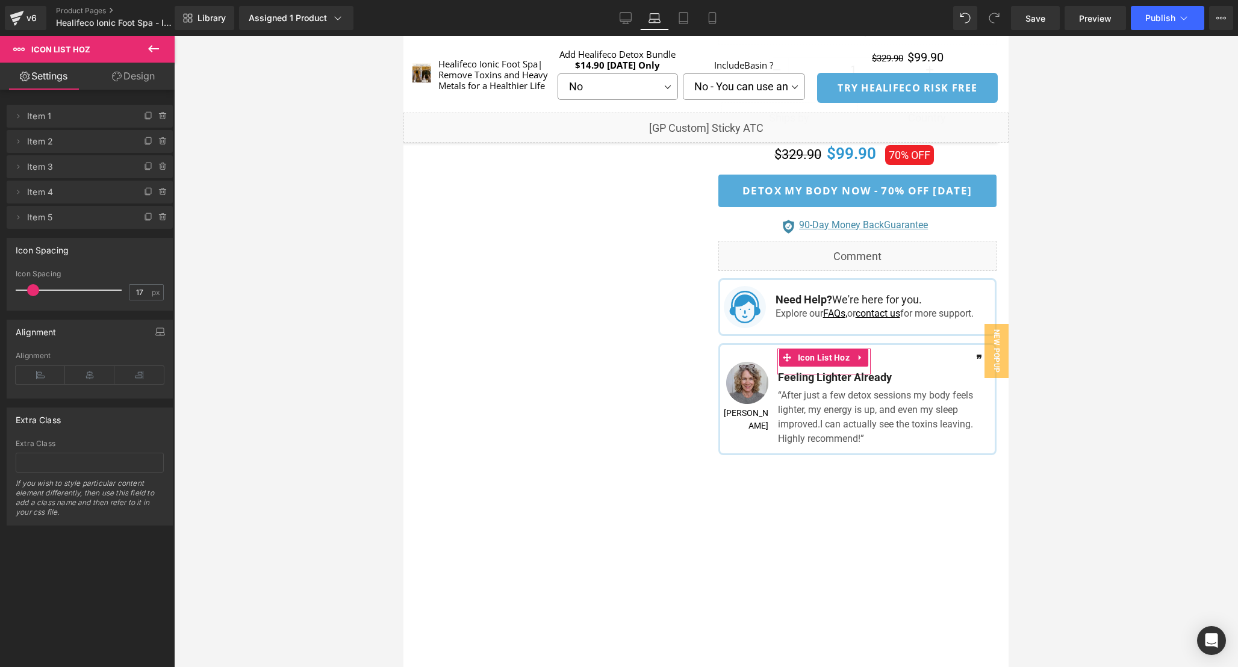
click at [136, 80] on link "Design" at bounding box center [133, 76] width 87 height 27
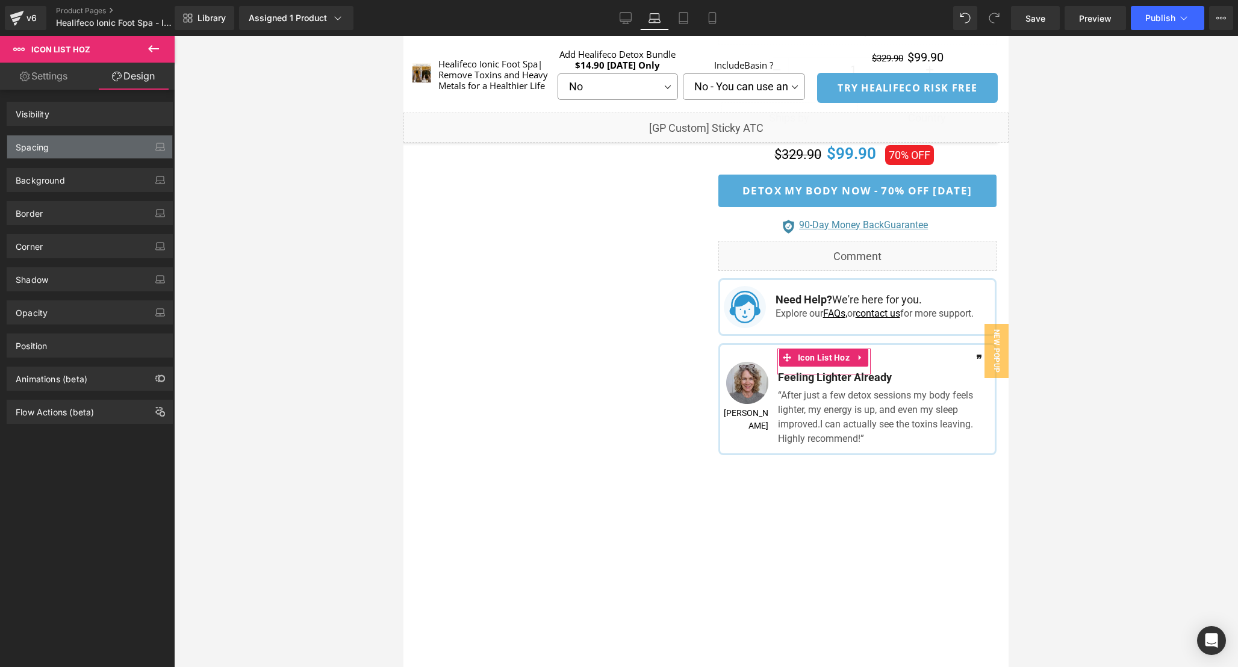
click at [101, 153] on div "Spacing" at bounding box center [89, 147] width 165 height 23
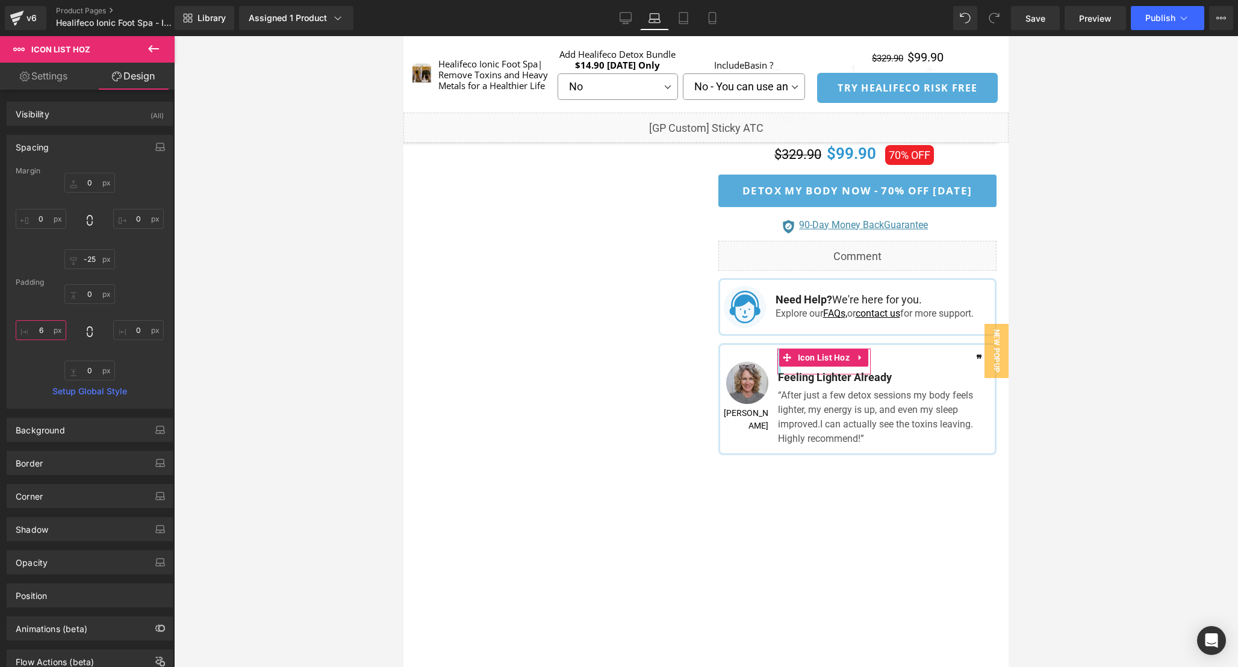
click at [46, 332] on input "6" at bounding box center [41, 330] width 51 height 20
click at [1086, 373] on div at bounding box center [706, 351] width 1064 height 631
click at [611, 24] on link "Desktop" at bounding box center [625, 18] width 29 height 24
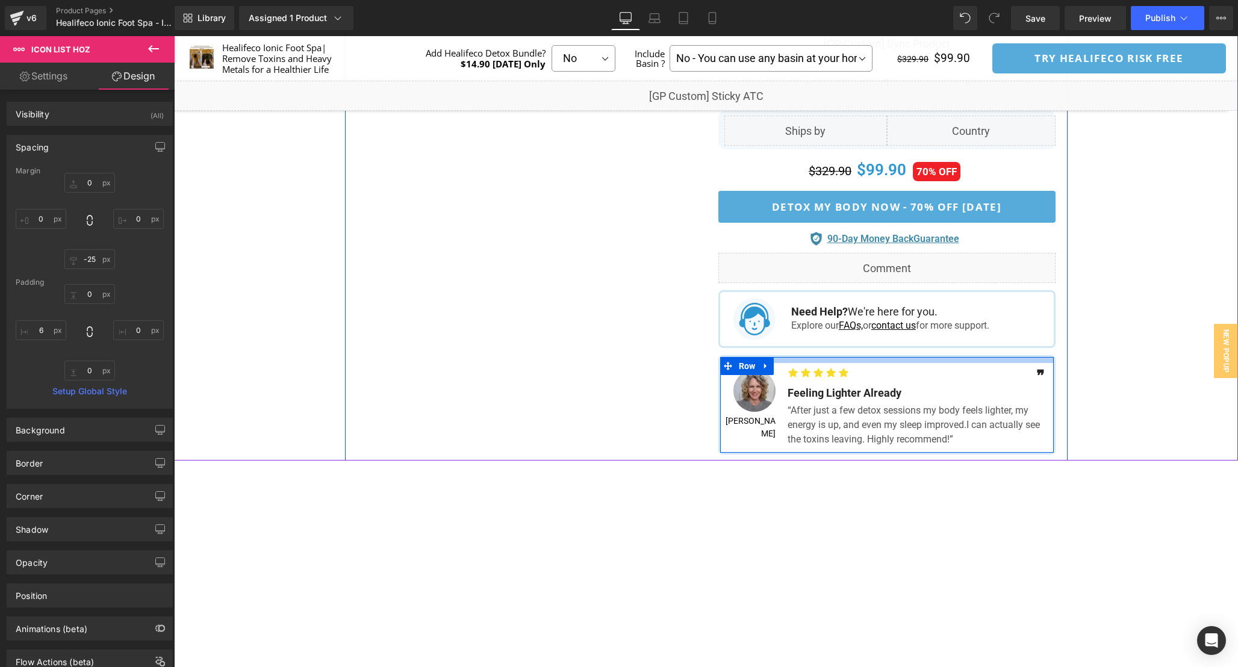
scroll to position [759, 0]
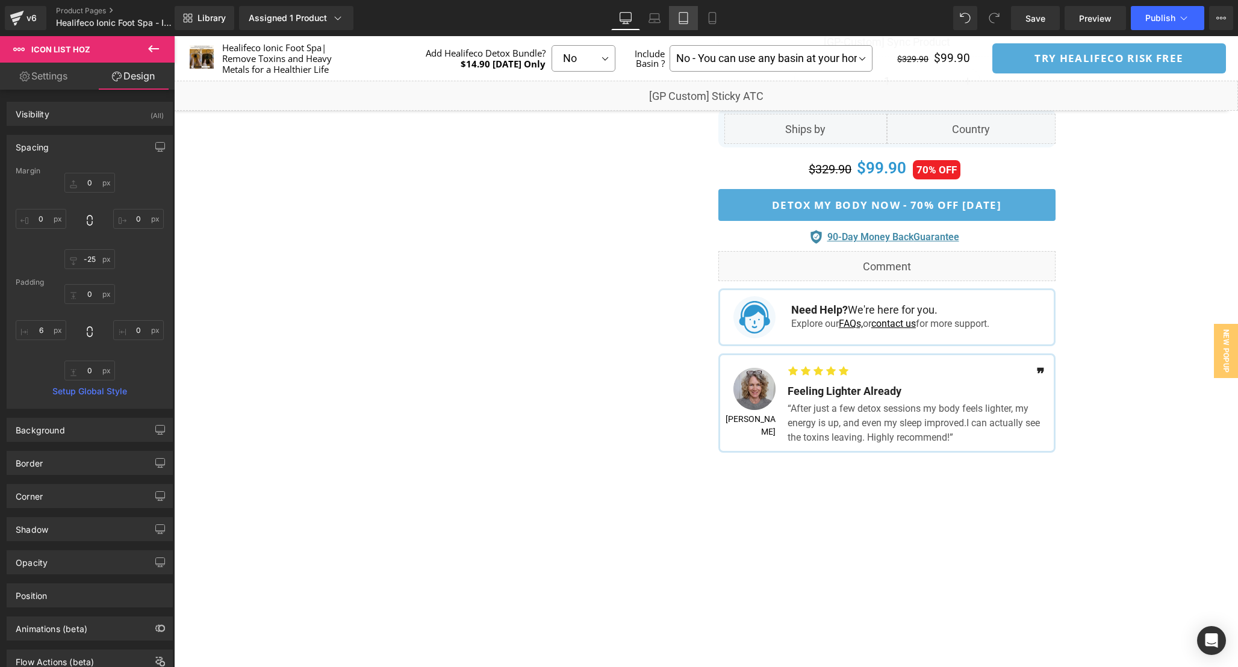
click at [678, 23] on icon at bounding box center [684, 18] width 12 height 12
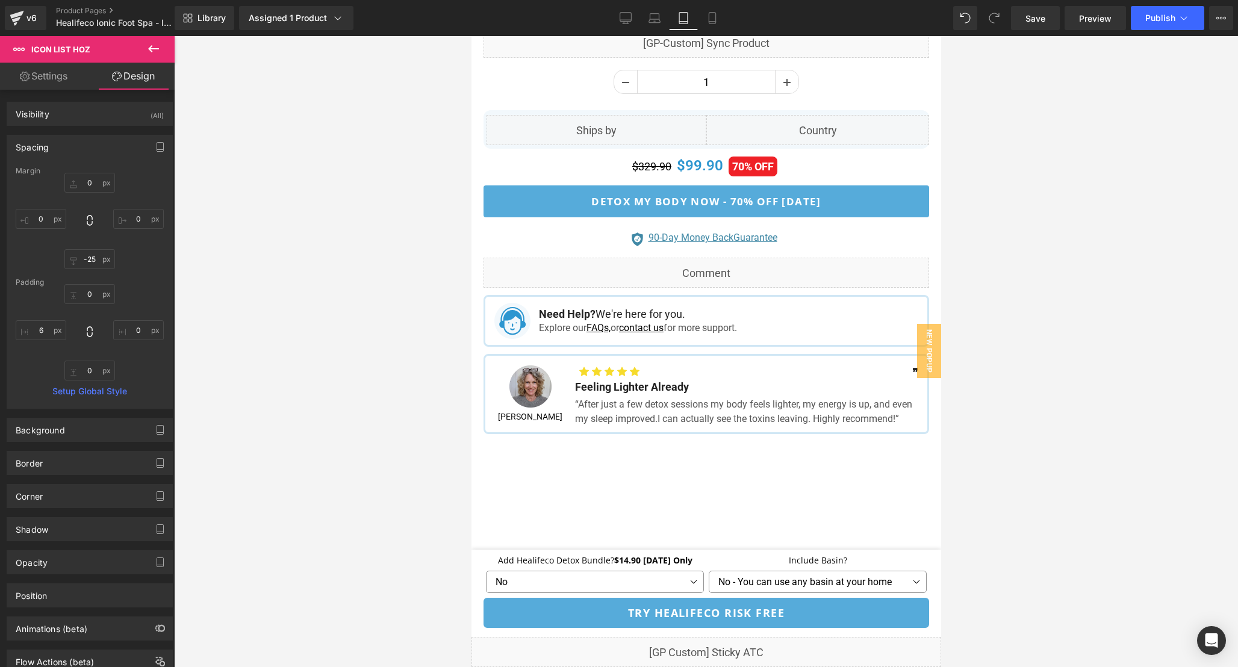
scroll to position [1211, 0]
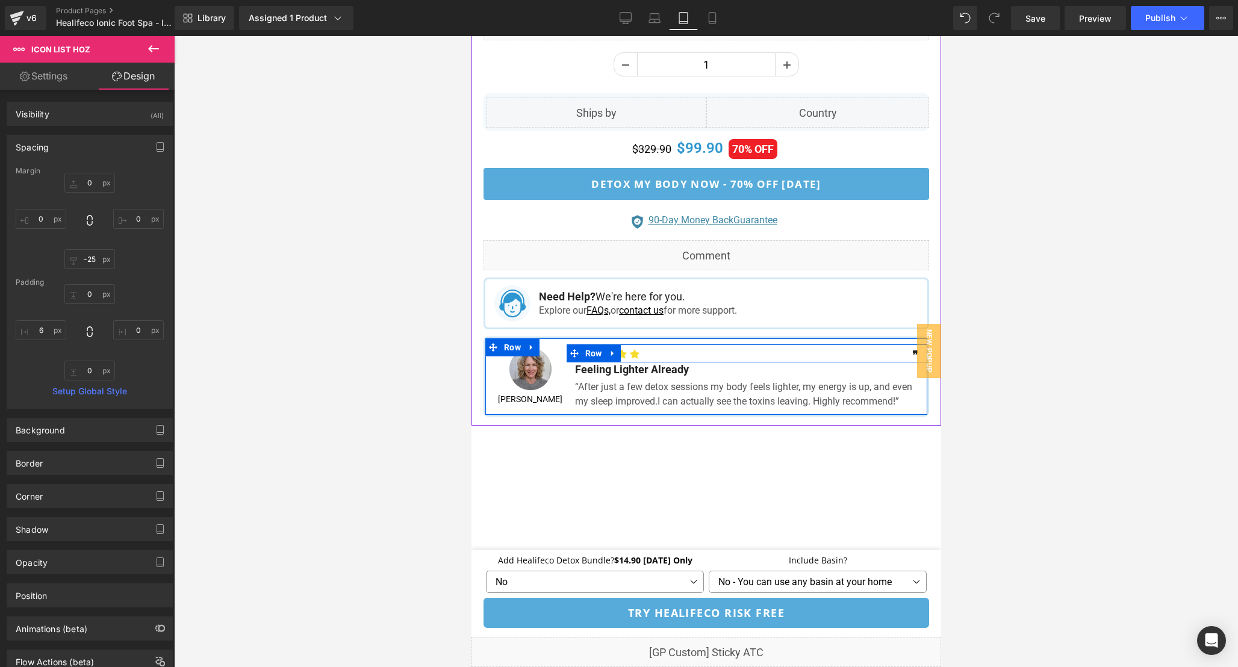
click at [752, 352] on div "❞ Text Block" at bounding box center [836, 352] width 181 height 17
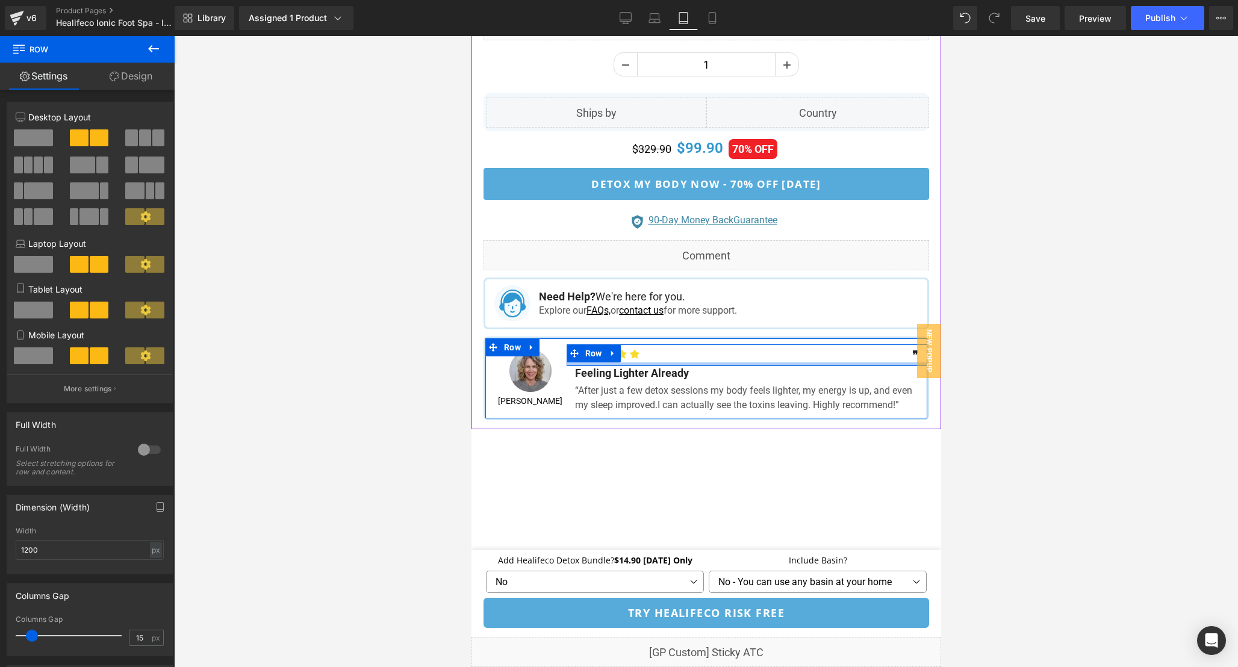
drag, startPoint x: 751, startPoint y: 357, endPoint x: 708, endPoint y: 331, distance: 50.0
click at [751, 363] on div at bounding box center [746, 365] width 361 height 4
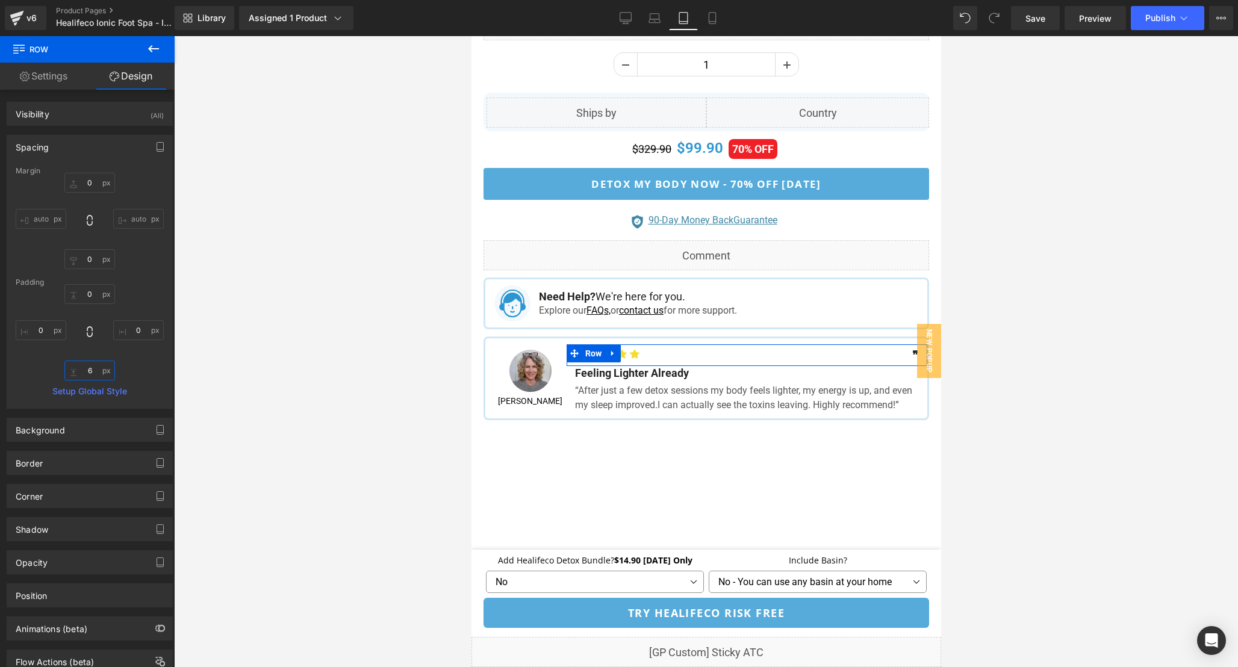
click at [90, 362] on input "6" at bounding box center [89, 371] width 51 height 20
click at [91, 369] on input "6" at bounding box center [89, 371] width 51 height 20
click at [661, 353] on span "Icon List Hoz" at bounding box center [656, 354] width 58 height 18
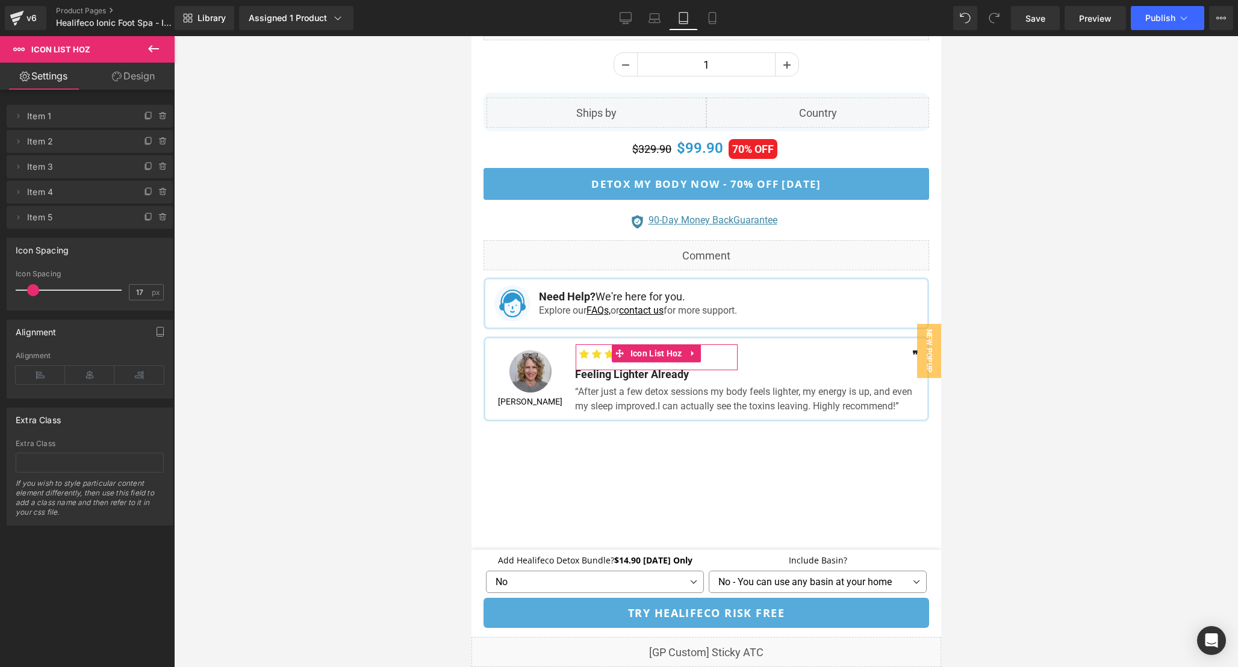
click at [125, 81] on link "Design" at bounding box center [133, 76] width 87 height 27
click at [0, 0] on div "Spacing" at bounding box center [0, 0] width 0 height 0
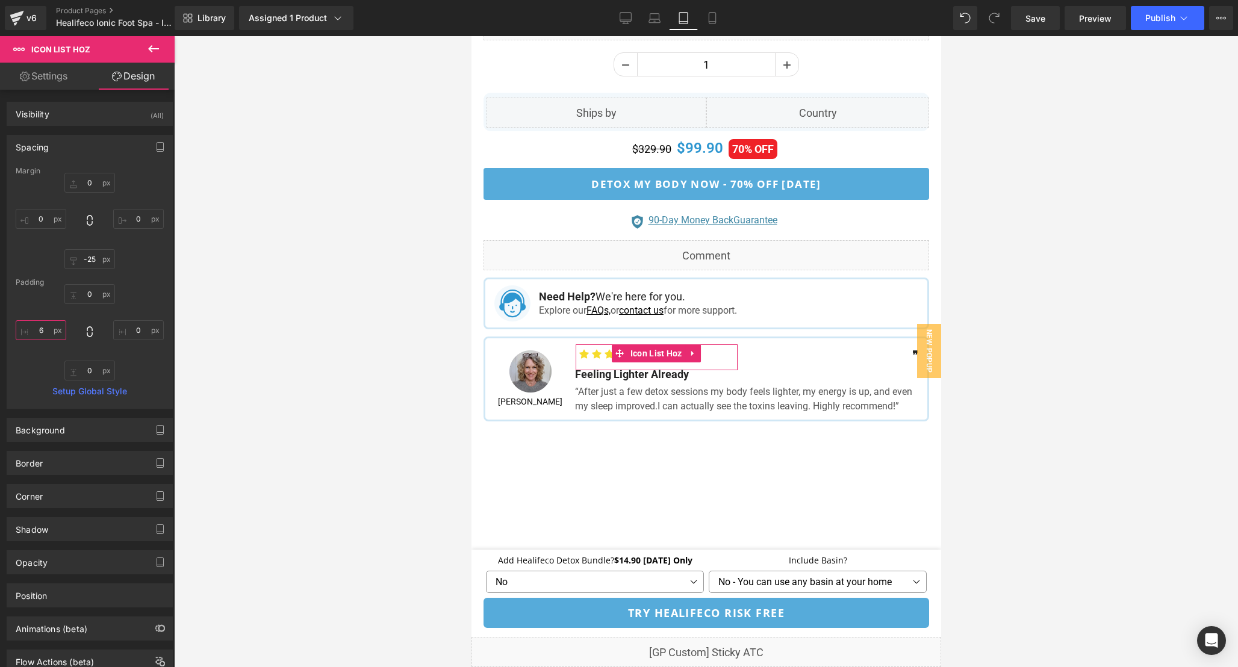
click at [46, 336] on input "6" at bounding box center [41, 330] width 51 height 20
click at [1016, 353] on div at bounding box center [706, 351] width 1064 height 631
click at [649, 24] on link "Laptop" at bounding box center [654, 18] width 29 height 24
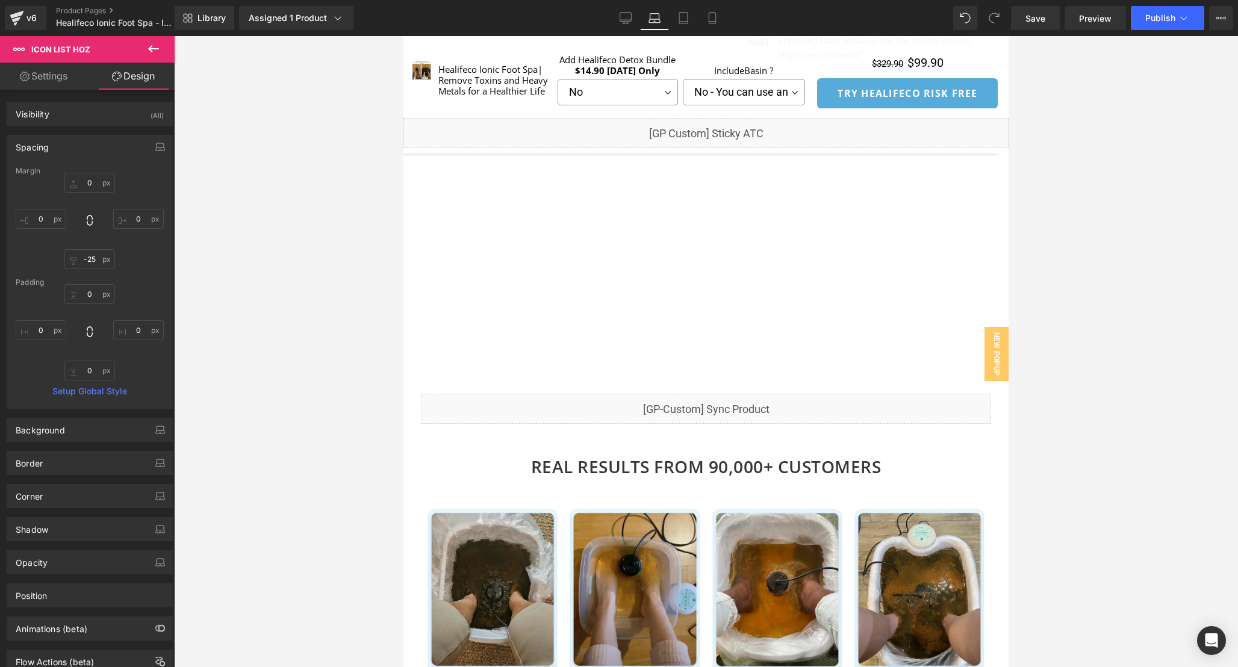
scroll to position [847, 0]
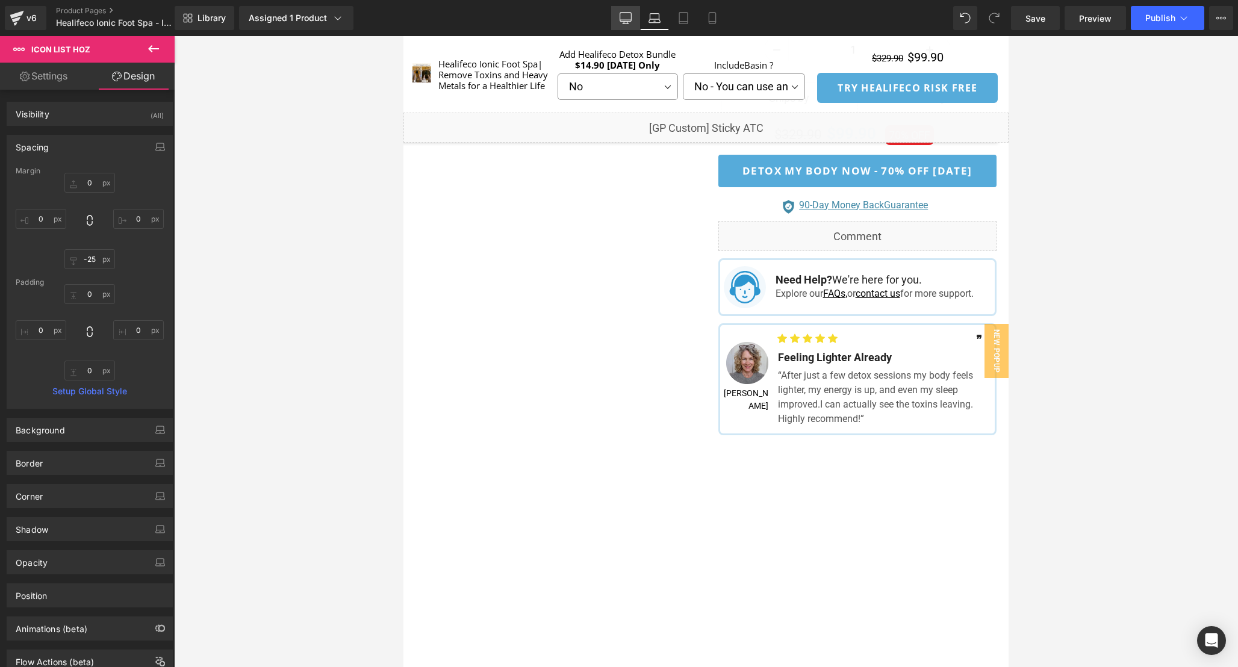
click at [623, 20] on icon at bounding box center [626, 18] width 12 height 12
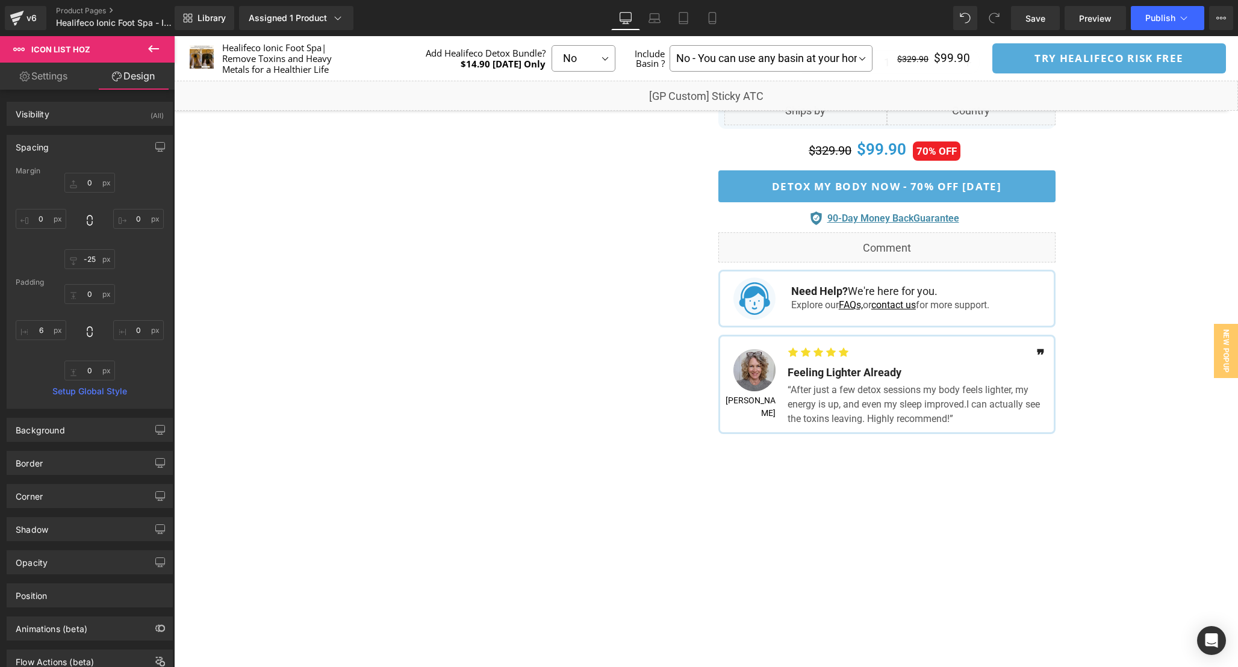
scroll to position [777, 0]
click at [655, 23] on icon at bounding box center [655, 18] width 12 height 12
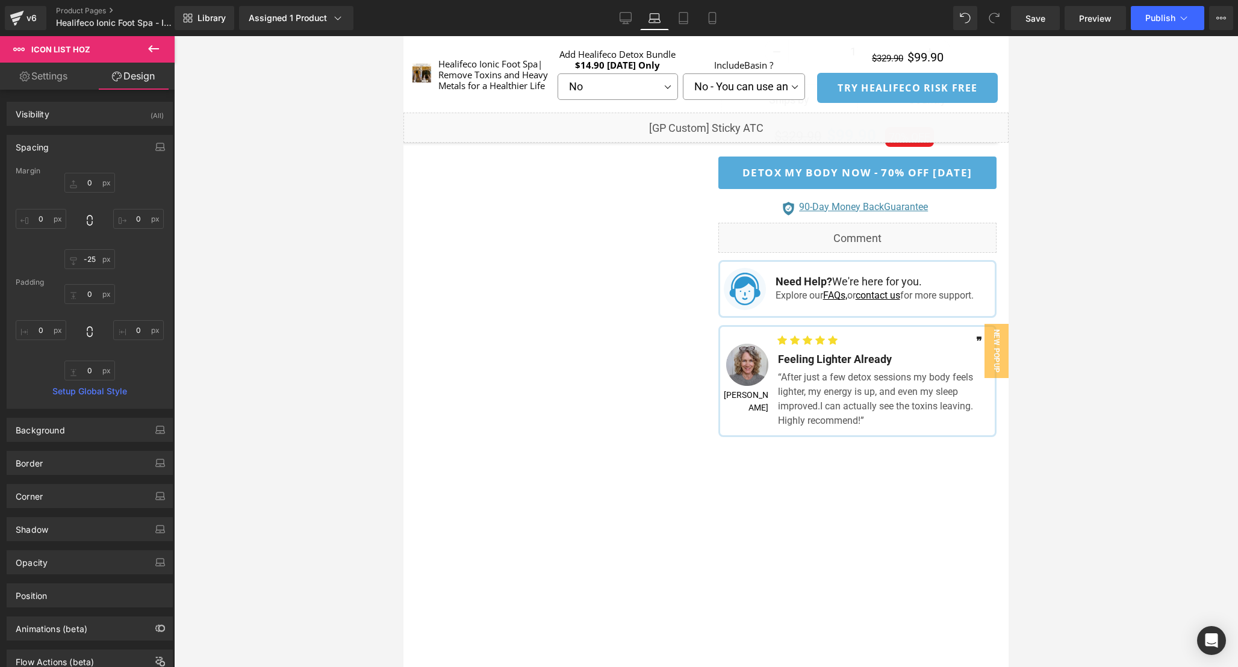
scroll to position [847, 0]
click at [692, 23] on link "Tablet" at bounding box center [683, 18] width 29 height 24
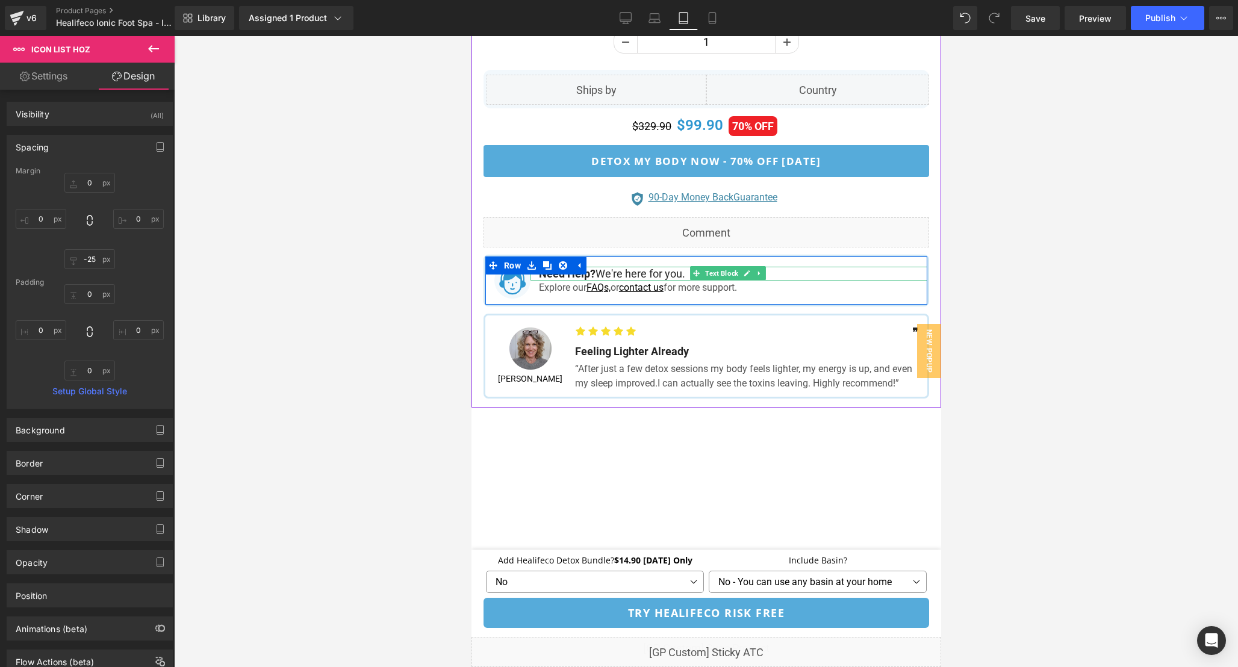
scroll to position [1229, 0]
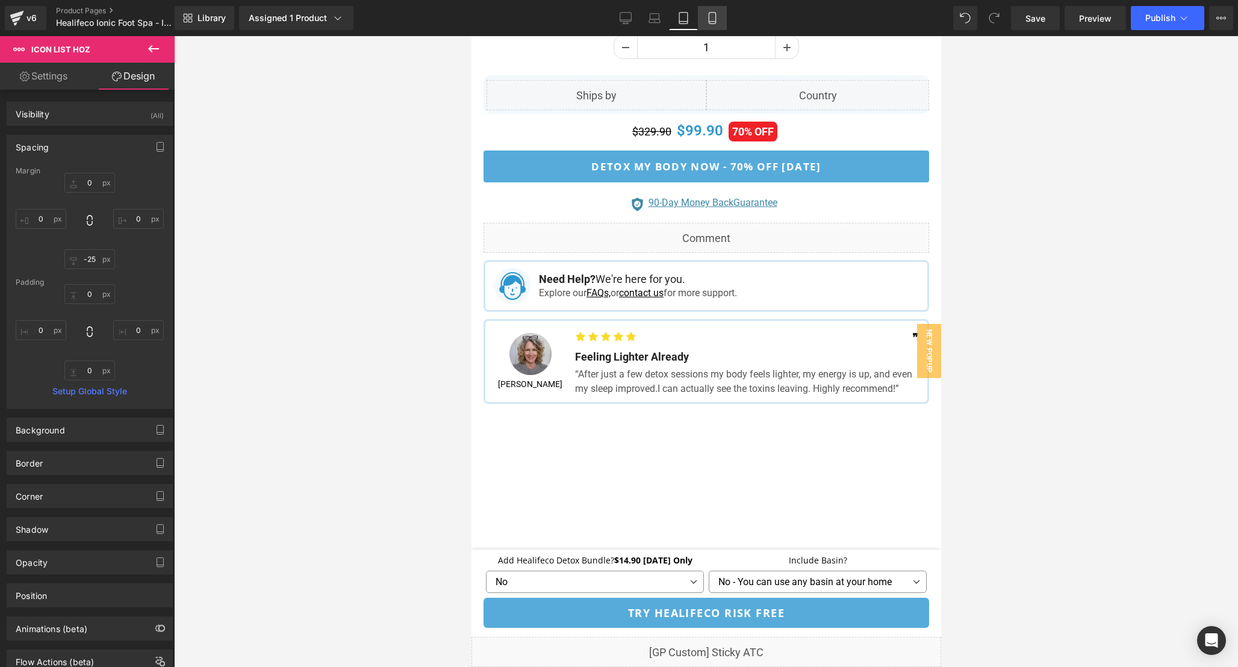
click at [705, 11] on link "Mobile" at bounding box center [712, 18] width 29 height 24
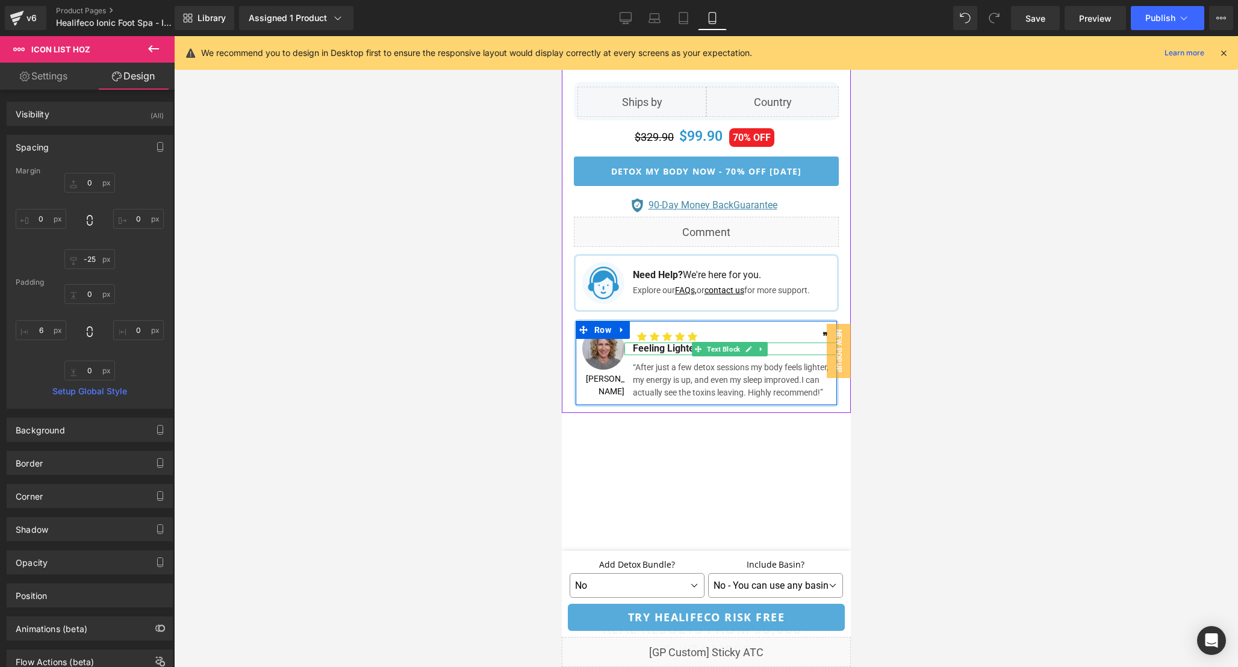
scroll to position [1183, 0]
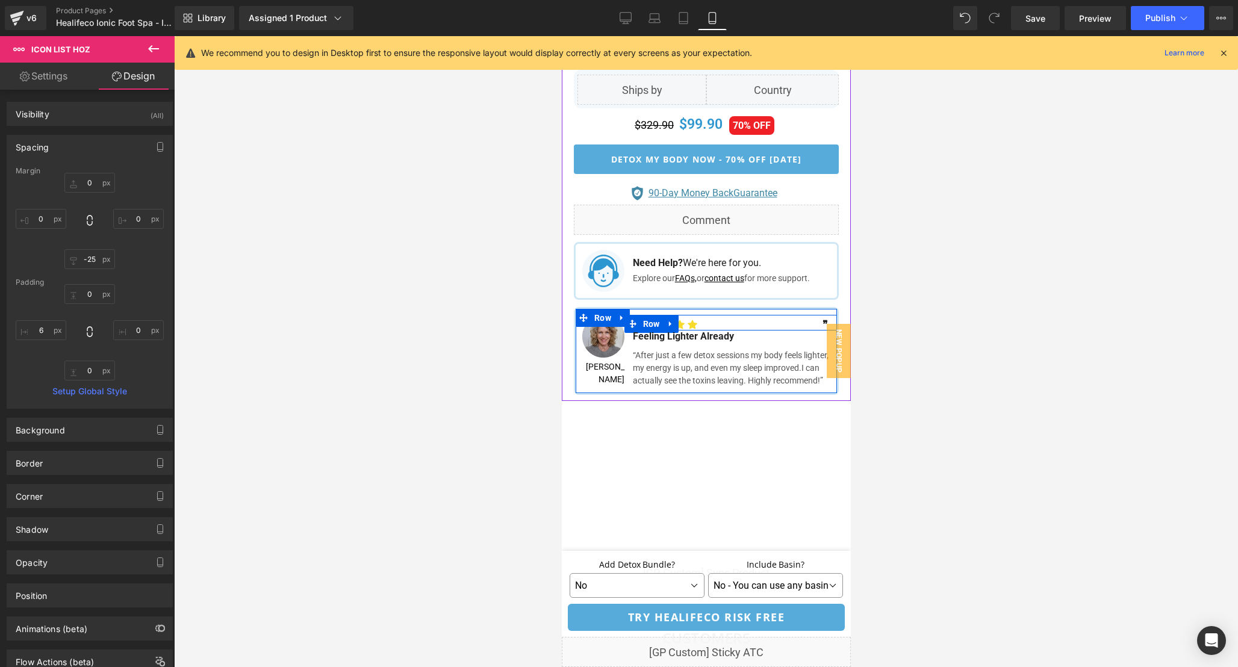
click at [737, 320] on link at bounding box center [743, 324] width 13 height 14
click at [679, 322] on span "Icon List Hoz" at bounding box center [653, 324] width 58 height 18
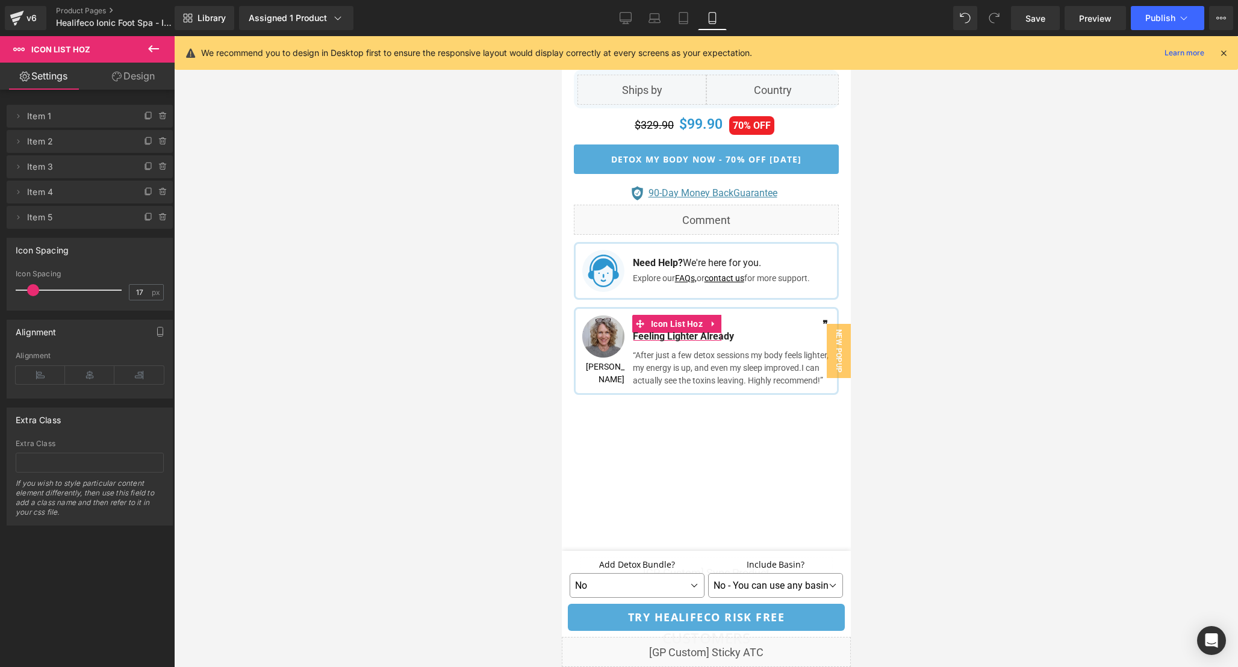
click at [137, 81] on link "Design" at bounding box center [133, 76] width 87 height 27
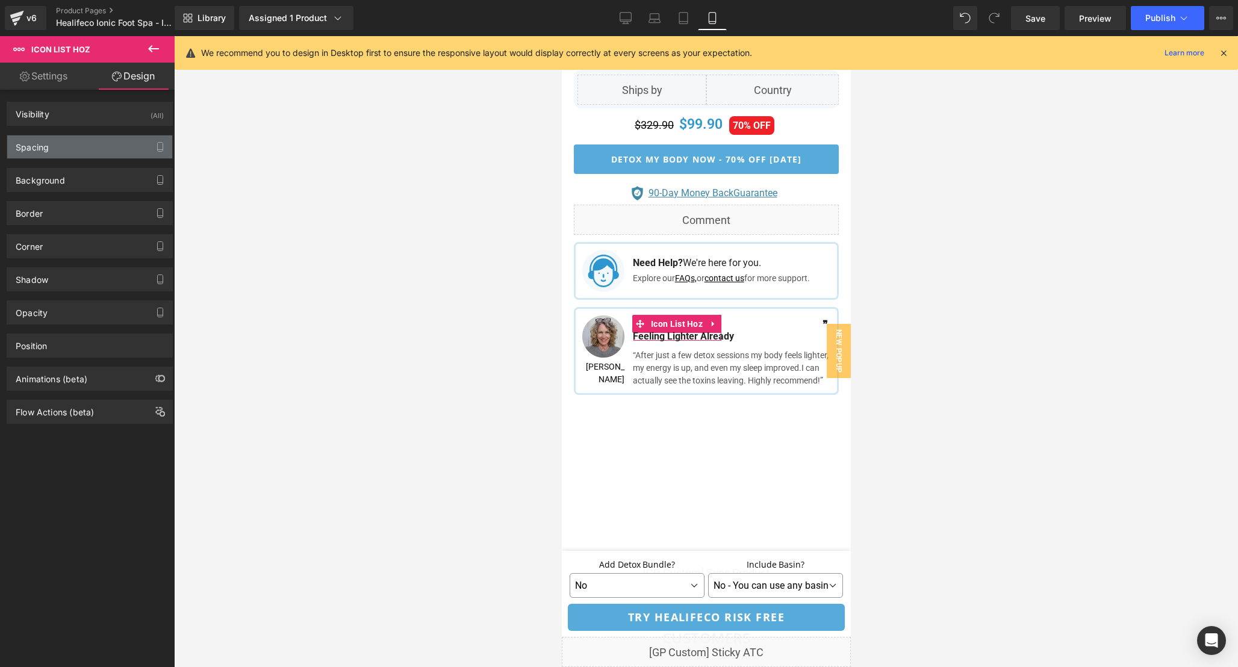
click at [96, 139] on div "Spacing" at bounding box center [89, 147] width 165 height 23
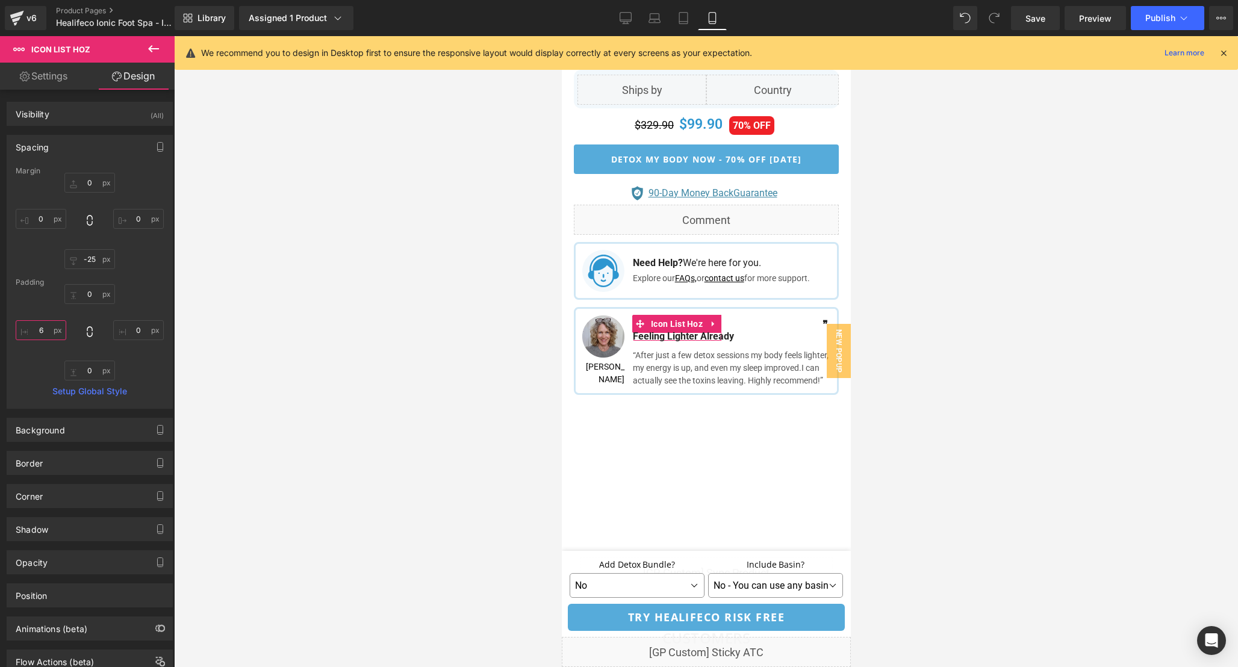
click at [46, 329] on input "6" at bounding box center [41, 330] width 51 height 20
click at [764, 319] on div "❞ Text Block" at bounding box center [783, 325] width 89 height 13
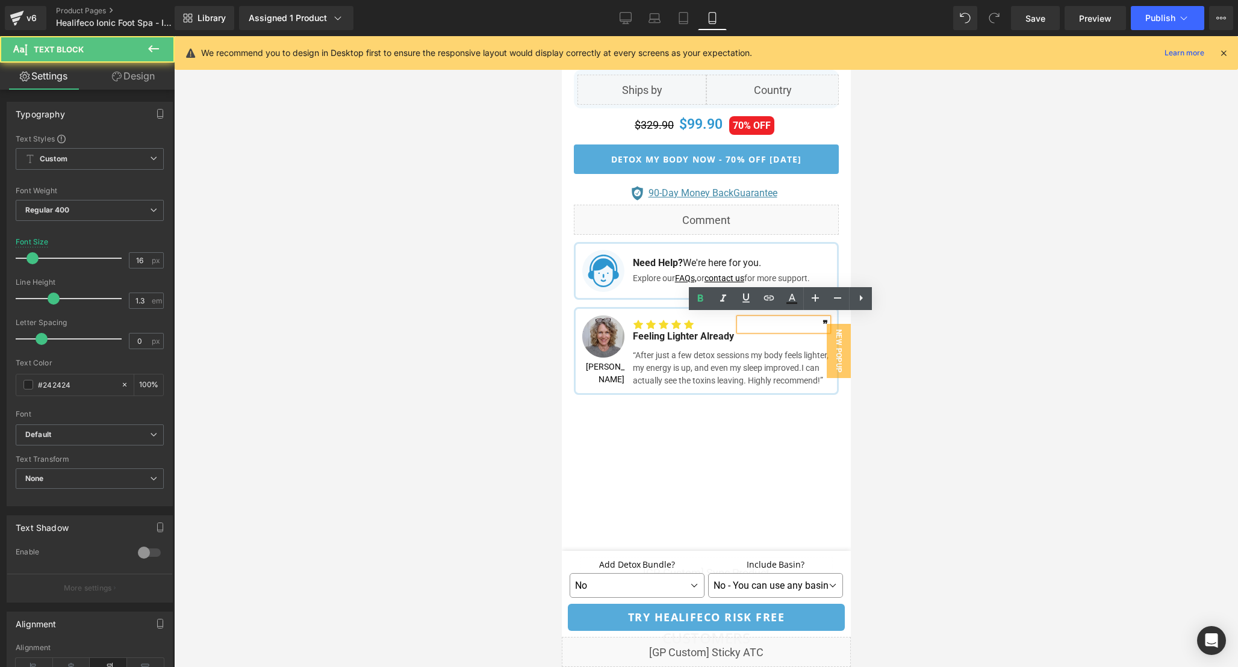
click at [917, 316] on div at bounding box center [706, 351] width 1064 height 631
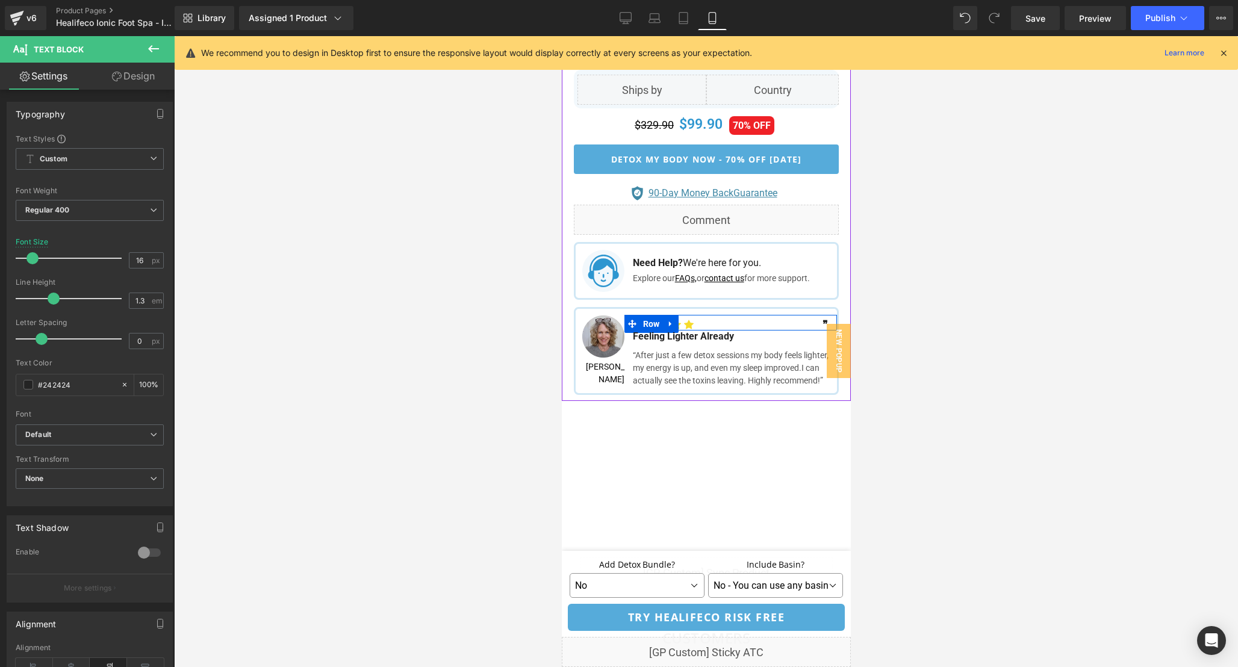
click at [726, 321] on div "Icon Icon Icon Icon Icon Icon List Hoz NaNpx" at bounding box center [677, 320] width 107 height 11
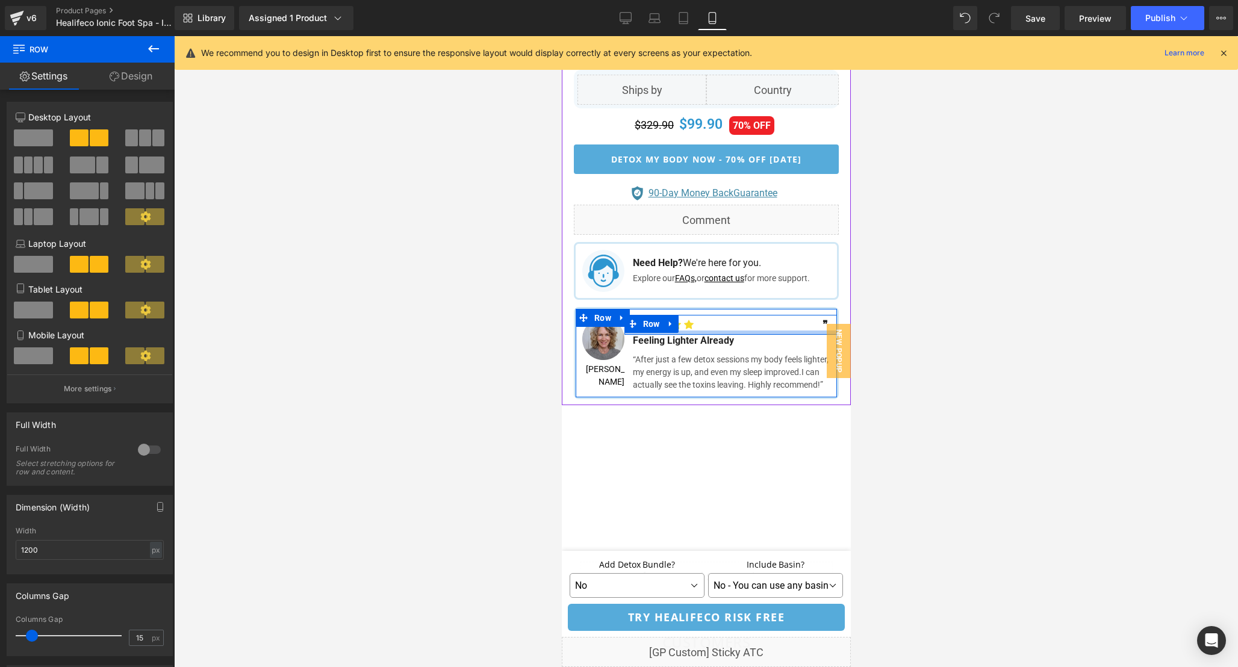
click at [727, 331] on div at bounding box center [730, 333] width 213 height 4
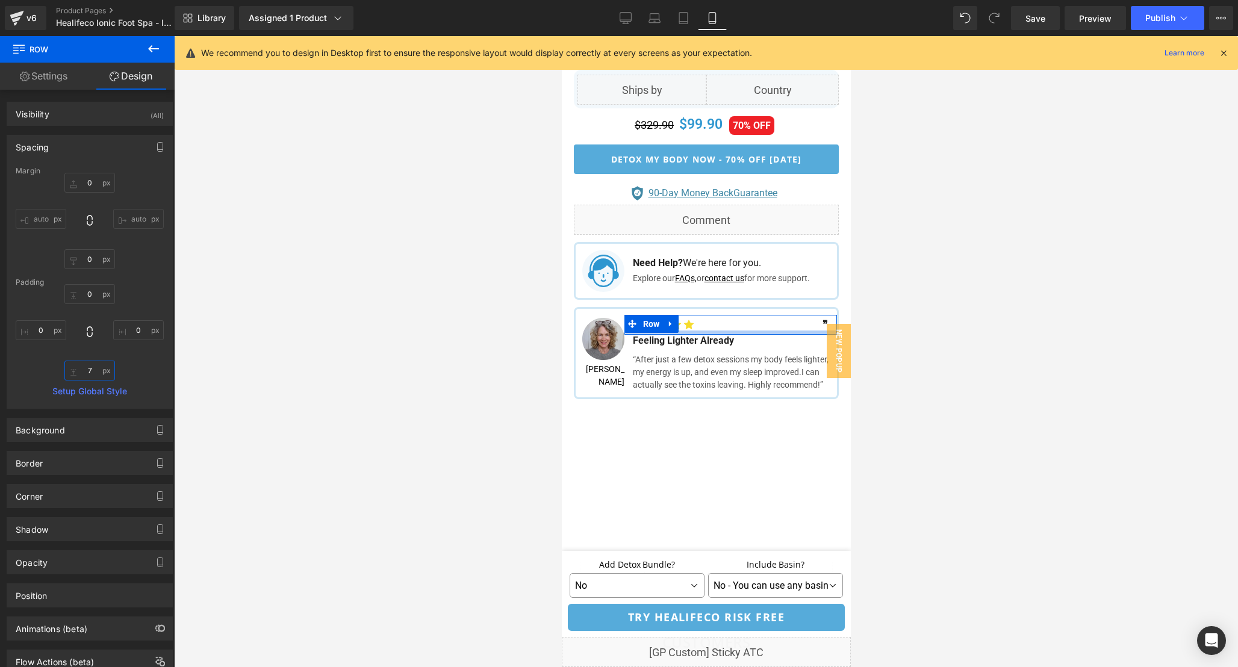
click at [96, 376] on input "7" at bounding box center [89, 371] width 51 height 20
click at [942, 336] on div at bounding box center [706, 351] width 1064 height 631
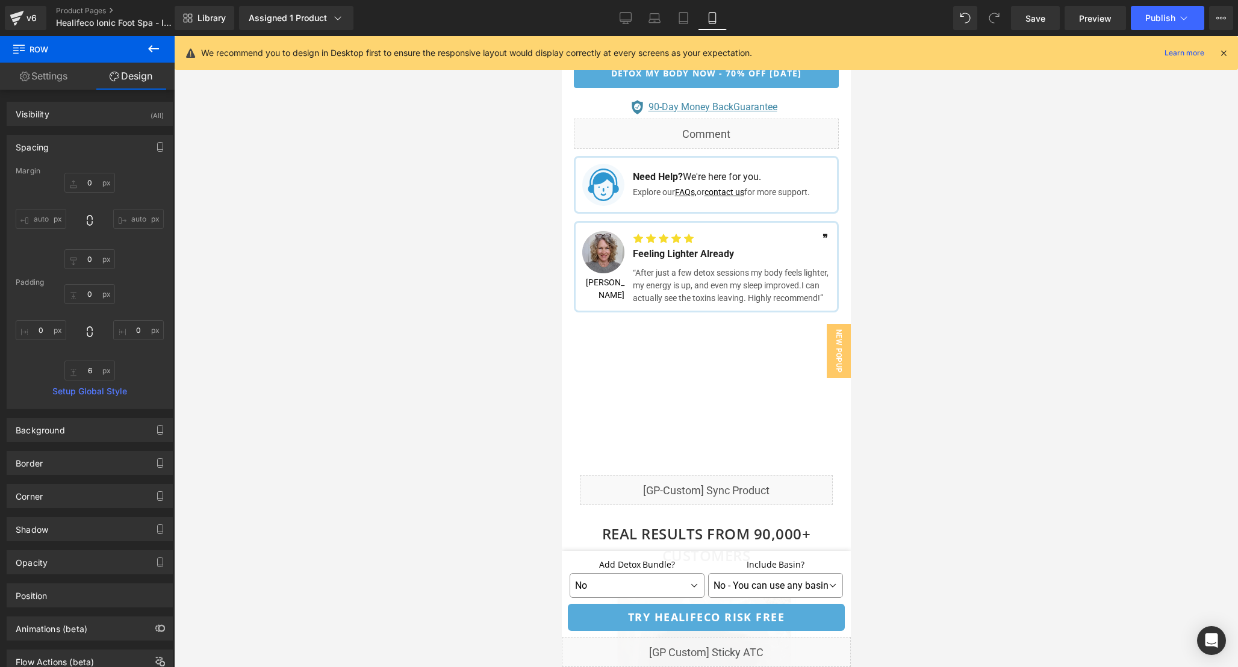
scroll to position [1265, 0]
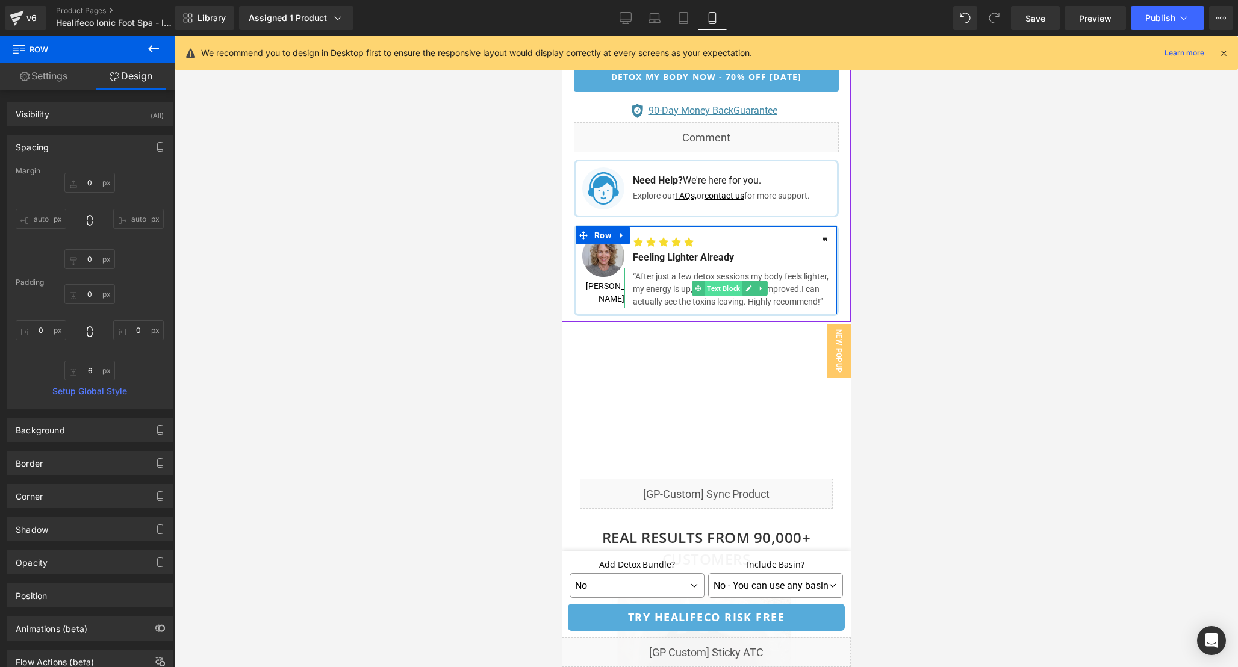
click at [714, 282] on span "Text Block" at bounding box center [723, 288] width 38 height 14
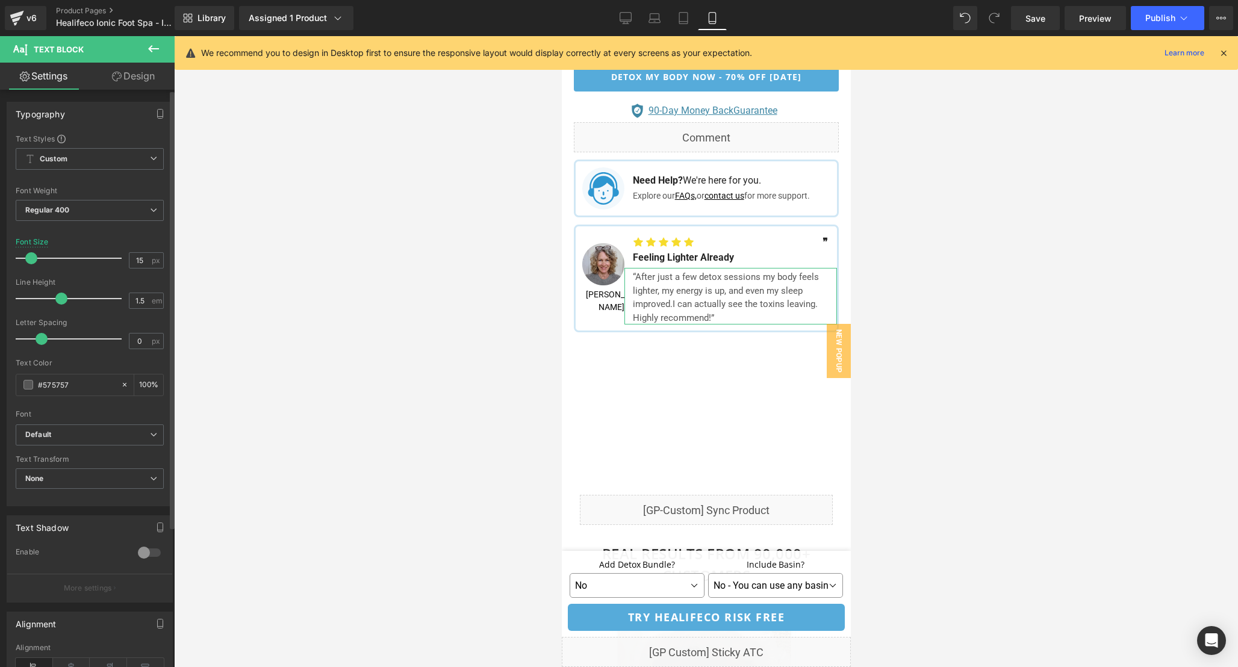
click at [32, 258] on span at bounding box center [31, 258] width 12 height 12
click at [921, 279] on div at bounding box center [706, 351] width 1064 height 631
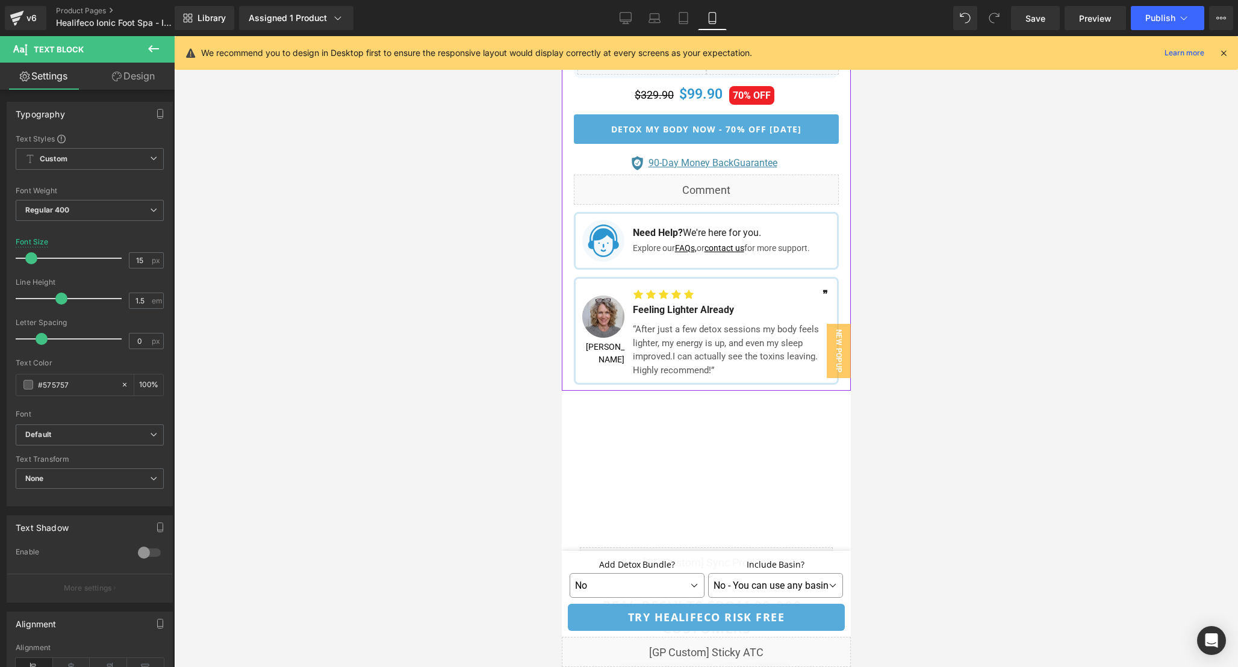
scroll to position [1163, 0]
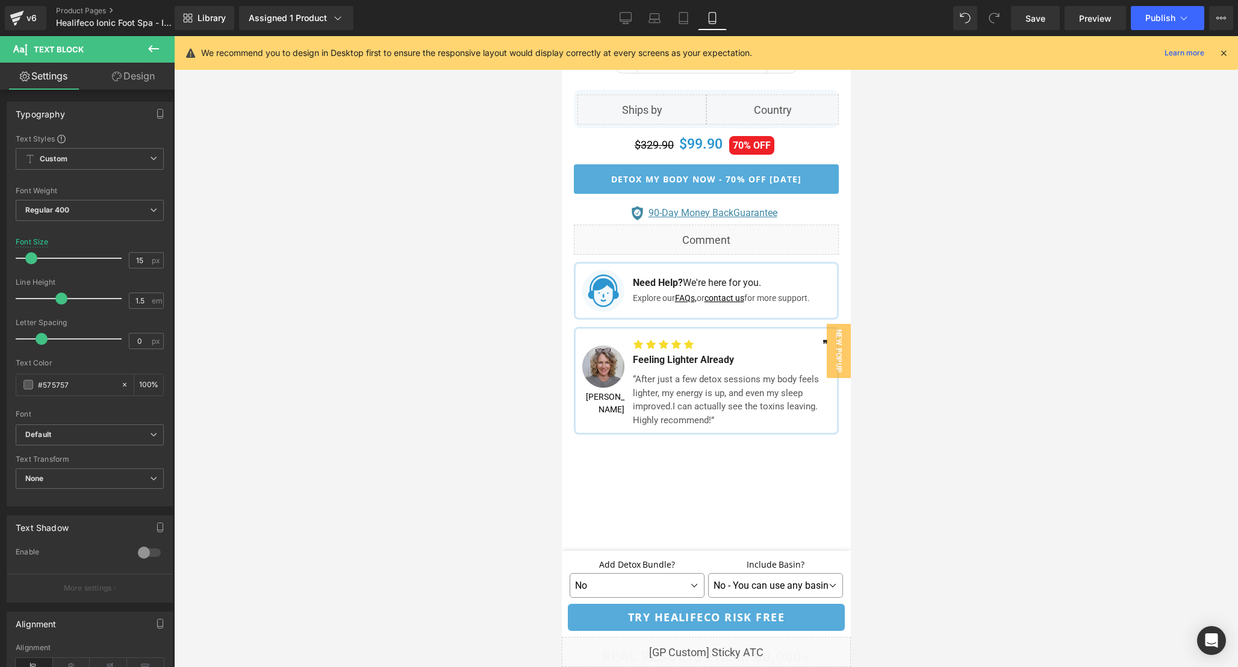
click at [967, 242] on div at bounding box center [706, 351] width 1064 height 631
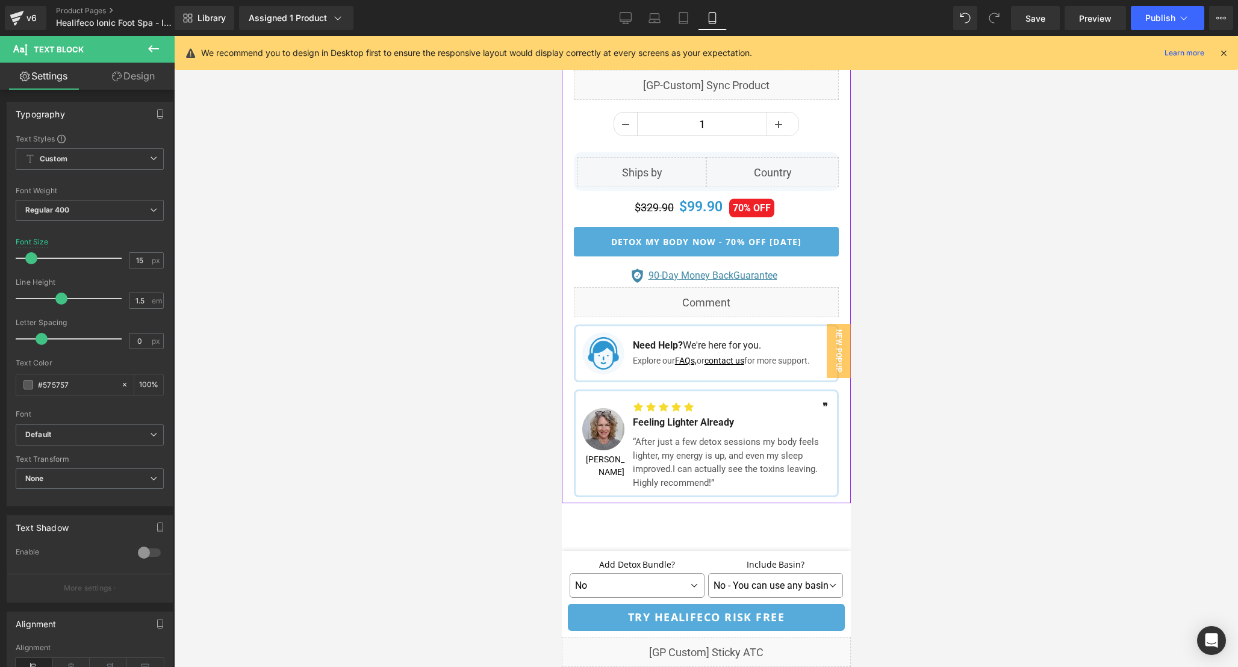
scroll to position [1097, 0]
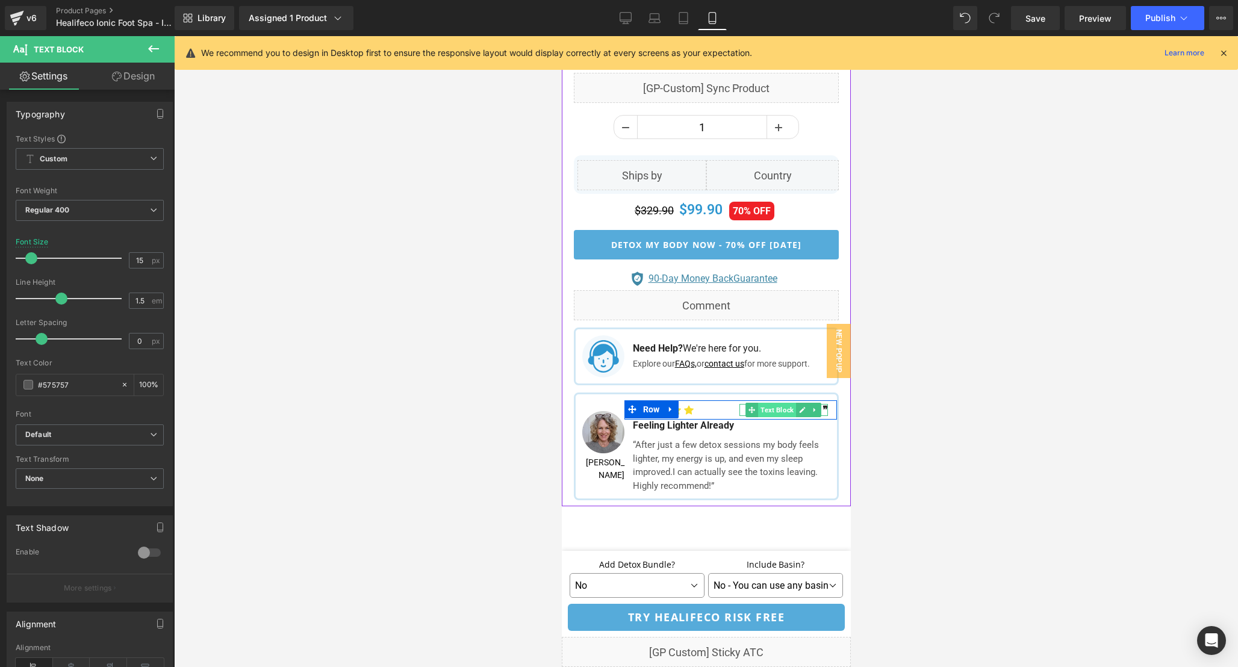
click at [773, 408] on span "Text Block" at bounding box center [777, 410] width 38 height 14
click at [34, 261] on span at bounding box center [34, 258] width 12 height 12
click at [897, 470] on div at bounding box center [706, 351] width 1064 height 631
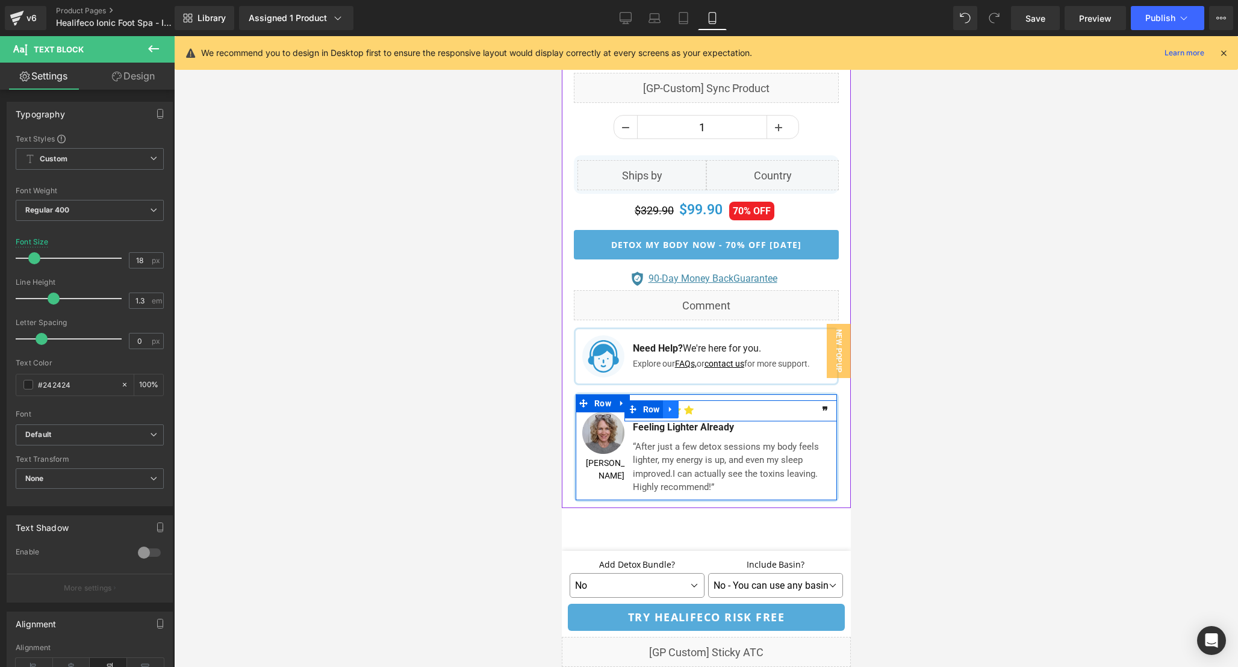
scroll to position [1121, 0]
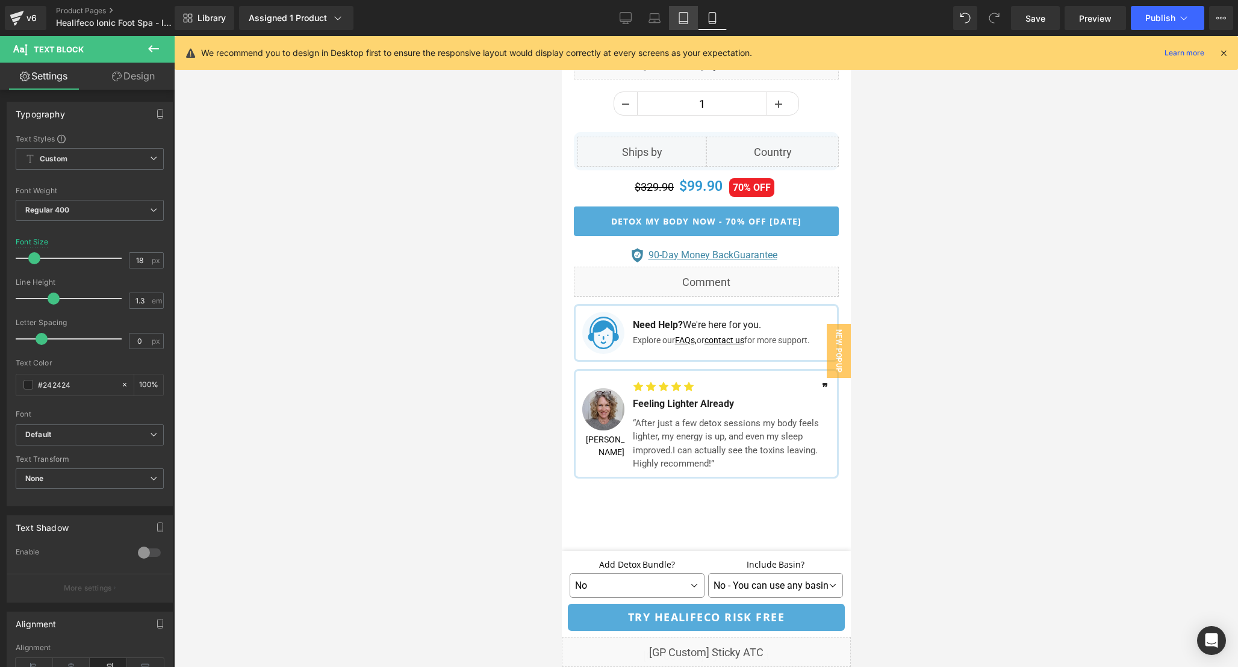
click at [679, 21] on icon at bounding box center [684, 18] width 12 height 12
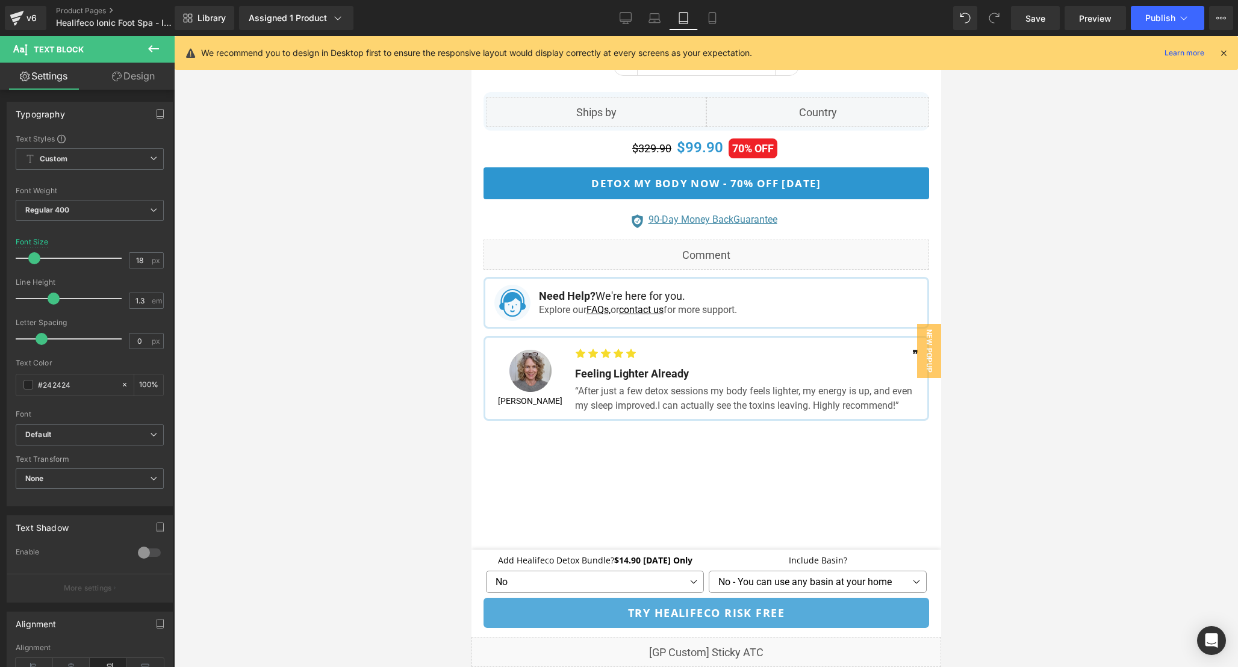
scroll to position [1215, 0]
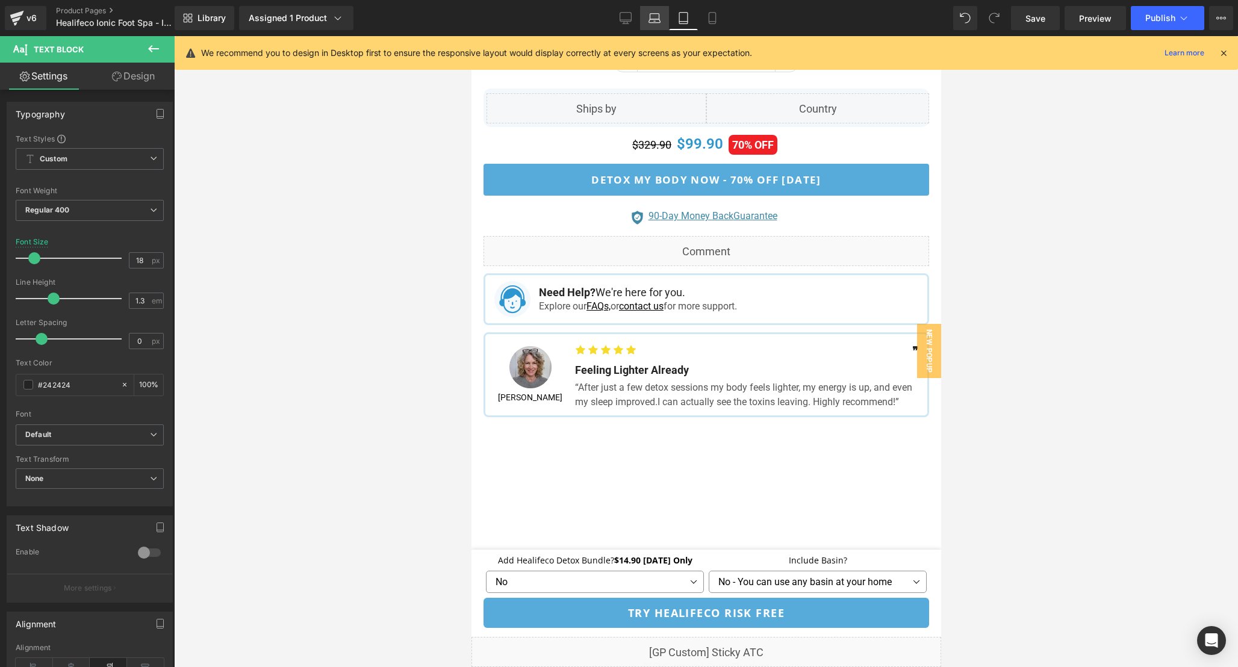
click at [663, 21] on link "Laptop" at bounding box center [654, 18] width 29 height 24
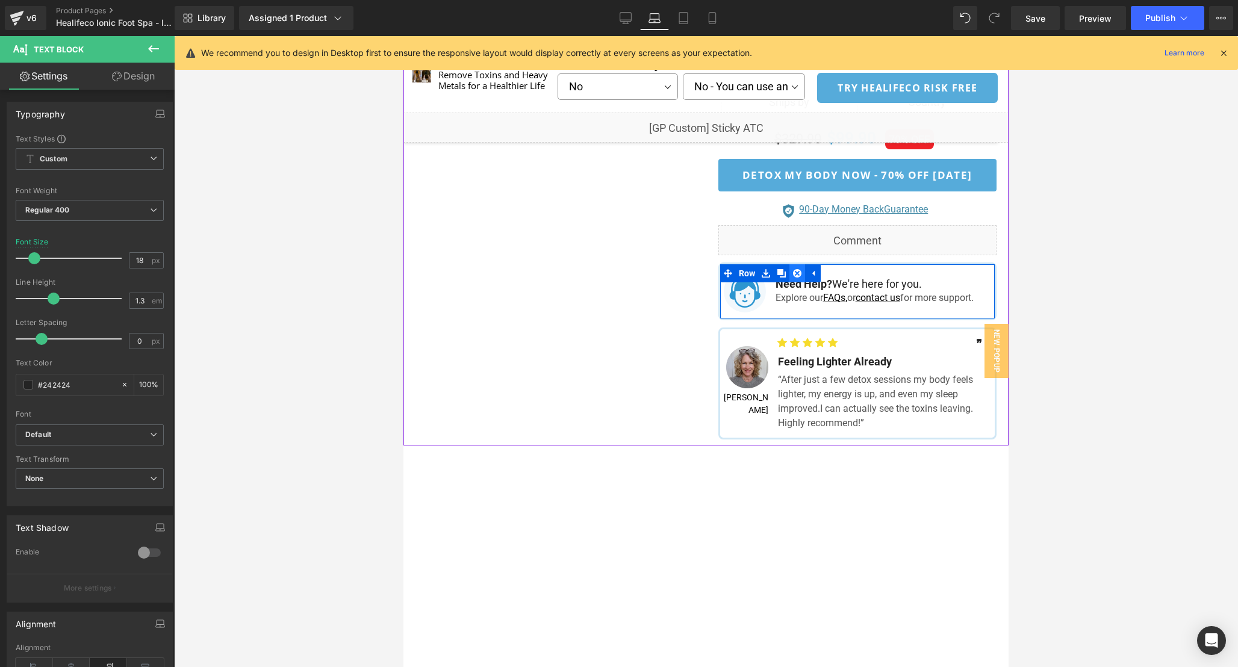
scroll to position [842, 0]
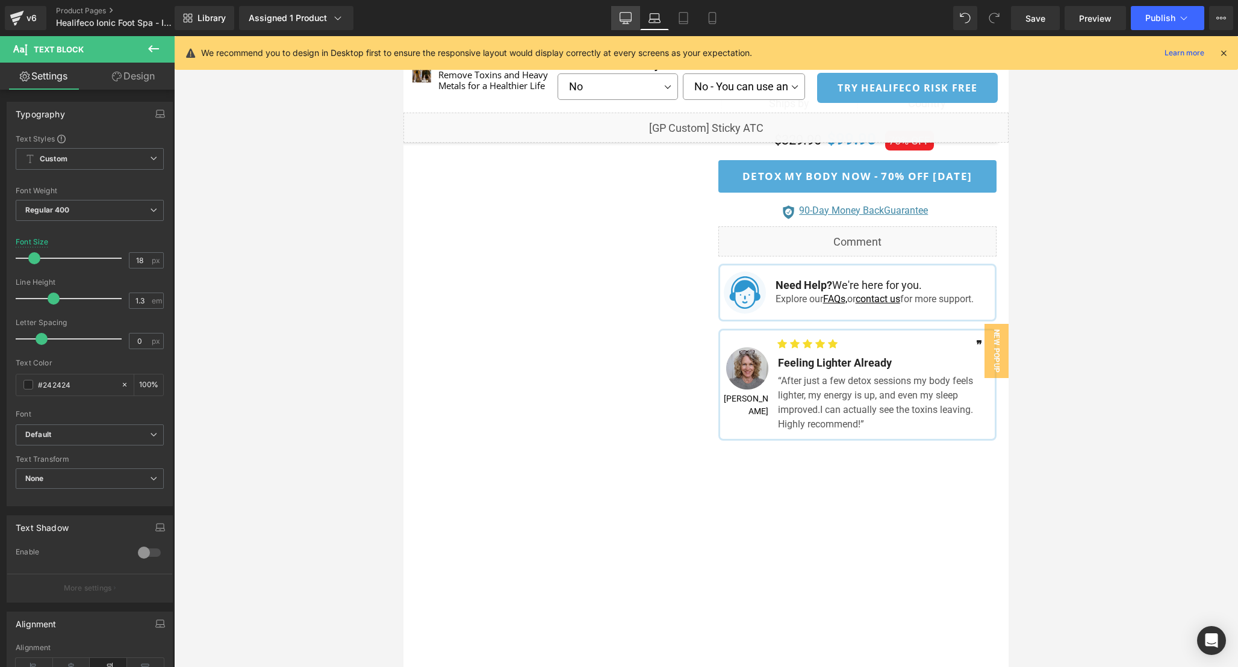
click at [626, 25] on link "Desktop" at bounding box center [625, 18] width 29 height 24
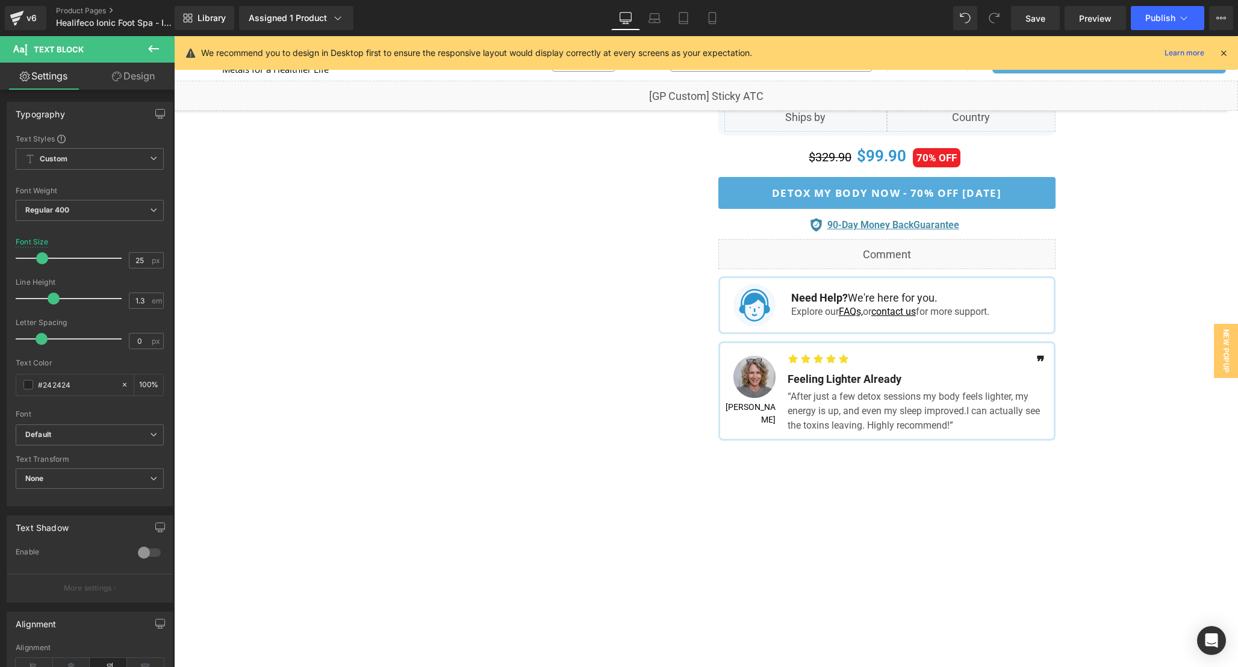
scroll to position [771, 0]
click at [1226, 54] on icon at bounding box center [1223, 53] width 11 height 11
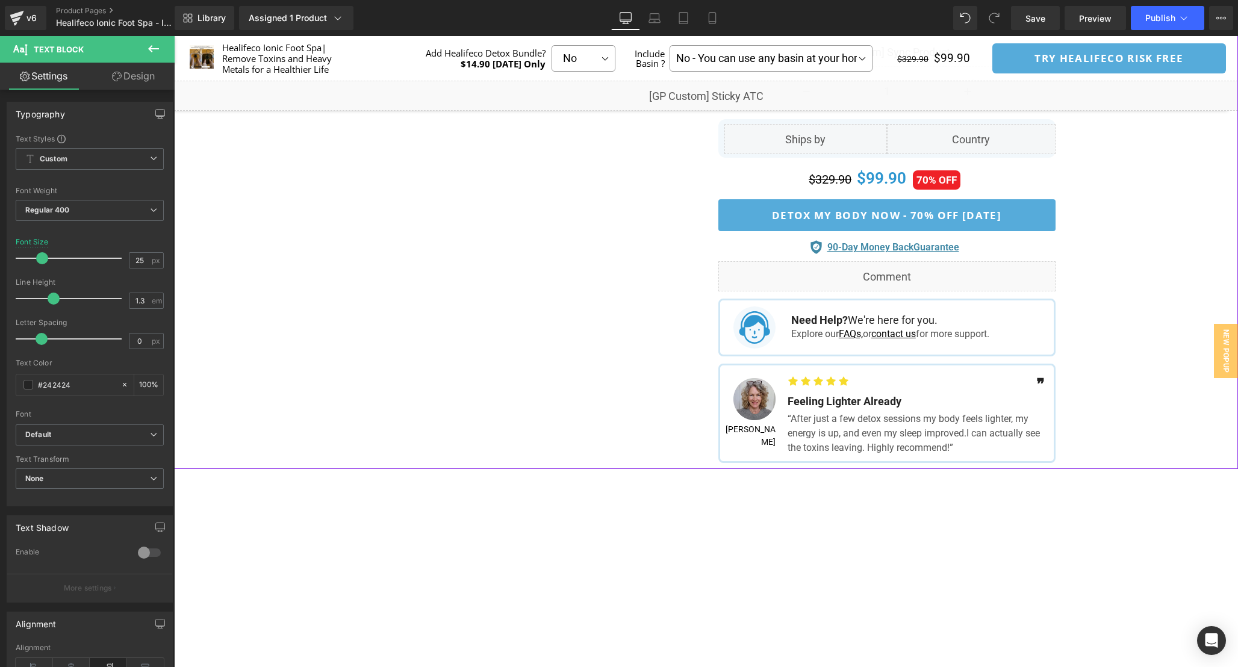
scroll to position [749, 0]
click at [747, 435] on span "Text Block" at bounding box center [742, 430] width 38 height 14
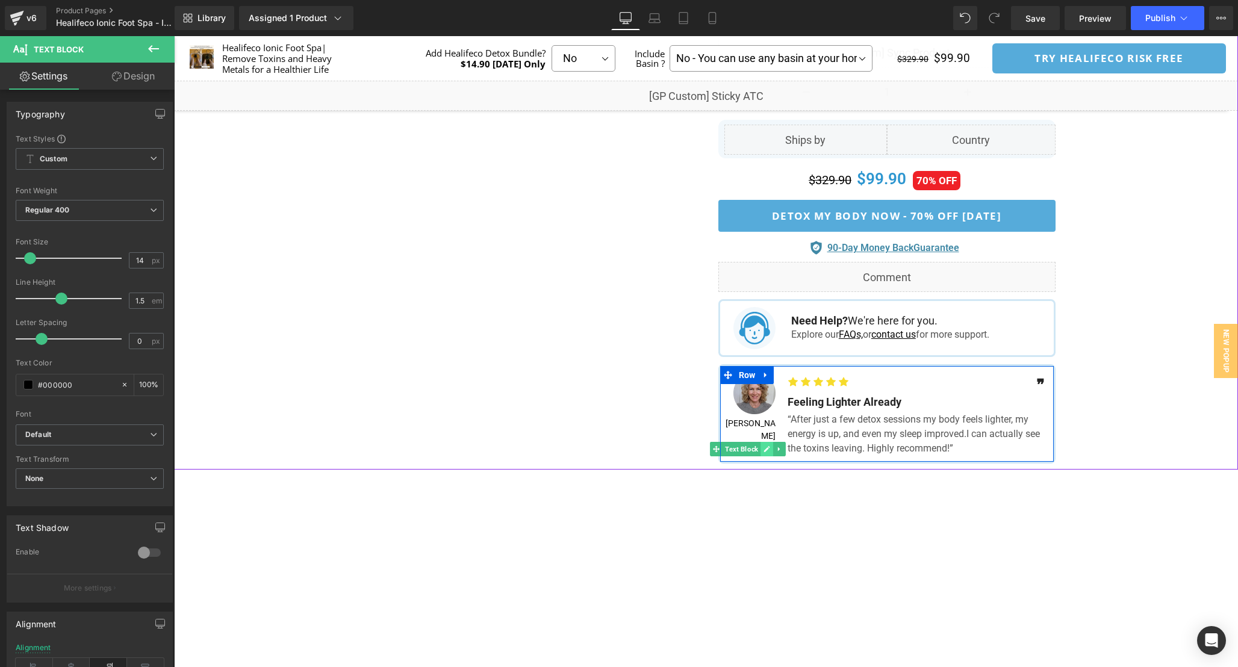
click at [767, 446] on icon at bounding box center [767, 449] width 7 height 7
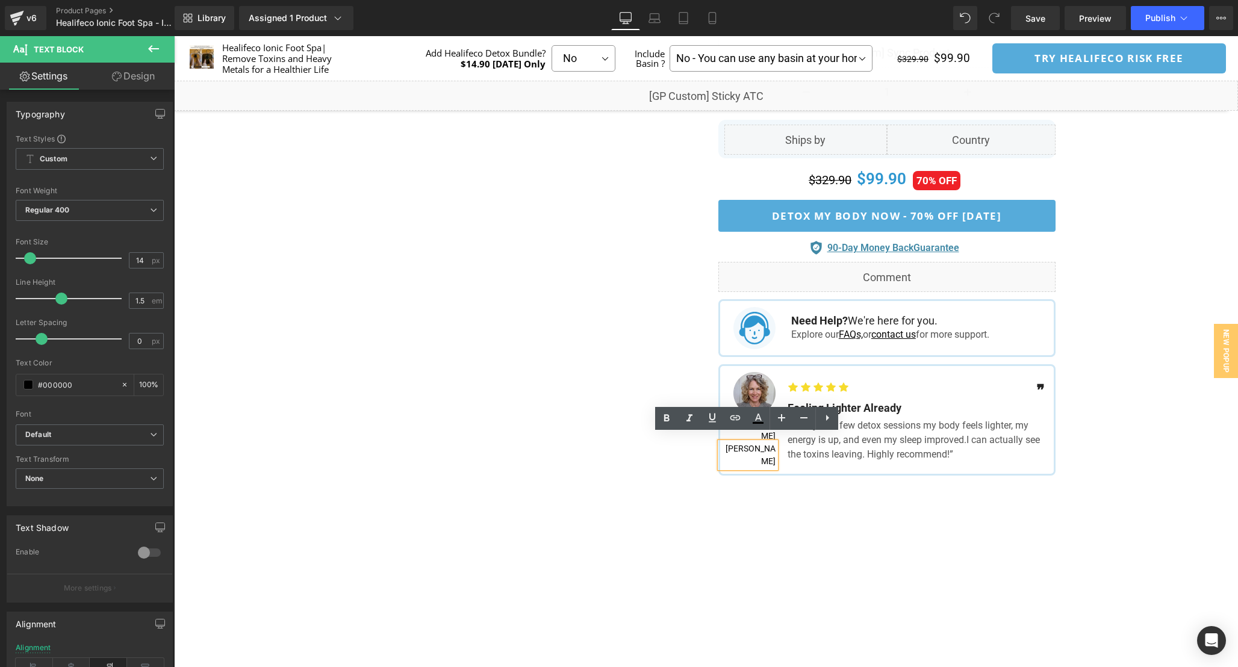
click at [764, 443] on p "[PERSON_NAME]" at bounding box center [747, 455] width 55 height 25
paste div
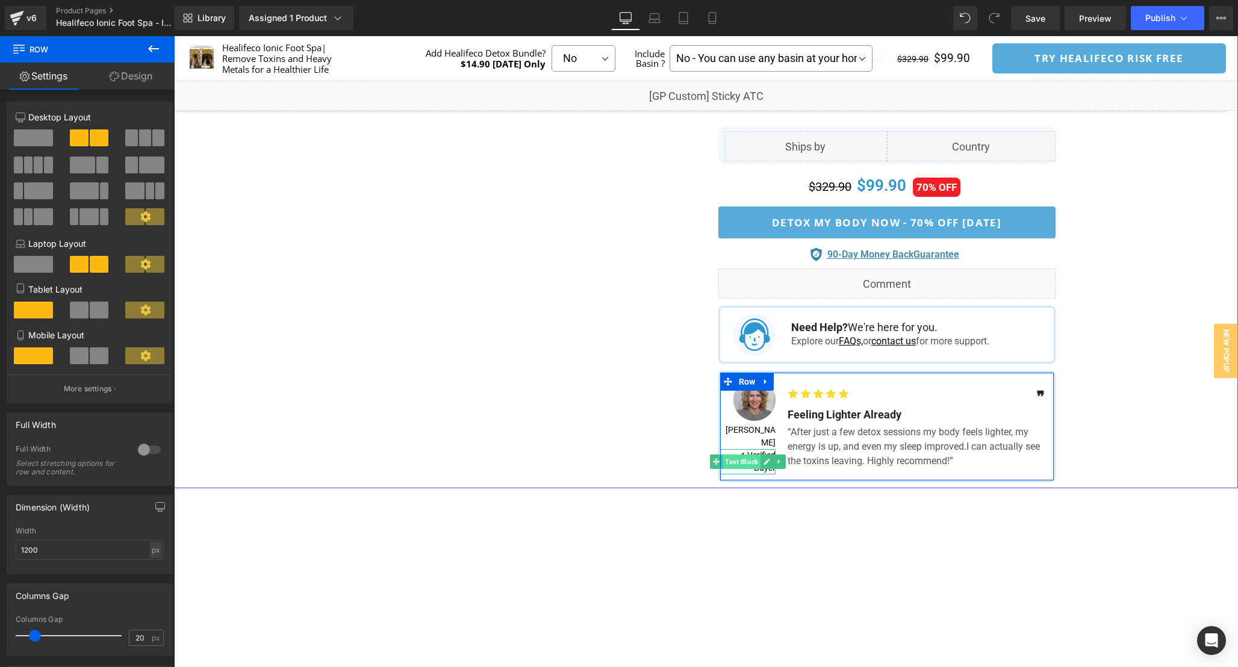
click at [744, 455] on span "Text Block" at bounding box center [742, 462] width 38 height 14
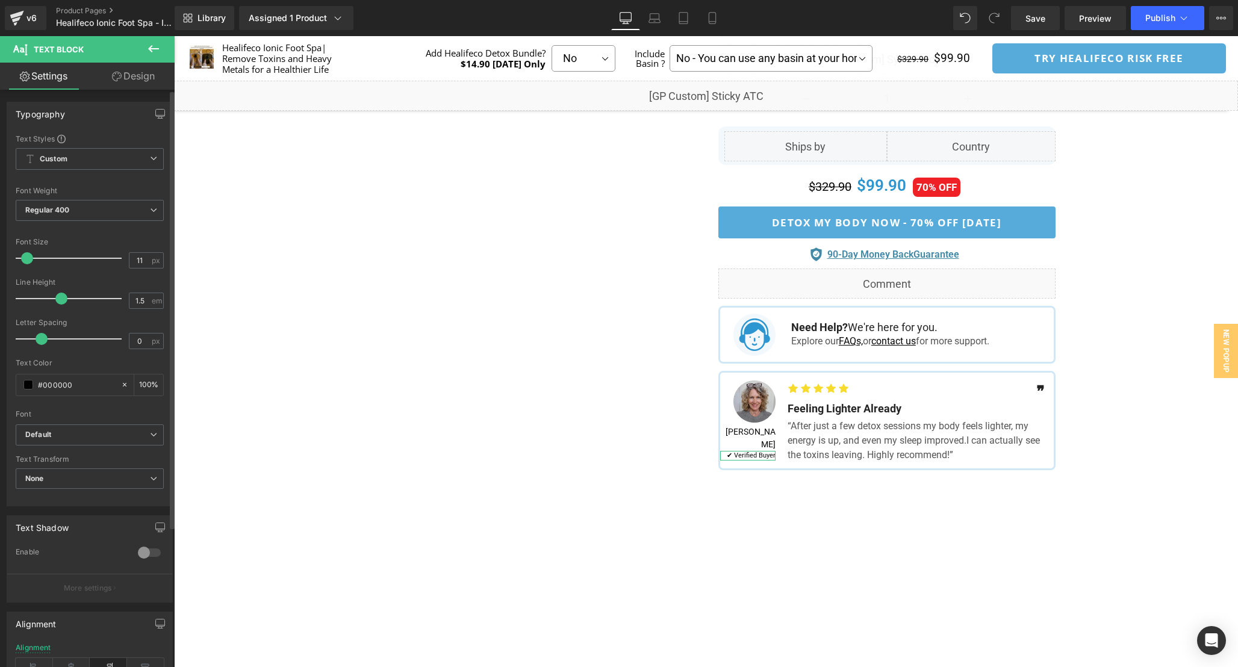
click at [27, 258] on span at bounding box center [27, 258] width 12 height 12
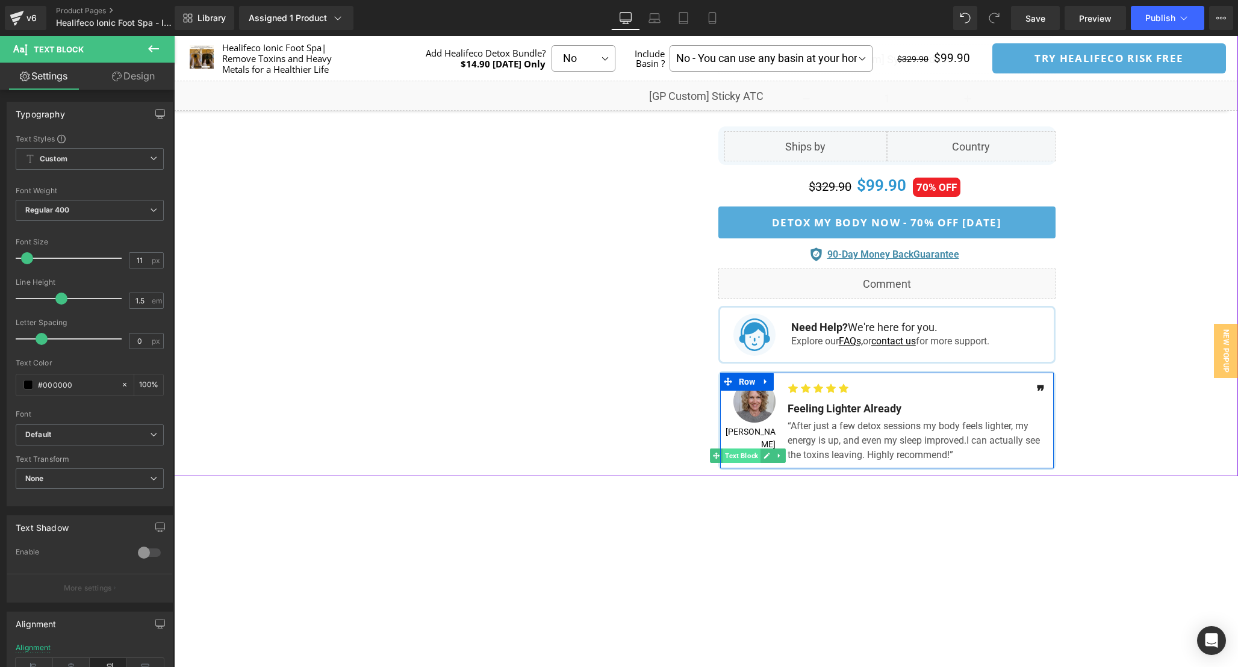
click at [735, 449] on span "Text Block" at bounding box center [742, 456] width 38 height 14
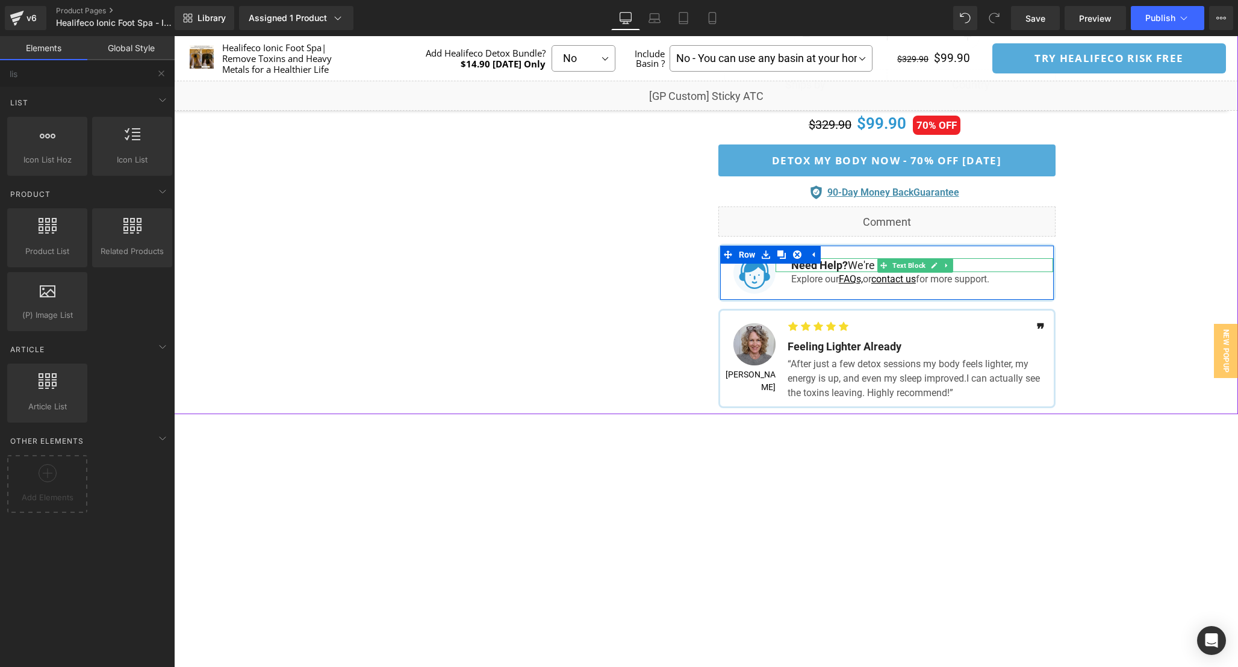
scroll to position [806, 0]
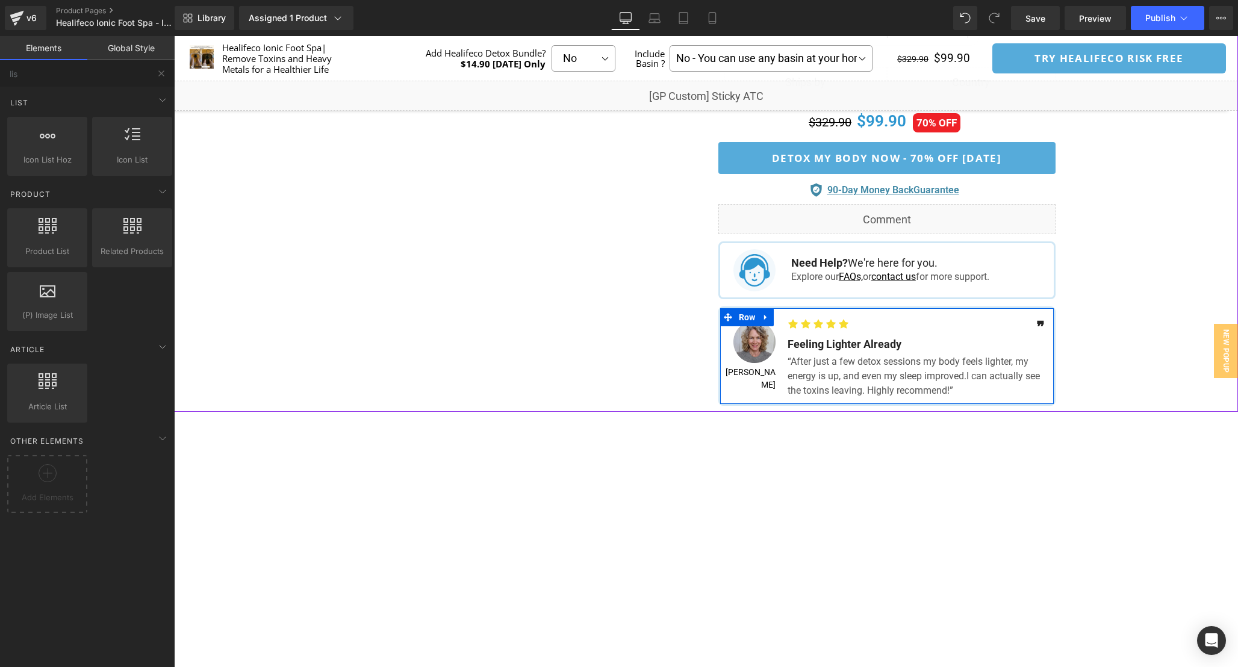
click at [752, 347] on span "Image" at bounding box center [756, 343] width 25 height 14
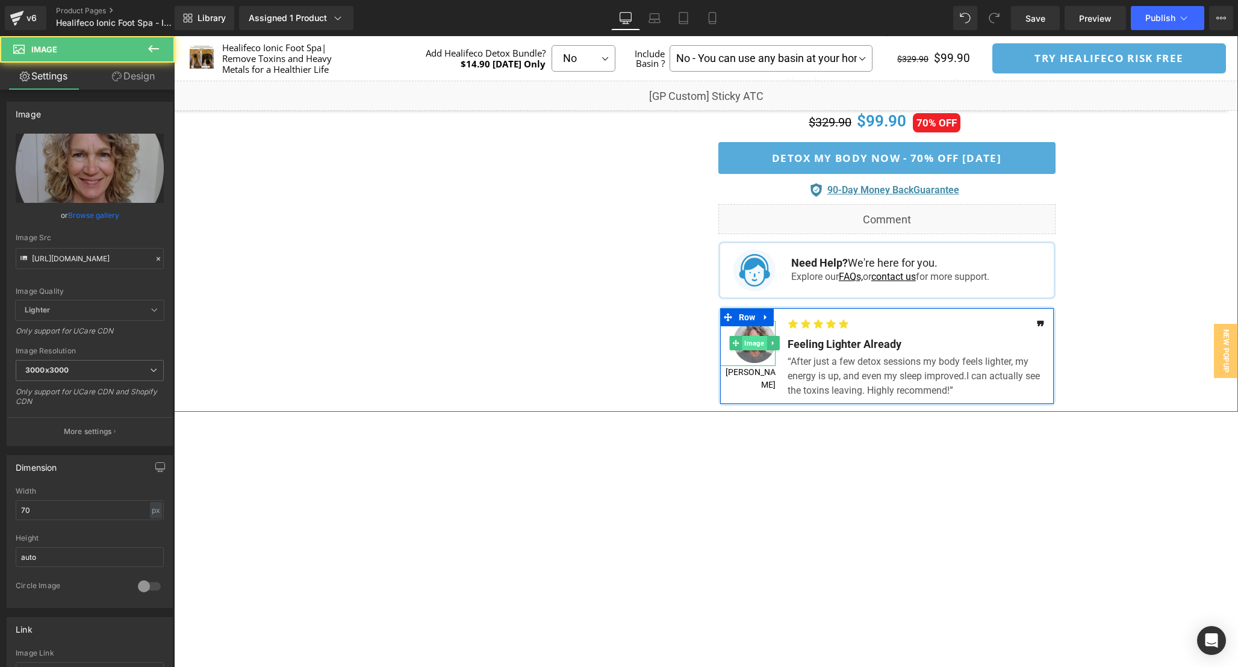
click at [763, 347] on span "Image" at bounding box center [755, 343] width 25 height 14
click at [770, 347] on icon at bounding box center [773, 343] width 7 height 7
click at [767, 347] on icon at bounding box center [767, 343] width 7 height 7
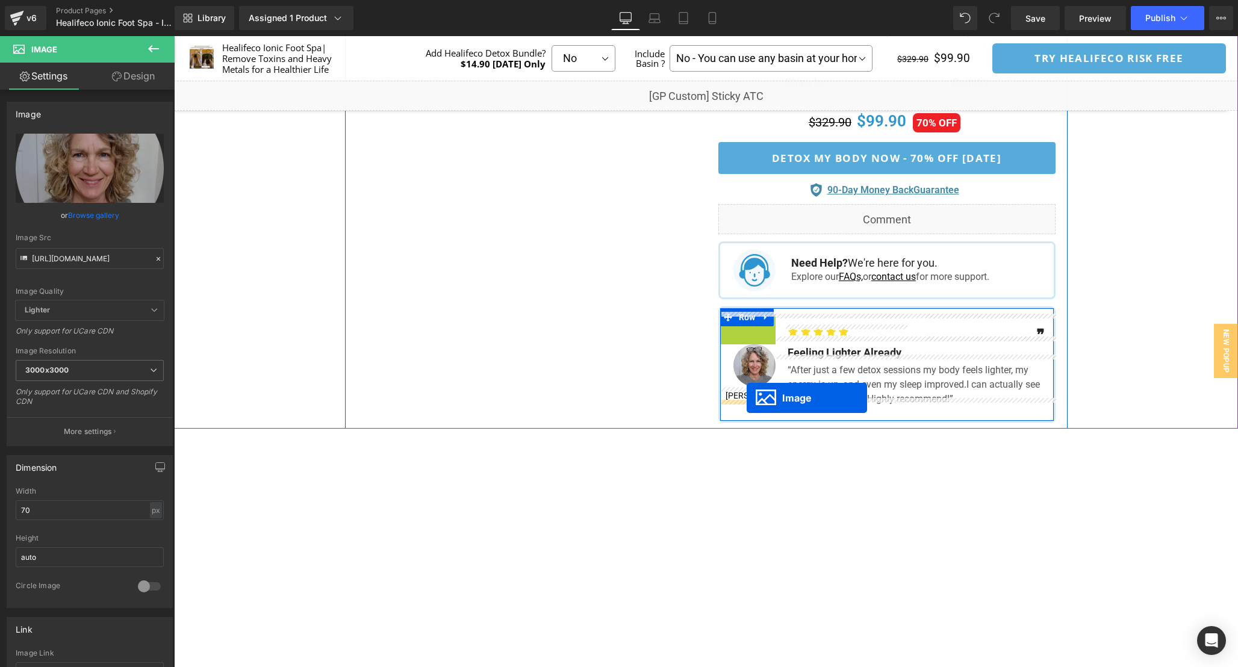
drag, startPoint x: 739, startPoint y: 335, endPoint x: 747, endPoint y: 397, distance: 61.9
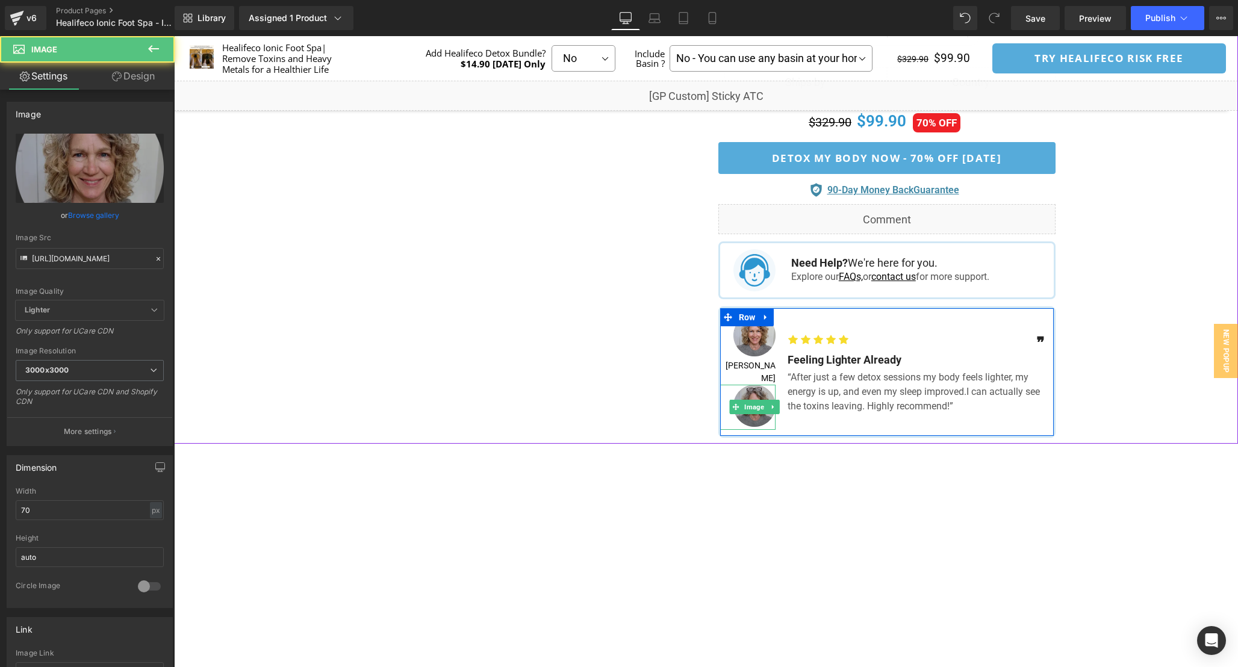
click at [765, 390] on div "Image" at bounding box center [747, 407] width 55 height 45
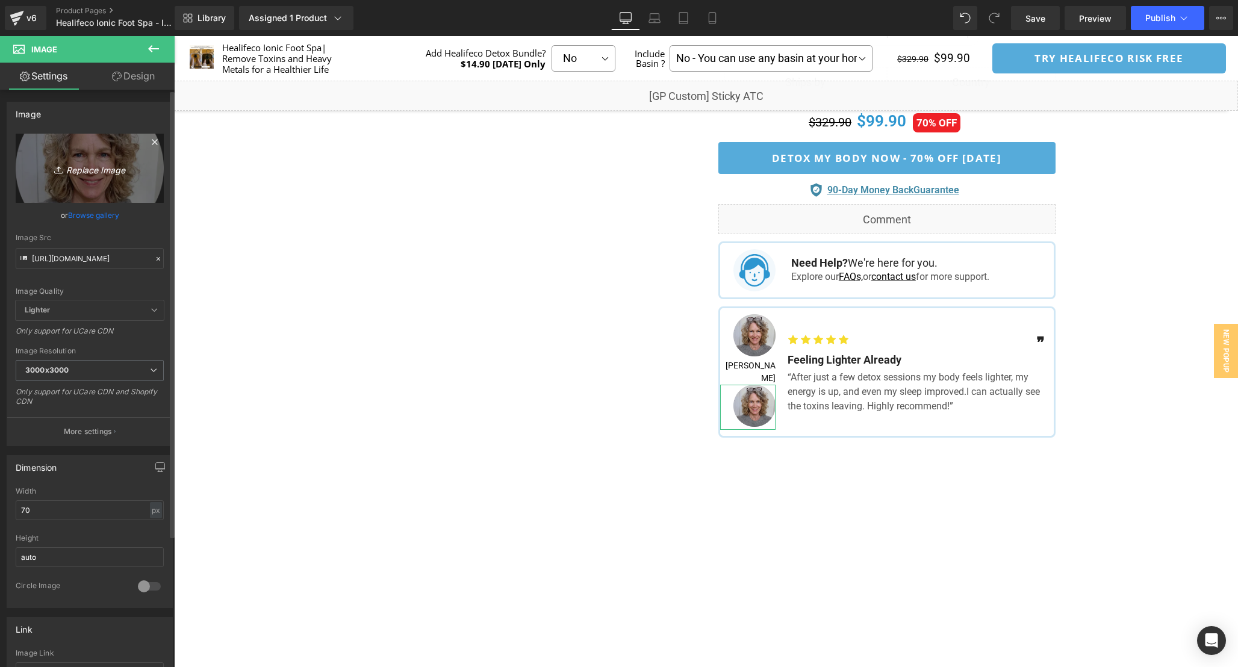
click at [116, 177] on link "Replace Image" at bounding box center [90, 168] width 148 height 69
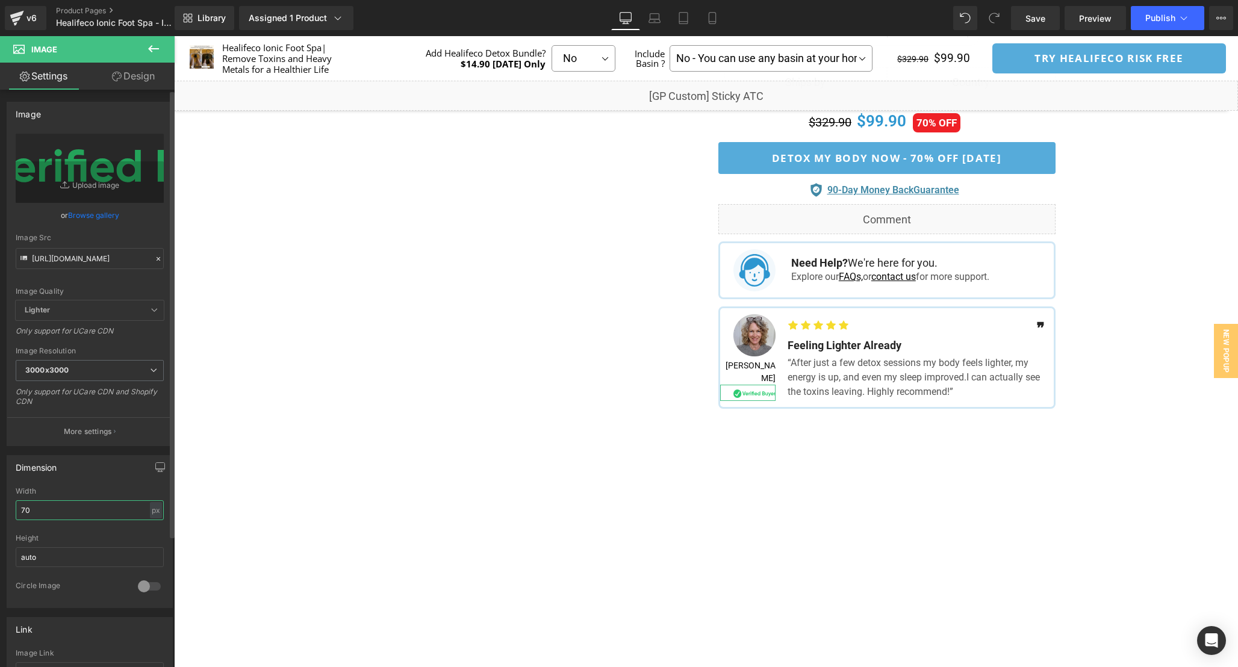
click at [62, 516] on input "70" at bounding box center [90, 510] width 148 height 20
drag, startPoint x: 64, startPoint y: 508, endPoint x: 1, endPoint y: 508, distance: 63.8
click at [5, 508] on div "Dimension 100px Width 100 px % px auto Height auto 0 Circle Image" at bounding box center [90, 527] width 180 height 162
click at [150, 509] on div "px" at bounding box center [156, 510] width 12 height 16
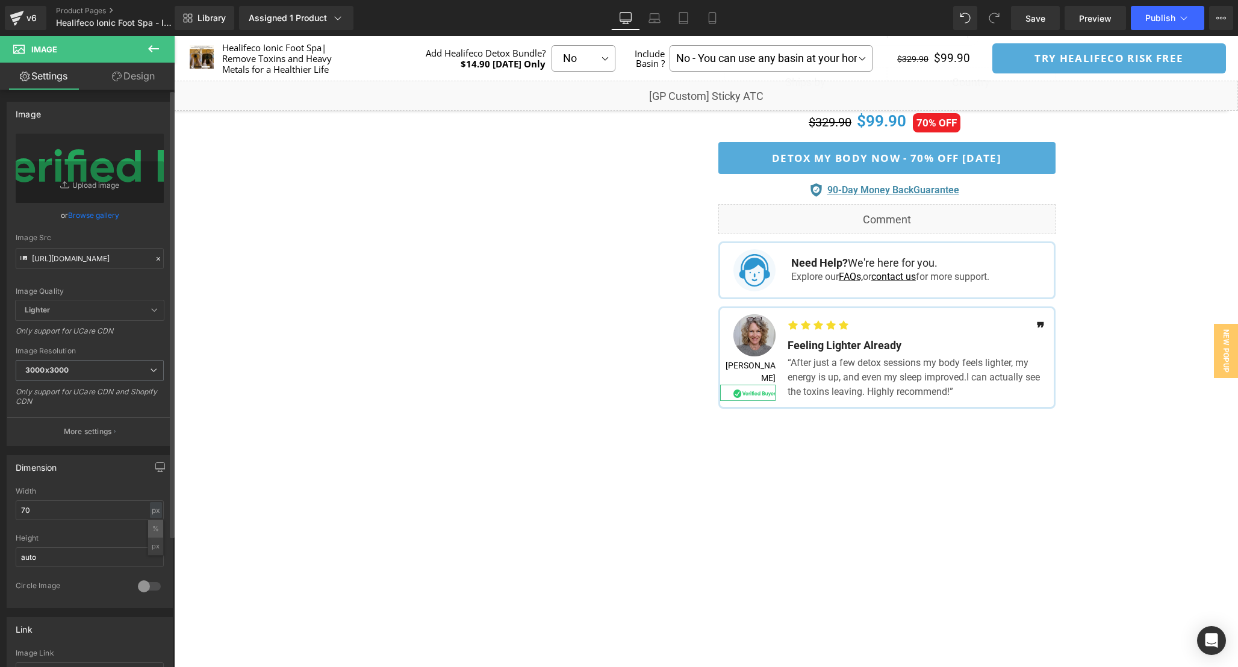
click at [148, 522] on li "%" at bounding box center [155, 528] width 15 height 17
click at [58, 512] on input "75.41" at bounding box center [90, 510] width 148 height 20
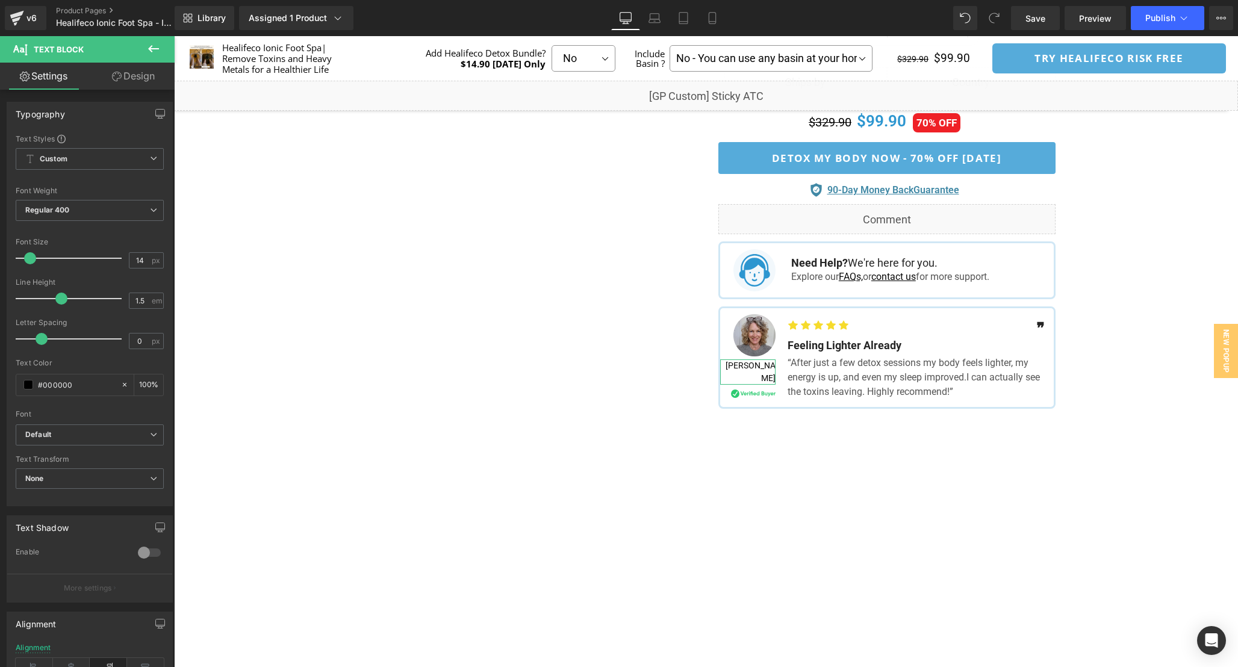
click at [152, 79] on link "Design" at bounding box center [133, 76] width 87 height 27
click at [0, 0] on div "Spacing" at bounding box center [0, 0] width 0 height 0
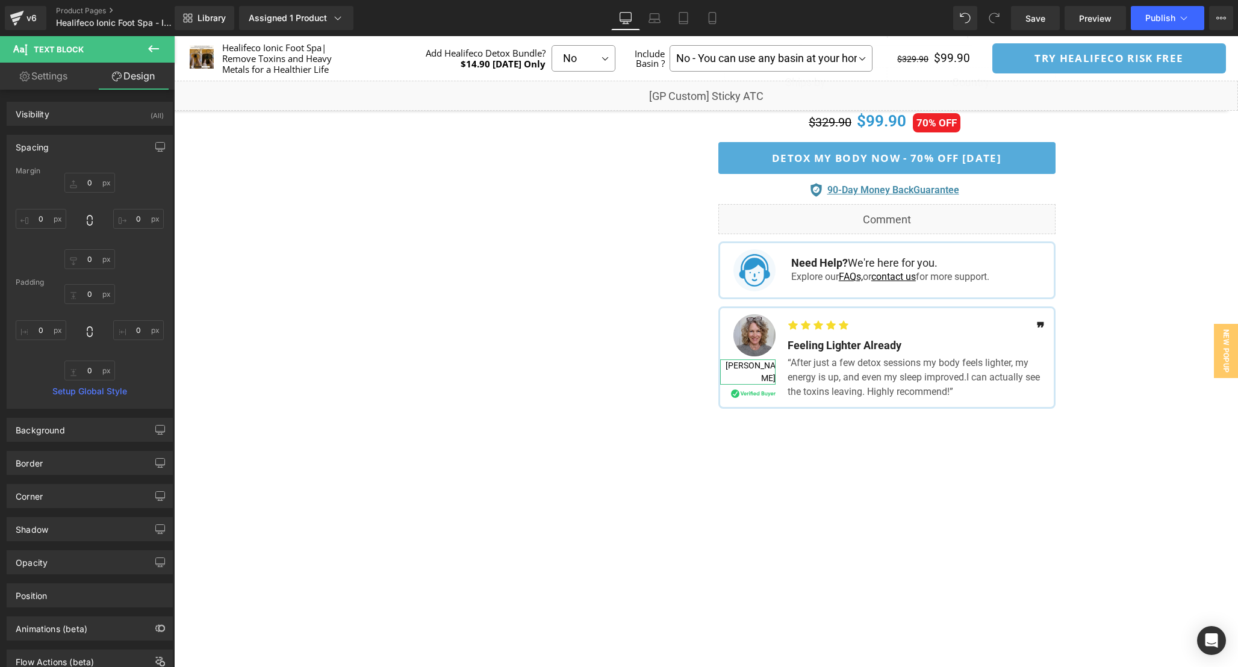
click at [42, 75] on link "Settings" at bounding box center [43, 76] width 87 height 27
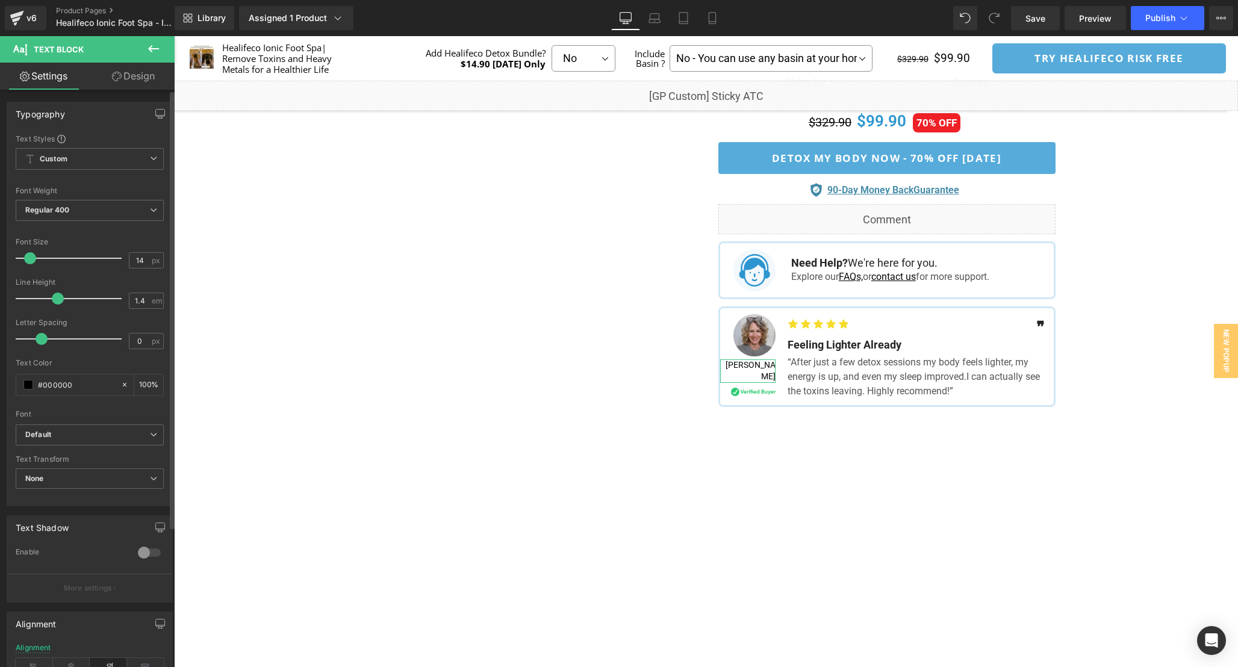
click at [55, 296] on span at bounding box center [58, 299] width 12 height 12
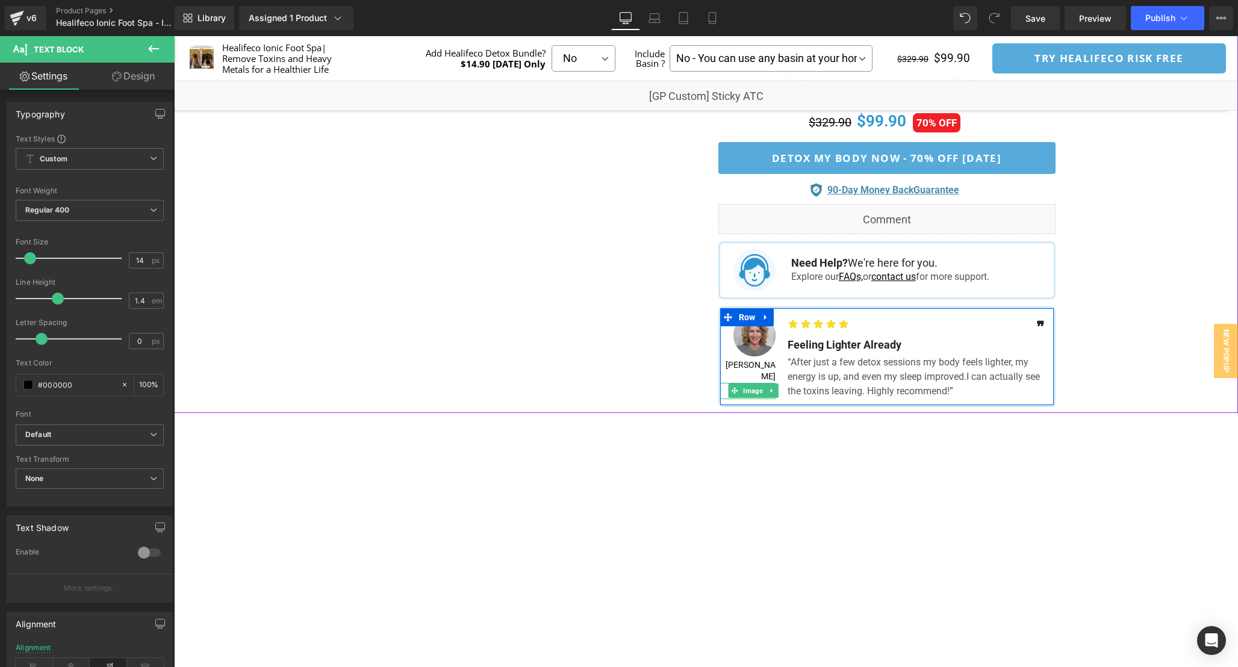
click at [752, 384] on span "Image" at bounding box center [753, 391] width 25 height 14
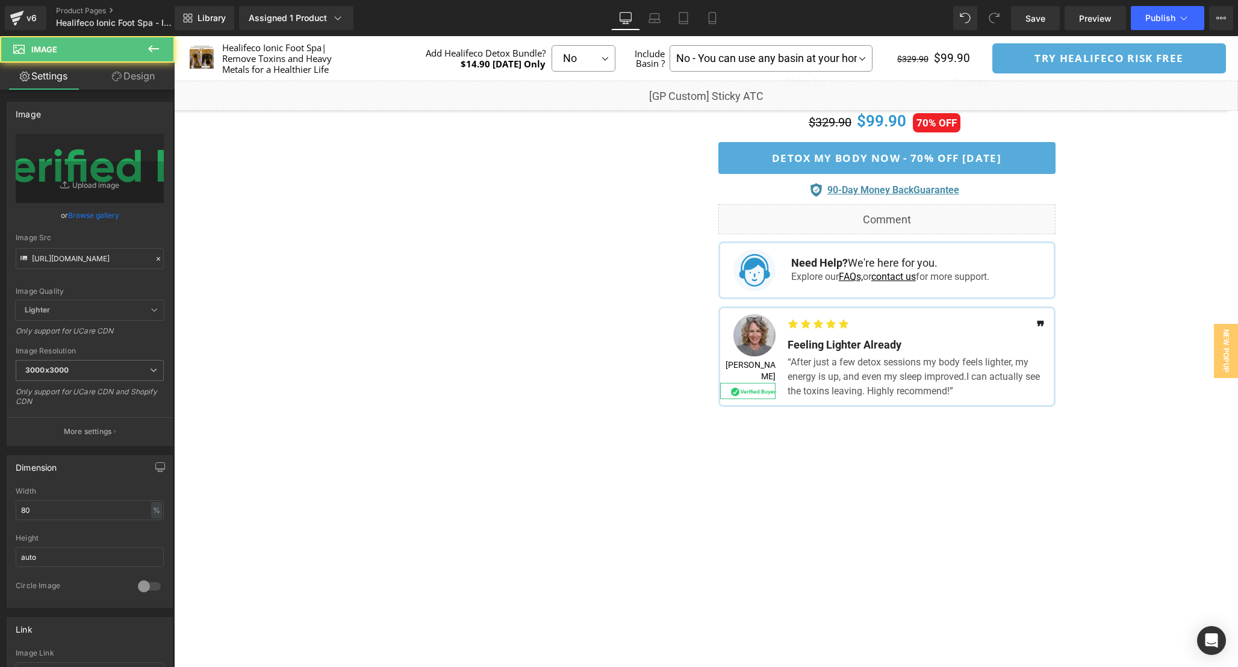
click at [131, 82] on link "Design" at bounding box center [133, 76] width 87 height 27
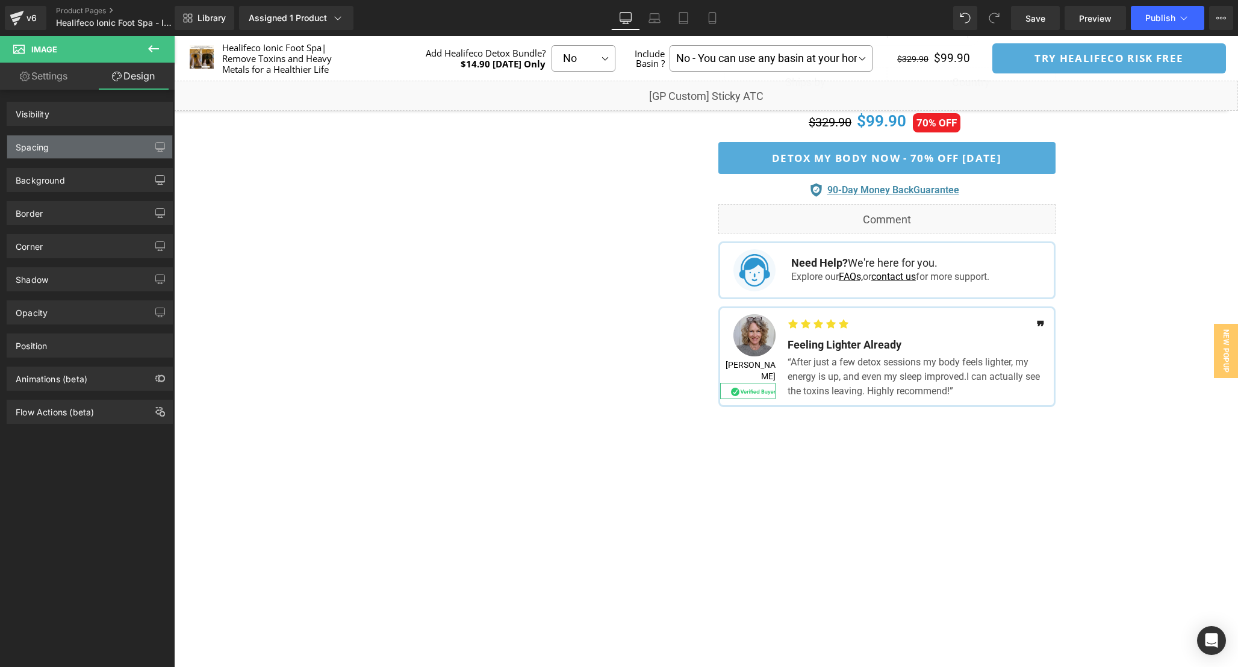
click at [80, 140] on div "Spacing" at bounding box center [89, 147] width 165 height 23
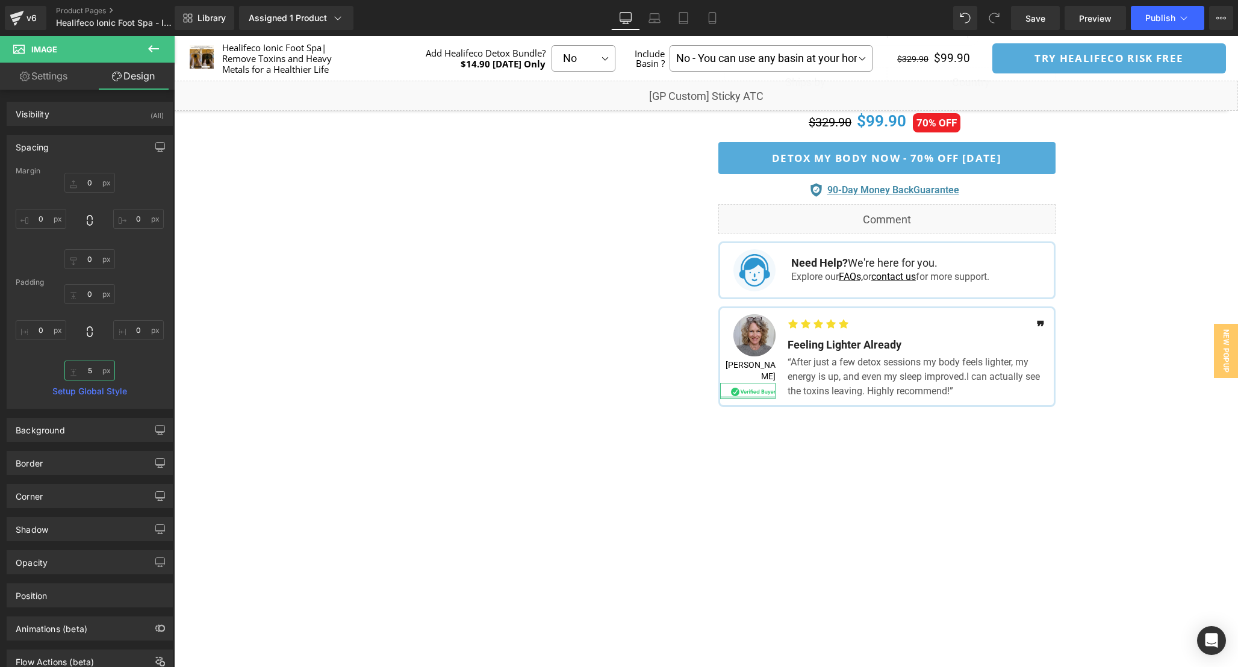
click at [95, 369] on input "5" at bounding box center [89, 371] width 51 height 20
click at [93, 295] on input "0" at bounding box center [89, 294] width 51 height 20
click at [56, 77] on link "Settings" at bounding box center [43, 76] width 87 height 27
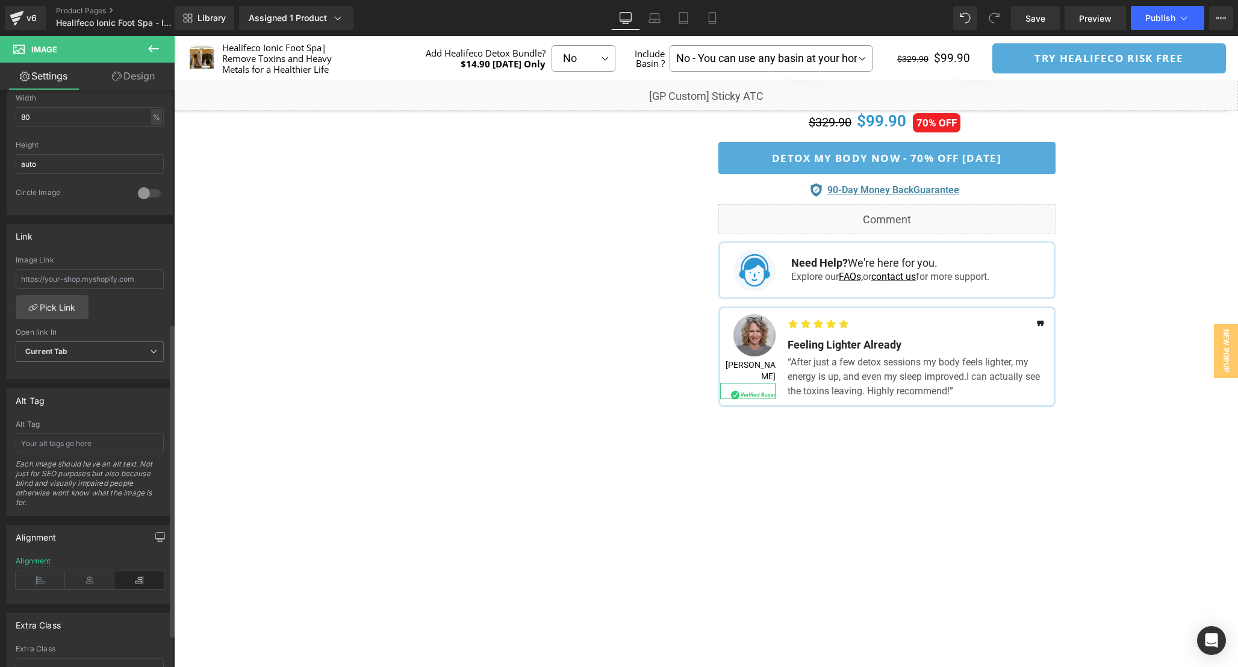
scroll to position [490, 0]
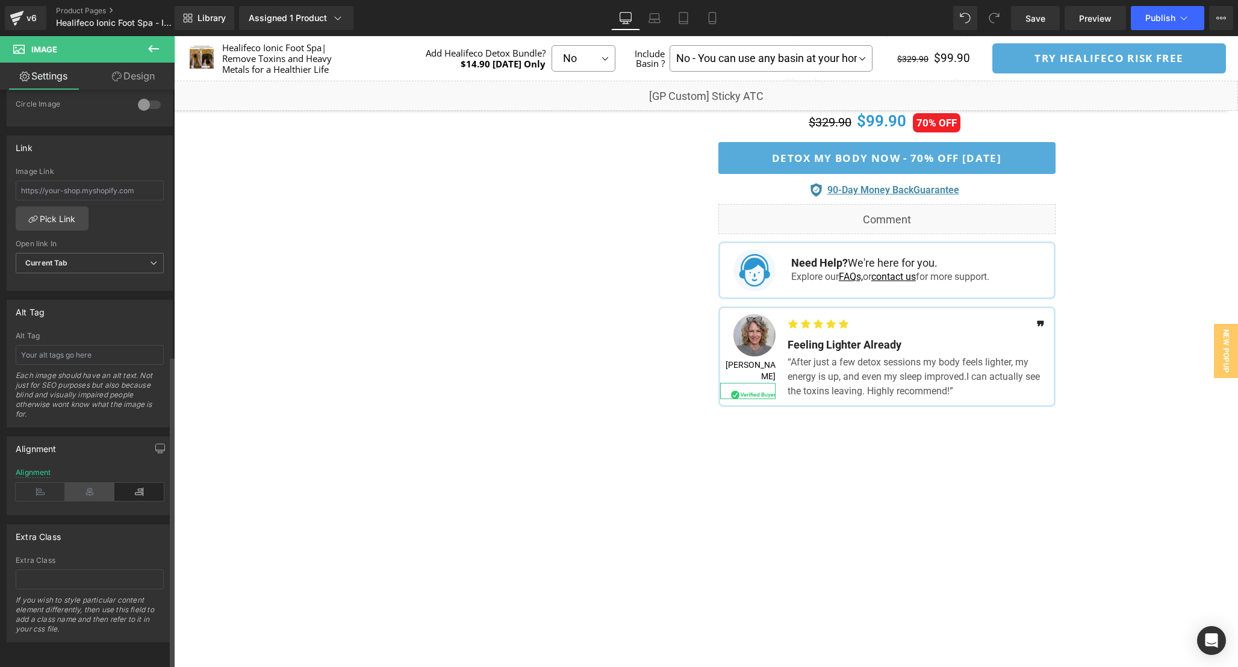
click at [90, 484] on icon at bounding box center [89, 492] width 49 height 18
click at [128, 486] on icon at bounding box center [138, 492] width 49 height 18
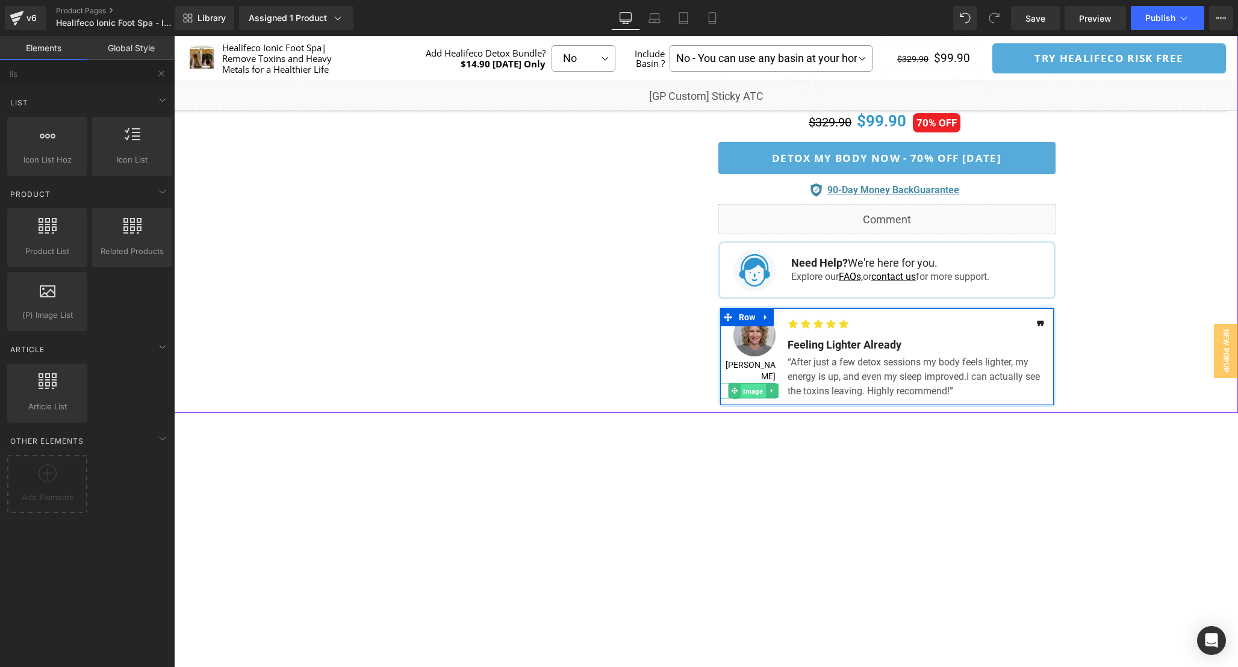
click at [754, 384] on span "Image" at bounding box center [753, 391] width 25 height 14
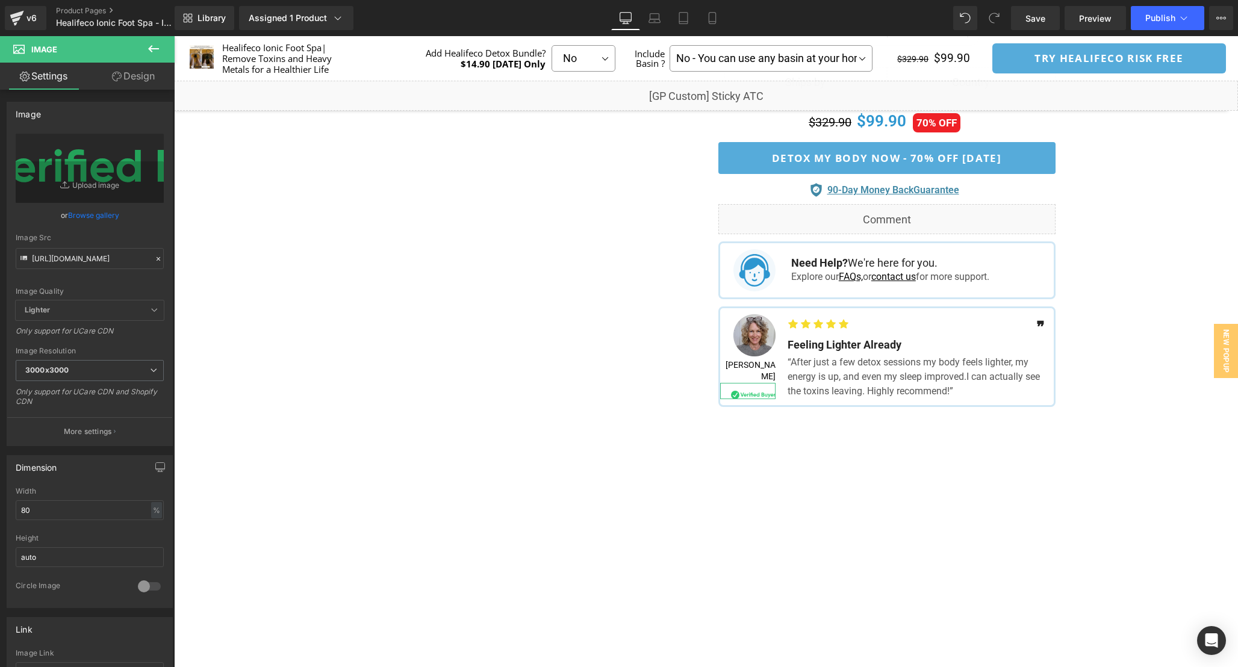
click at [127, 74] on link "Design" at bounding box center [133, 76] width 87 height 27
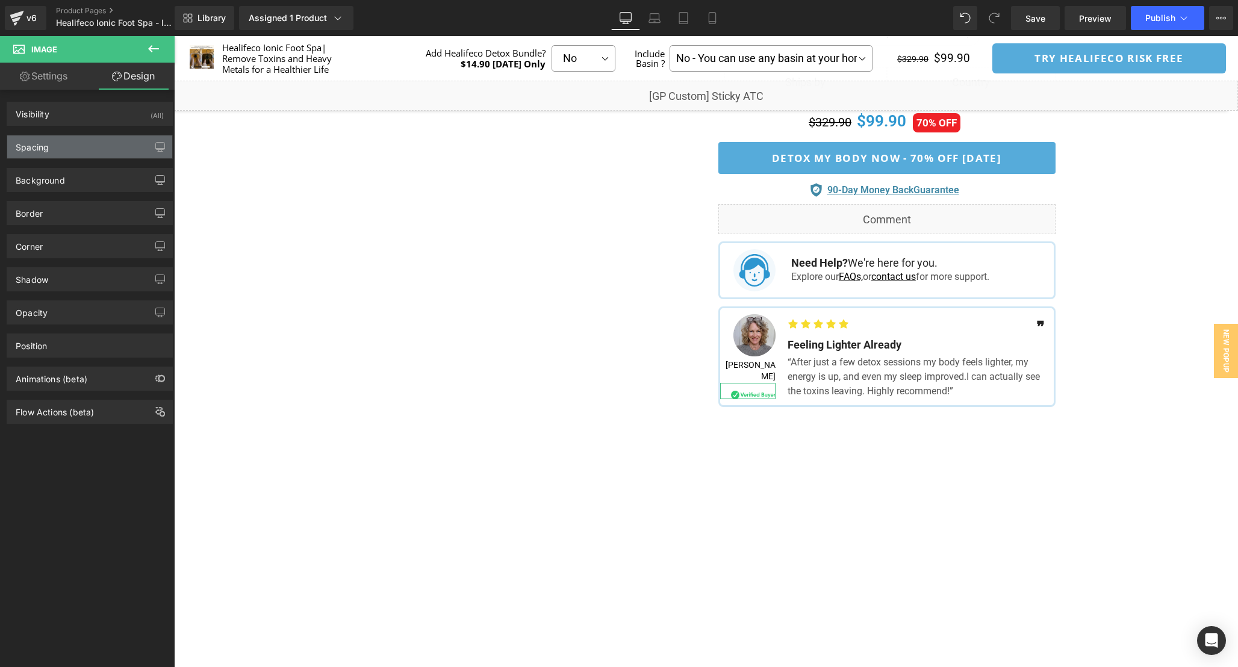
click at [73, 138] on div "Spacing" at bounding box center [89, 147] width 165 height 23
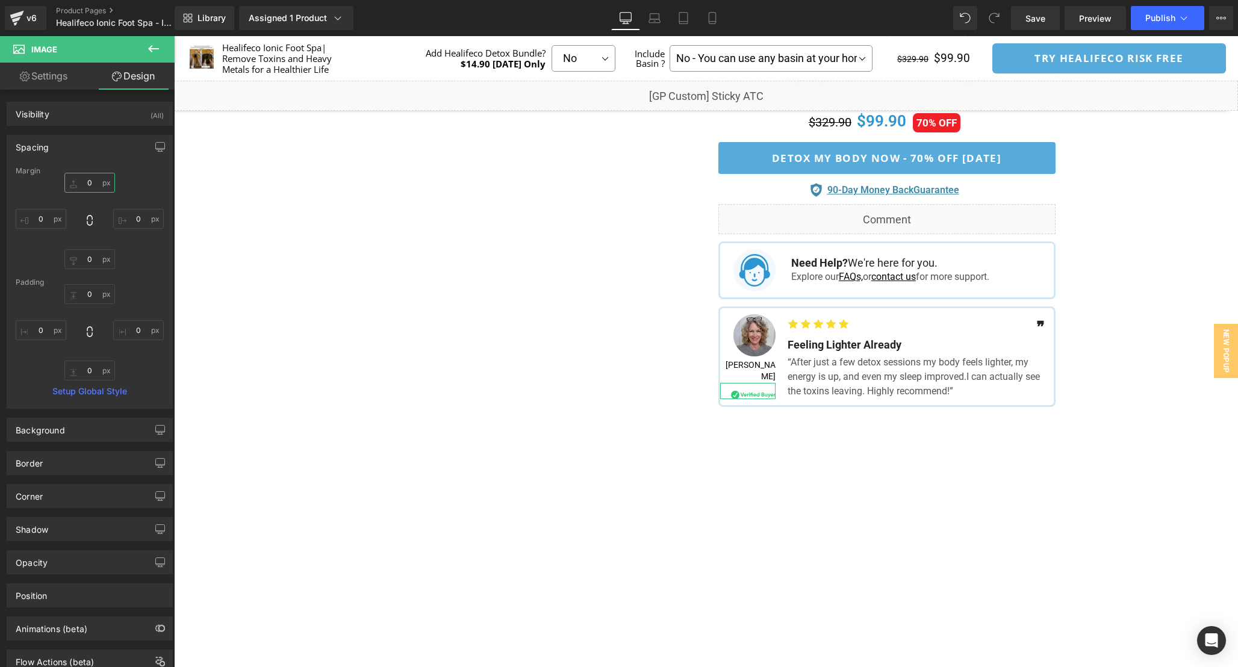
click at [90, 185] on input "0" at bounding box center [89, 183] width 51 height 20
click at [95, 293] on input "0" at bounding box center [89, 294] width 51 height 20
click at [95, 372] on input "0" at bounding box center [89, 371] width 51 height 20
click at [93, 371] on input "0" at bounding box center [89, 371] width 51 height 20
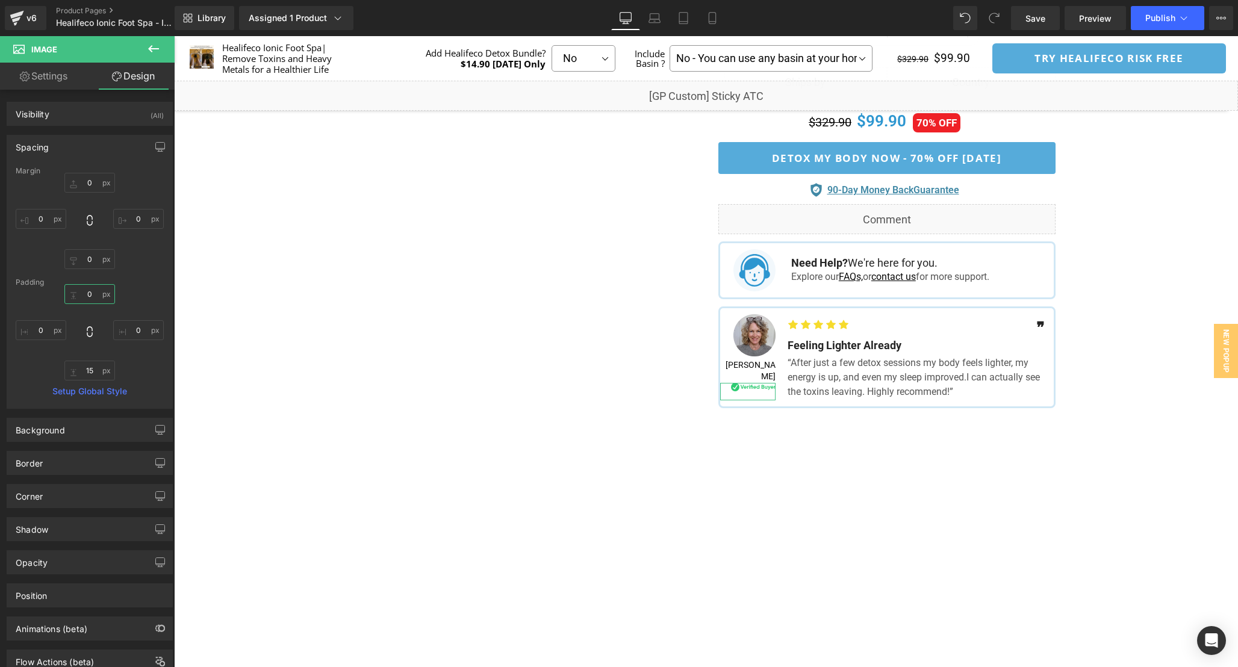
click at [93, 291] on input "0" at bounding box center [89, 294] width 51 height 20
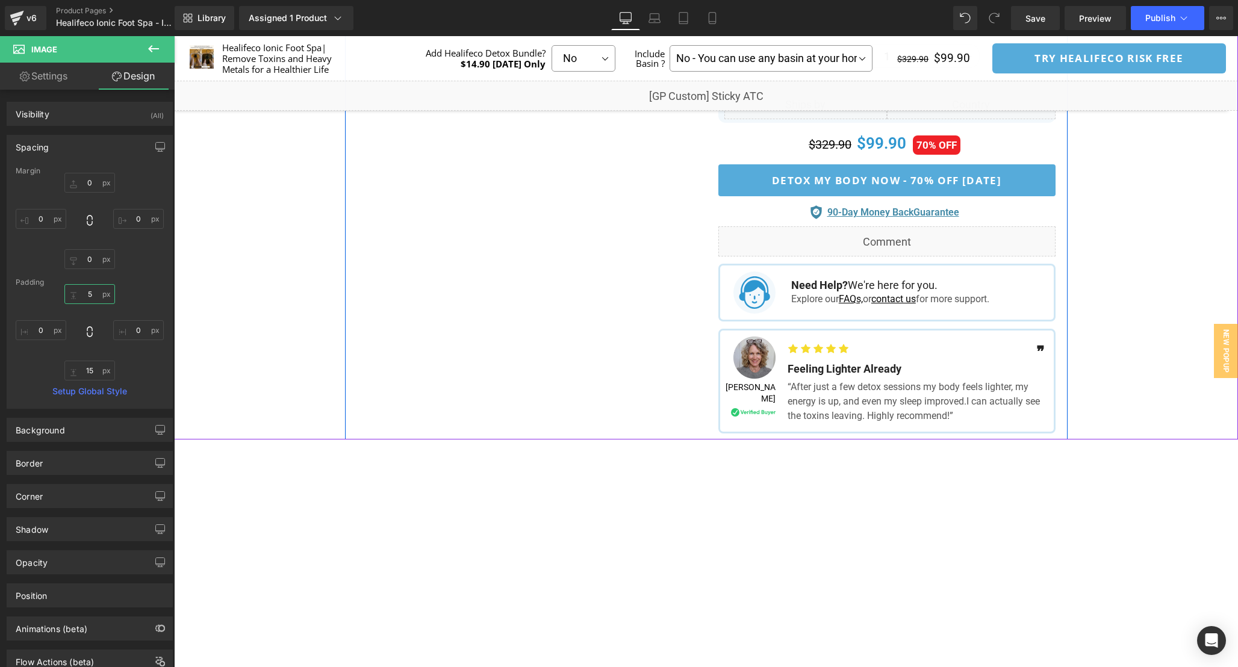
scroll to position [783, 0]
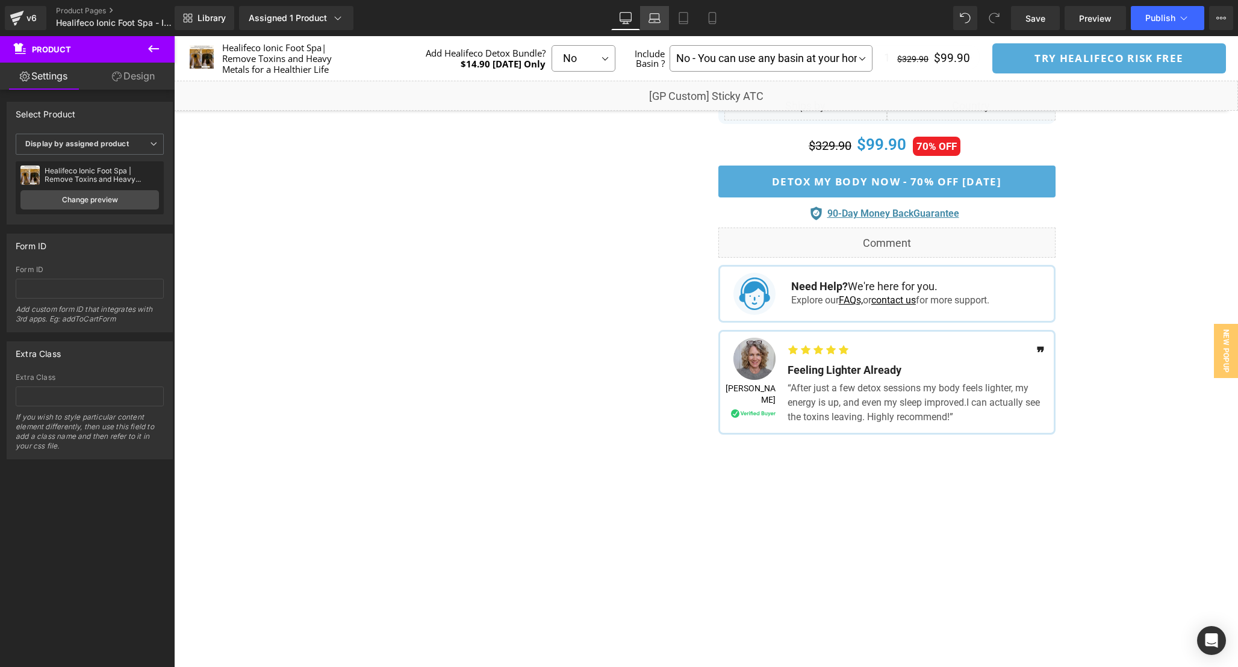
click at [653, 21] on icon at bounding box center [655, 18] width 12 height 12
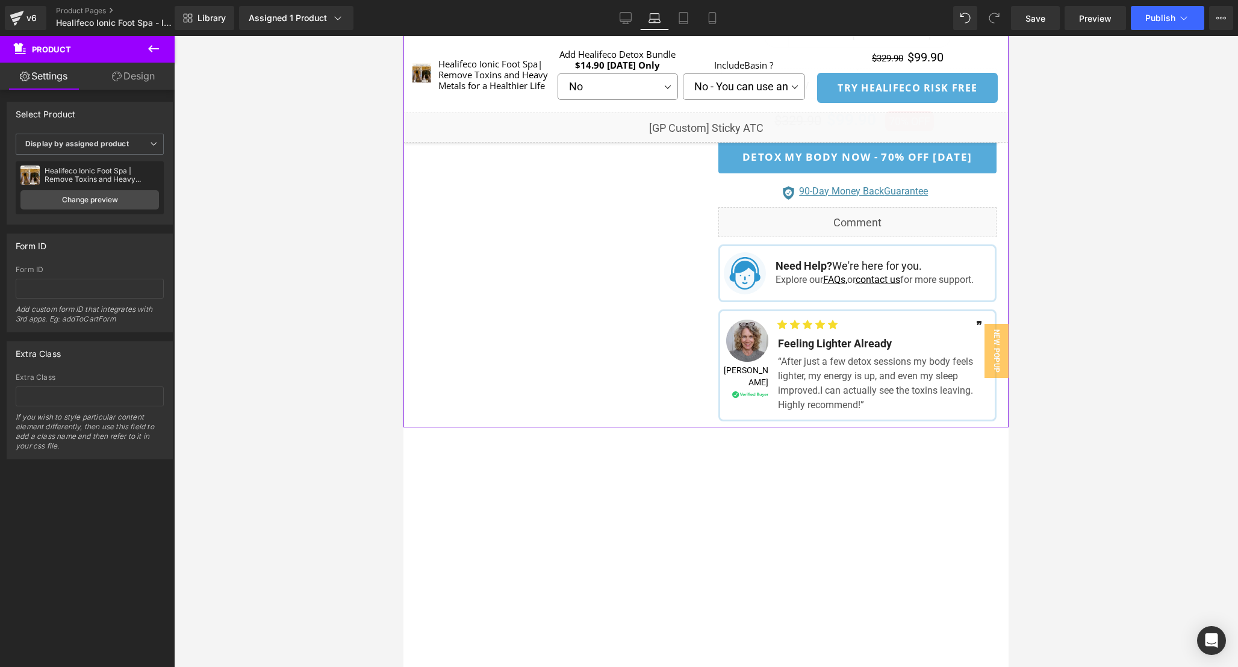
scroll to position [861, 0]
click at [748, 403] on span "Image" at bounding box center [750, 399] width 25 height 14
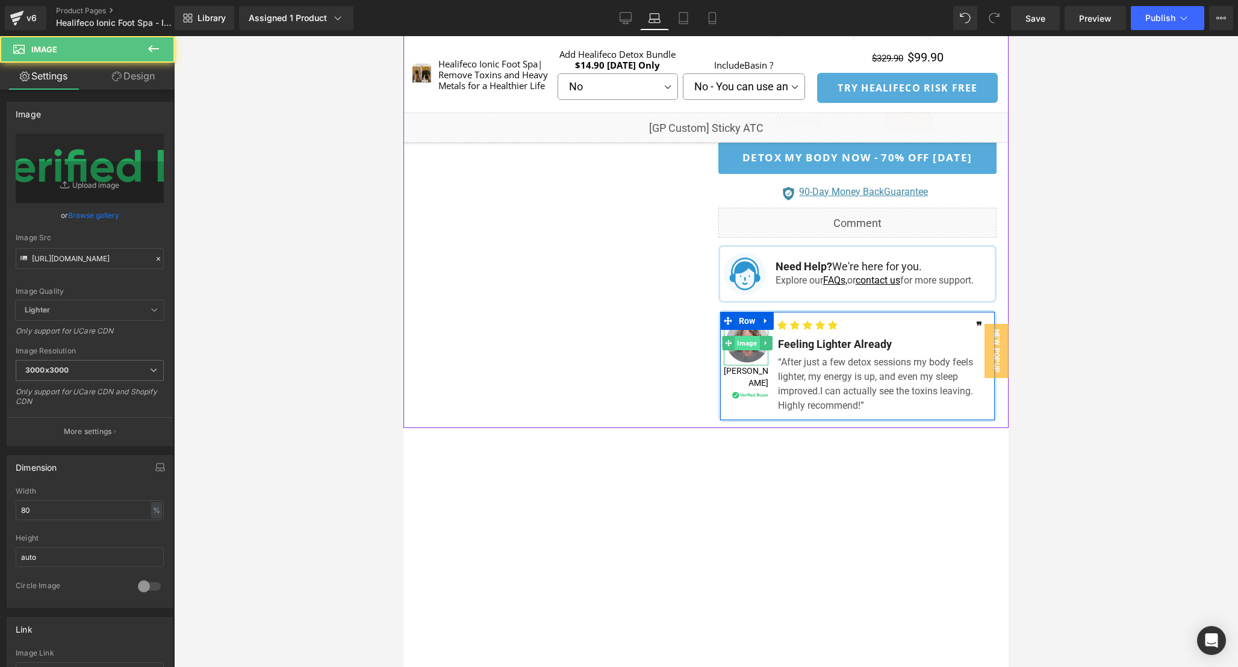
click at [747, 351] on span "Image" at bounding box center [747, 343] width 25 height 14
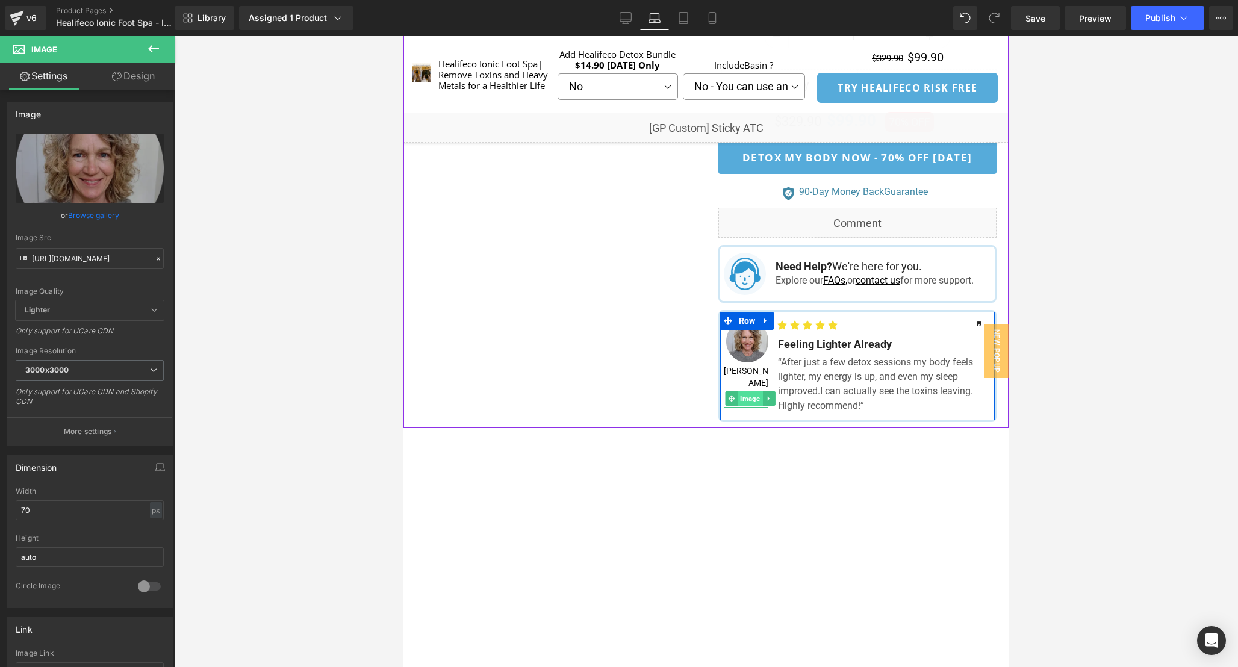
click at [746, 404] on span "Image" at bounding box center [750, 398] width 25 height 14
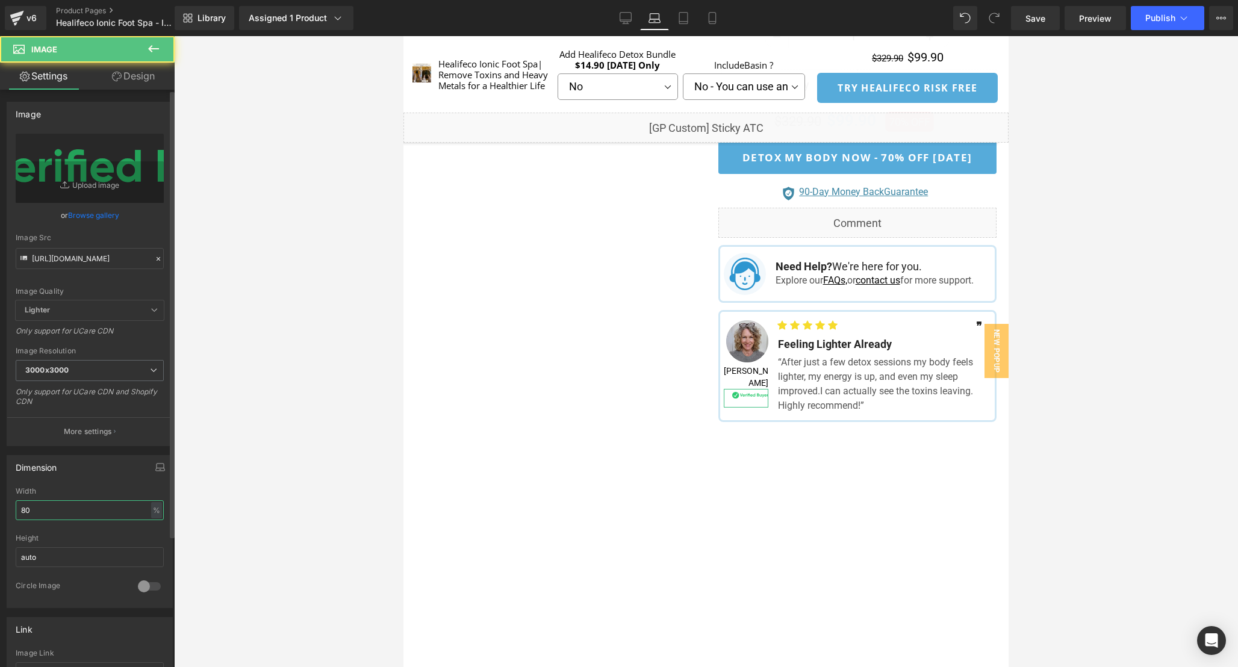
click at [73, 509] on input "80" at bounding box center [90, 510] width 148 height 20
click at [73, 509] on input "70" at bounding box center [90, 510] width 148 height 20
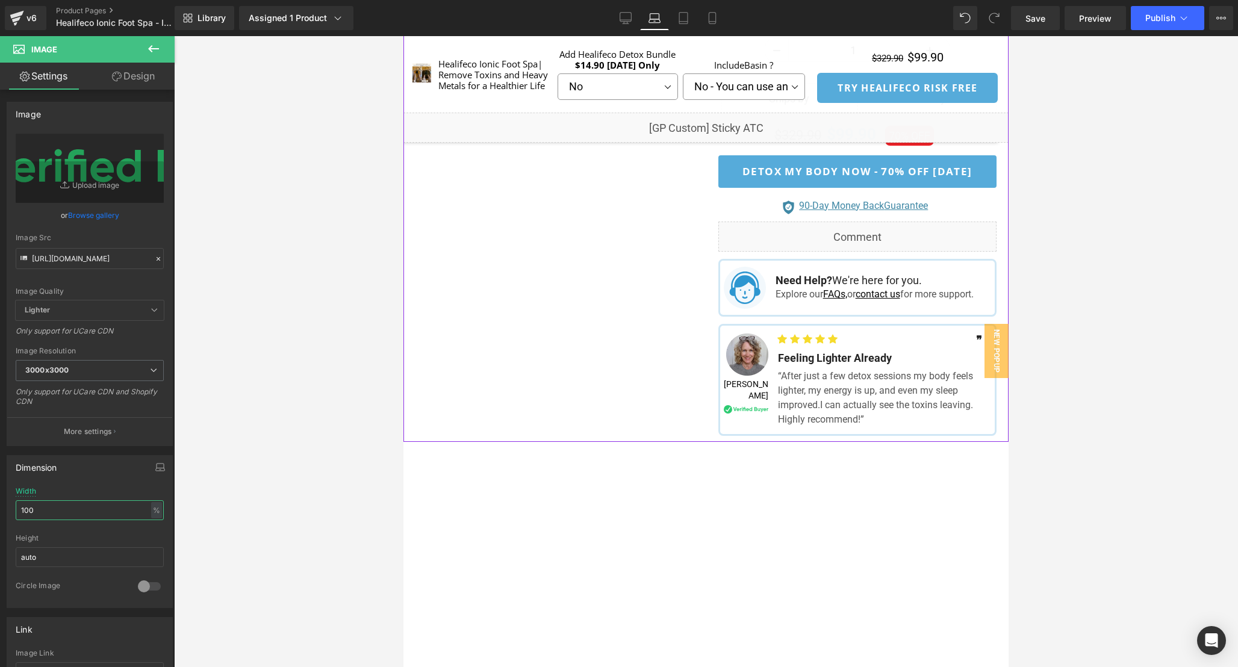
scroll to position [846, 0]
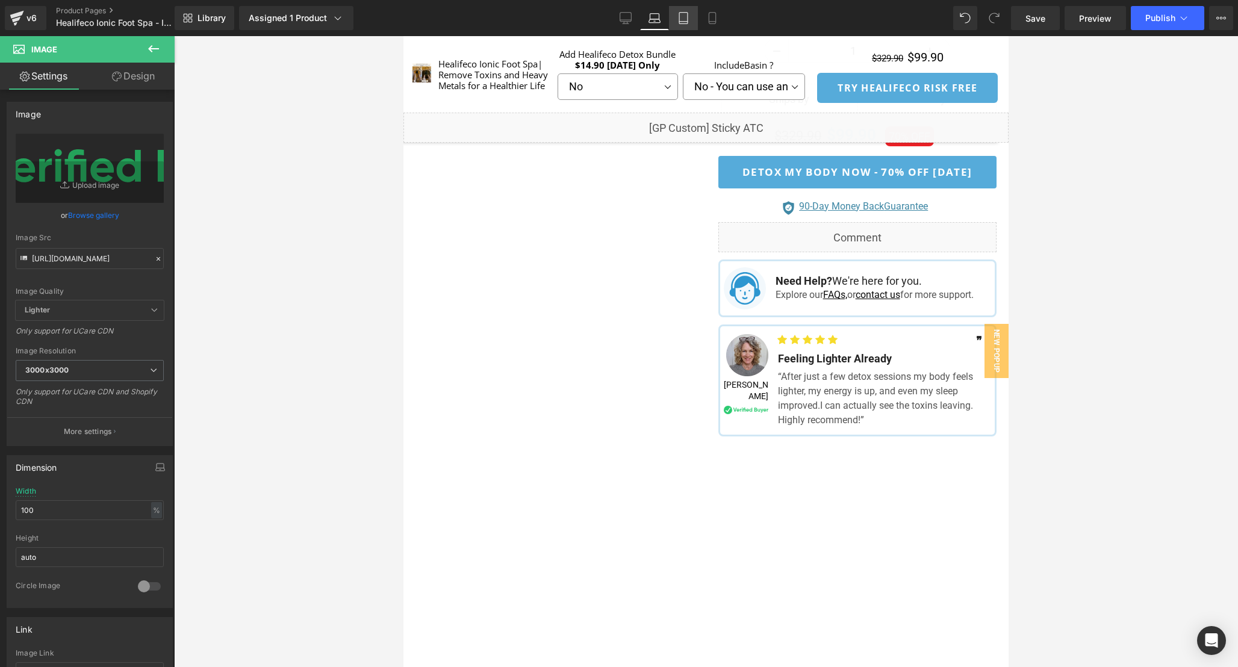
click at [681, 17] on icon at bounding box center [684, 18] width 12 height 12
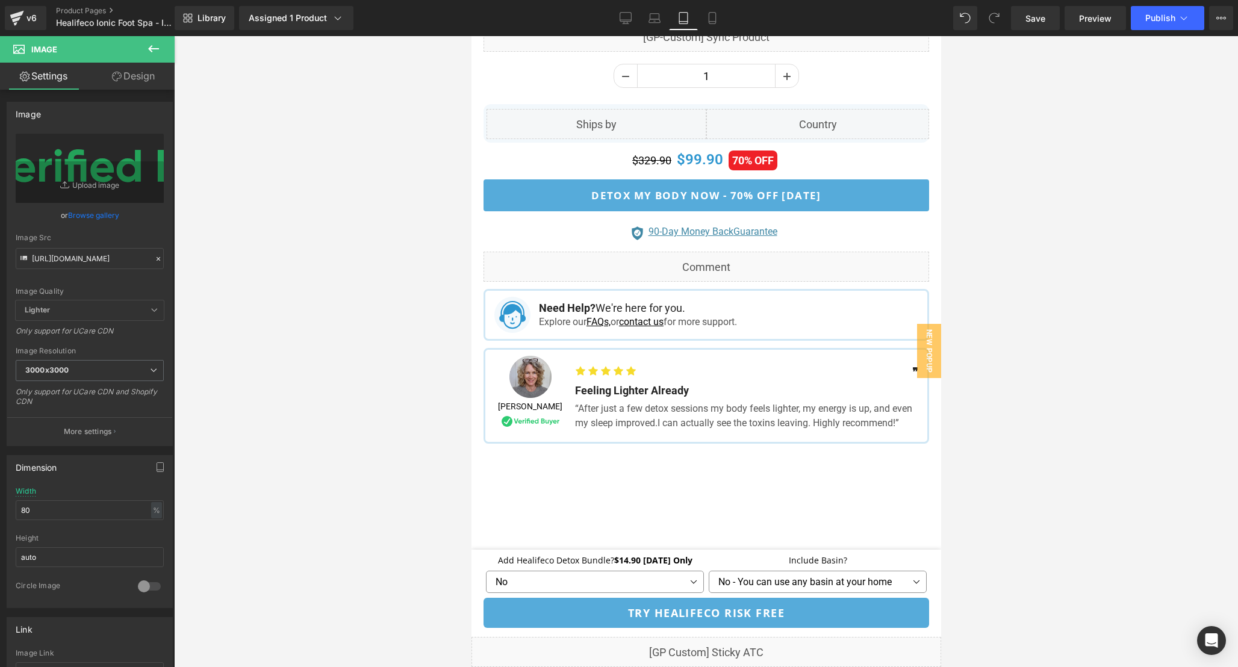
scroll to position [1195, 0]
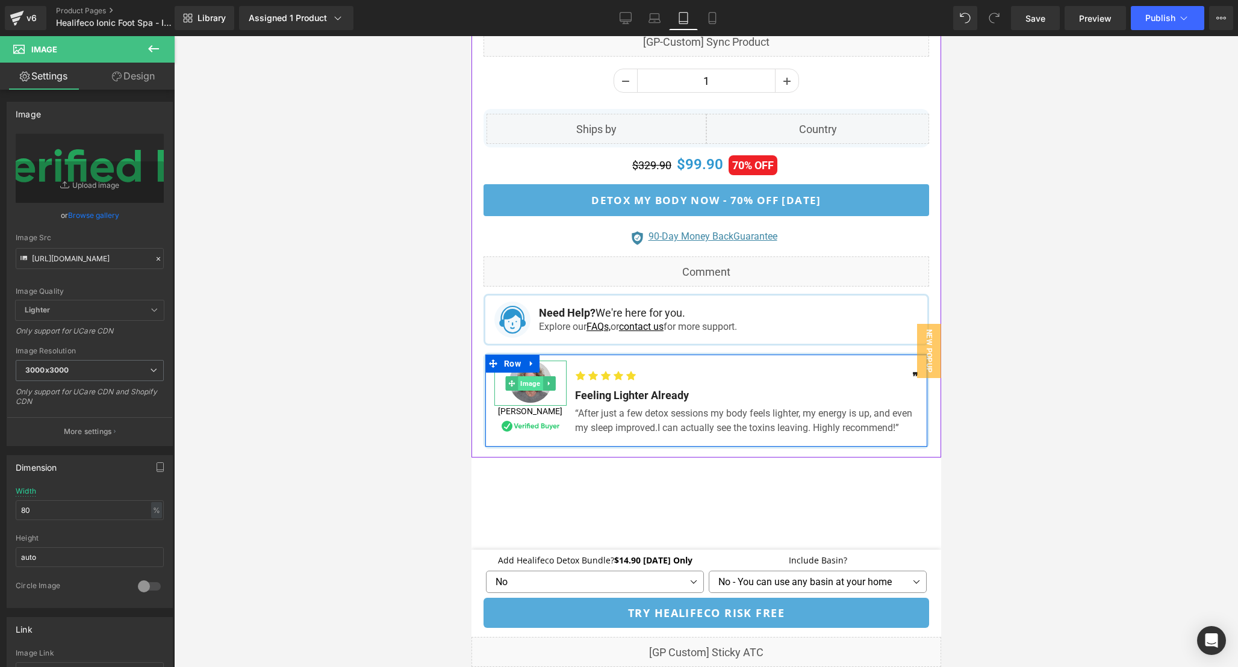
click at [531, 378] on span "Image" at bounding box center [529, 383] width 25 height 14
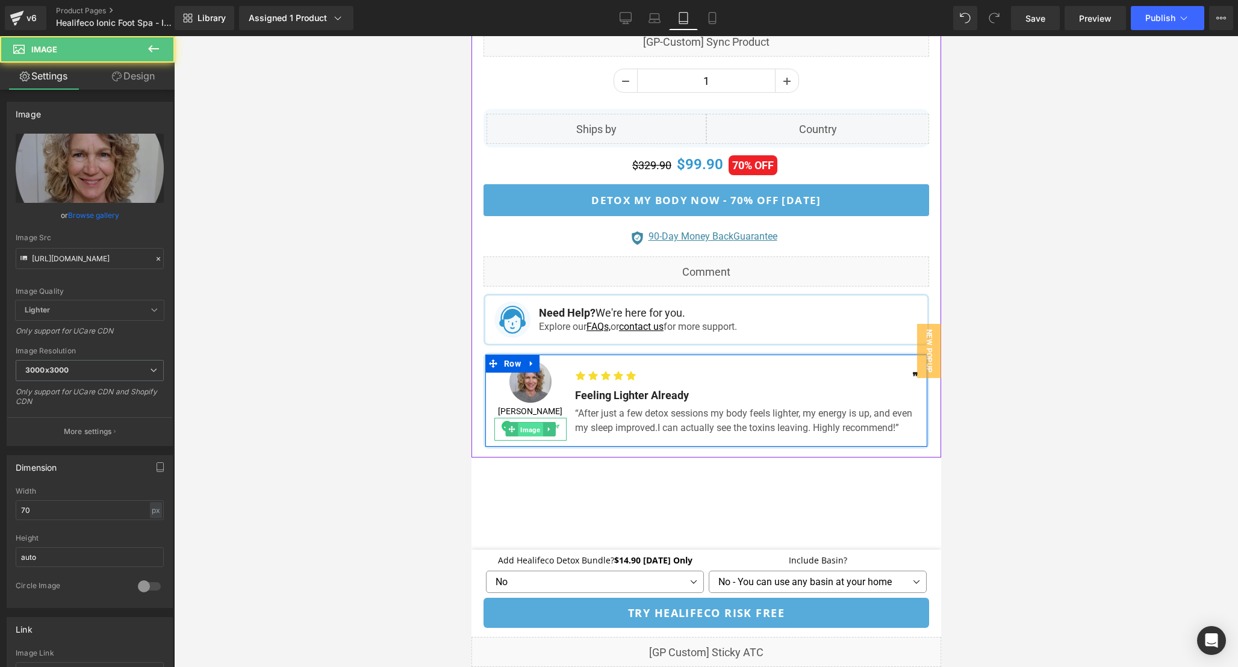
click at [525, 425] on span "Image" at bounding box center [529, 430] width 25 height 14
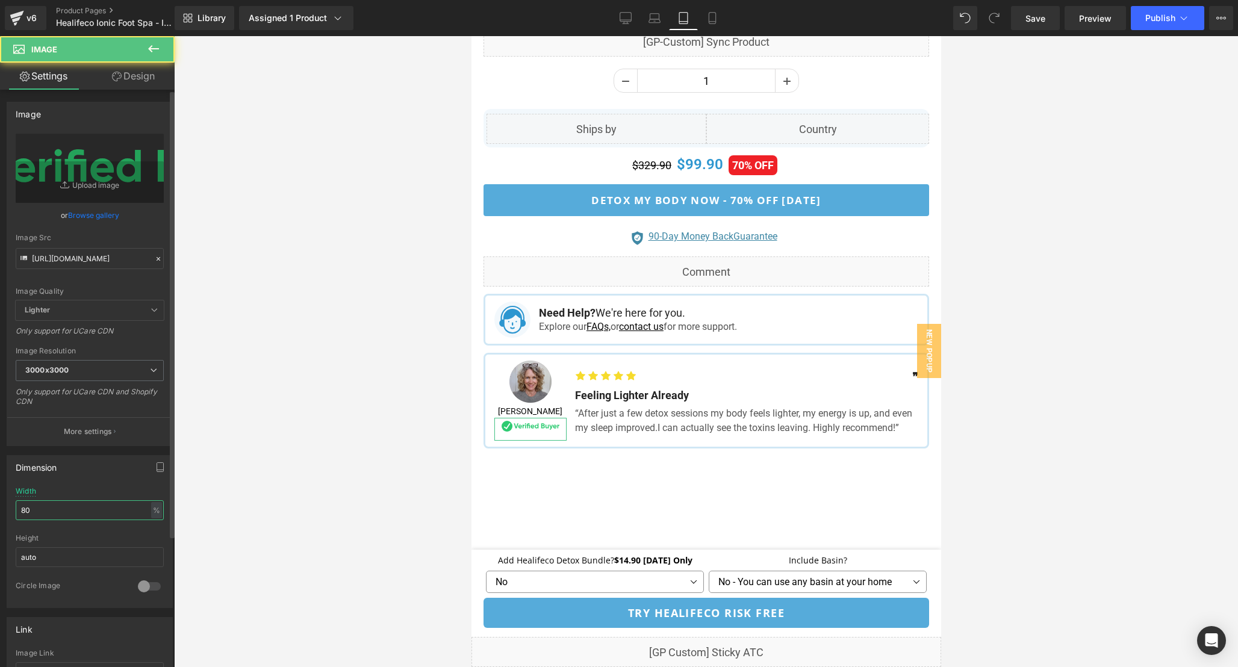
click at [60, 517] on input "80" at bounding box center [90, 510] width 148 height 20
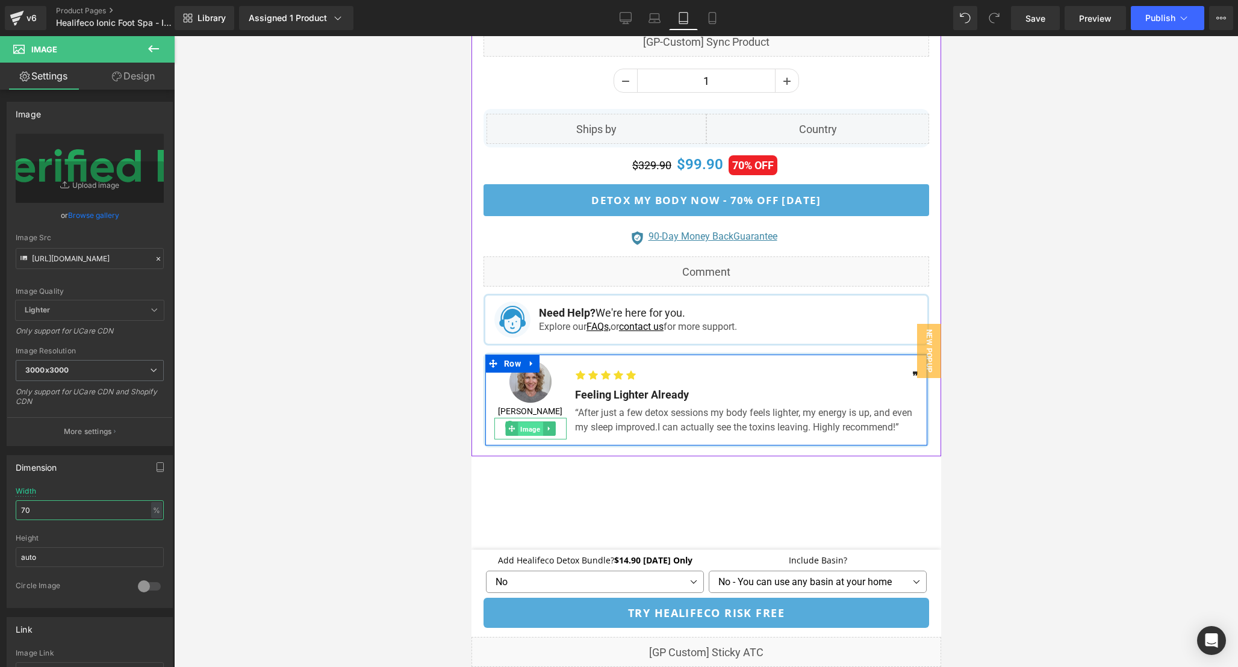
click at [529, 428] on span "Image" at bounding box center [529, 429] width 25 height 14
drag, startPoint x: 534, startPoint y: 433, endPoint x: 535, endPoint y: 414, distance: 19.3
click at [535, 414] on div "Image [PERSON_NAME] Text Block Image" at bounding box center [530, 397] width 72 height 73
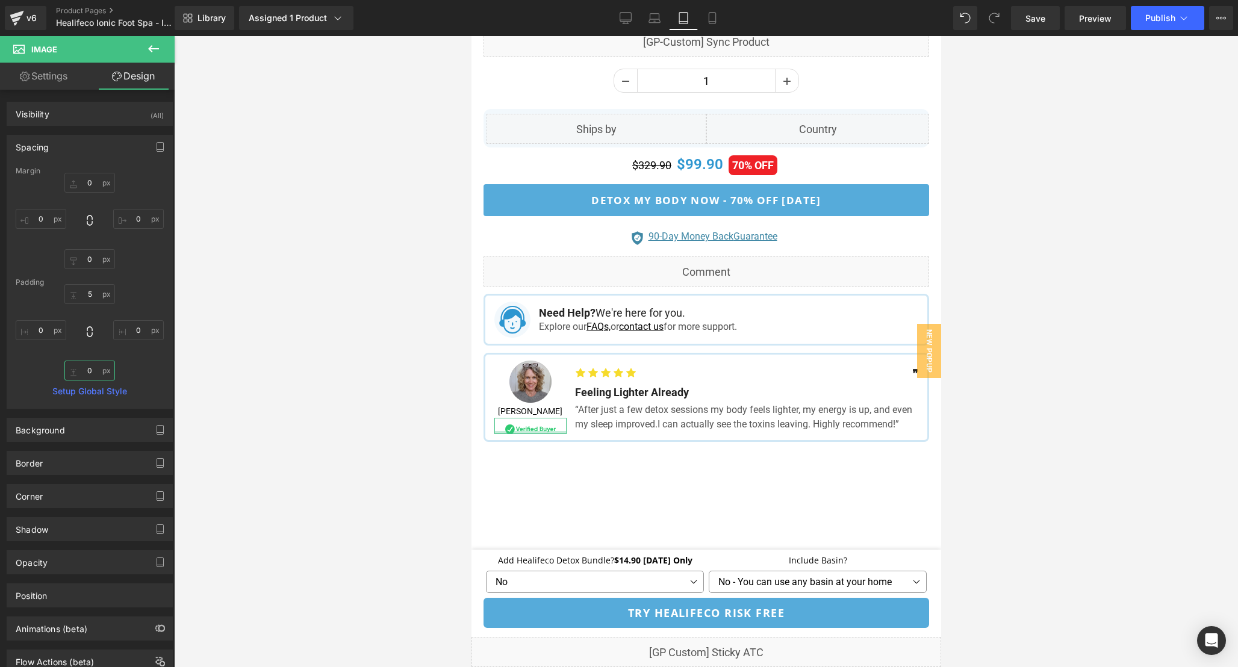
click at [92, 366] on input "0" at bounding box center [89, 371] width 51 height 20
click at [709, 19] on icon at bounding box center [712, 18] width 12 height 12
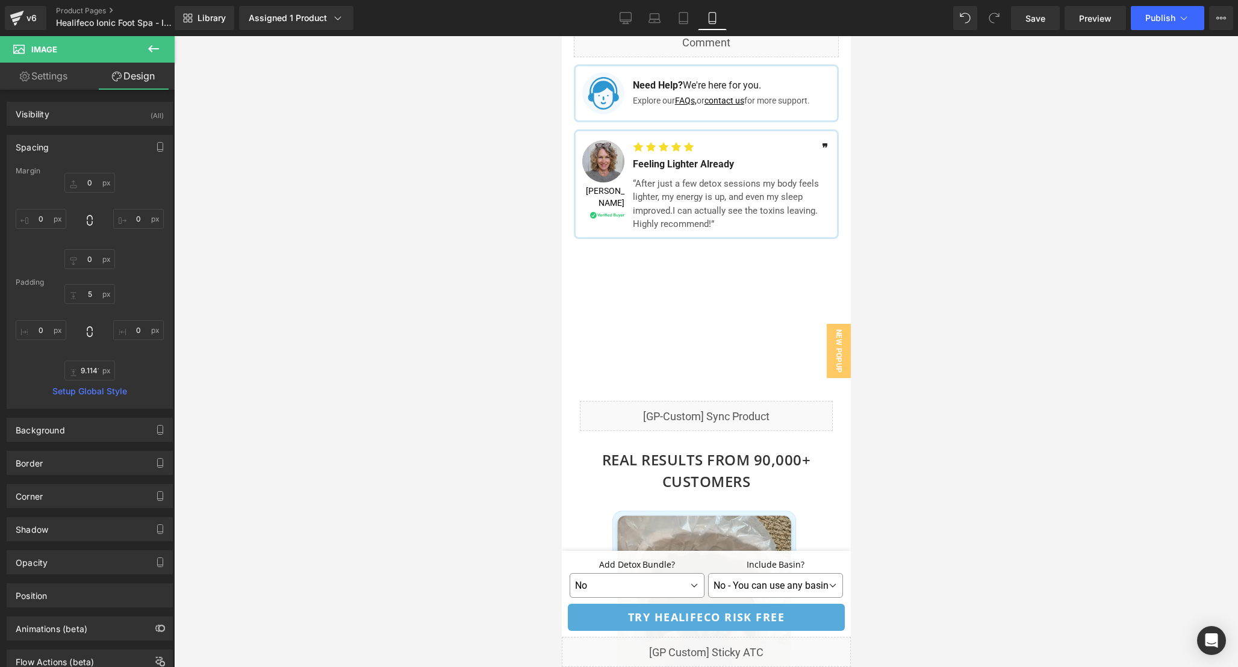
scroll to position [1147, 0]
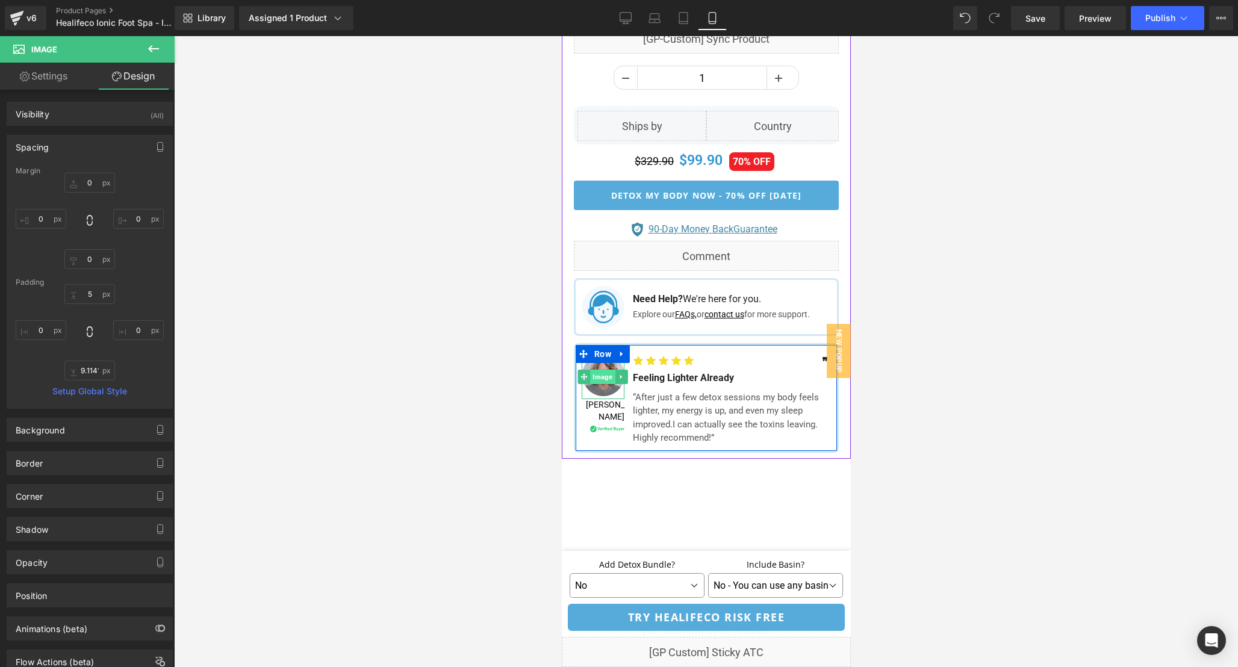
click at [600, 382] on span "Image" at bounding box center [602, 377] width 25 height 14
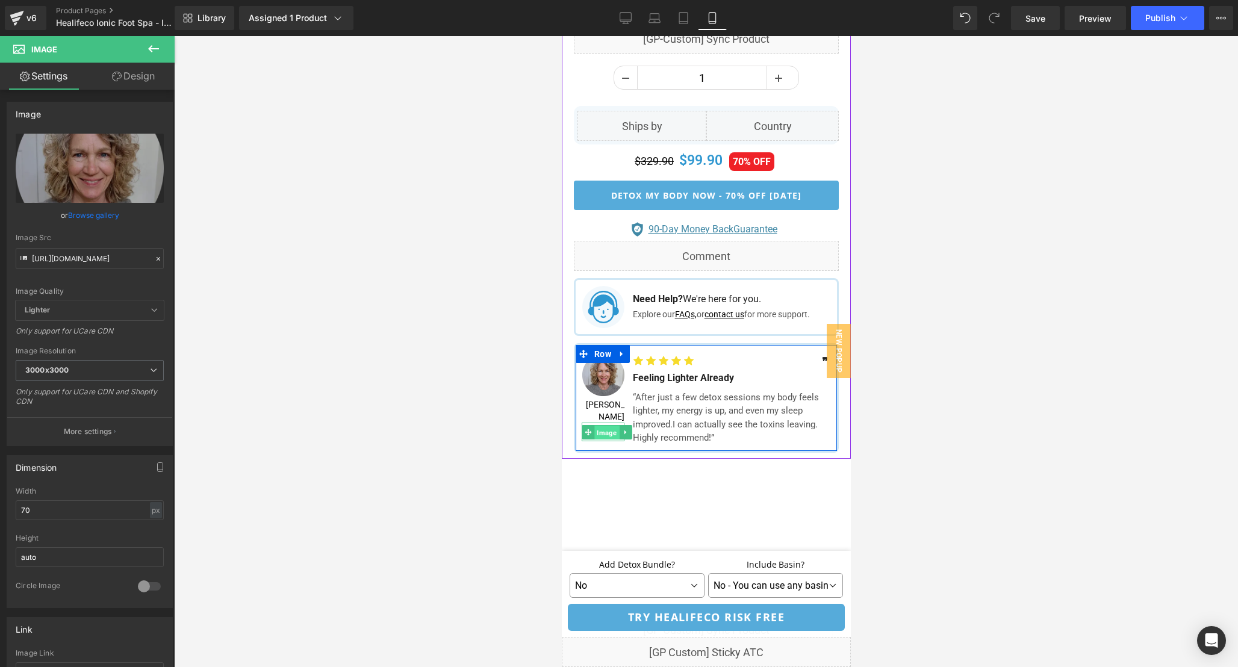
click at [607, 426] on span "Image" at bounding box center [606, 433] width 25 height 14
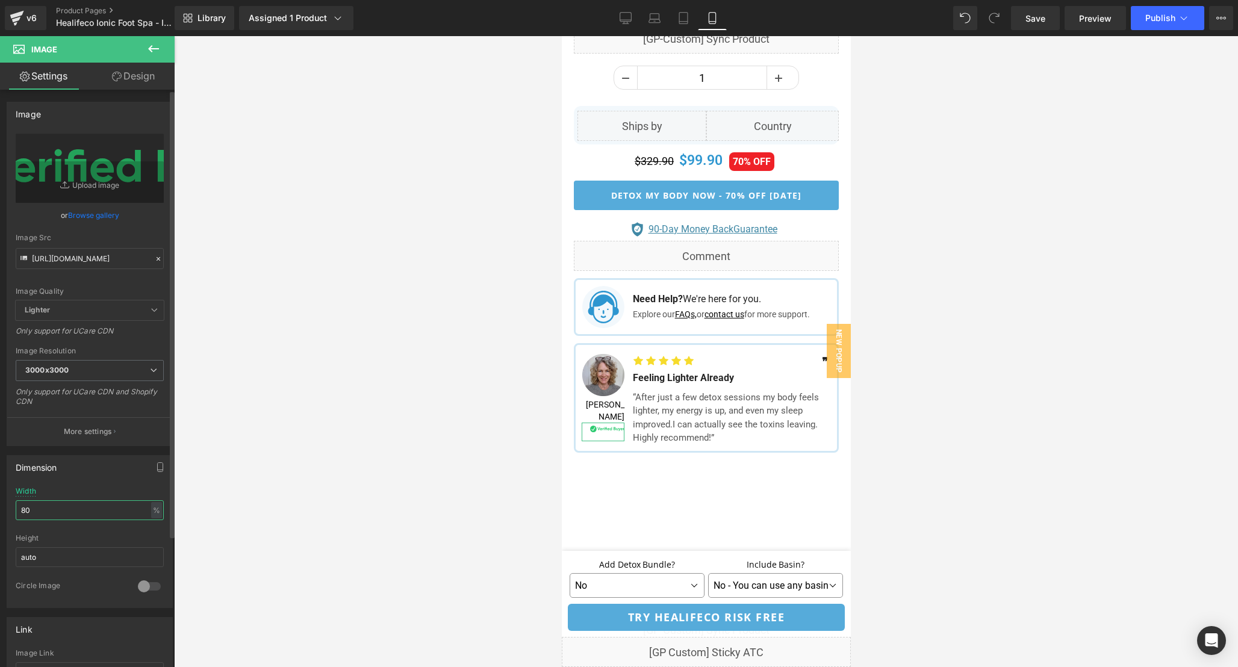
click at [75, 510] on input "80" at bounding box center [90, 510] width 148 height 20
click at [608, 422] on div "Image" at bounding box center [602, 432] width 43 height 20
click at [602, 424] on div "Image" at bounding box center [602, 432] width 43 height 16
click at [961, 417] on div at bounding box center [706, 351] width 1064 height 631
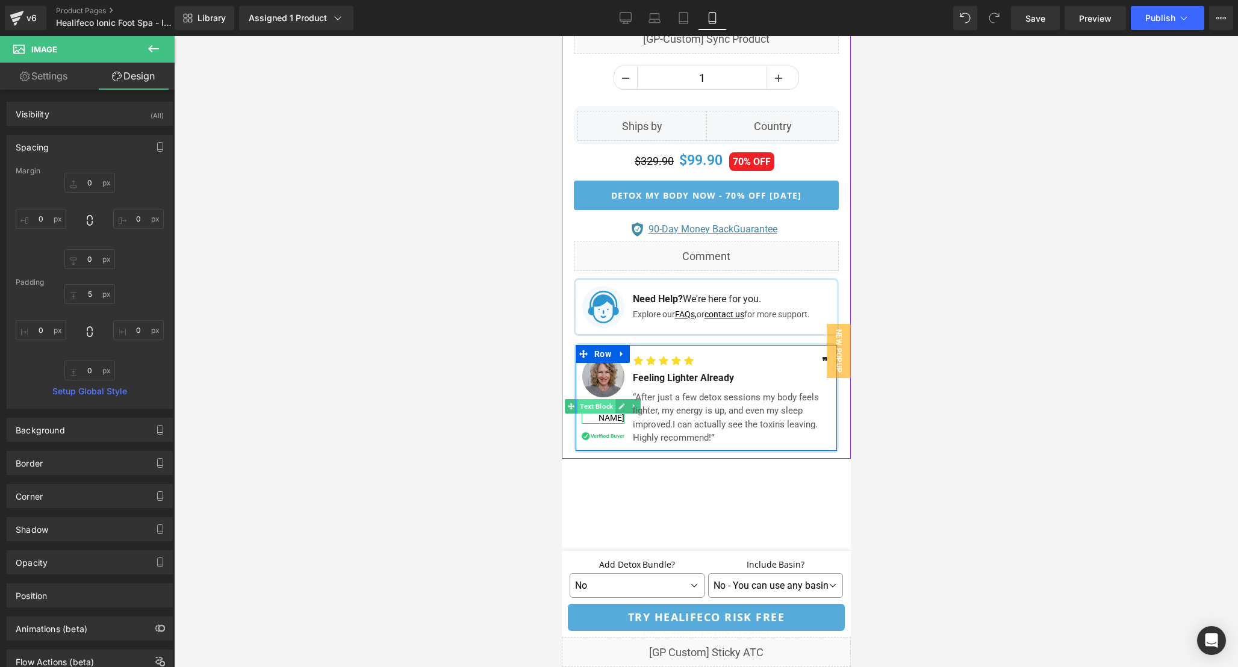
click at [603, 409] on span "Text Block" at bounding box center [596, 406] width 38 height 14
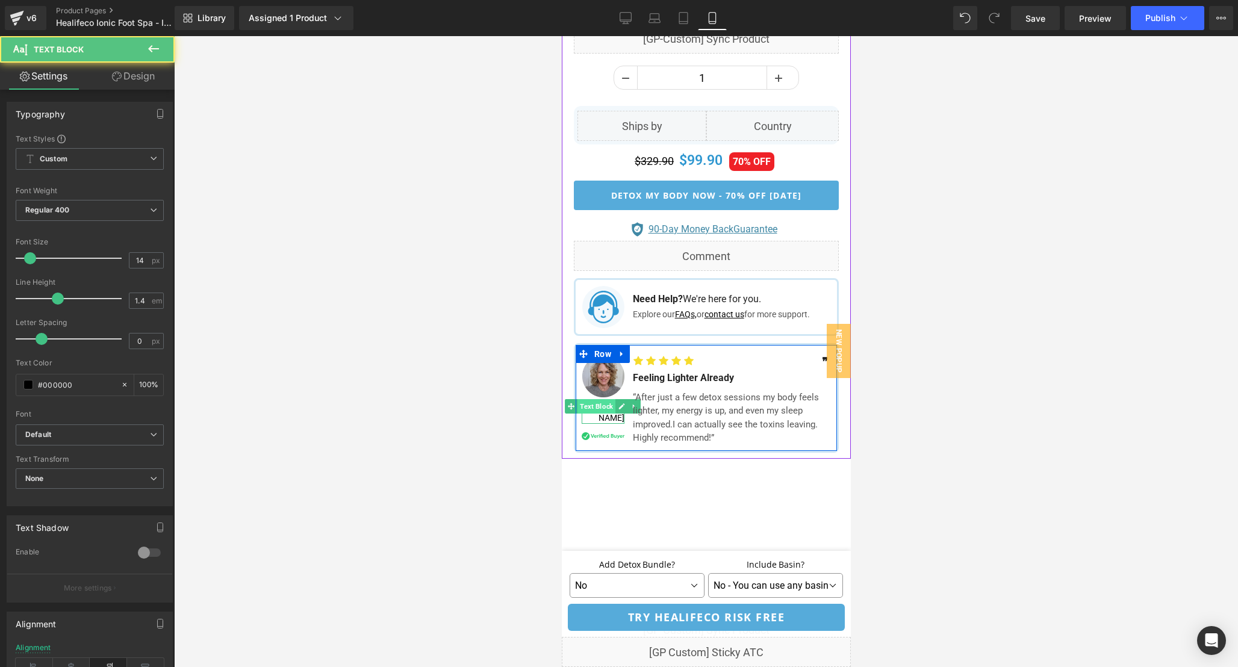
scroll to position [1132, 0]
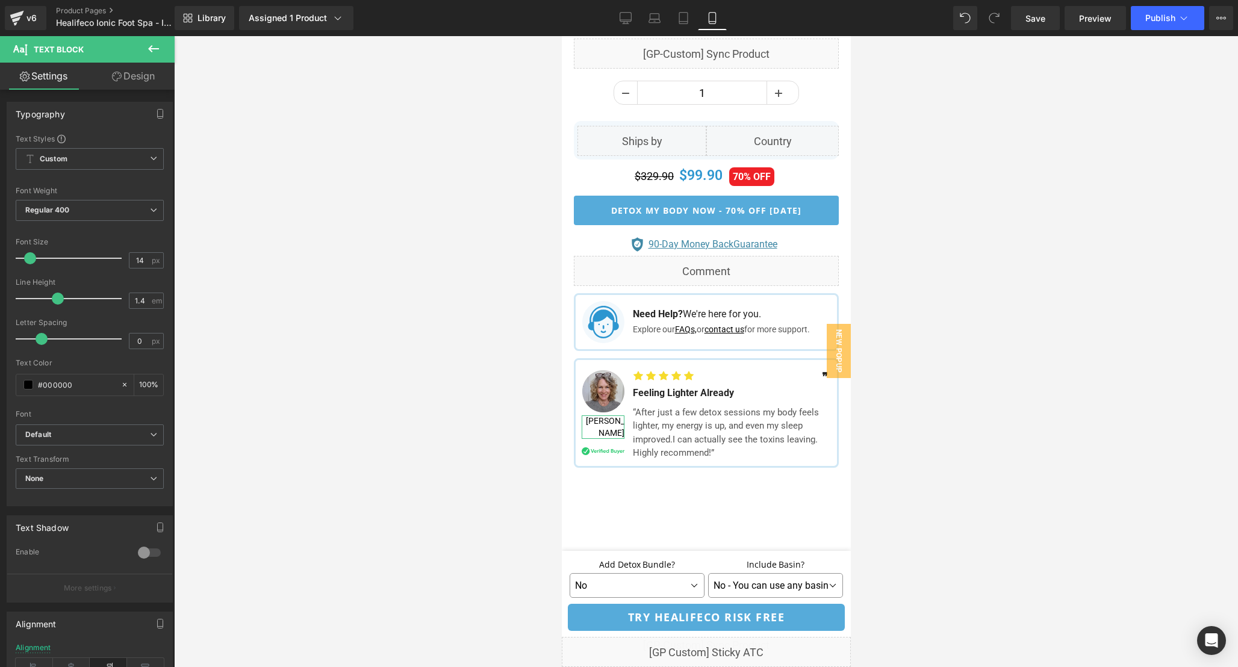
click at [123, 79] on link "Design" at bounding box center [133, 76] width 87 height 27
click at [0, 0] on div "Spacing" at bounding box center [0, 0] width 0 height 0
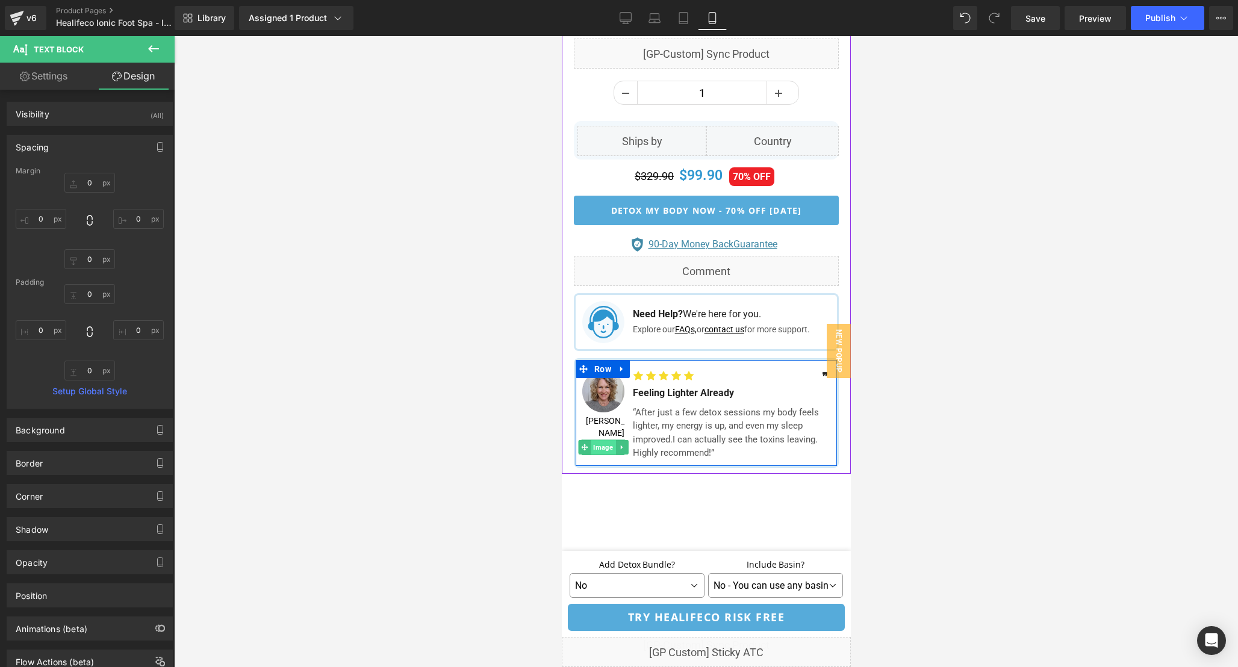
click at [602, 440] on span "Image" at bounding box center [602, 447] width 25 height 14
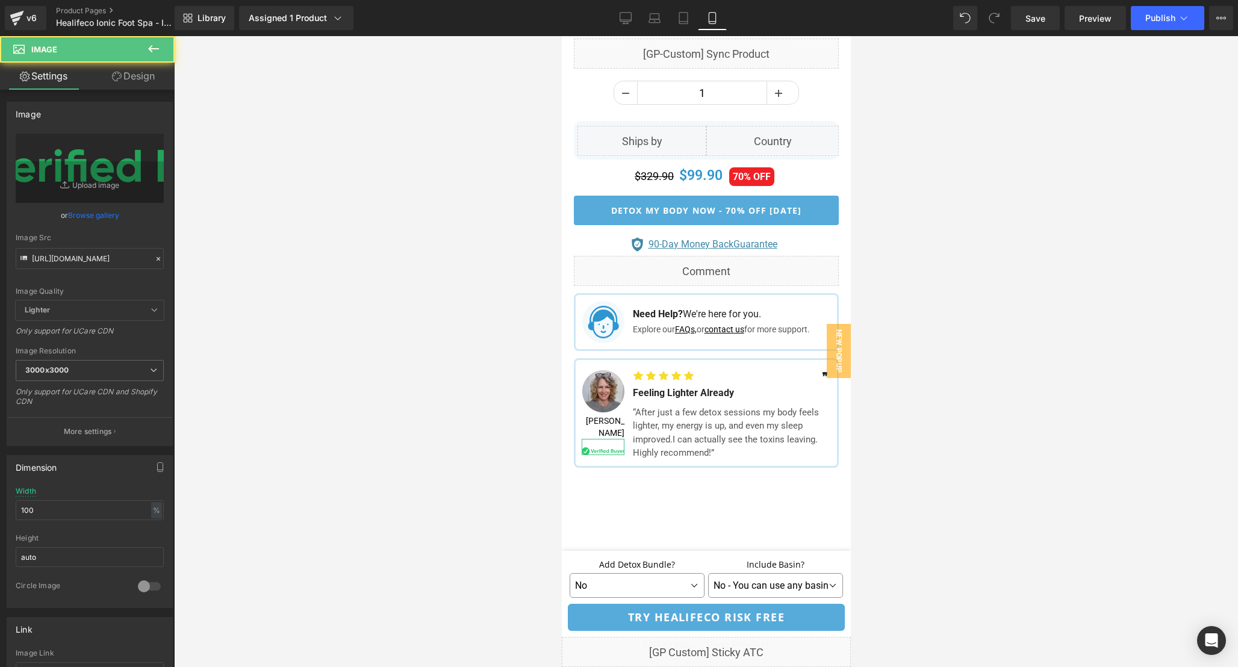
click at [132, 69] on link "Design" at bounding box center [133, 76] width 87 height 27
click at [0, 0] on div "Spacing" at bounding box center [0, 0] width 0 height 0
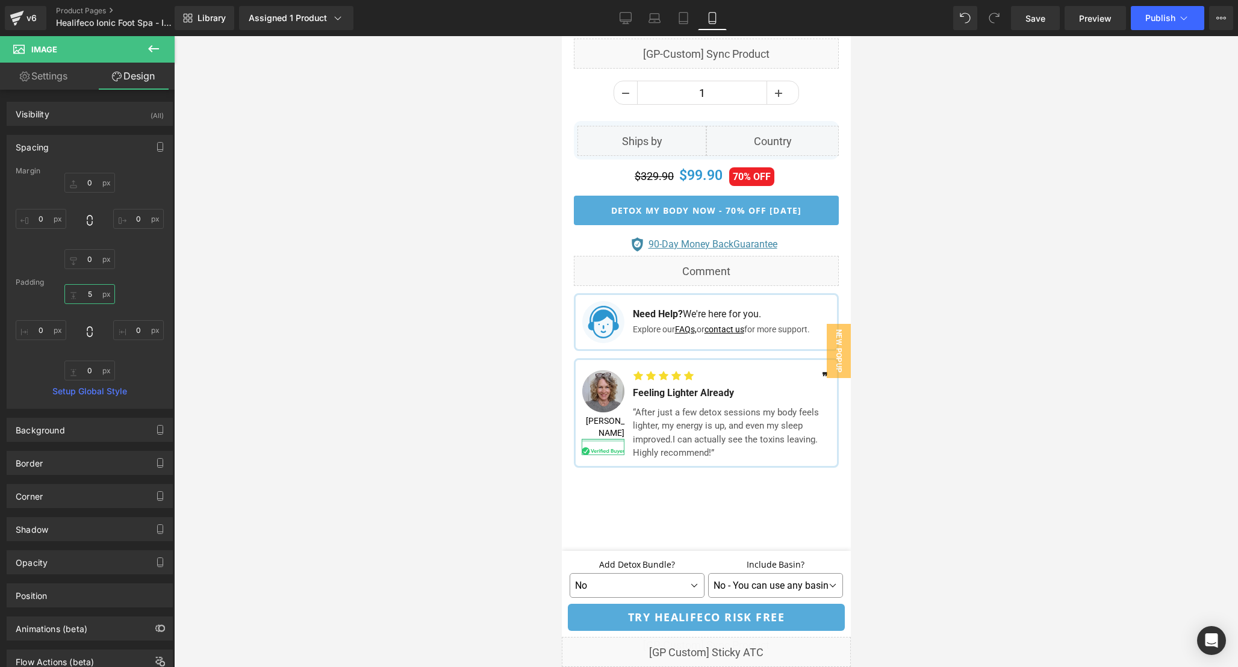
click at [94, 293] on input "5" at bounding box center [89, 294] width 51 height 20
drag, startPoint x: 88, startPoint y: 293, endPoint x: 62, endPoint y: 291, distance: 26.0
click at [64, 292] on input "12" at bounding box center [89, 294] width 51 height 20
click at [95, 295] on input "22" at bounding box center [89, 294] width 51 height 20
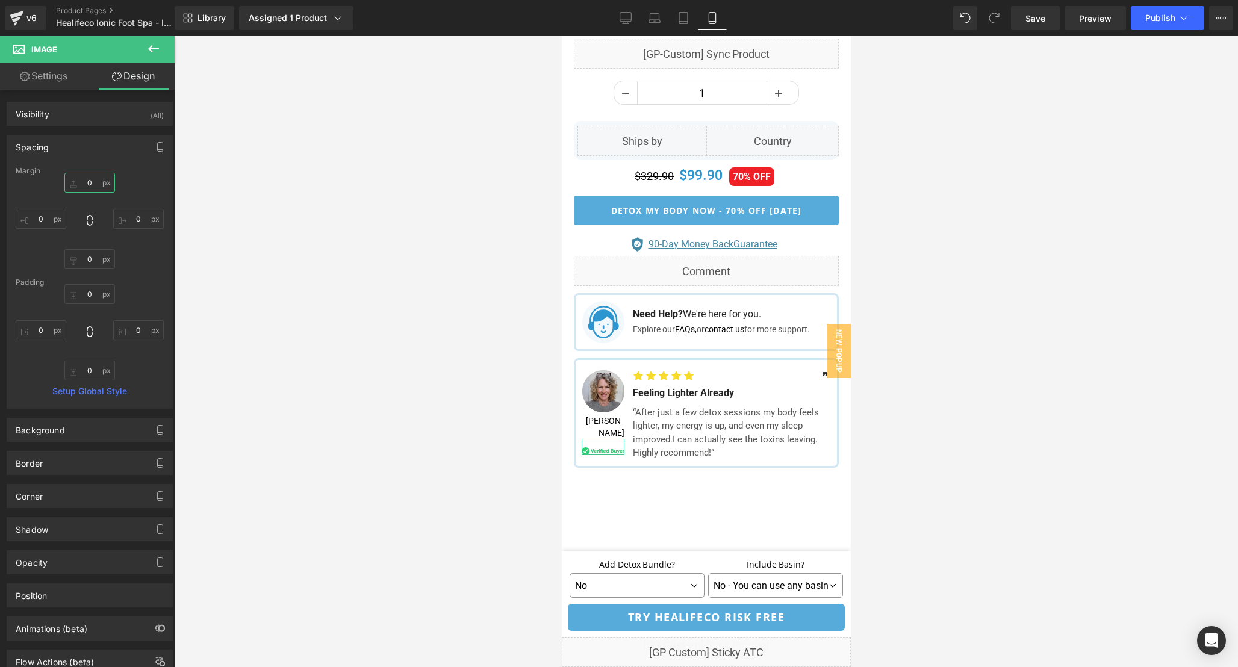
click at [90, 183] on input "0" at bounding box center [89, 183] width 51 height 20
click at [96, 296] on input "0" at bounding box center [89, 294] width 51 height 20
click at [92, 373] on input "0" at bounding box center [89, 371] width 51 height 20
paste input "-4"
click at [93, 294] on input "0" at bounding box center [89, 294] width 51 height 20
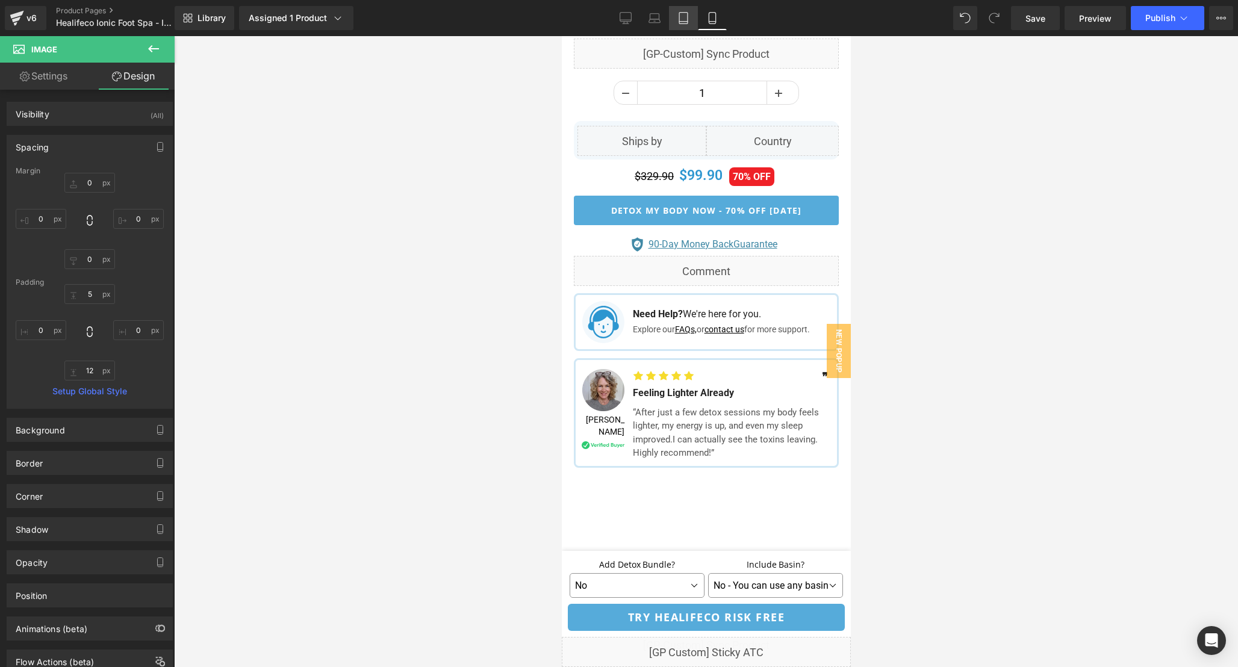
click at [690, 18] on icon at bounding box center [684, 18] width 12 height 12
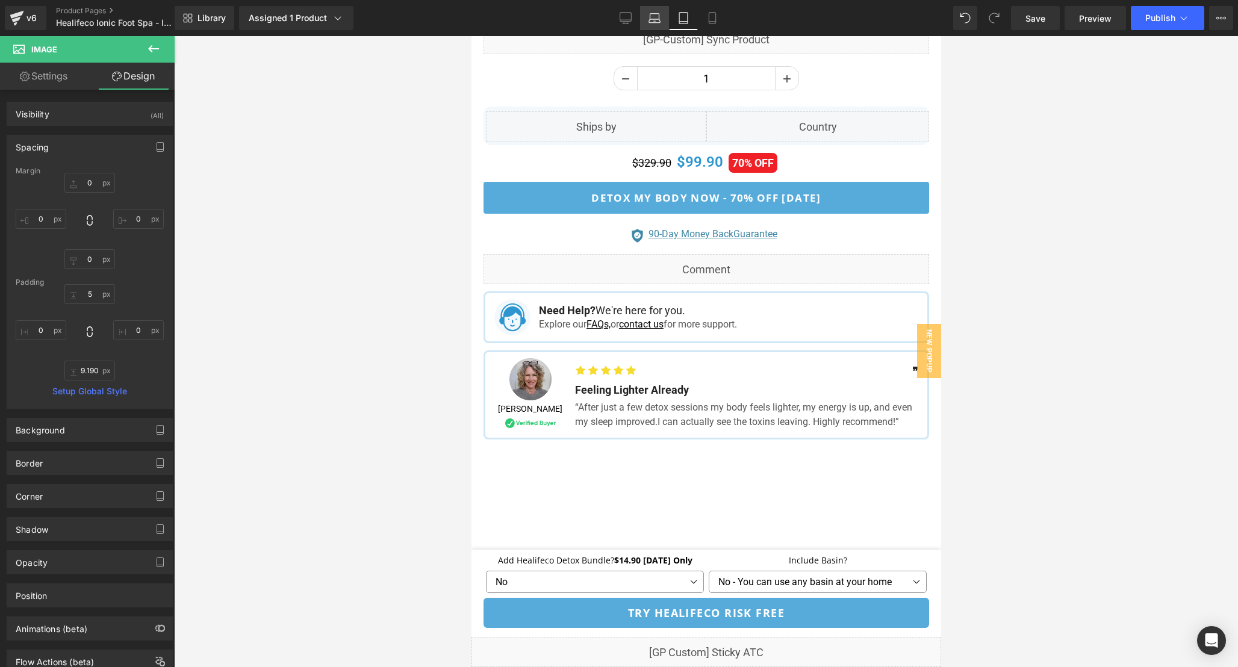
click at [661, 16] on icon at bounding box center [655, 18] width 12 height 12
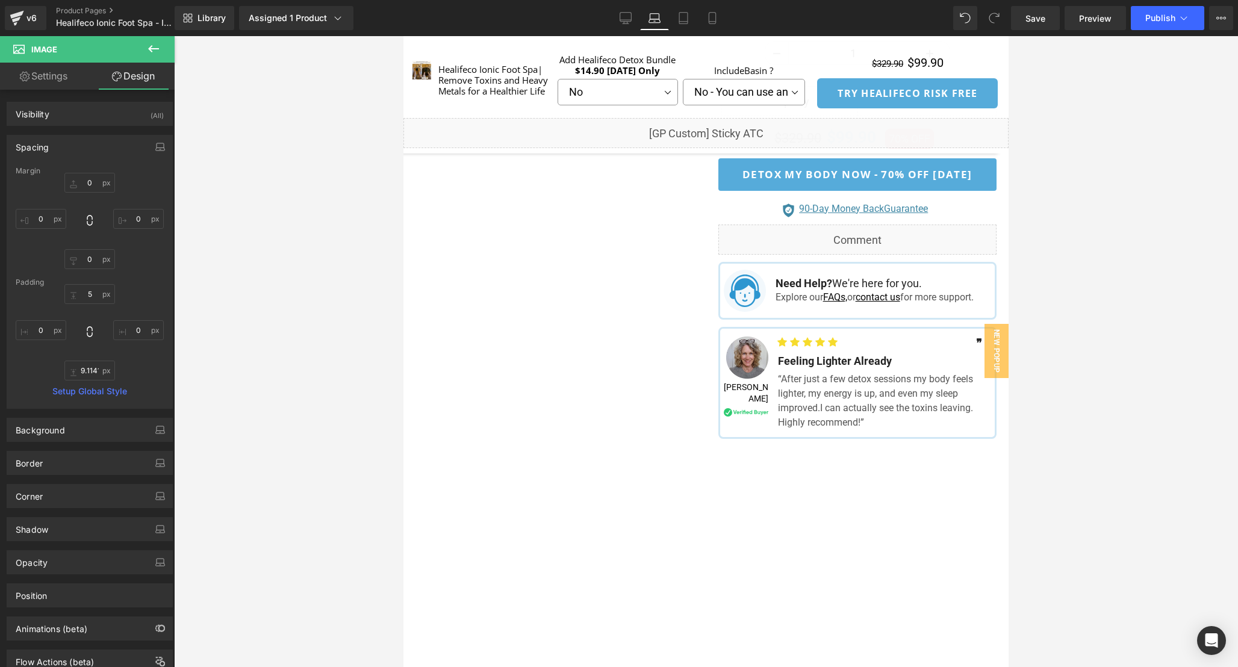
scroll to position [846, 0]
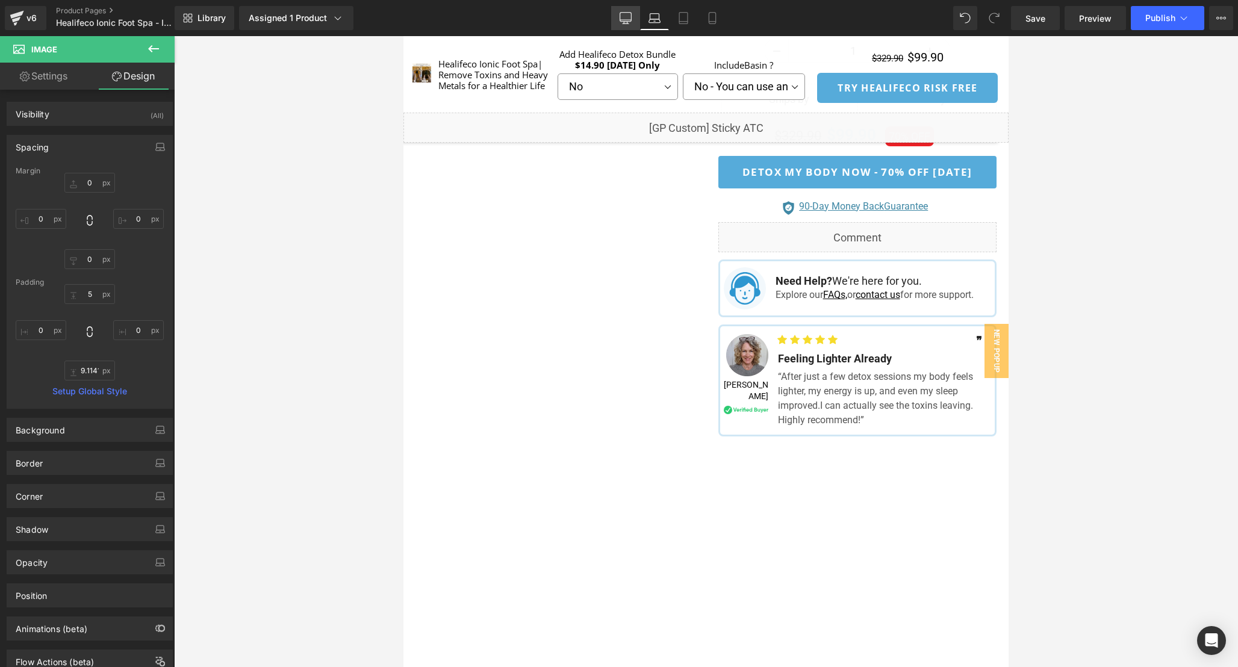
click at [632, 20] on link "Desktop" at bounding box center [625, 18] width 29 height 24
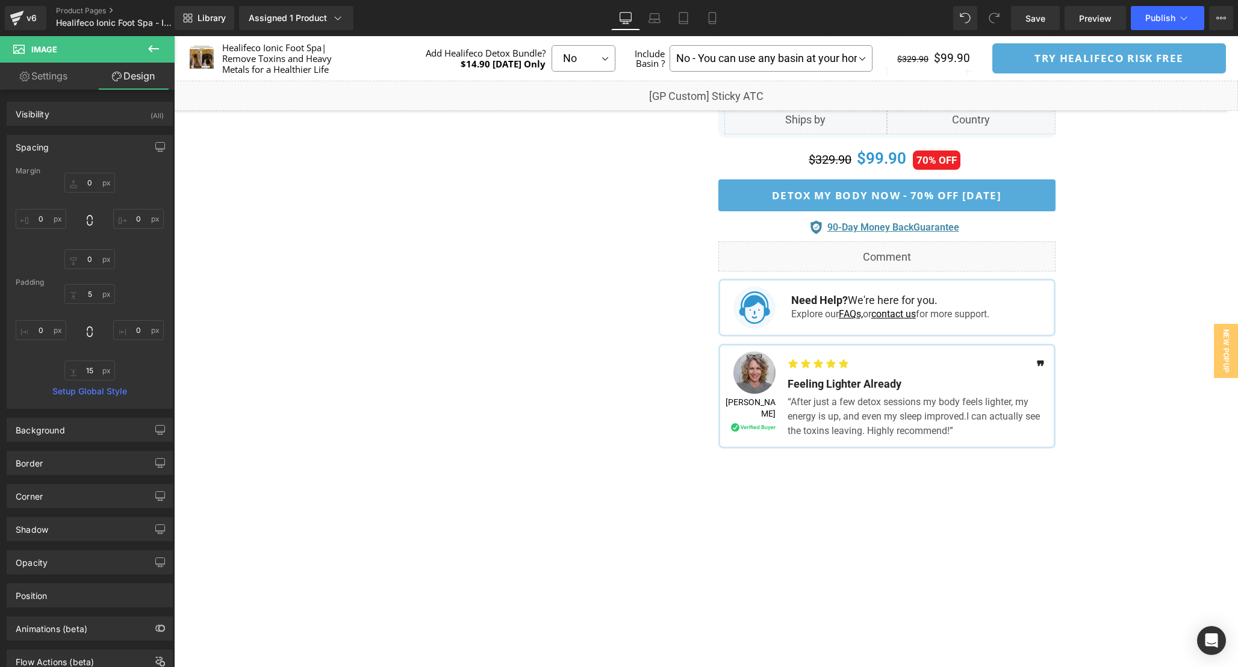
scroll to position [768, 0]
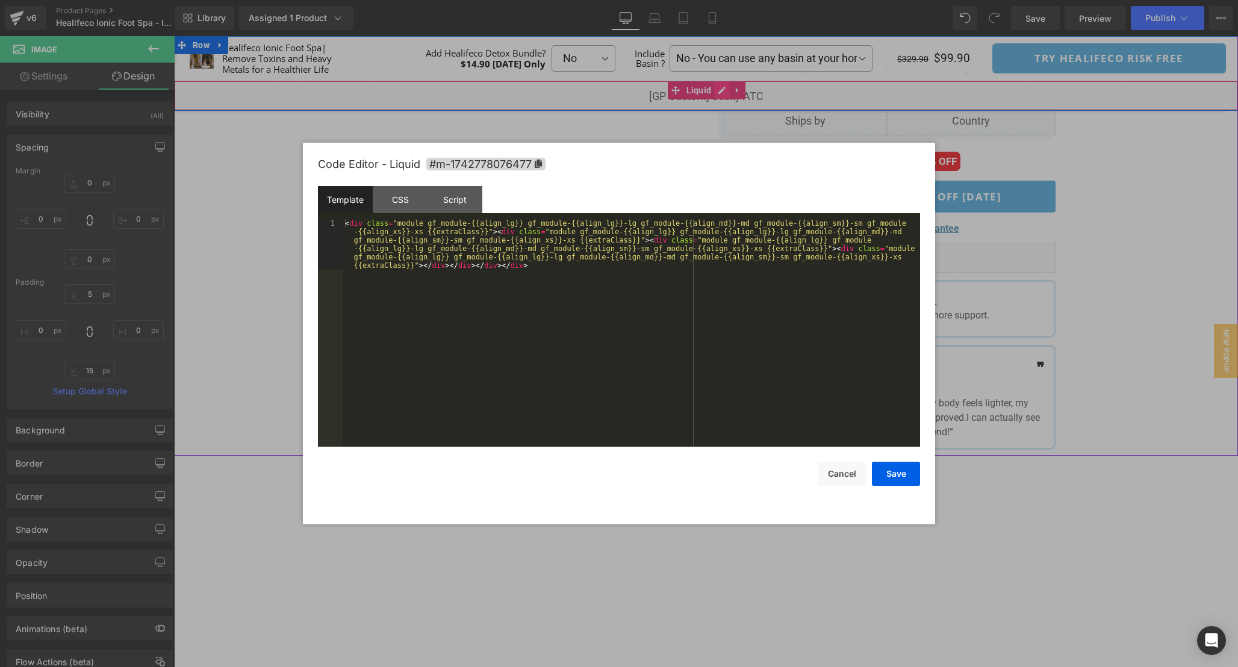
click at [718, 91] on div "Liquid" at bounding box center [706, 96] width 1064 height 30
click at [539, 345] on div "< div class = "module gf_module-{{align_lg}} gf_module-{{align_lg}}-lg gf_modul…" at bounding box center [632, 383] width 578 height 329
click at [391, 205] on div "CSS" at bounding box center [400, 199] width 55 height 27
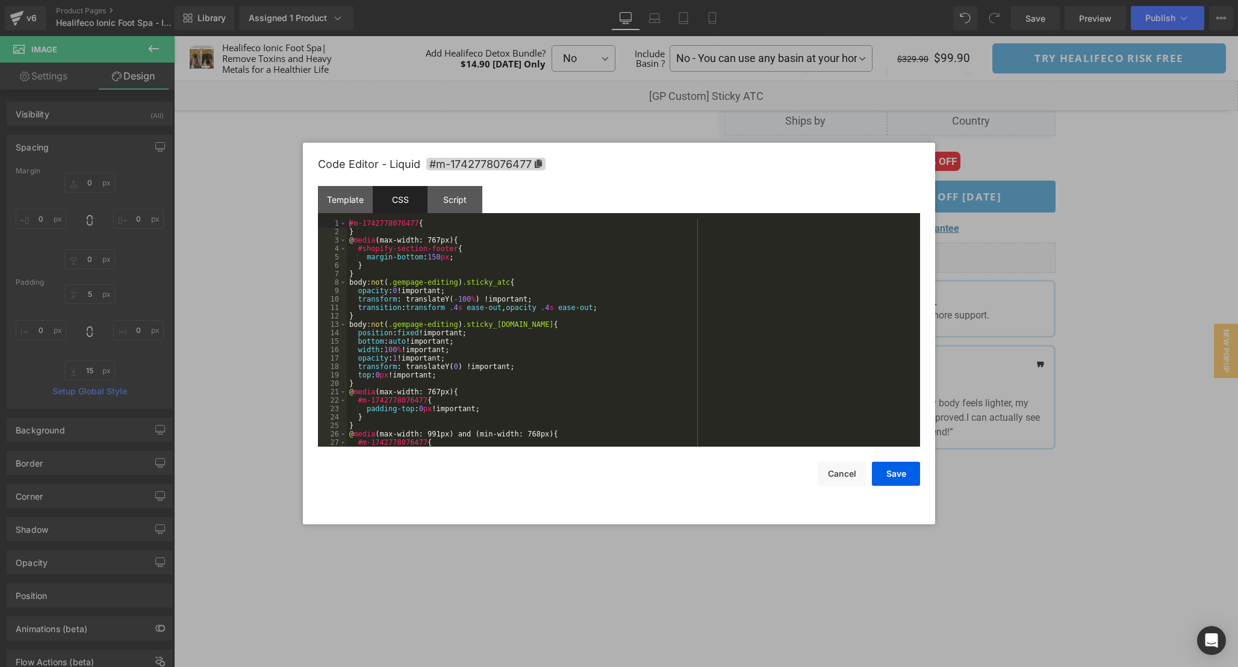
click at [651, 342] on div "#m-1742778076477 { } @ media (max-width: 767px) { #shopify-section-footer { mar…" at bounding box center [631, 341] width 569 height 245
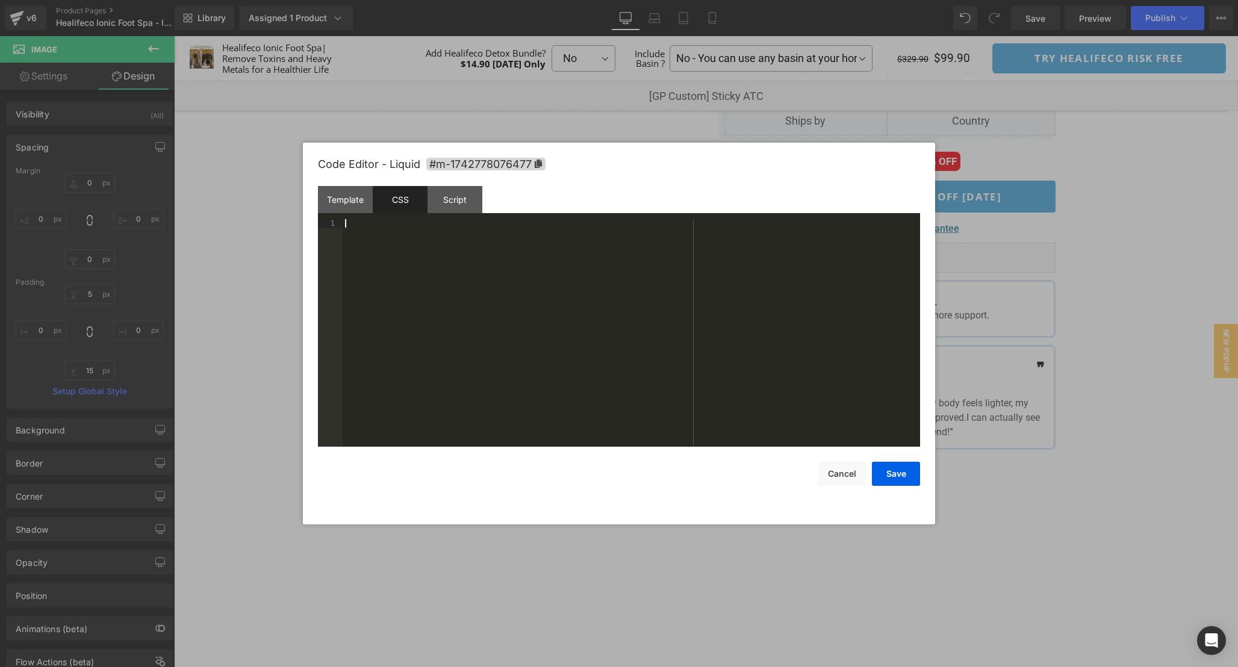
scroll to position [261, 0]
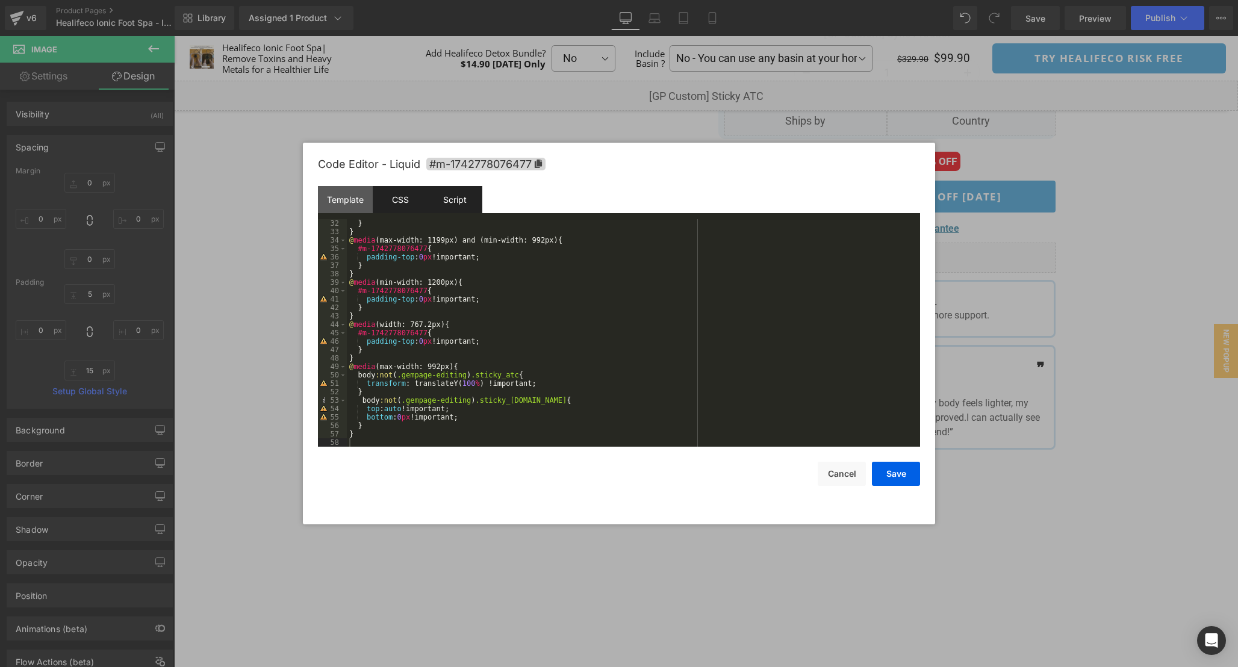
click at [453, 201] on div "Script" at bounding box center [455, 199] width 55 height 27
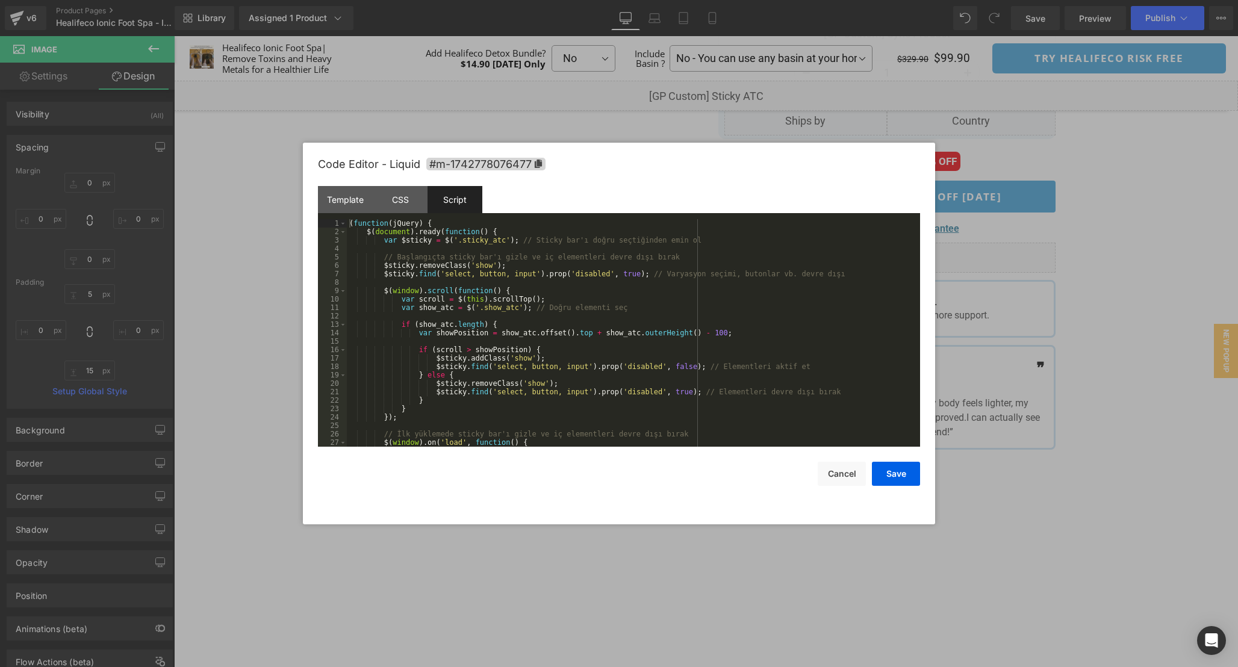
click at [678, 341] on div "( function ( jQuery ) { $ ( document ) . ready ( function ( ) { var $sticky = $…" at bounding box center [631, 341] width 569 height 245
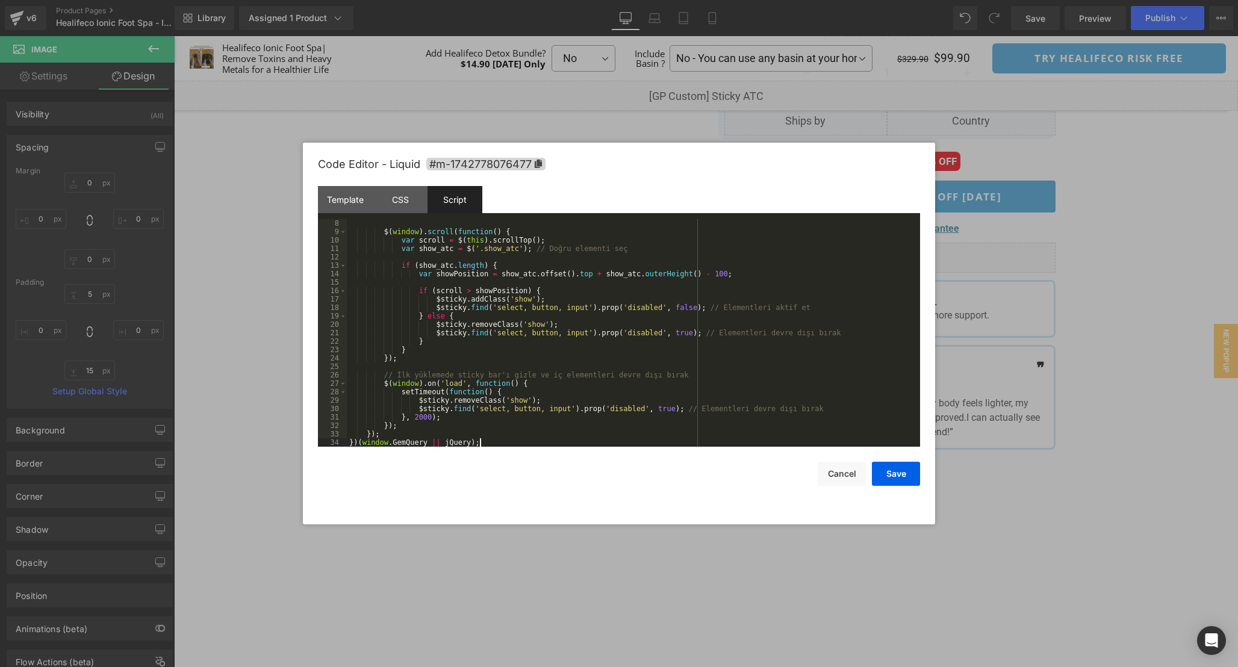
scroll to position [59, 0]
click at [913, 473] on button "Save" at bounding box center [896, 474] width 48 height 24
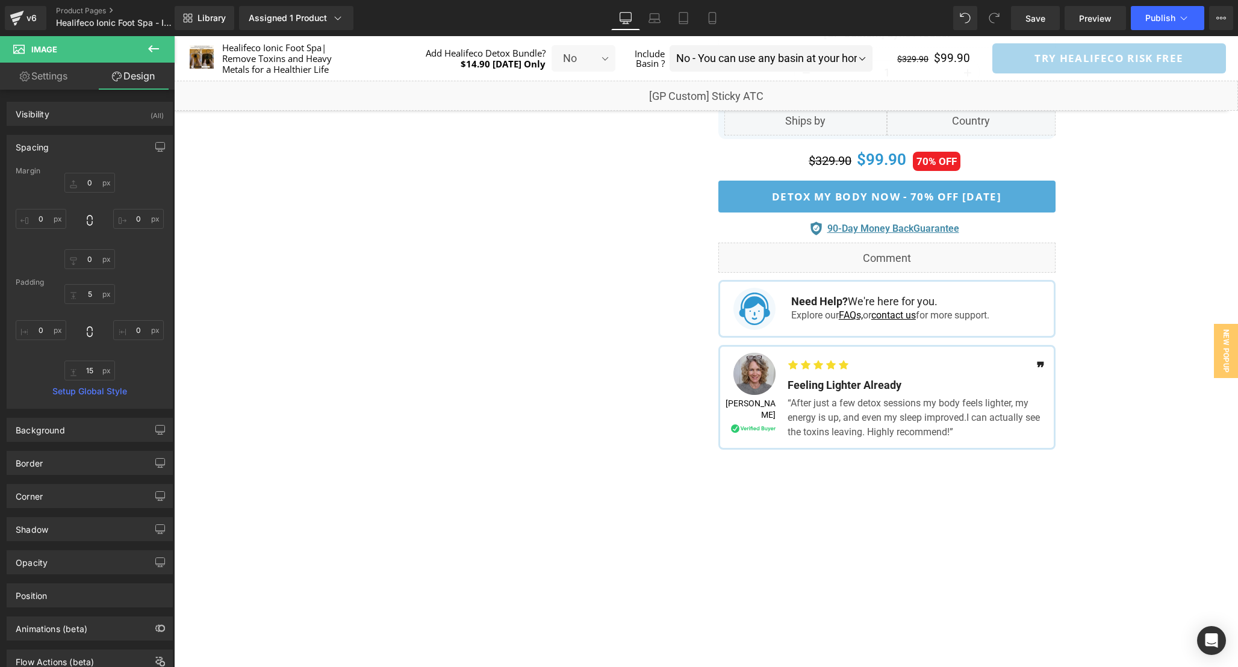
click at [1184, 0] on div "Library Assigned 1 Product Product Preview Healifeco Ionic Foot Spa | Remove To…" at bounding box center [707, 18] width 1064 height 36
click at [1167, 22] on span "Publish" at bounding box center [1160, 18] width 30 height 10
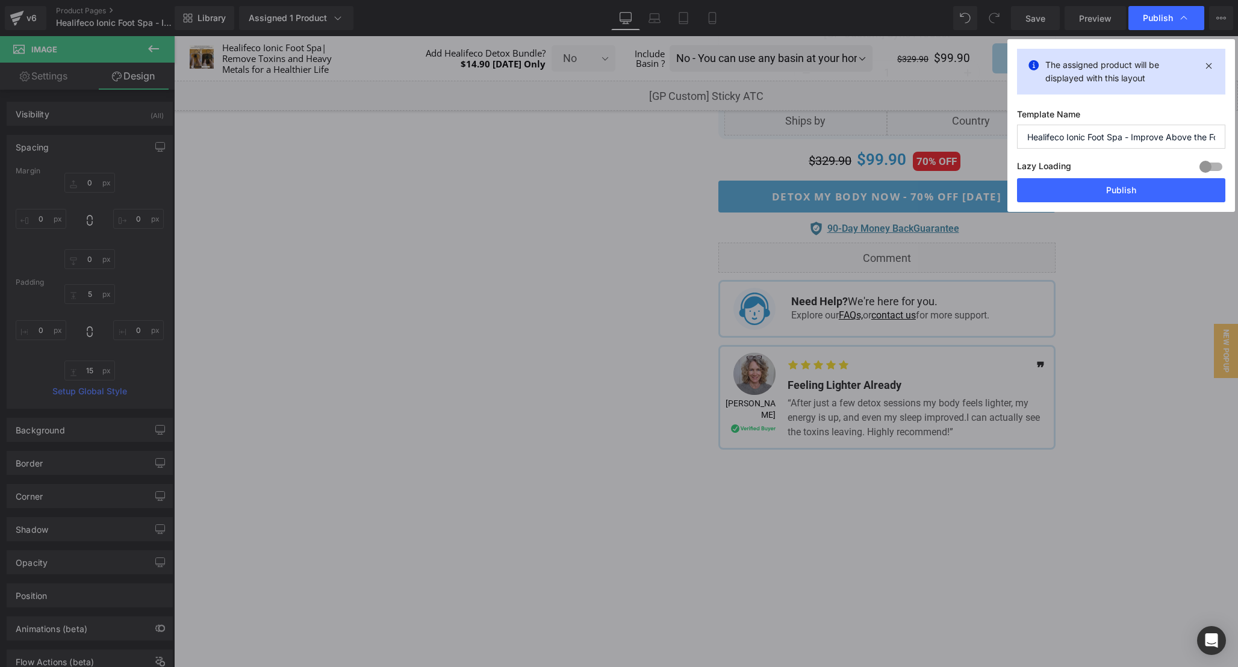
click at [1122, 208] on div "The assigned product will be displayed with this layout Template Name Healifeco…" at bounding box center [1122, 125] width 228 height 173
drag, startPoint x: 1122, startPoint y: 190, endPoint x: 765, endPoint y: 332, distance: 384.2
click at [1122, 190] on button "Publish" at bounding box center [1121, 190] width 208 height 24
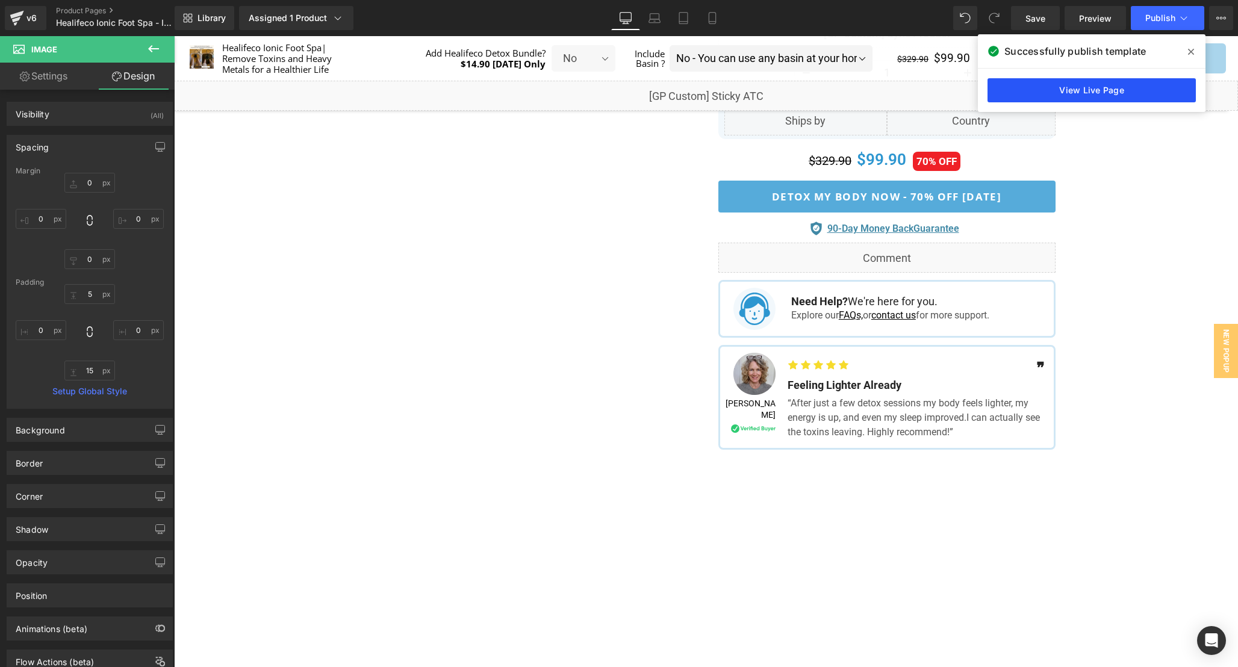
click at [1080, 91] on link "View Live Page" at bounding box center [1092, 90] width 208 height 24
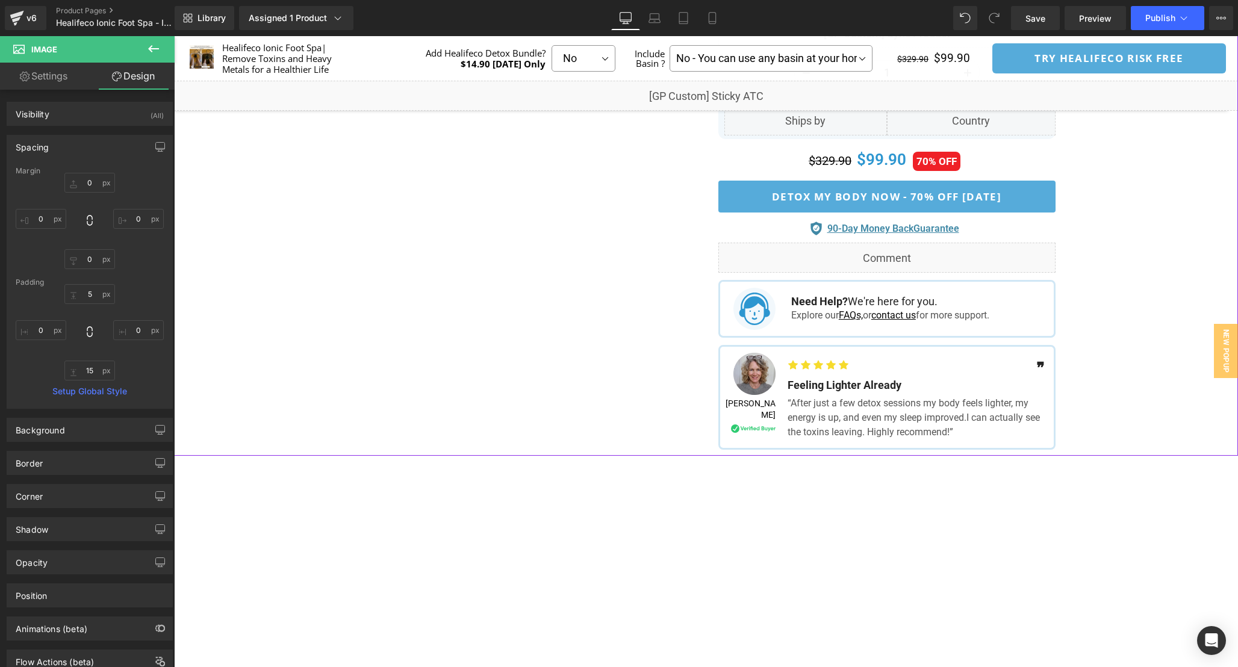
scroll to position [749, 0]
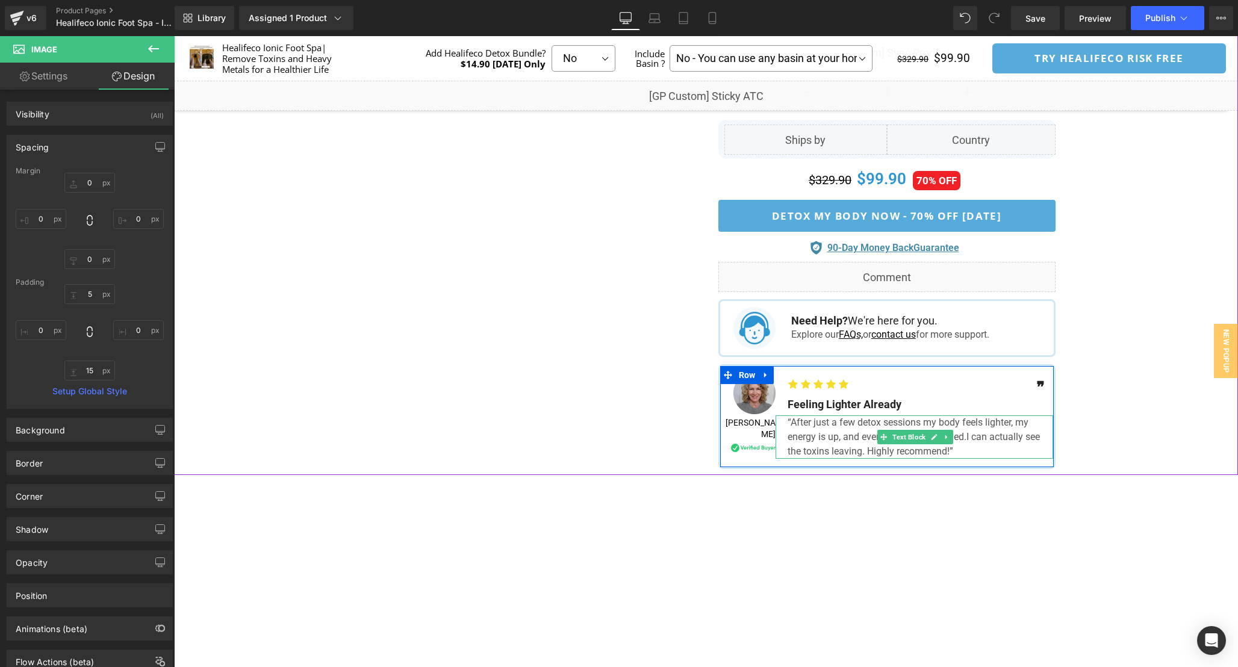
click at [820, 425] on div "“After just a few detox sessions my body feels lighter, my energy is up, and ev…" at bounding box center [915, 437] width 278 height 43
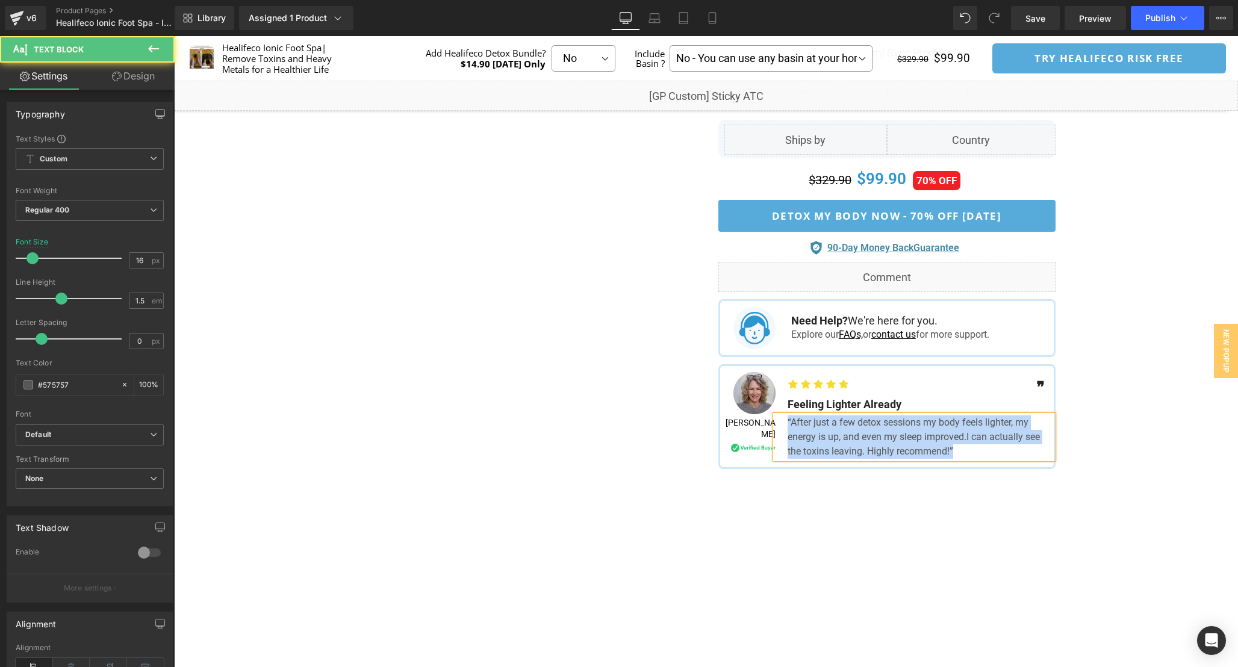
click at [869, 422] on div "“After just a few detox sessions my body feels lighter, my energy is up, and ev…" at bounding box center [915, 437] width 278 height 43
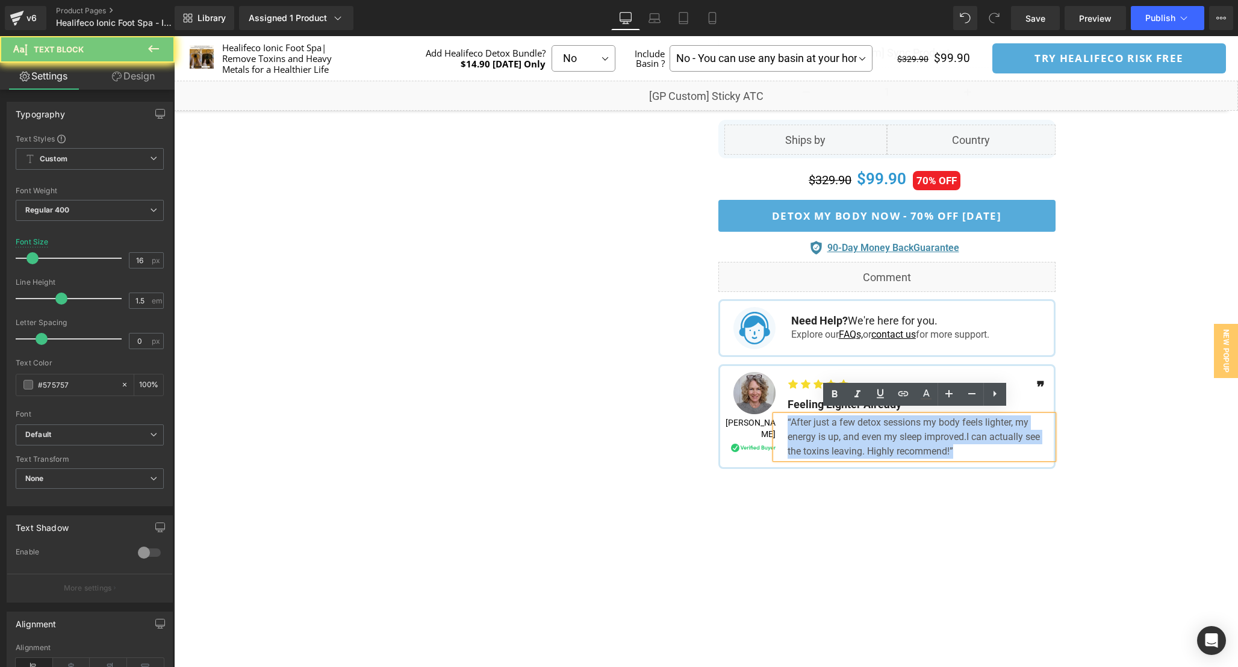
click at [869, 422] on div "“After just a few detox sessions my body feels lighter, my energy is up, and ev…" at bounding box center [915, 437] width 278 height 43
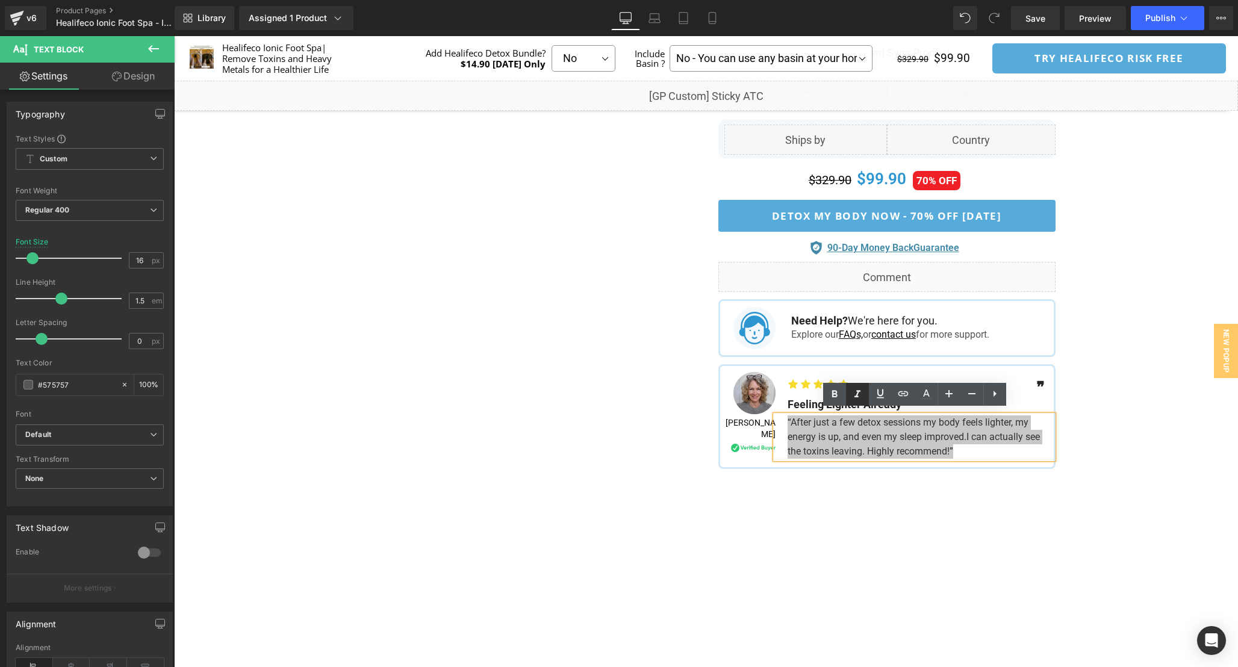
click at [856, 397] on icon at bounding box center [858, 393] width 6 height 7
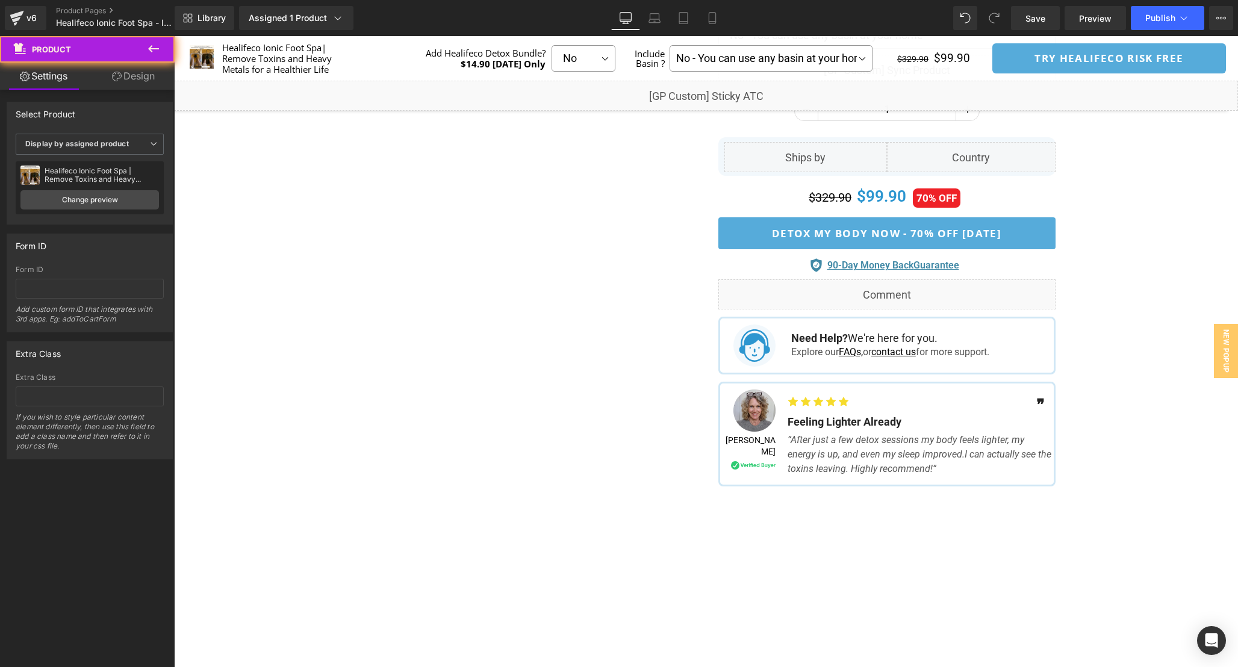
scroll to position [728, 0]
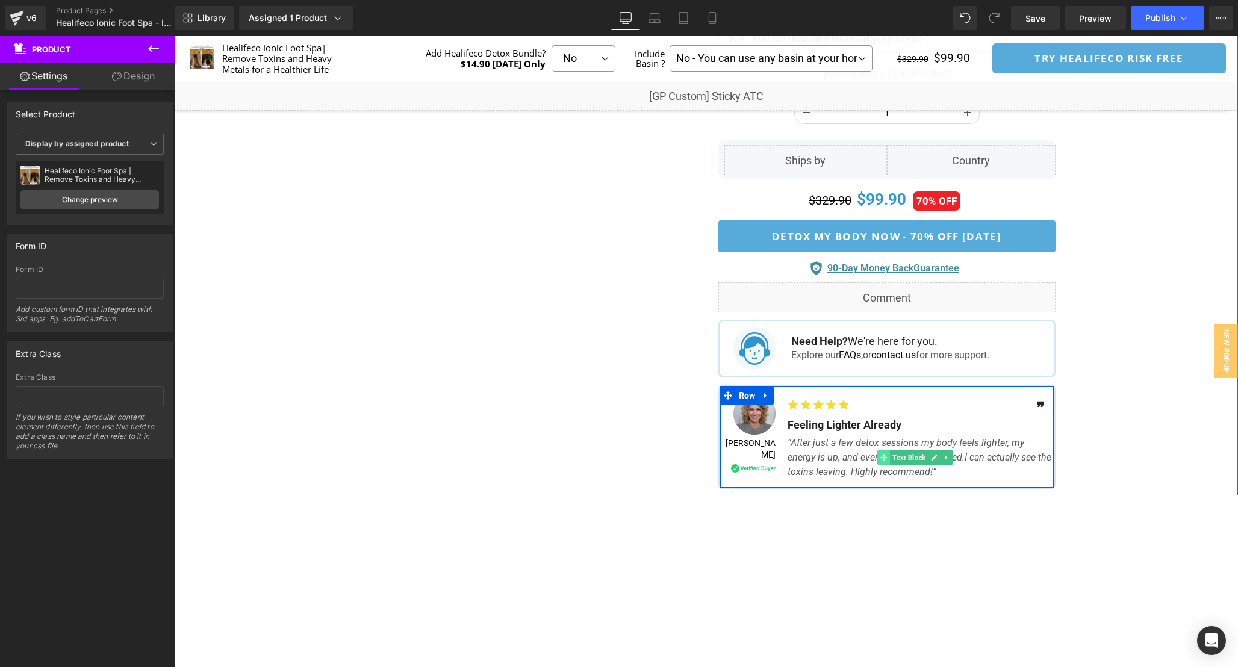
click at [882, 454] on icon at bounding box center [883, 457] width 7 height 7
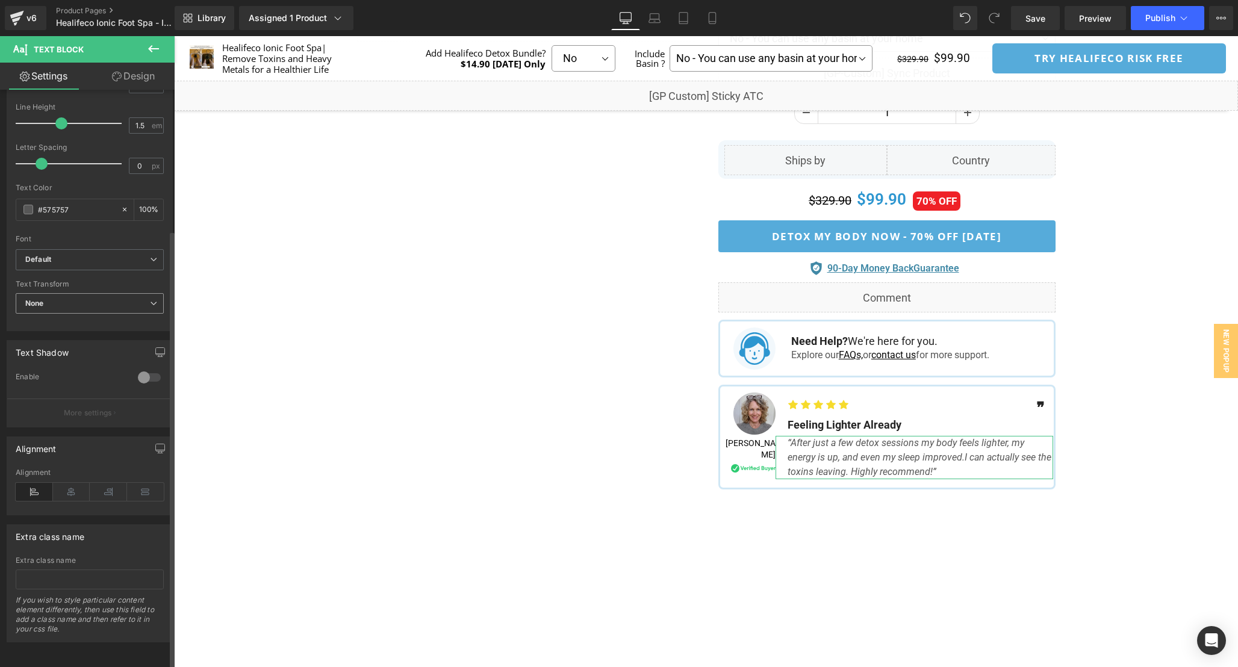
scroll to position [0, 0]
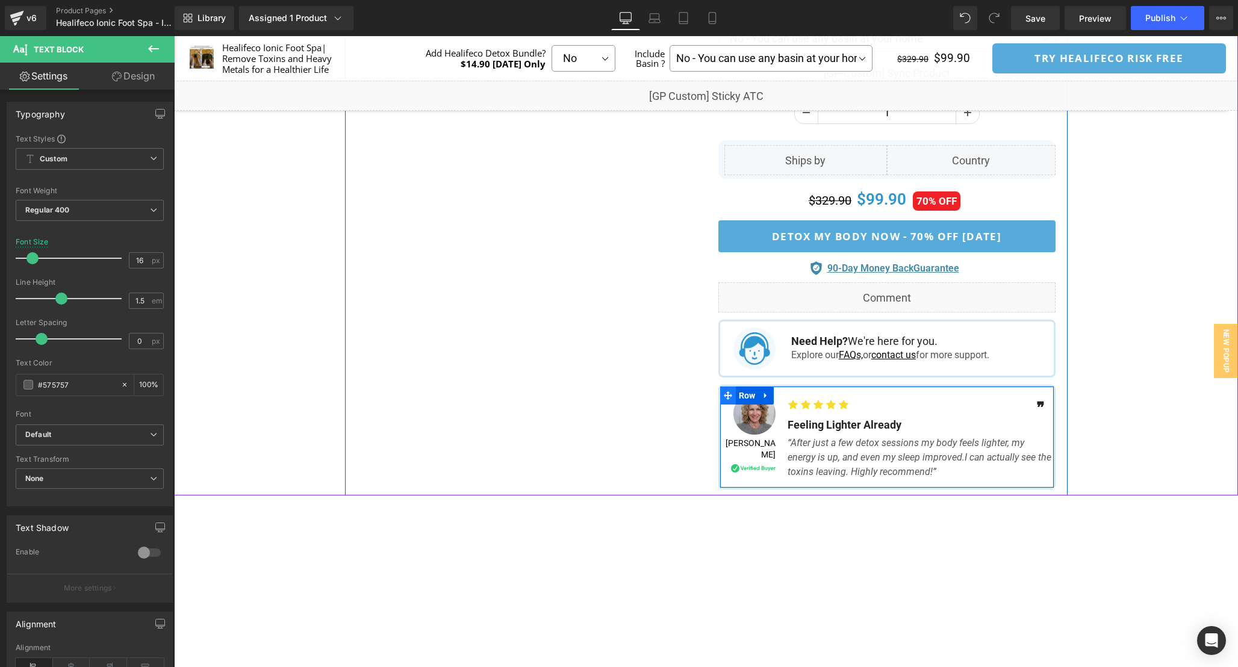
click at [725, 391] on icon at bounding box center [728, 395] width 8 height 9
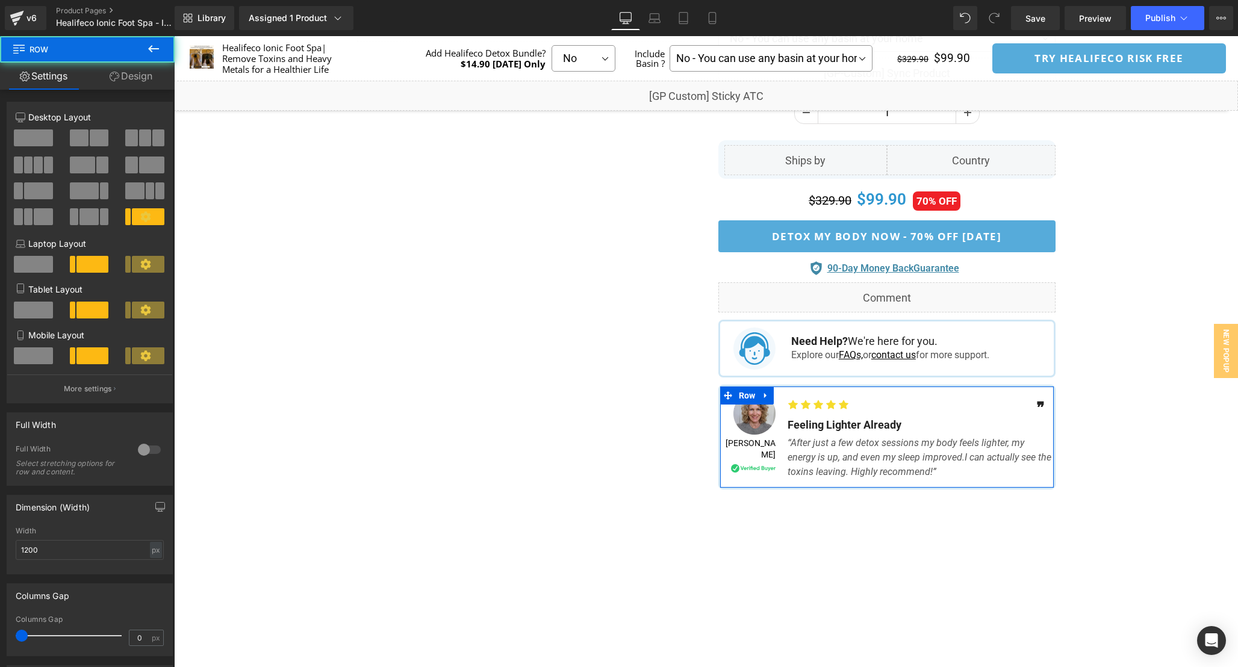
click at [137, 84] on link "Design" at bounding box center [130, 76] width 87 height 27
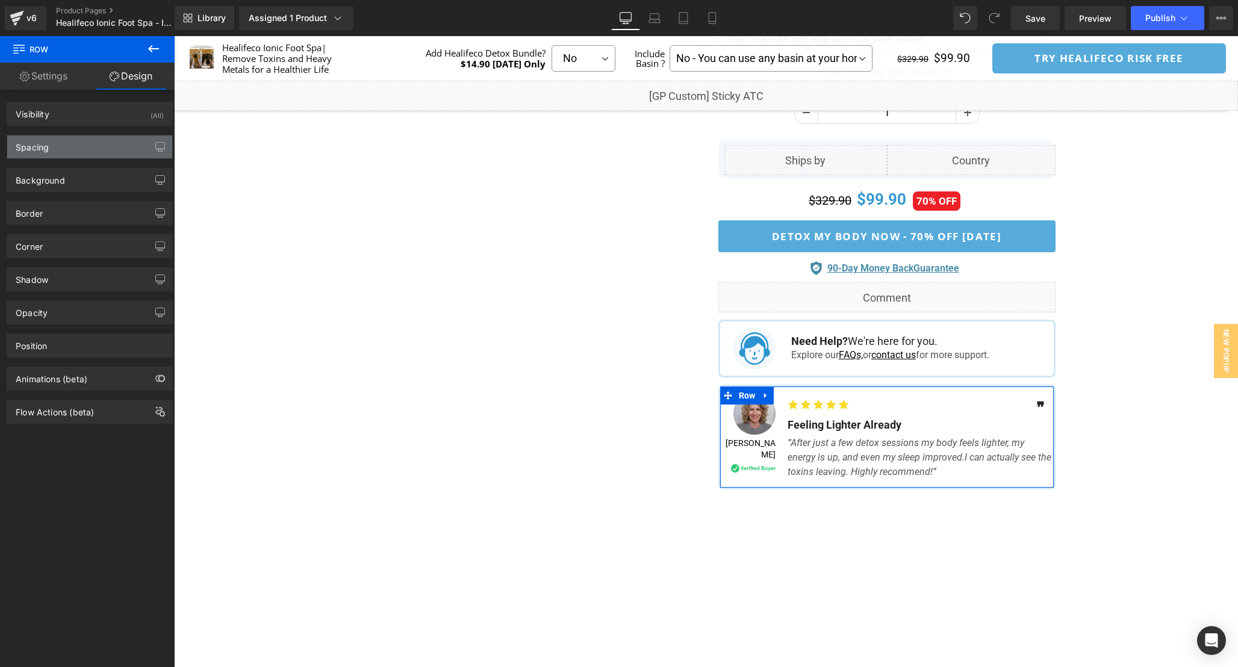
click at [83, 150] on div "Spacing" at bounding box center [89, 147] width 165 height 23
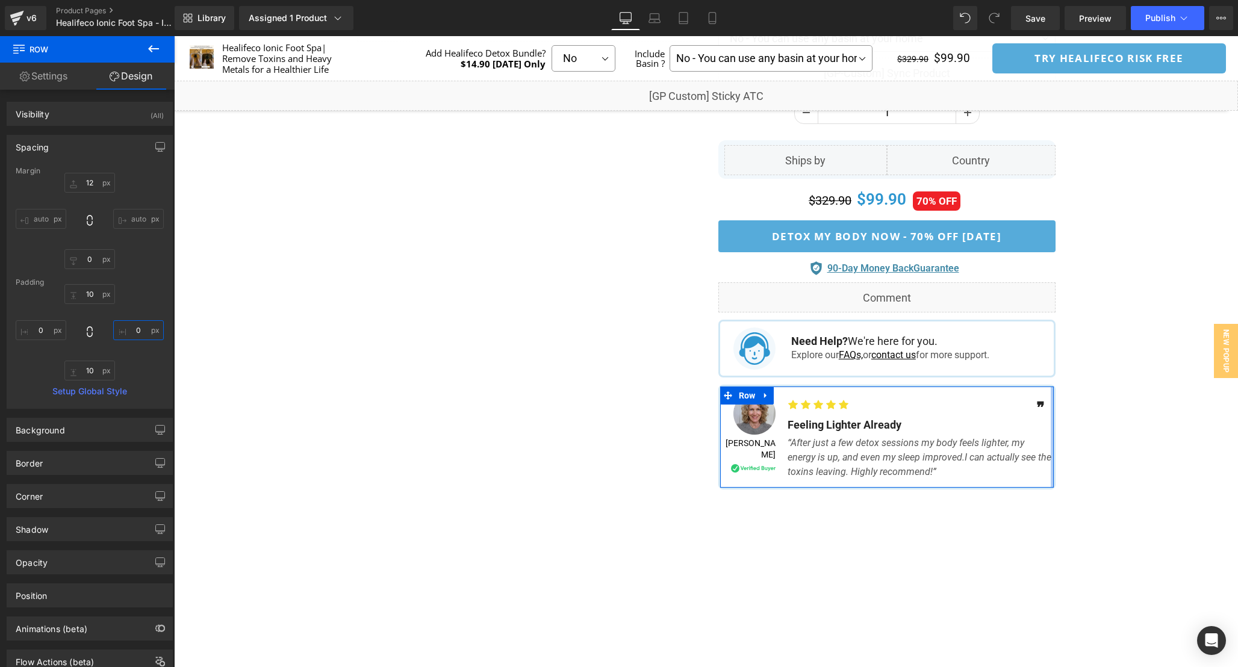
click at [140, 334] on input "0" at bounding box center [138, 330] width 51 height 20
drag, startPoint x: 138, startPoint y: 332, endPoint x: 99, endPoint y: 331, distance: 38.5
click at [102, 331] on div "10px 10 12 12 10px 10 0px 0" at bounding box center [90, 332] width 148 height 96
click at [137, 334] on input "12" at bounding box center [138, 330] width 51 height 20
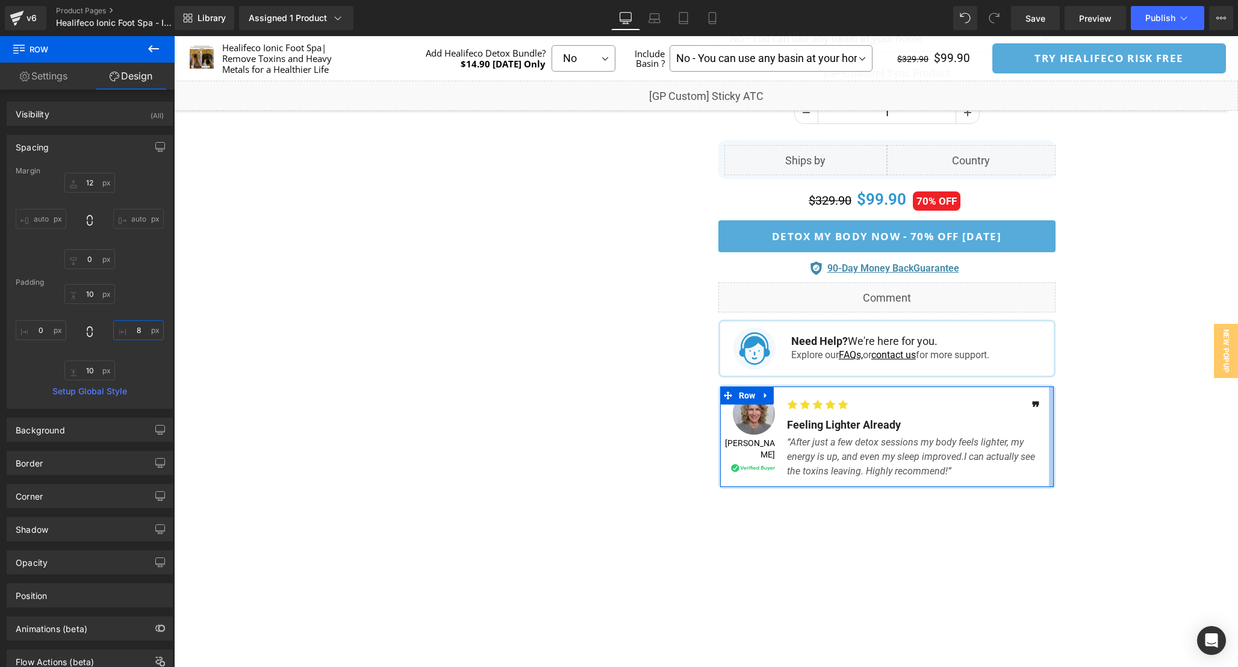
drag, startPoint x: 139, startPoint y: 329, endPoint x: 125, endPoint y: 329, distance: 13.9
click at [125, 329] on input "8" at bounding box center [138, 330] width 51 height 20
drag, startPoint x: 120, startPoint y: 329, endPoint x: 108, endPoint y: 329, distance: 12.6
click at [108, 329] on div "10px 10 10 10 10px 10 0px 0" at bounding box center [90, 332] width 148 height 96
click at [137, 334] on input "10" at bounding box center [138, 330] width 51 height 20
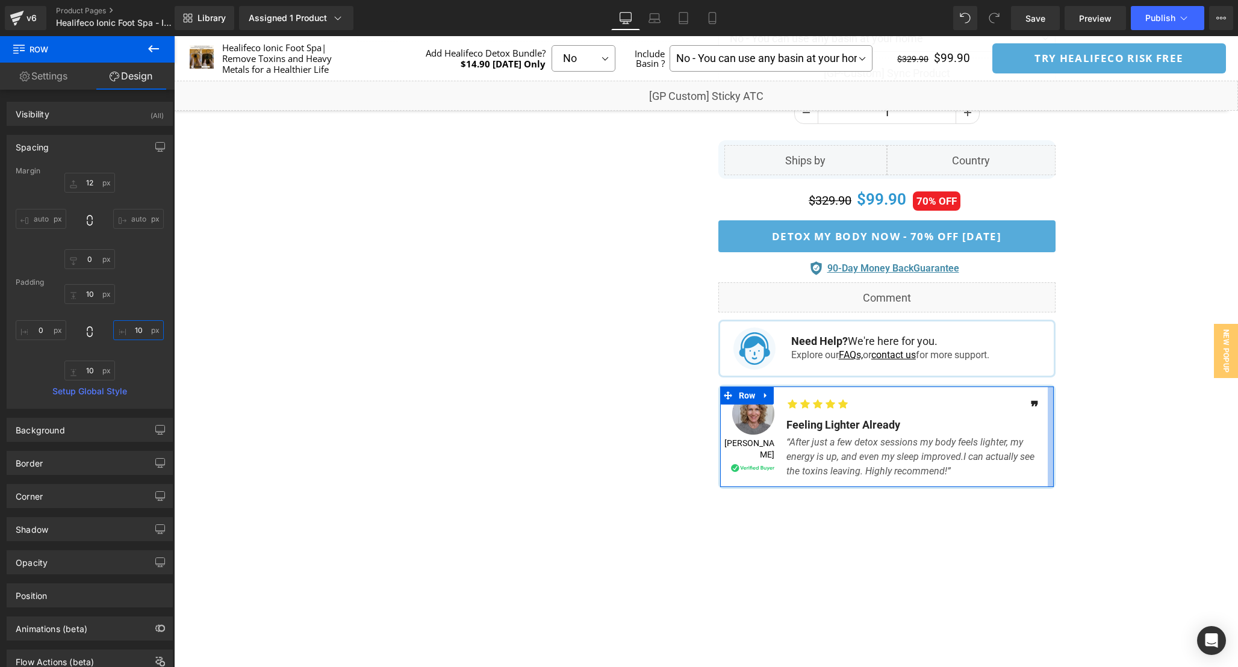
click at [137, 334] on input "10" at bounding box center [138, 330] width 51 height 20
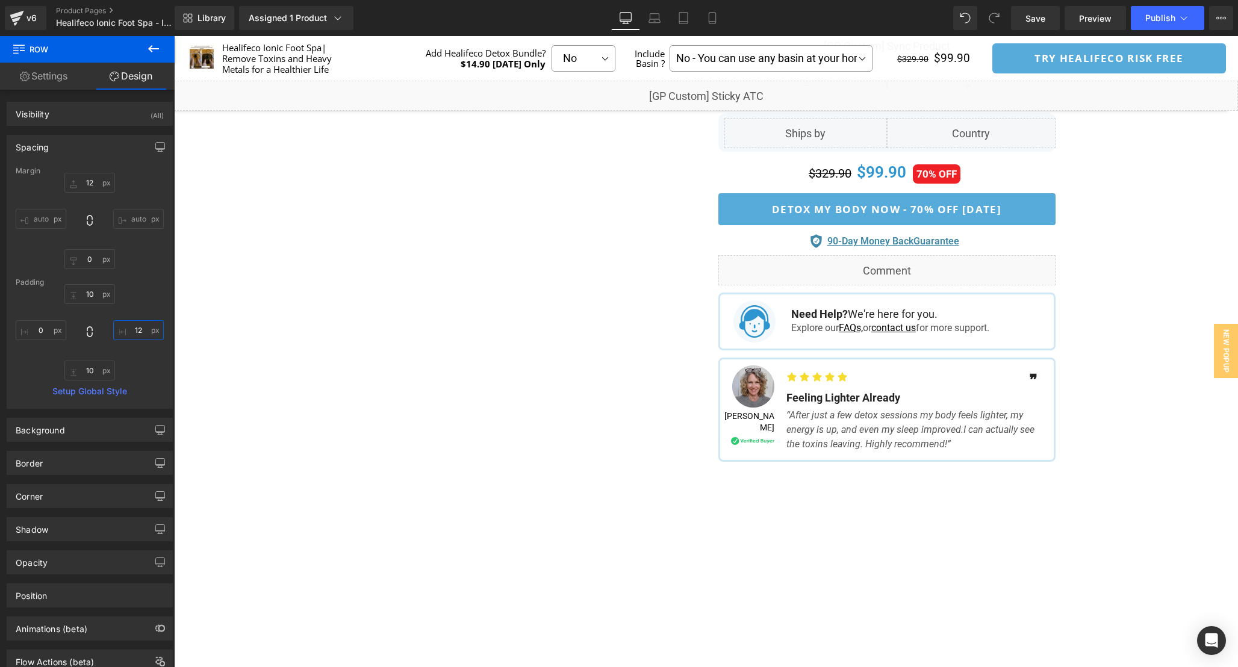
scroll to position [744, 0]
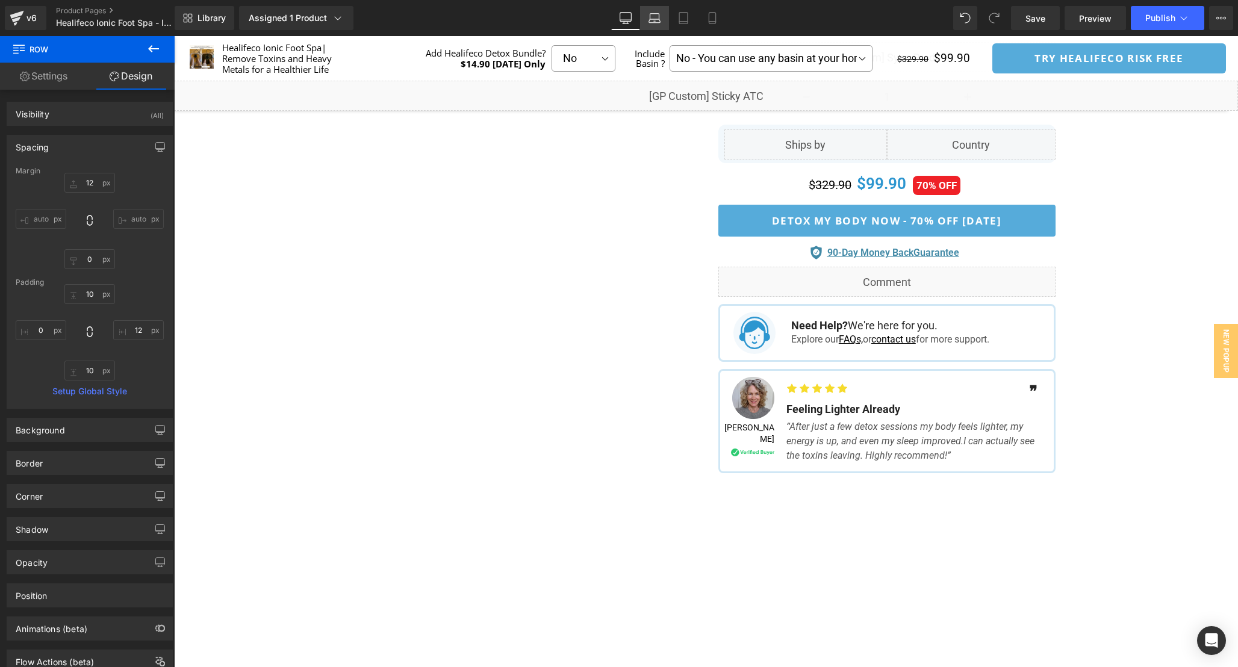
click at [655, 14] on icon at bounding box center [655, 18] width 12 height 12
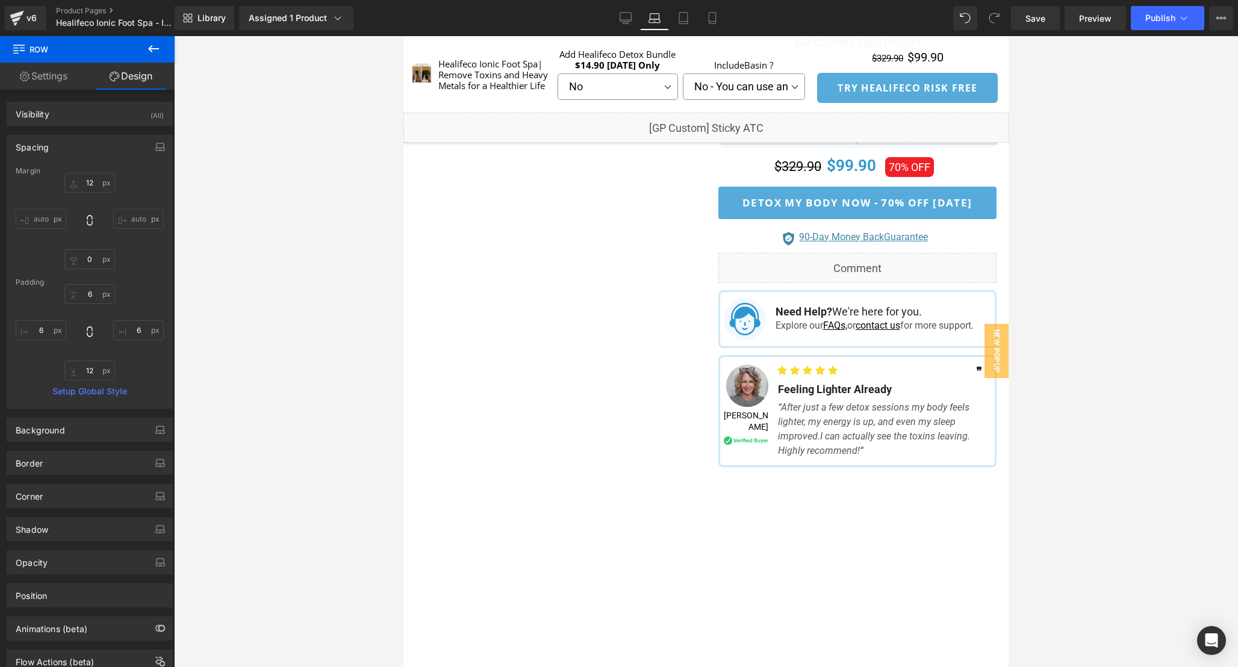
scroll to position [816, 0]
click at [1088, 455] on div at bounding box center [706, 351] width 1064 height 631
click at [134, 334] on input "6" at bounding box center [138, 330] width 51 height 20
click at [687, 22] on icon at bounding box center [684, 18] width 12 height 12
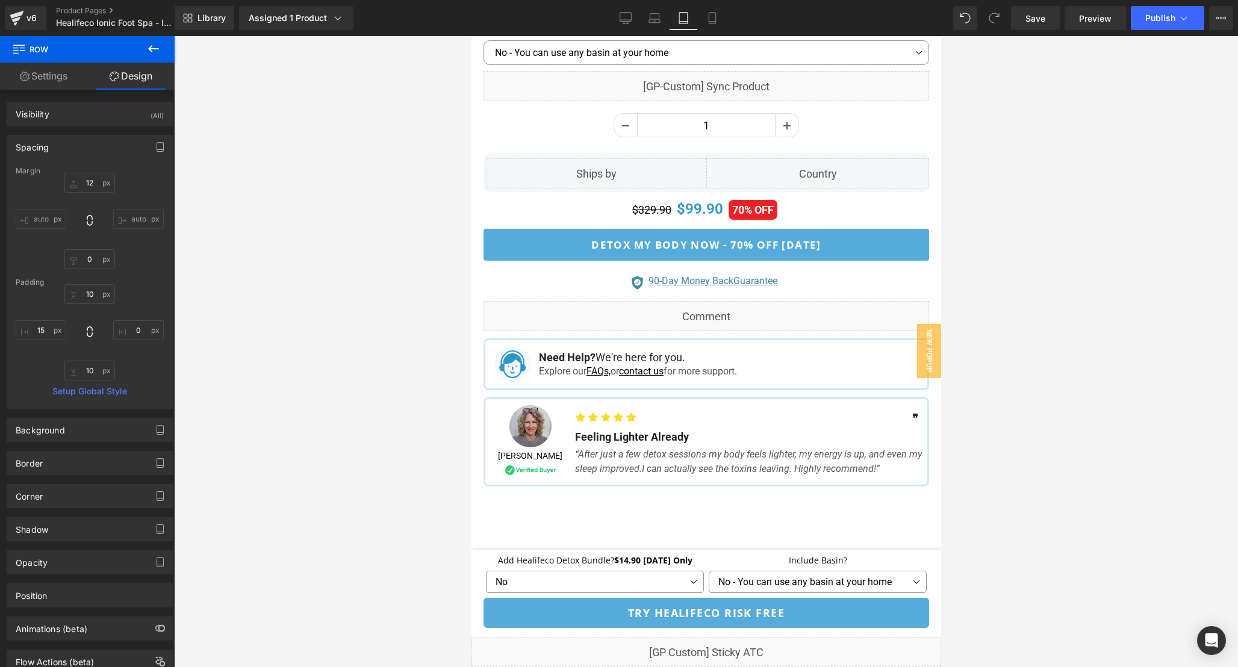
scroll to position [1148, 0]
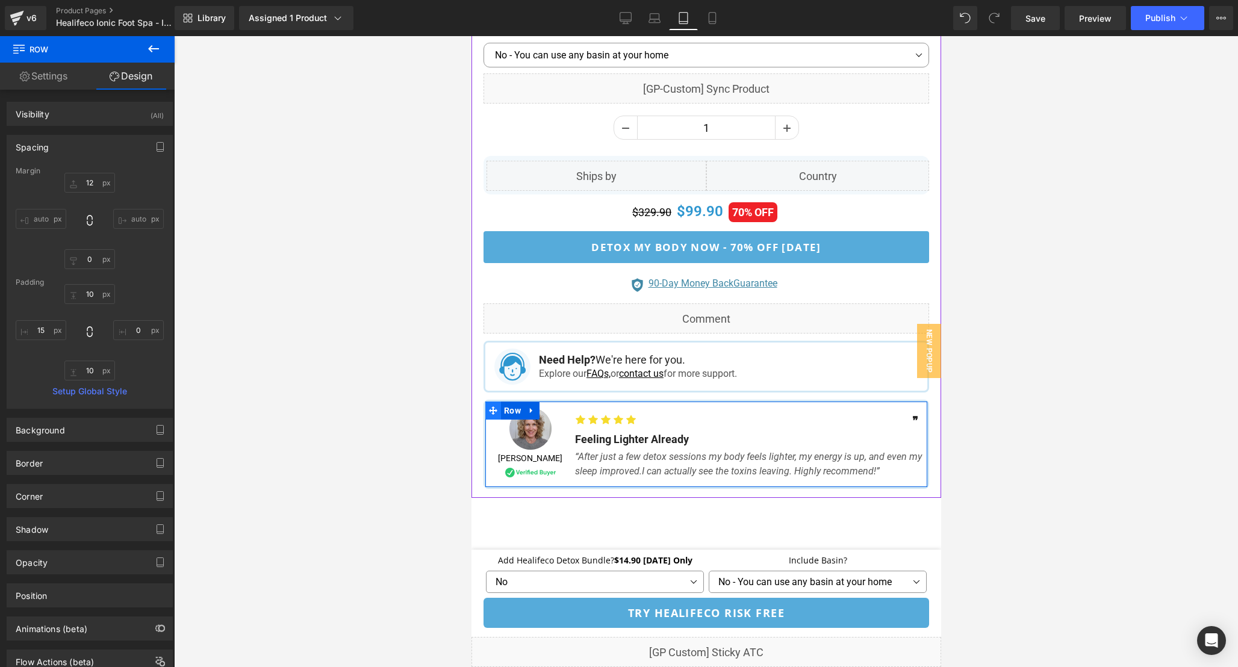
click at [486, 405] on span at bounding box center [493, 411] width 16 height 18
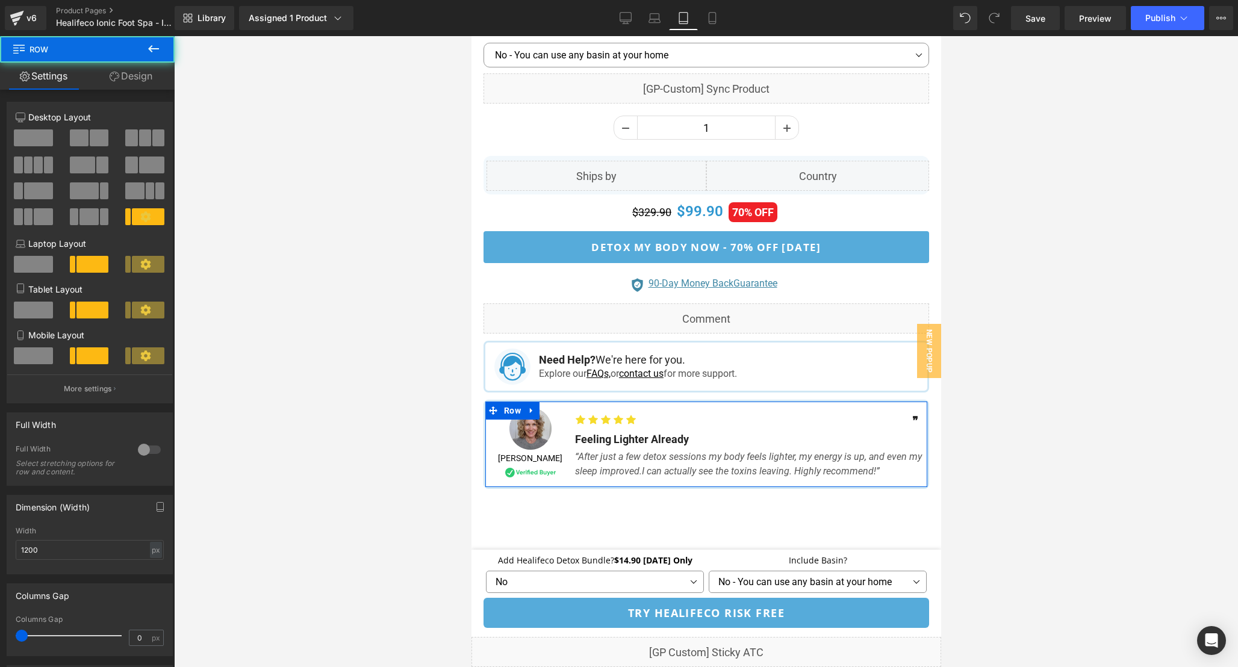
click at [134, 77] on link "Design" at bounding box center [130, 76] width 87 height 27
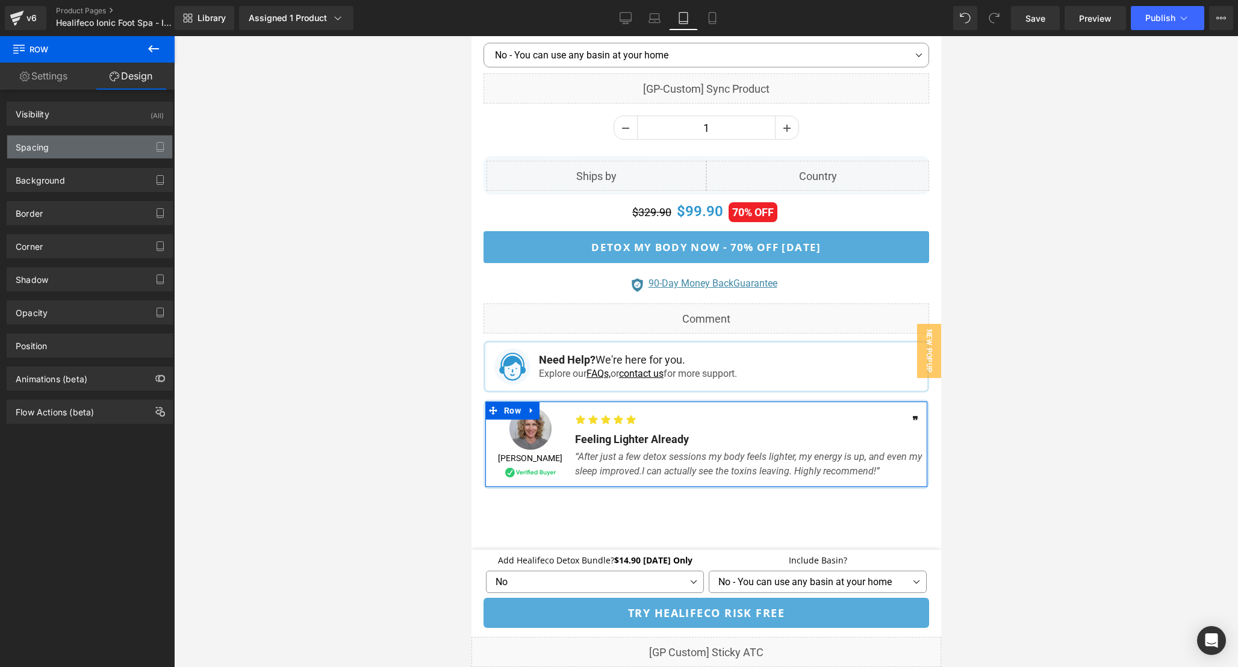
click at [114, 143] on div "Spacing" at bounding box center [89, 147] width 165 height 23
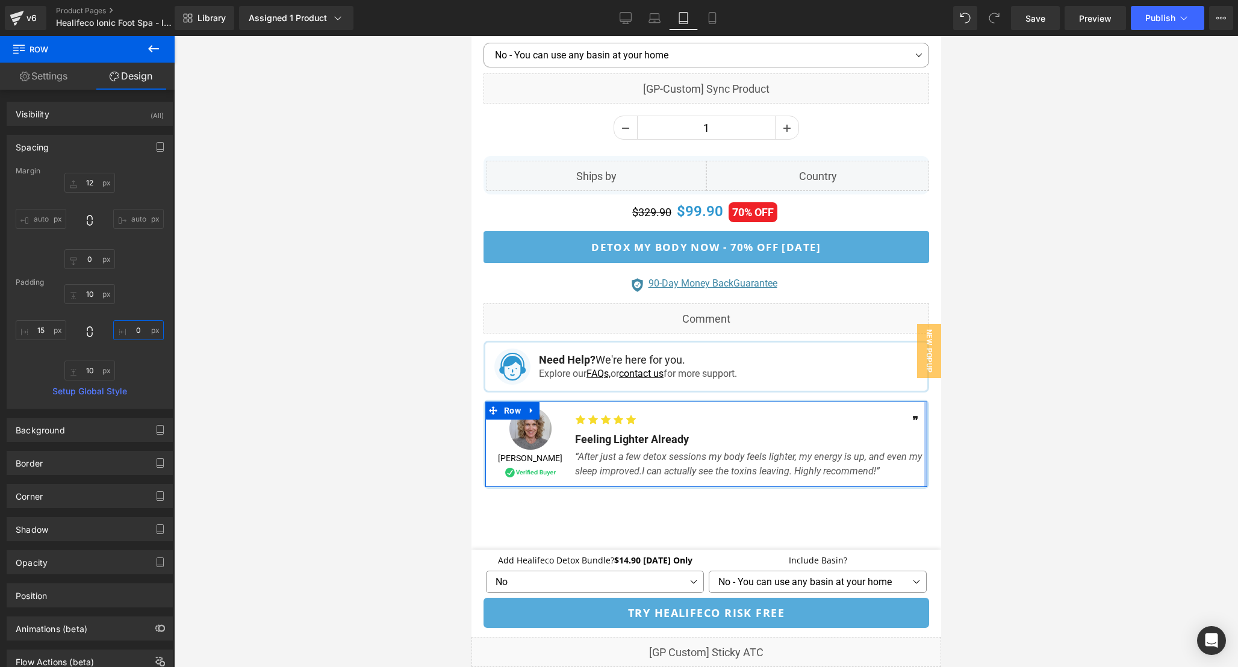
click at [138, 332] on input "0" at bounding box center [138, 330] width 51 height 20
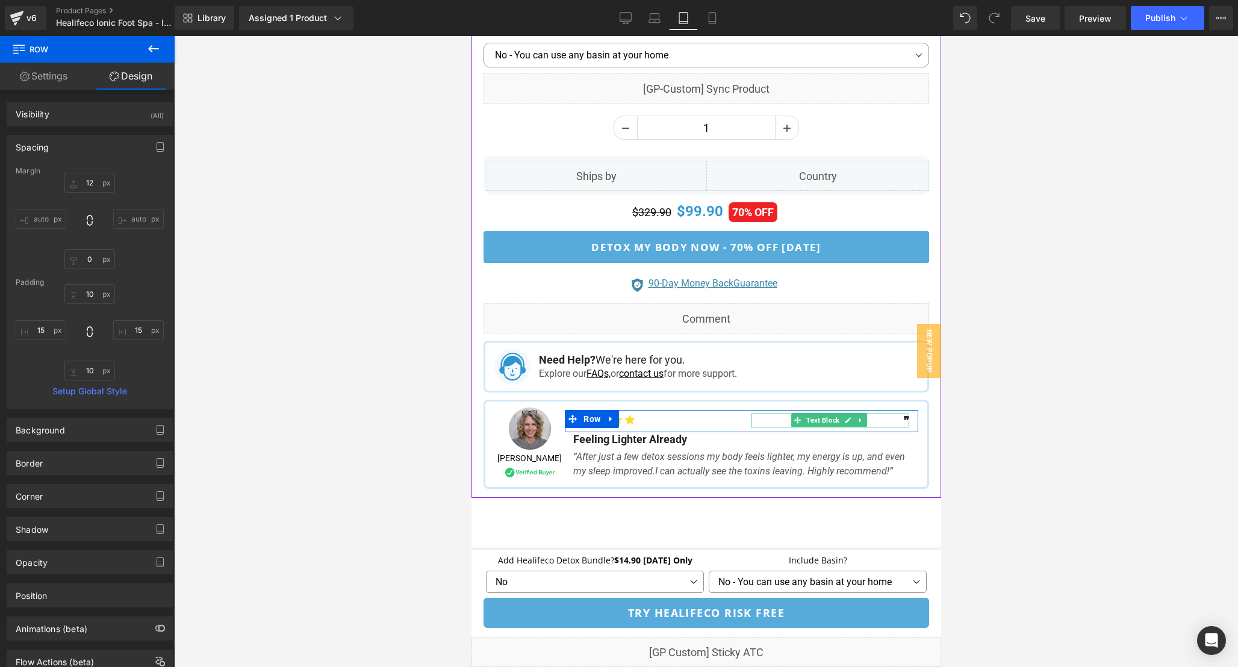
click at [903, 416] on b "❞" at bounding box center [906, 420] width 6 height 13
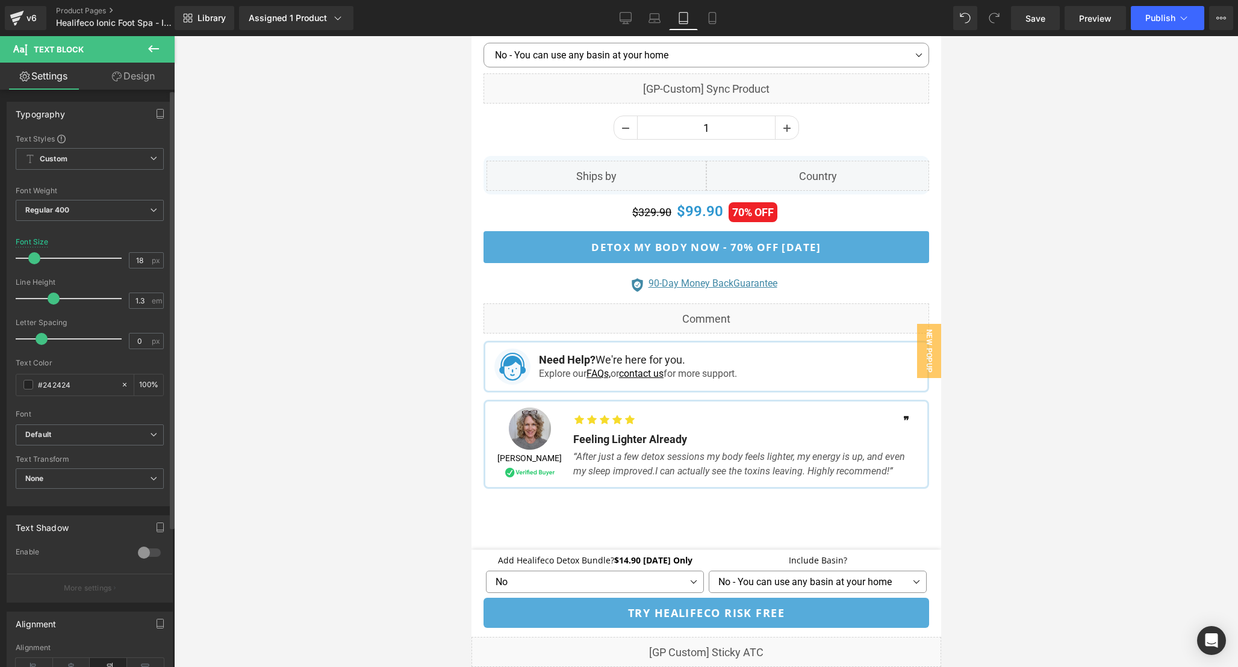
click at [31, 257] on span at bounding box center [34, 258] width 12 height 12
click at [1018, 391] on div at bounding box center [706, 351] width 1064 height 631
click at [714, 17] on icon at bounding box center [712, 18] width 12 height 12
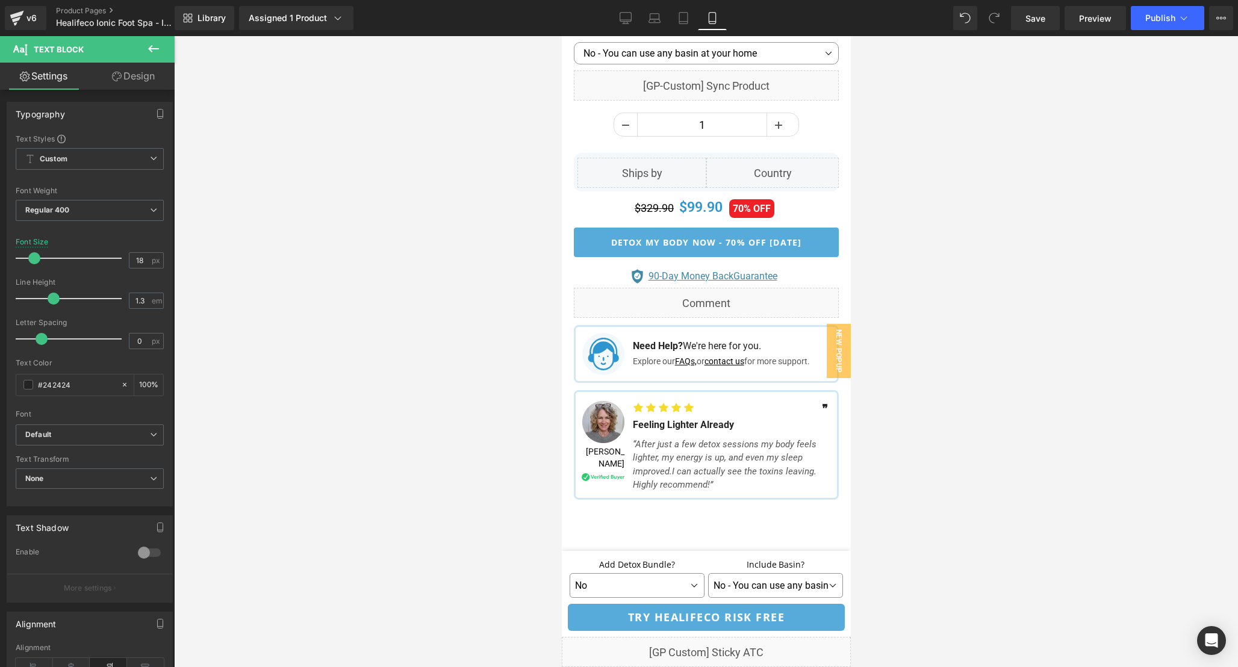
scroll to position [1097, 0]
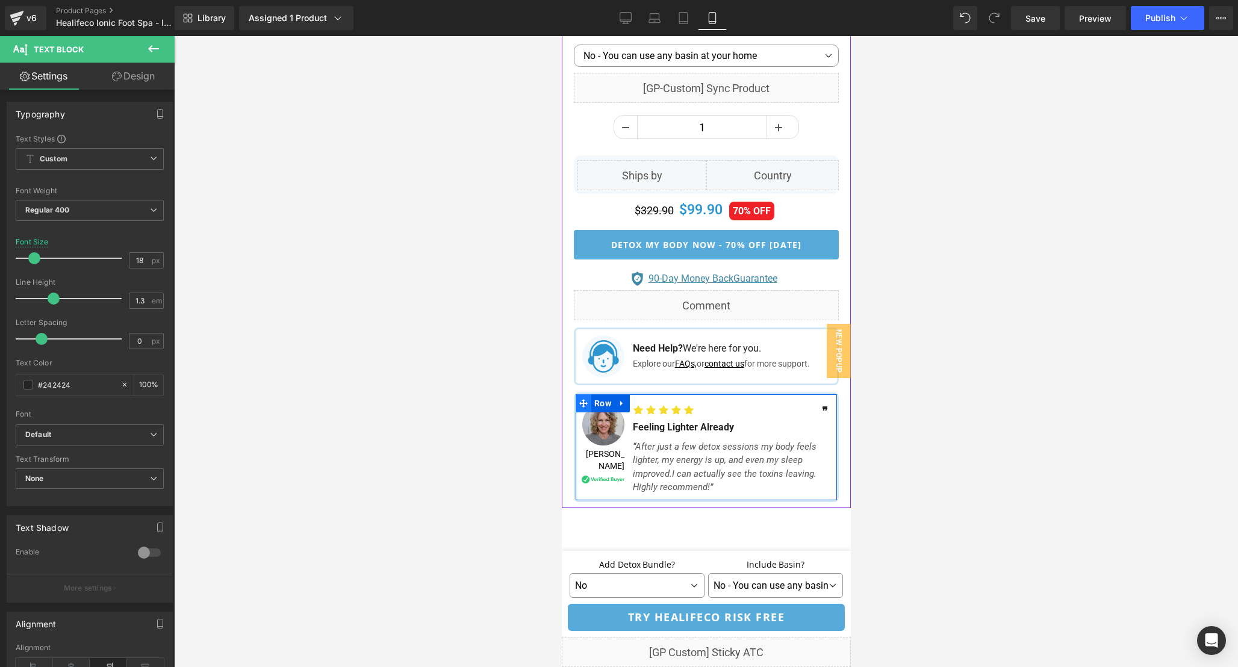
click at [581, 400] on icon at bounding box center [583, 403] width 8 height 8
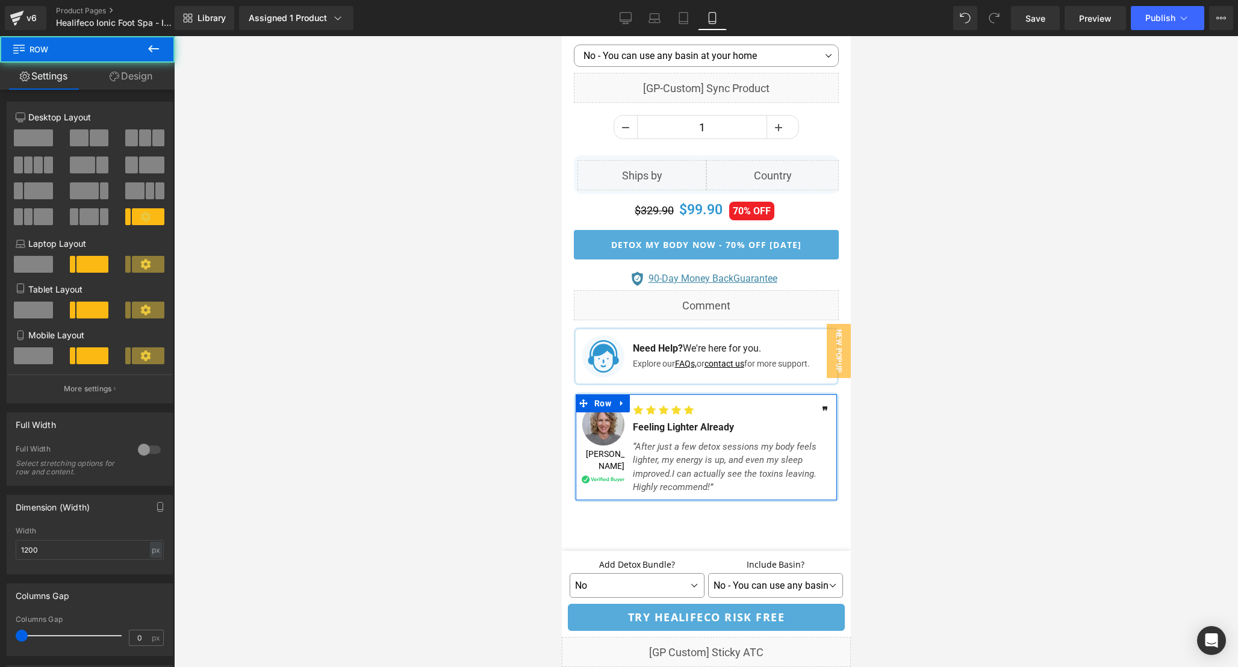
click at [125, 76] on link "Design" at bounding box center [130, 76] width 87 height 27
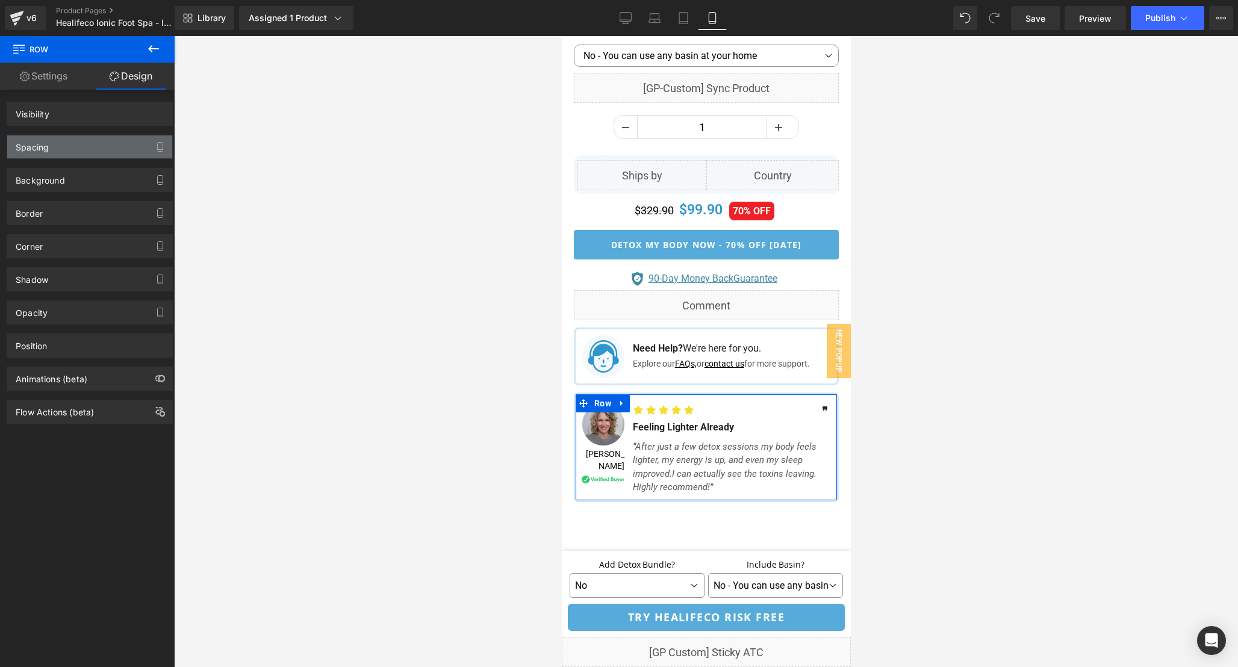
click at [89, 145] on div "Spacing" at bounding box center [89, 147] width 165 height 23
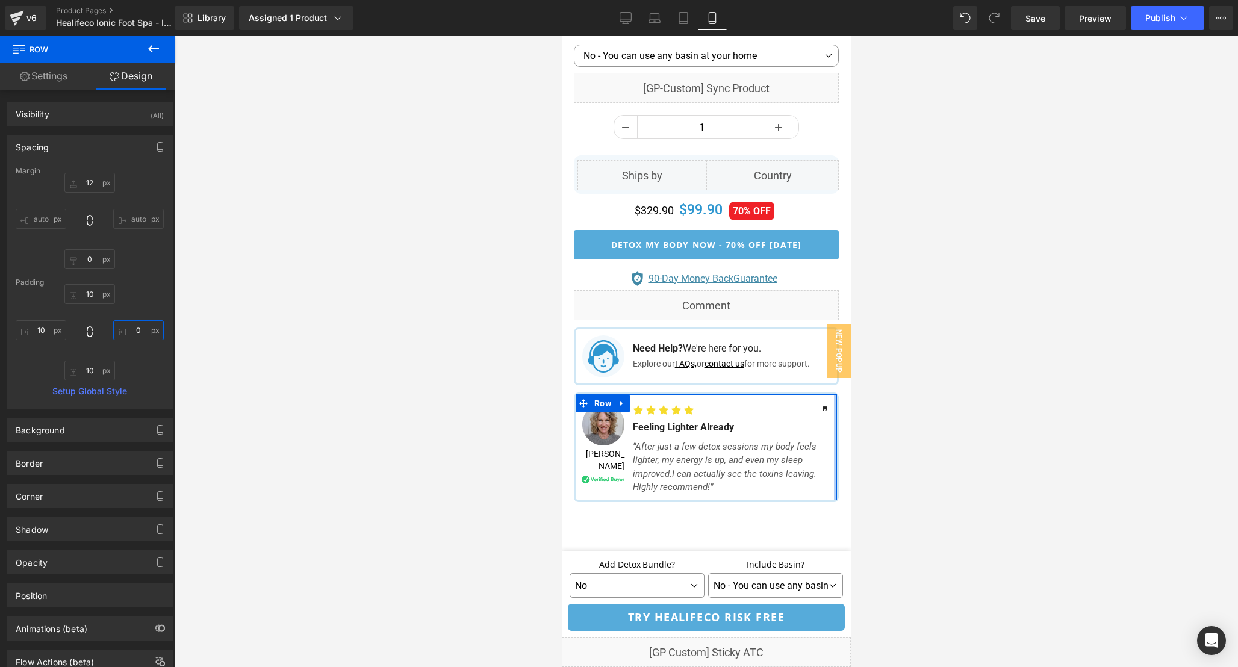
click at [141, 330] on input "0" at bounding box center [138, 330] width 51 height 20
click at [137, 329] on input "6" at bounding box center [138, 330] width 51 height 20
click at [587, 404] on span at bounding box center [583, 403] width 16 height 18
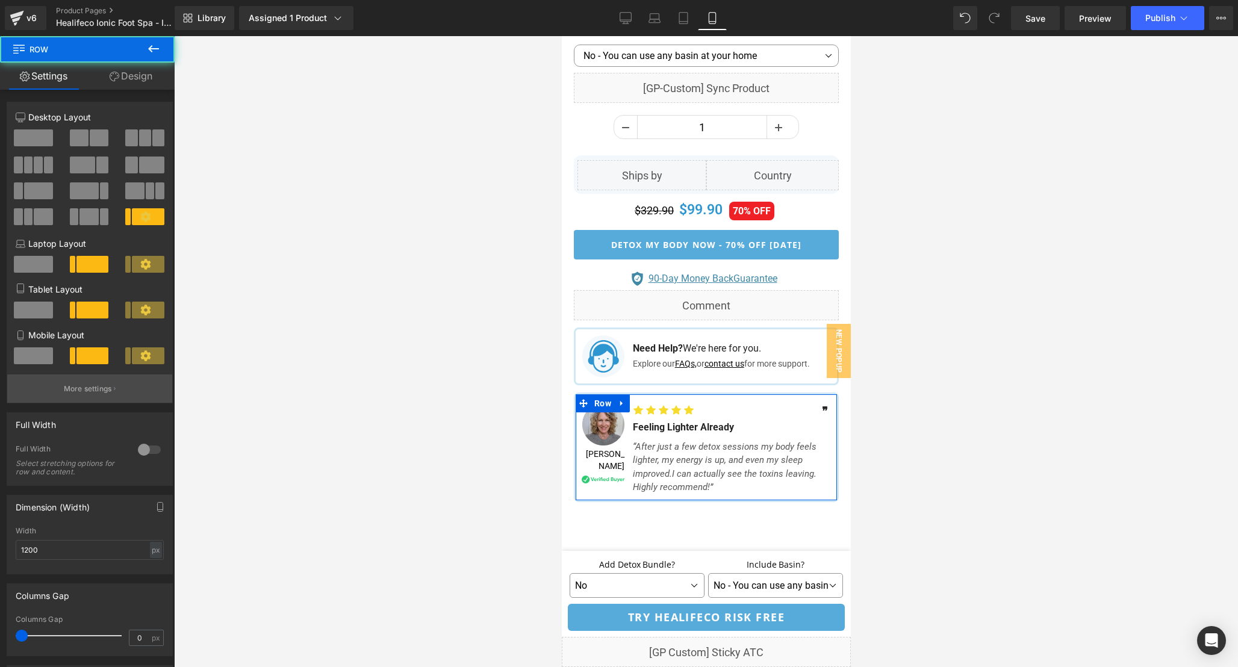
click at [120, 387] on button "More settings" at bounding box center [89, 389] width 165 height 28
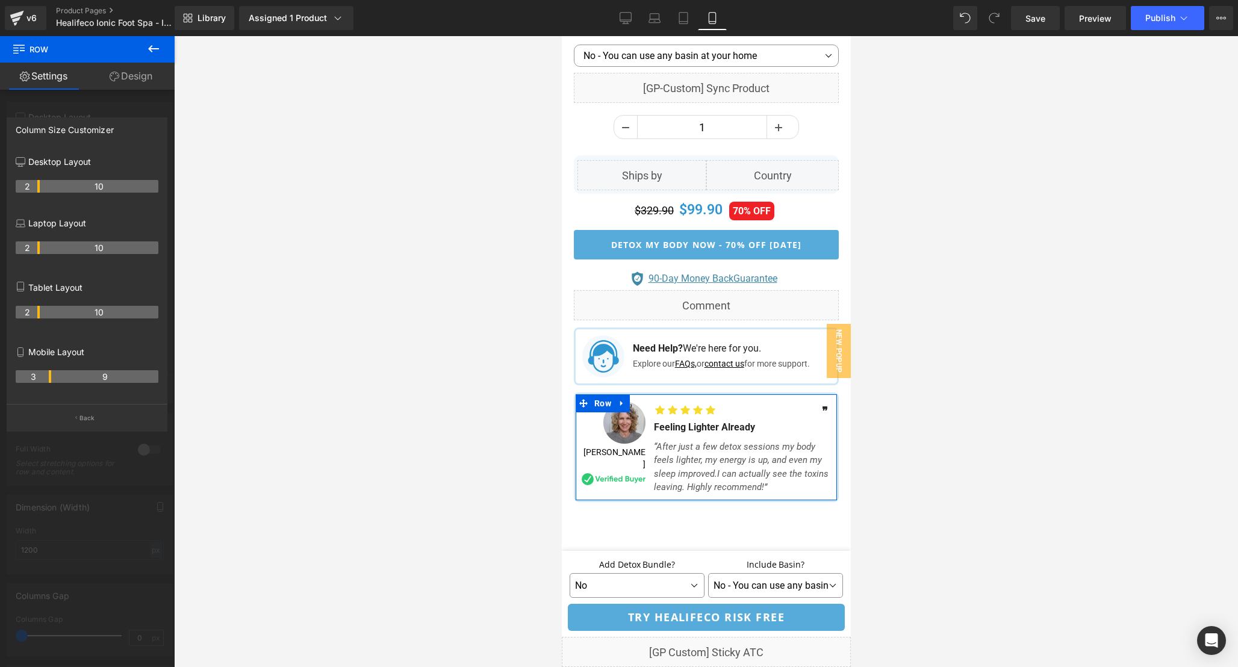
drag, startPoint x: 37, startPoint y: 379, endPoint x: 45, endPoint y: 377, distance: 7.6
click at [45, 379] on th "3" at bounding box center [34, 376] width 36 height 13
click at [909, 444] on div at bounding box center [706, 351] width 1064 height 631
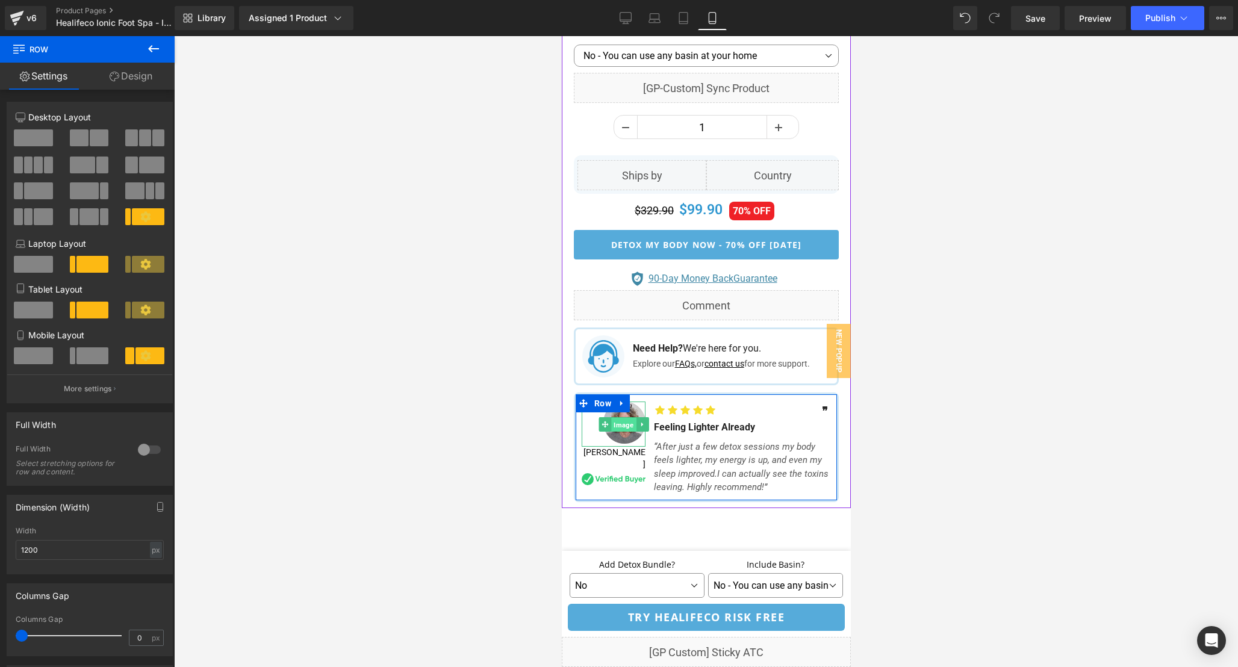
click at [615, 427] on span "Image" at bounding box center [623, 424] width 25 height 14
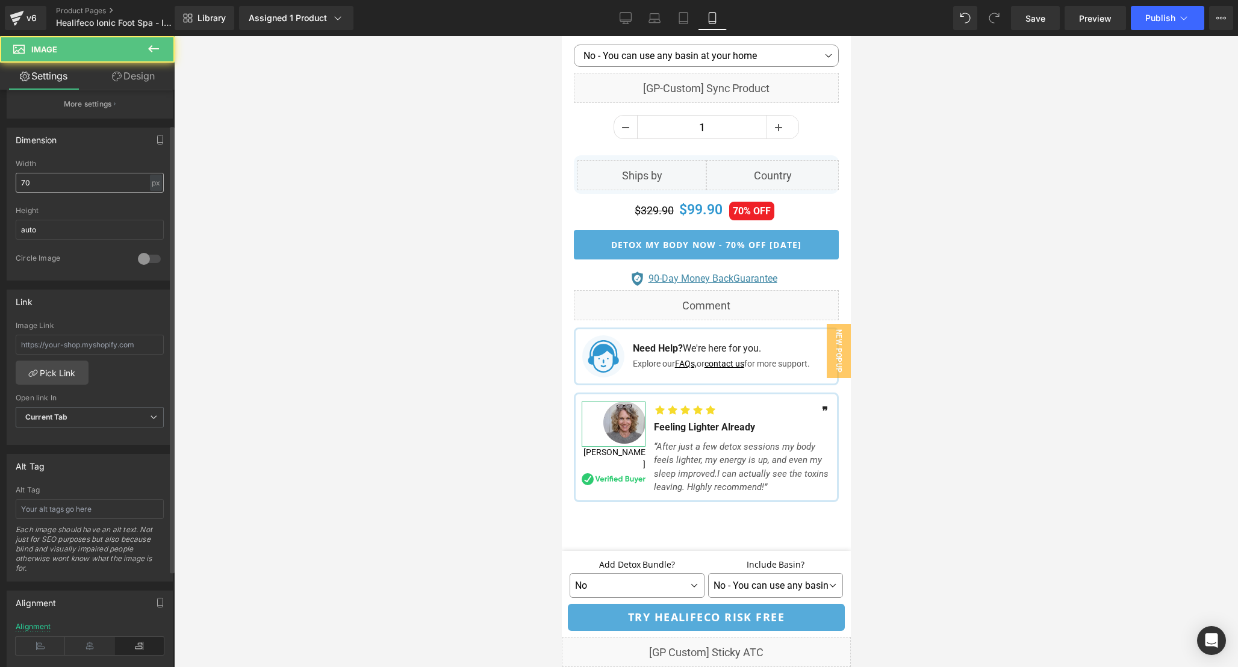
scroll to position [490, 0]
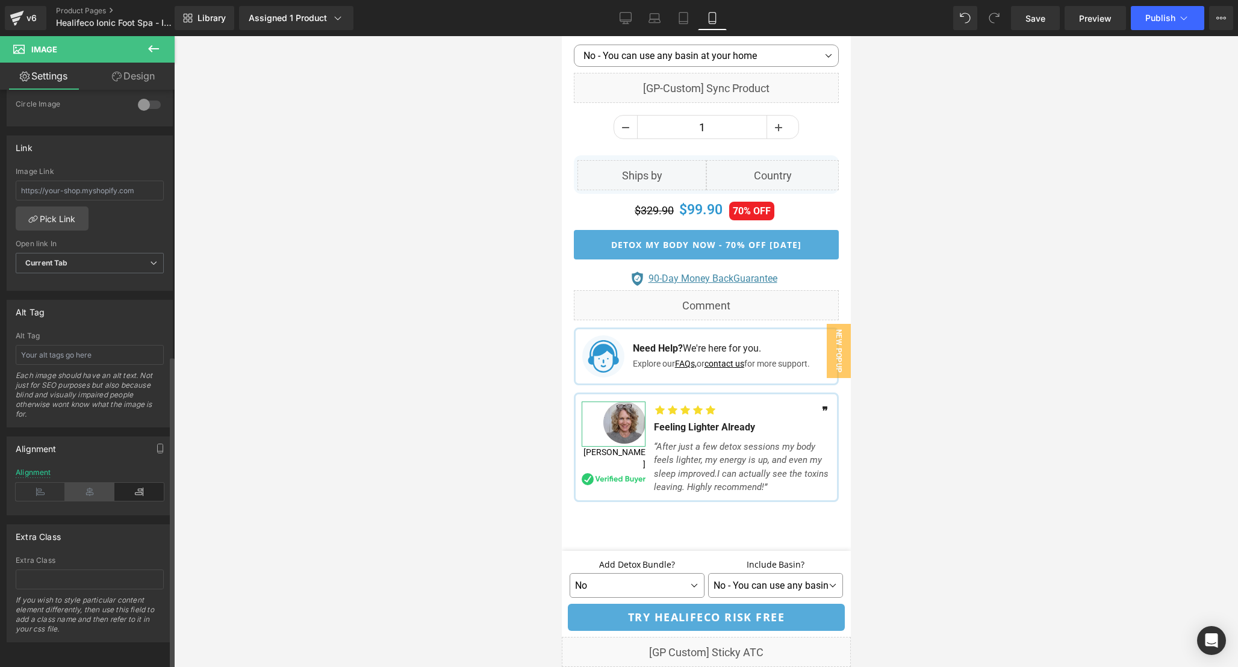
click at [86, 487] on icon at bounding box center [89, 492] width 49 height 18
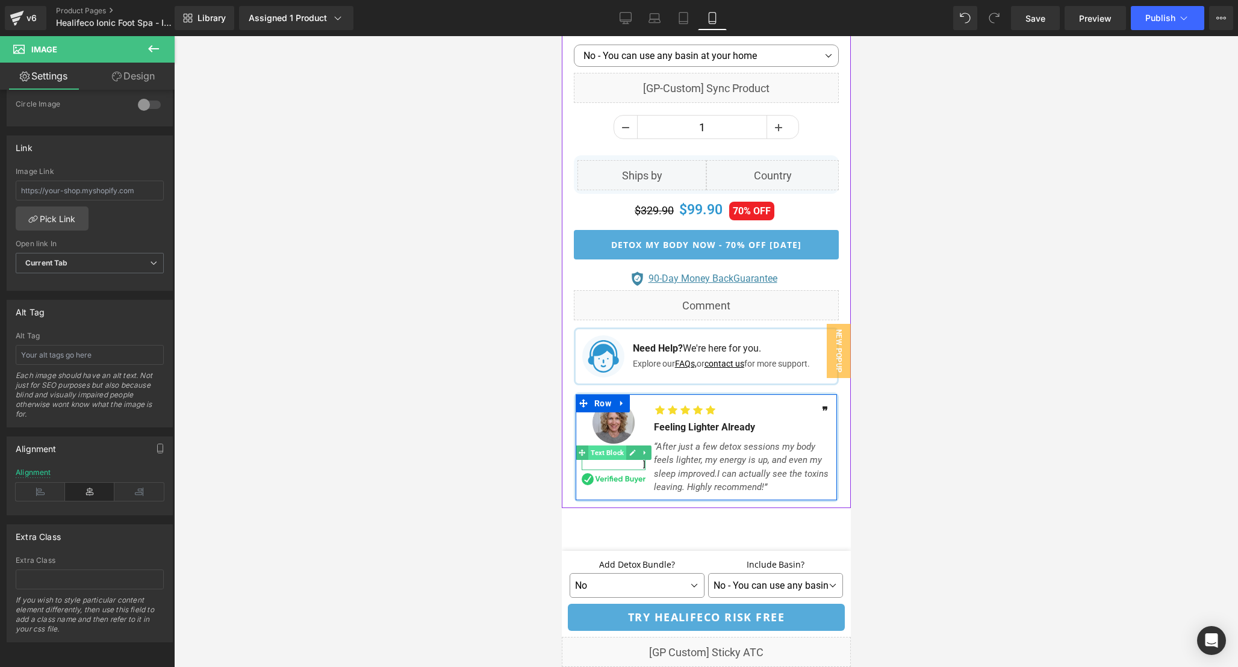
click at [620, 455] on span "Text Block" at bounding box center [607, 453] width 38 height 14
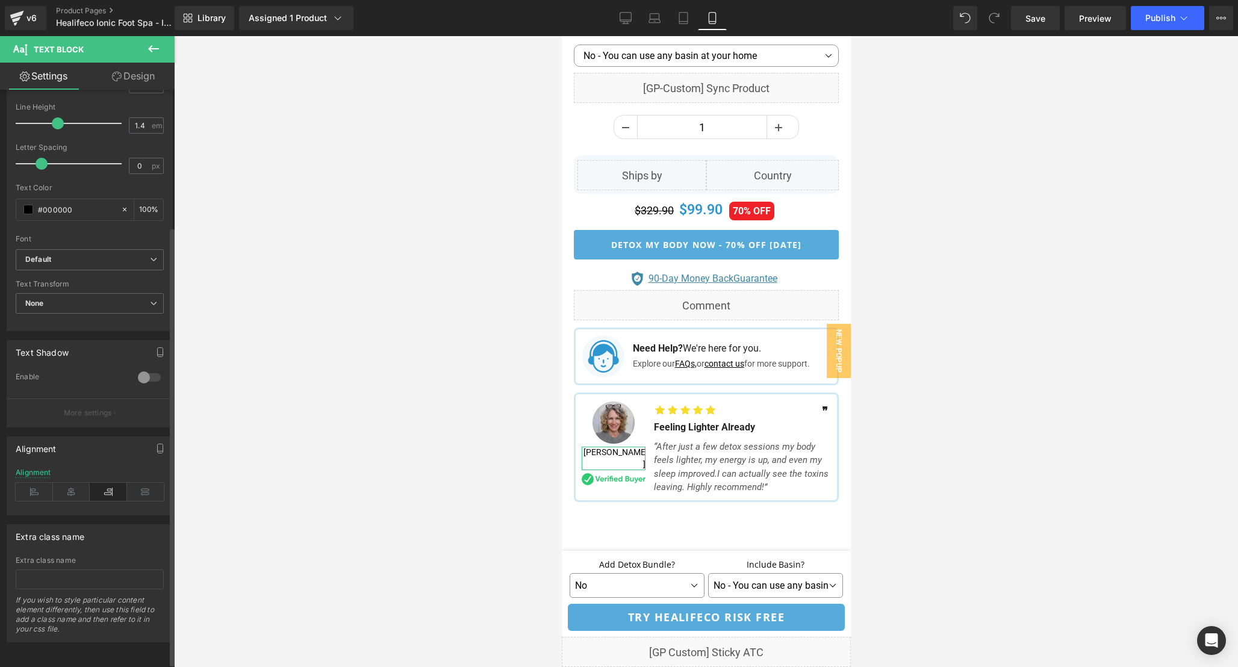
scroll to position [185, 0]
click at [72, 487] on icon at bounding box center [71, 492] width 37 height 18
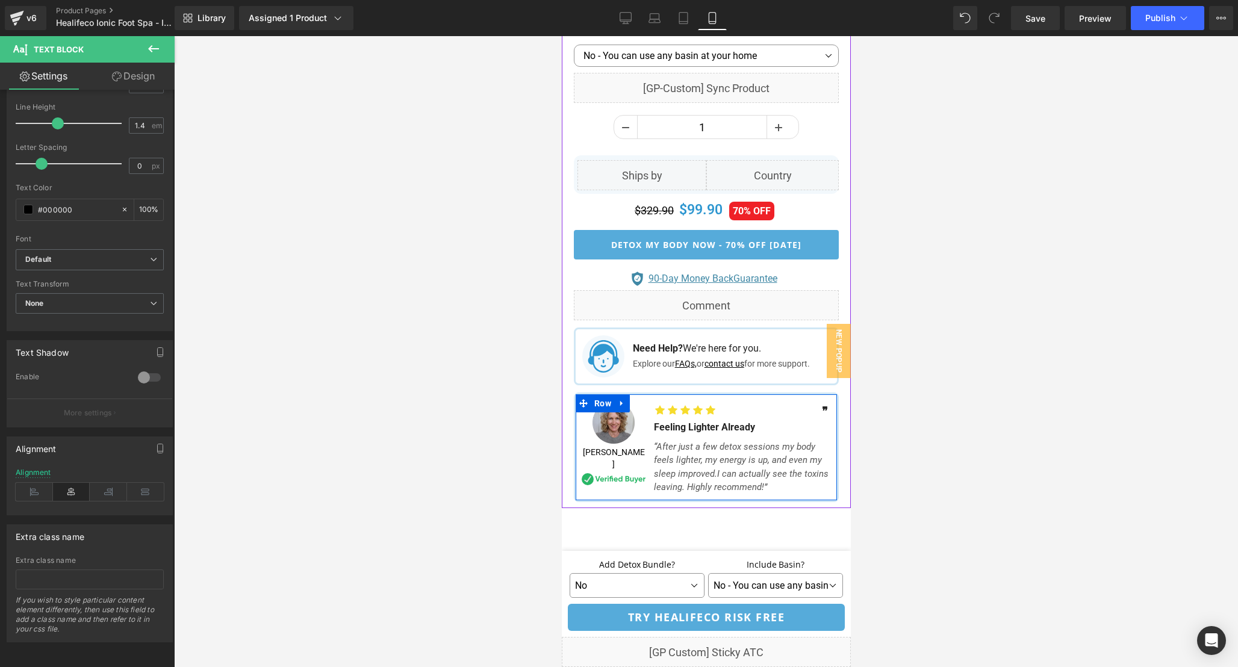
click at [610, 470] on div "Image" at bounding box center [613, 481] width 64 height 22
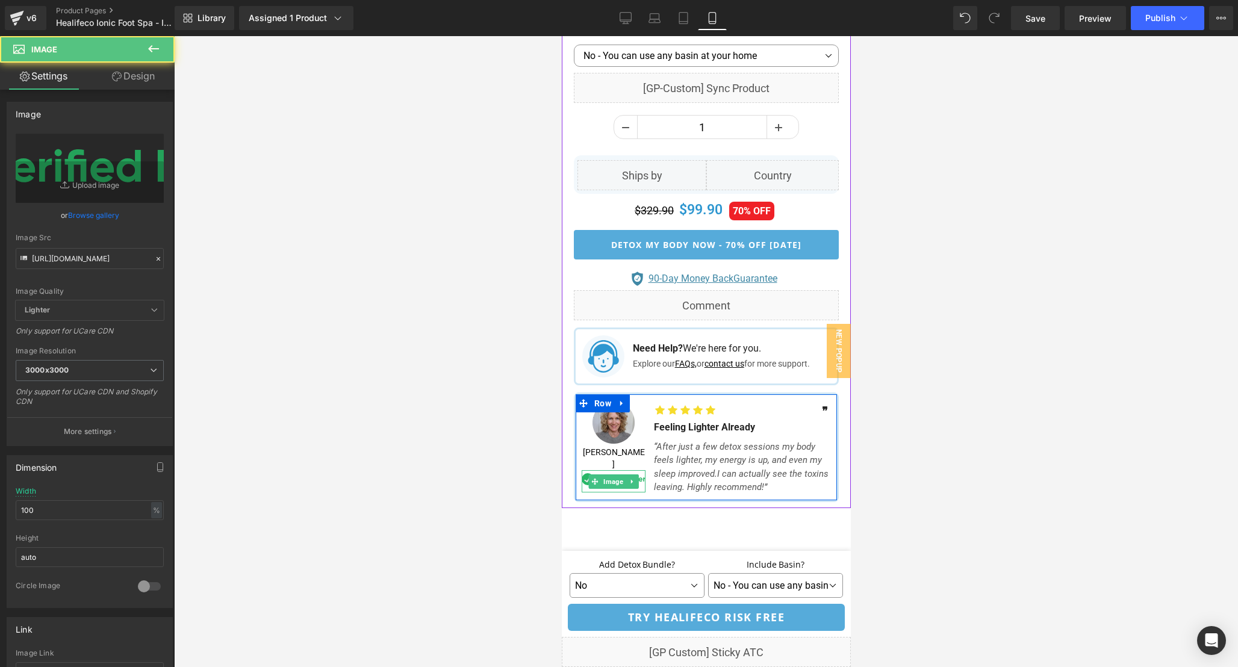
click at [610, 475] on span "Image" at bounding box center [612, 482] width 25 height 14
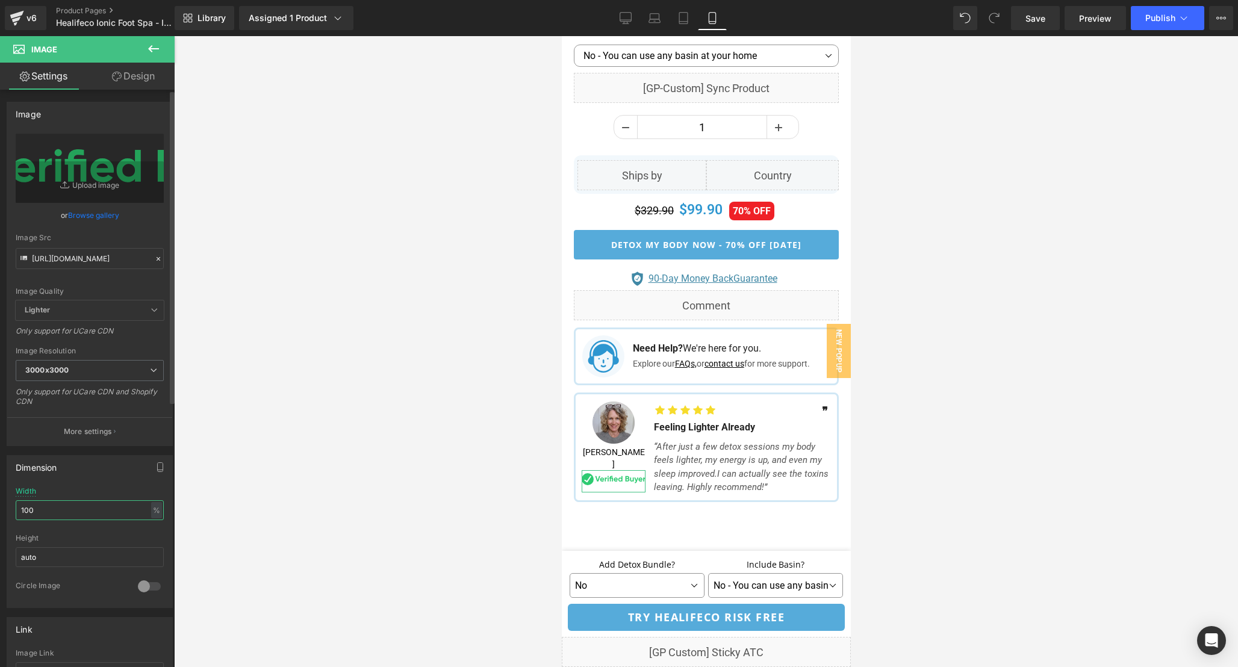
click at [48, 516] on input "100" at bounding box center [90, 510] width 148 height 20
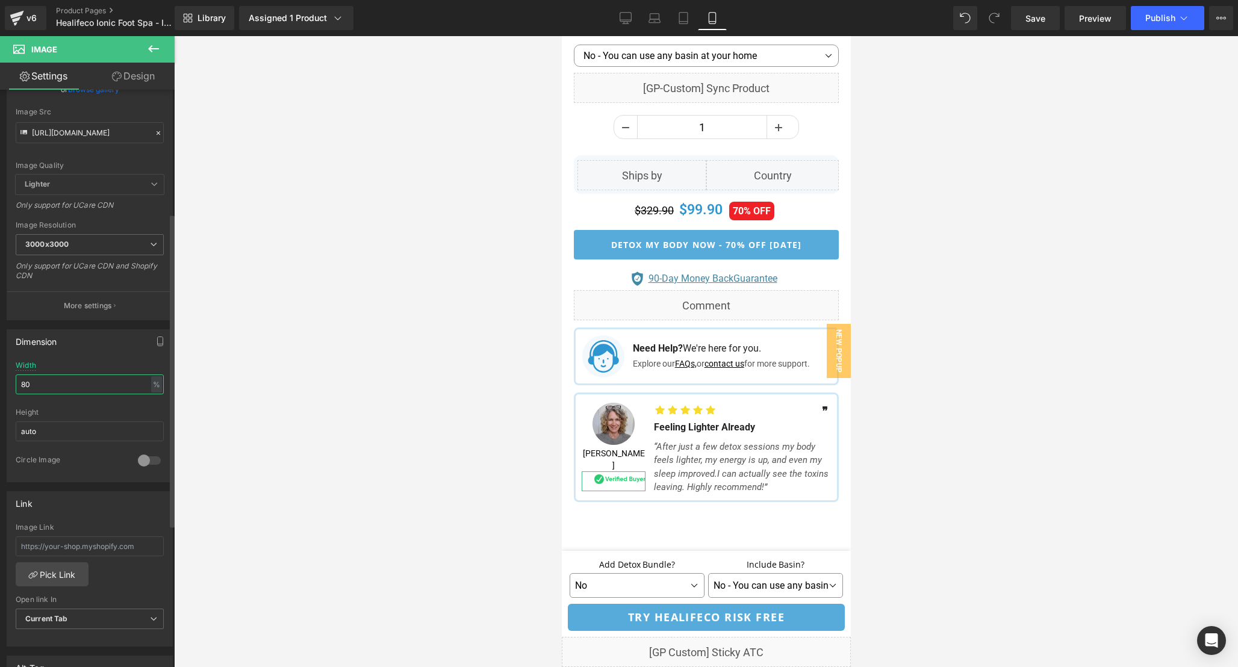
scroll to position [490, 0]
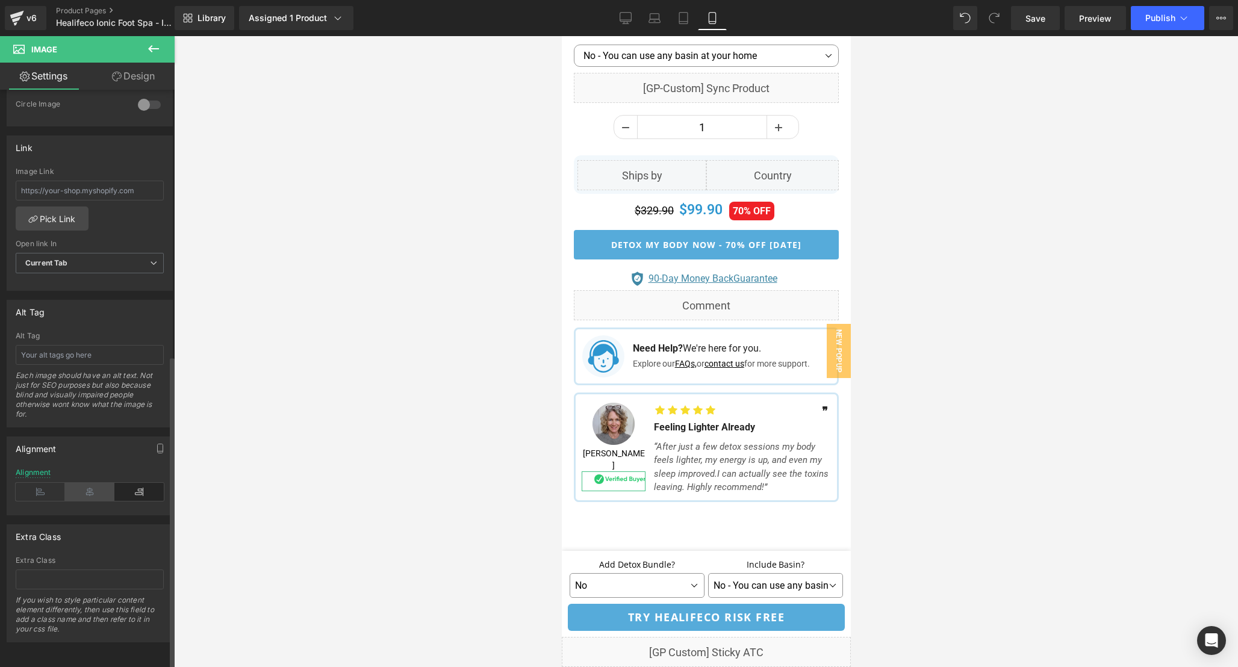
click at [89, 483] on icon at bounding box center [89, 492] width 49 height 18
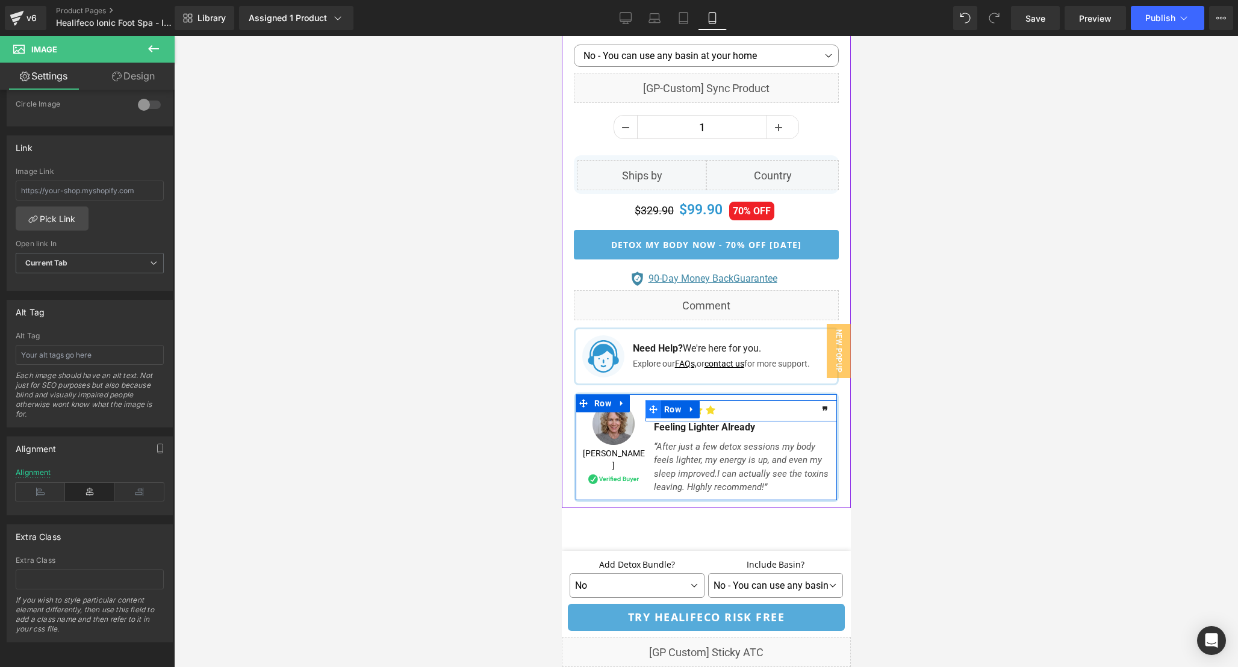
click at [649, 405] on icon at bounding box center [653, 409] width 8 height 9
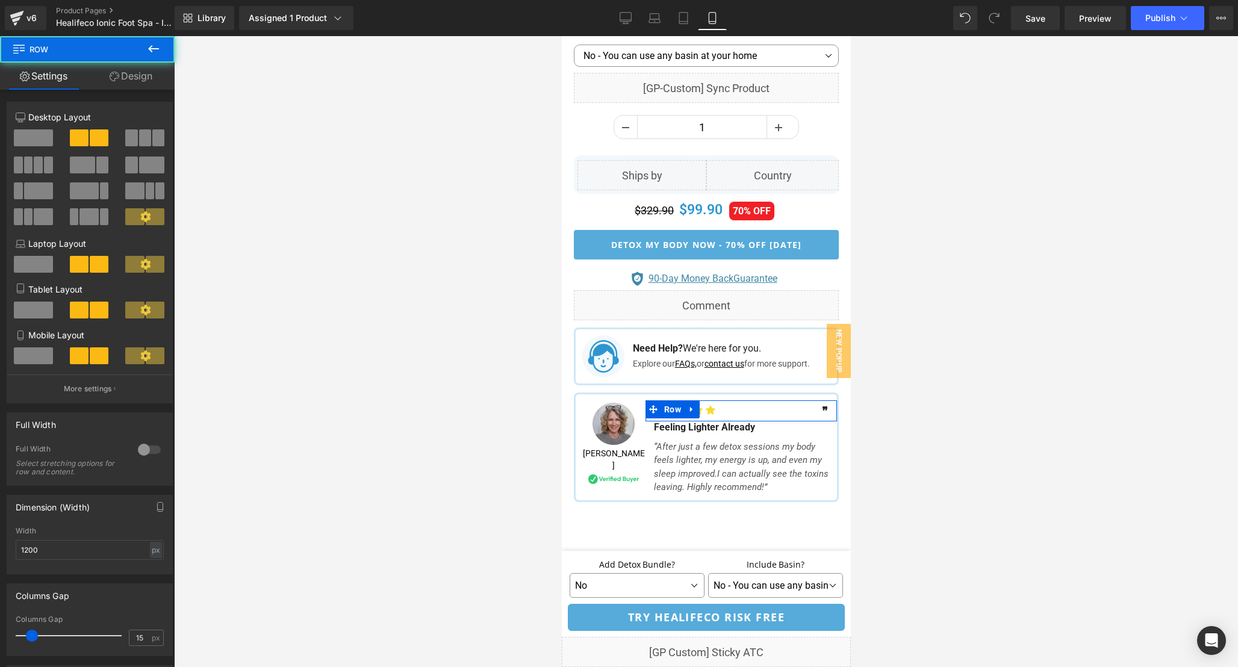
click at [126, 78] on link "Design" at bounding box center [130, 76] width 87 height 27
click at [0, 0] on div "Spacing" at bounding box center [0, 0] width 0 height 0
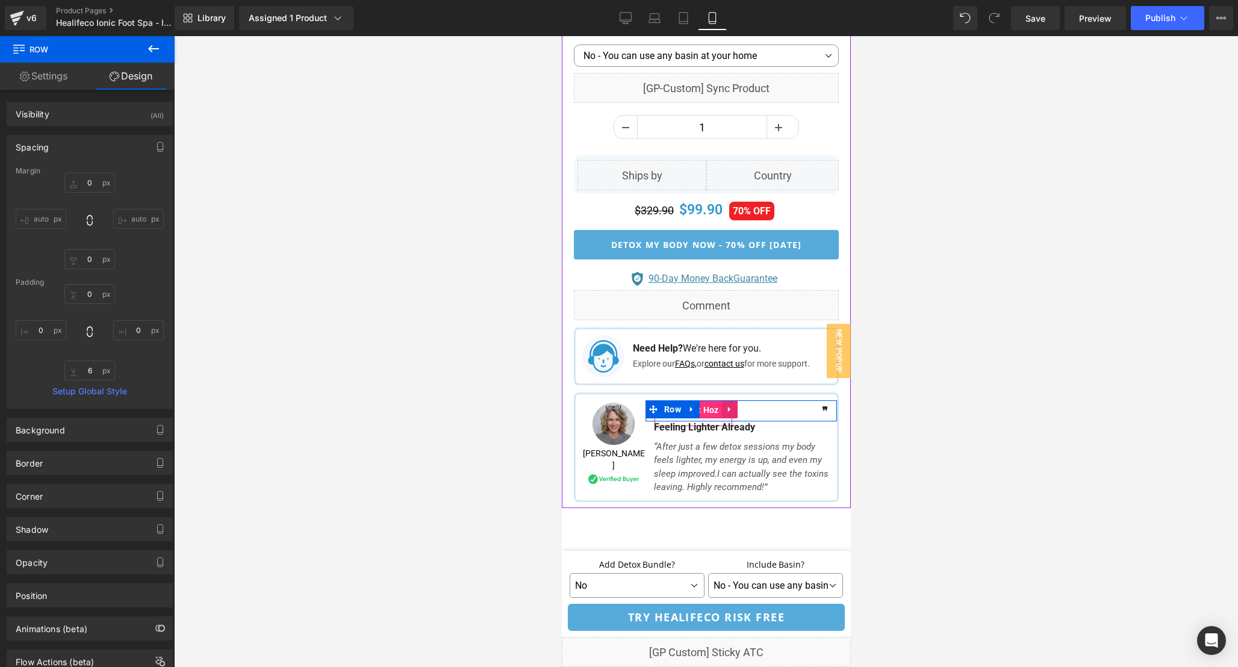
click at [717, 406] on span "Icon List Hoz" at bounding box center [693, 410] width 58 height 18
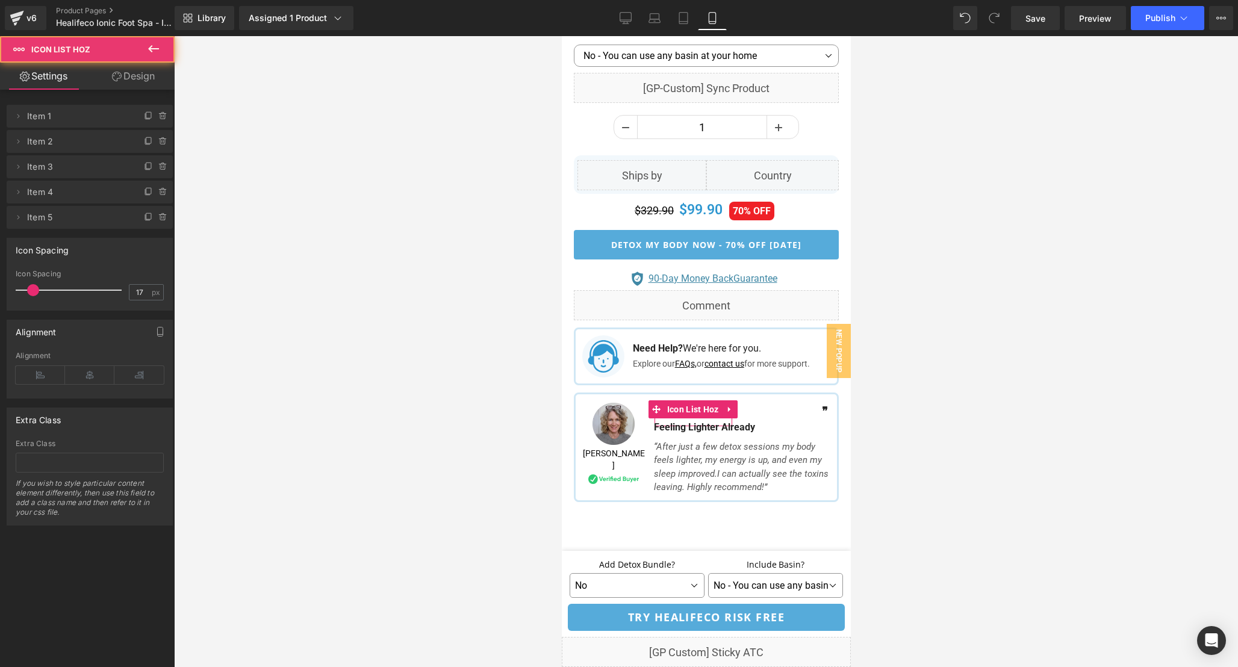
click at [149, 77] on link "Design" at bounding box center [133, 76] width 87 height 27
click at [0, 0] on div "Spacing" at bounding box center [0, 0] width 0 height 0
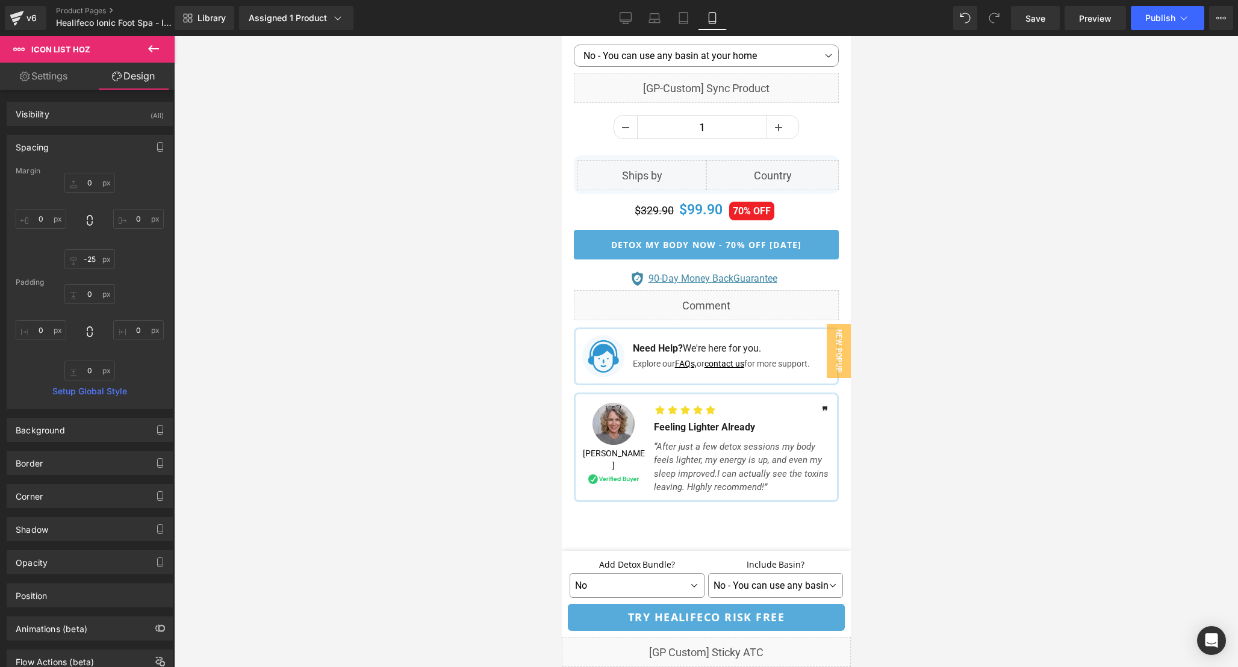
click at [942, 438] on div at bounding box center [706, 351] width 1064 height 631
click at [584, 399] on icon at bounding box center [583, 403] width 8 height 8
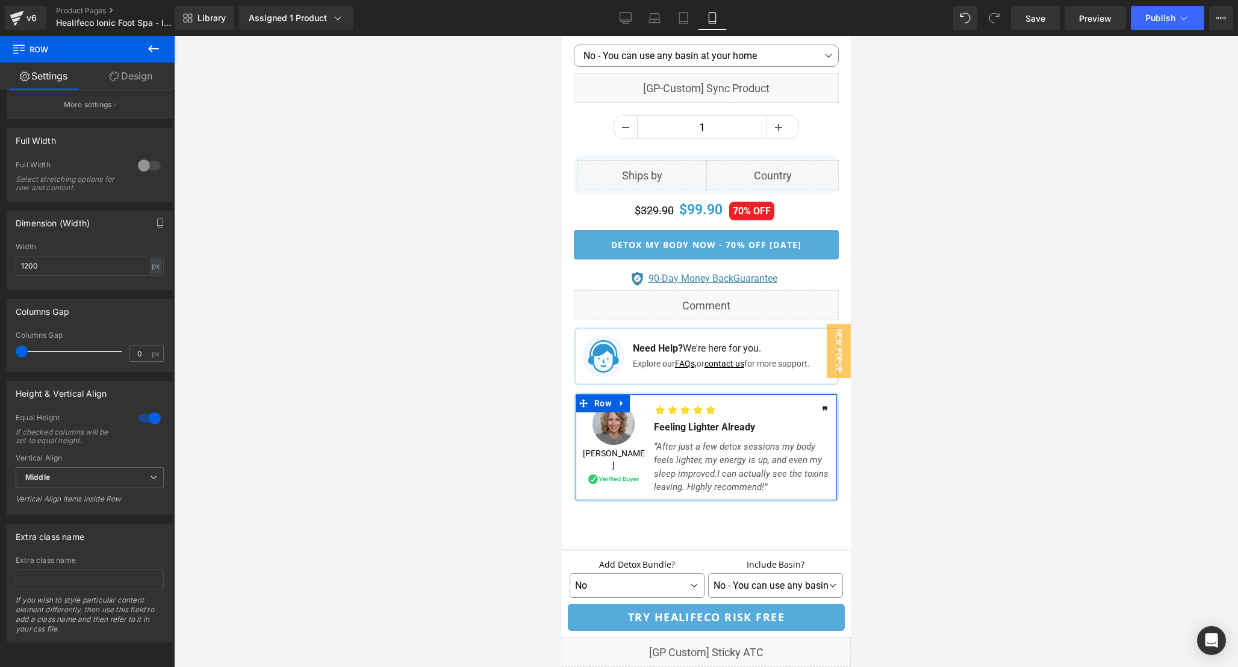
scroll to position [0, 0]
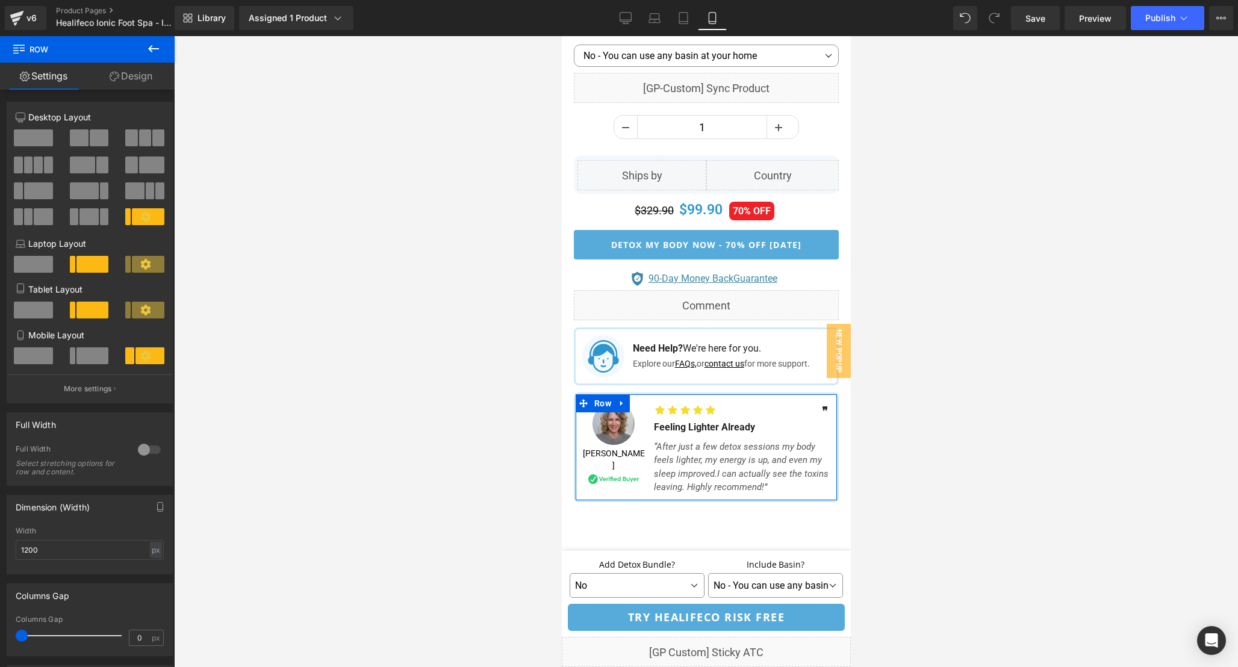
click at [149, 76] on link "Design" at bounding box center [130, 76] width 87 height 27
click at [0, 0] on div "Spacing" at bounding box center [0, 0] width 0 height 0
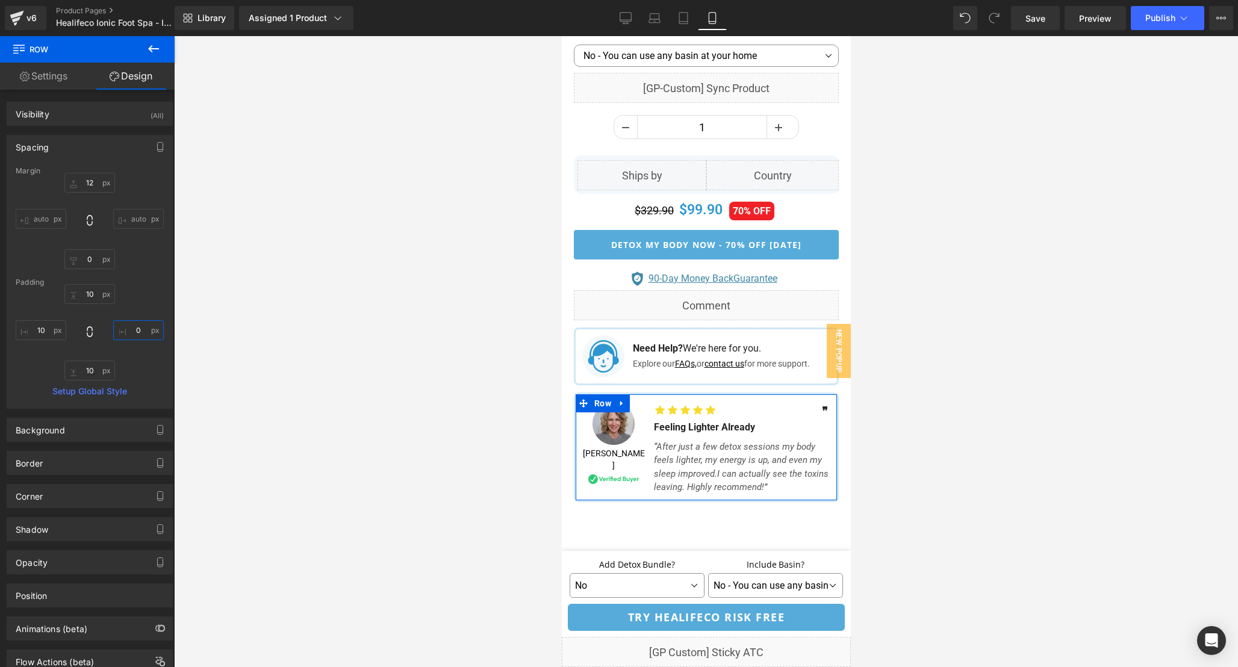
click at [143, 339] on input "0" at bounding box center [138, 330] width 51 height 20
click at [948, 450] on div at bounding box center [706, 351] width 1064 height 631
click at [579, 399] on icon at bounding box center [583, 403] width 8 height 8
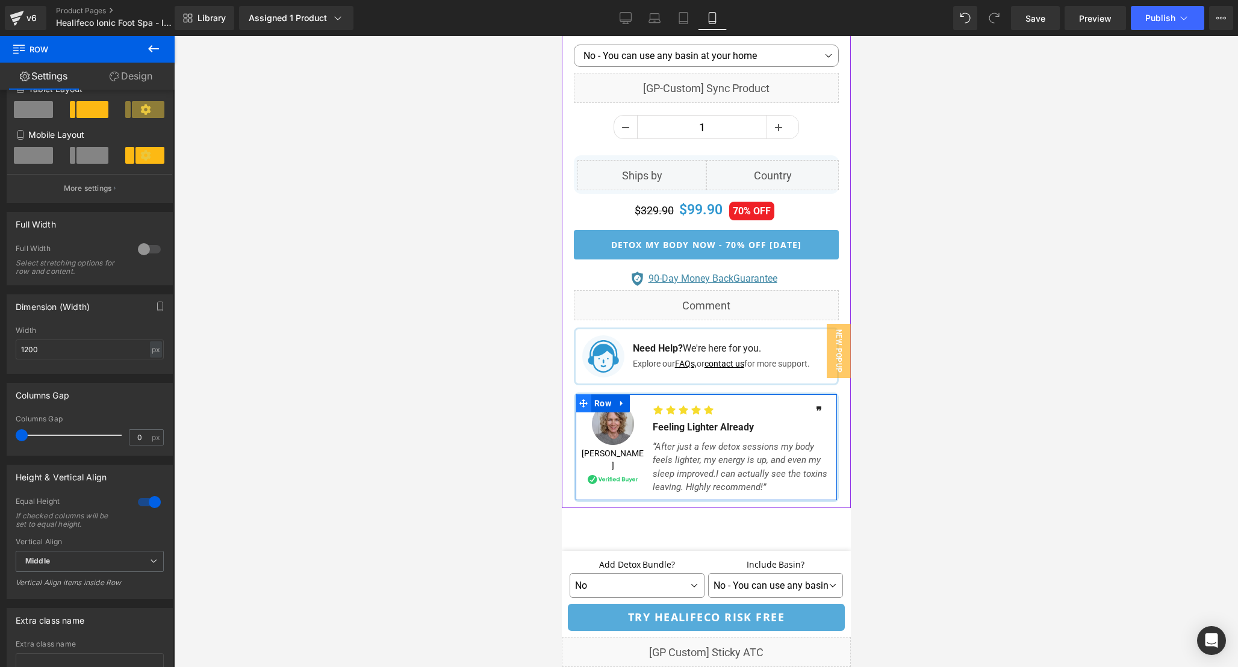
scroll to position [1082, 0]
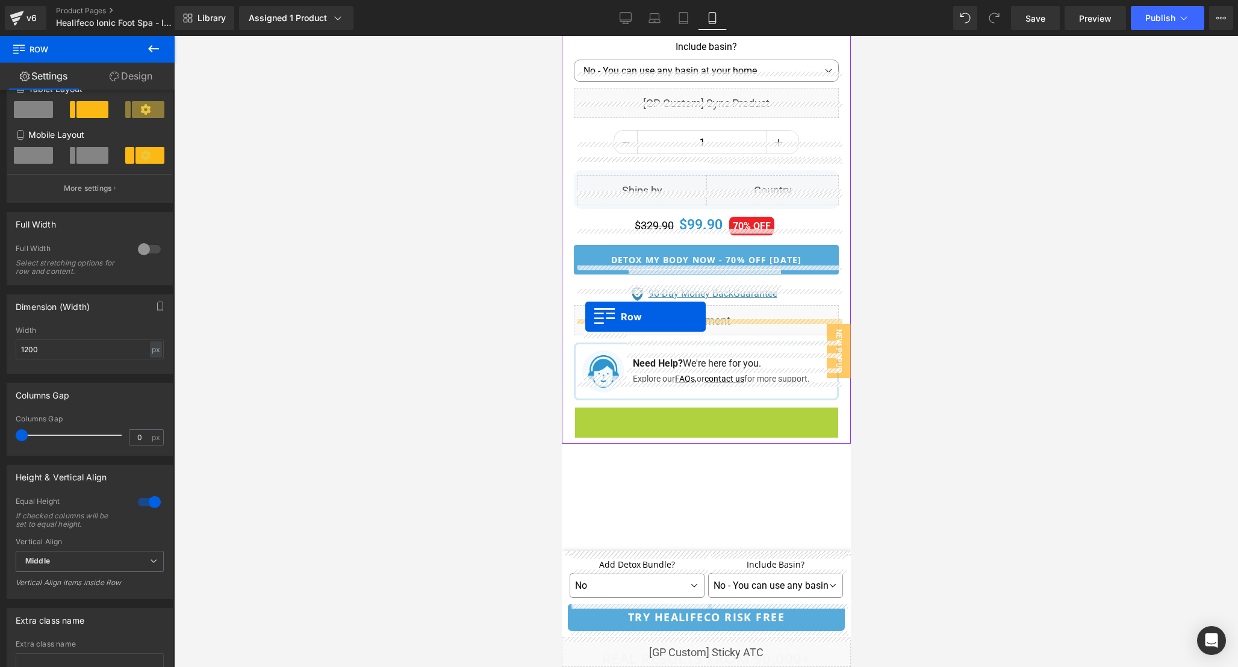
drag, startPoint x: 578, startPoint y: 396, endPoint x: 585, endPoint y: 317, distance: 79.2
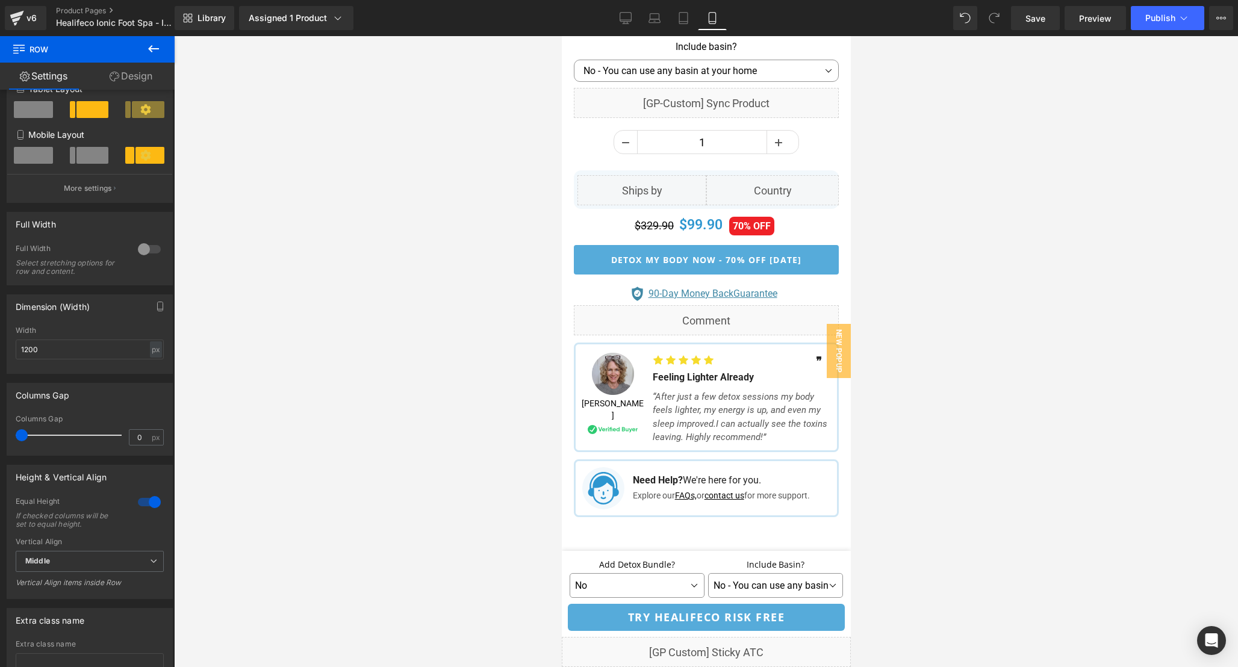
click at [953, 295] on div at bounding box center [706, 351] width 1064 height 631
click at [685, 23] on icon at bounding box center [684, 18] width 12 height 12
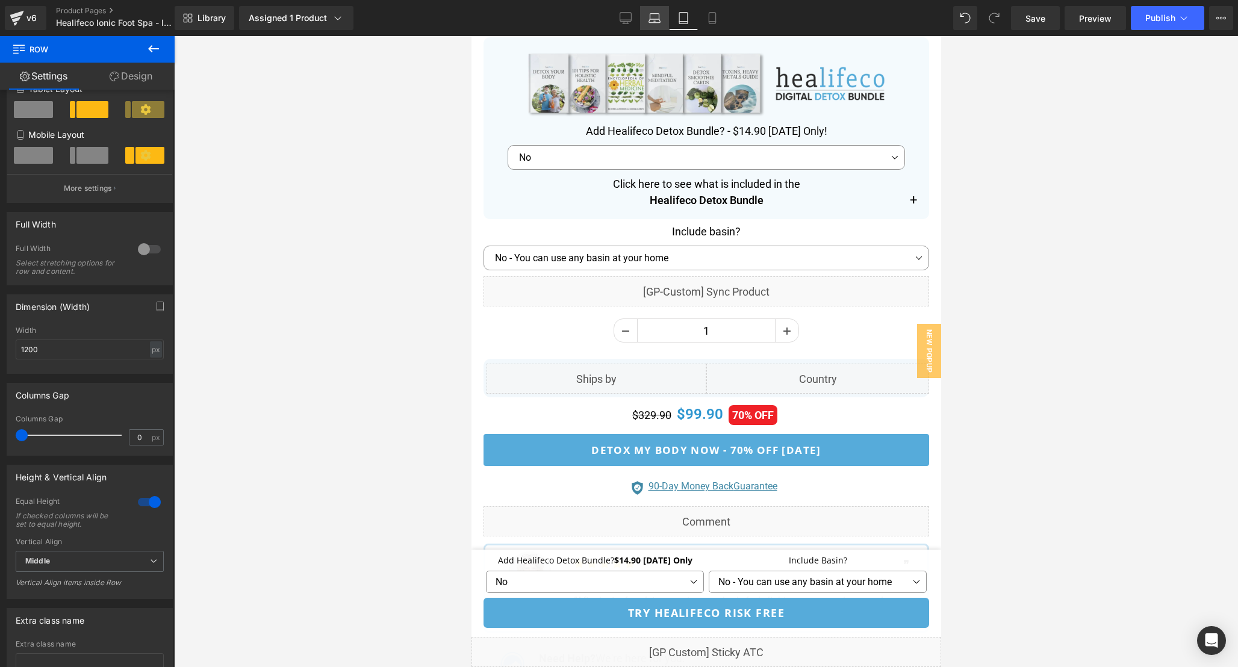
scroll to position [1162, 0]
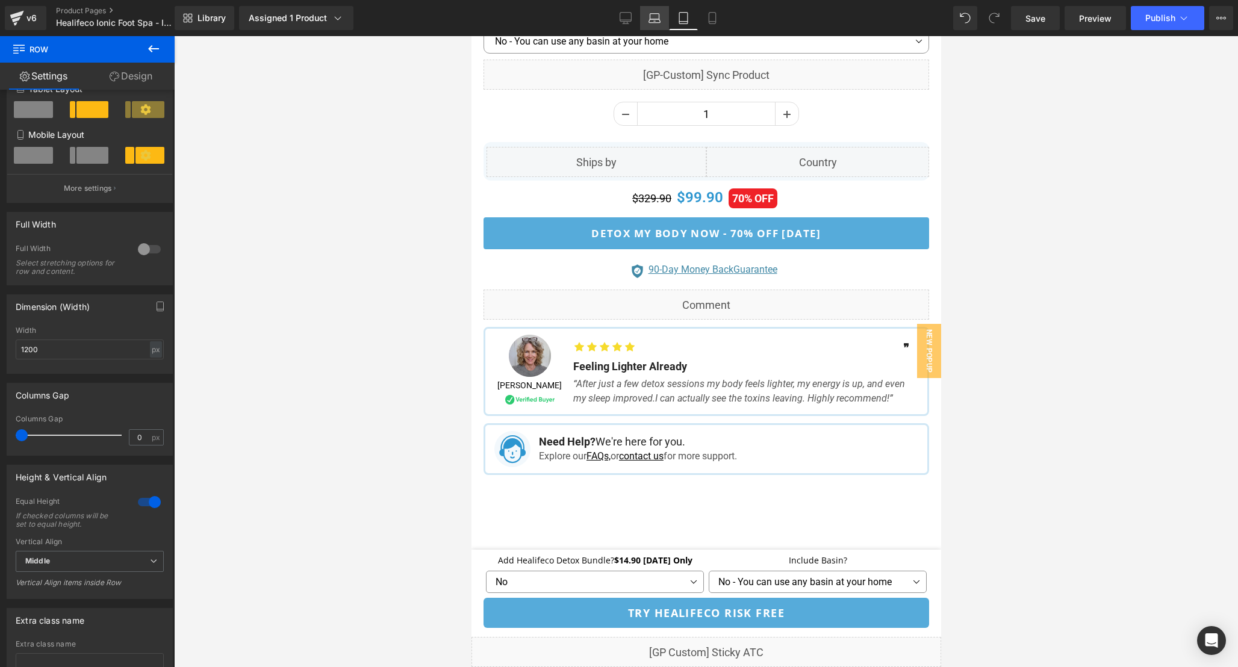
click at [658, 22] on icon at bounding box center [654, 21] width 11 height 4
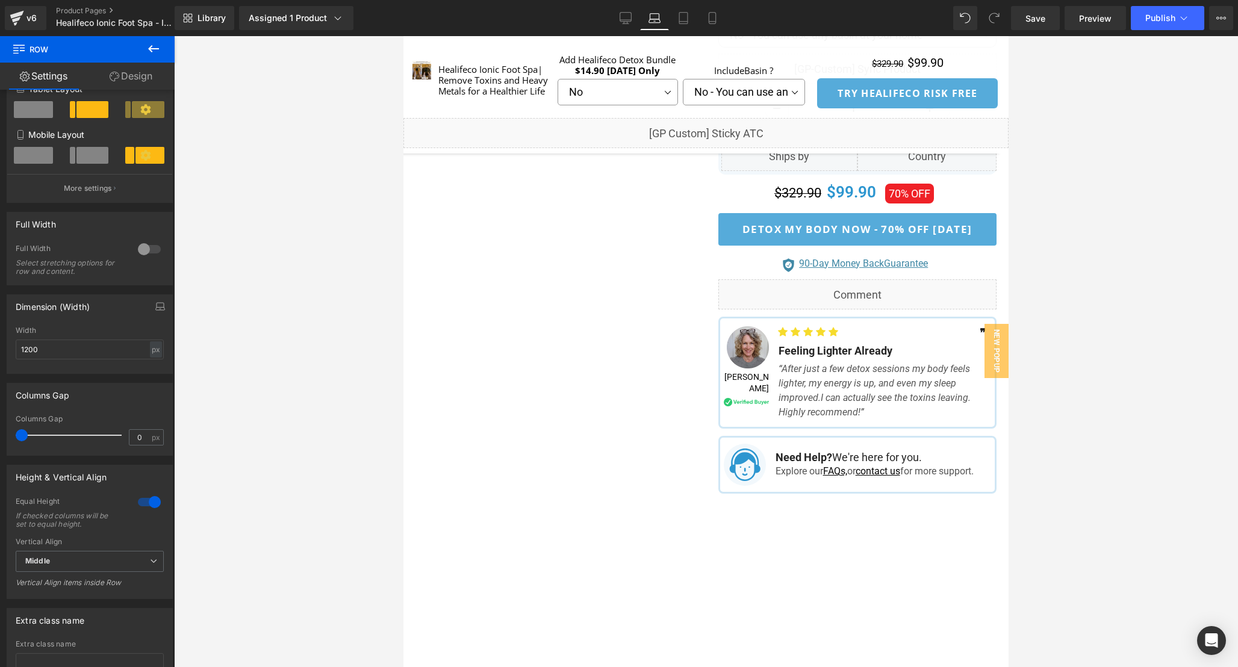
scroll to position [793, 0]
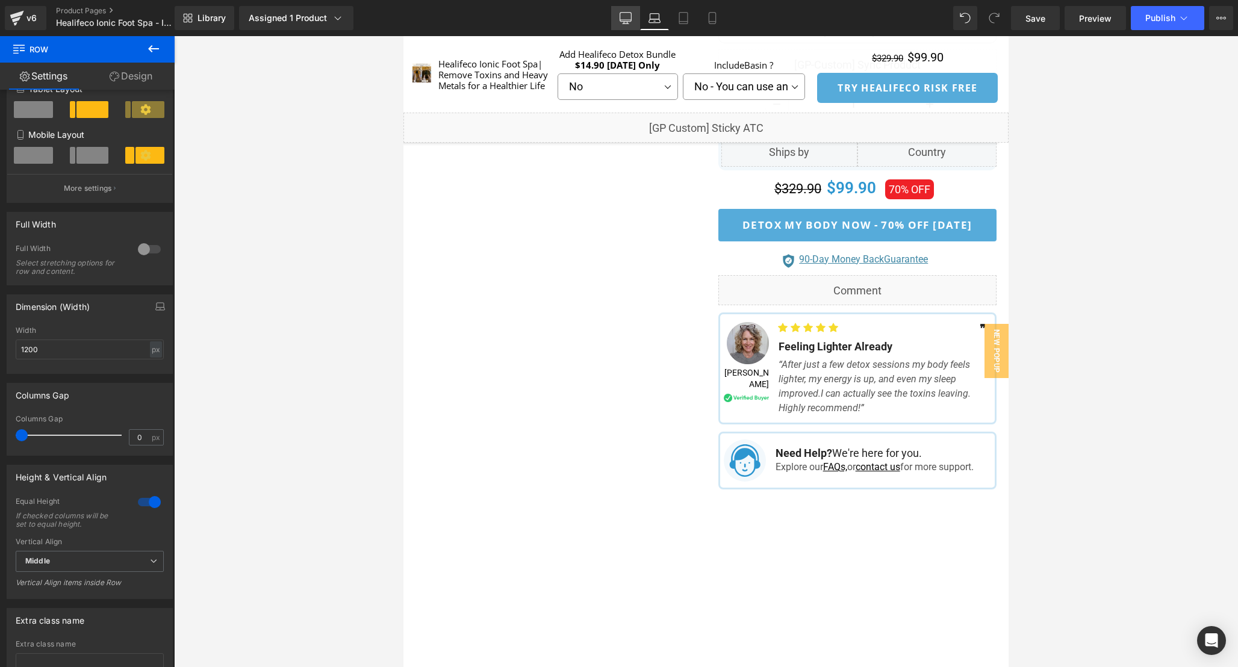
click at [626, 20] on icon at bounding box center [625, 20] width 11 height 0
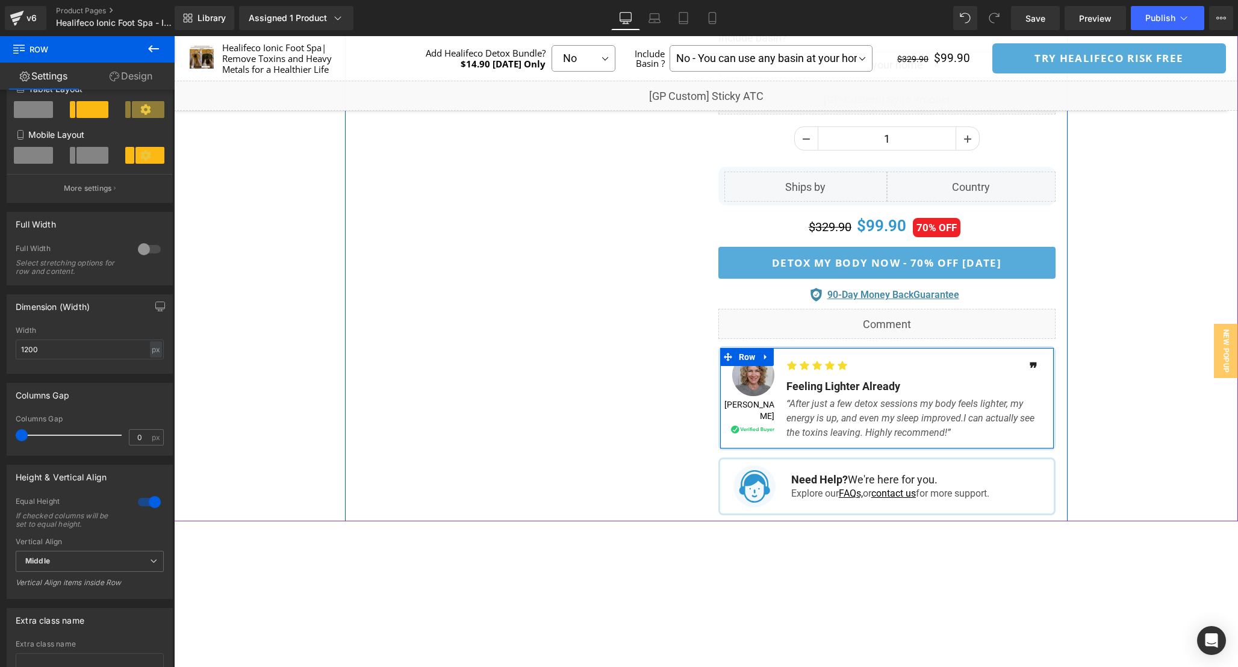
scroll to position [677, 0]
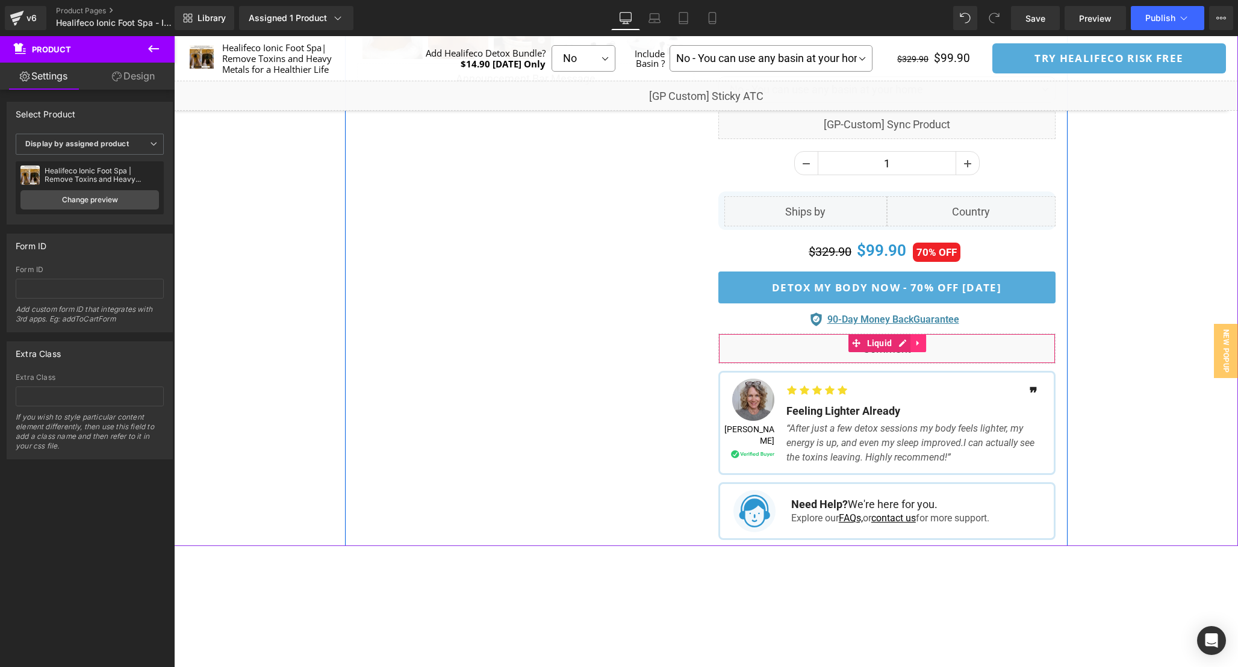
click at [915, 341] on icon at bounding box center [918, 342] width 8 height 9
click at [927, 344] on icon at bounding box center [926, 342] width 8 height 9
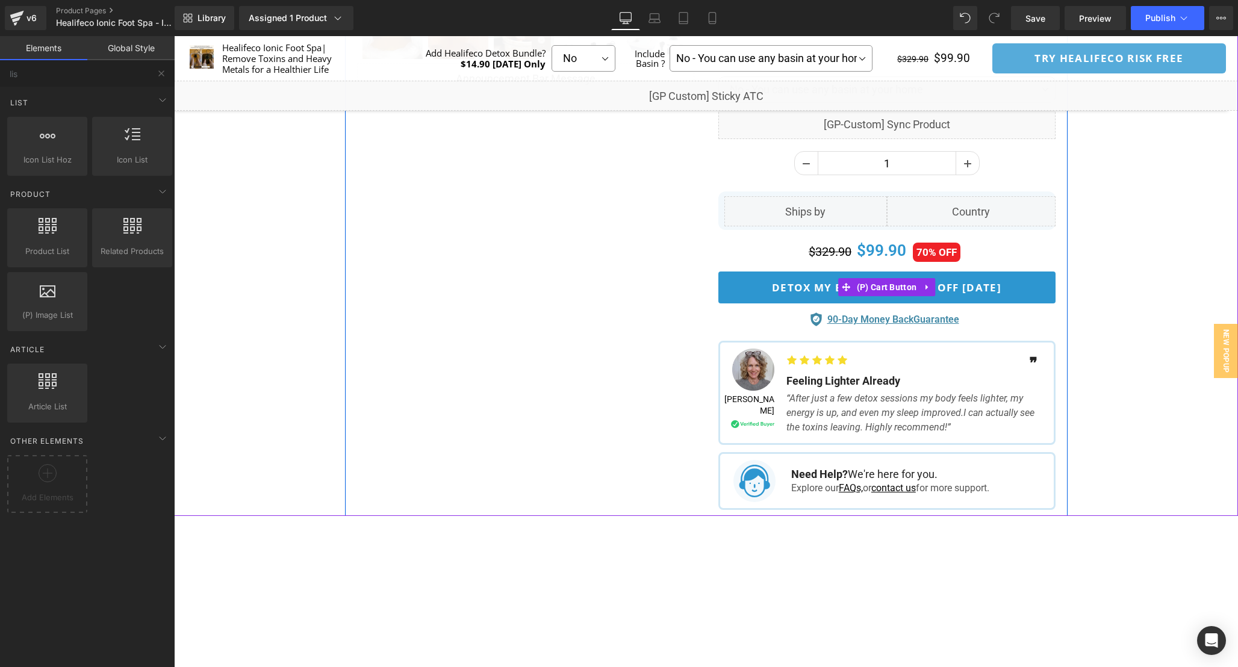
scroll to position [590, 0]
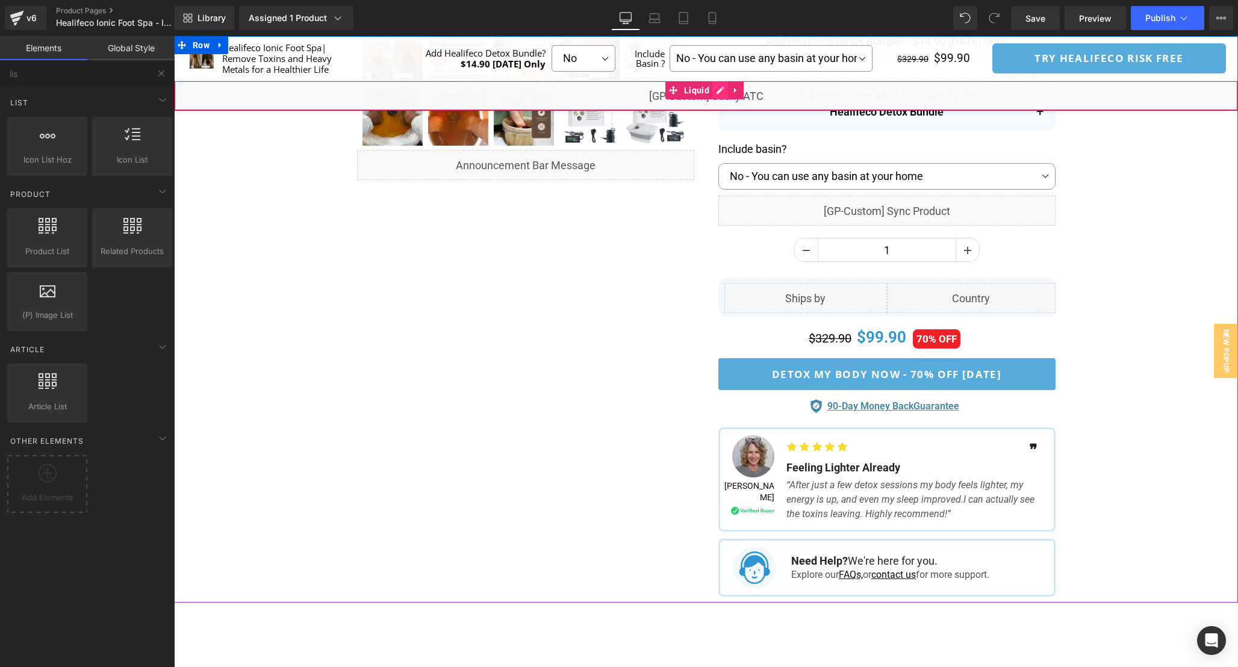
click at [721, 94] on div "Liquid" at bounding box center [706, 96] width 1064 height 30
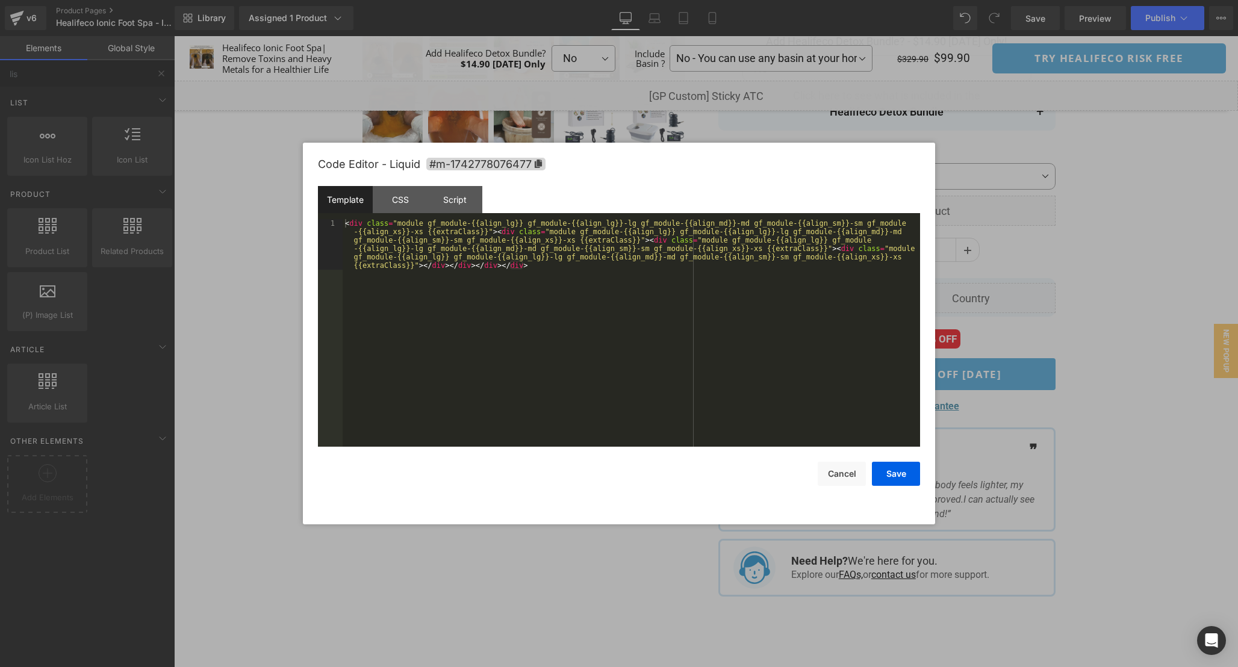
click at [706, 331] on div "< div class = "module gf_module-{{align_lg}} gf_module-{{align_lg}}-lg gf_modul…" at bounding box center [632, 383] width 578 height 329
click at [394, 196] on div "CSS" at bounding box center [400, 199] width 55 height 27
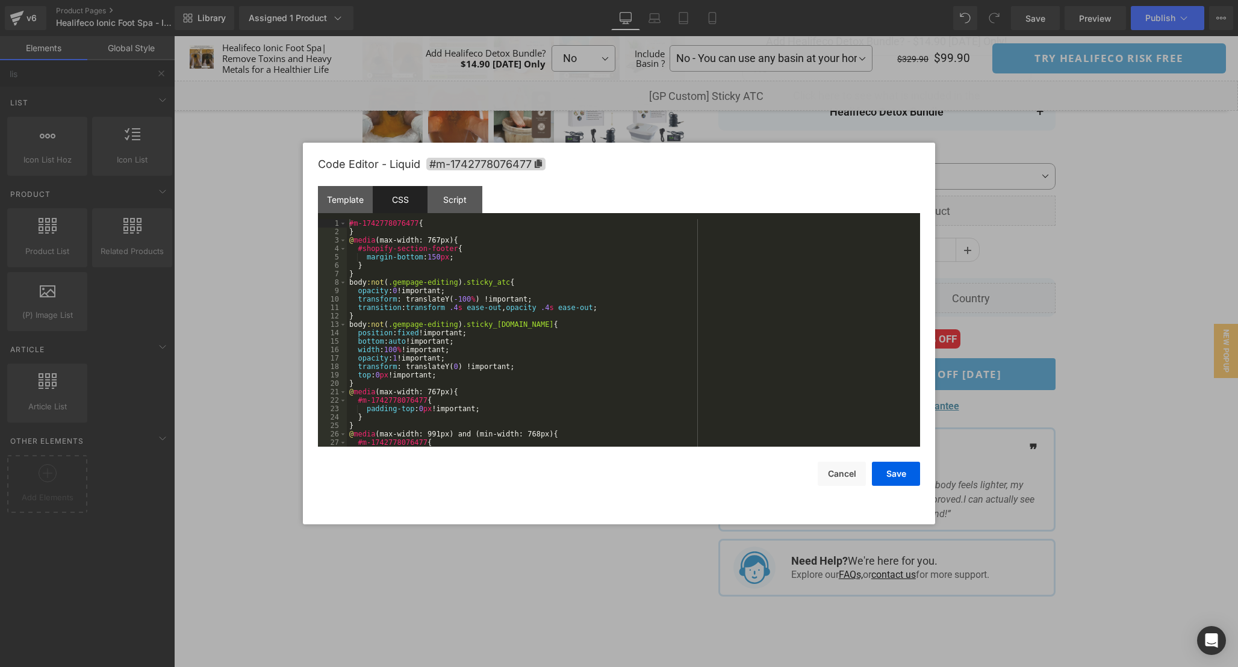
click at [725, 346] on div "#m-1742778076477 { } @ media (max-width: 767px) { #shopify-section-footer { mar…" at bounding box center [631, 341] width 569 height 245
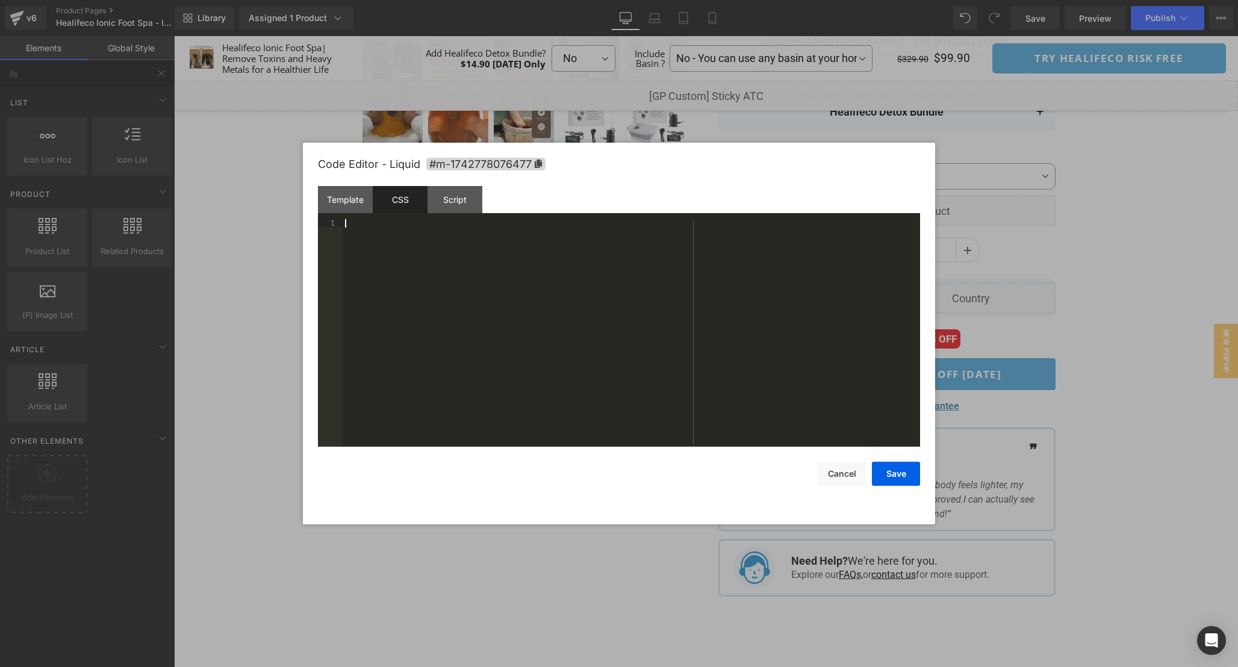
scroll to position [261, 0]
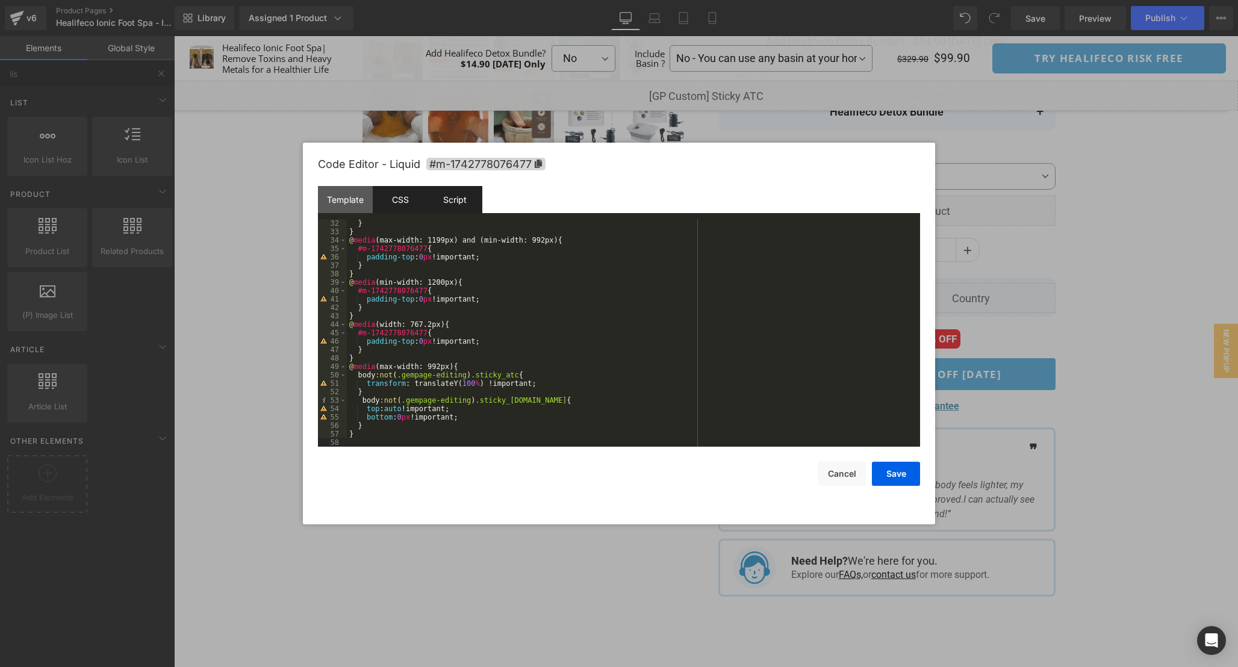
click at [458, 198] on div "Script" at bounding box center [455, 199] width 55 height 27
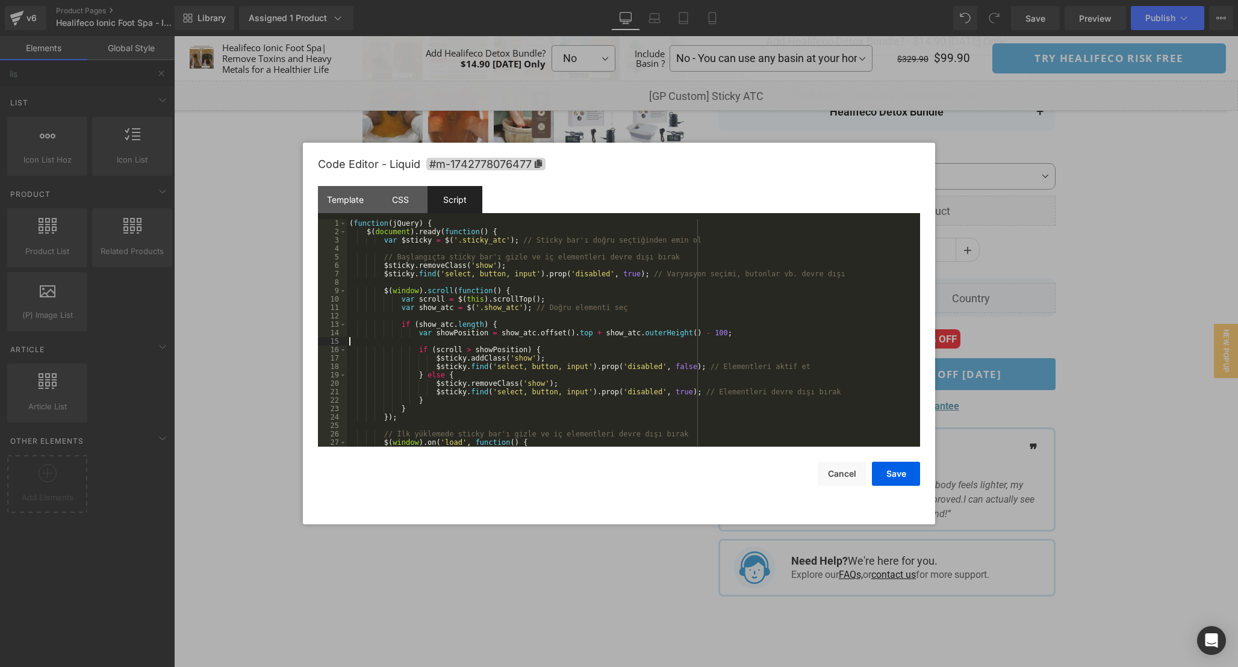
click at [859, 344] on div "( function ( jQuery ) { $ ( document ) . ready ( function ( ) { var $sticky = $…" at bounding box center [631, 341] width 569 height 245
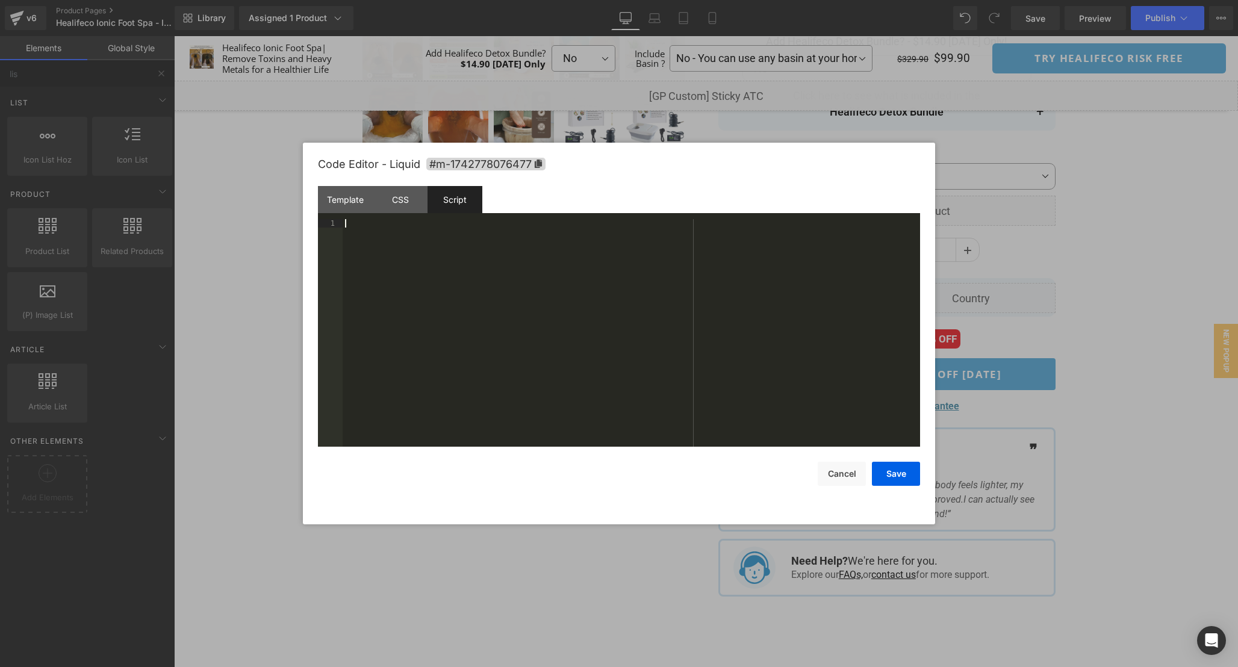
scroll to position [59, 0]
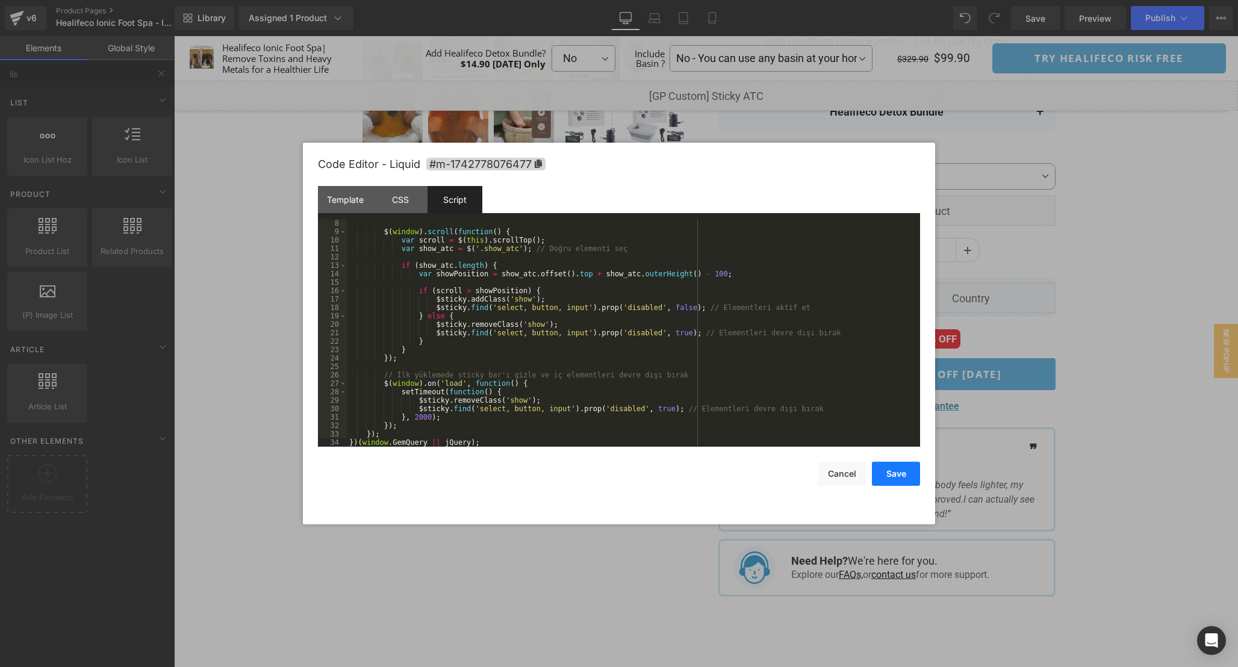
click at [909, 478] on button "Save" at bounding box center [896, 474] width 48 height 24
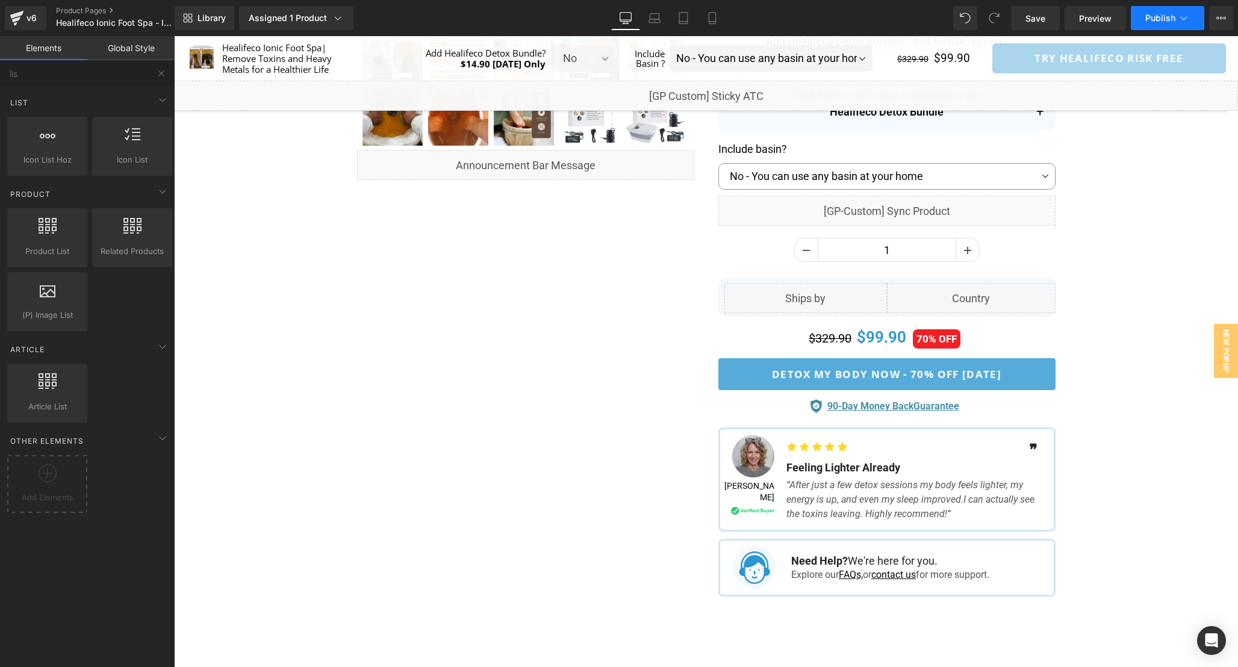
click at [1156, 28] on button "Publish" at bounding box center [1167, 18] width 73 height 24
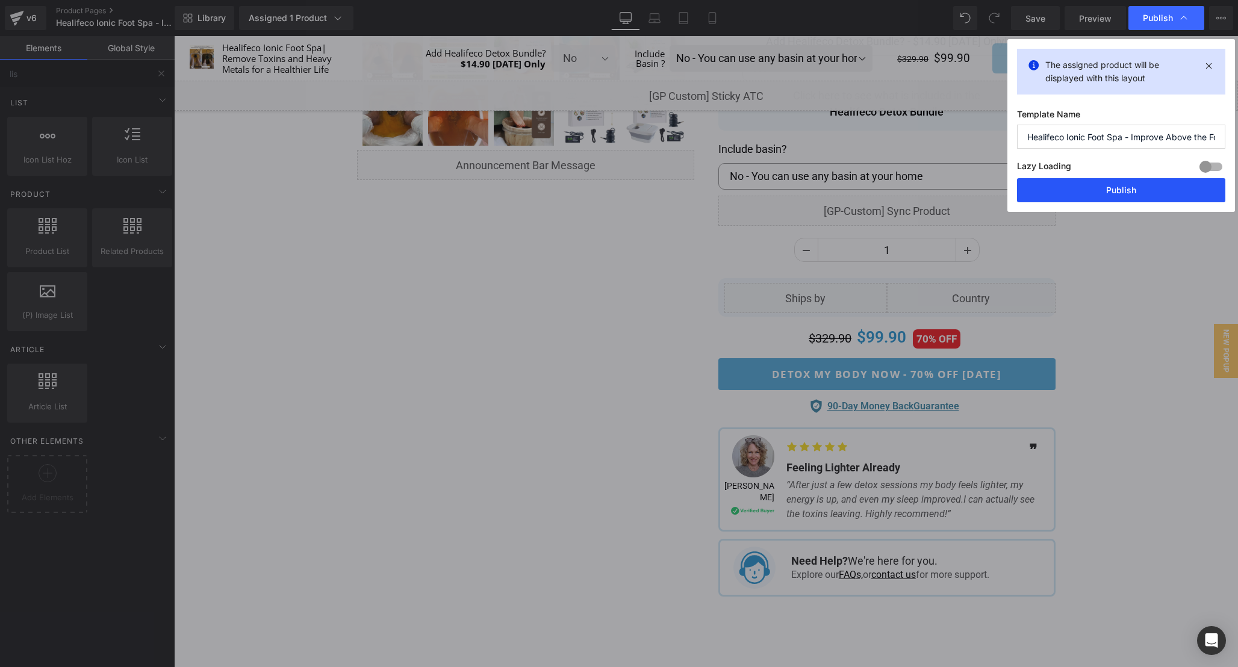
click at [1151, 189] on button "Publish" at bounding box center [1121, 190] width 208 height 24
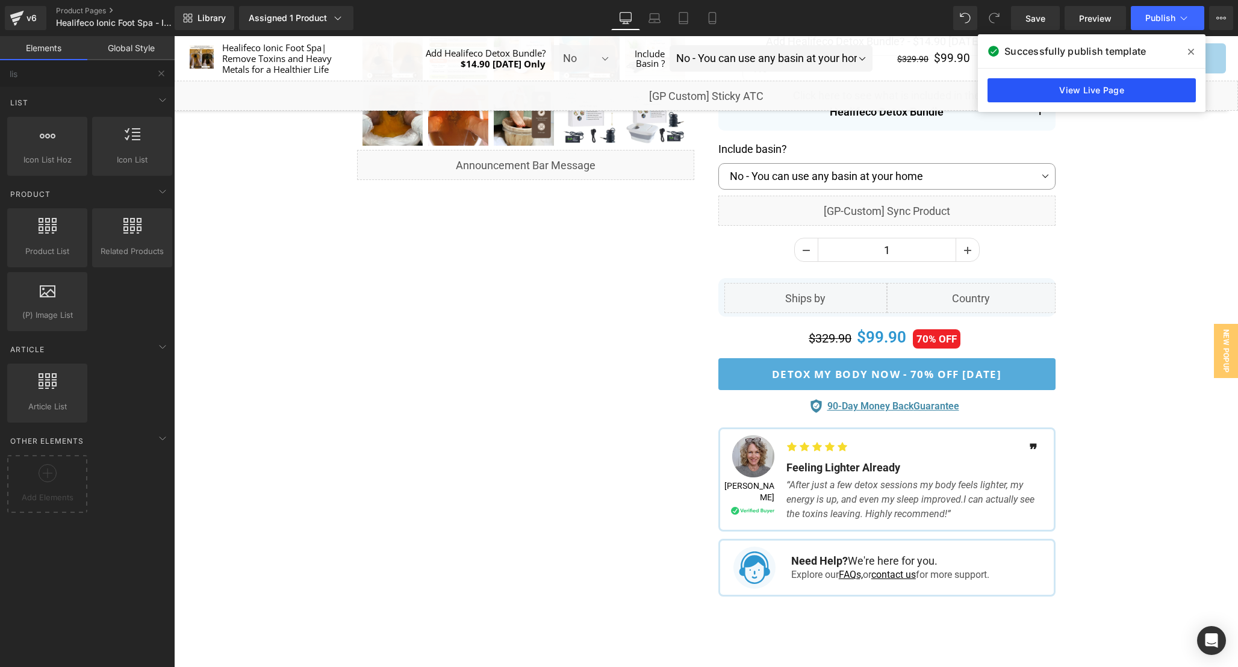
click at [1094, 92] on link "View Live Page" at bounding box center [1092, 90] width 208 height 24
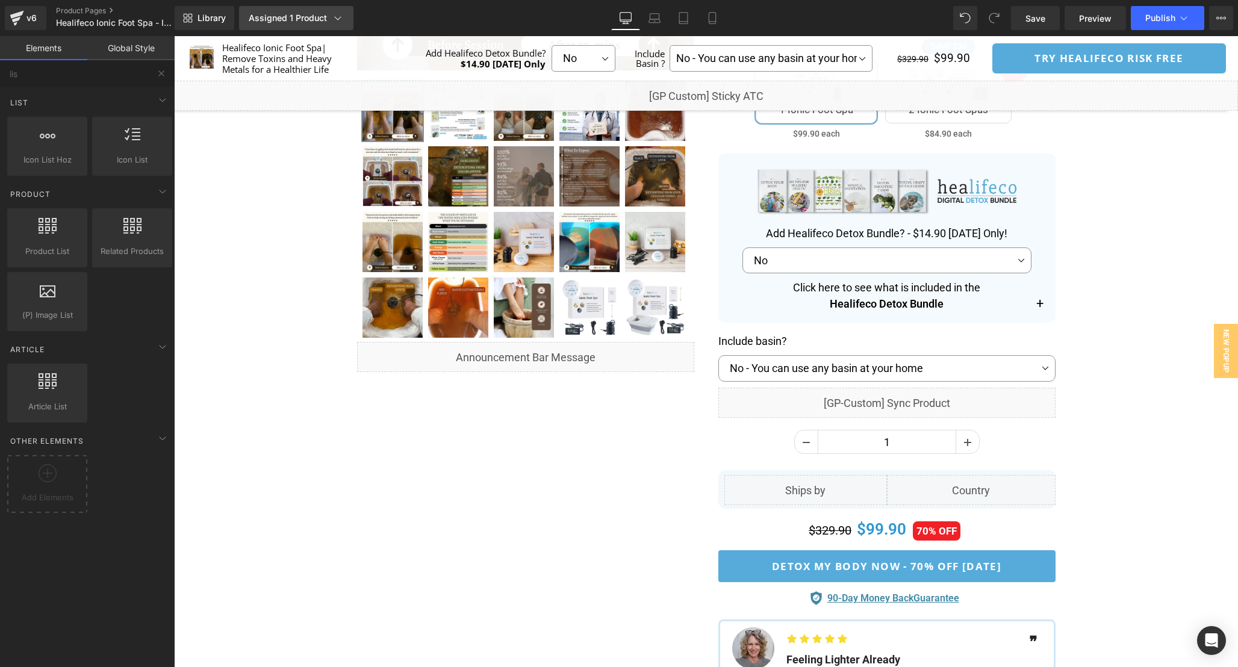
scroll to position [0, 0]
